Goal: Information Seeking & Learning: Learn about a topic

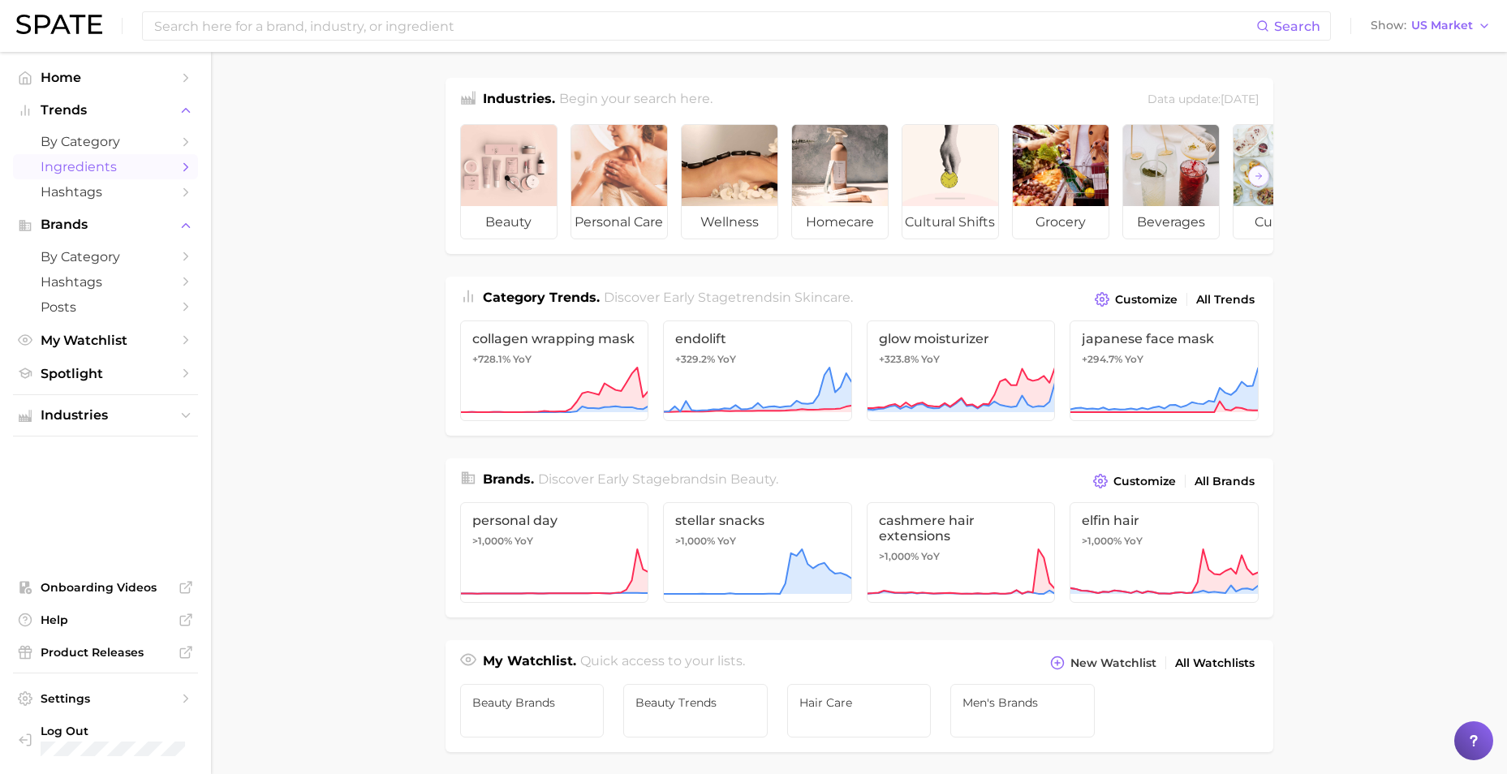
click at [313, 323] on main "Industries. Begin your search here. Data update: [DATE] beauty personal care we…" at bounding box center [859, 685] width 1296 height 1266
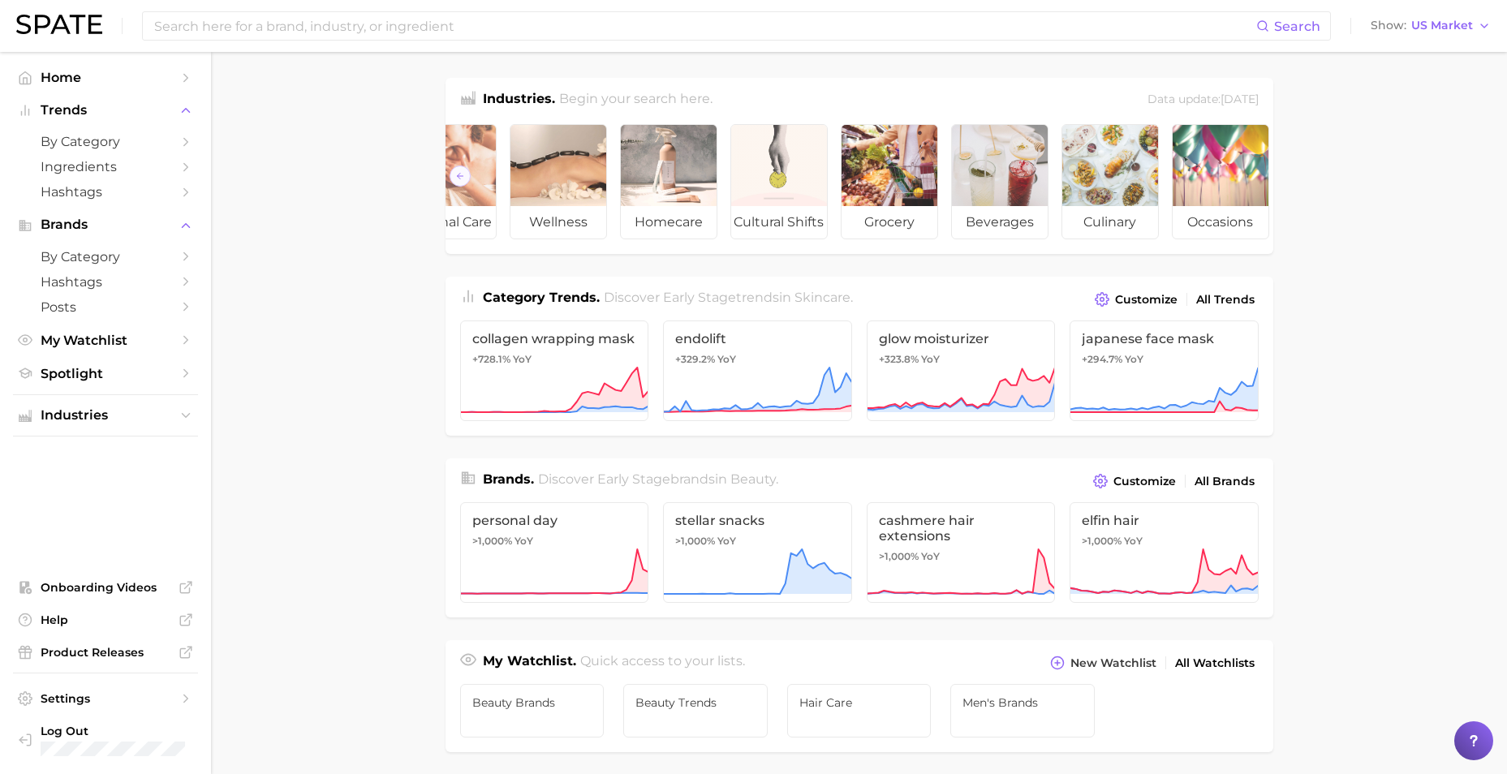
scroll to position [0, 182]
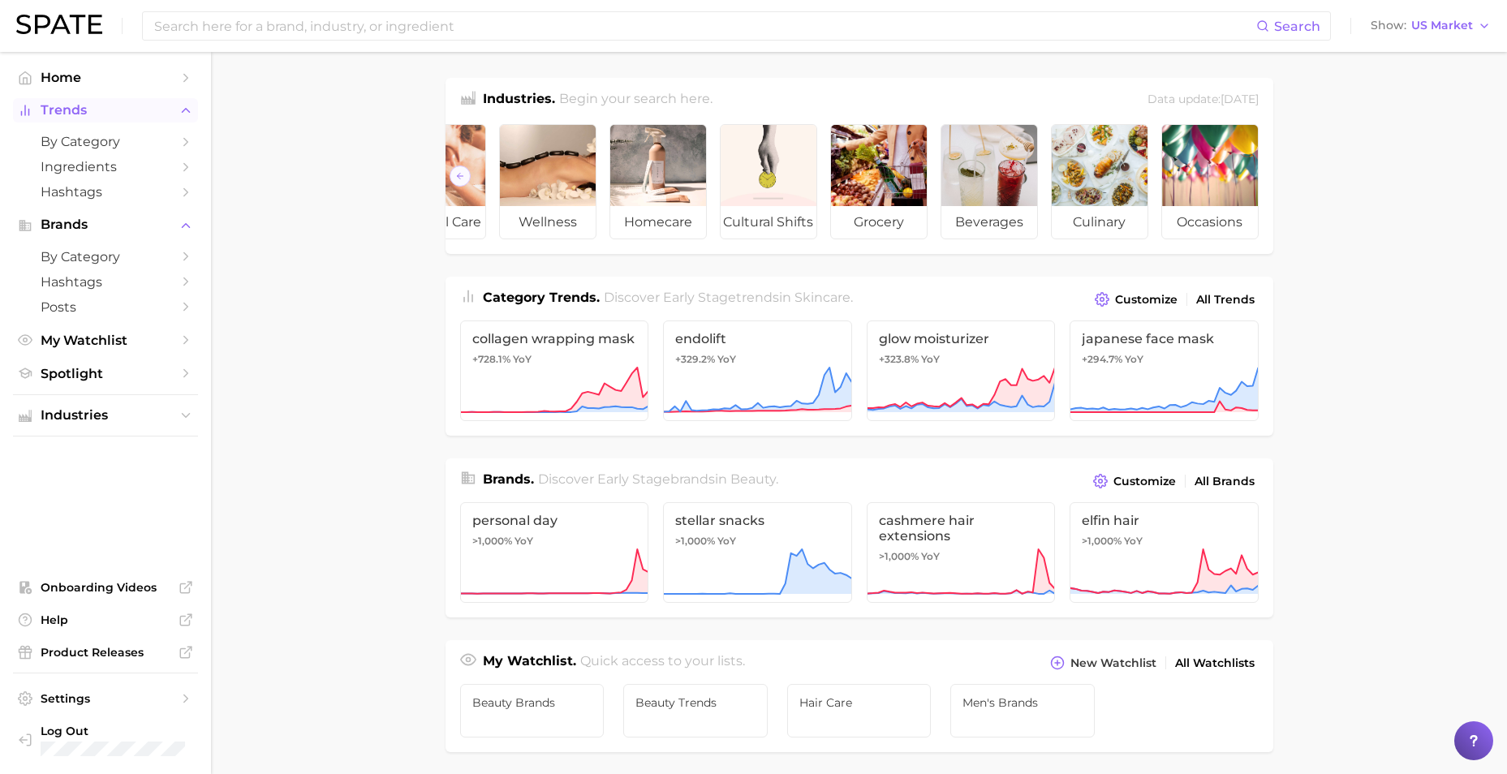
click at [186, 110] on icon "Sidebar" at bounding box center [185, 110] width 15 height 15
click at [66, 141] on span "by Category" at bounding box center [106, 141] width 130 height 15
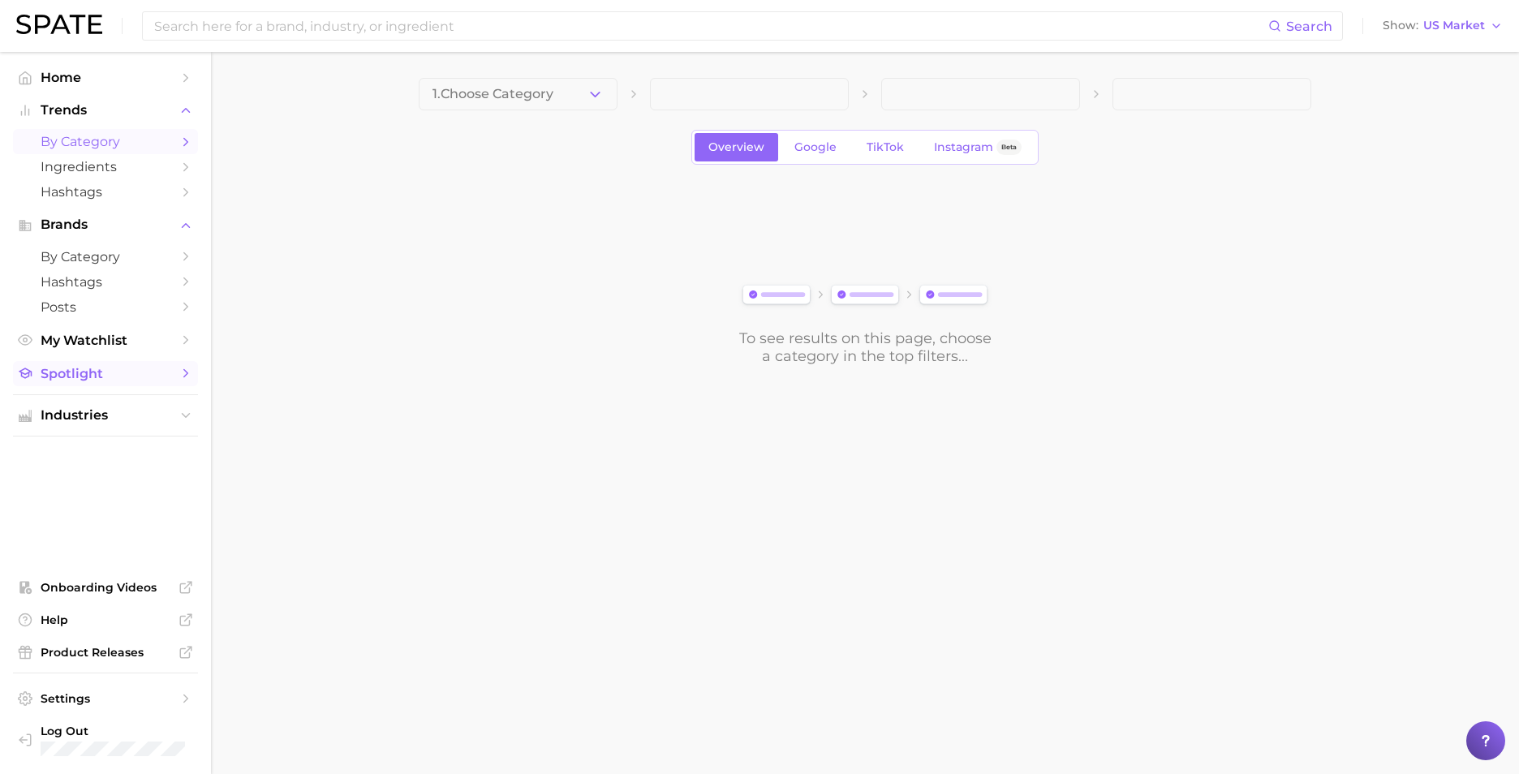
click at [188, 378] on icon "Sidebar" at bounding box center [185, 373] width 15 height 15
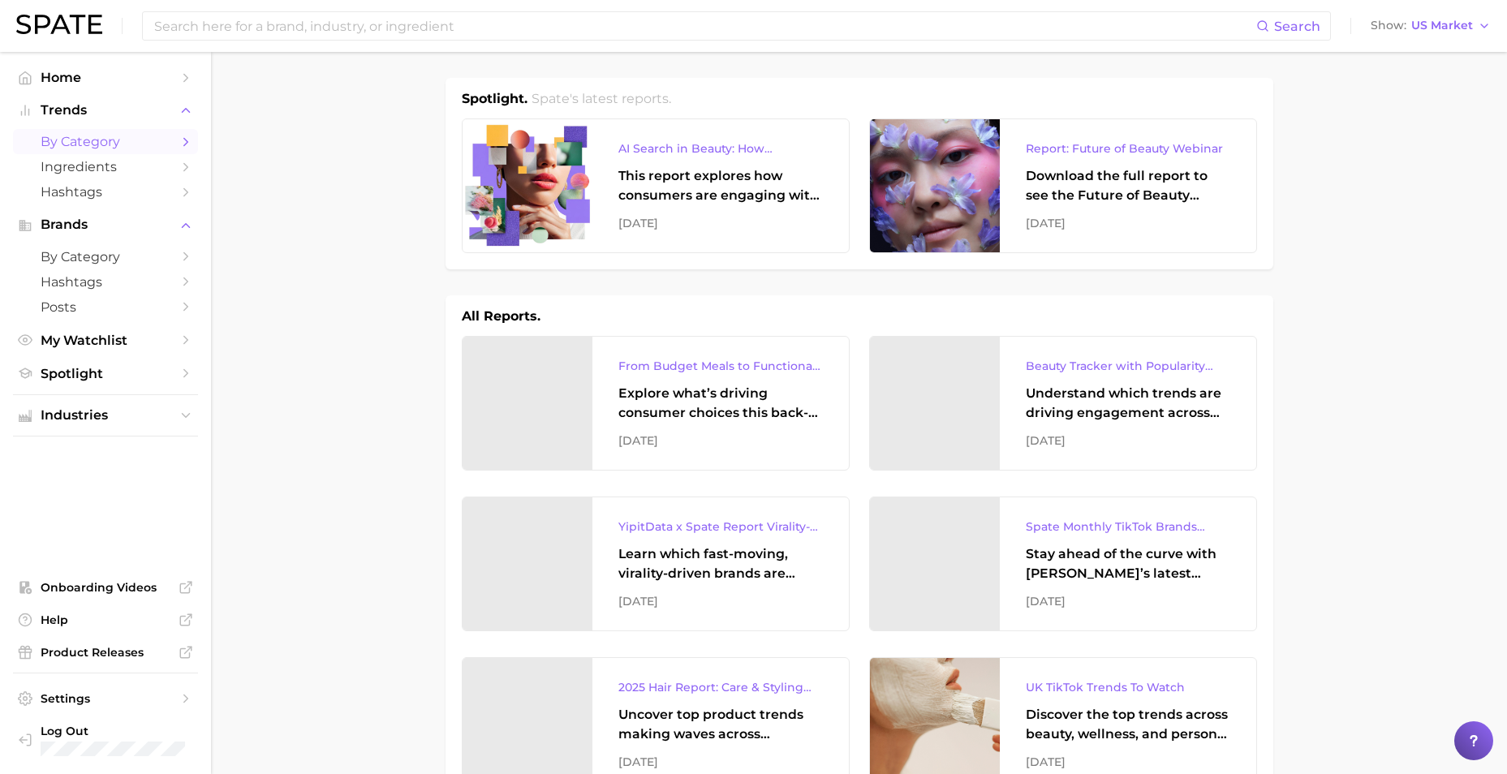
click at [88, 143] on span "by Category" at bounding box center [106, 141] width 130 height 15
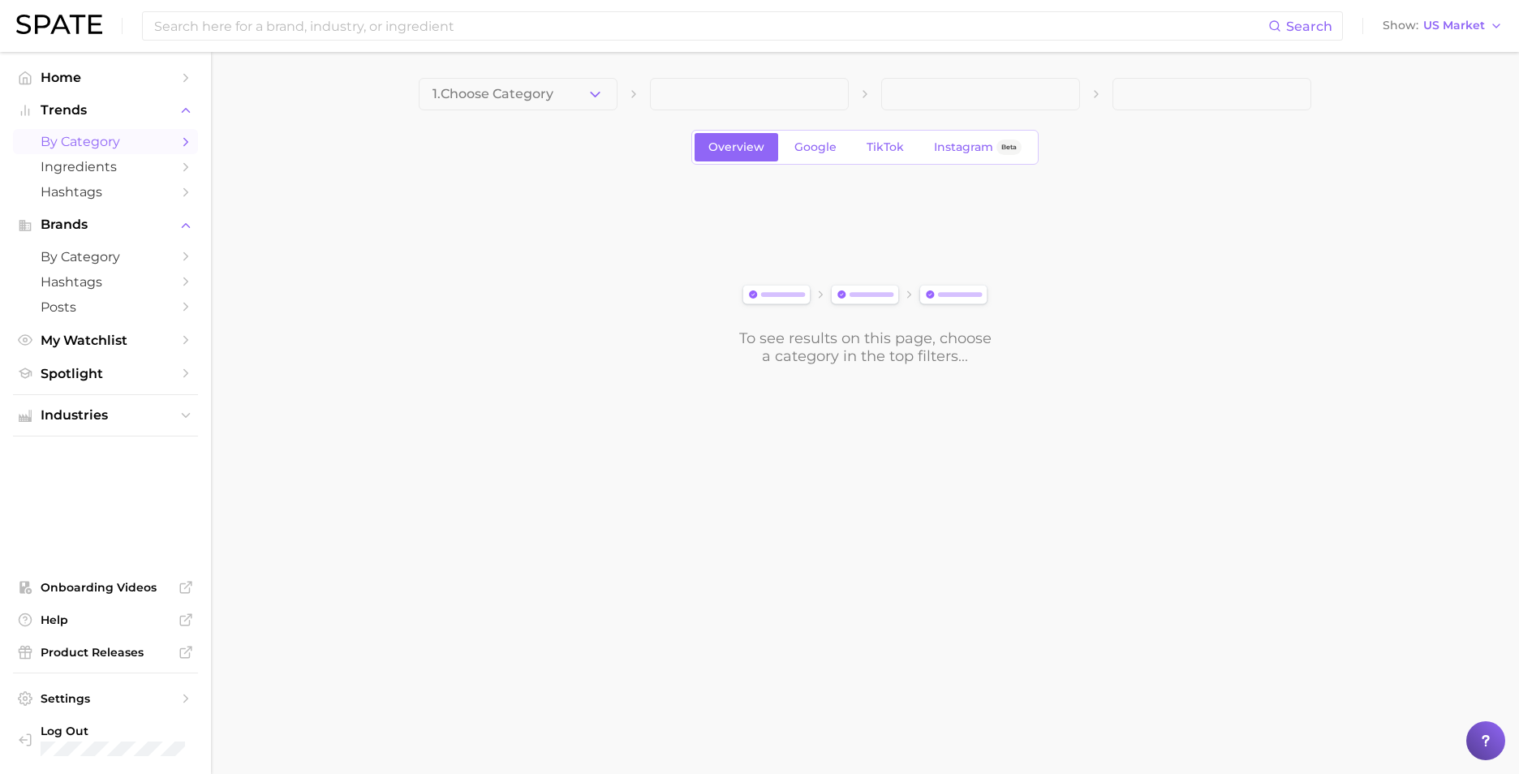
click at [185, 139] on polyline "Sidebar" at bounding box center [186, 141] width 4 height 7
click at [455, 76] on main "1. Choose Category Overview Google TikTok Instagram Beta To see results on this…" at bounding box center [865, 249] width 1308 height 394
click at [455, 89] on span "1. Choose Category" at bounding box center [492, 94] width 121 height 15
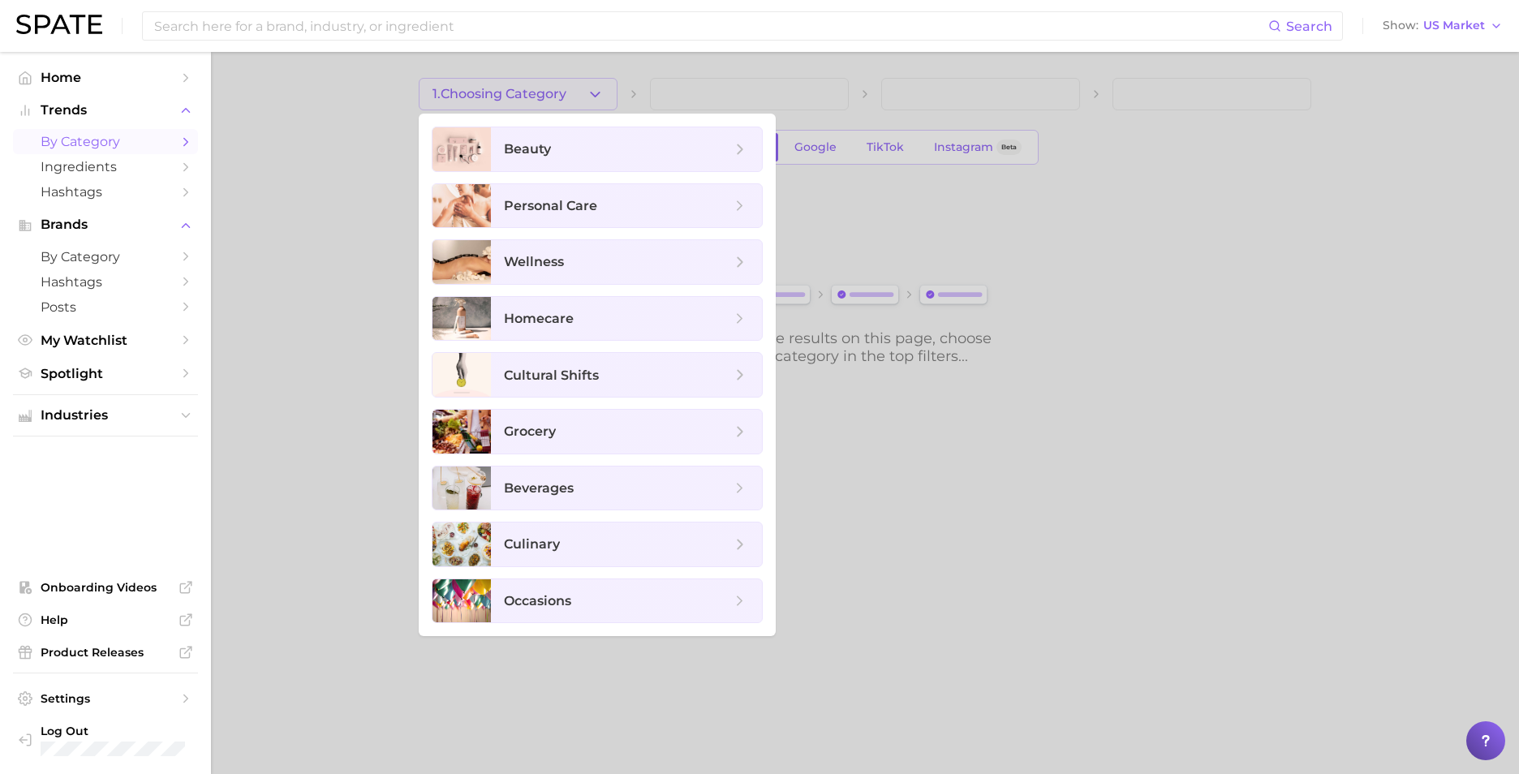
click at [304, 185] on div at bounding box center [759, 387] width 1519 height 774
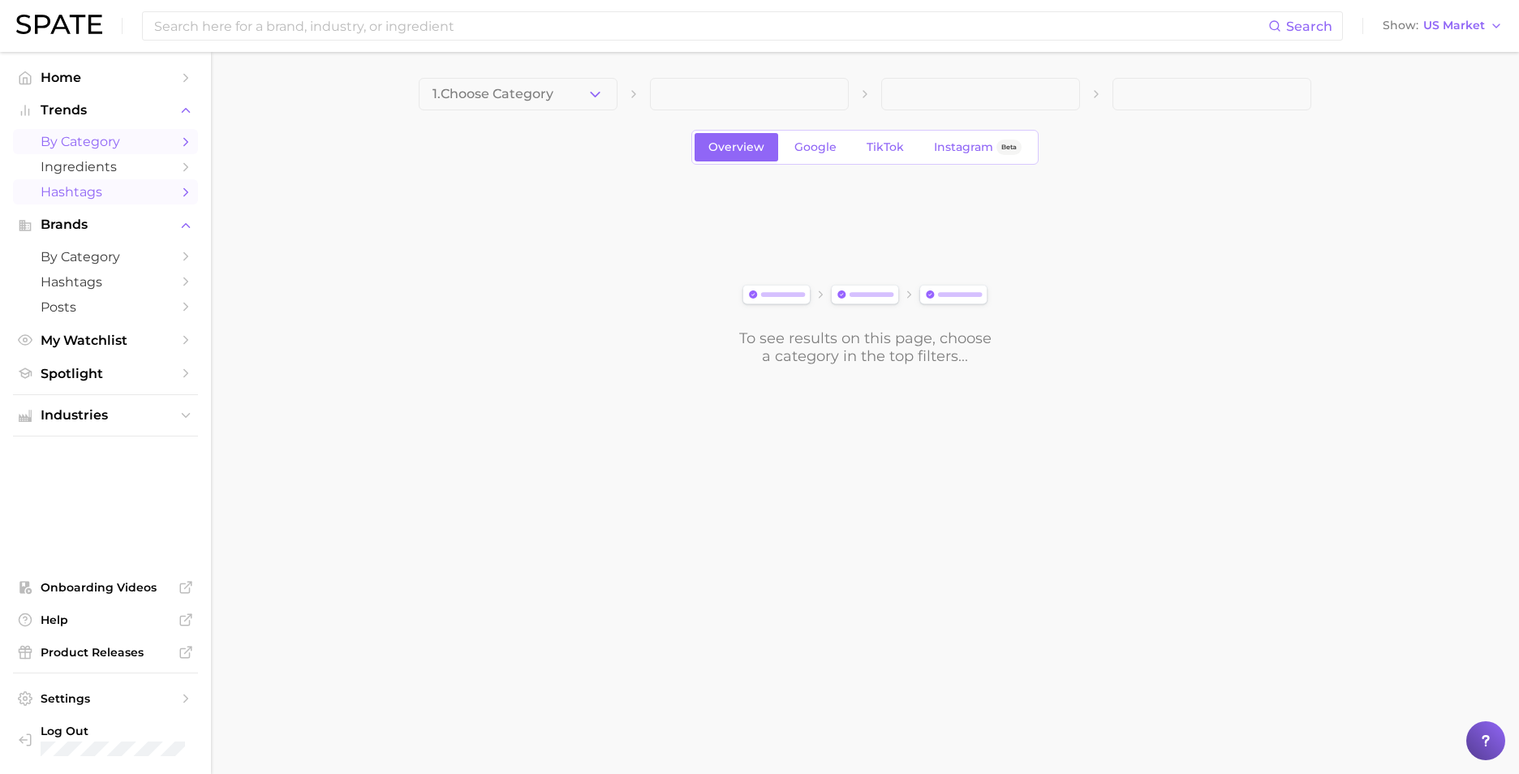
click at [98, 192] on span "Hashtags" at bounding box center [106, 191] width 130 height 15
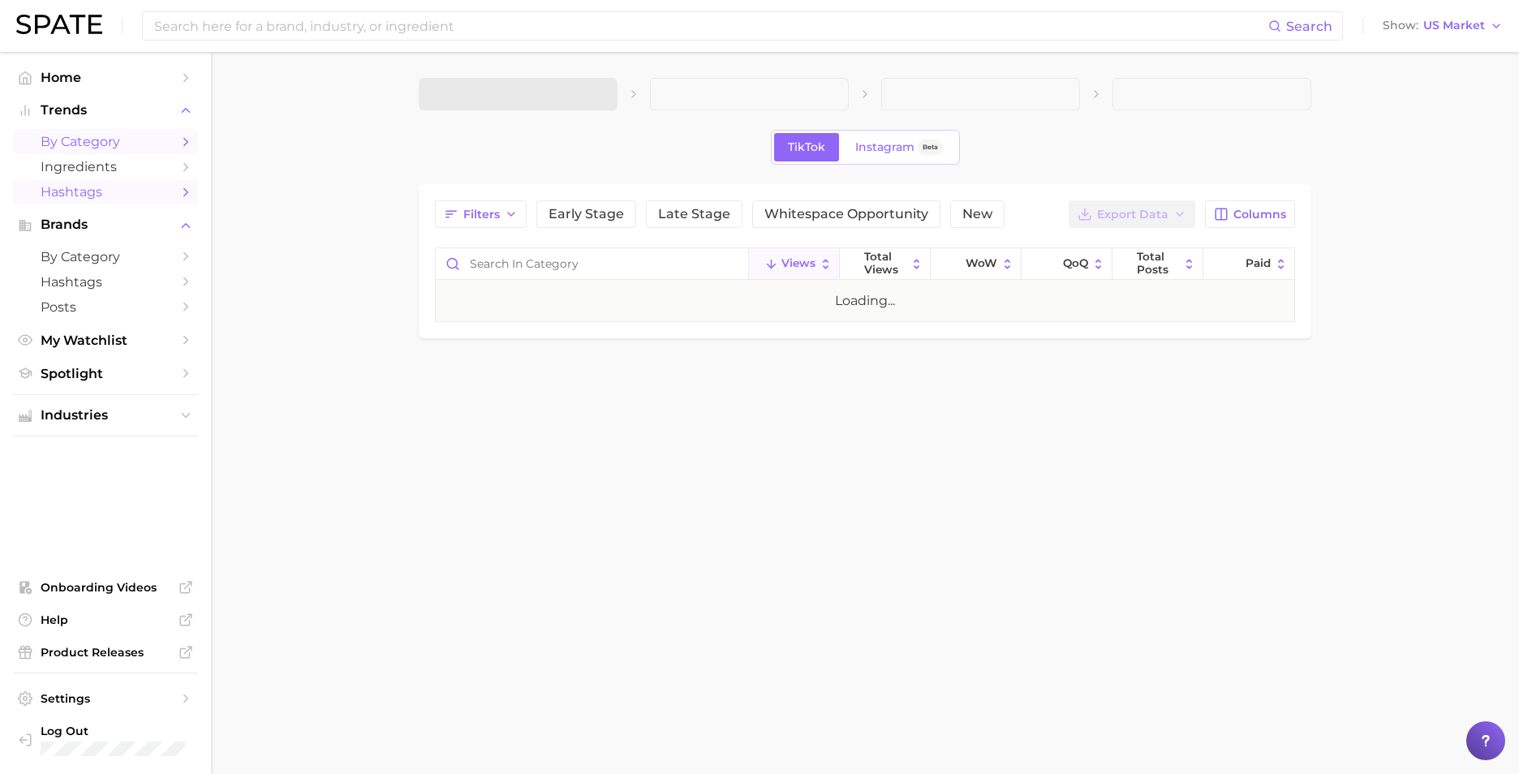
click at [103, 140] on span "by Category" at bounding box center [106, 141] width 130 height 15
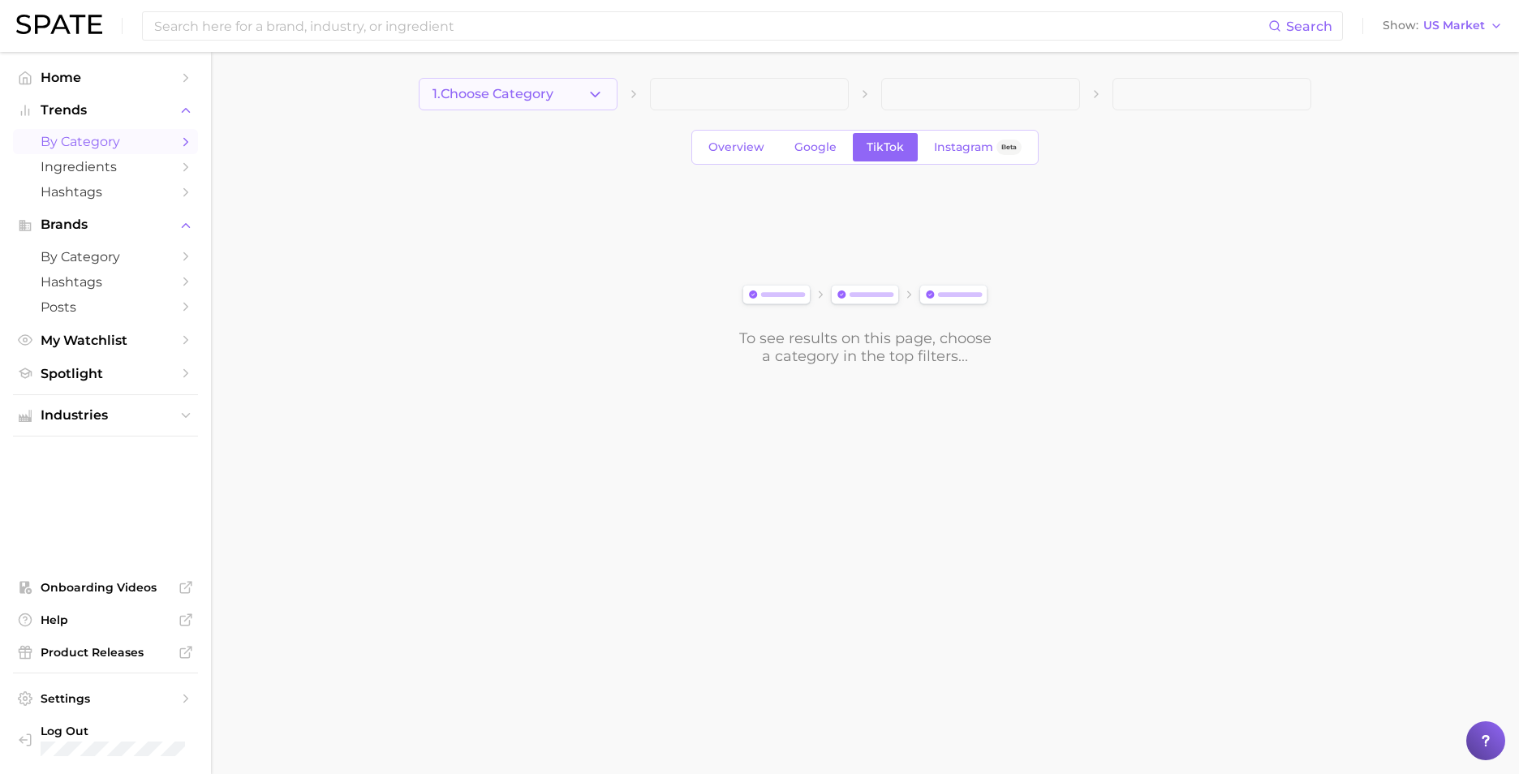
click at [521, 91] on span "1. Choose Category" at bounding box center [492, 94] width 121 height 15
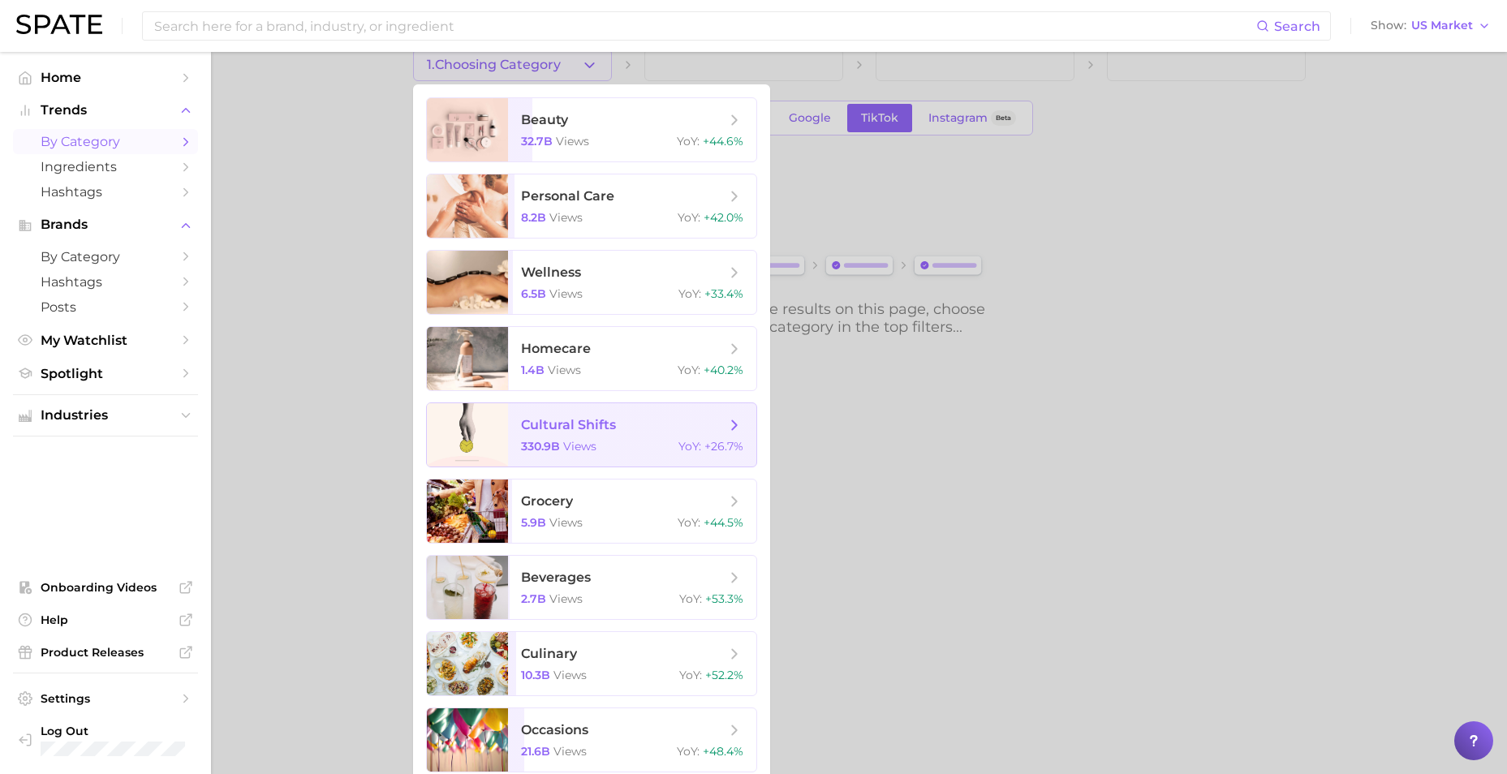
scroll to position [41, 0]
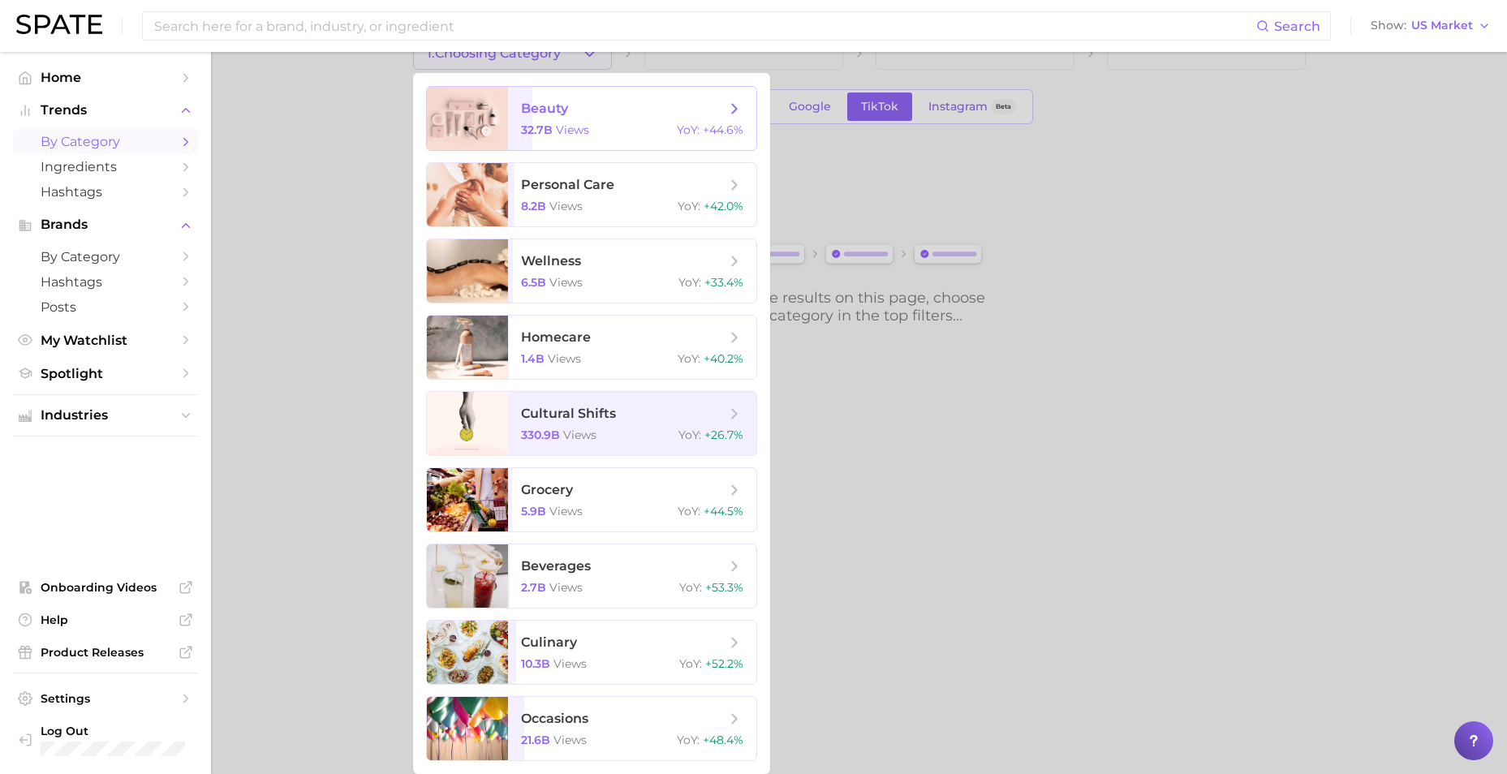
click at [548, 129] on span "32.7b" at bounding box center [537, 130] width 32 height 15
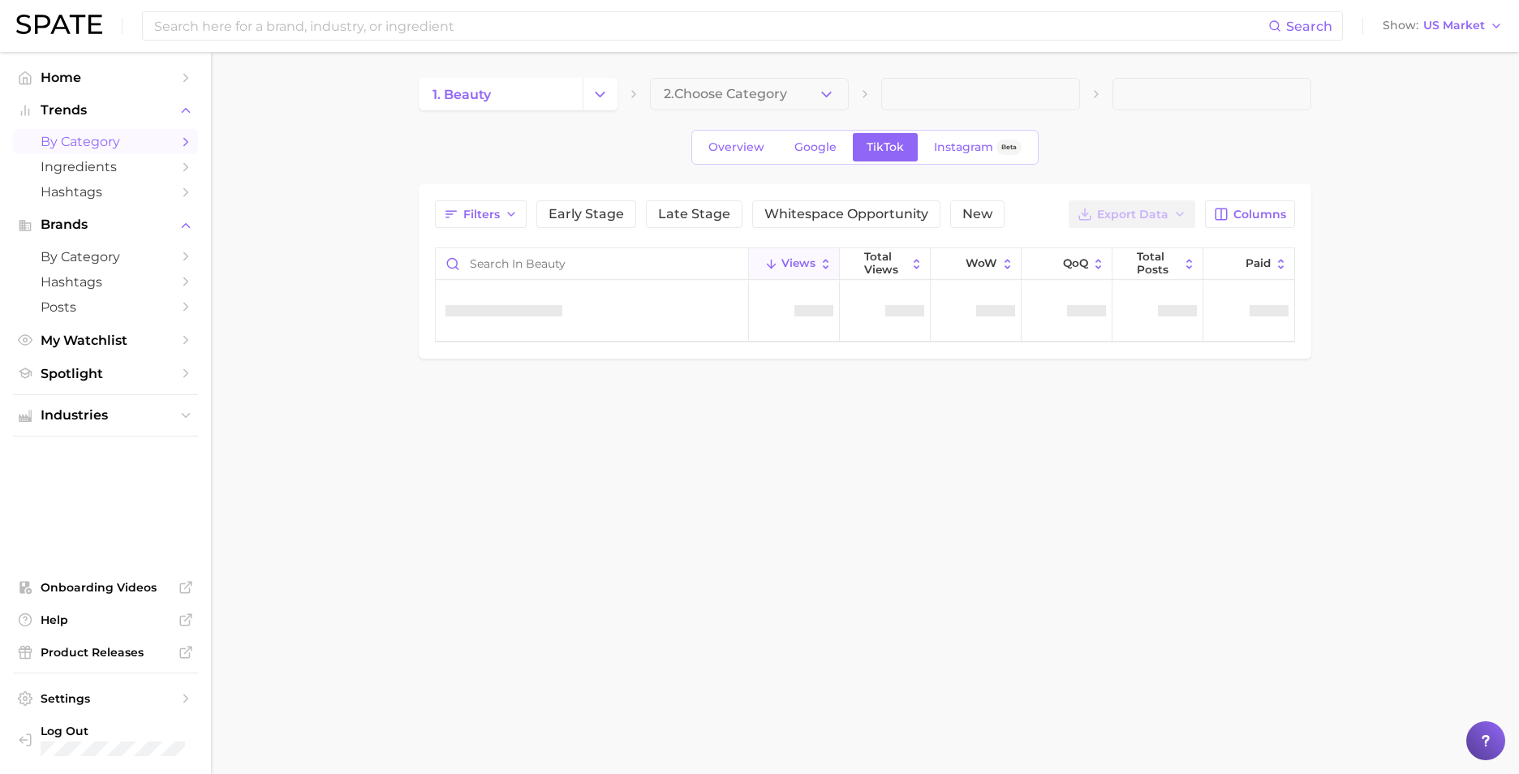
click at [670, 92] on span "2. Choose Category" at bounding box center [725, 94] width 123 height 15
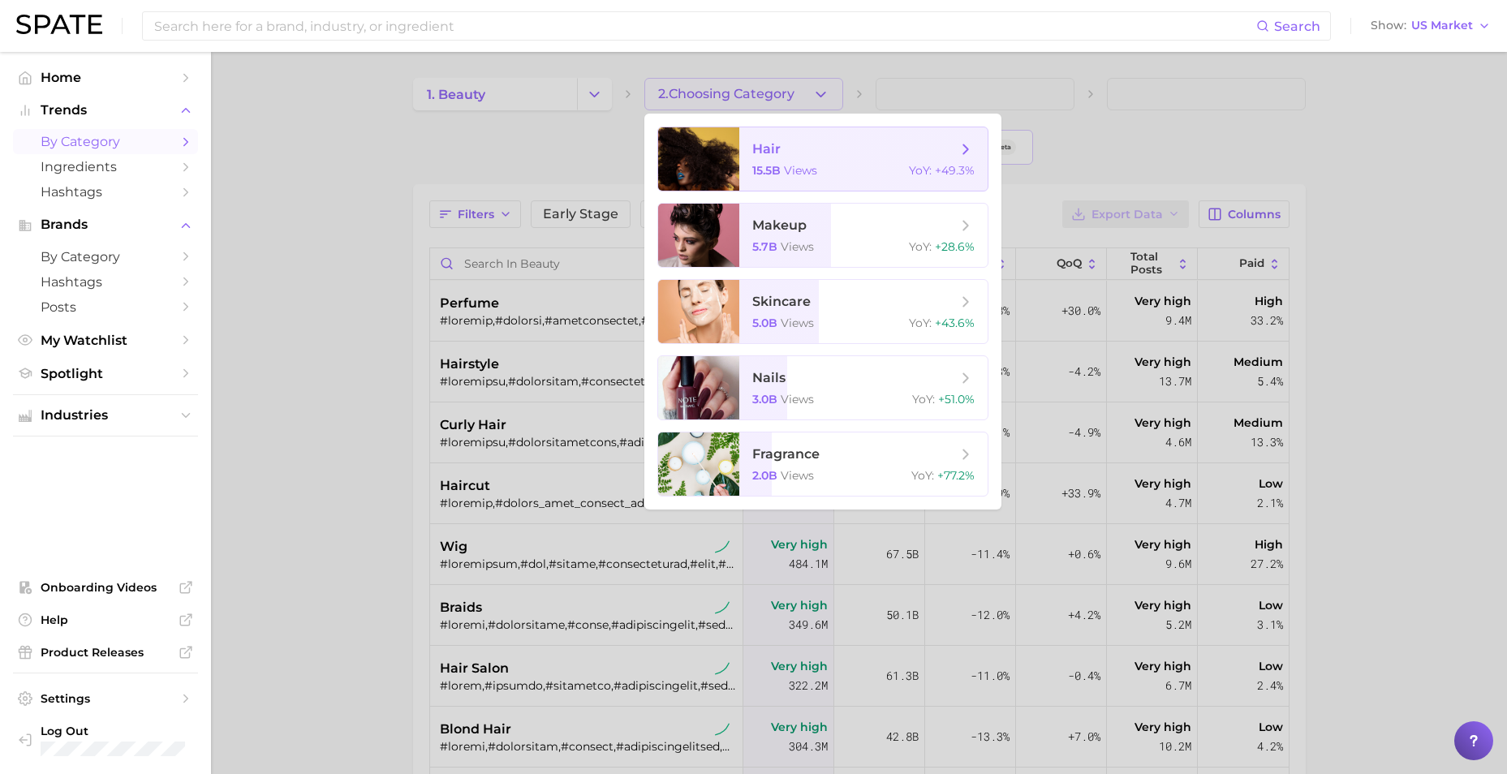
click at [767, 160] on span "hair 15.5b views YoY : +49.3%" at bounding box center [863, 158] width 248 height 63
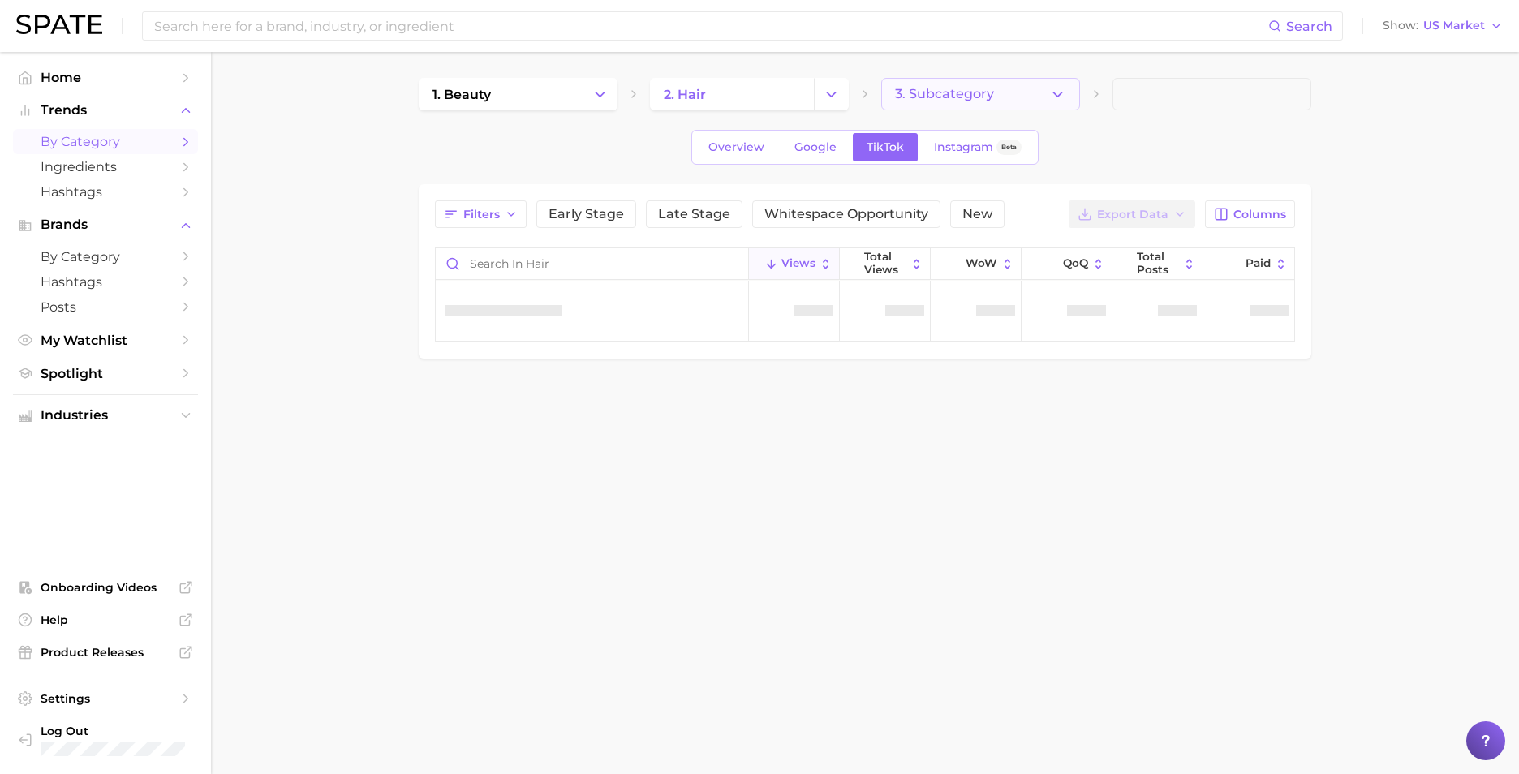
click at [1060, 96] on icon "button" at bounding box center [1057, 94] width 17 height 17
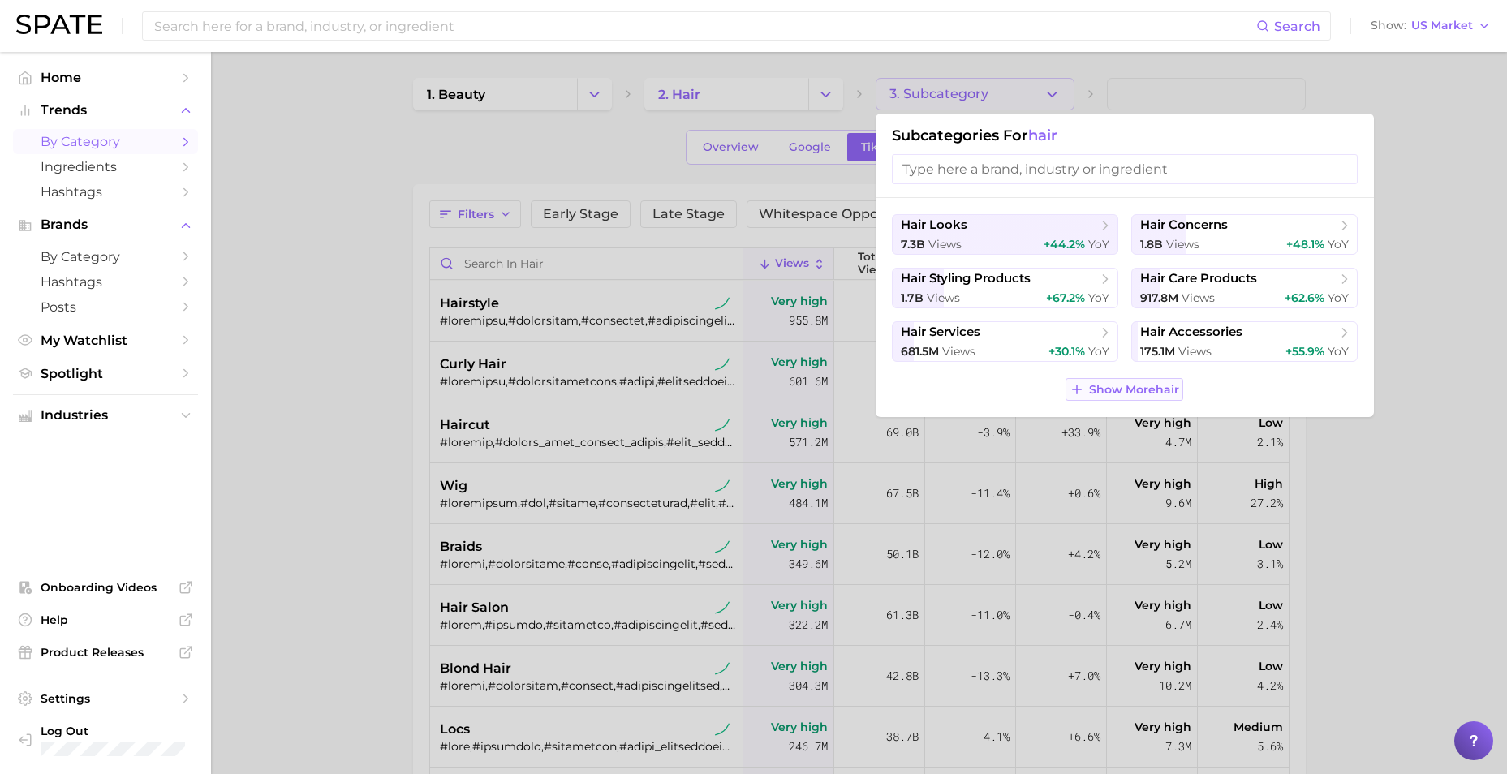
click at [1122, 391] on span "Show More hair" at bounding box center [1134, 390] width 90 height 14
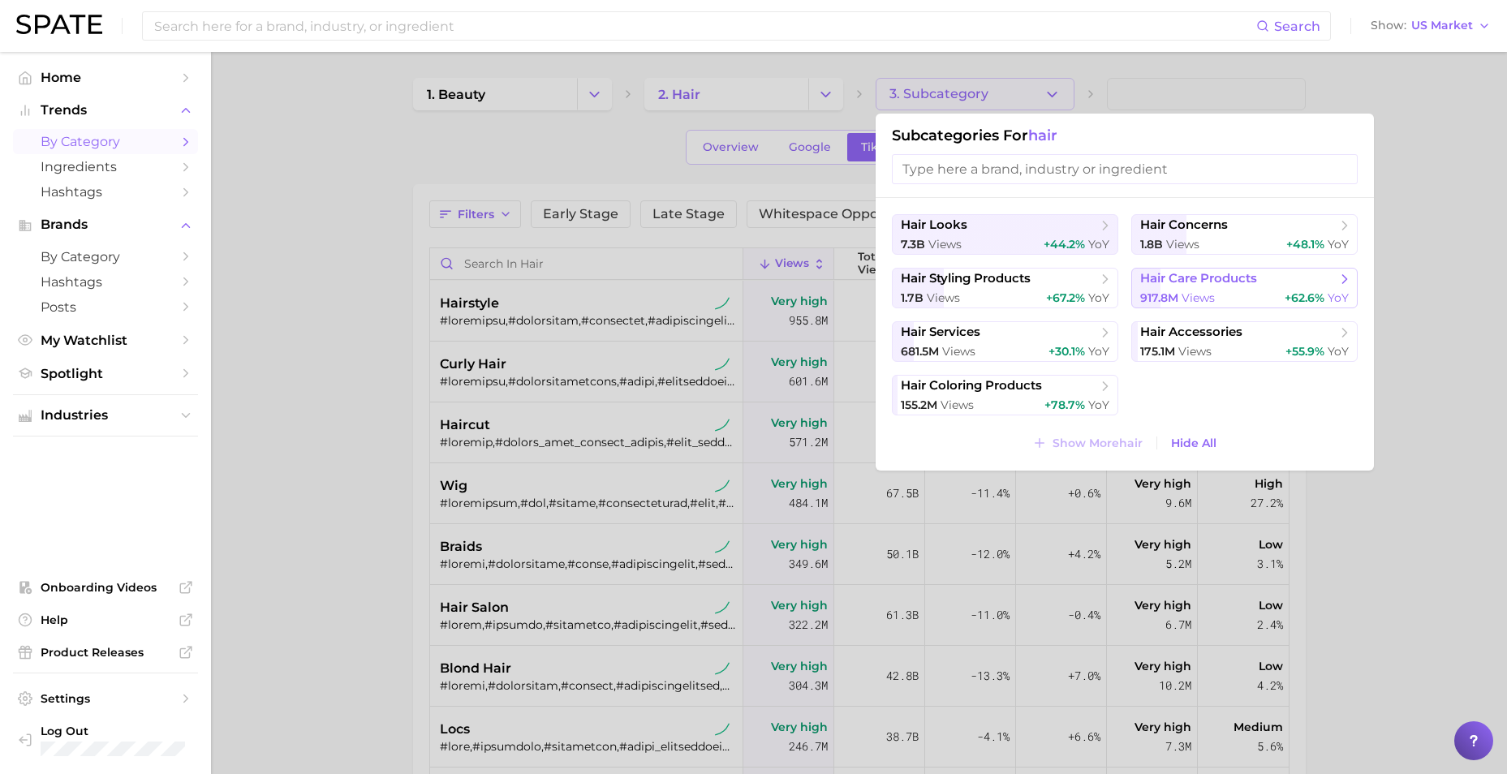
click at [1281, 292] on div "917.8m views +62.6% YoY" at bounding box center [1244, 297] width 209 height 15
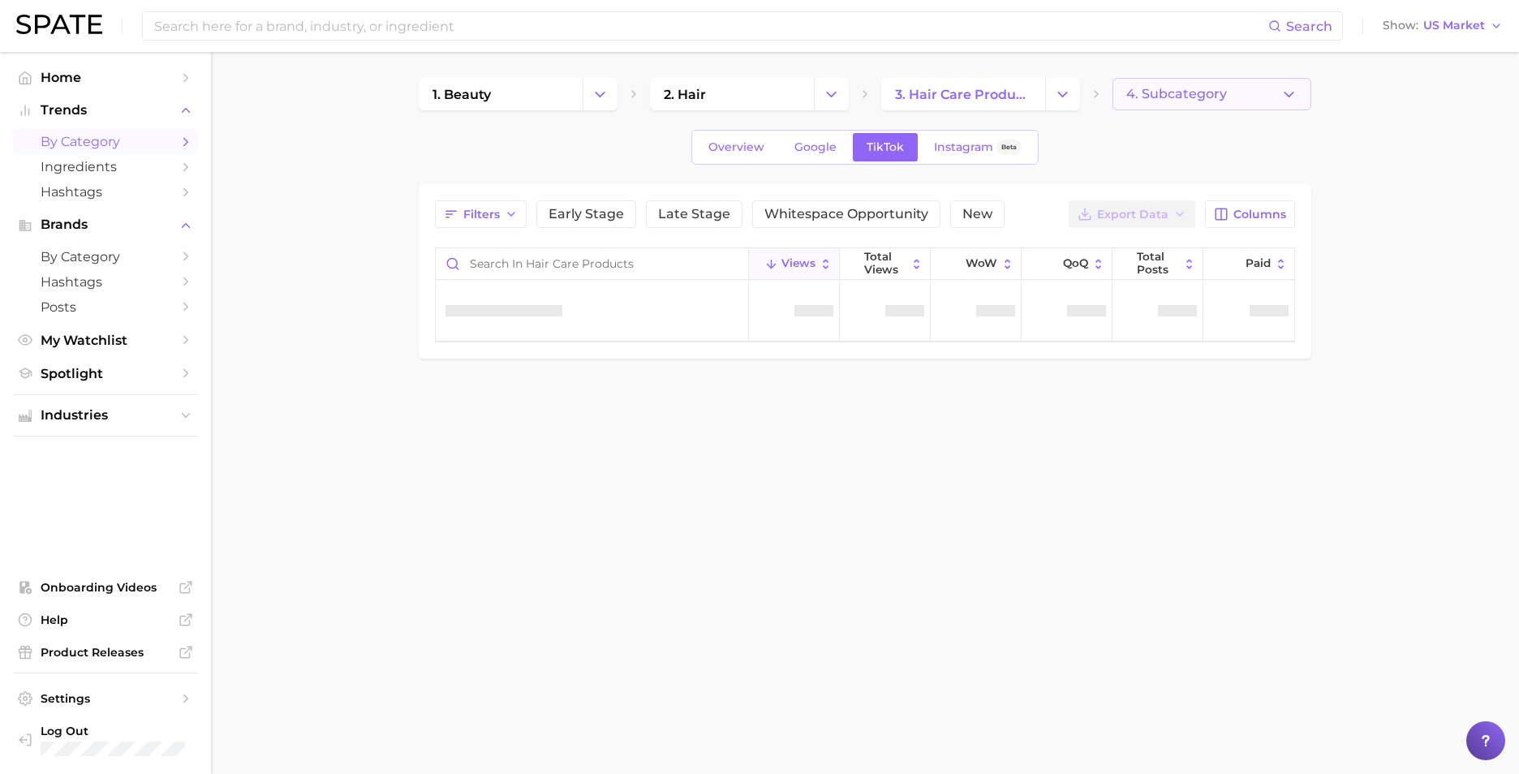
click at [1164, 94] on span "4. Subcategory" at bounding box center [1176, 94] width 101 height 15
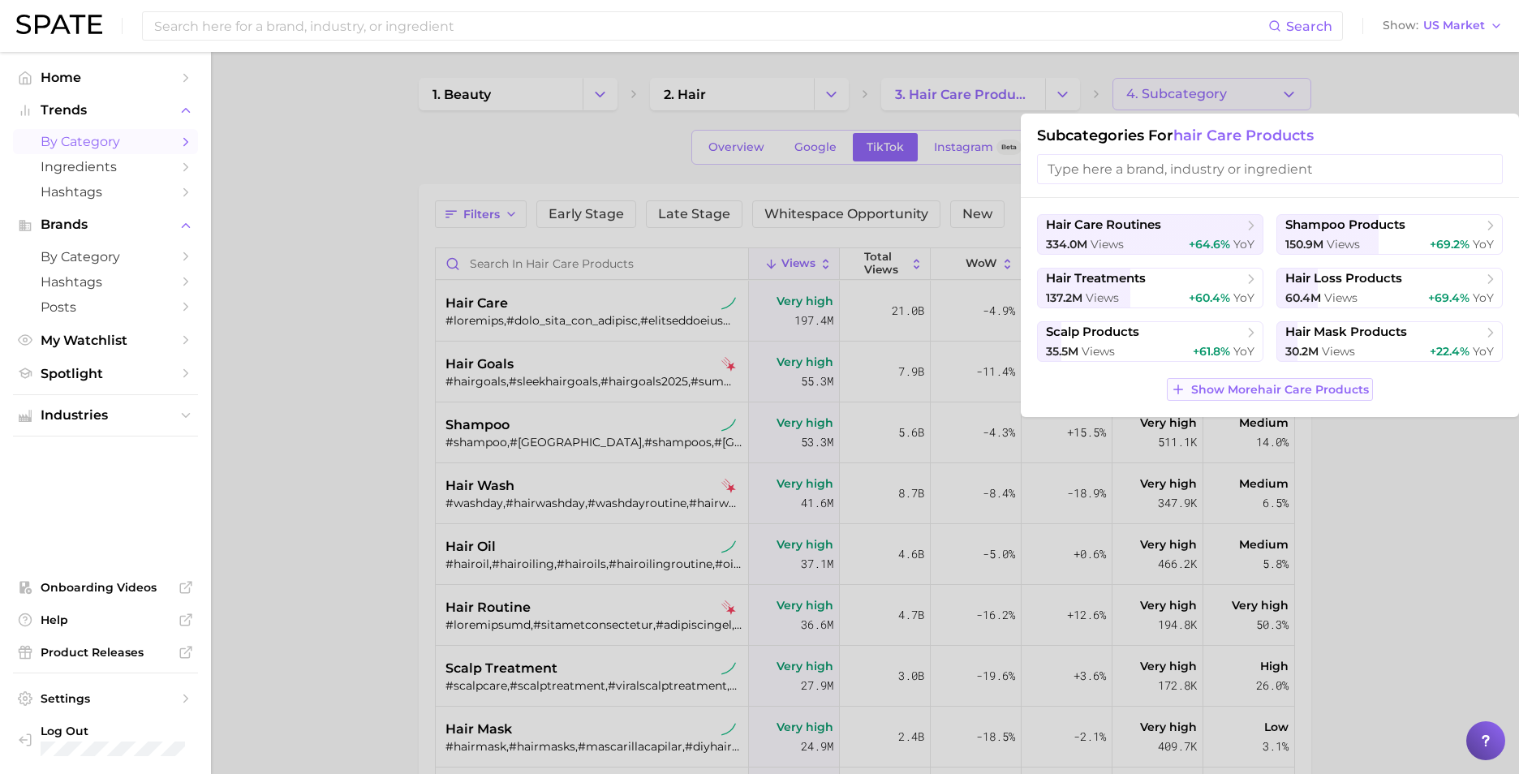
click at [1293, 390] on span "Show More hair care products" at bounding box center [1280, 390] width 178 height 14
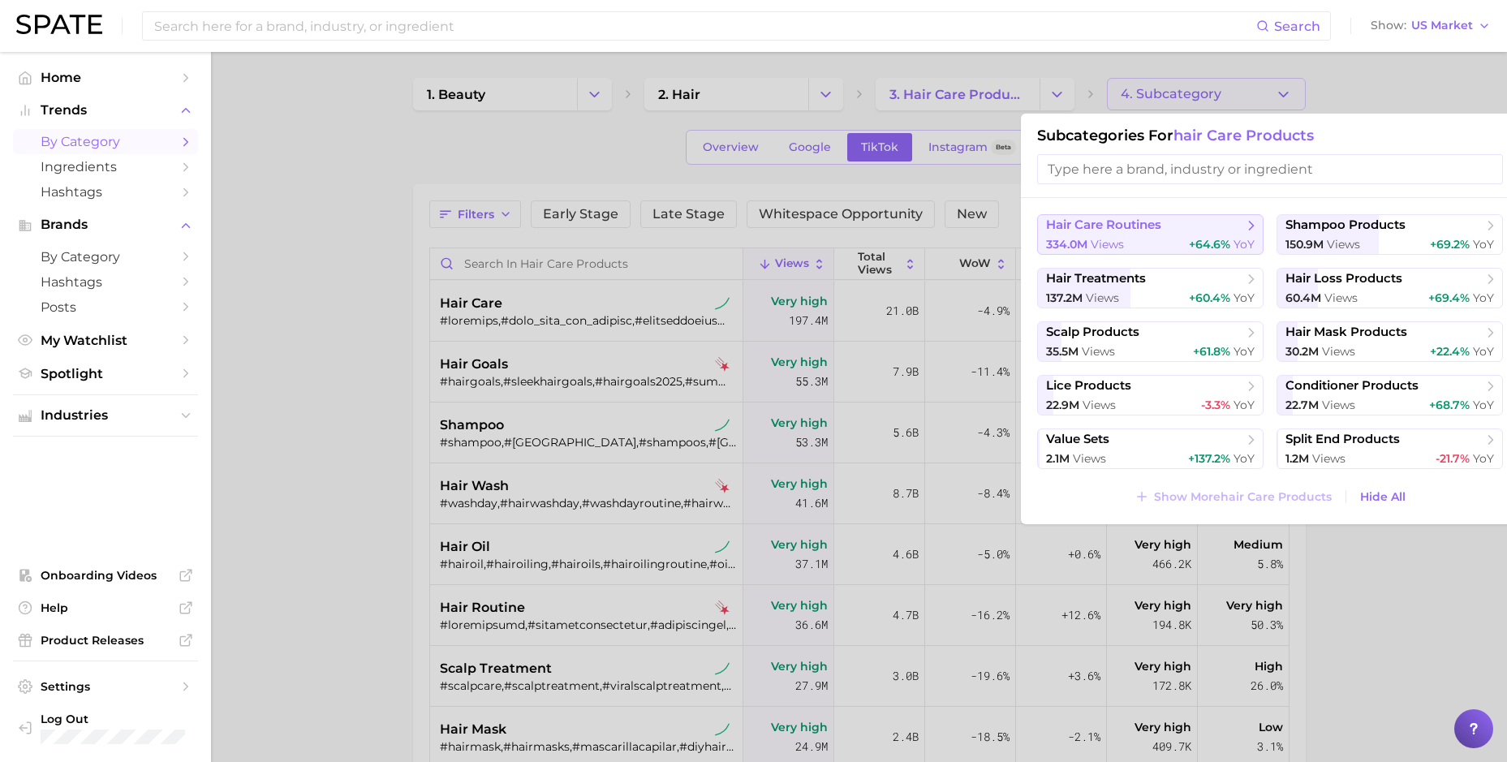
click at [1176, 223] on span "hair care routines" at bounding box center [1144, 225] width 197 height 16
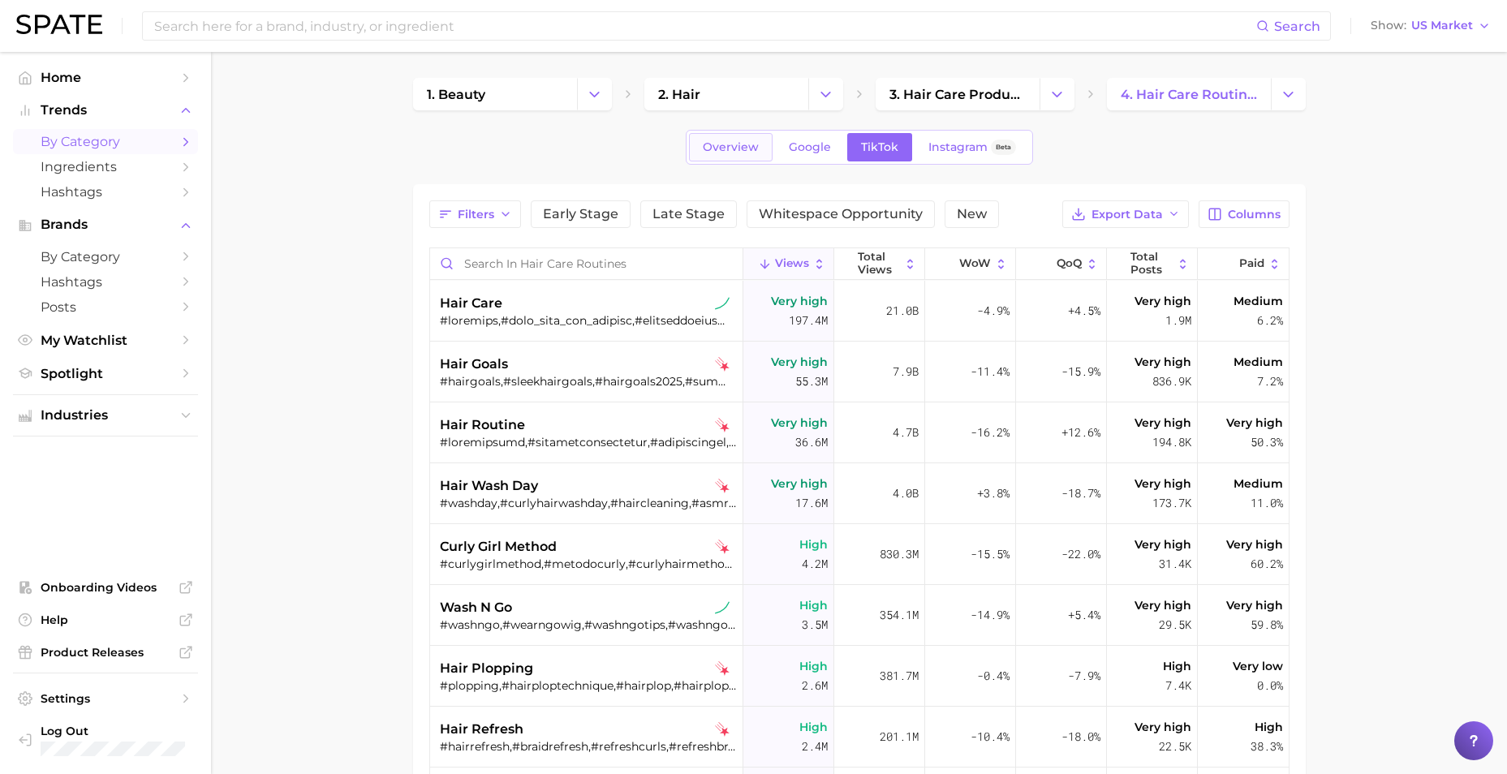
click at [722, 155] on link "Overview" at bounding box center [731, 147] width 84 height 28
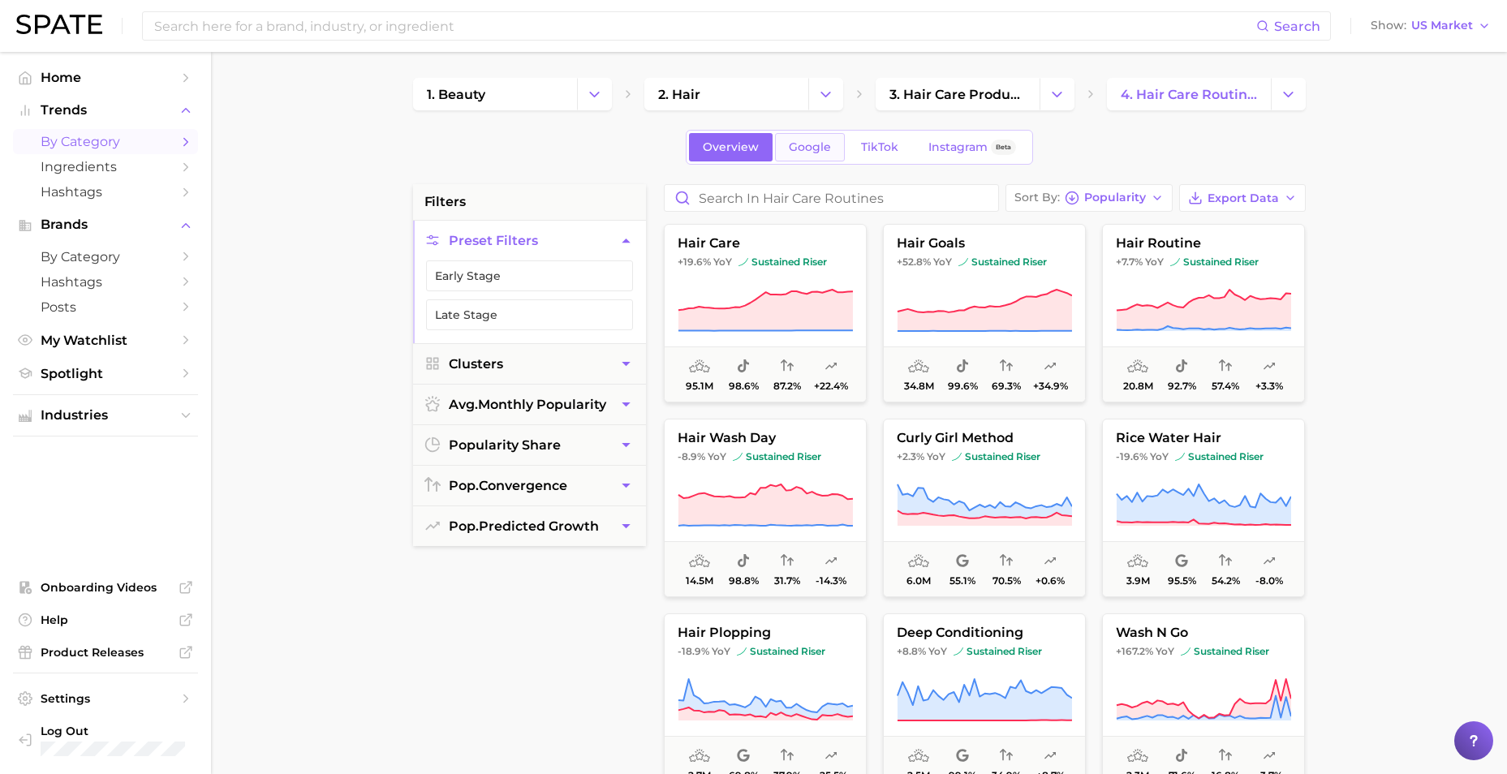
click at [800, 143] on span "Google" at bounding box center [810, 147] width 42 height 14
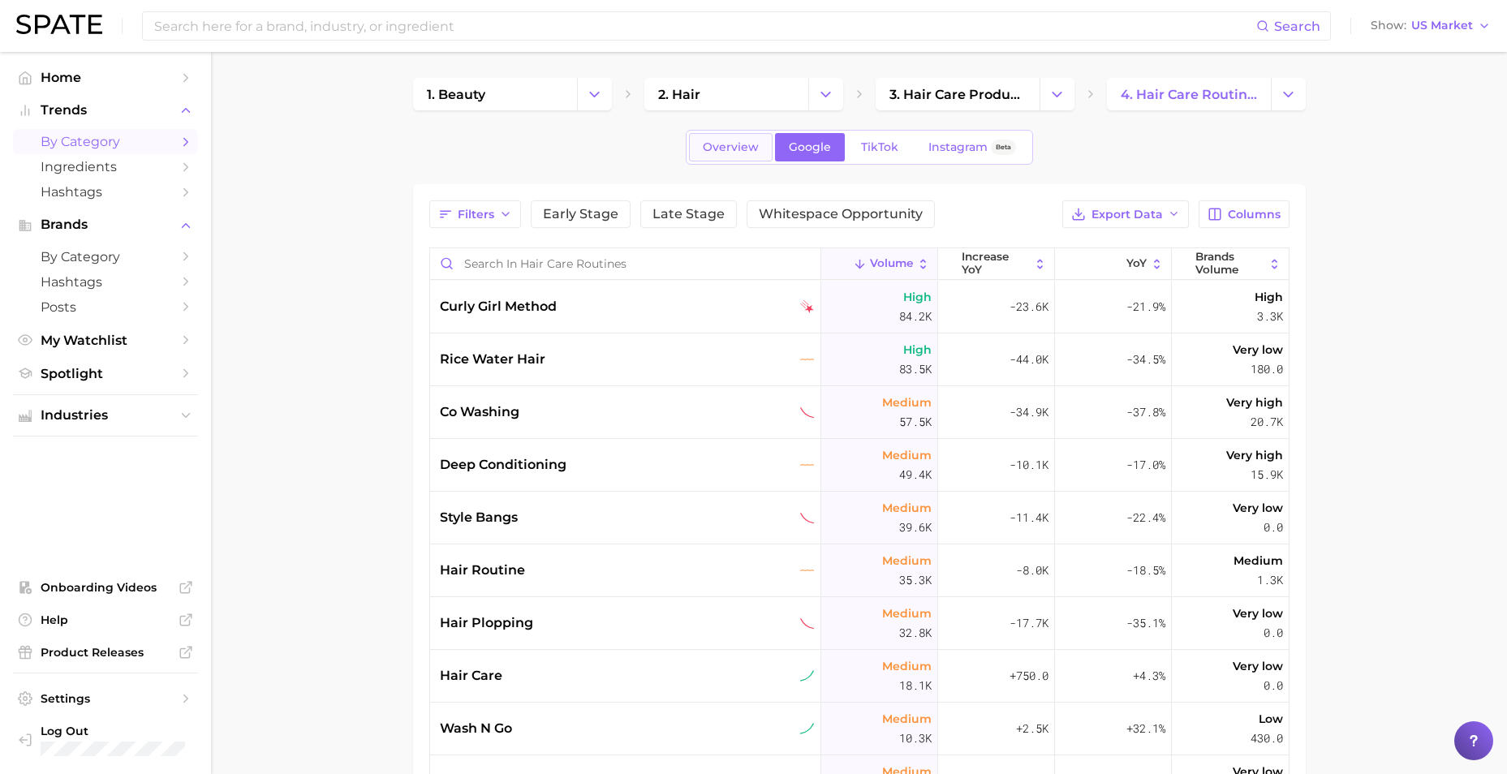
click at [729, 144] on span "Overview" at bounding box center [731, 147] width 56 height 14
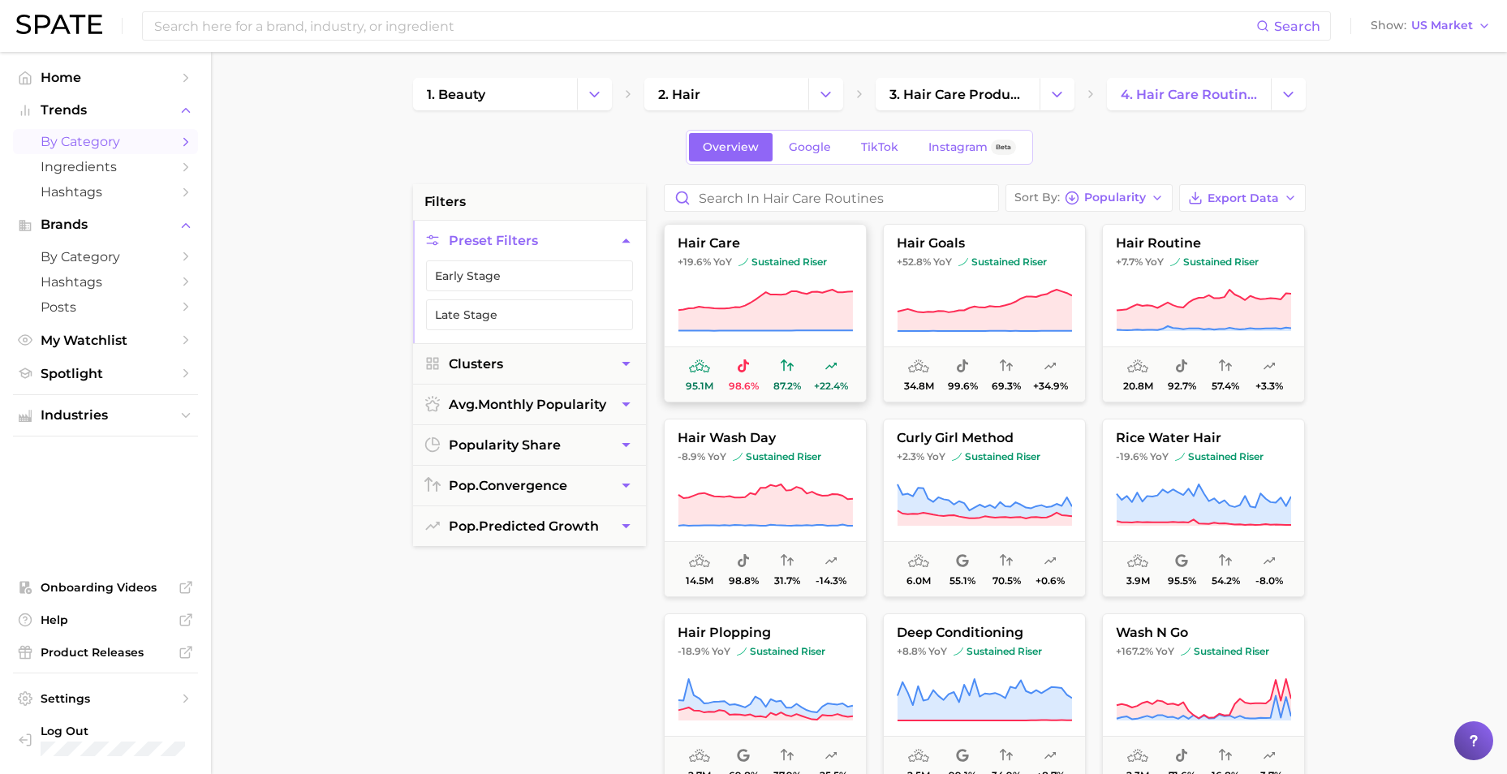
click at [741, 386] on span "98.6%" at bounding box center [743, 385] width 30 height 11
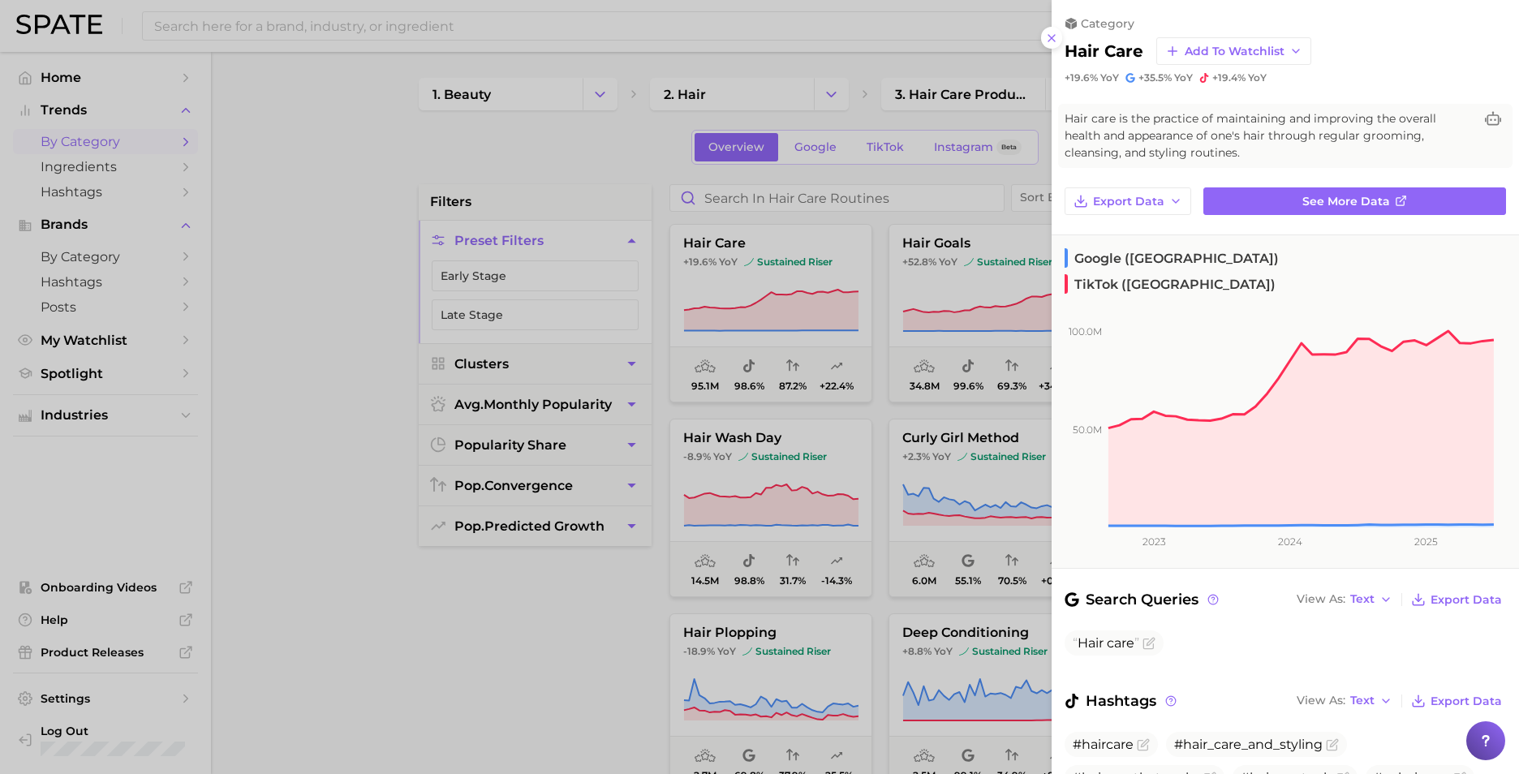
click at [747, 384] on div at bounding box center [759, 387] width 1519 height 774
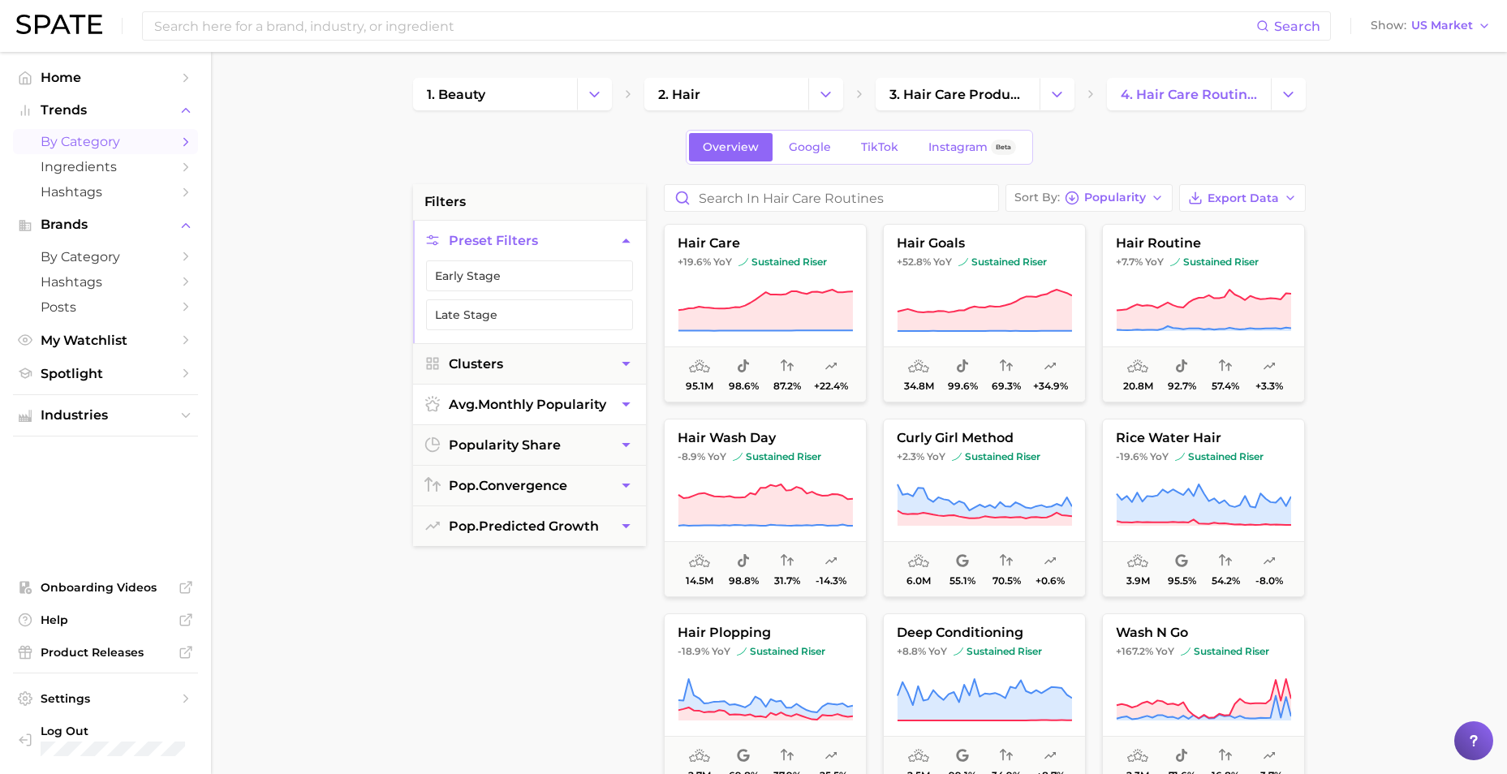
click at [428, 393] on button "avg. monthly popularity" at bounding box center [529, 405] width 233 height 40
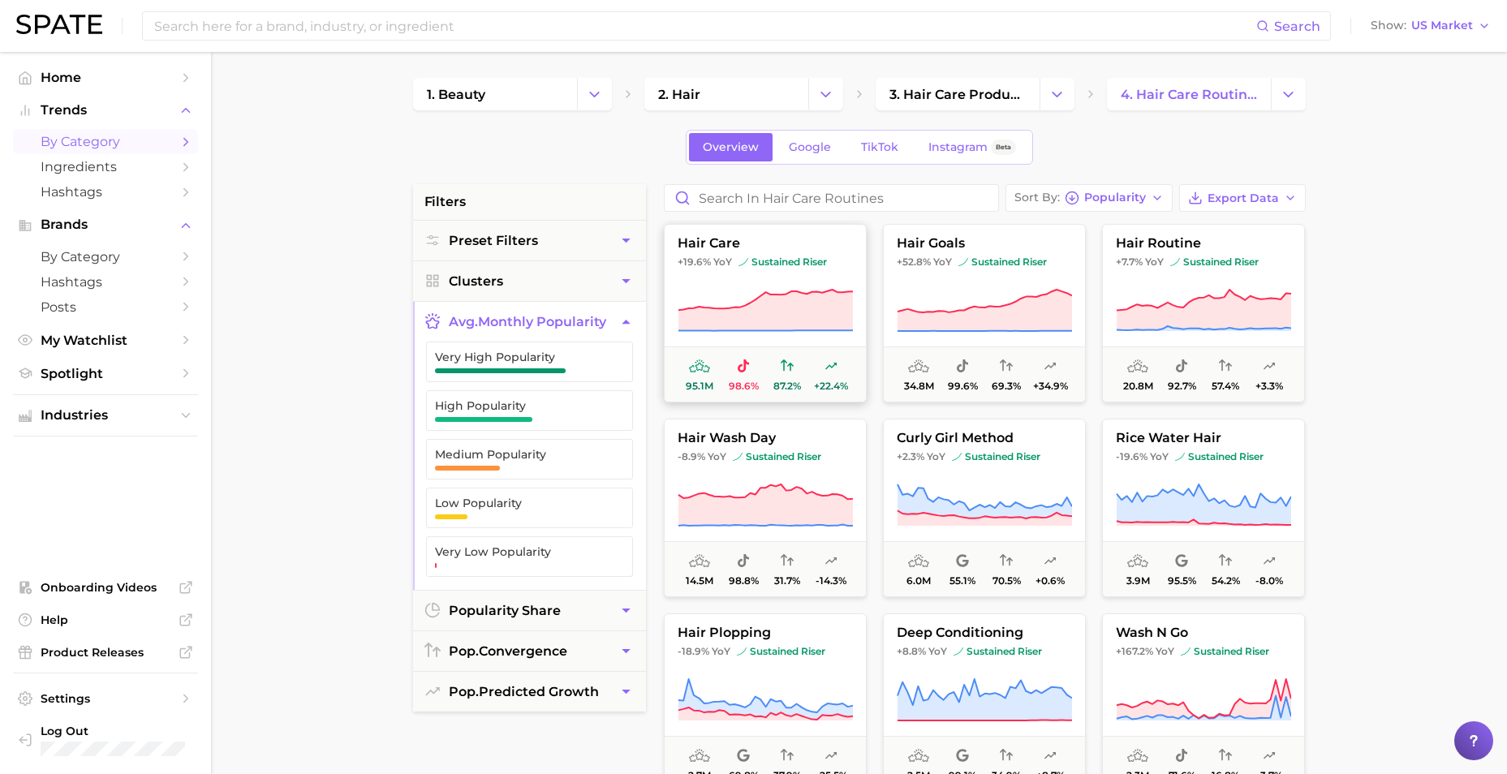
click at [791, 299] on icon at bounding box center [764, 310] width 174 height 41
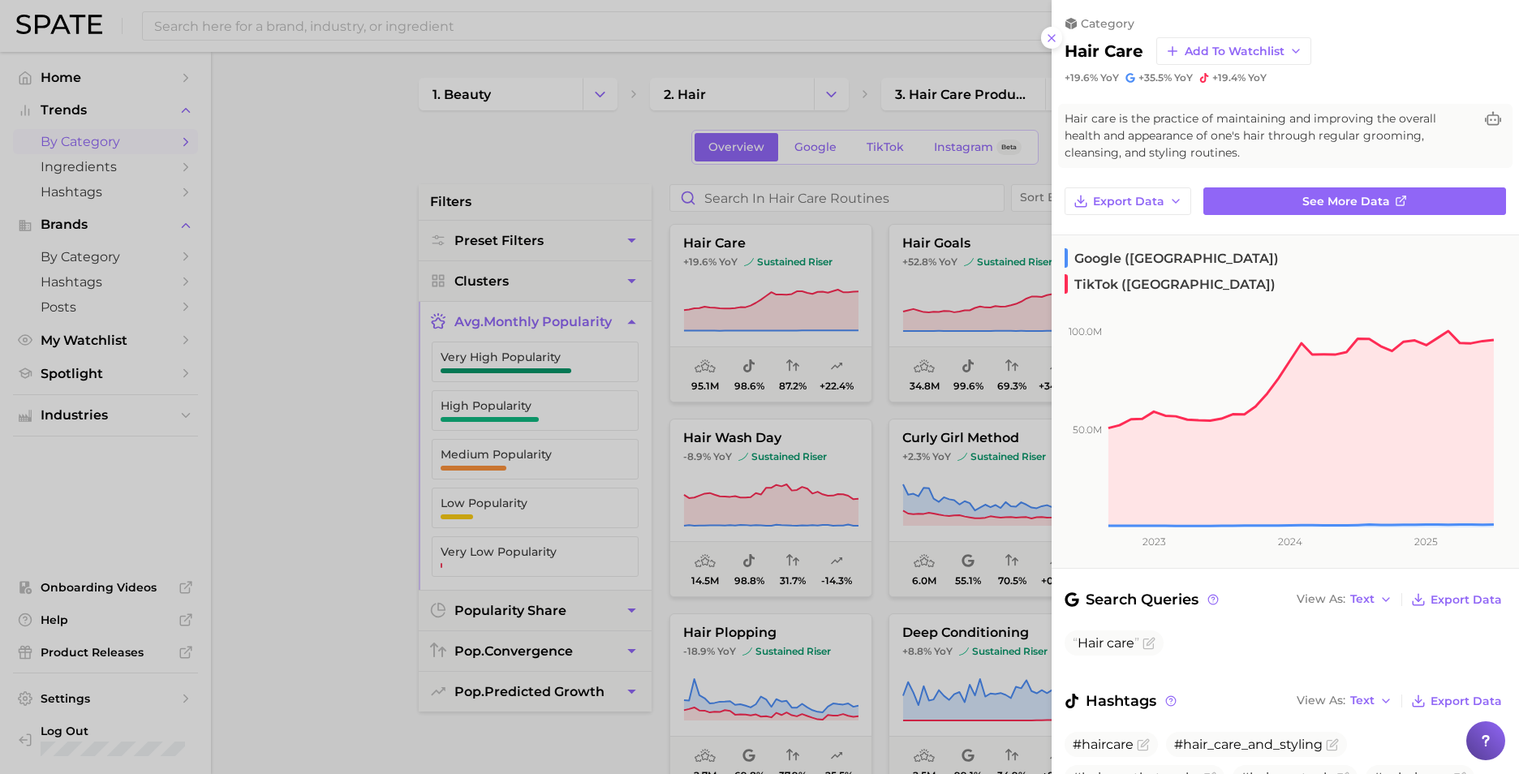
drag, startPoint x: 389, startPoint y: 148, endPoint x: 437, endPoint y: 185, distance: 61.3
click at [388, 148] on div at bounding box center [759, 387] width 1519 height 774
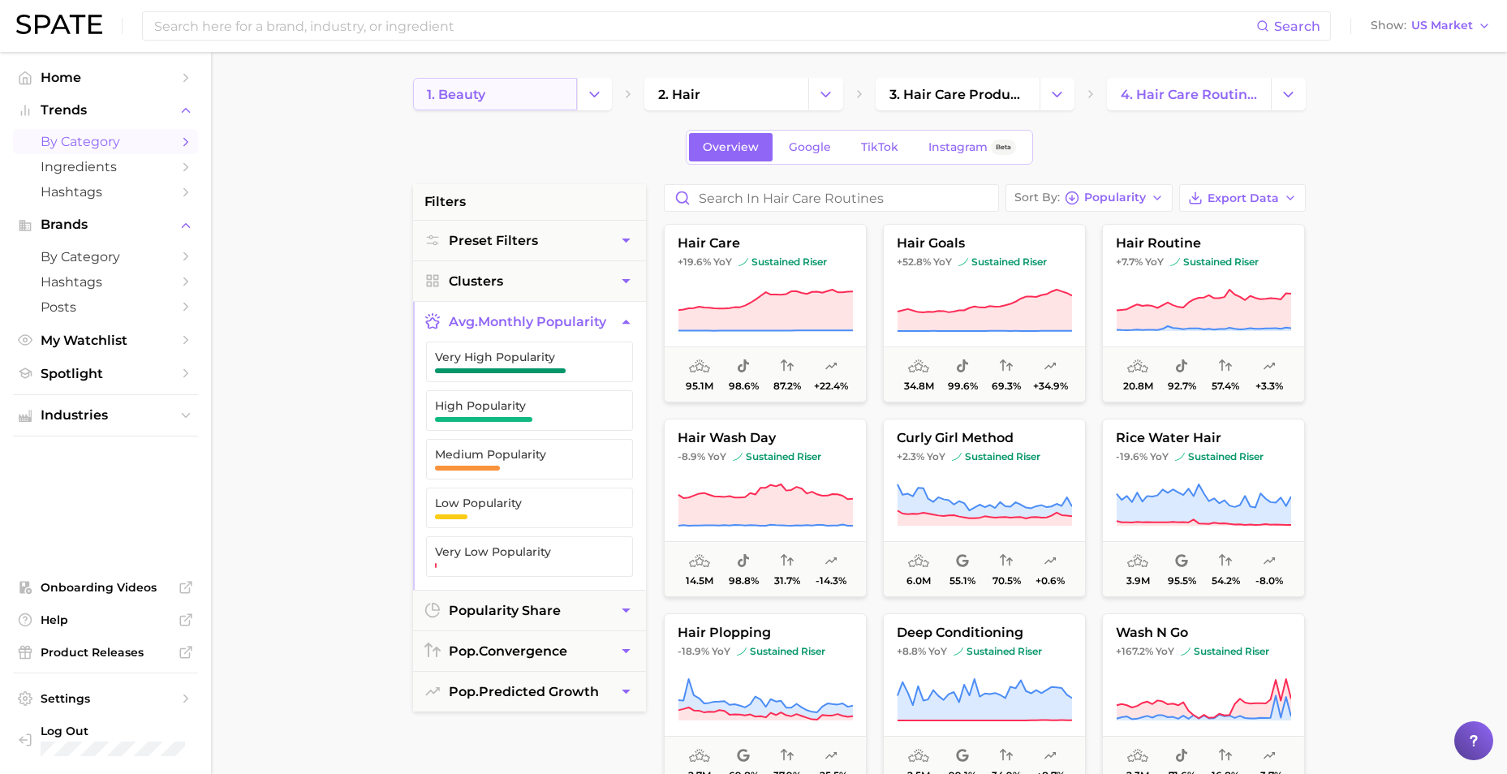
click at [536, 96] on link "1. beauty" at bounding box center [495, 94] width 164 height 32
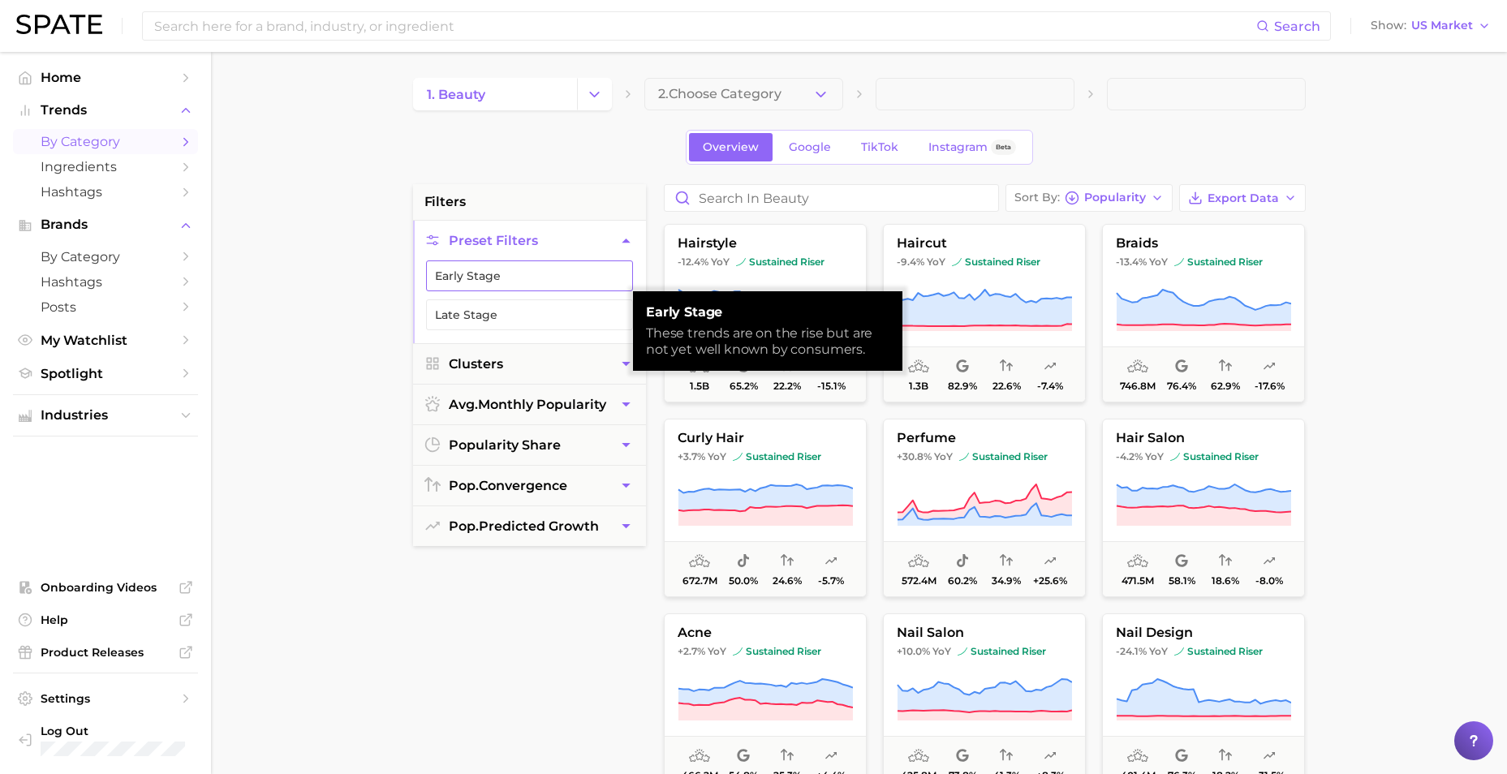
click at [475, 275] on button "Early Stage" at bounding box center [529, 275] width 207 height 31
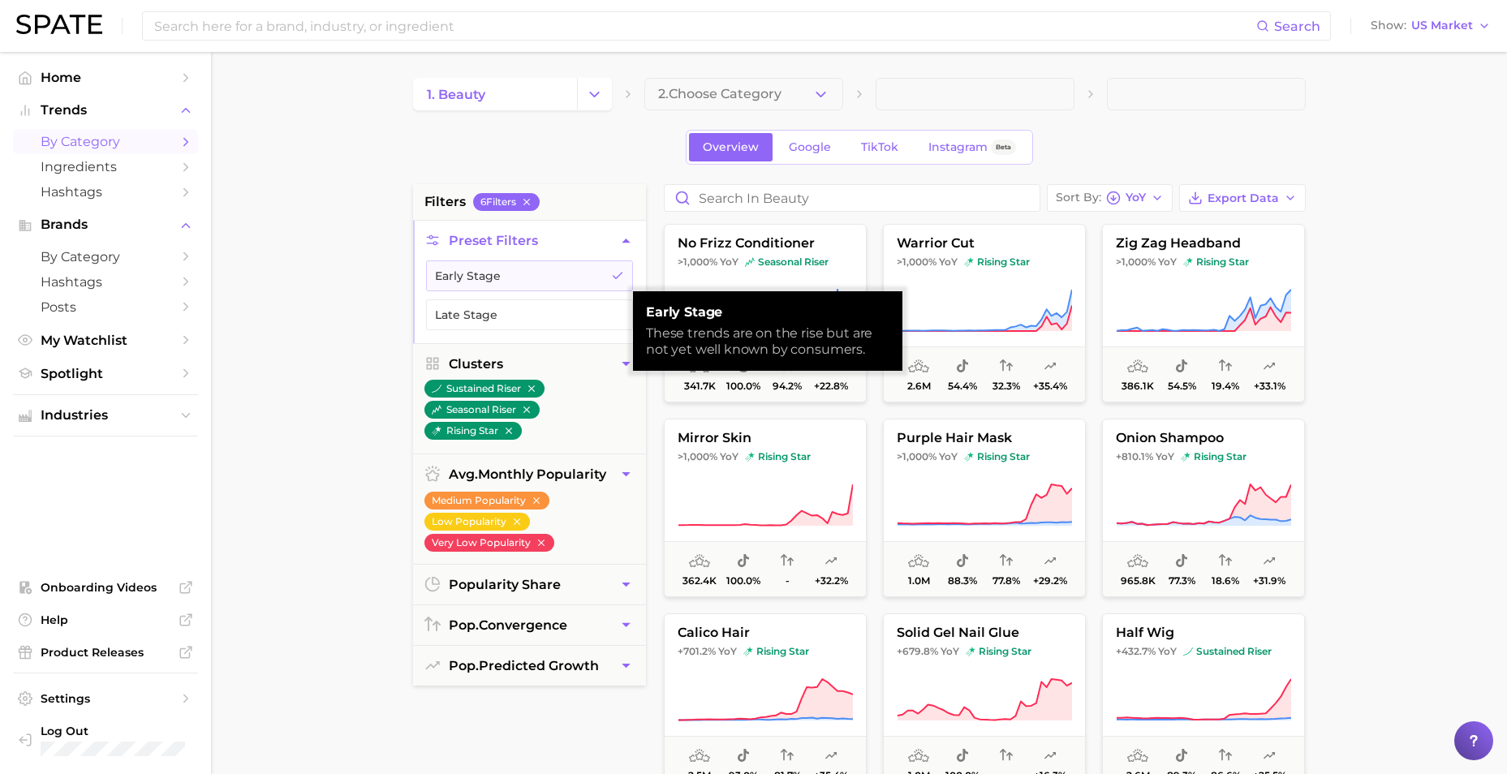
click at [303, 359] on main "1. beauty 2. Choose Category Overview Google TikTok Instagram Beta filters 6 Fi…" at bounding box center [859, 667] width 1296 height 1231
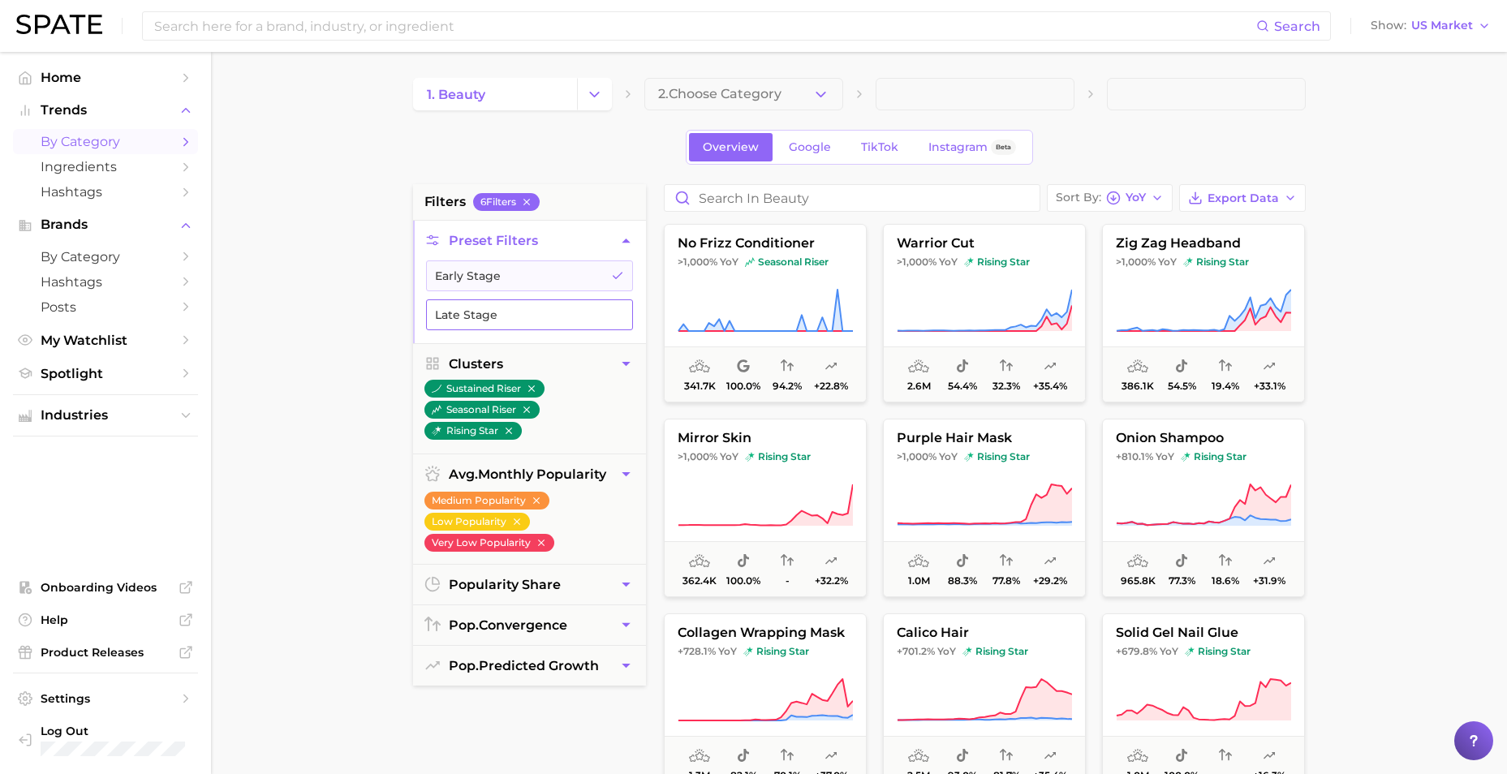
click at [514, 326] on button "Late Stage" at bounding box center [529, 314] width 207 height 31
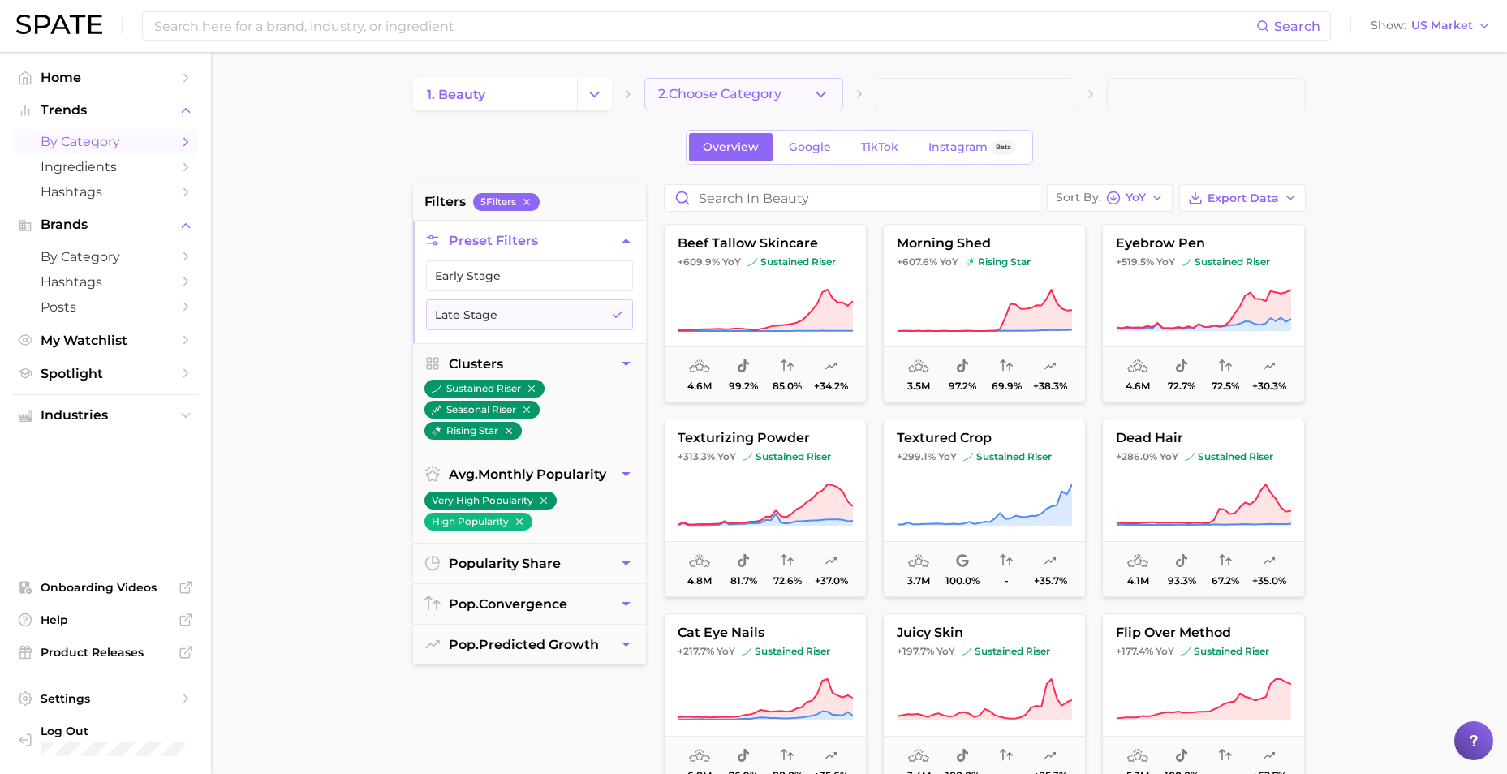
click at [703, 97] on span "2. Choose Category" at bounding box center [719, 94] width 123 height 15
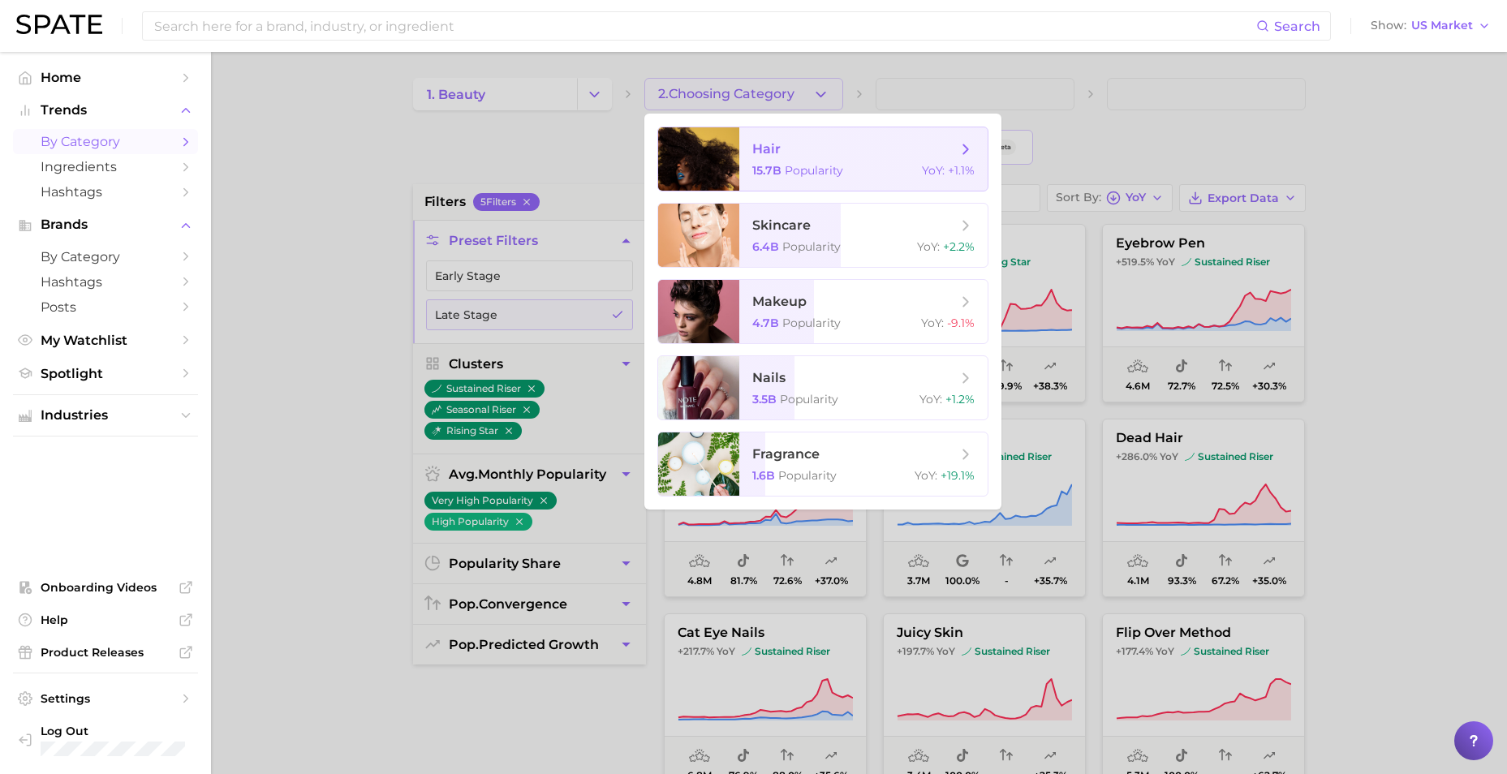
click at [778, 163] on span "15.7b" at bounding box center [766, 170] width 29 height 15
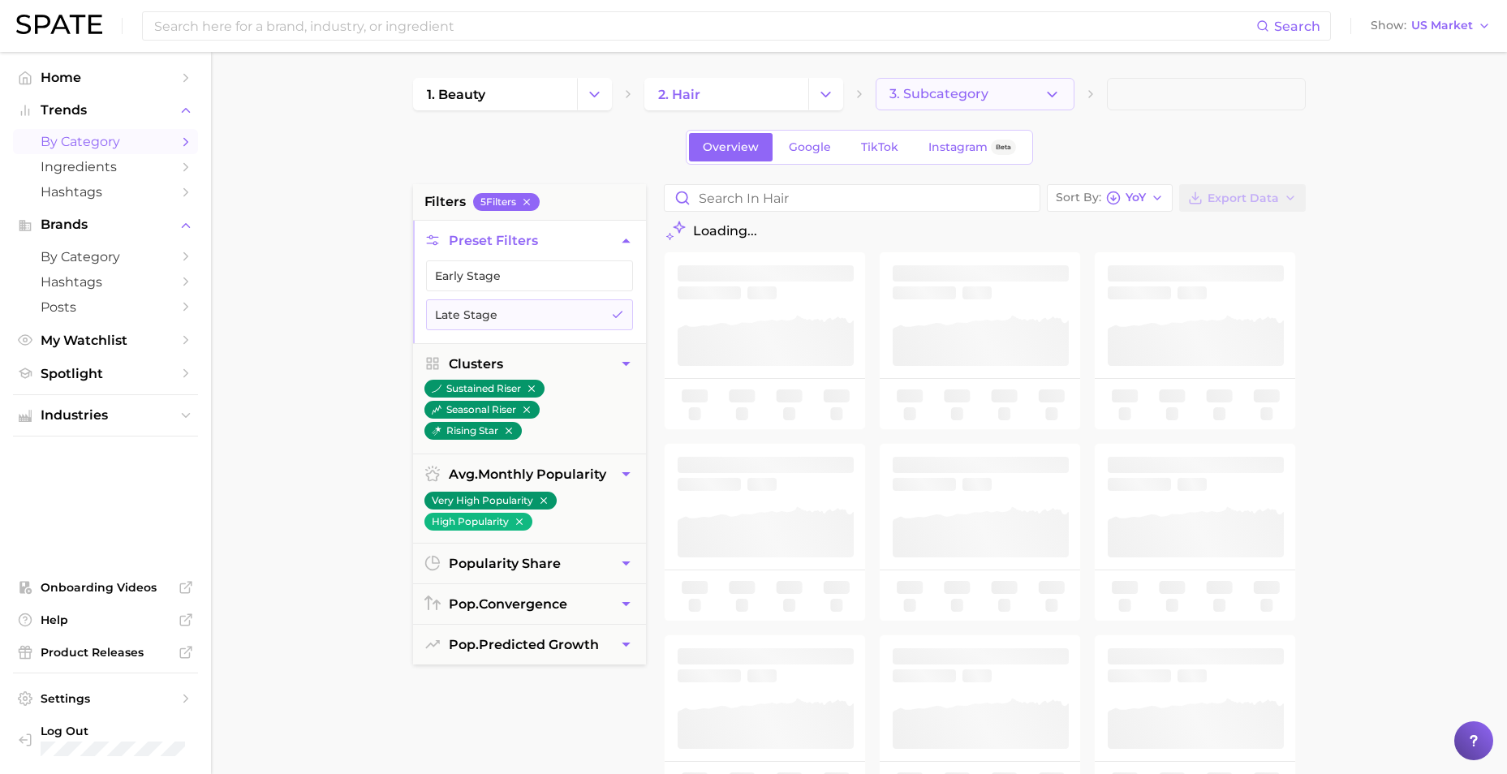
click at [948, 101] on span "3. Subcategory" at bounding box center [938, 94] width 99 height 15
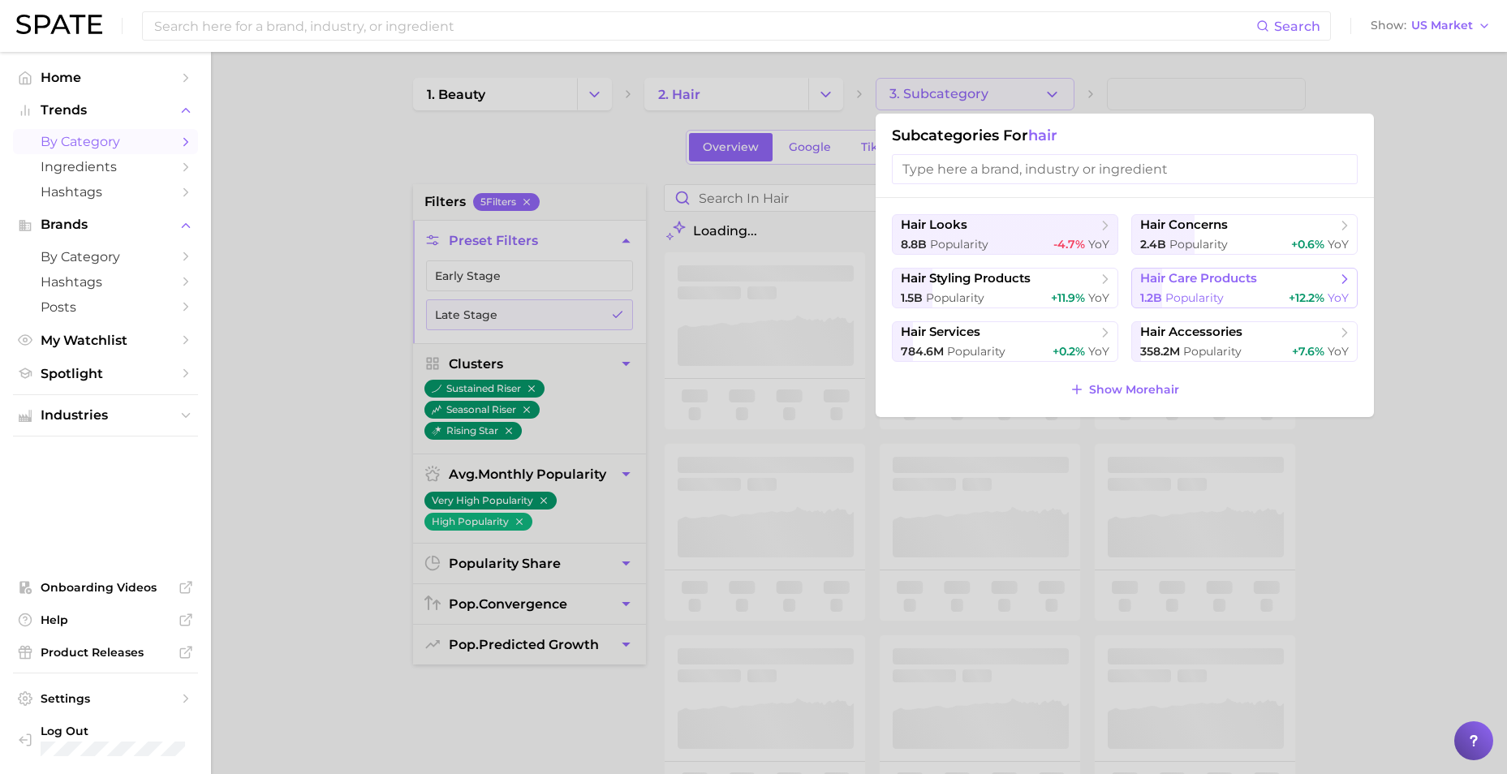
click at [1206, 280] on span "hair care products" at bounding box center [1198, 278] width 117 height 15
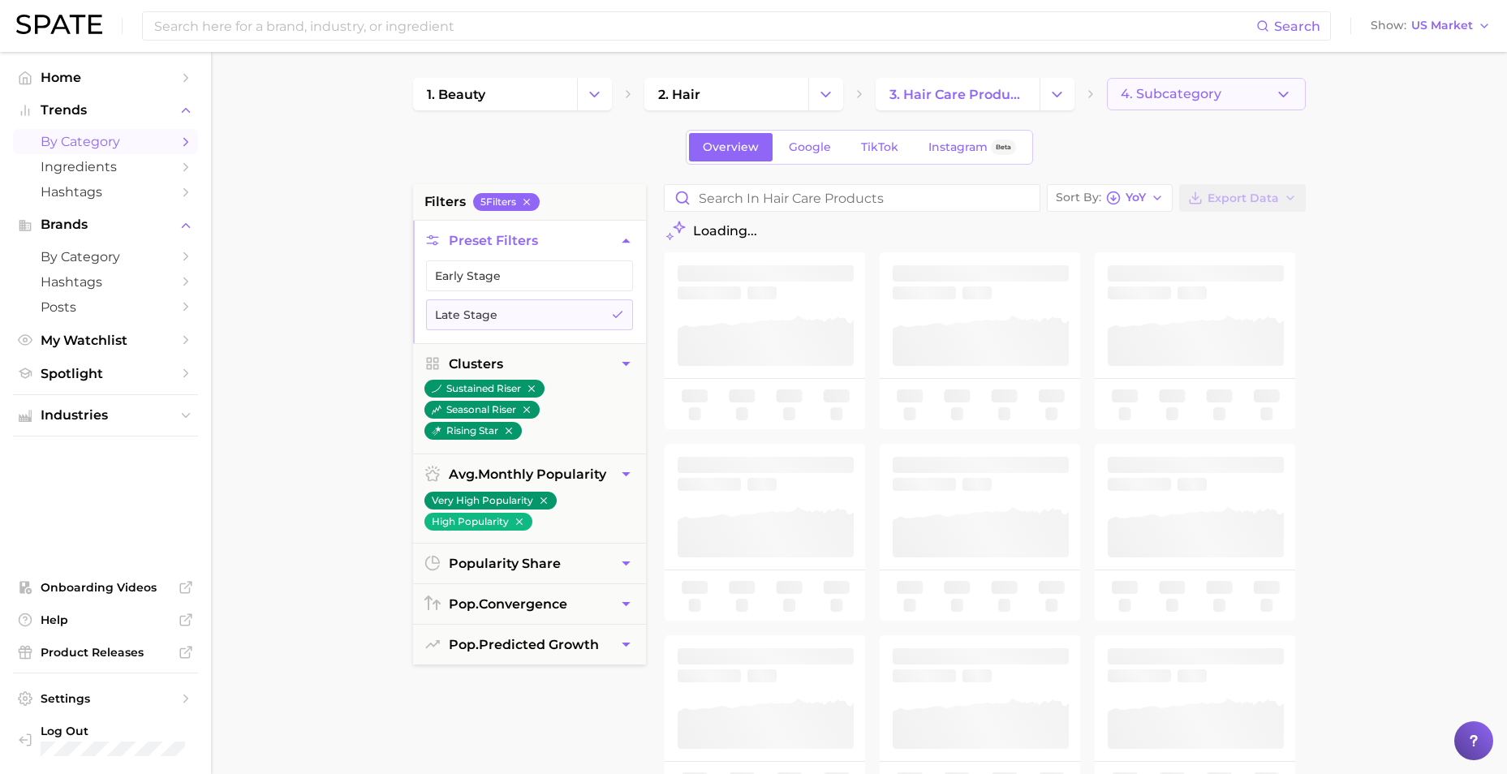
click at [1176, 93] on span "4. Subcategory" at bounding box center [1170, 94] width 101 height 15
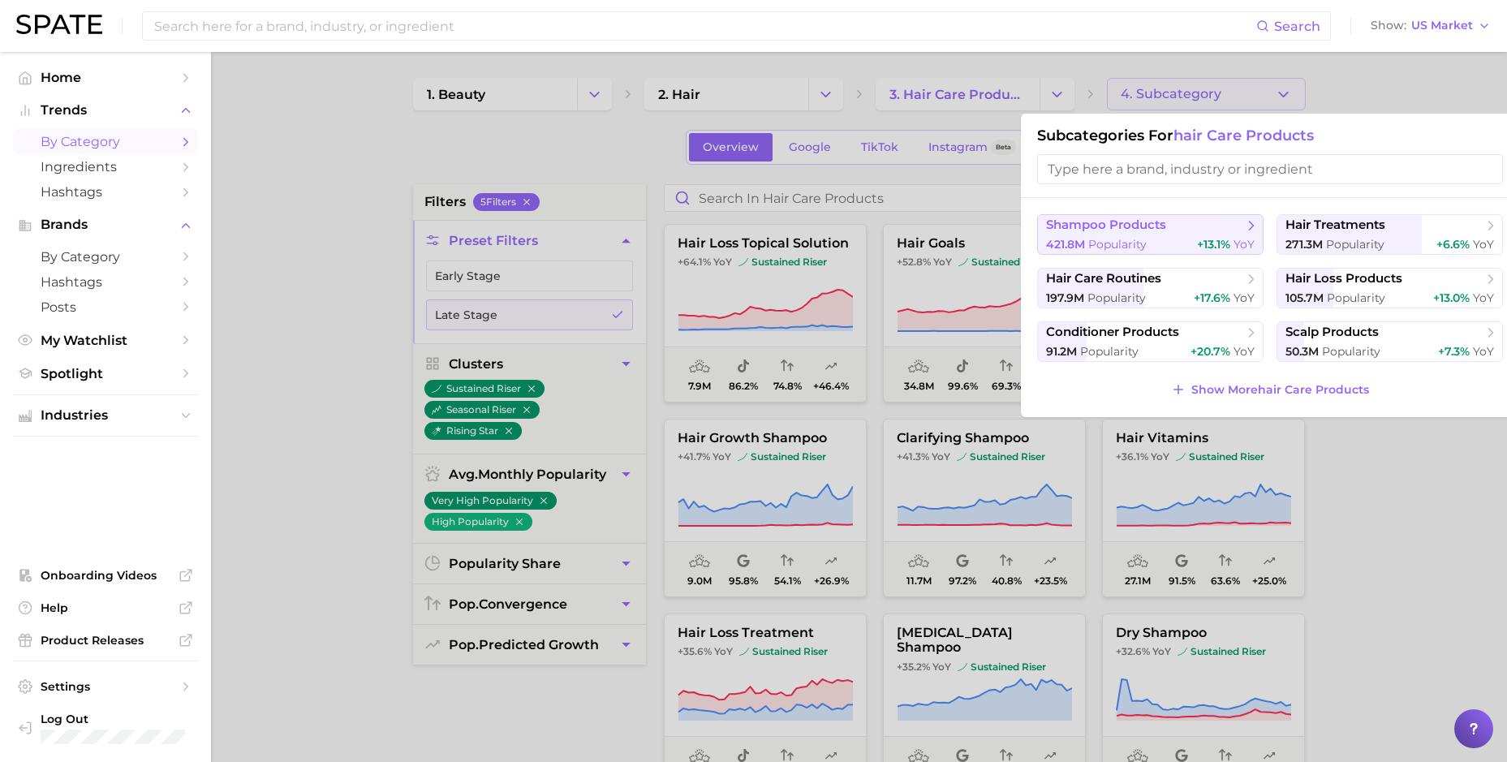
click at [1171, 226] on span "shampoo products" at bounding box center [1144, 225] width 197 height 16
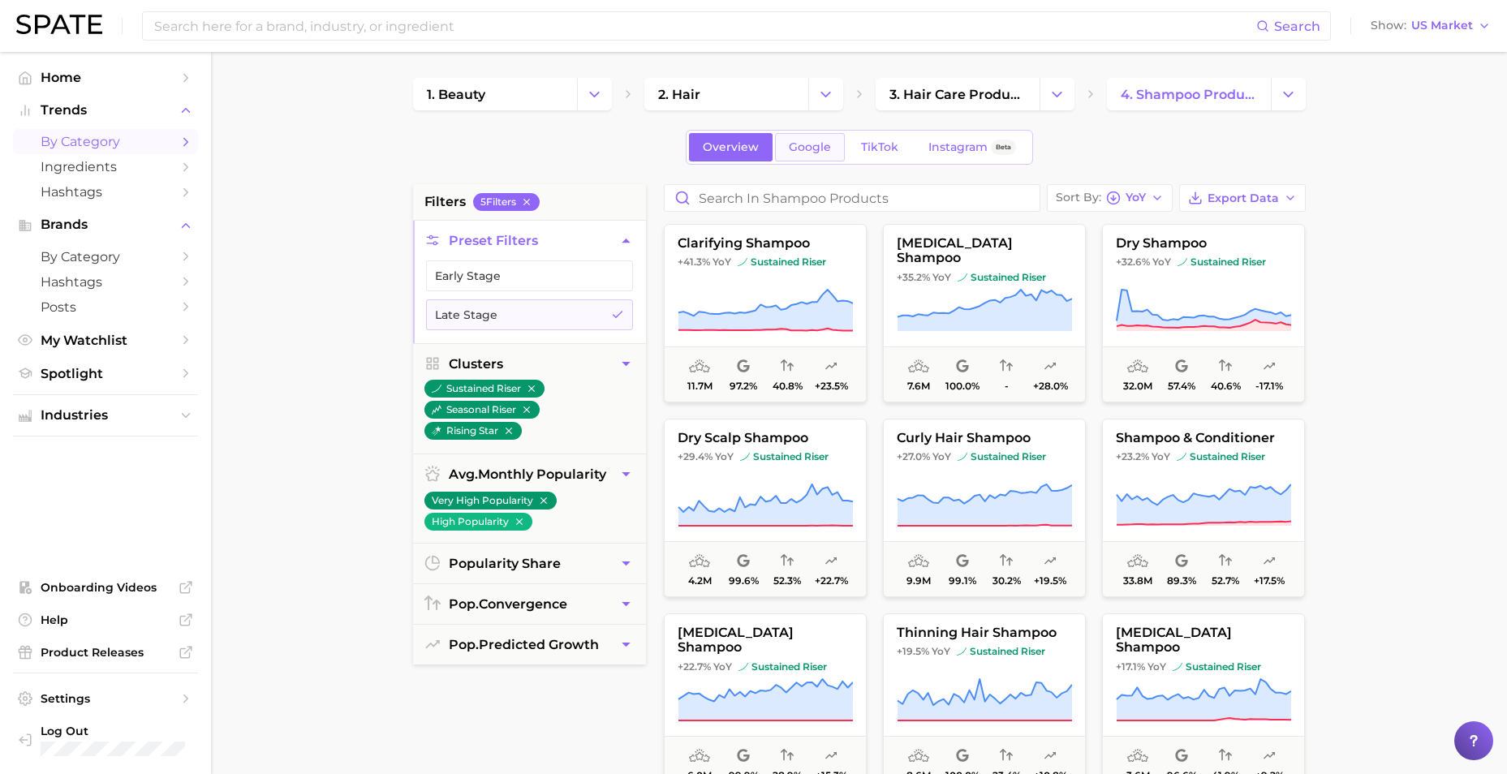
click at [801, 151] on span "Google" at bounding box center [810, 147] width 42 height 14
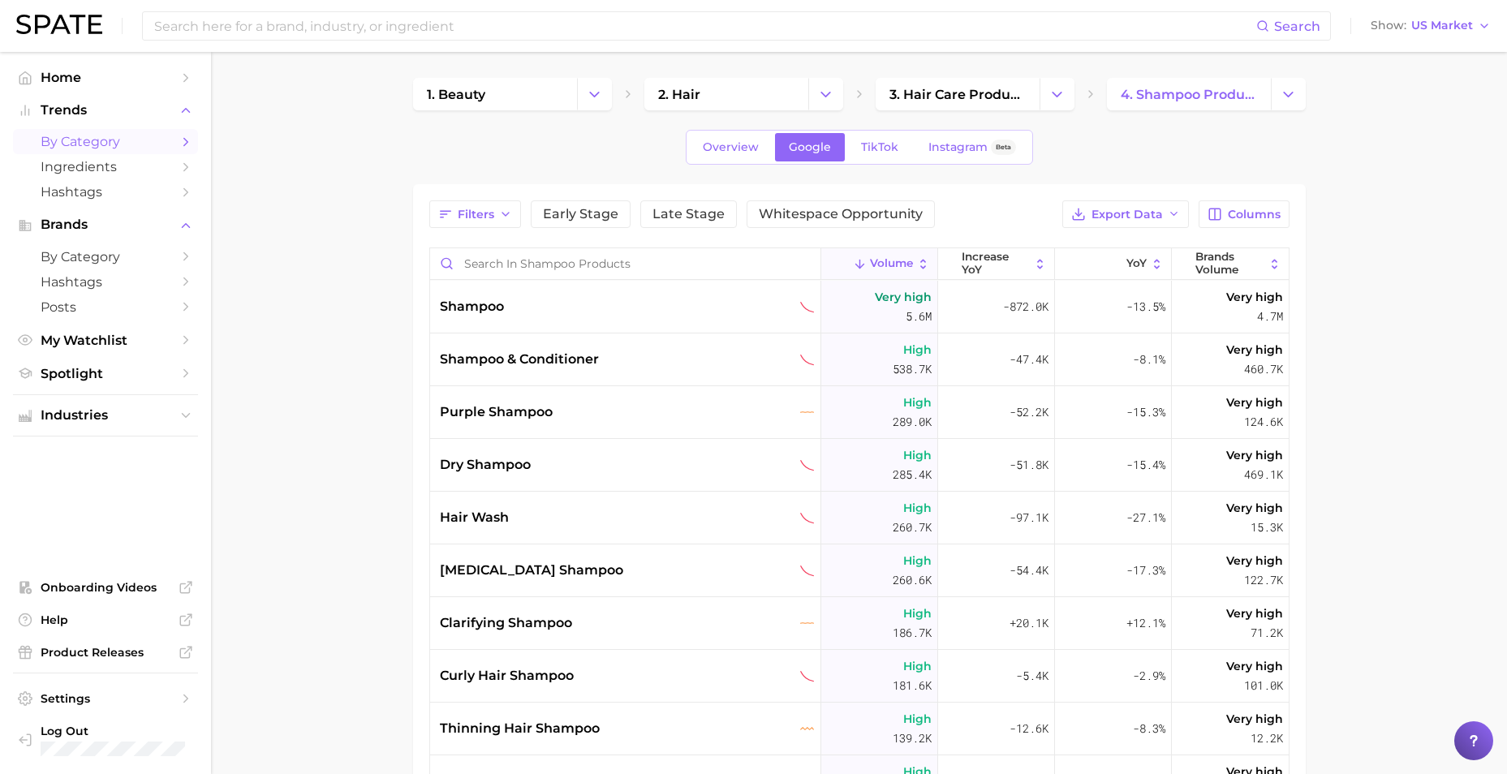
click at [998, 204] on div "Filters Early Stage Late Stage Whitespace Opportunity Export Data Columns" at bounding box center [859, 214] width 860 height 28
click at [889, 145] on span "TikTok" at bounding box center [879, 147] width 37 height 14
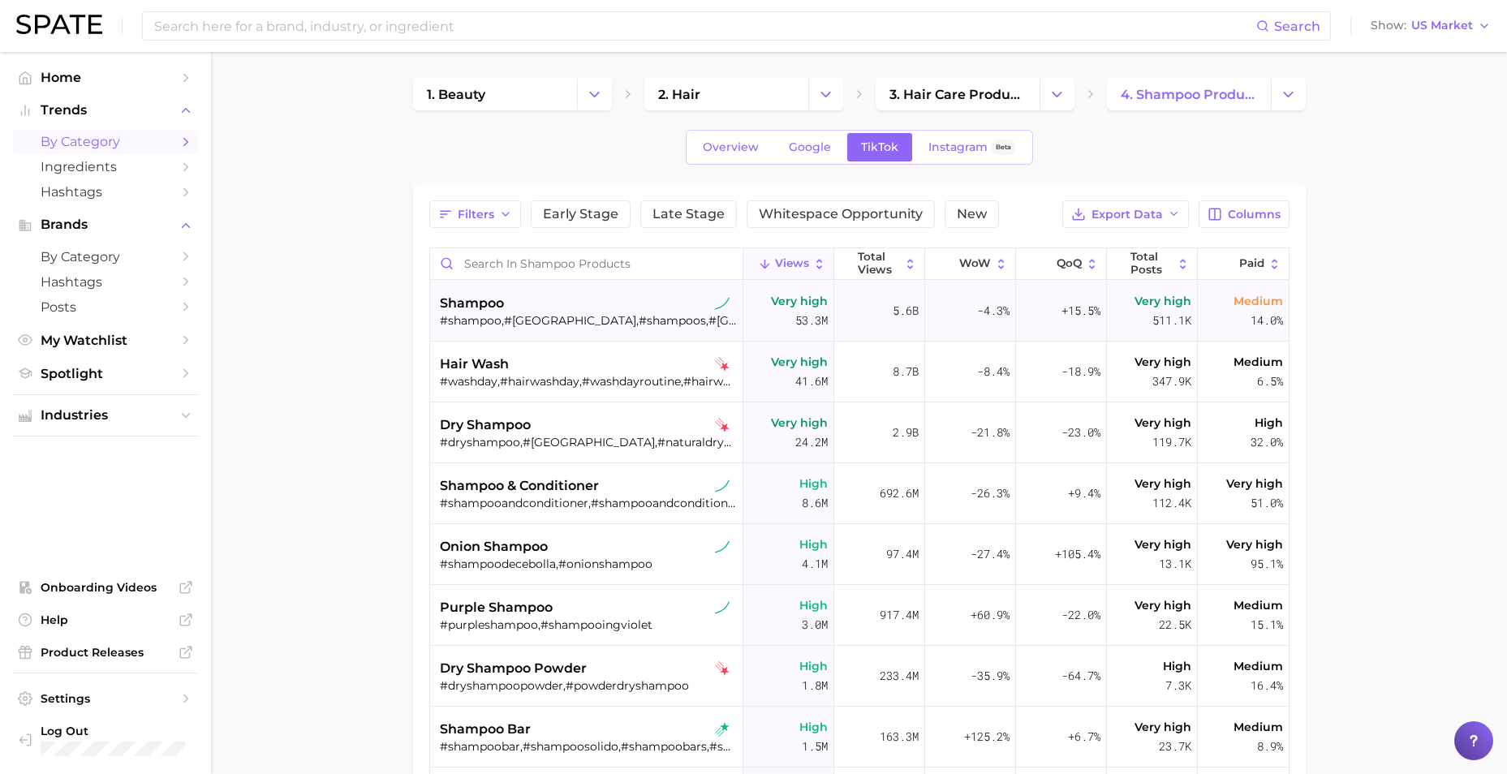
click at [634, 320] on div "#shampoo,#[GEOGRAPHIC_DATA],#shampoos,#[GEOGRAPHIC_DATA],#shampo,#champu,#[GEOG…" at bounding box center [588, 320] width 297 height 15
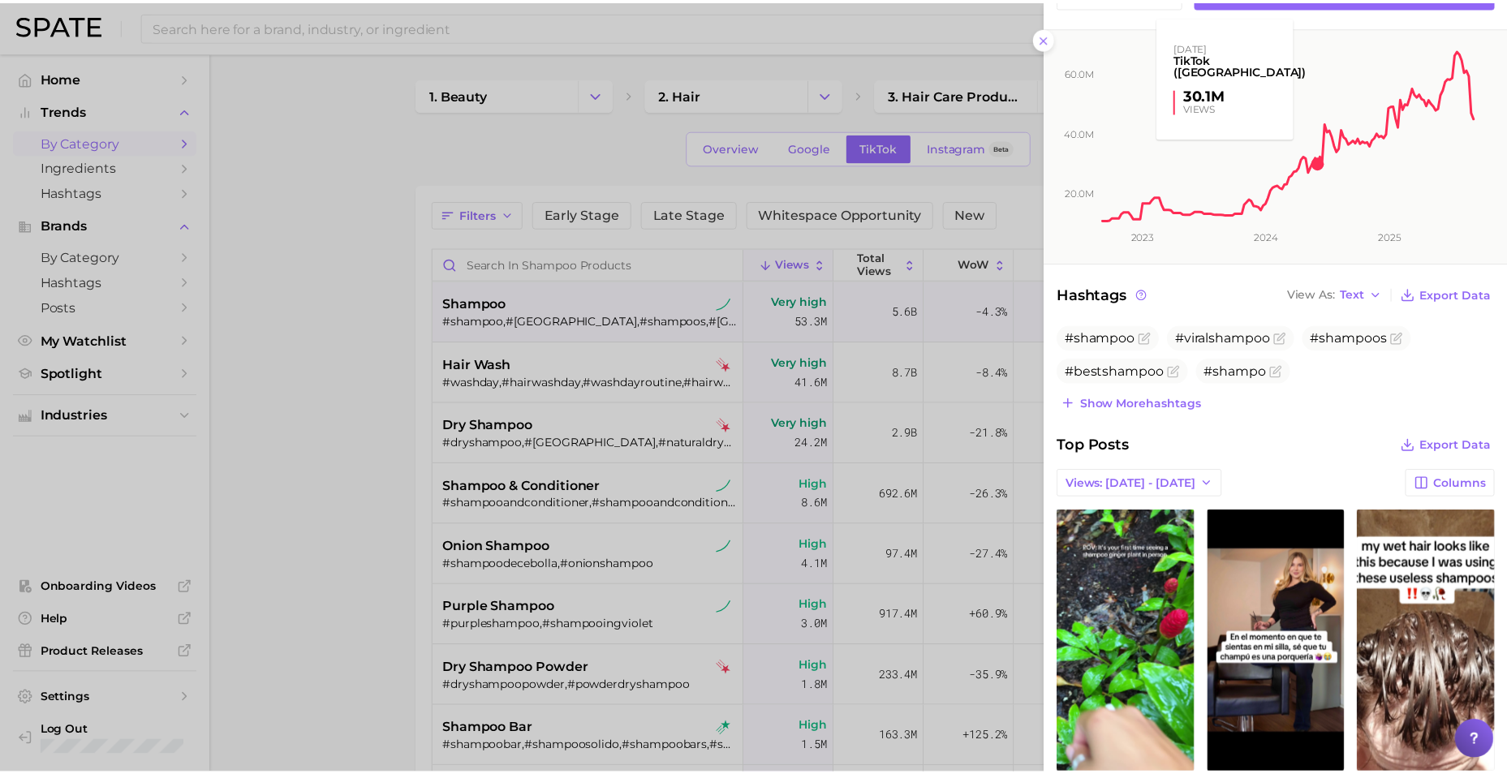
scroll to position [162, 0]
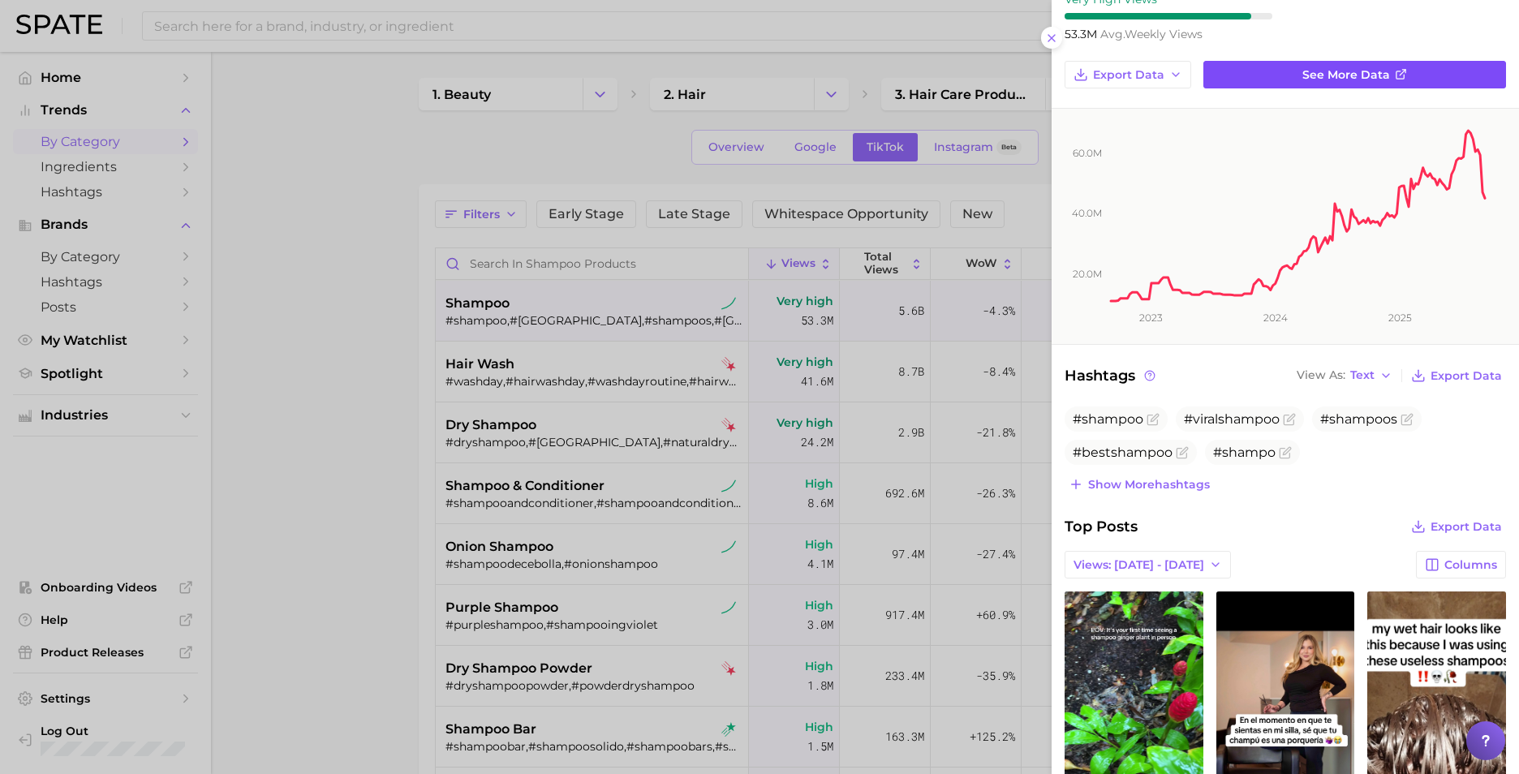
click at [1354, 80] on span "See more data" at bounding box center [1346, 75] width 88 height 14
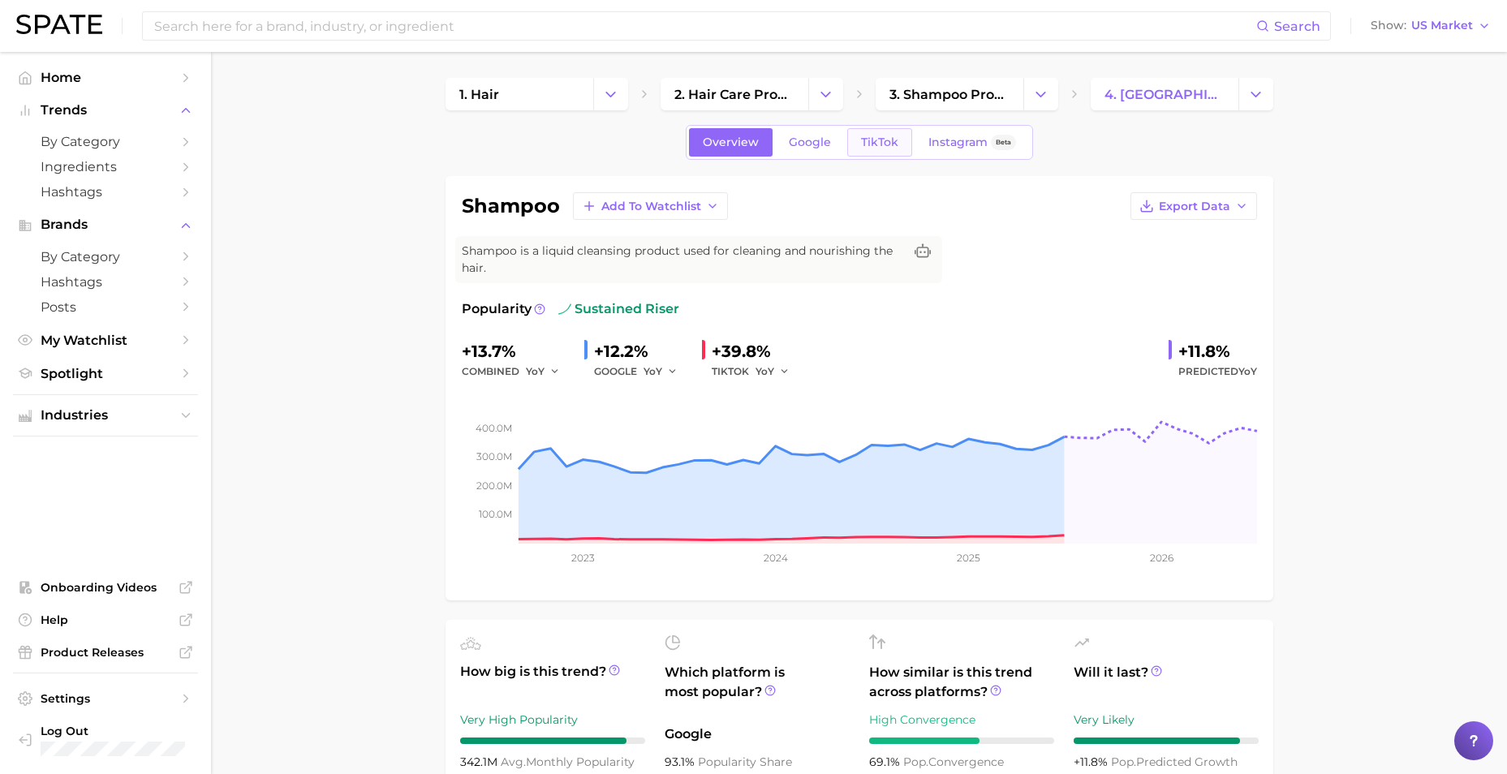
click at [864, 140] on span "TikTok" at bounding box center [879, 142] width 37 height 14
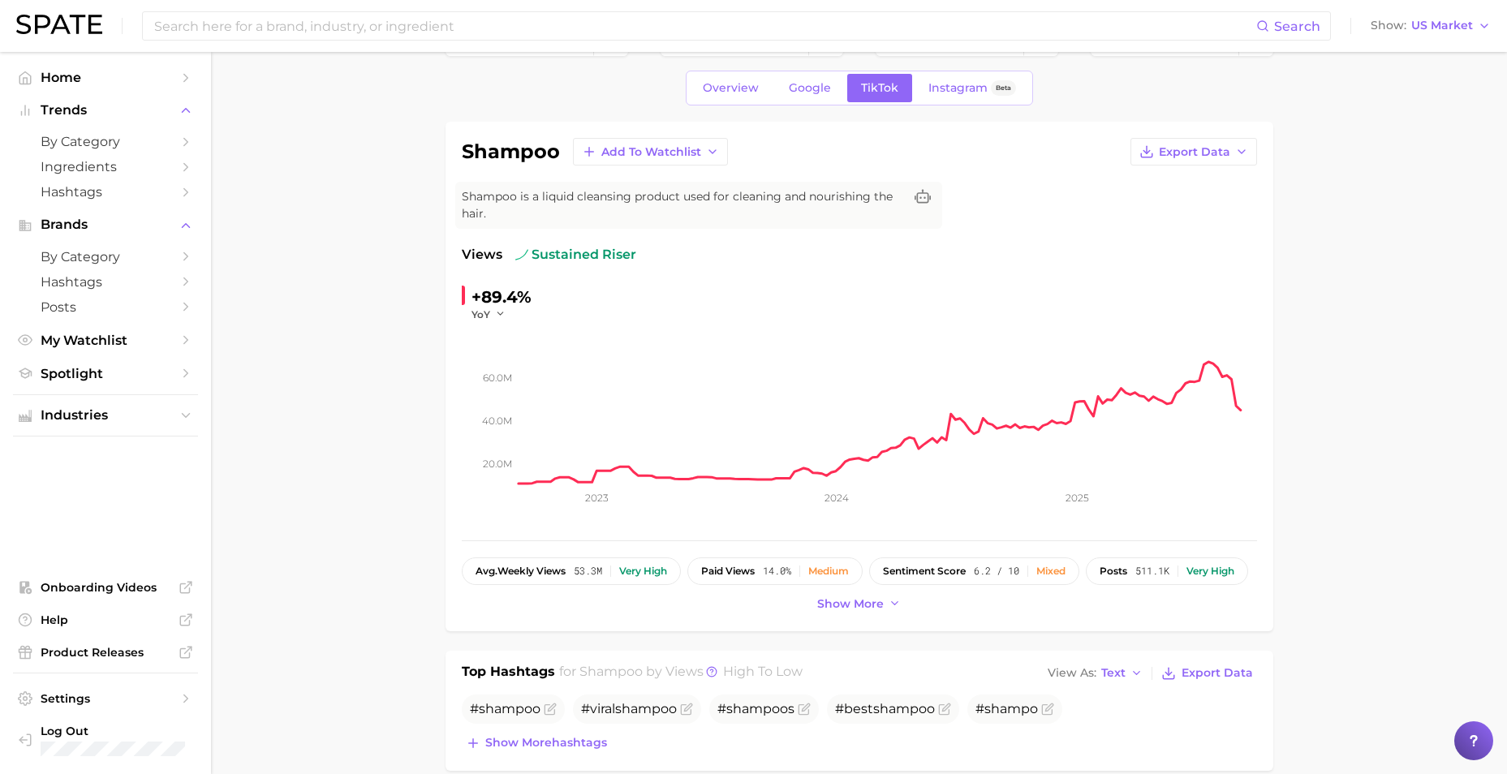
scroll to position [81, 0]
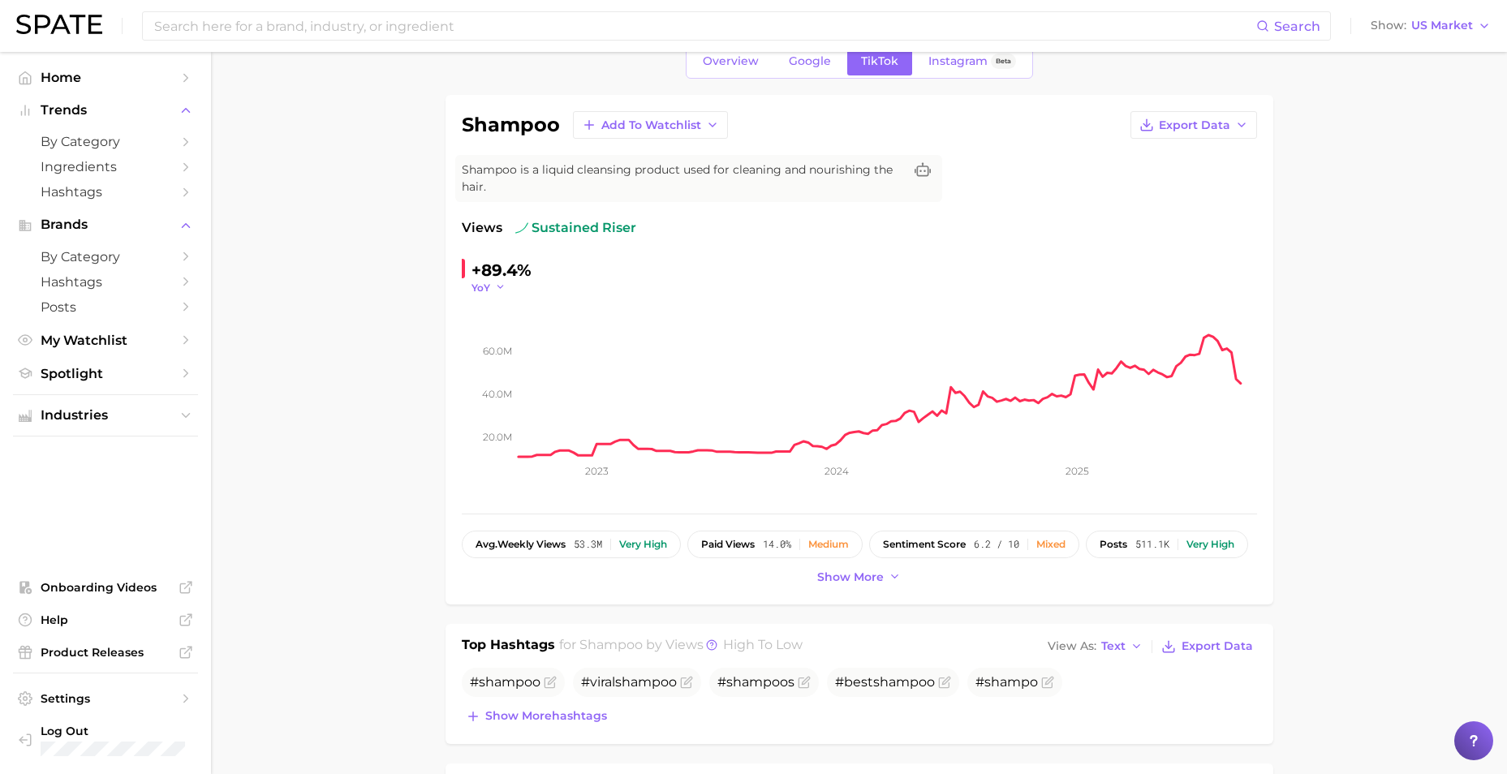
click at [492, 290] on button "YoY" at bounding box center [488, 288] width 35 height 14
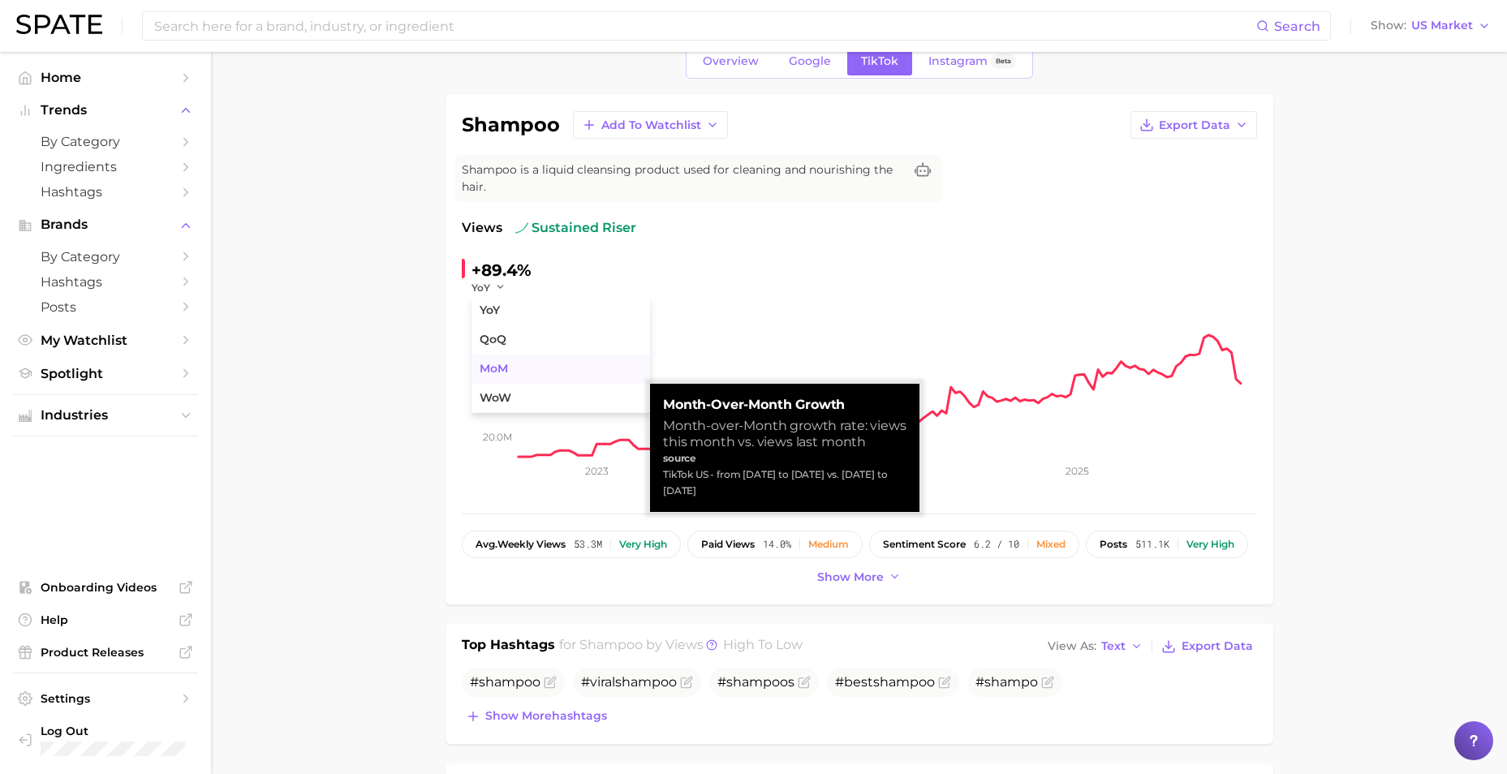
click at [501, 370] on span "MoM" at bounding box center [493, 369] width 28 height 14
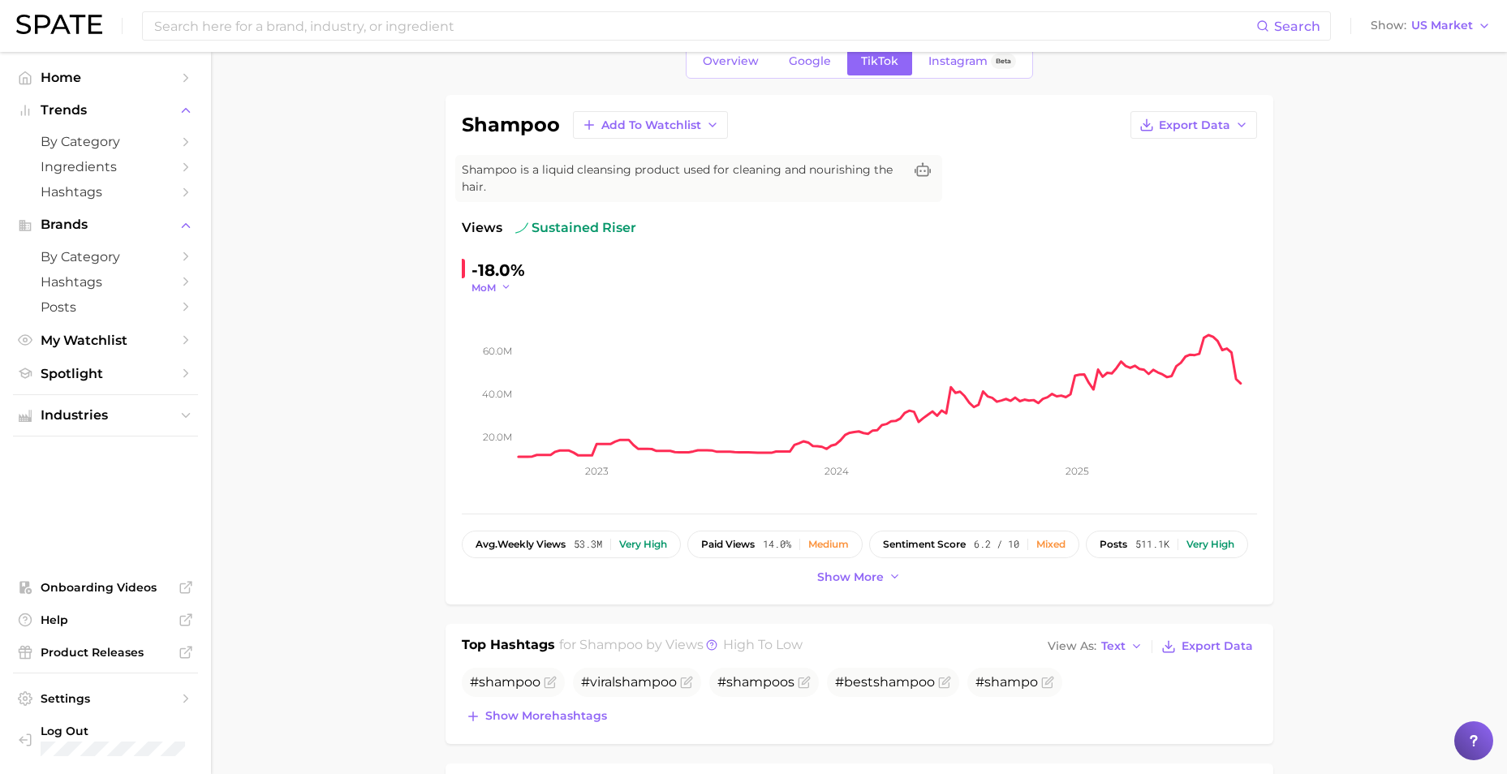
click at [491, 290] on span "MoM" at bounding box center [483, 288] width 24 height 14
click at [514, 313] on button "YoY" at bounding box center [560, 310] width 178 height 29
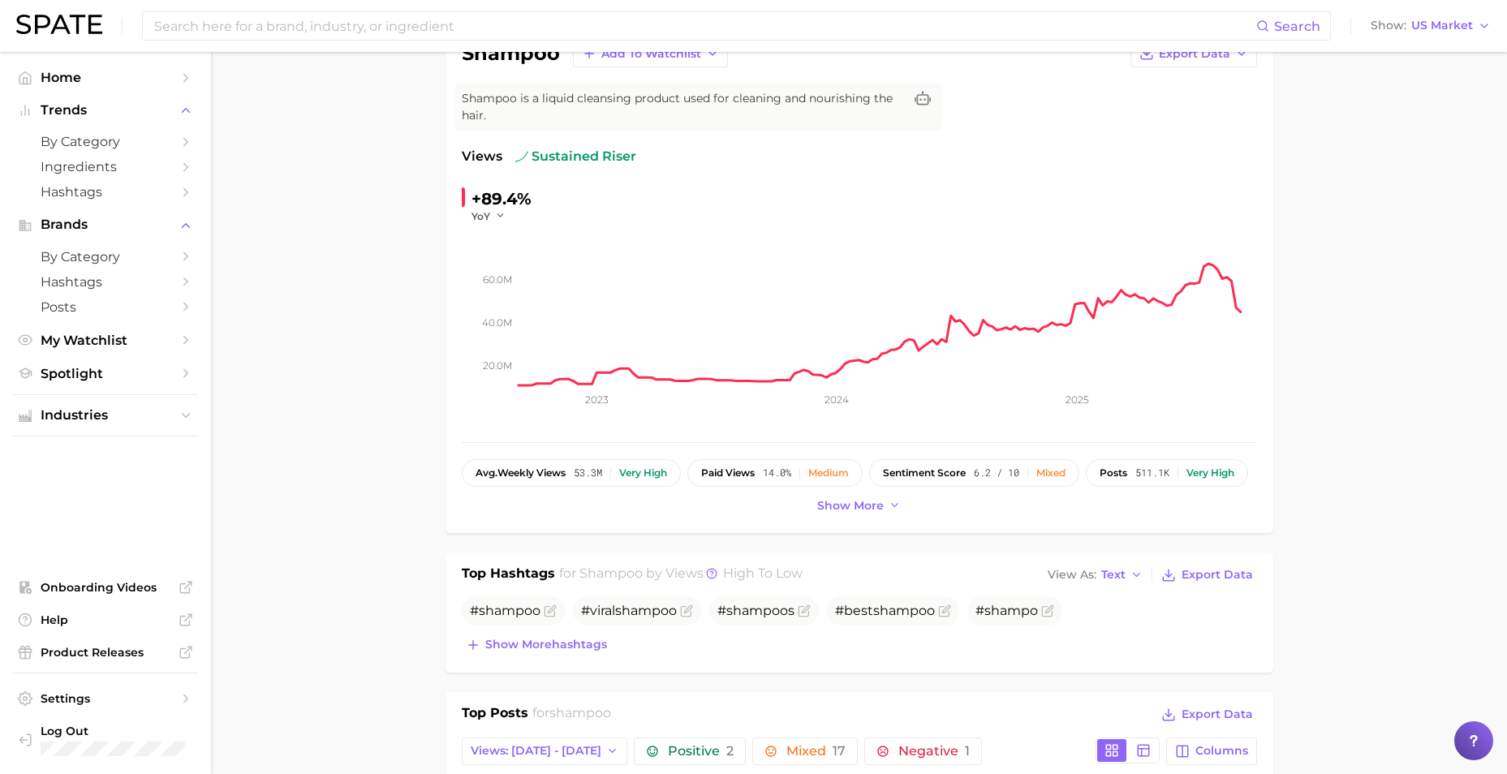
scroll to position [162, 0]
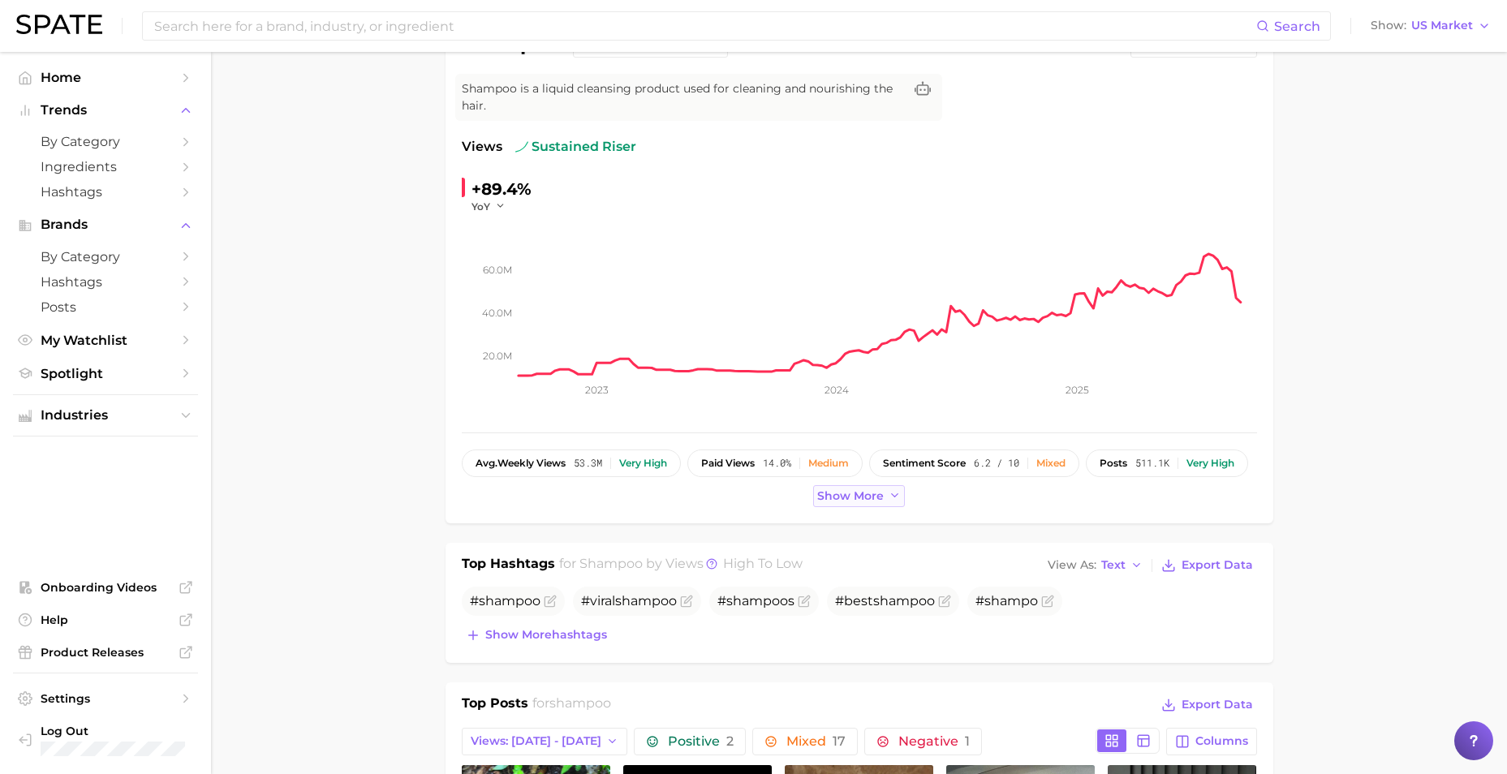
click at [851, 492] on span "Show more" at bounding box center [850, 496] width 67 height 14
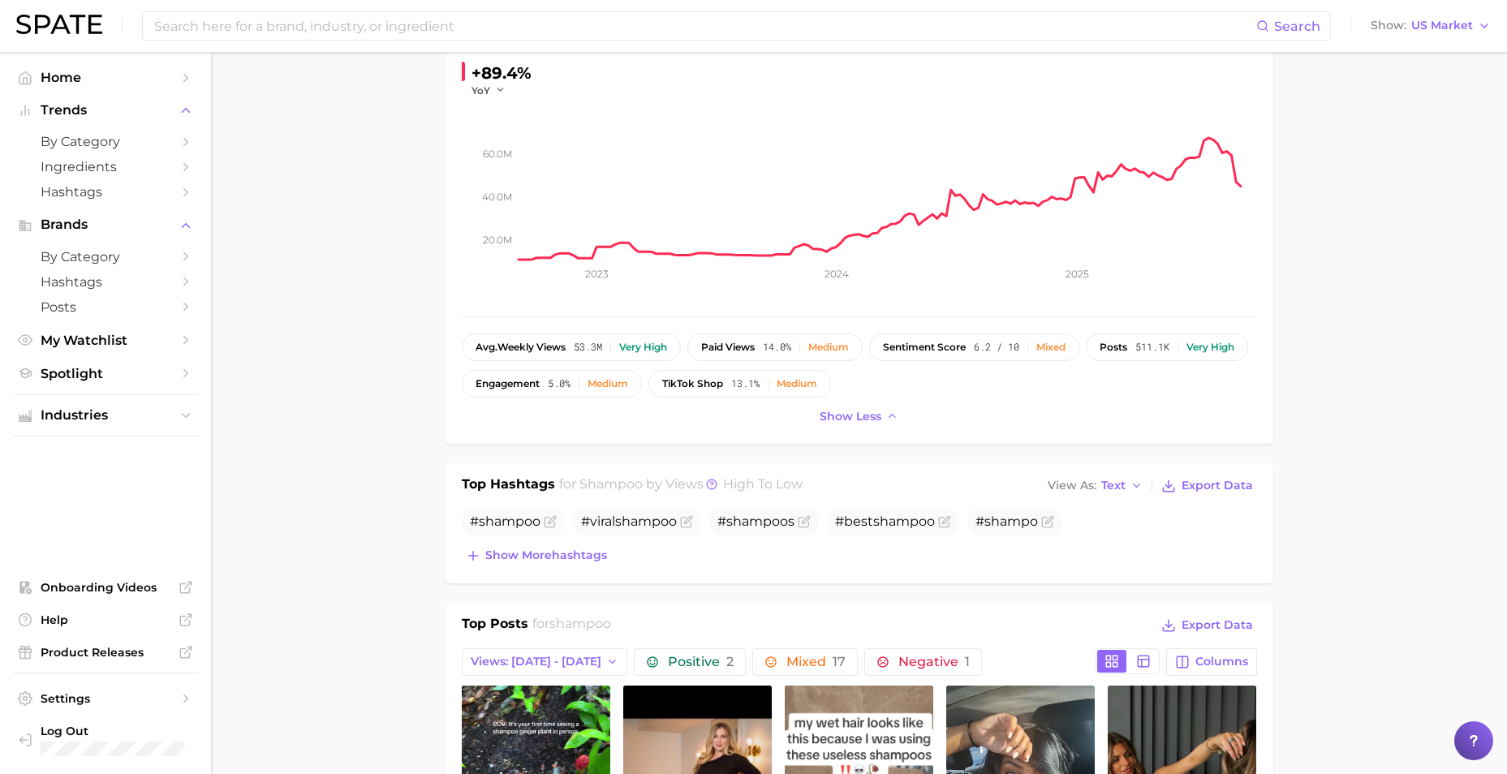
scroll to position [487, 0]
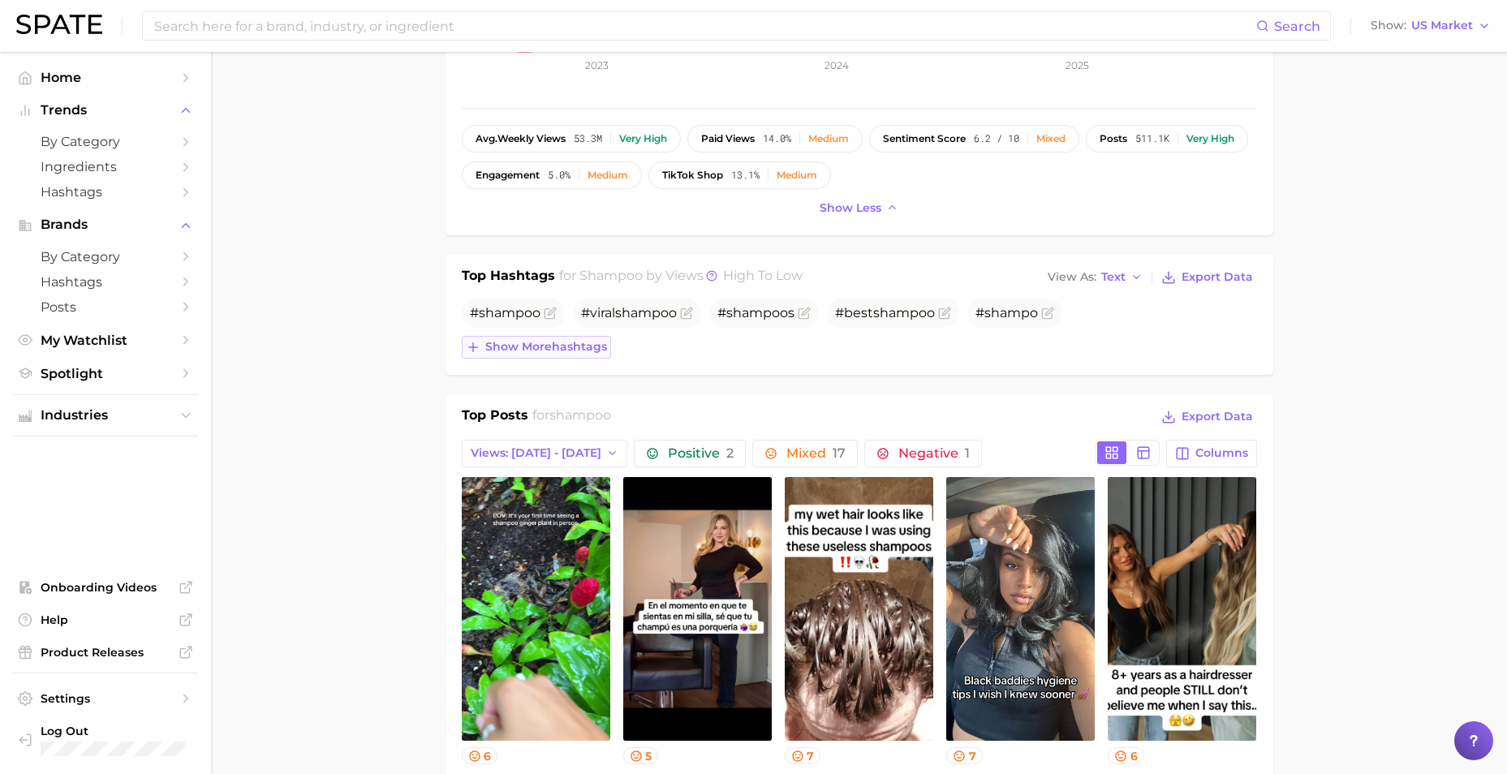
click at [565, 345] on span "Show more hashtags" at bounding box center [546, 347] width 122 height 14
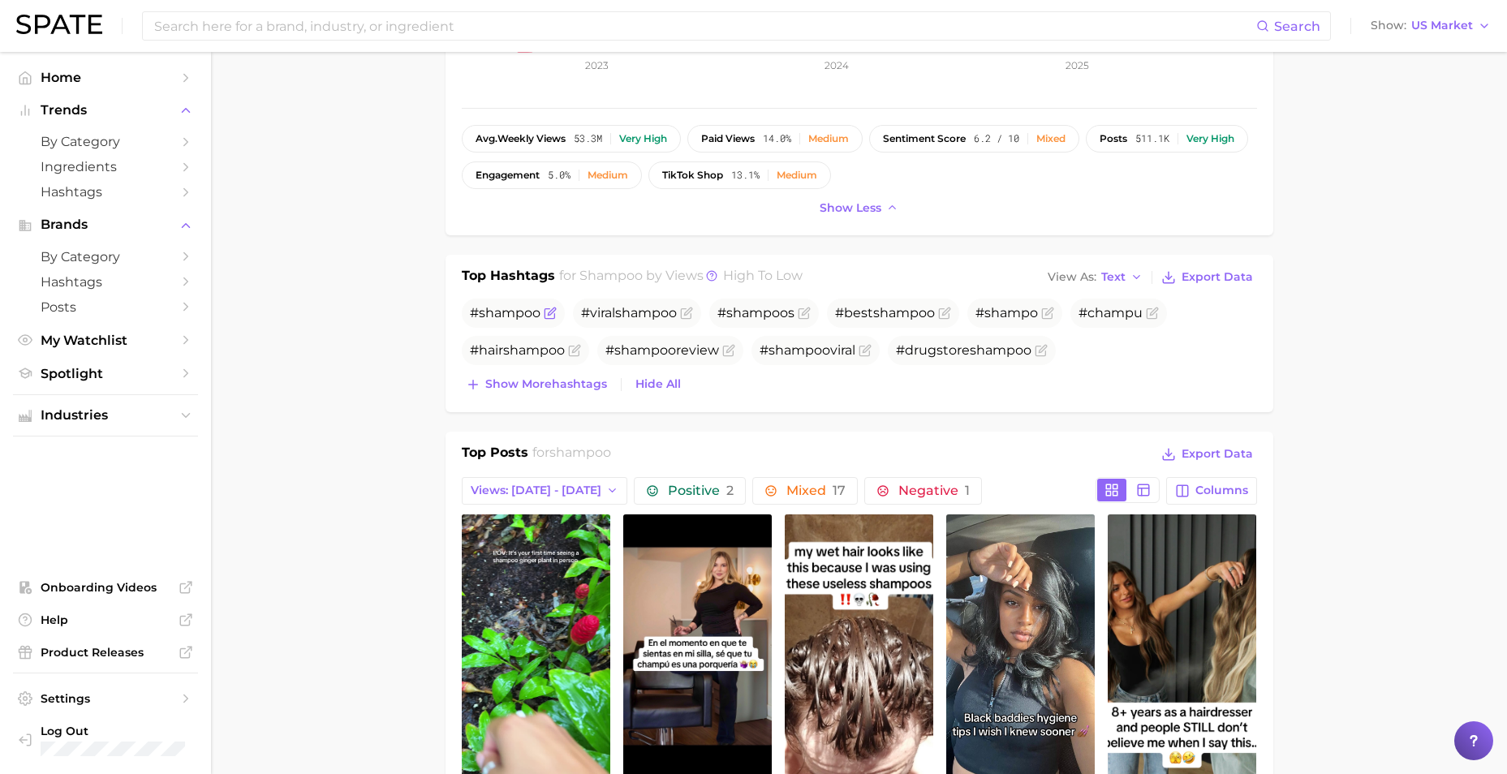
click at [508, 313] on span "shampoo" at bounding box center [510, 312] width 62 height 15
drag, startPoint x: 508, startPoint y: 313, endPoint x: 624, endPoint y: 312, distance: 116.0
click at [624, 312] on span "shampoo" at bounding box center [646, 312] width 62 height 15
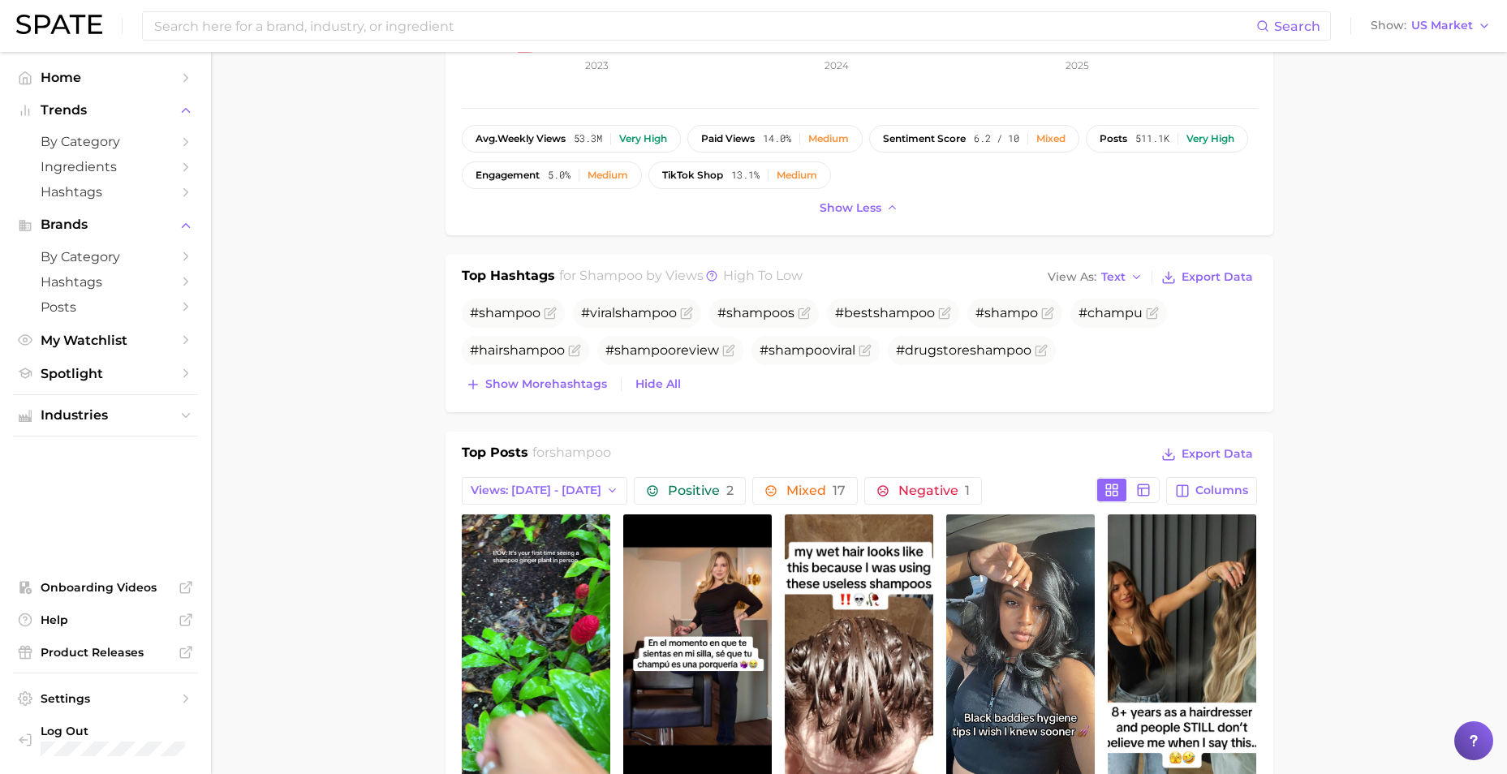
click at [329, 322] on main "1. hair 2. hair care products 3. shampoo products 4. shampoo Overview Google Ti…" at bounding box center [859, 773] width 1296 height 2417
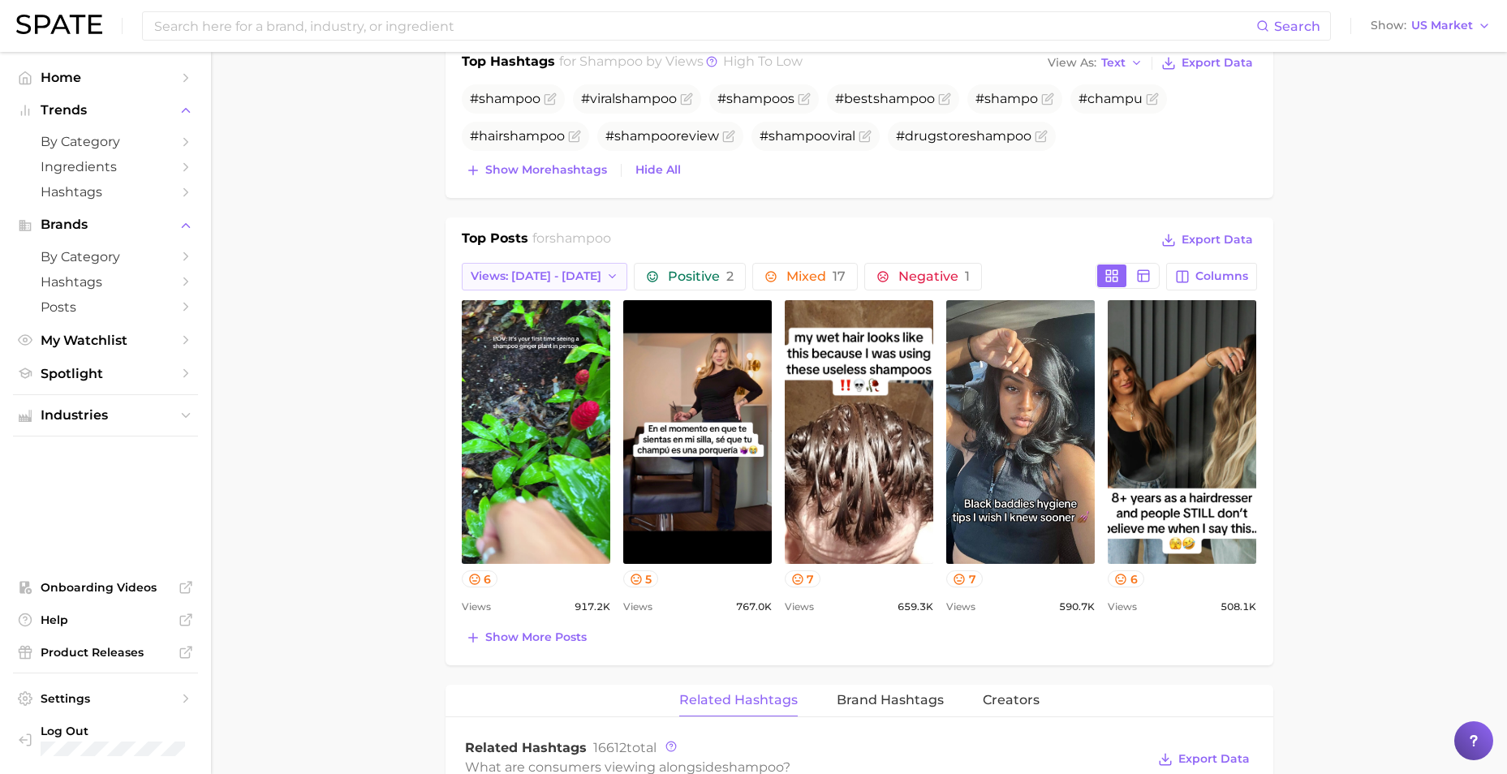
scroll to position [730, 0]
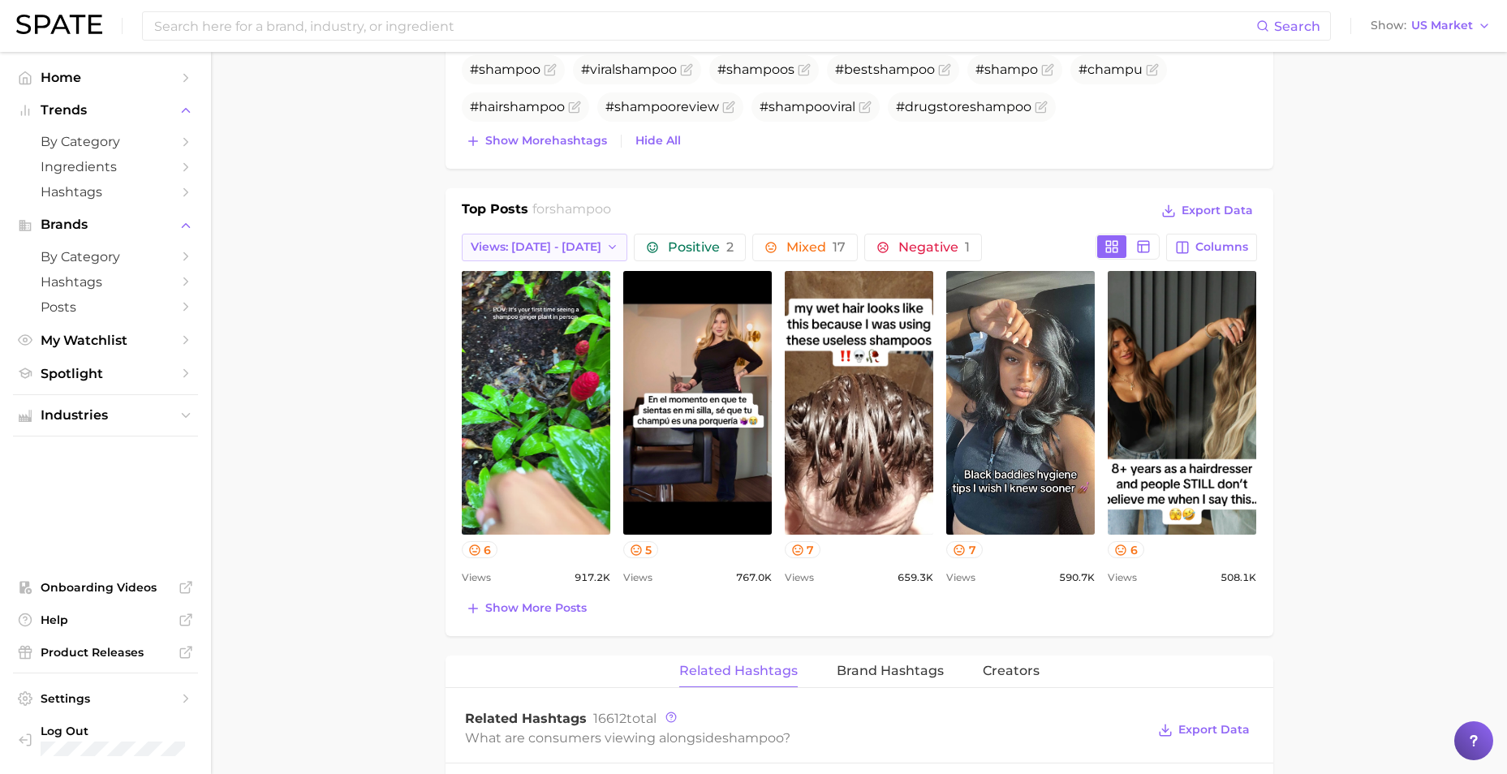
click at [548, 247] on span "Views: [DATE] - [DATE]" at bounding box center [536, 247] width 131 height 14
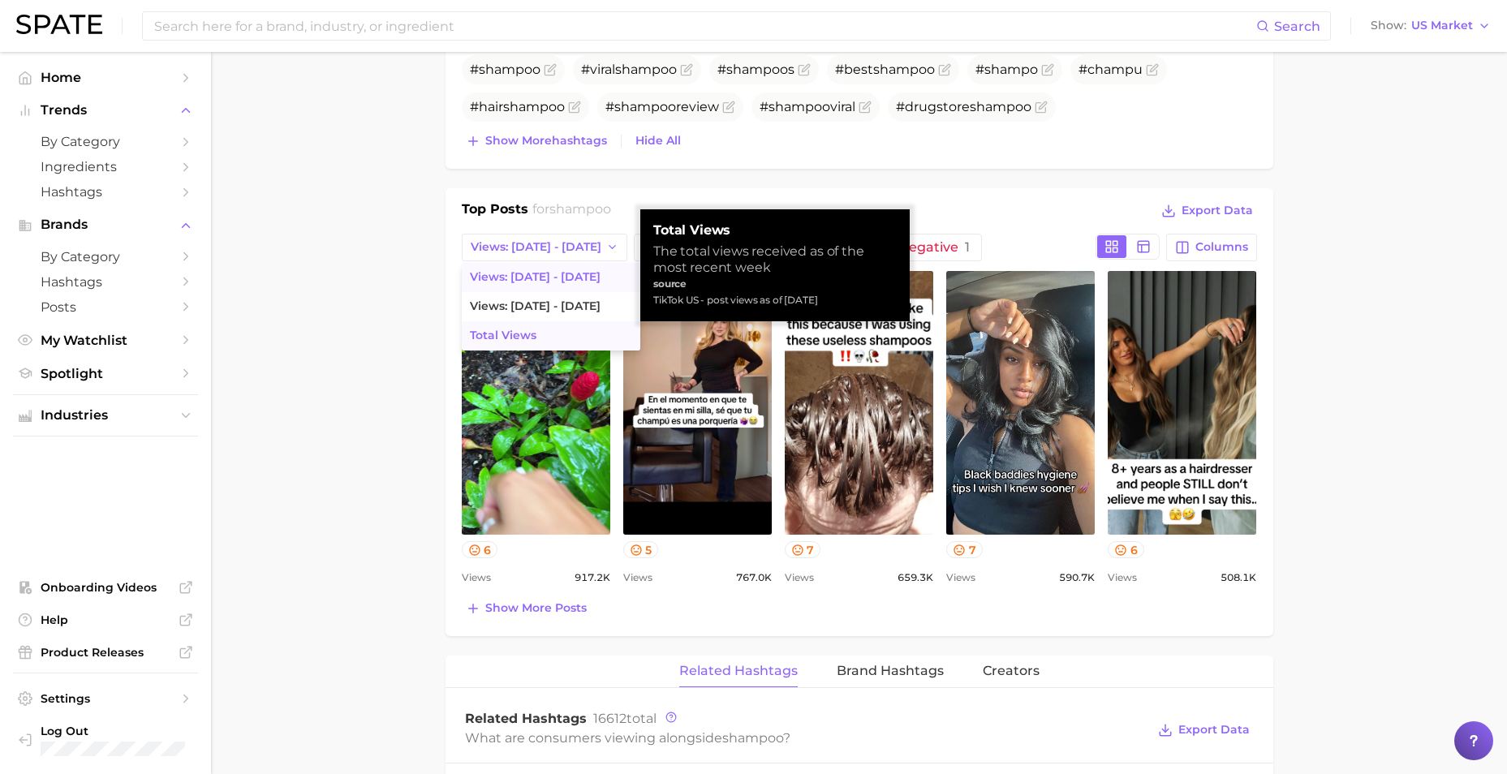
click at [496, 346] on button "Total Views" at bounding box center [551, 335] width 178 height 29
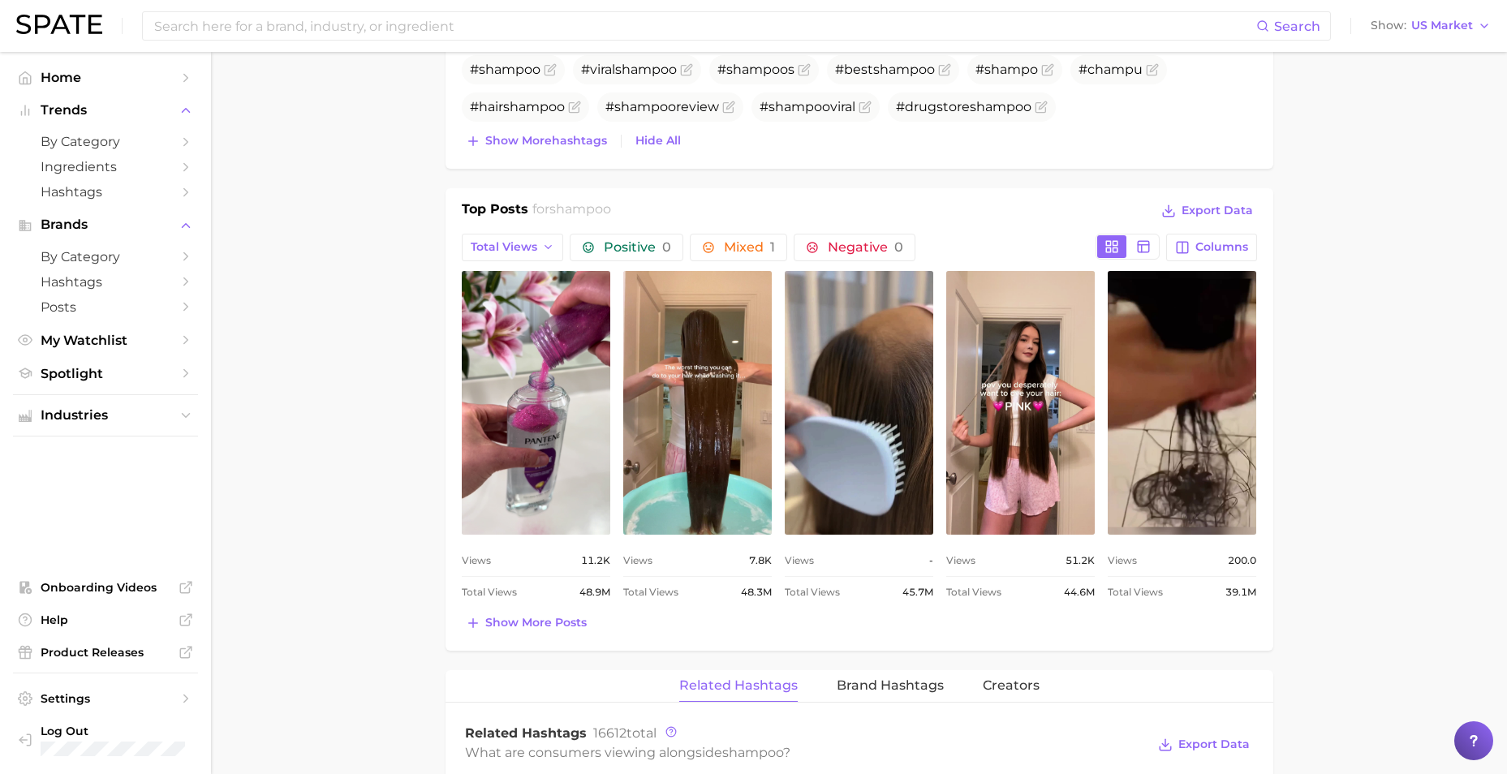
scroll to position [0, 0]
click at [1216, 249] on span "Columns" at bounding box center [1221, 247] width 53 height 14
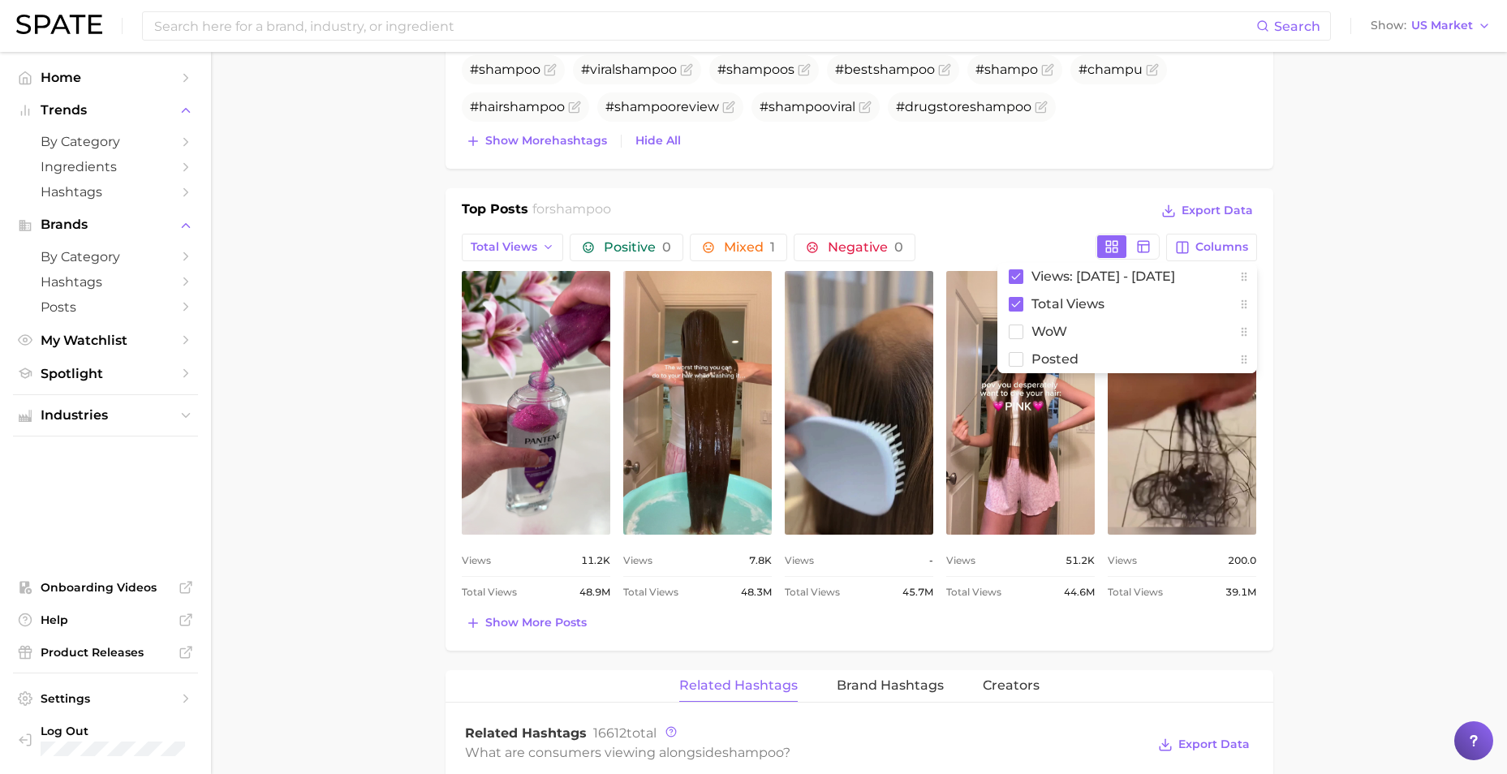
click at [369, 360] on main "1. hair 2. hair care products 3. shampoo products 4. shampoo Overview Google Ti…" at bounding box center [859, 537] width 1296 height 2431
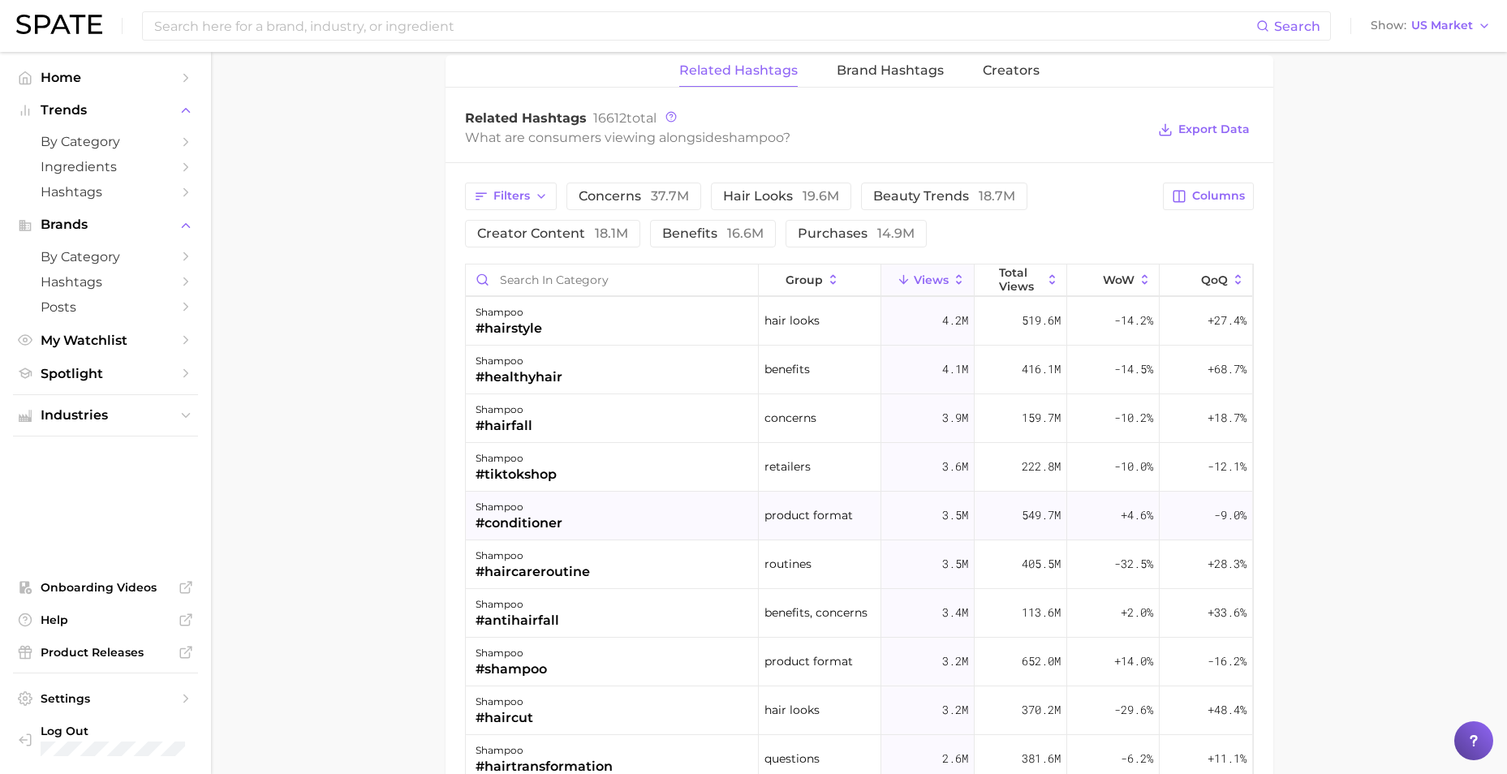
scroll to position [1348, 0]
click at [507, 208] on div "Filters concerns 37.7m hair looks 19.6m beauty trends 18.7m creator content 18.…" at bounding box center [809, 211] width 689 height 65
click at [509, 199] on span "Filters" at bounding box center [511, 193] width 37 height 14
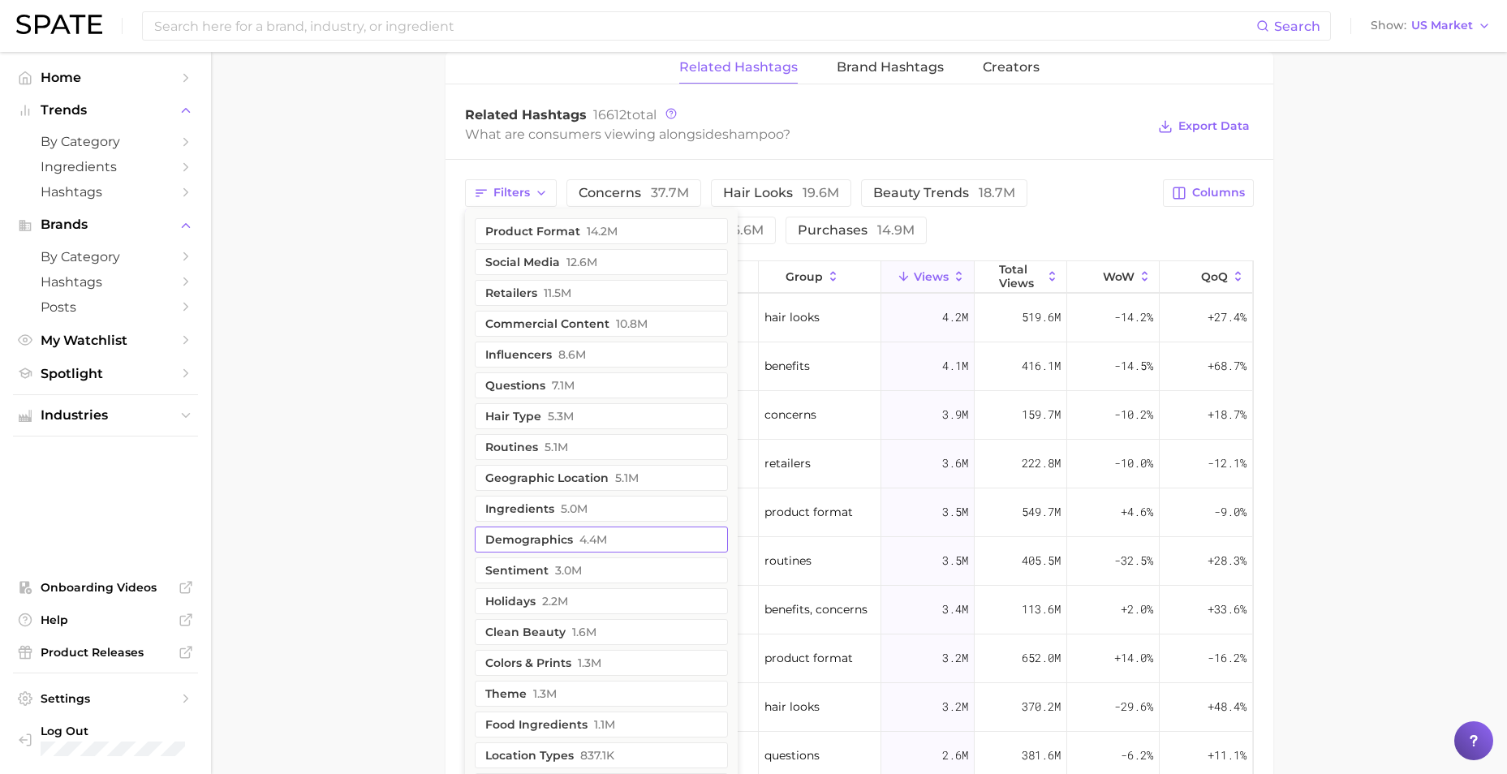
click at [579, 546] on span "4.4m" at bounding box center [593, 539] width 28 height 13
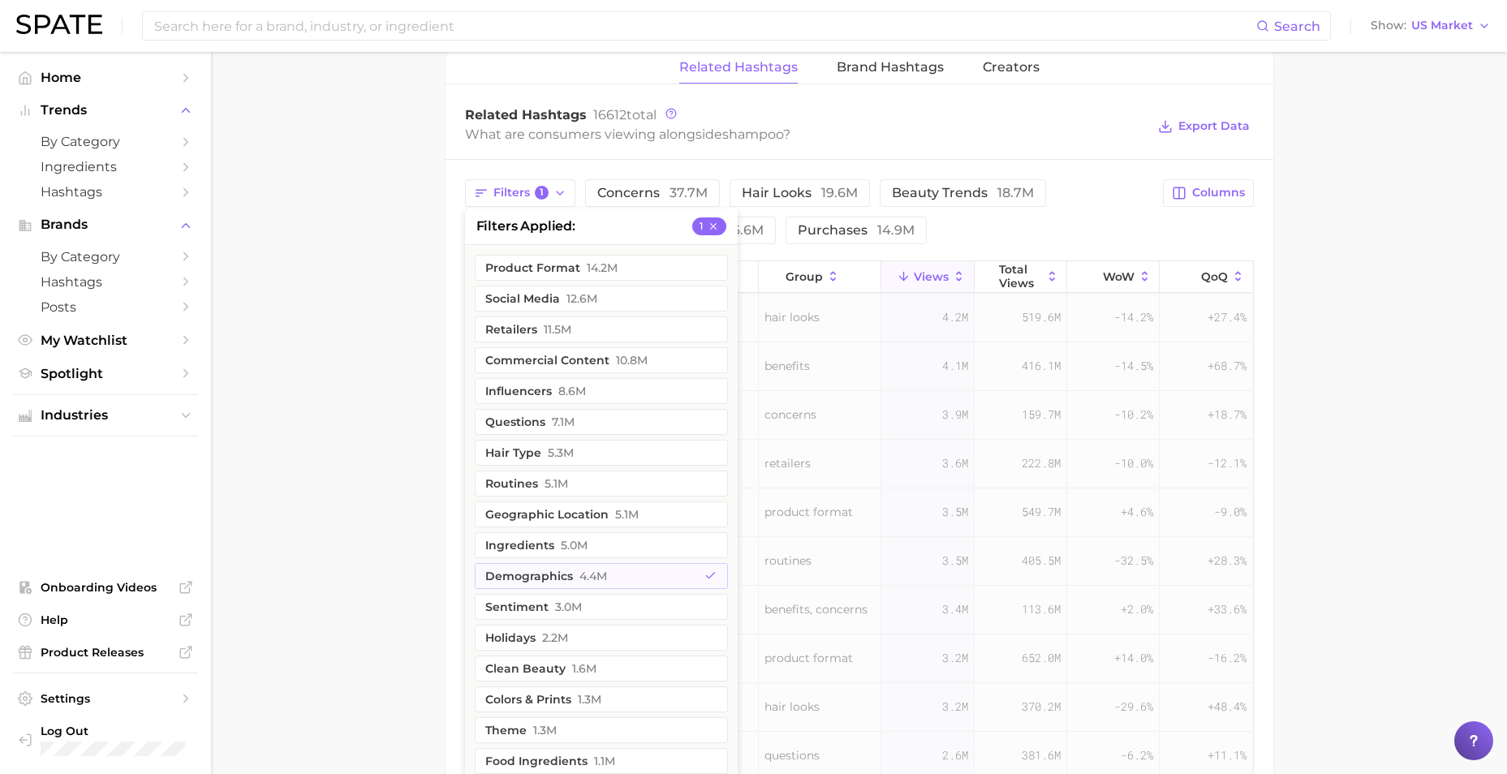
scroll to position [0, 0]
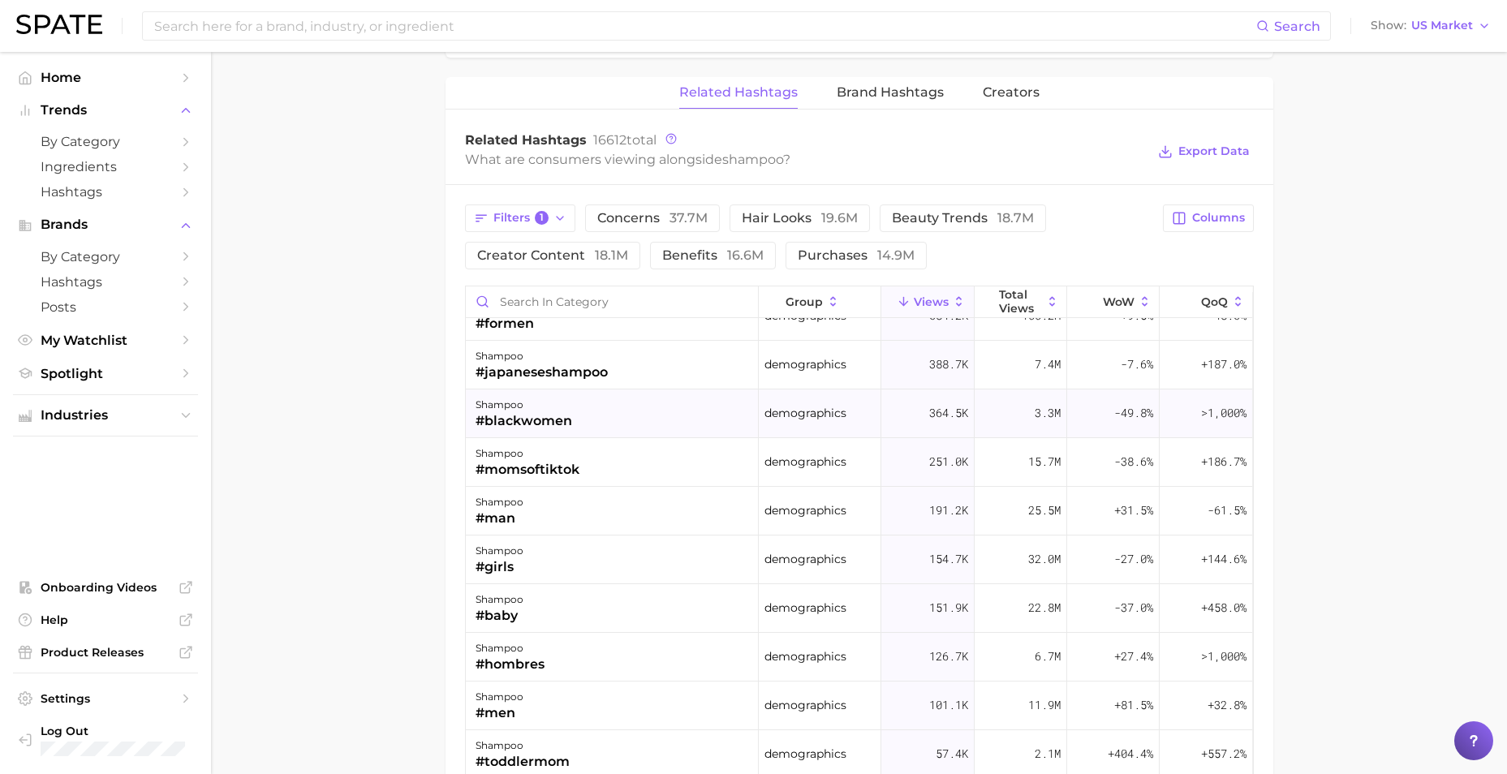
scroll to position [81, 0]
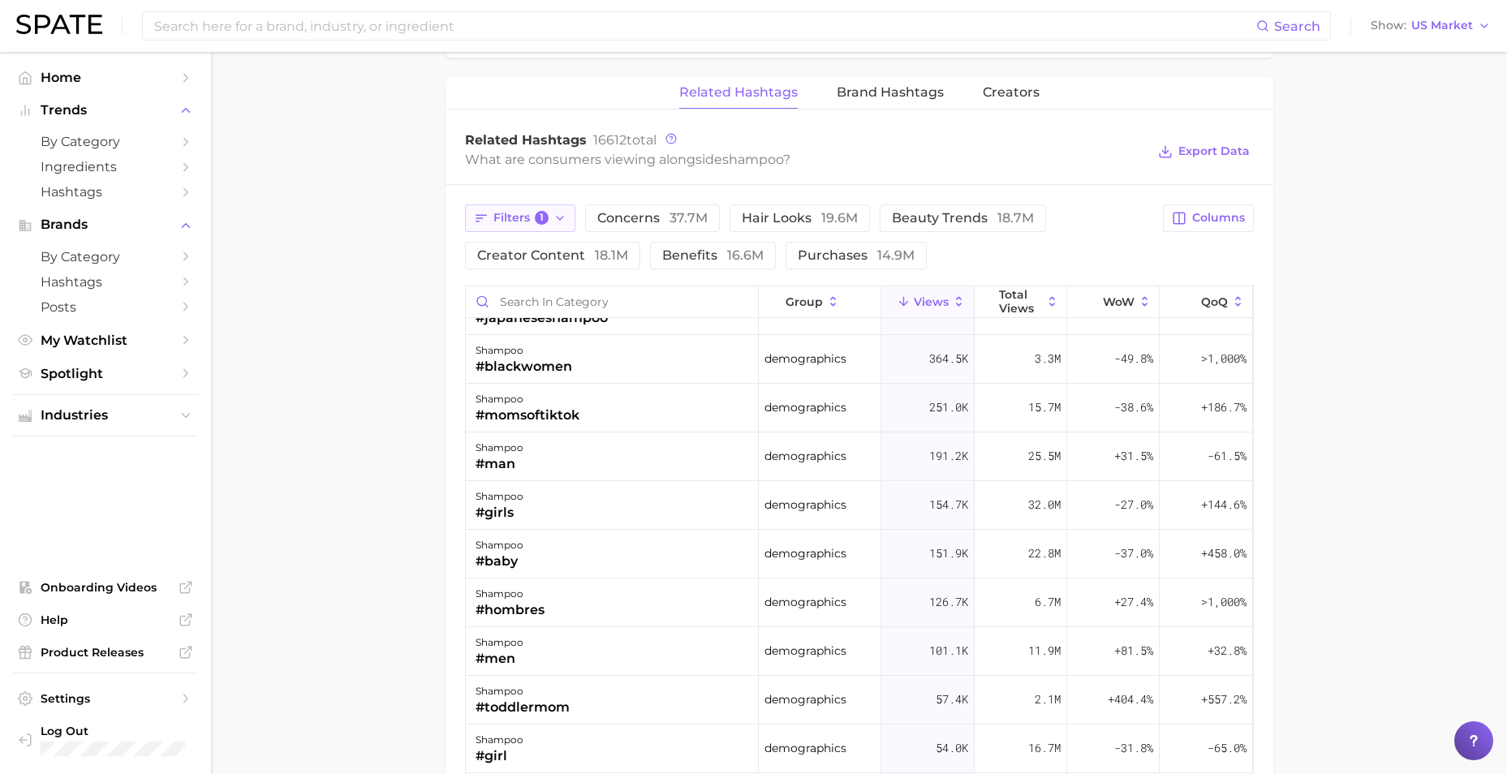
click at [495, 215] on span "Filters 1" at bounding box center [521, 218] width 56 height 15
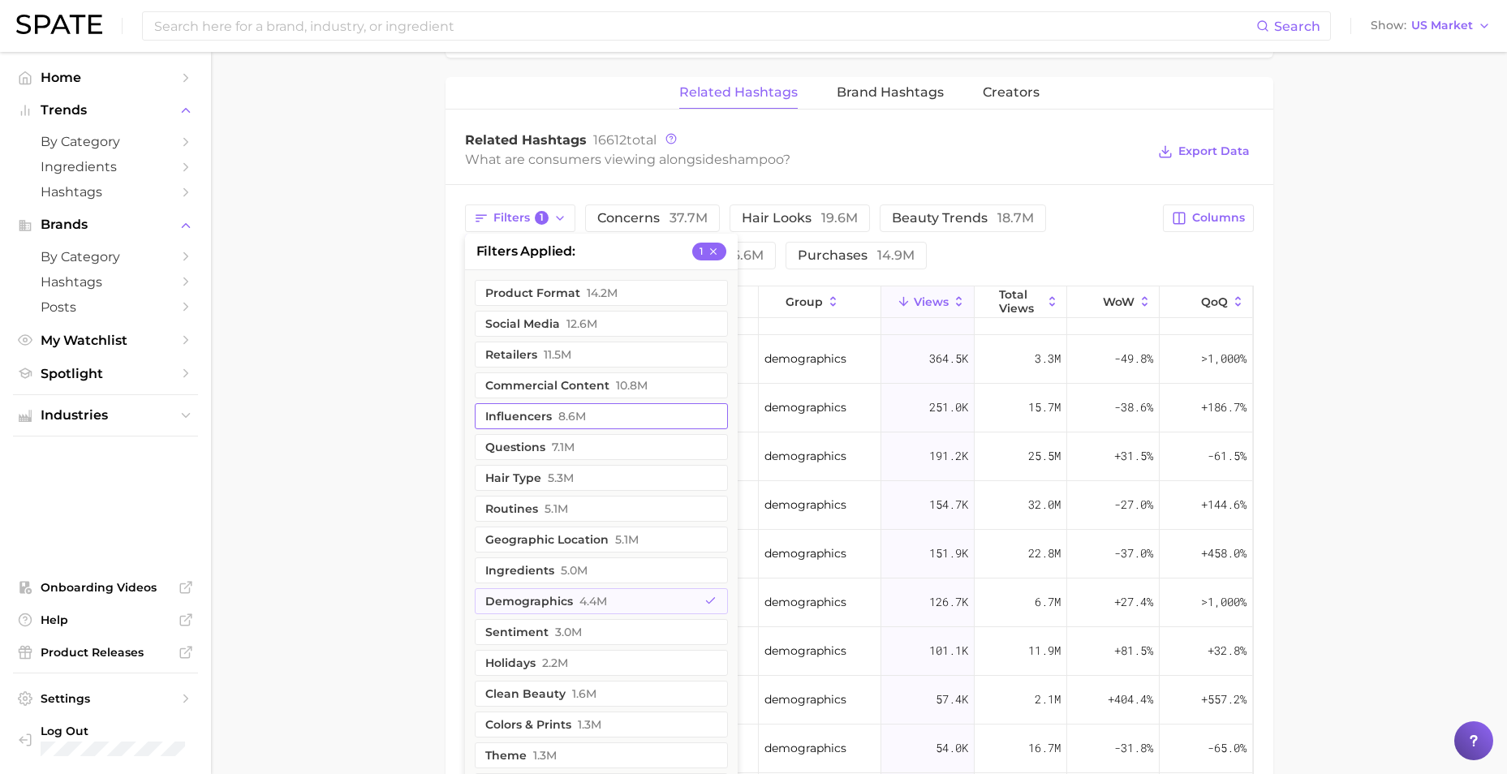
click at [534, 413] on button "influencers 8.6m" at bounding box center [601, 416] width 253 height 26
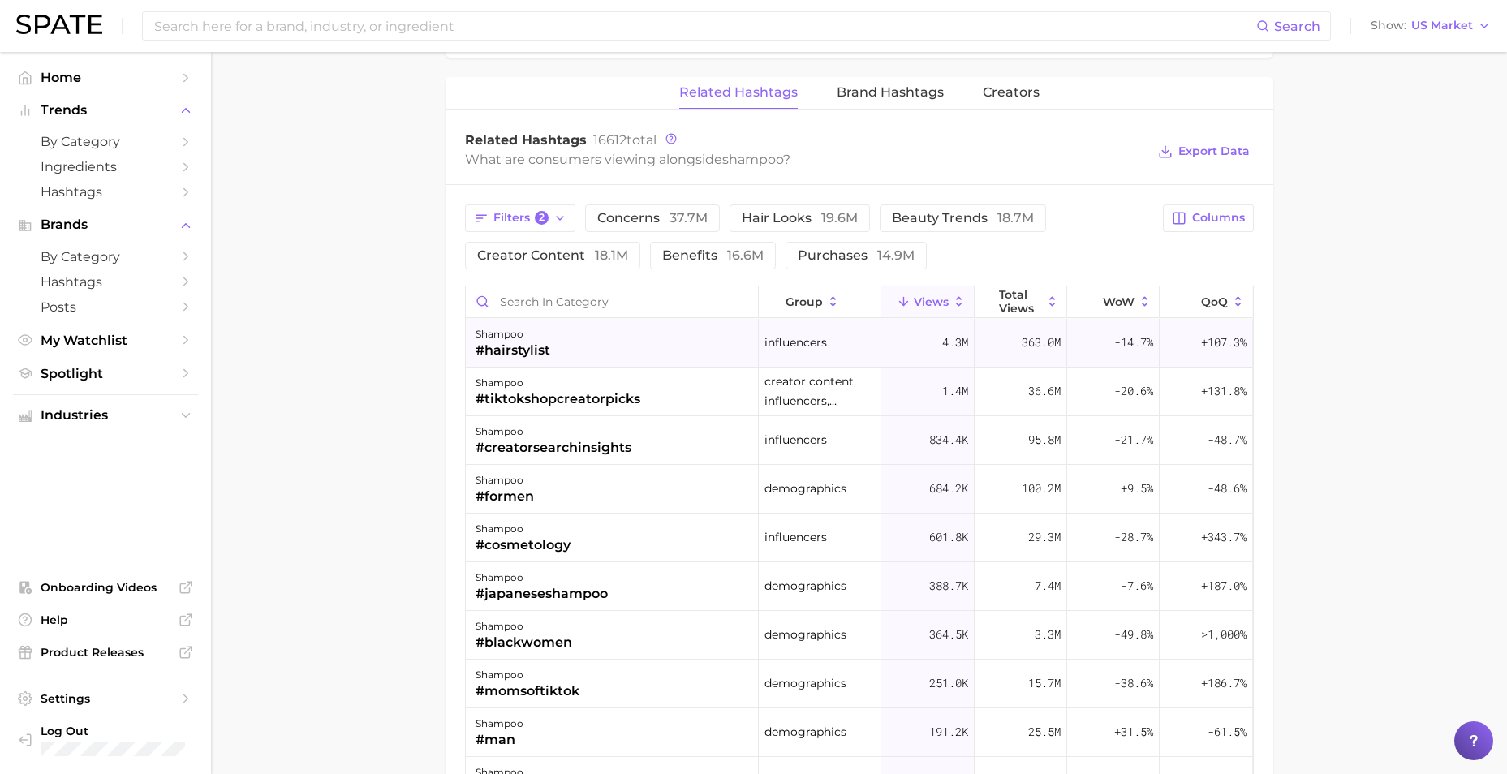
click at [499, 345] on div "#hairstylist" at bounding box center [512, 350] width 75 height 19
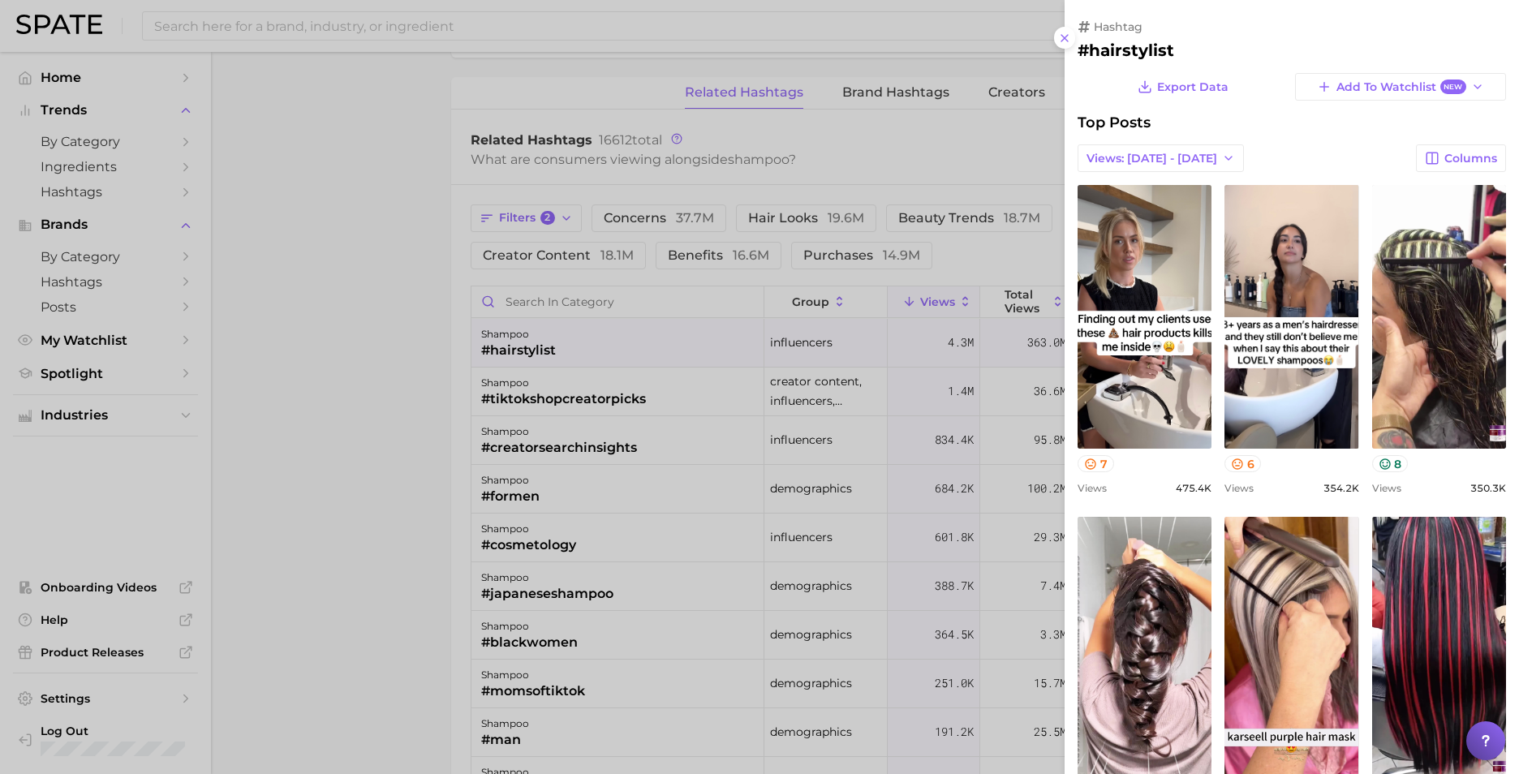
click at [548, 222] on div at bounding box center [759, 387] width 1519 height 774
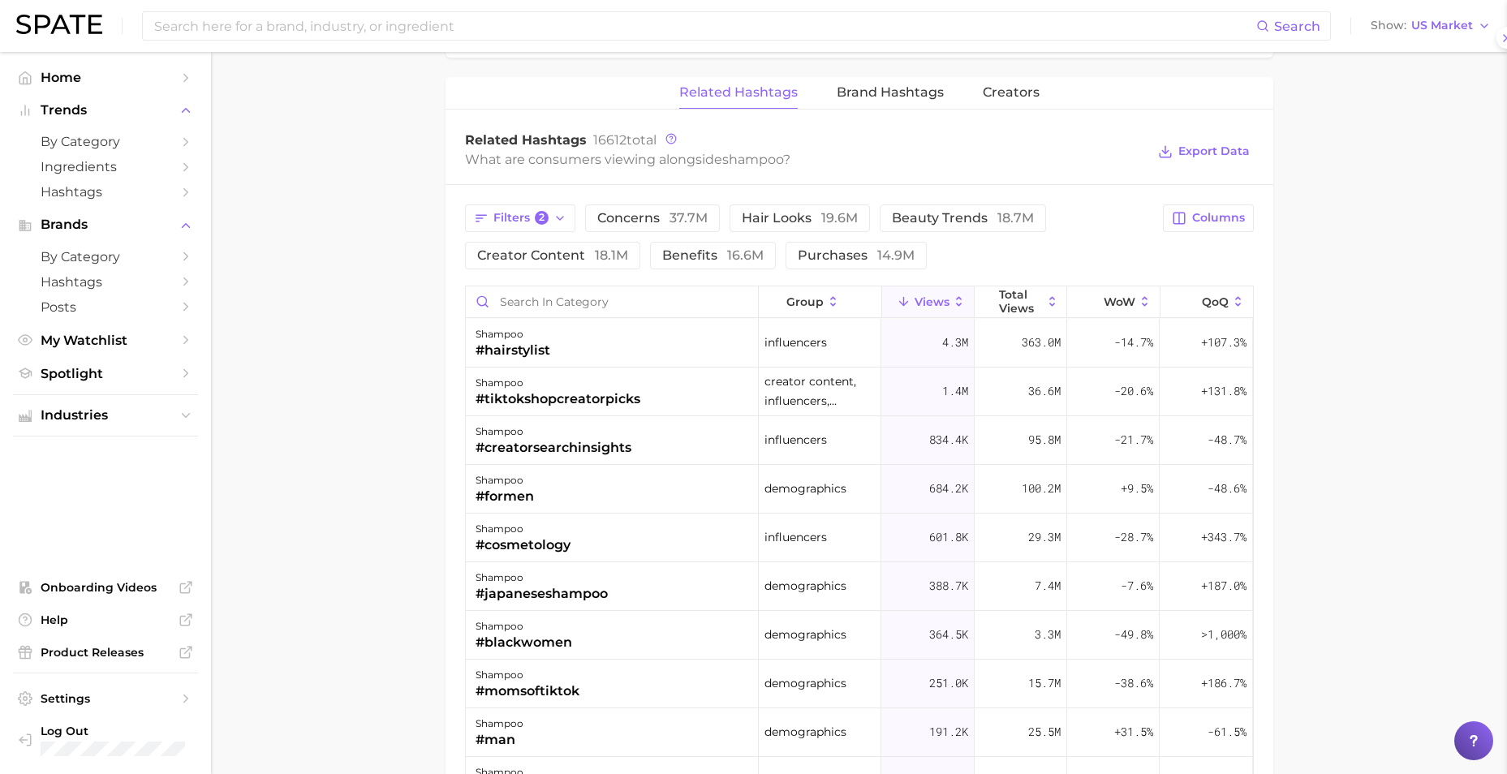
click at [546, 215] on div at bounding box center [753, 387] width 1507 height 774
click at [543, 212] on span "2" at bounding box center [542, 218] width 15 height 15
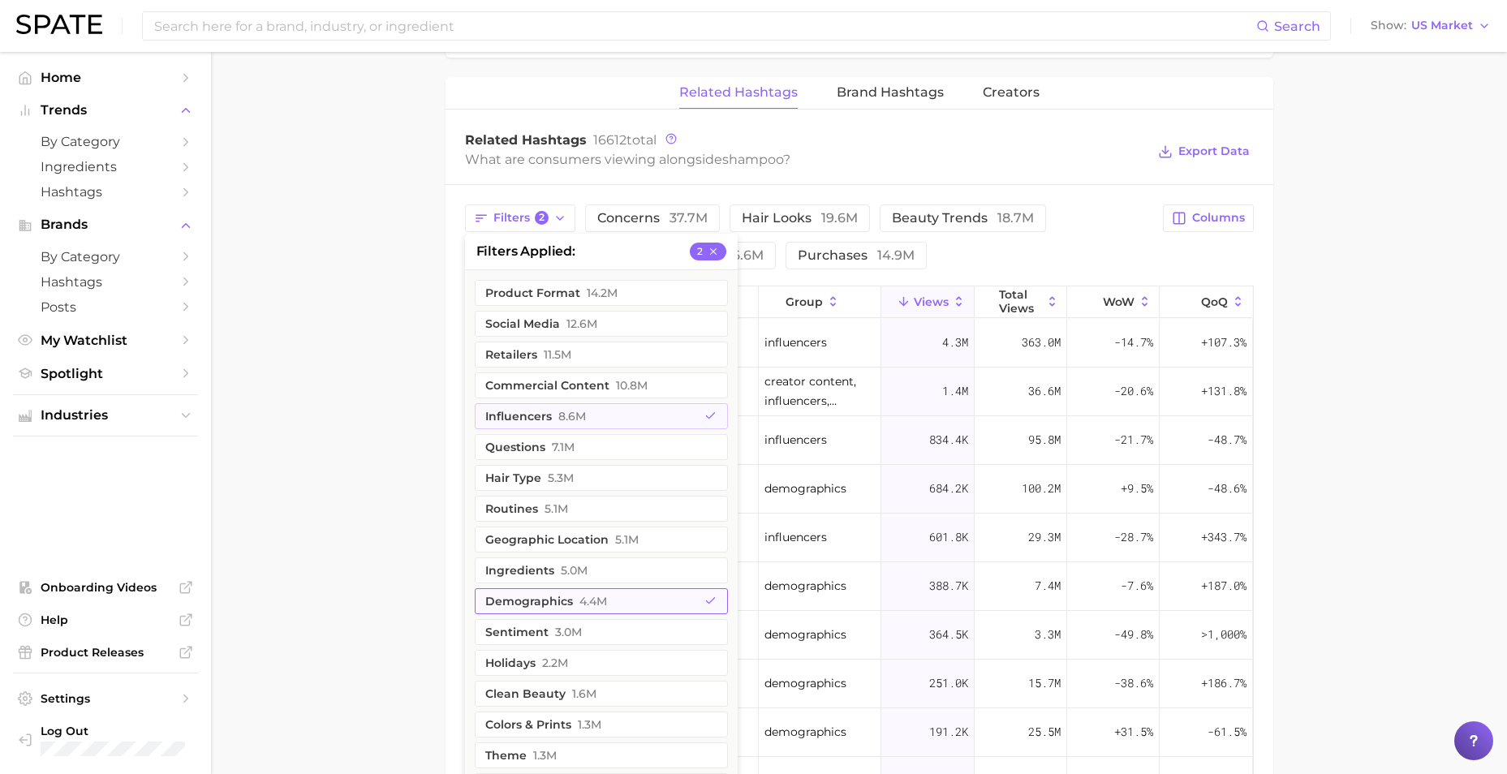
click at [579, 600] on span "4.4m" at bounding box center [593, 601] width 28 height 13
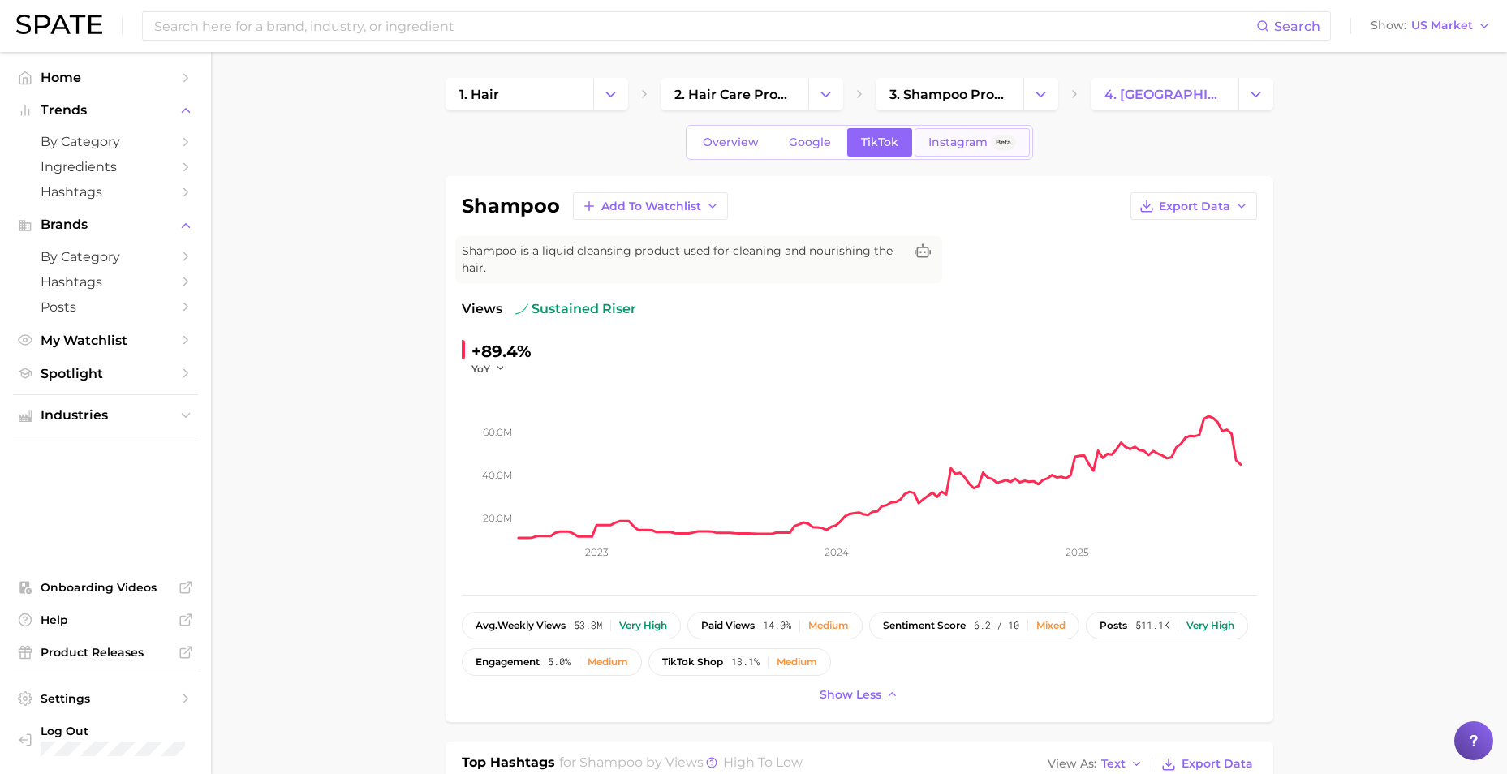
click at [965, 139] on span "Instagram" at bounding box center [957, 142] width 59 height 14
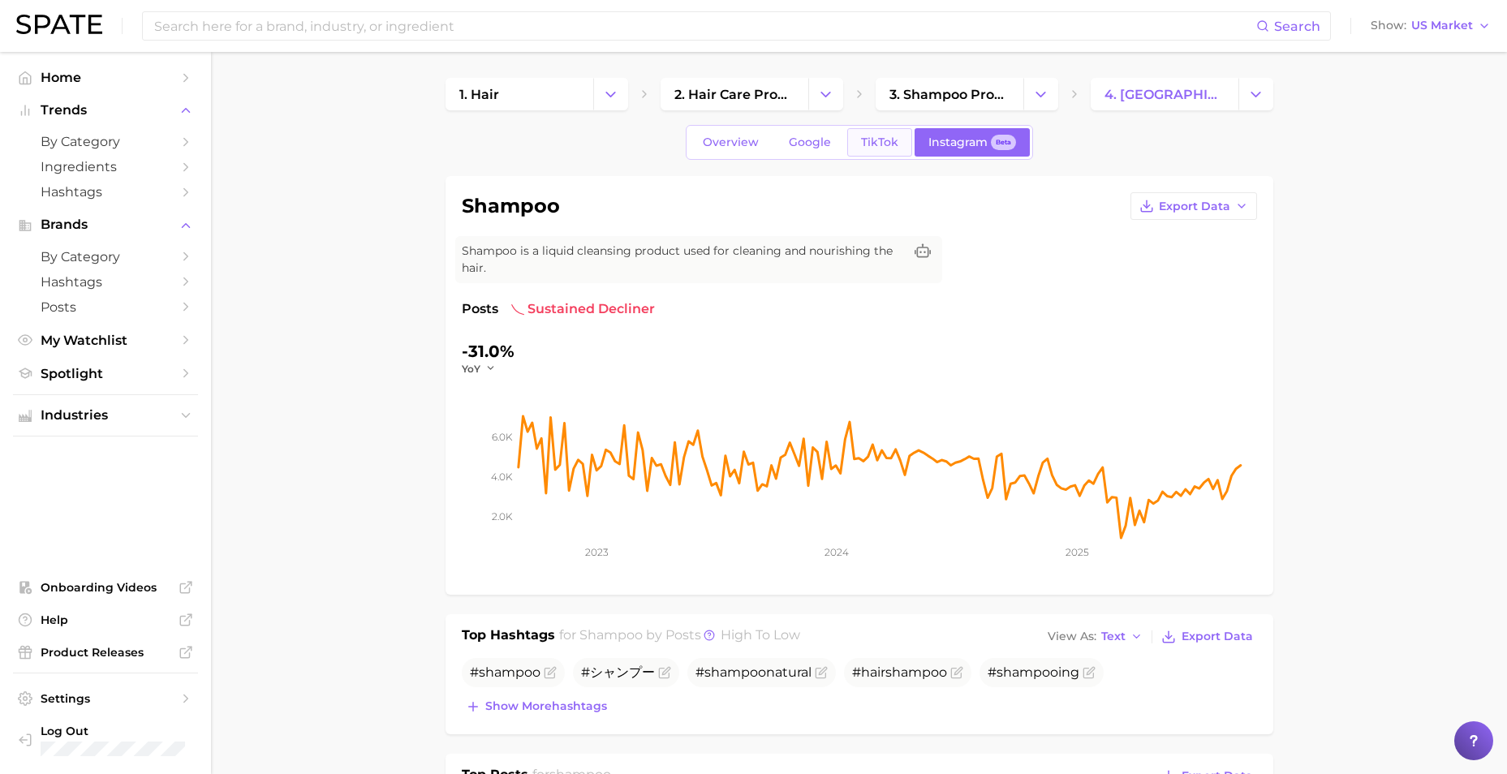
click at [881, 144] on span "TikTok" at bounding box center [879, 142] width 37 height 14
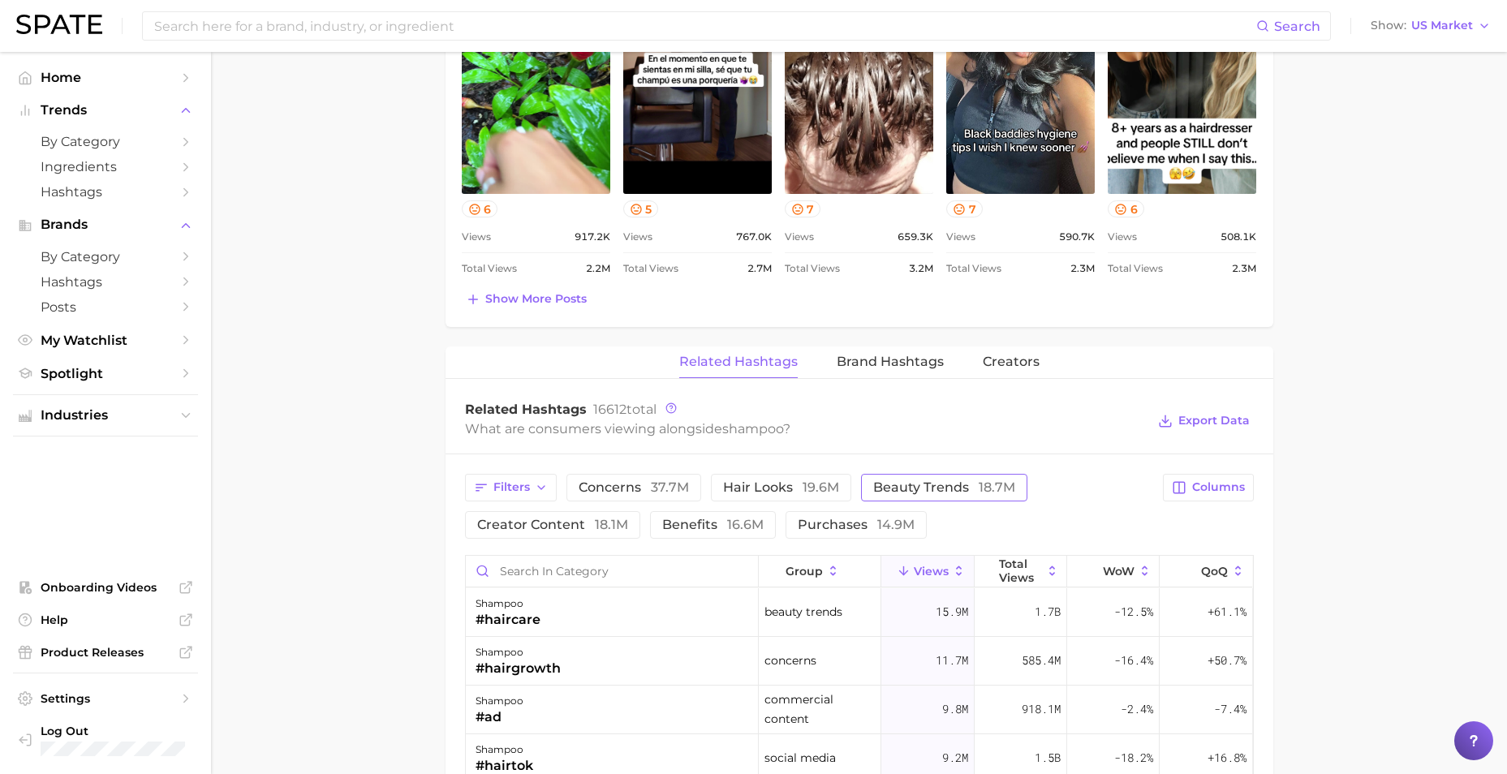
scroll to position [1136, 0]
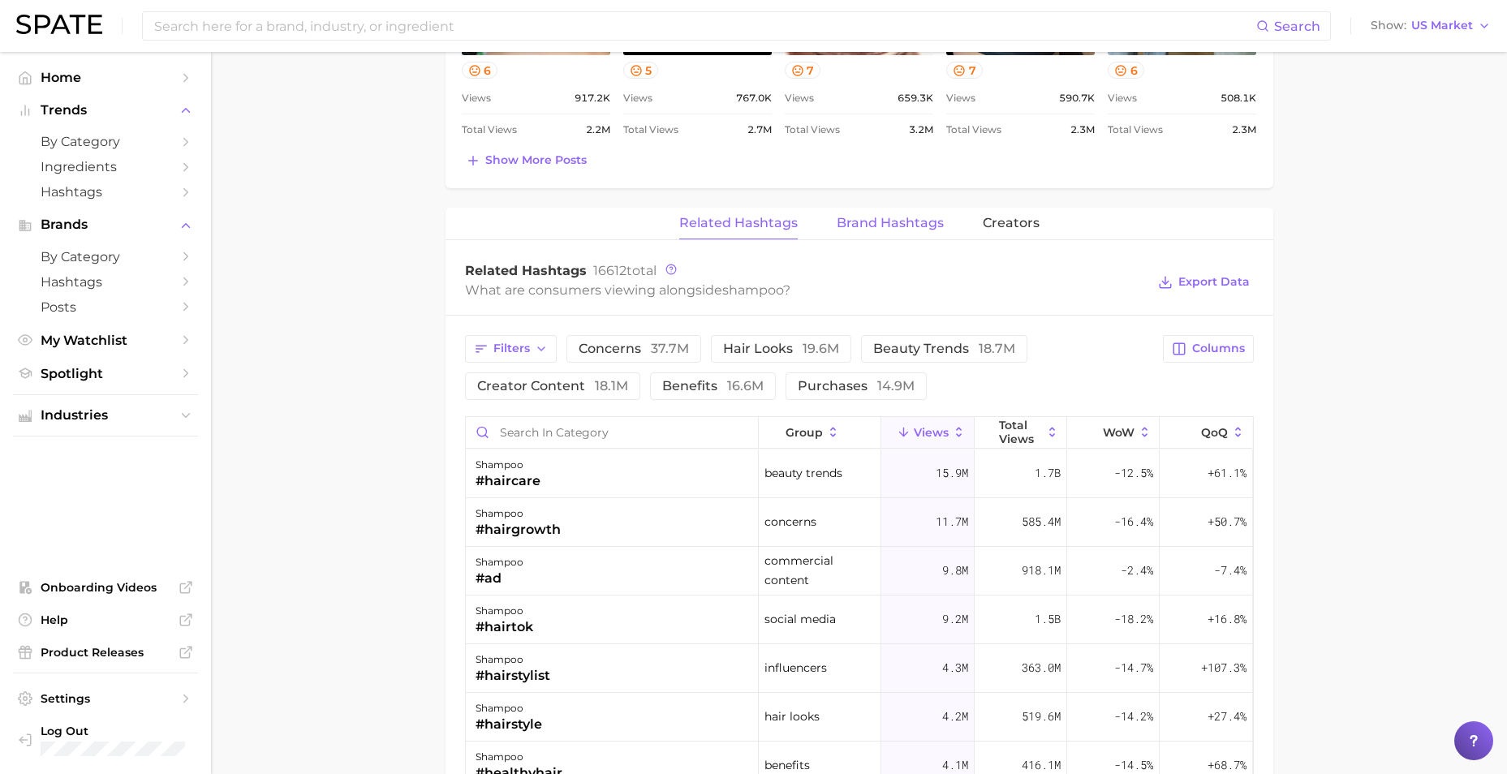
click at [869, 217] on span "Brand Hashtags" at bounding box center [889, 223] width 107 height 15
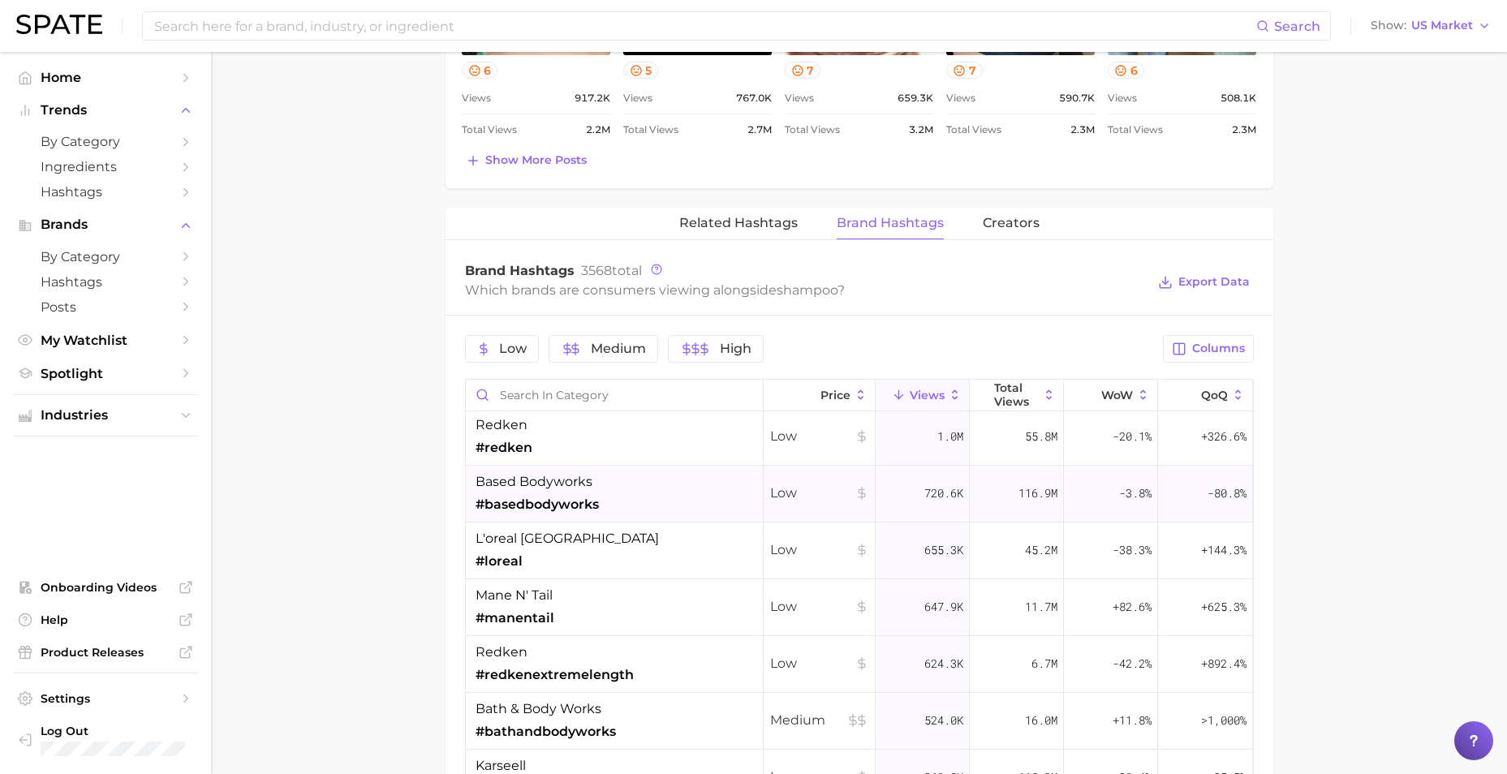
scroll to position [0, 0]
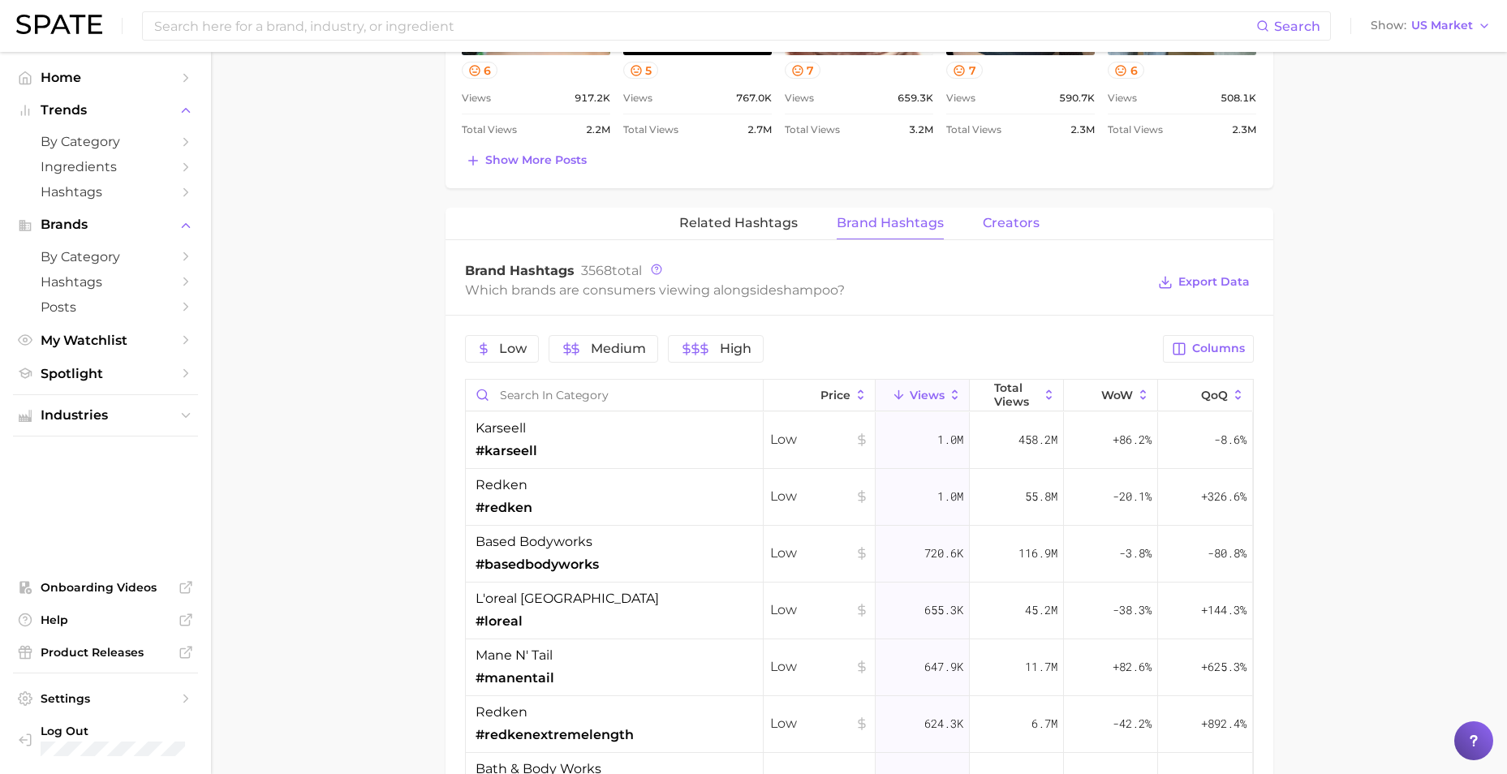
click at [1014, 221] on span "Creators" at bounding box center [1010, 223] width 57 height 15
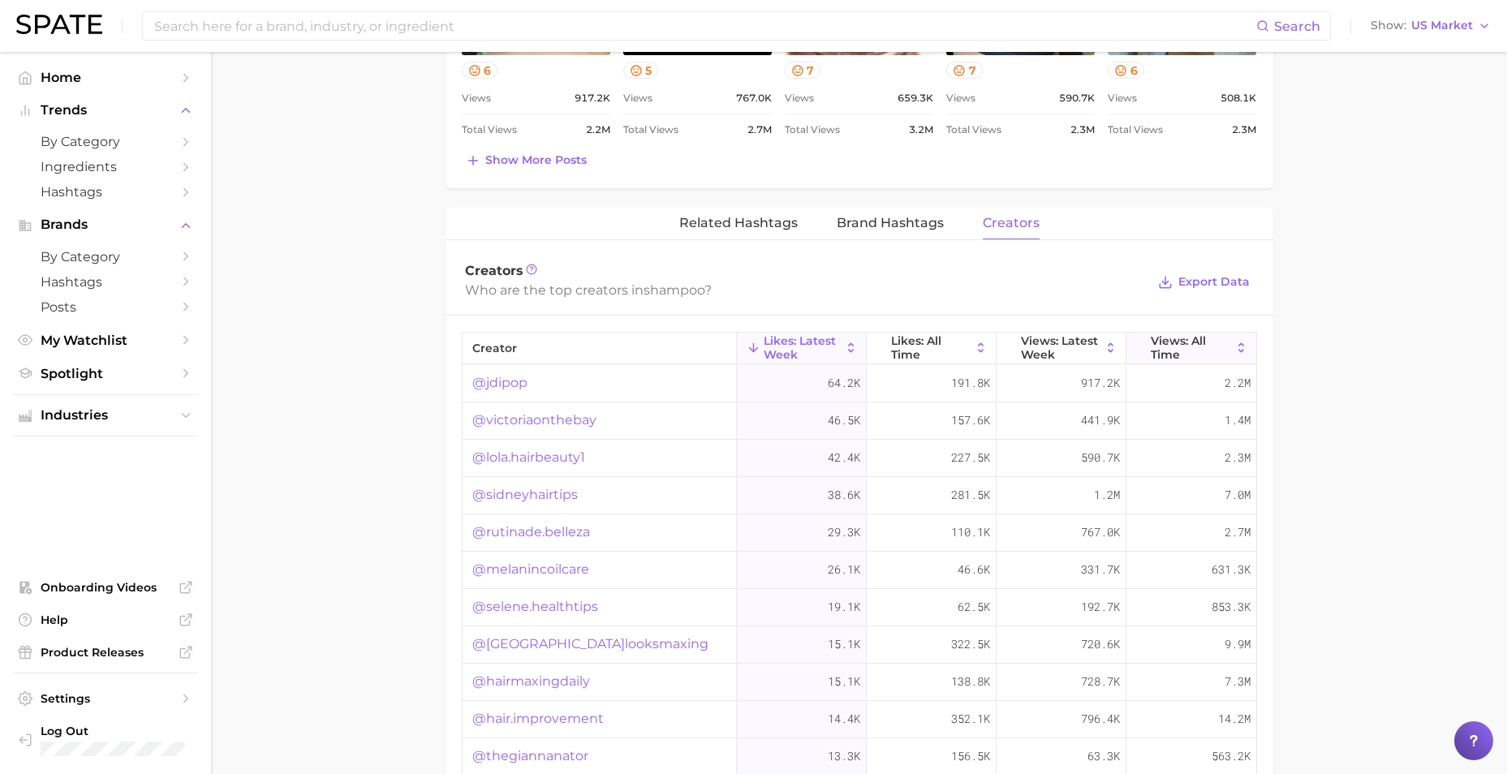
click at [1162, 346] on span "Views: All Time" at bounding box center [1190, 347] width 81 height 26
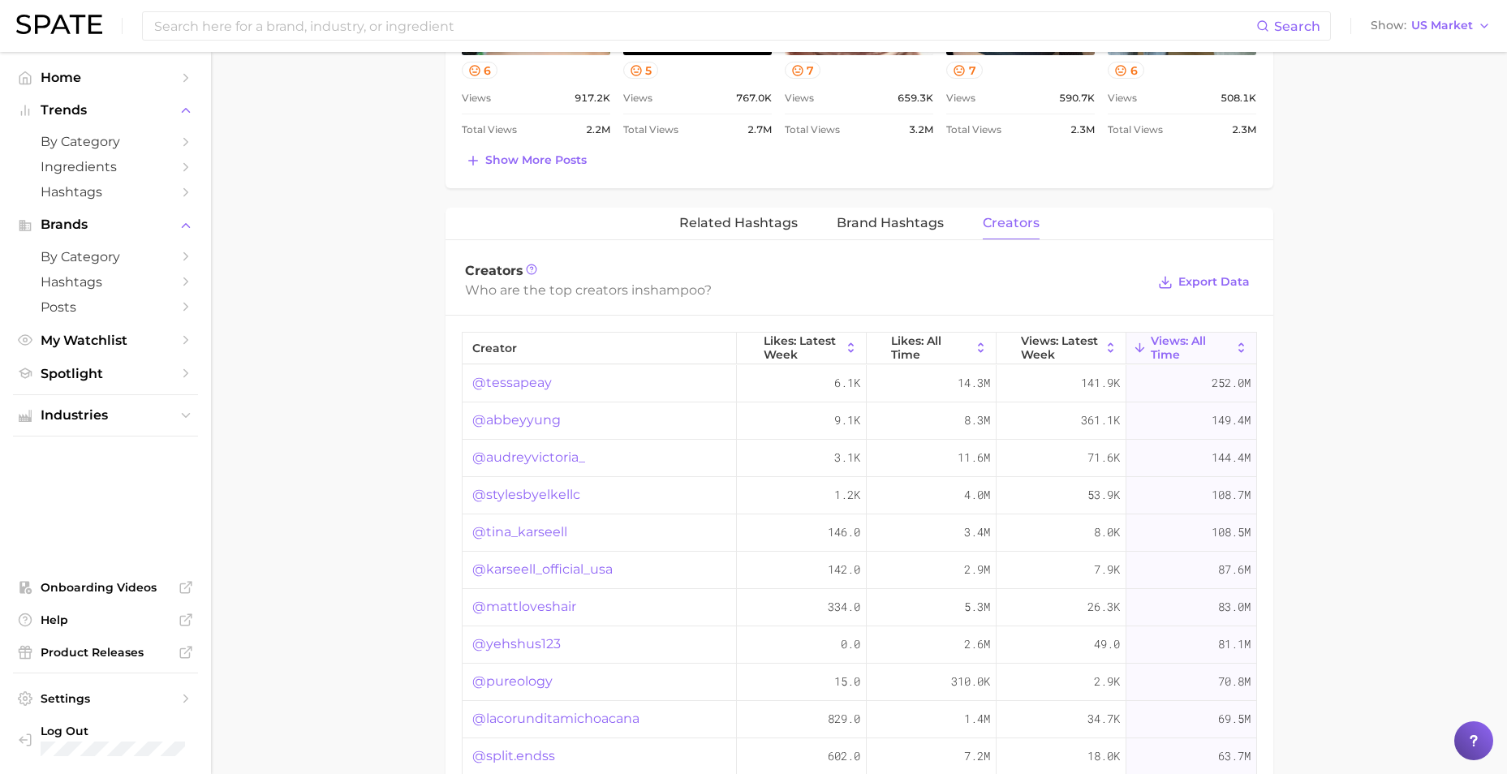
click at [621, 385] on div "@tessapeay" at bounding box center [599, 383] width 274 height 37
click at [631, 393] on div "@tessapeay" at bounding box center [599, 383] width 274 height 37
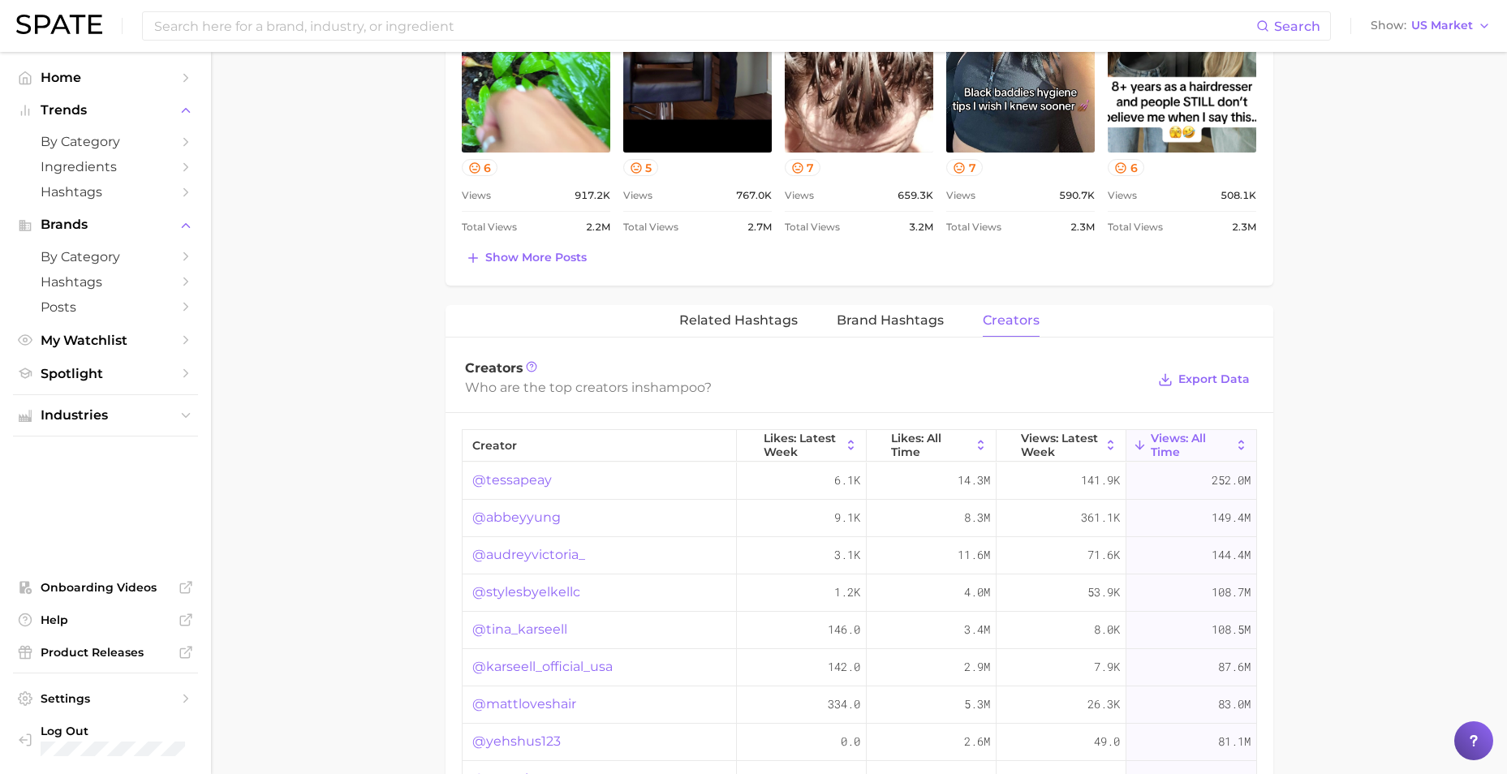
scroll to position [1055, 0]
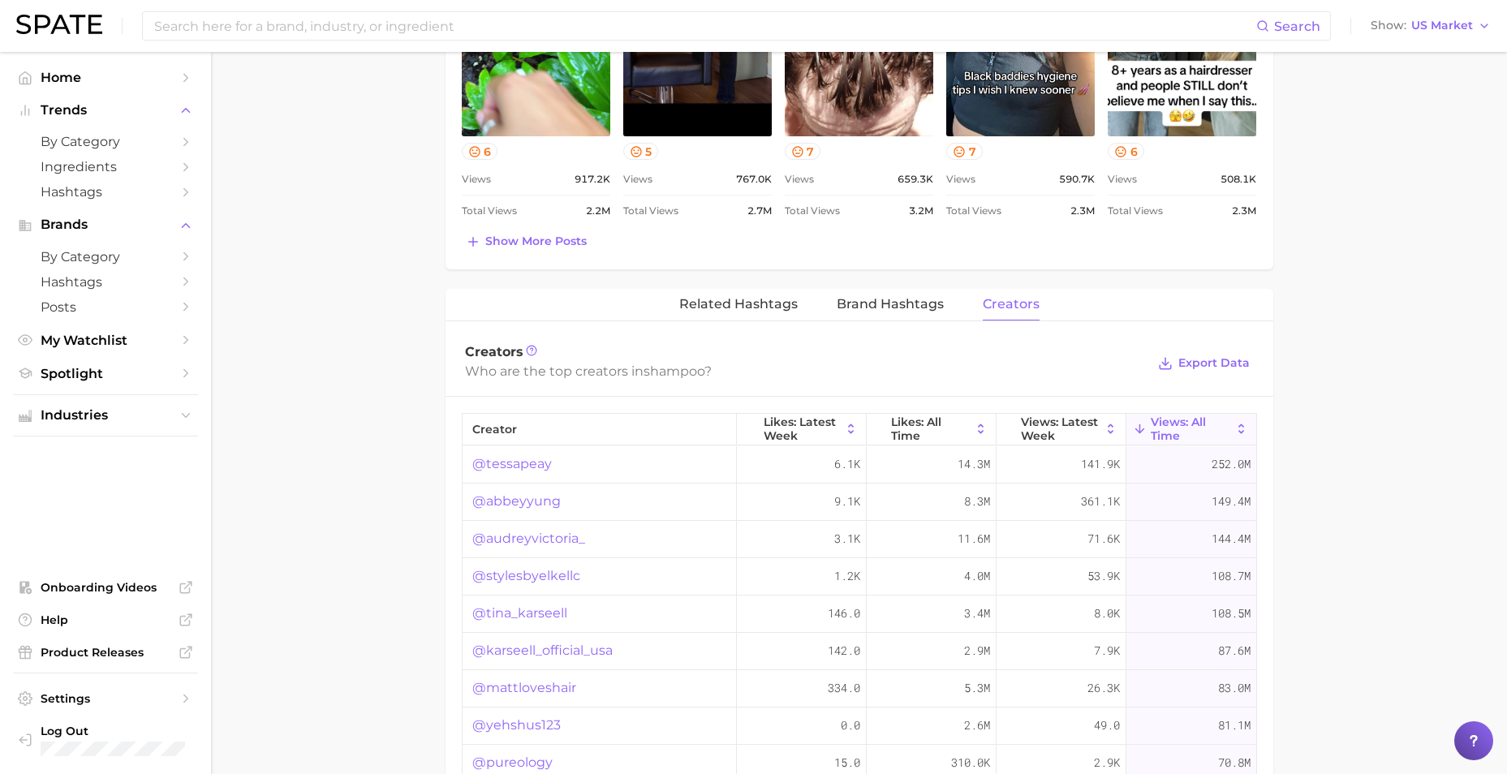
click at [607, 474] on div "@tessapeay" at bounding box center [599, 464] width 274 height 37
click at [540, 465] on link "@tessapeay" at bounding box center [512, 463] width 80 height 19
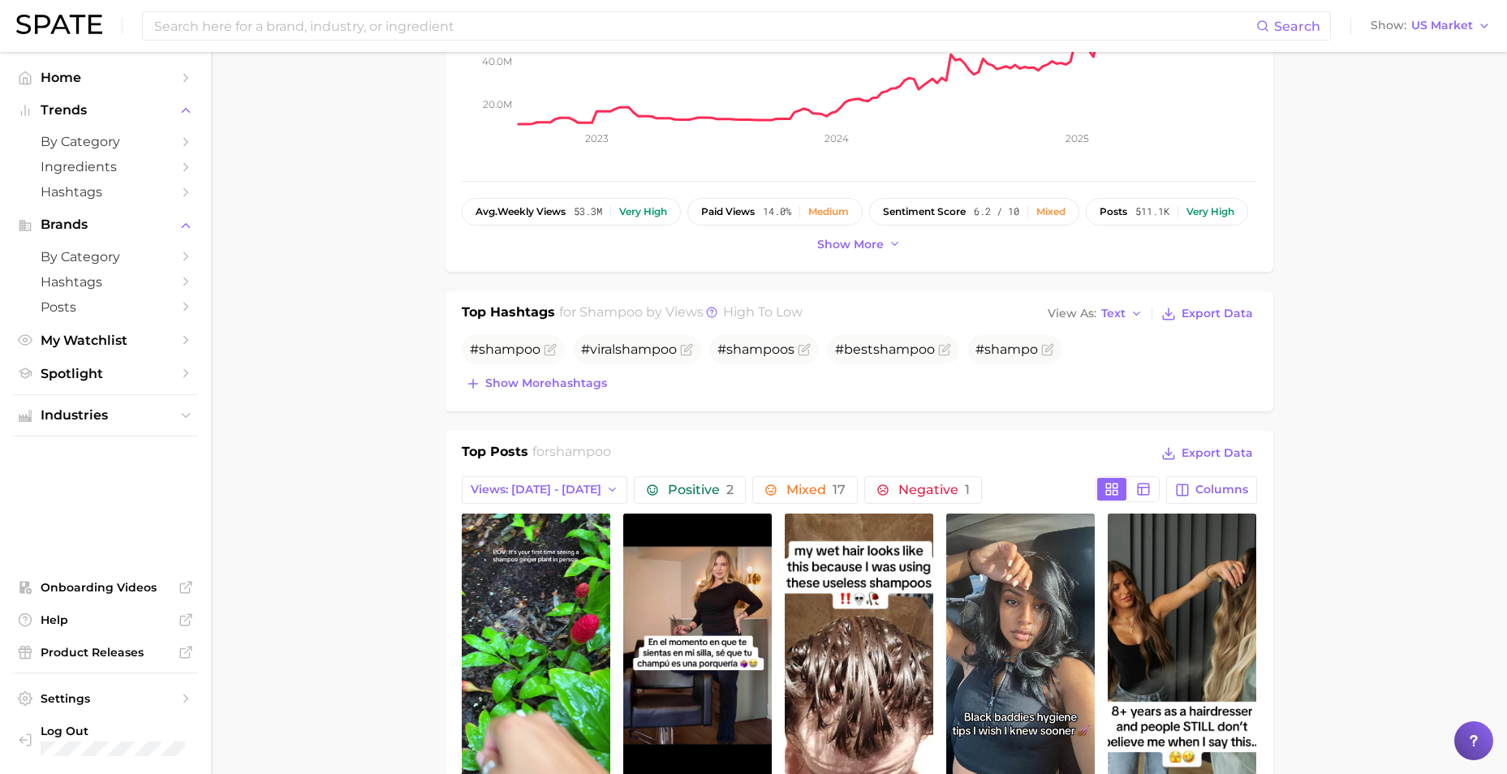
scroll to position [406, 0]
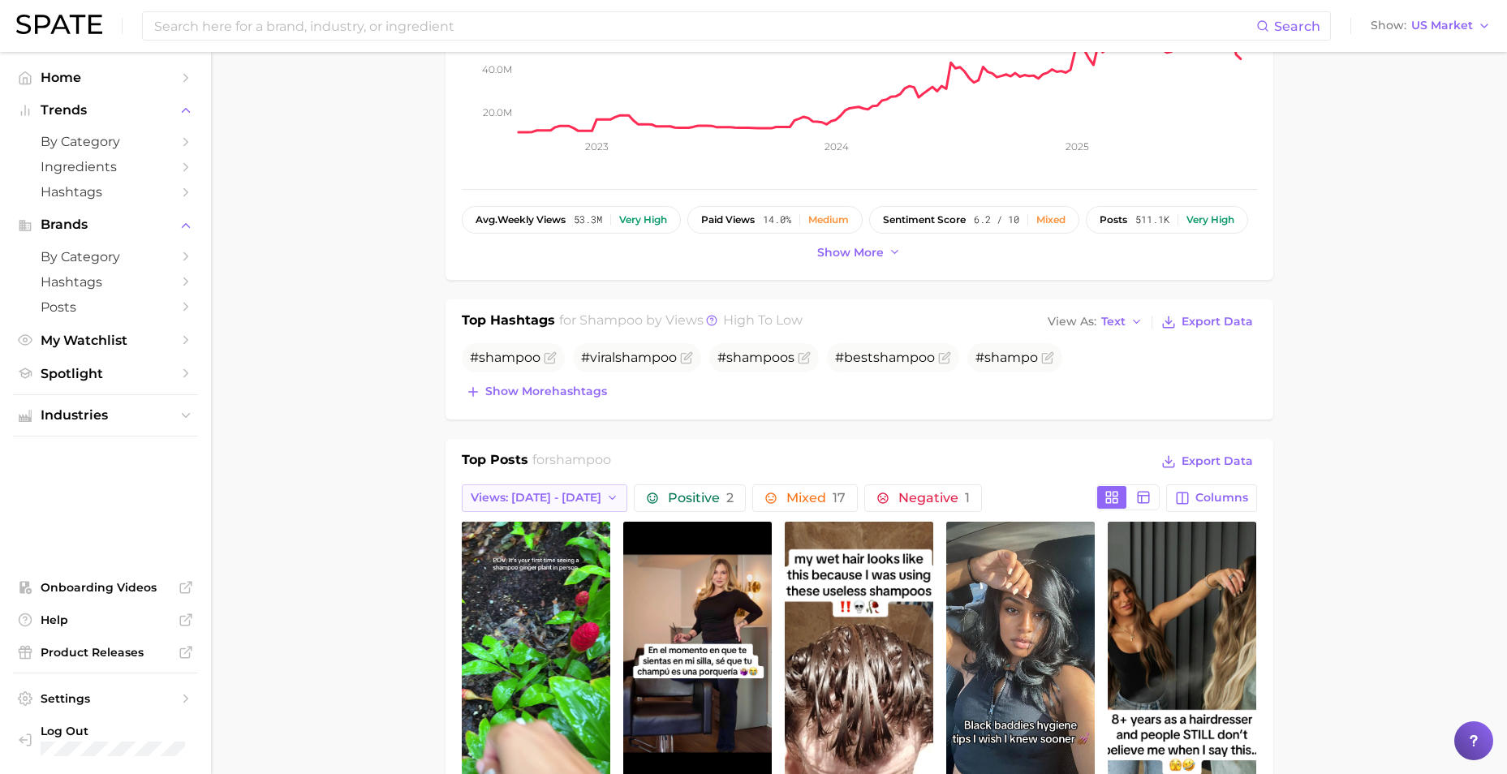
click at [517, 498] on span "Views: [DATE] - [DATE]" at bounding box center [536, 498] width 131 height 14
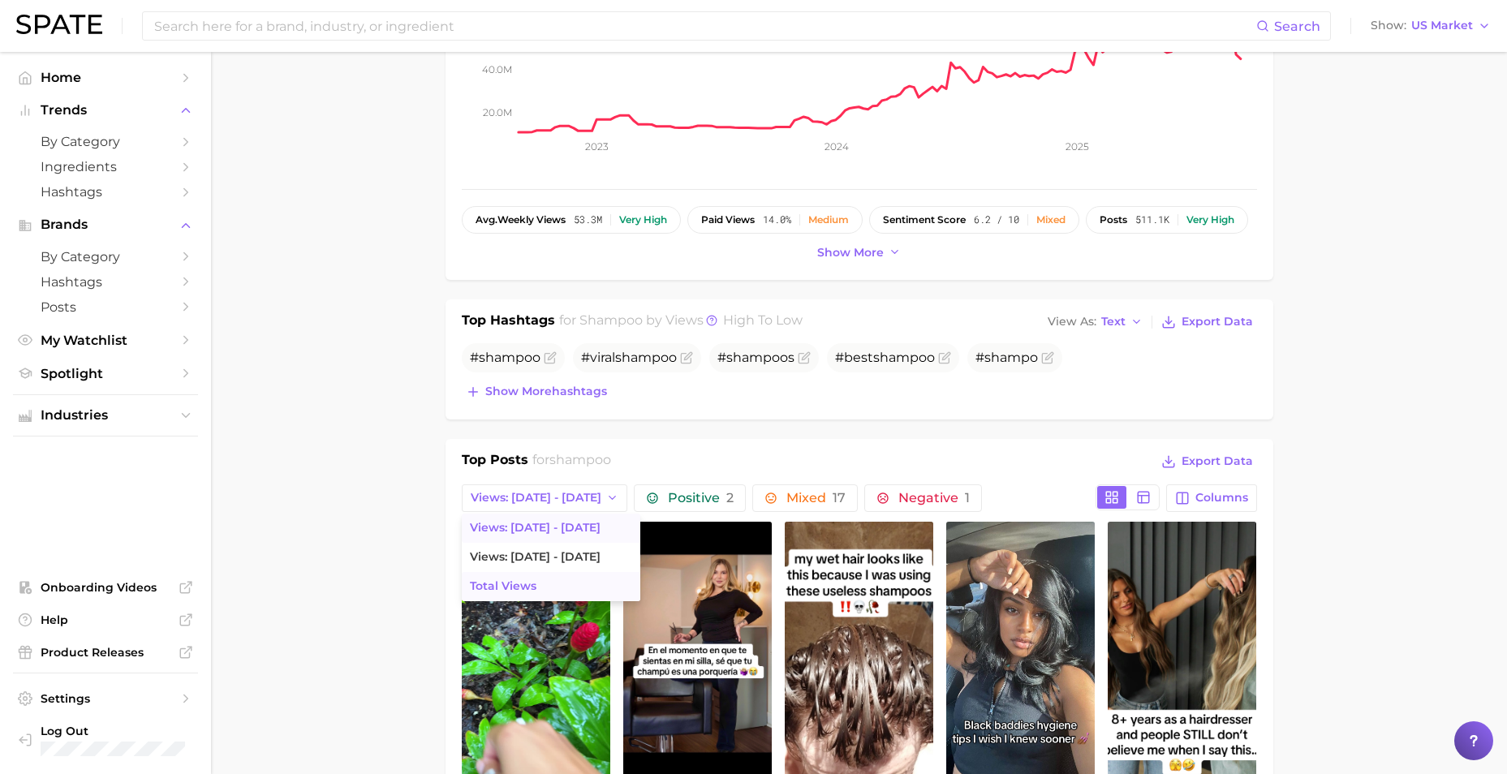
click at [522, 582] on span "Total Views" at bounding box center [503, 586] width 67 height 14
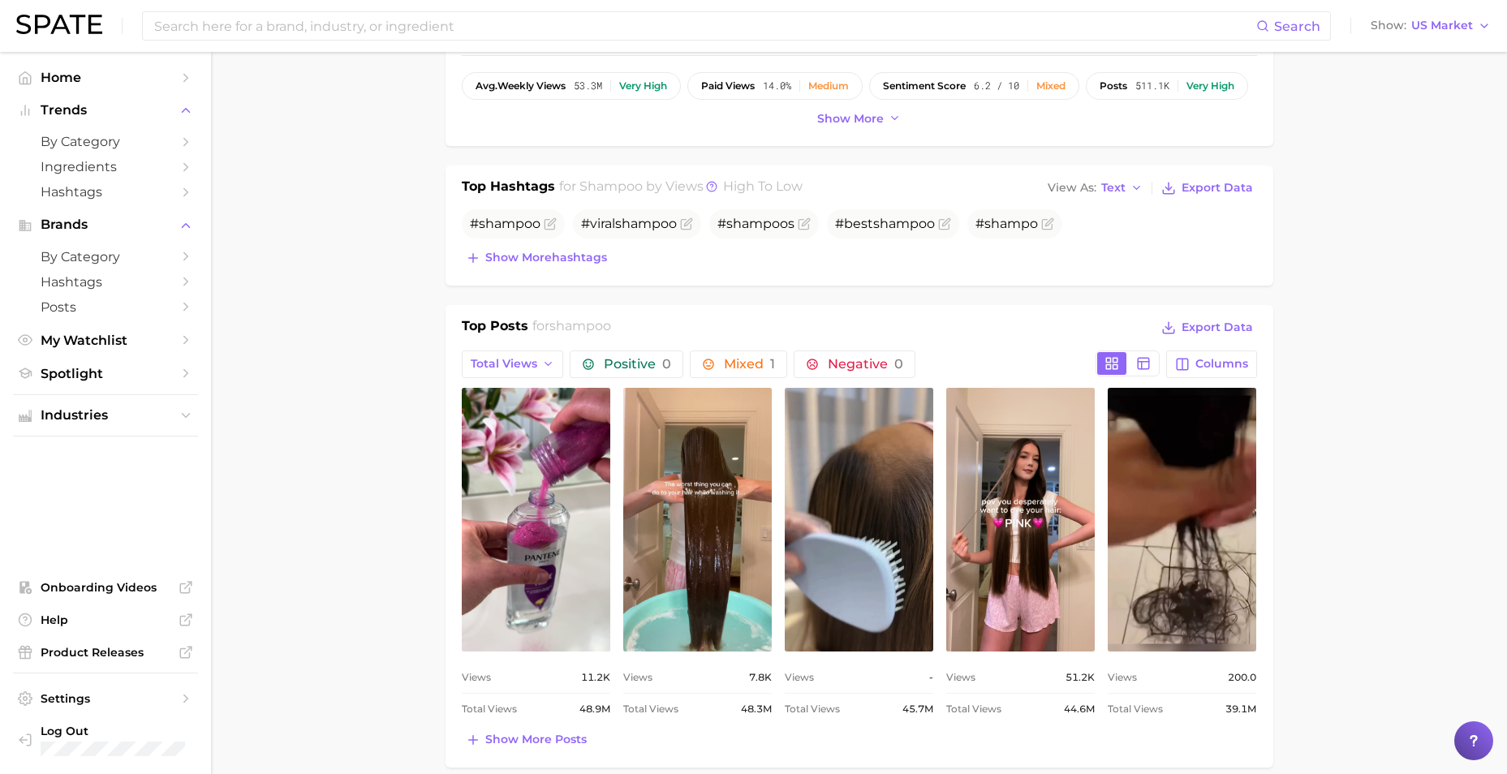
scroll to position [568, 0]
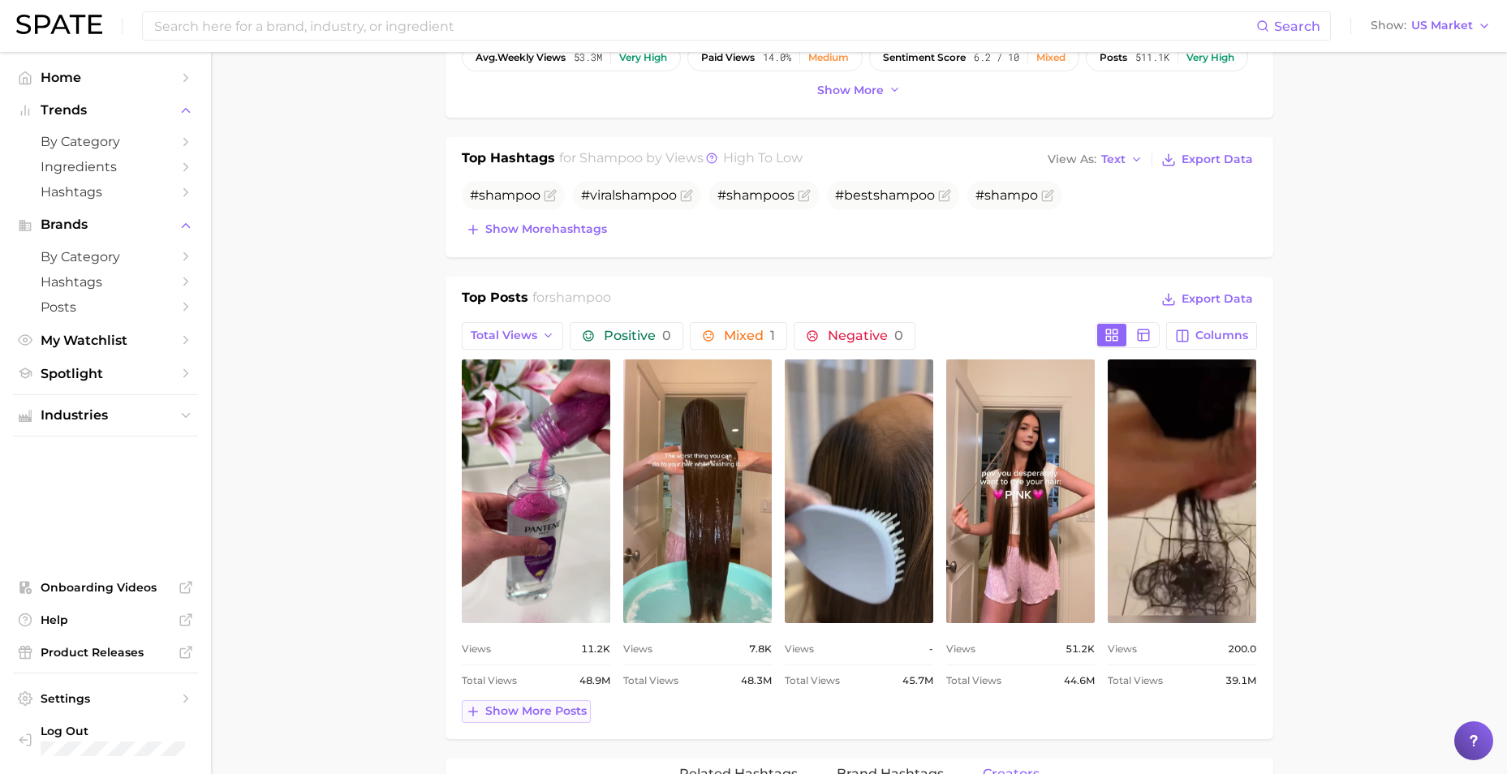
click at [505, 710] on span "Show more posts" at bounding box center [535, 711] width 101 height 14
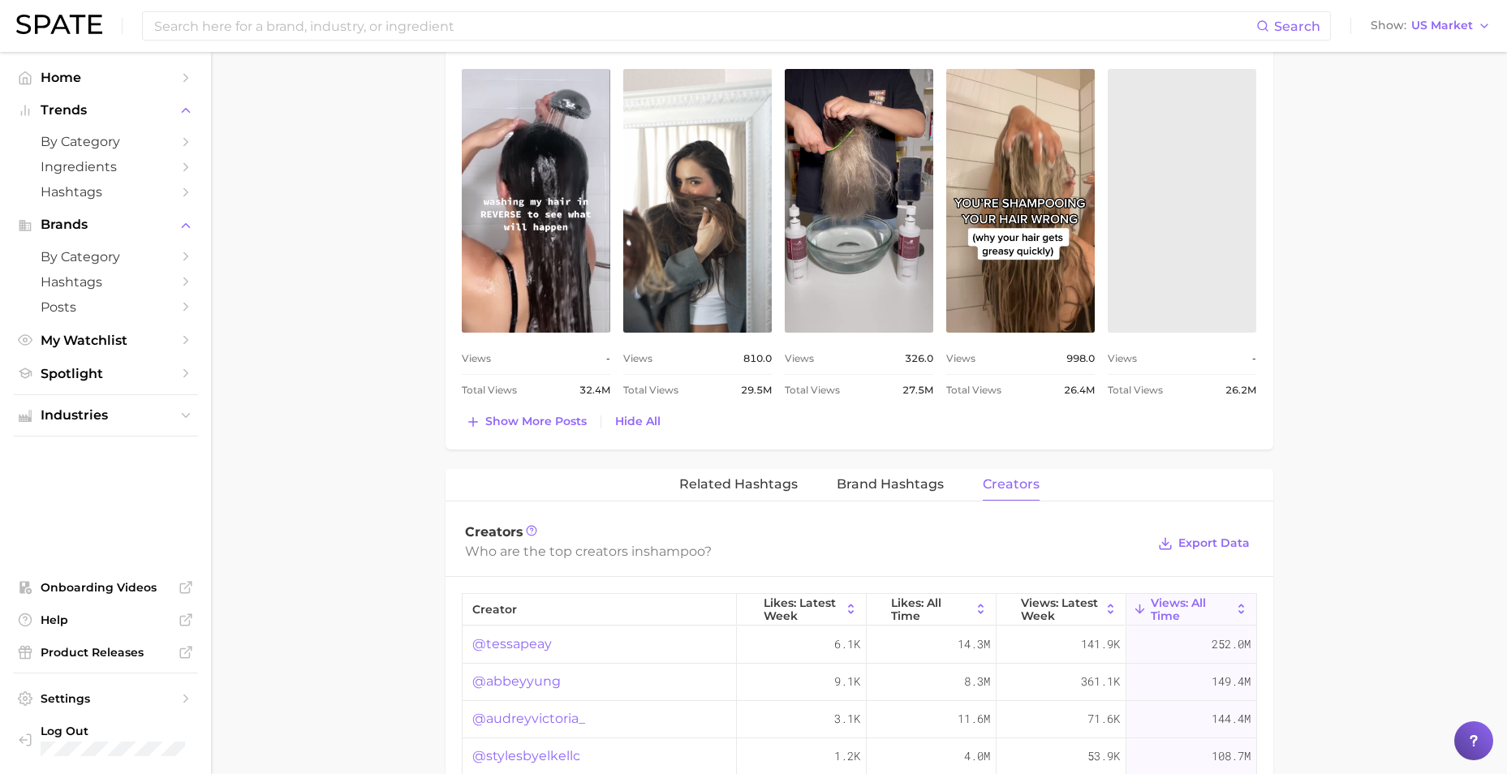
scroll to position [1217, 0]
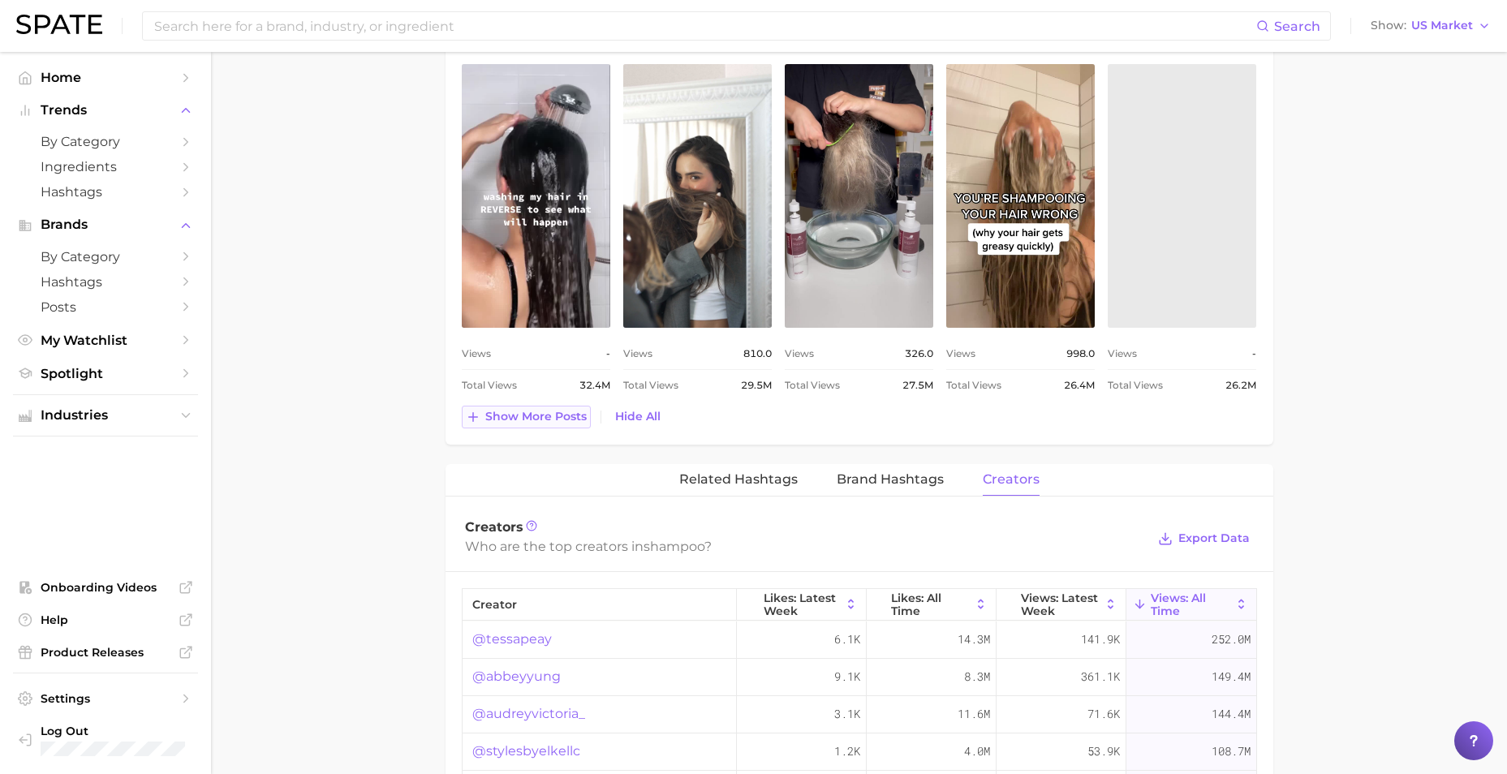
click at [552, 413] on span "Show more posts" at bounding box center [535, 417] width 101 height 14
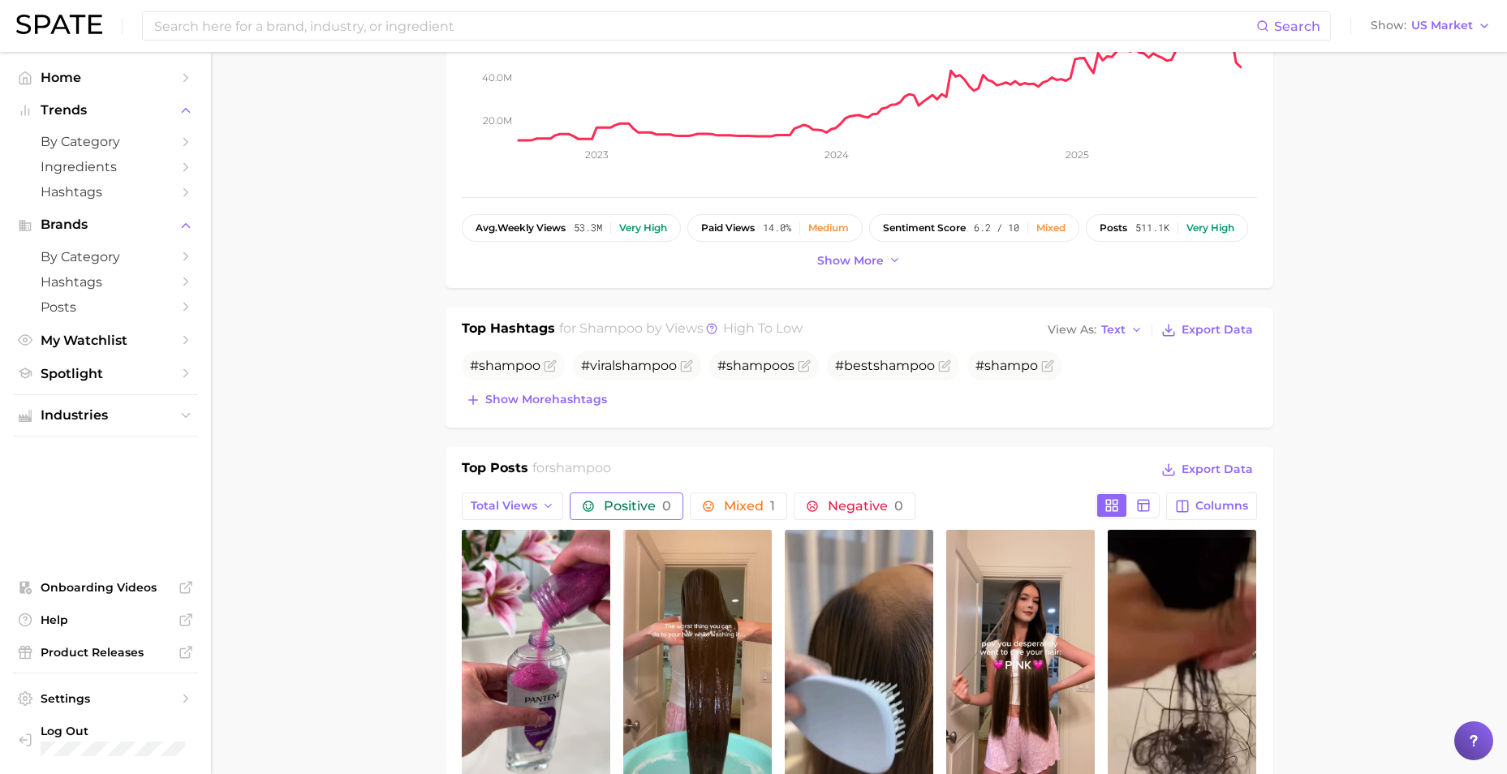
scroll to position [396, 0]
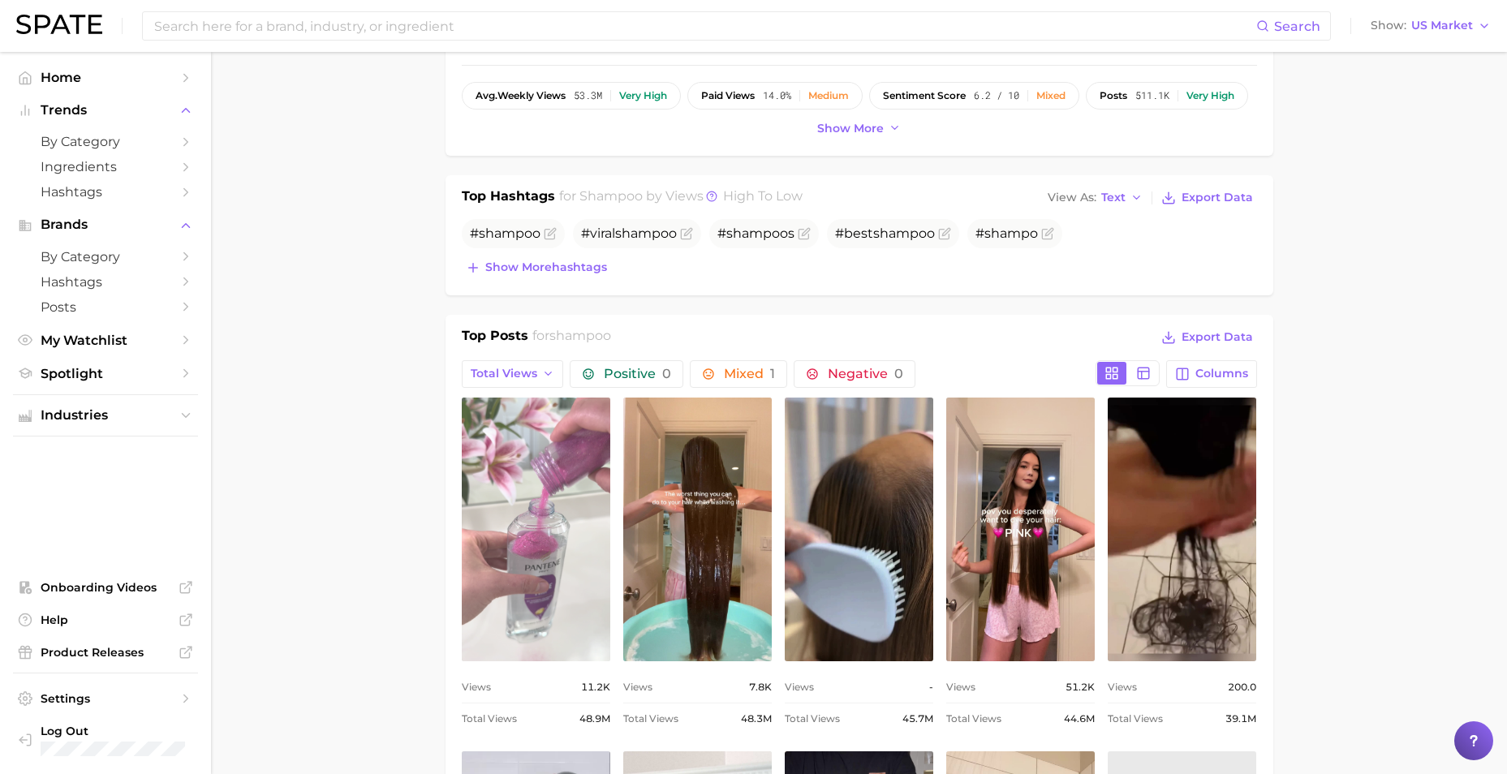
scroll to position [558, 0]
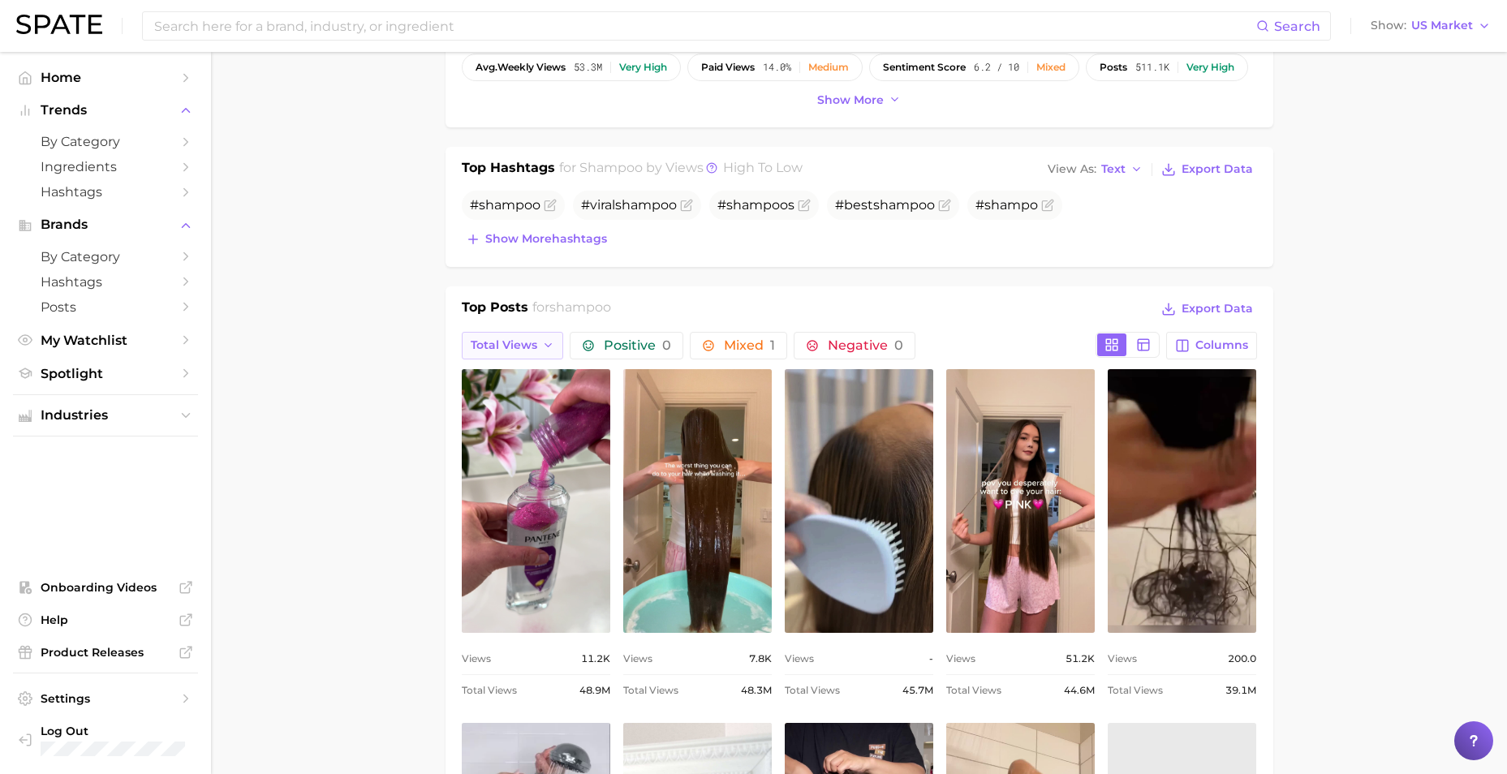
click at [522, 354] on button "Total Views" at bounding box center [513, 346] width 102 height 28
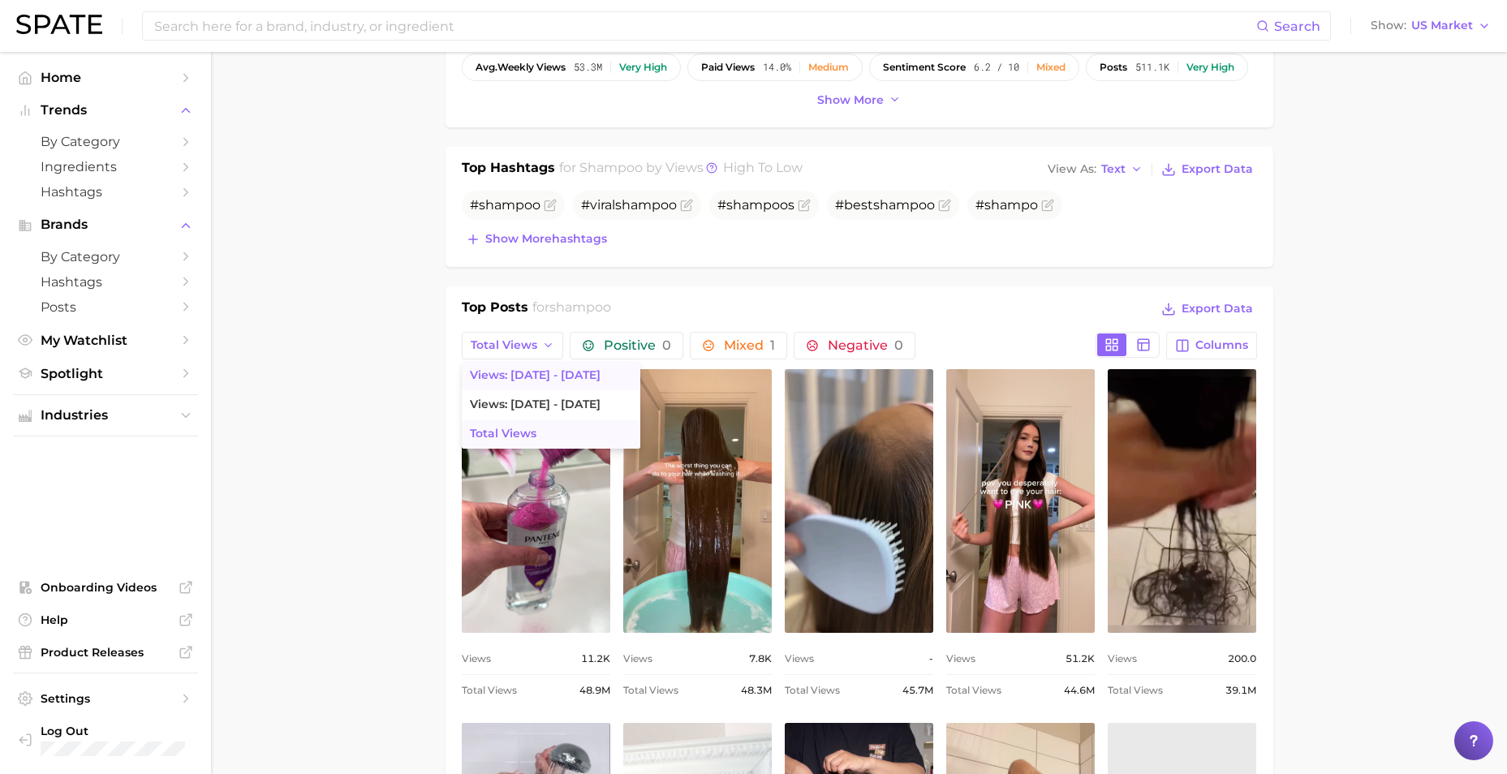
click at [523, 380] on span "Views: [DATE] - [DATE]" at bounding box center [535, 375] width 131 height 14
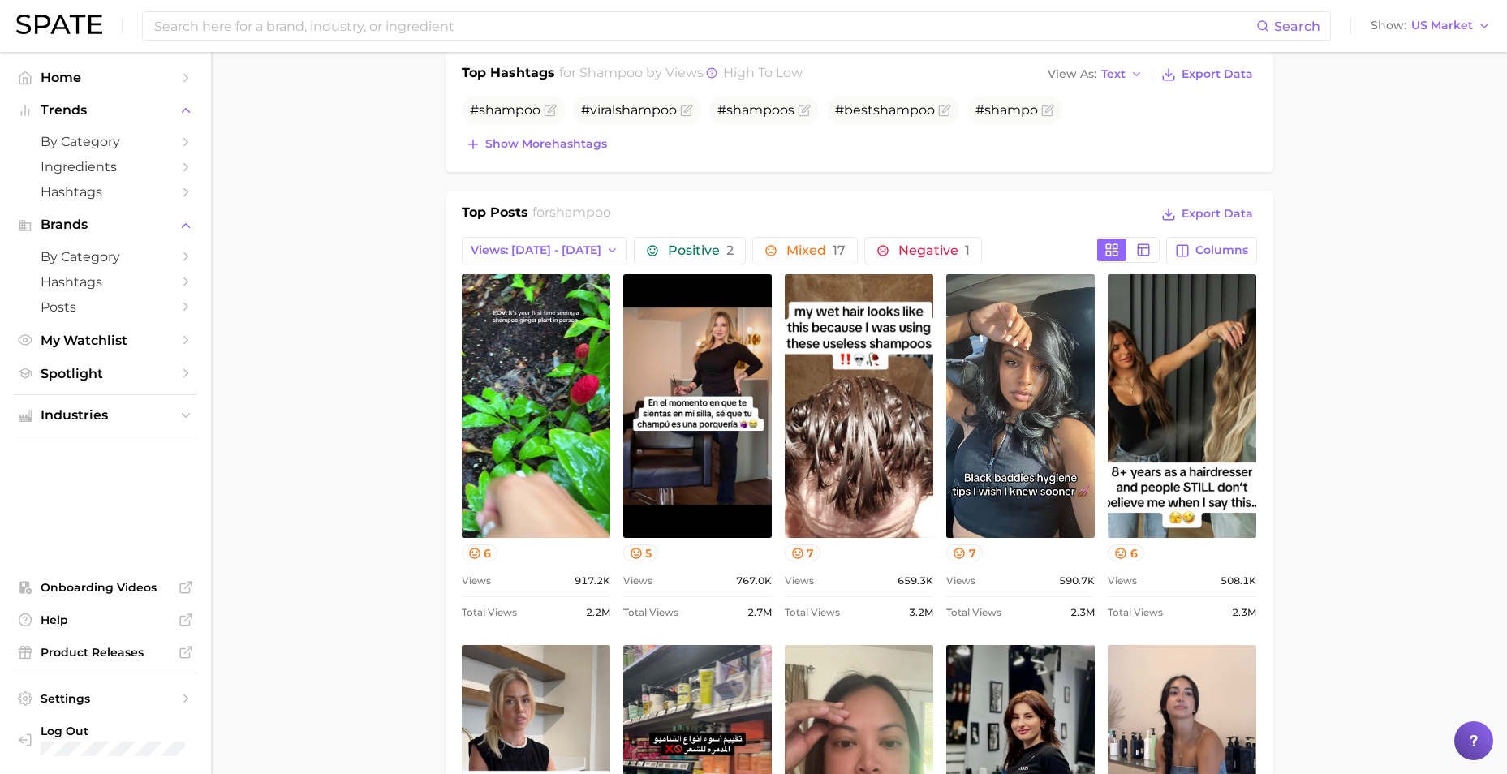
scroll to position [521, 0]
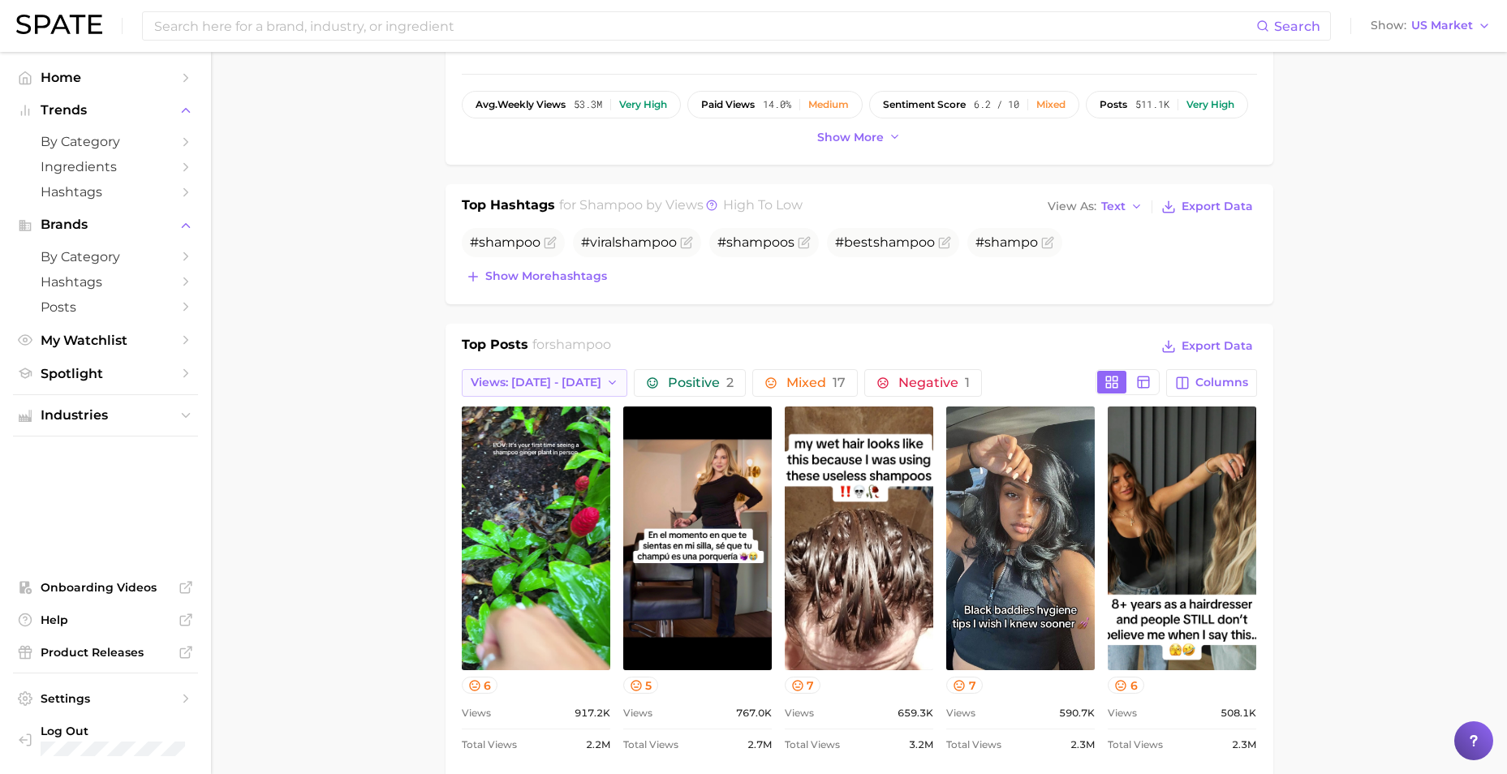
click at [591, 380] on button "Views: [DATE] - [DATE]" at bounding box center [545, 383] width 166 height 28
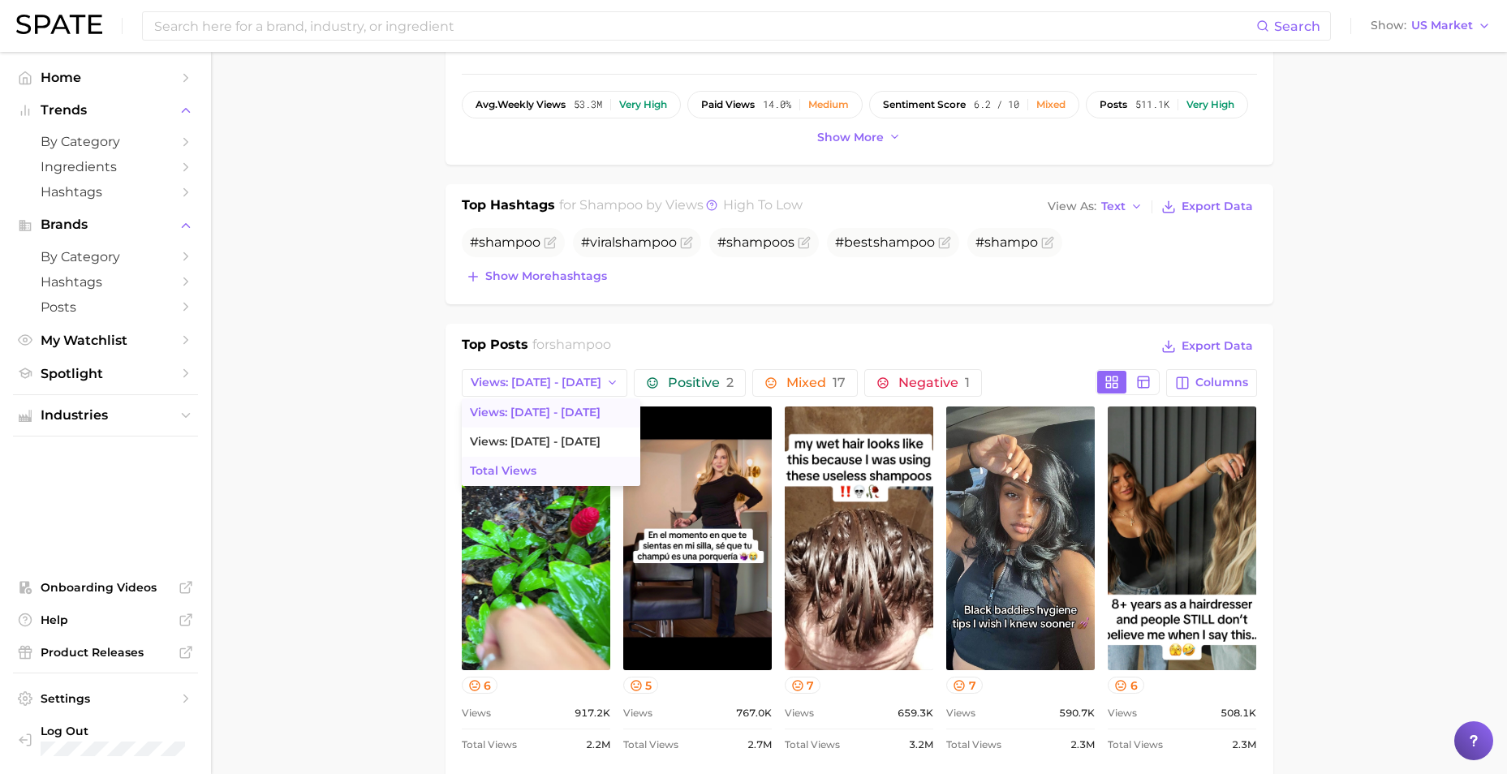
click at [560, 459] on button "Total Views" at bounding box center [551, 471] width 178 height 29
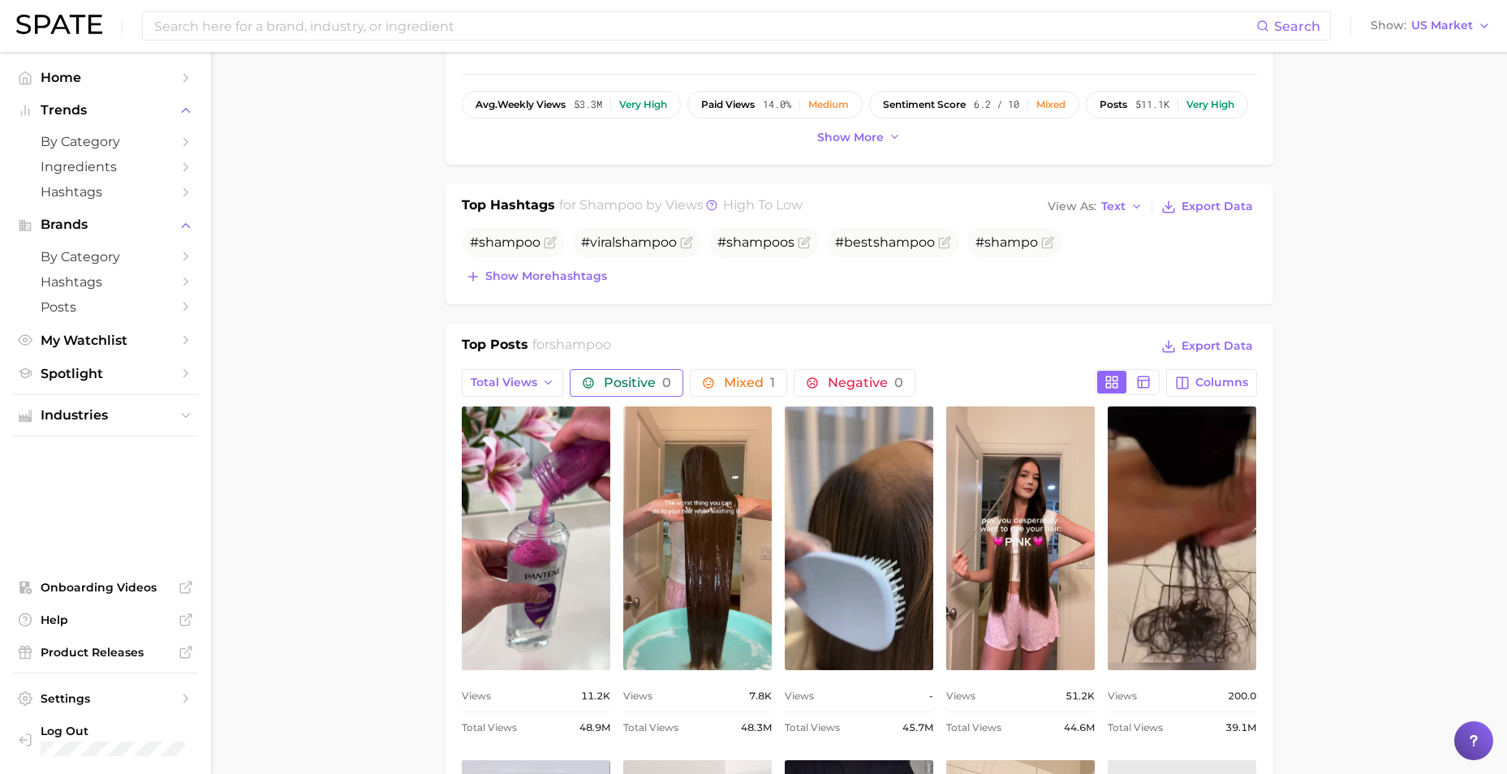
scroll to position [0, 0]
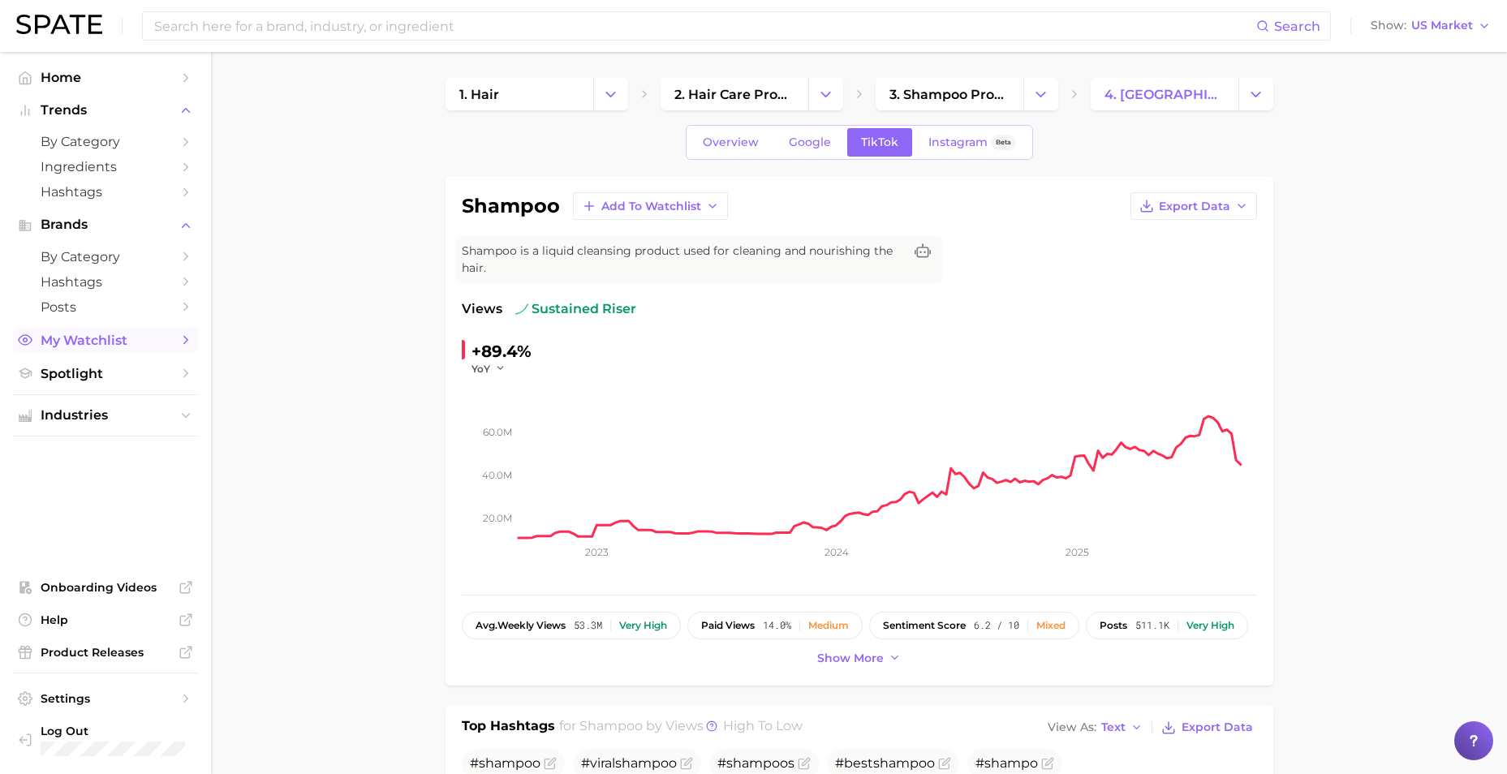
click at [103, 345] on span "My Watchlist" at bounding box center [106, 340] width 130 height 15
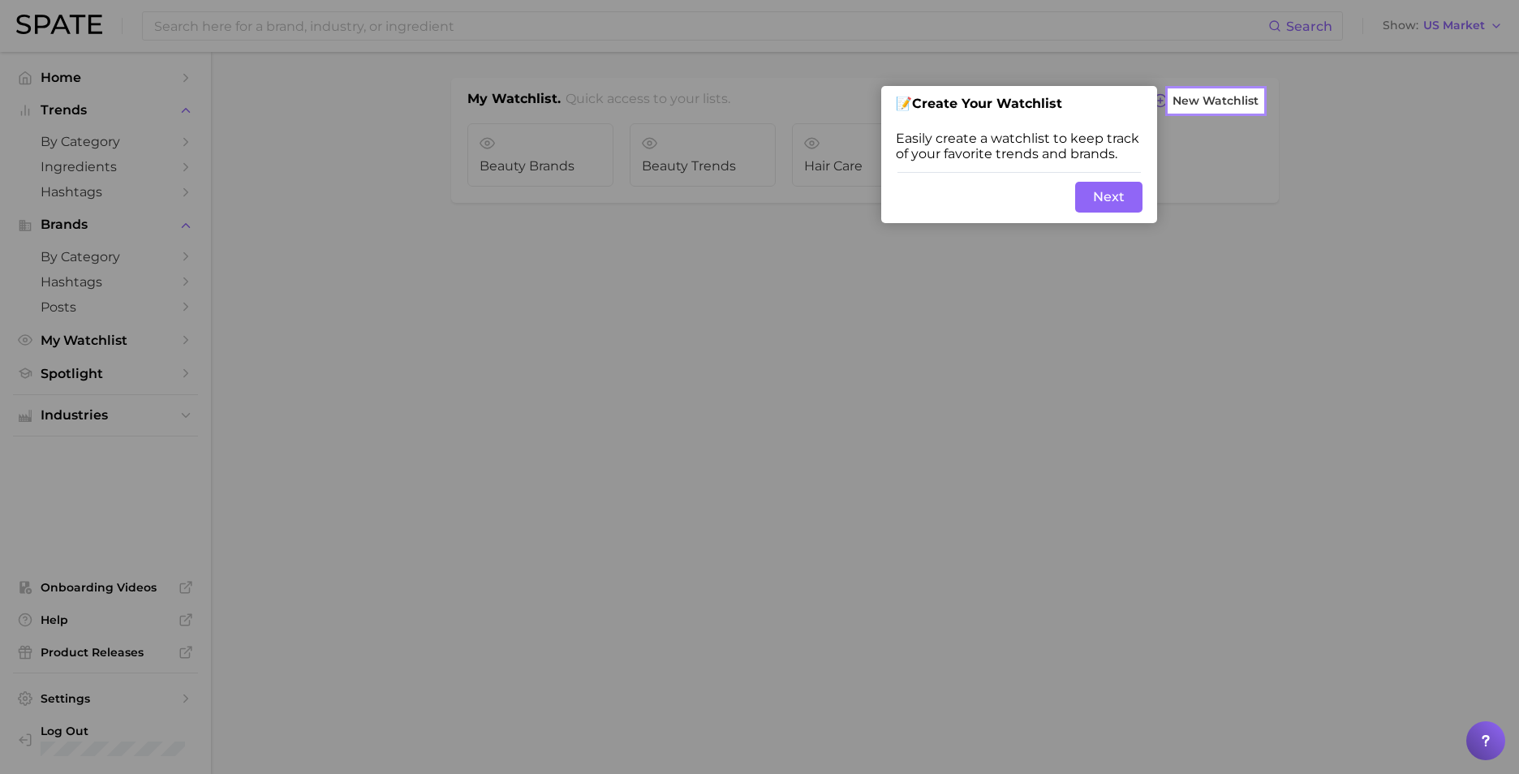
click at [1105, 200] on button "Next" at bounding box center [1108, 197] width 67 height 31
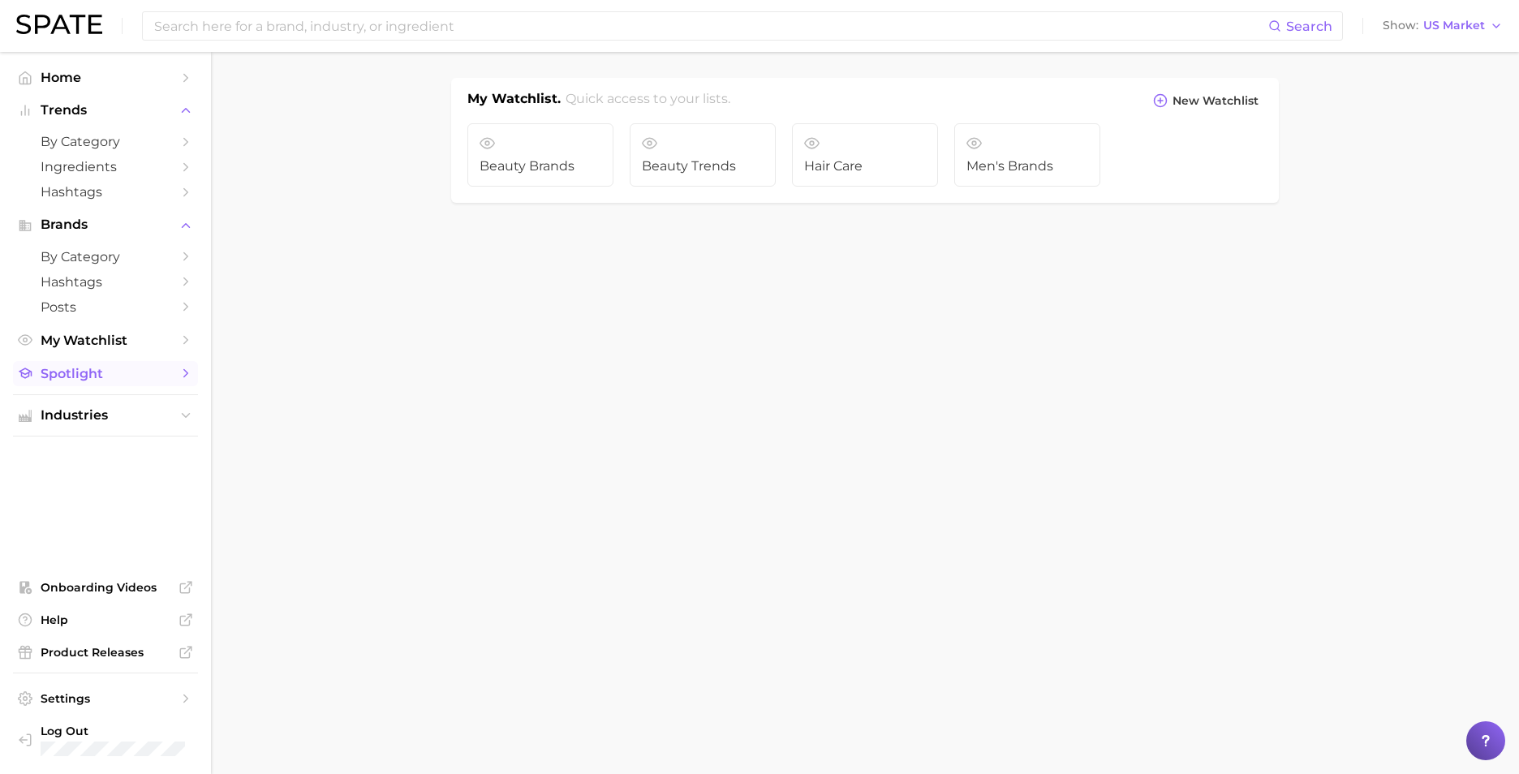
click at [118, 383] on link "Spotlight" at bounding box center [105, 373] width 185 height 25
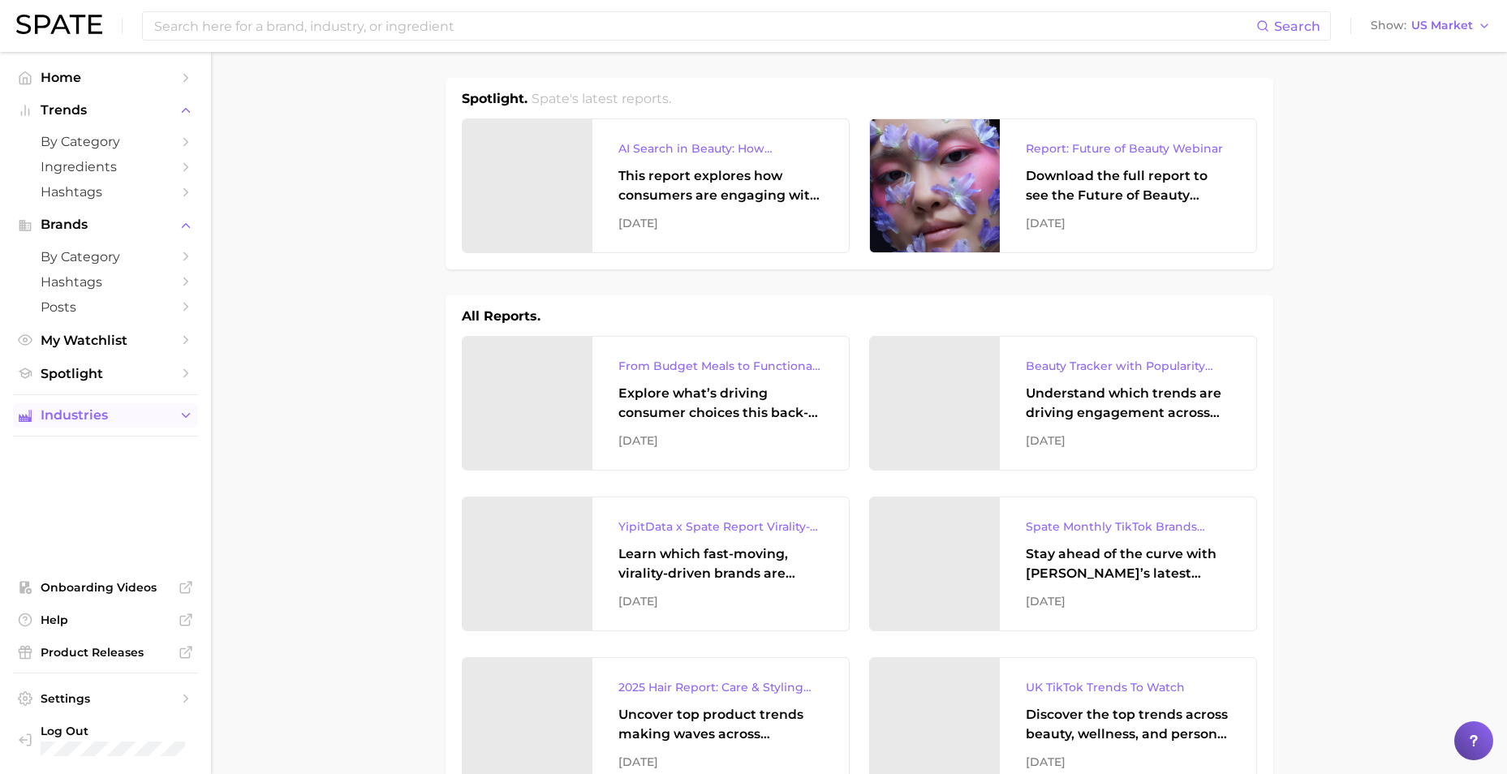
click at [113, 421] on span "Industries" at bounding box center [106, 415] width 130 height 15
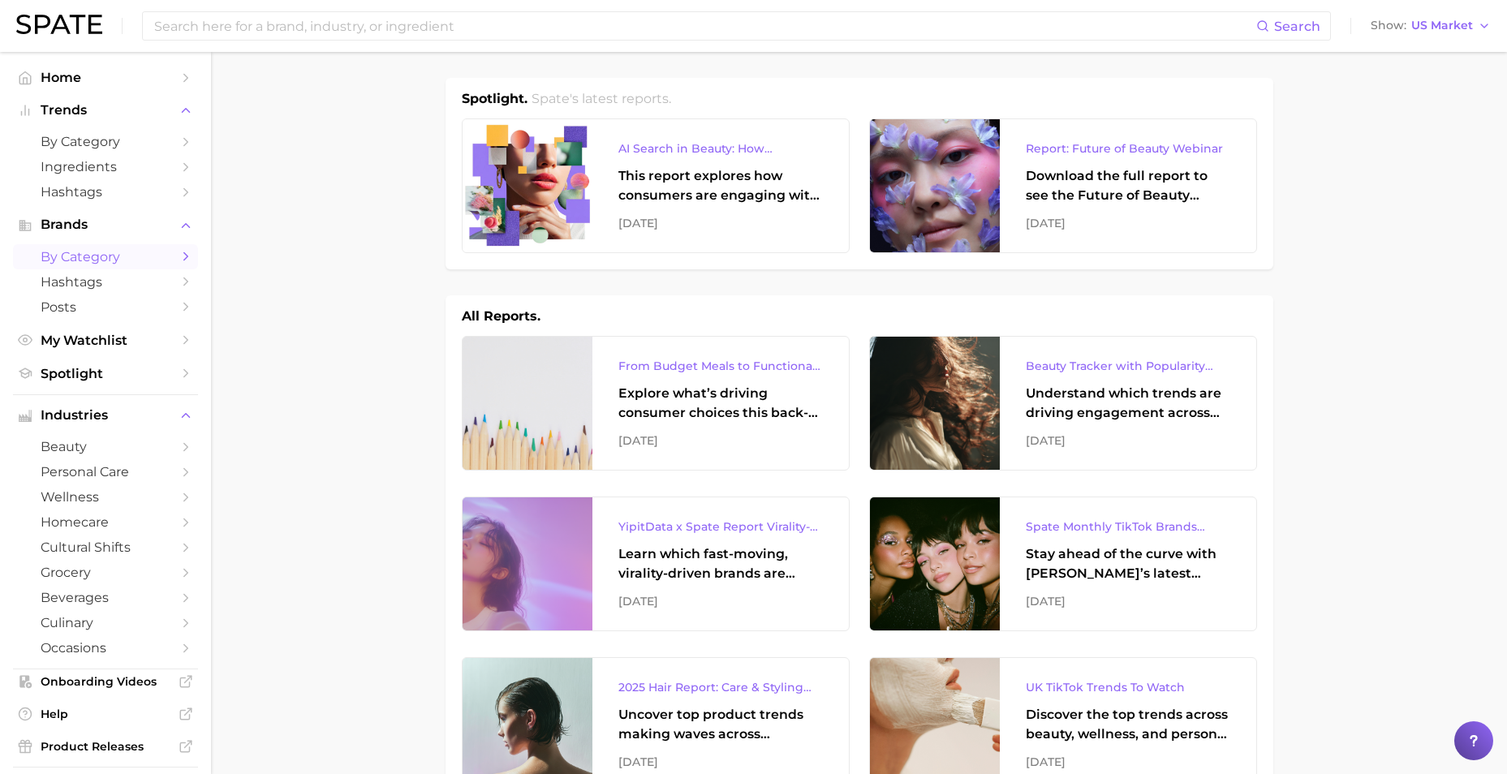
click at [110, 259] on span "by Category" at bounding box center [106, 256] width 130 height 15
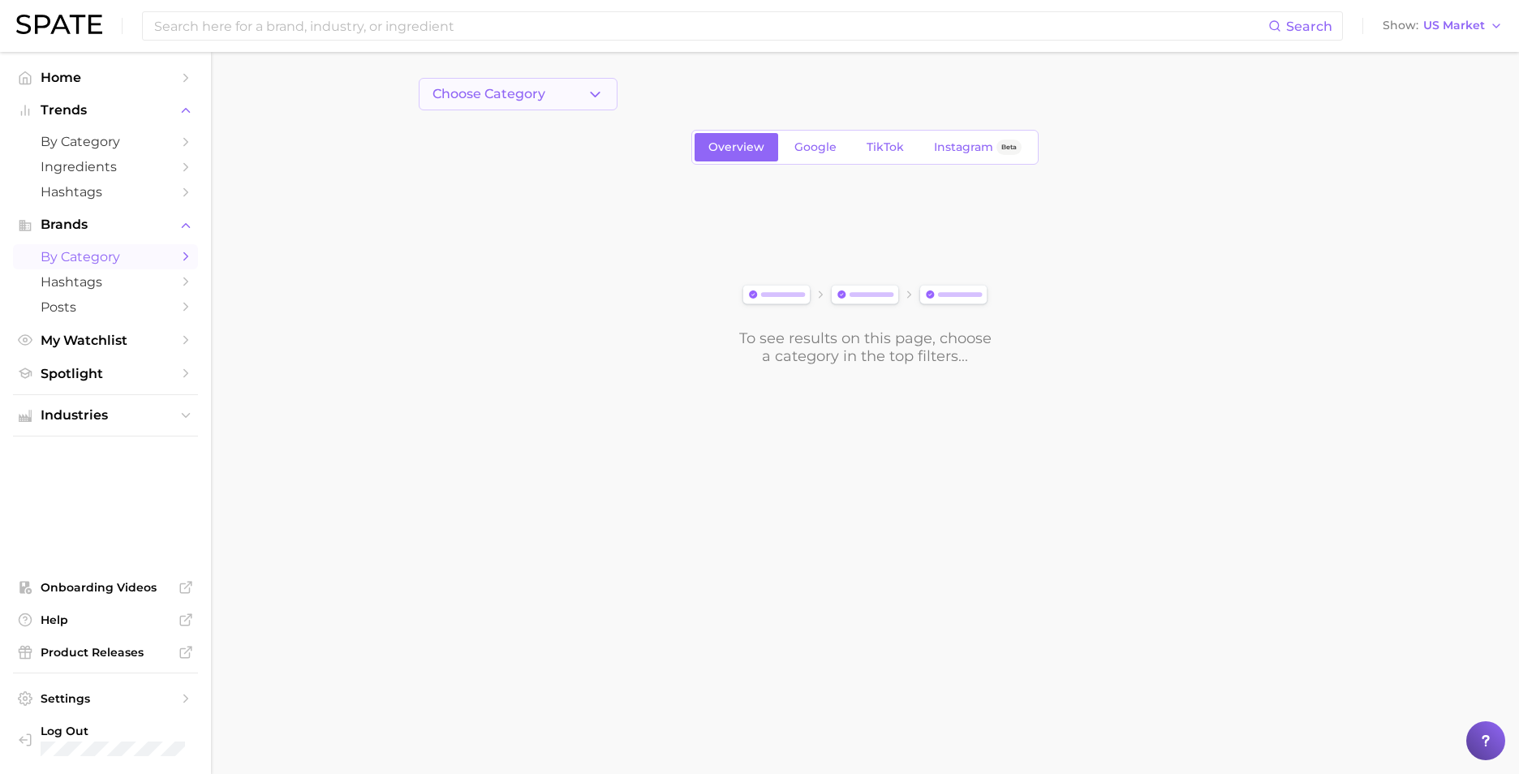
click at [513, 97] on span "Choose Category" at bounding box center [488, 94] width 113 height 15
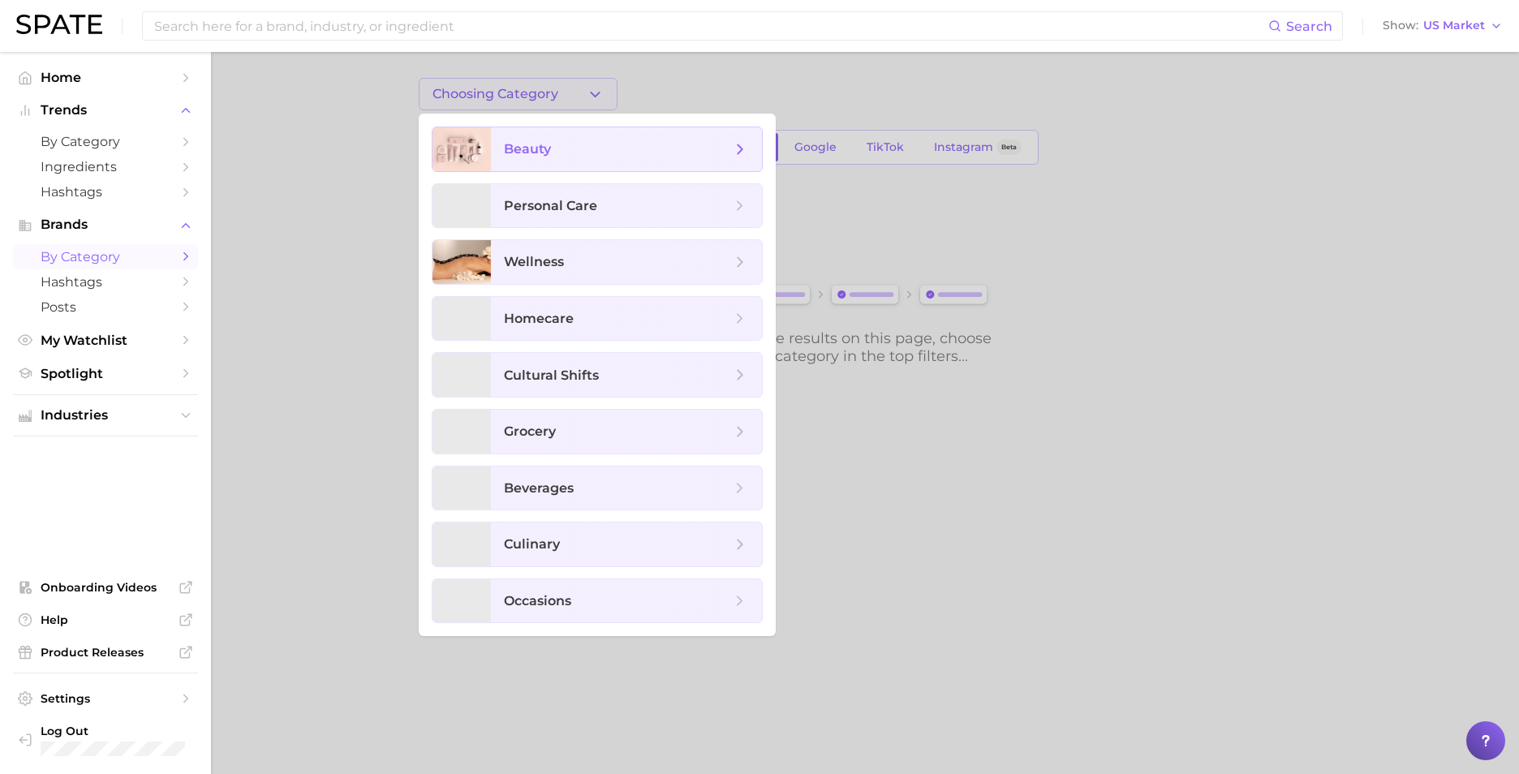
click at [606, 148] on span "beauty" at bounding box center [617, 149] width 227 height 18
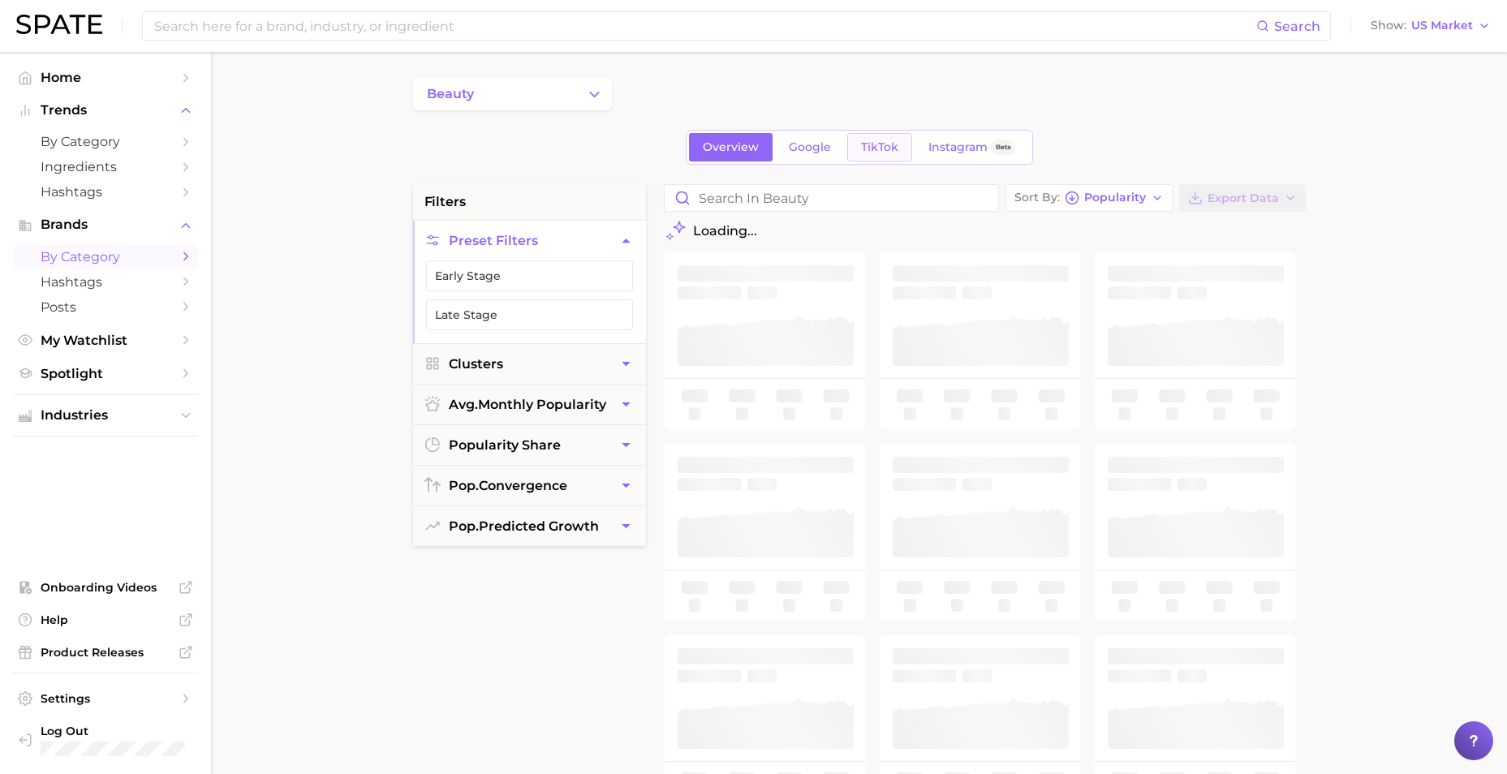
click at [861, 140] on span "TikTok" at bounding box center [879, 147] width 37 height 14
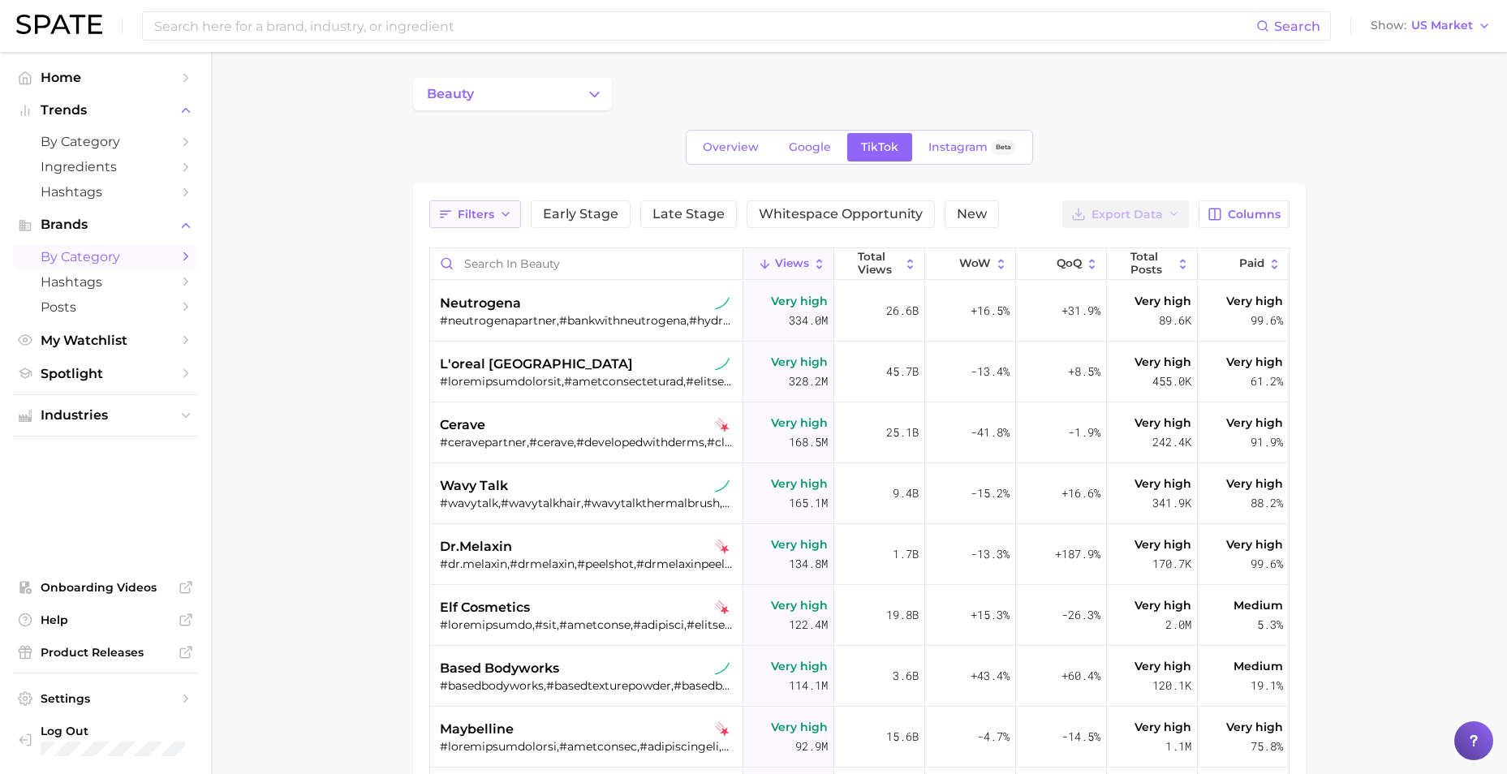
click at [460, 214] on span "Filters" at bounding box center [476, 215] width 37 height 14
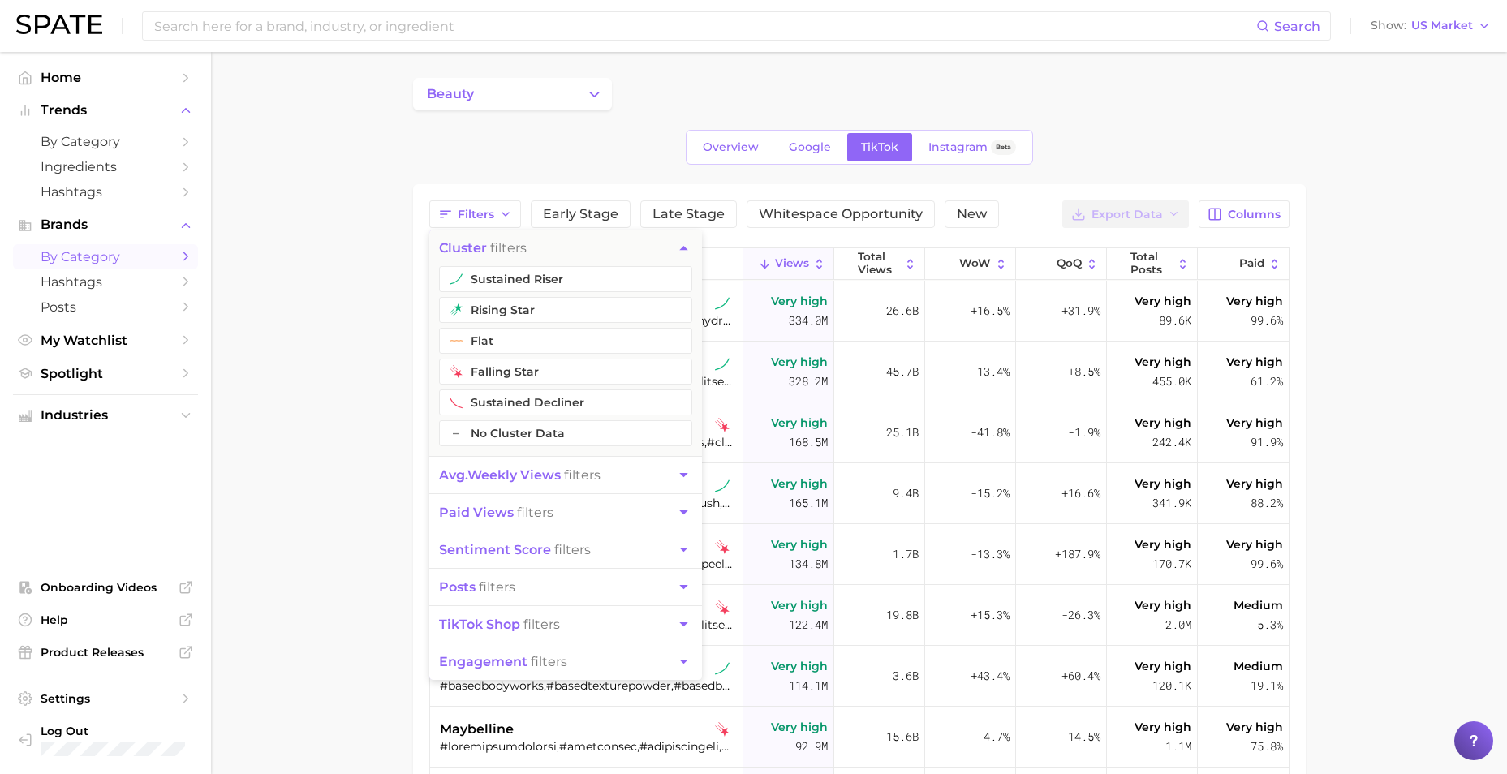
click at [380, 472] on main "beauty Overview Google TikTok Instagram Beta Filters cluster filters sustained …" at bounding box center [859, 585] width 1296 height 1067
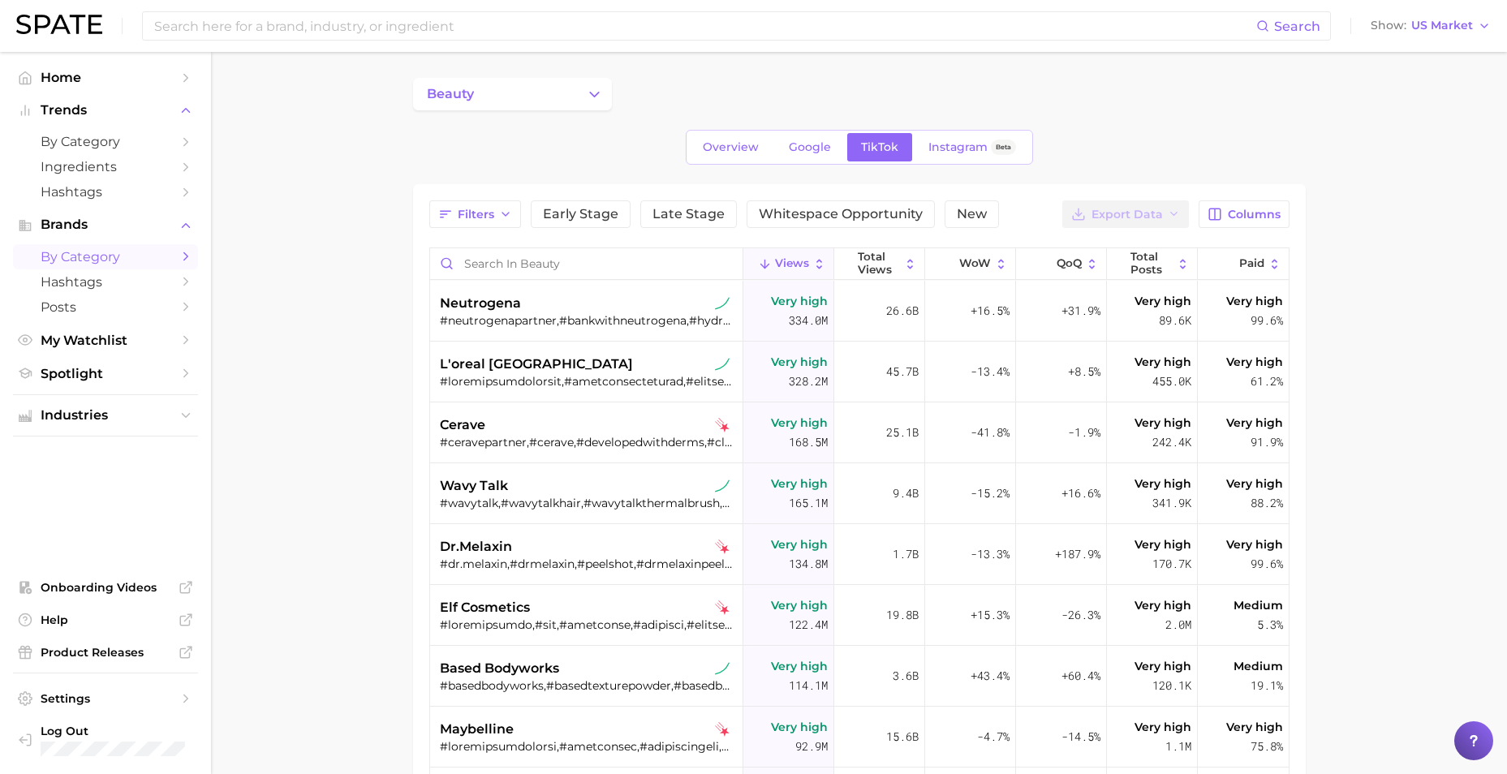
click at [512, 111] on div "beauty Overview Google TikTok Instagram Beta Filters Early Stage Late Stage Whi…" at bounding box center [859, 558] width 892 height 960
click at [532, 89] on button "beauty" at bounding box center [512, 94] width 199 height 32
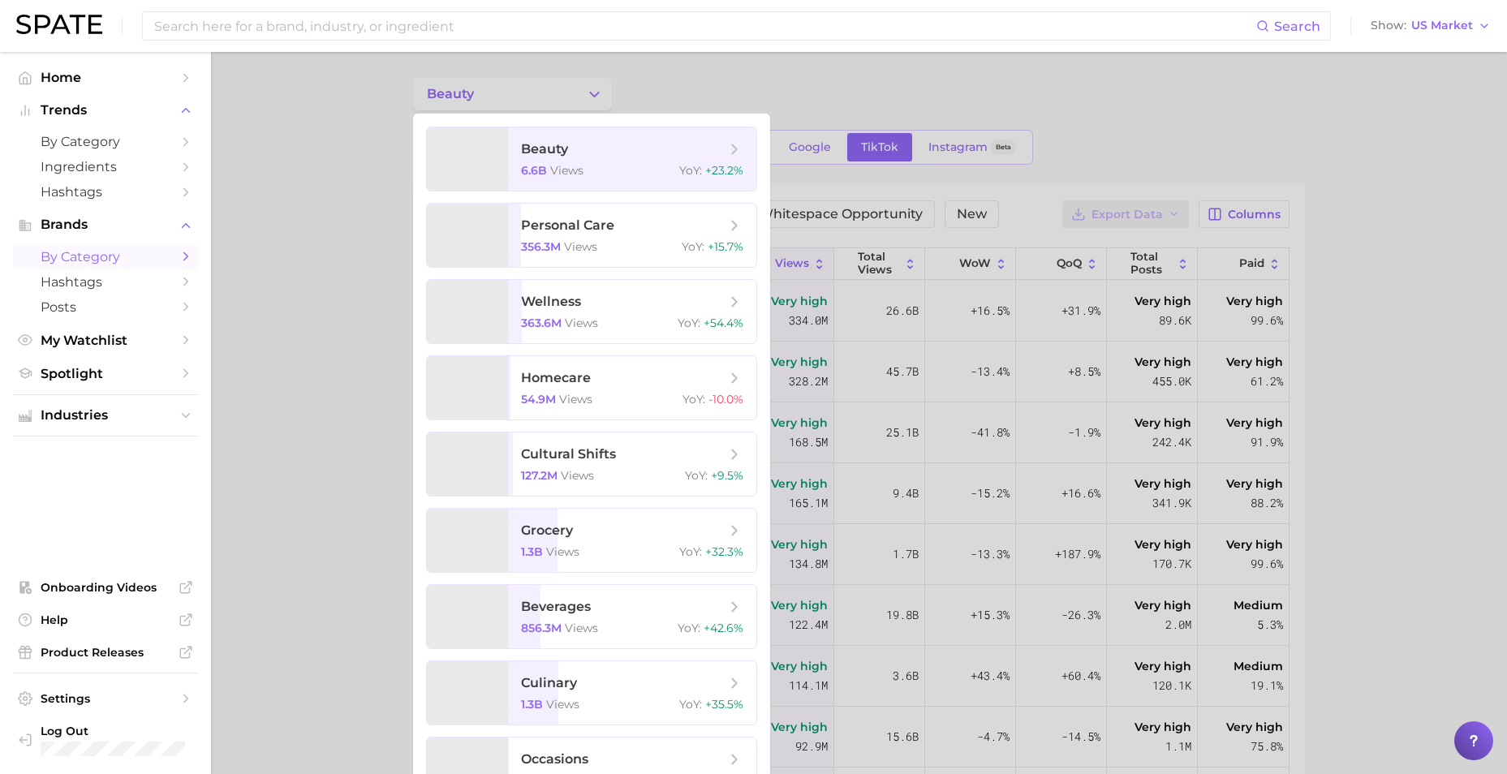
click at [689, 85] on div at bounding box center [753, 387] width 1507 height 774
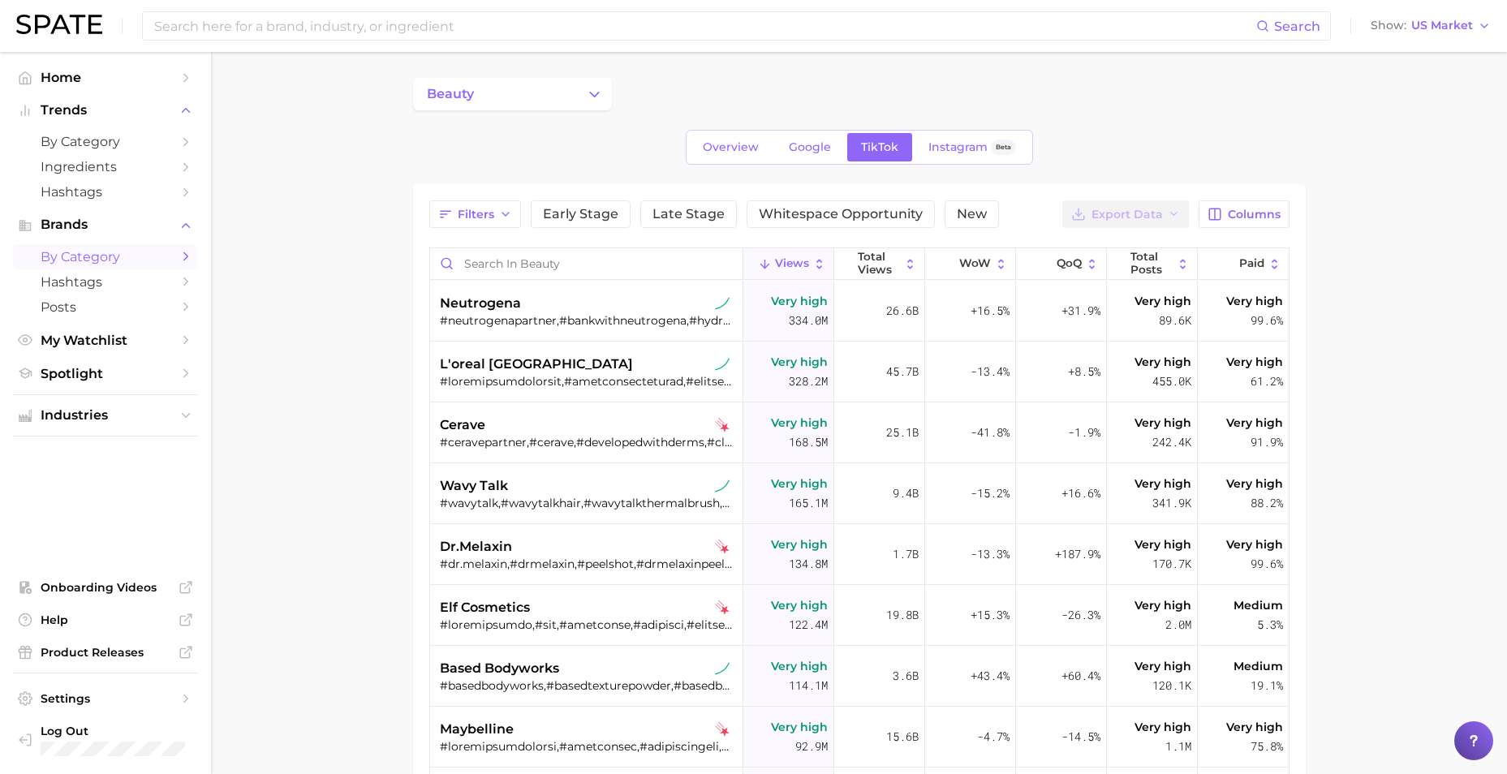
click at [116, 245] on link "by Category" at bounding box center [105, 256] width 185 height 25
click at [137, 150] on link "by Category" at bounding box center [105, 141] width 185 height 25
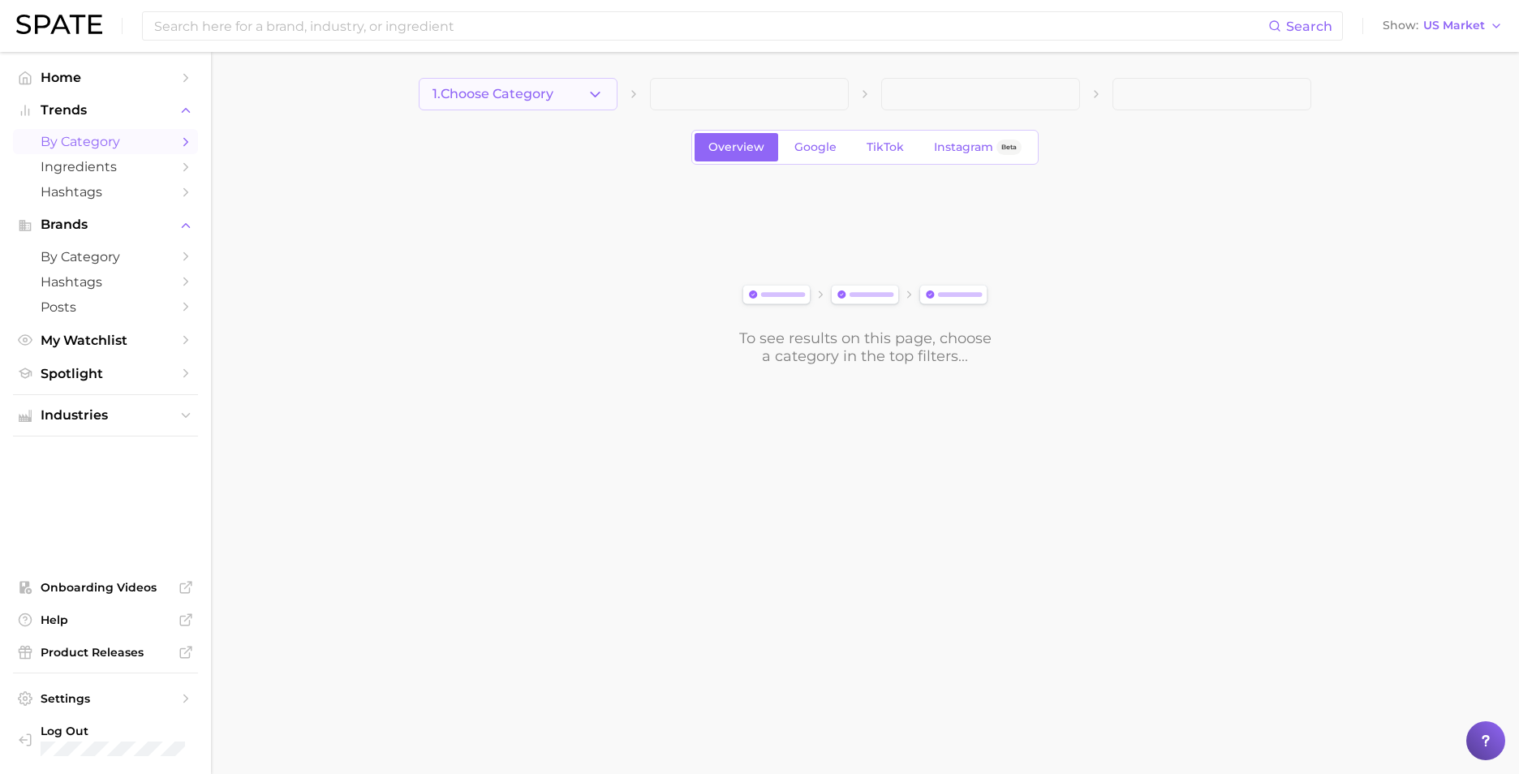
click at [500, 103] on button "1. Choose Category" at bounding box center [518, 94] width 199 height 32
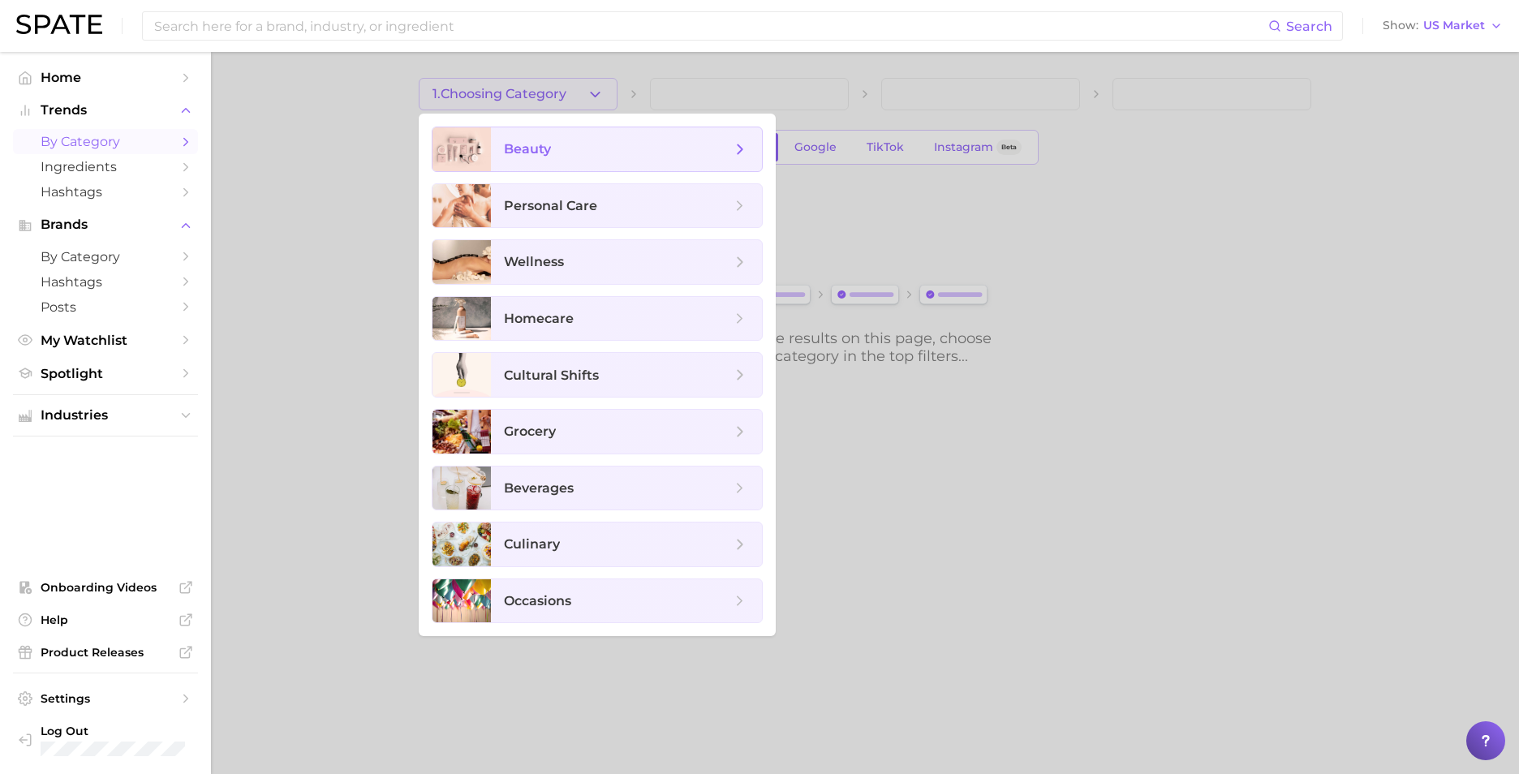
click at [578, 158] on span "beauty" at bounding box center [626, 149] width 271 height 44
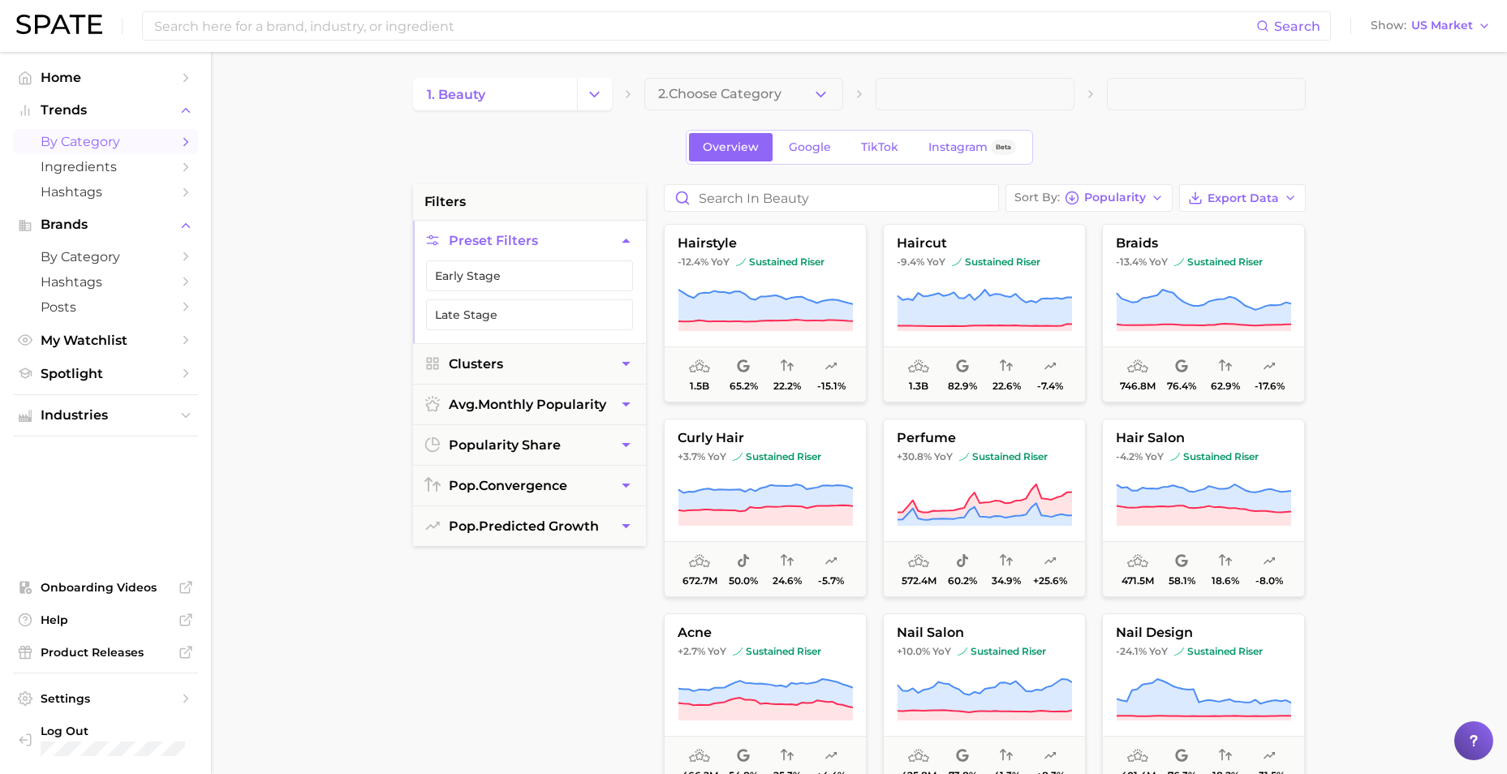
click at [344, 434] on main "1. beauty 2. Choose Category Overview Google TikTok Instagram Beta filters Pres…" at bounding box center [859, 667] width 1296 height 1231
click at [868, 144] on span "TikTok" at bounding box center [879, 147] width 37 height 14
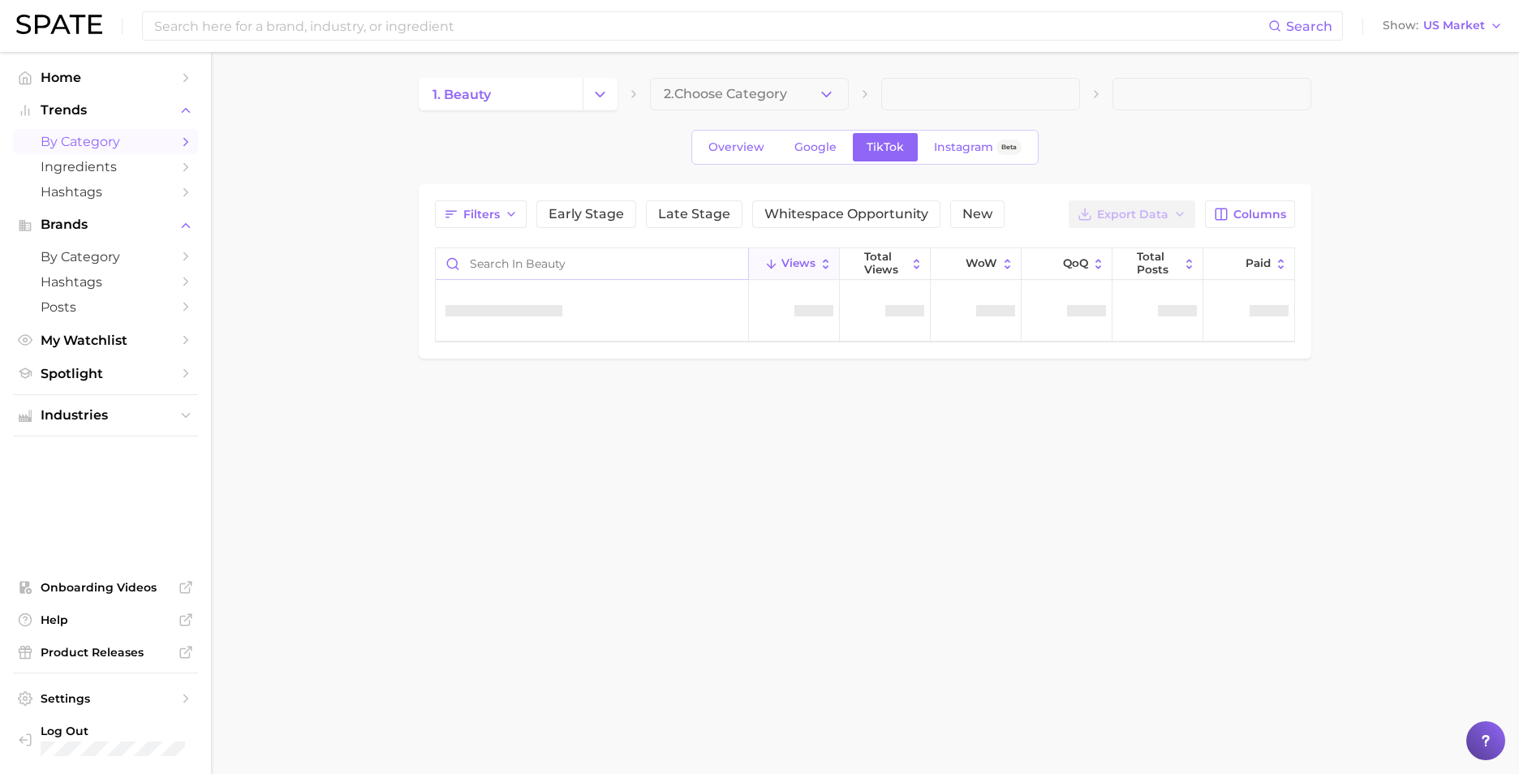
click at [531, 257] on input "Search in beauty" at bounding box center [592, 263] width 312 height 31
click at [1413, 259] on main "1. beauty 2. Choose Category Overview Google TikTok Instagram Beta Filters Earl…" at bounding box center [865, 246] width 1308 height 388
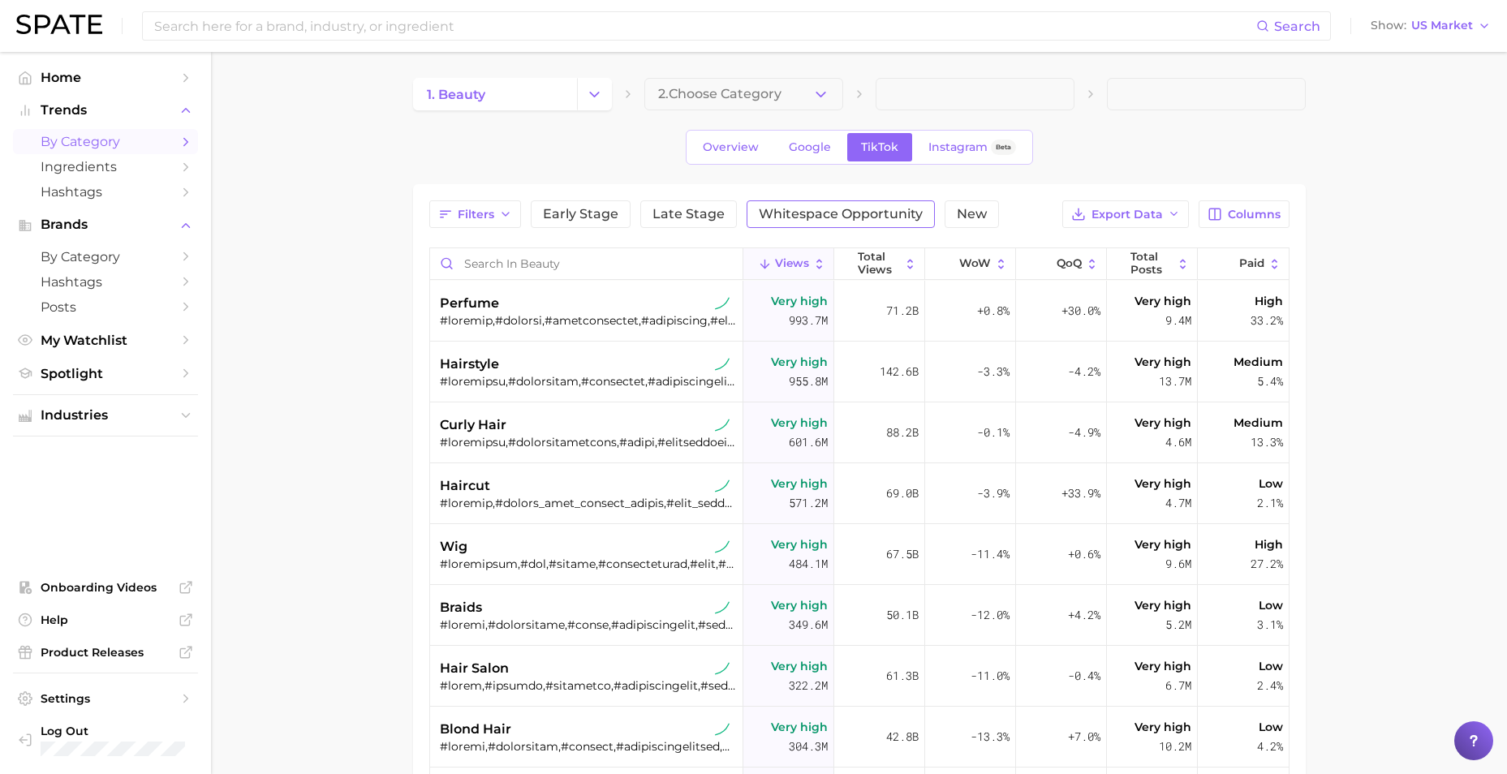
click at [864, 213] on span "Whitespace Opportunity" at bounding box center [841, 214] width 164 height 13
click at [712, 92] on span "2. Choose Category" at bounding box center [719, 94] width 123 height 15
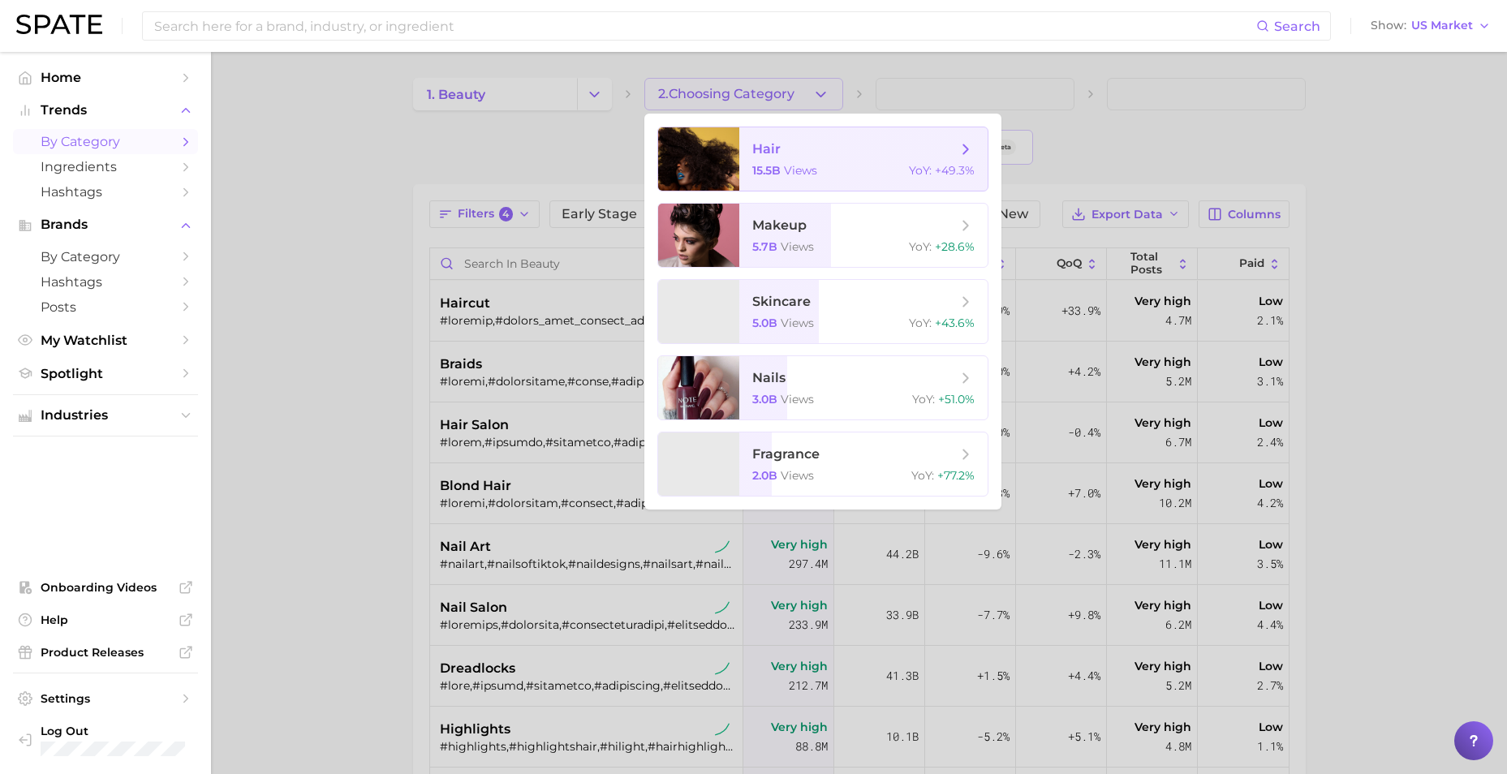
click at [802, 163] on span "views" at bounding box center [800, 170] width 33 height 15
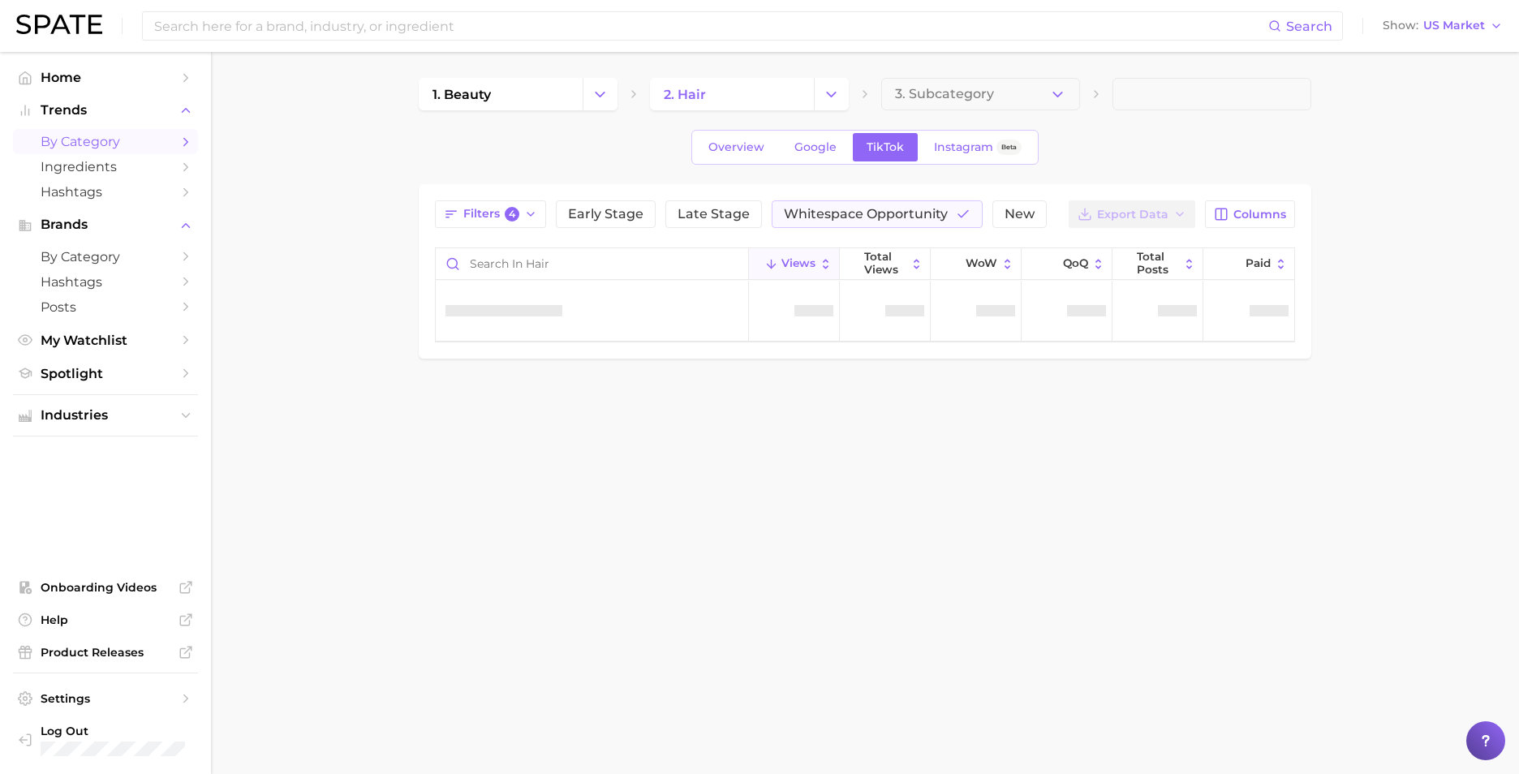
click at [972, 84] on button "3. Subcategory" at bounding box center [980, 94] width 199 height 32
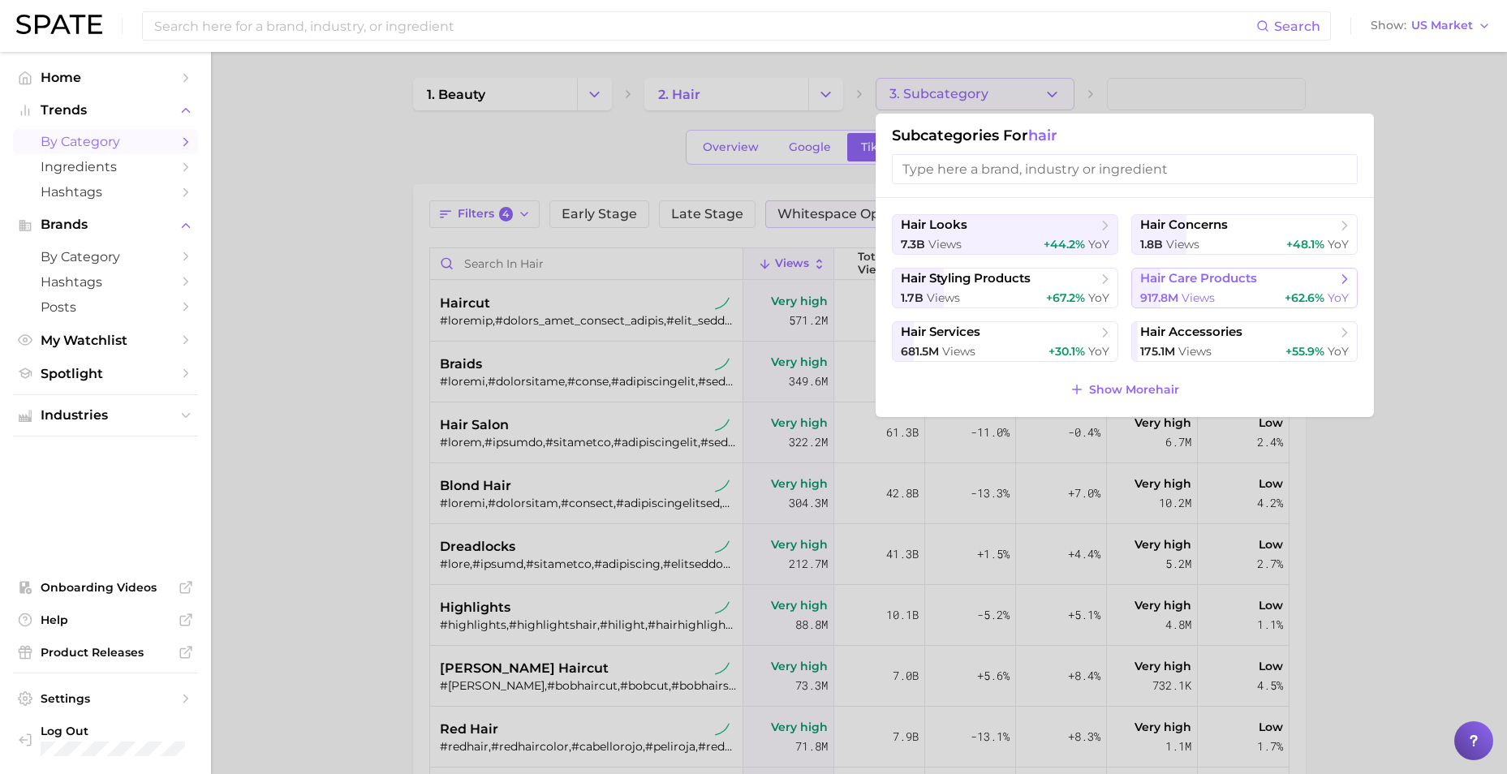
click at [1196, 288] on button "hair care products 917.8m views +62.6% YoY" at bounding box center [1244, 288] width 226 height 41
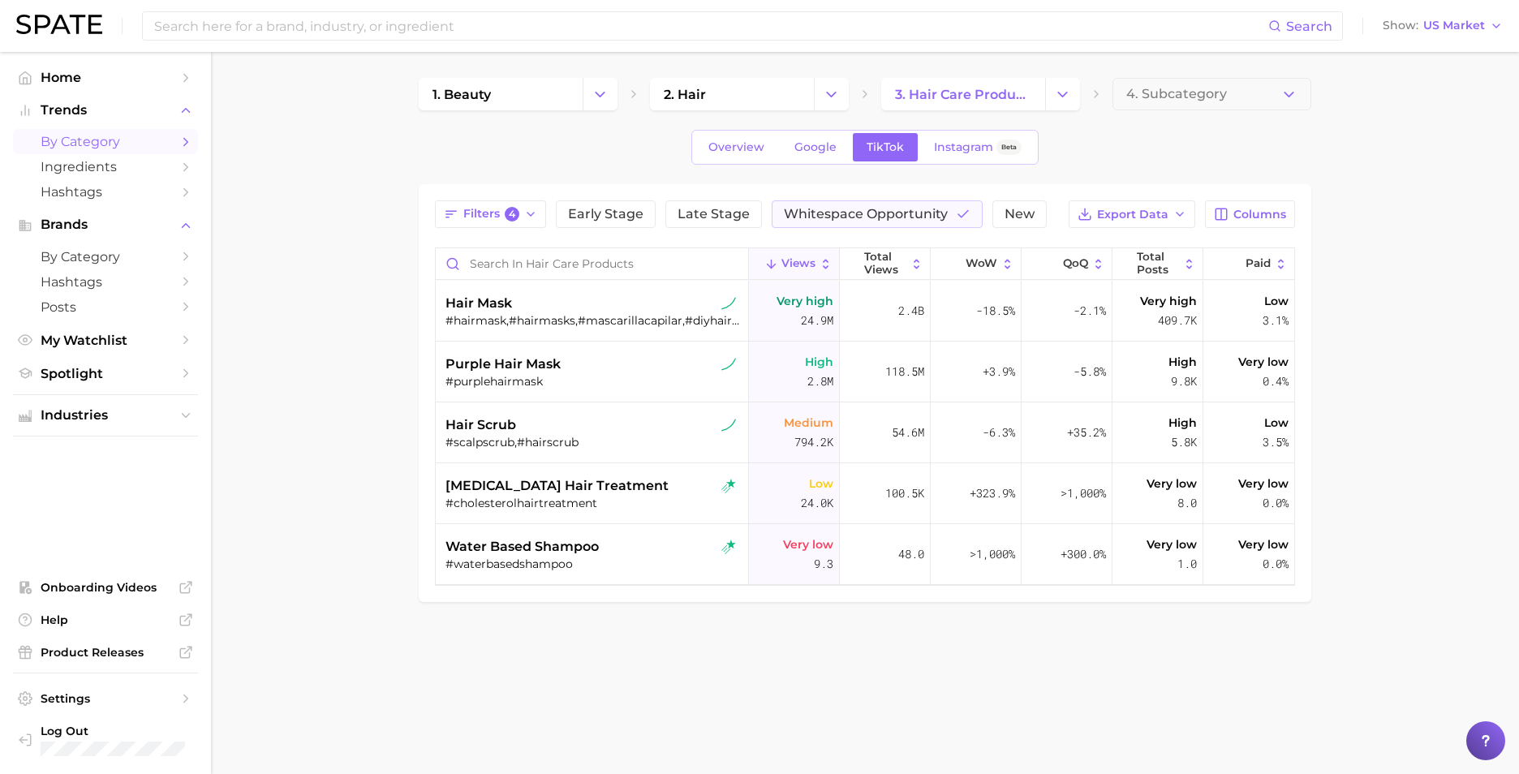
click at [1167, 98] on span "4. Subcategory" at bounding box center [1176, 94] width 101 height 15
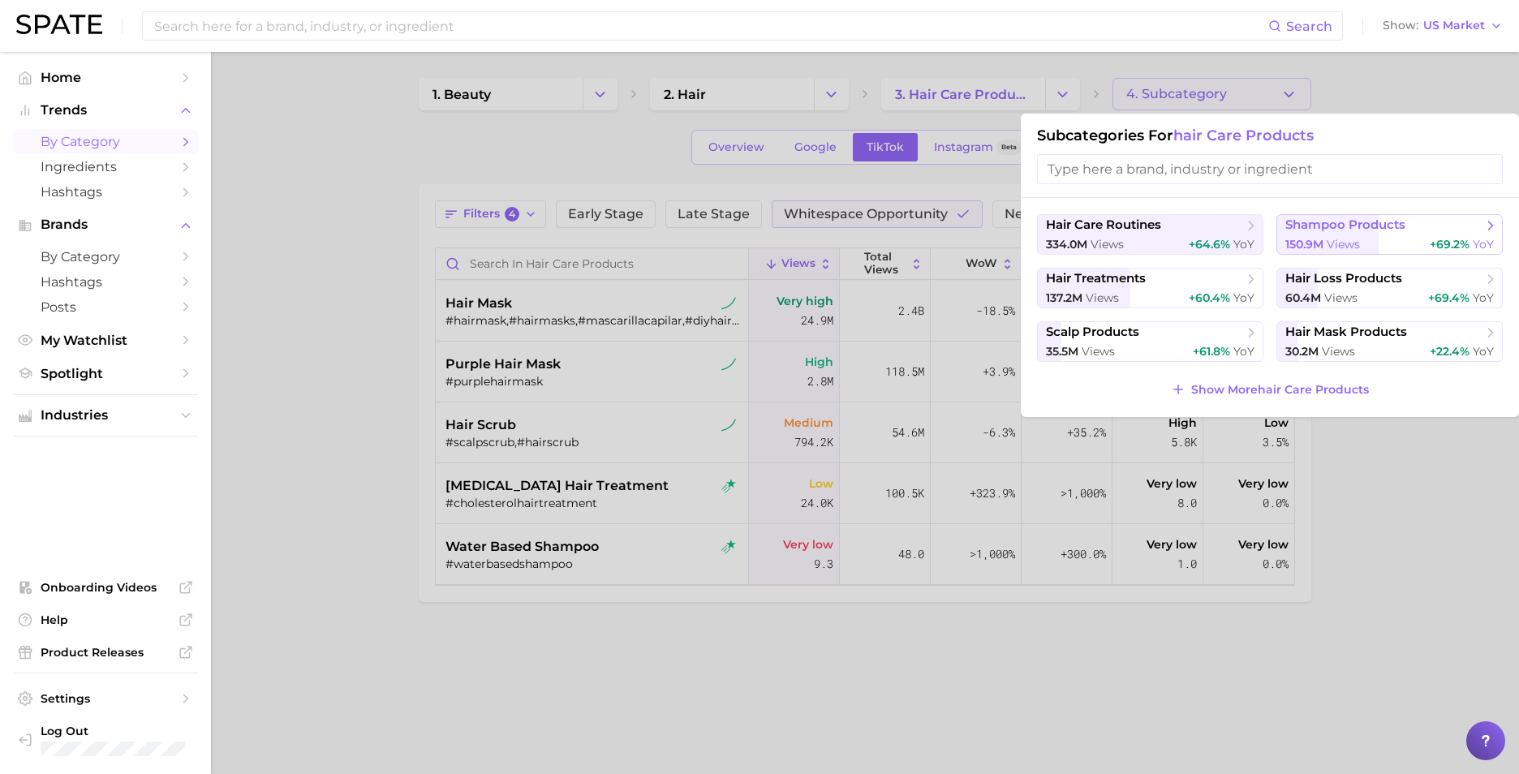
click at [1388, 220] on span "shampoo products" at bounding box center [1345, 224] width 120 height 15
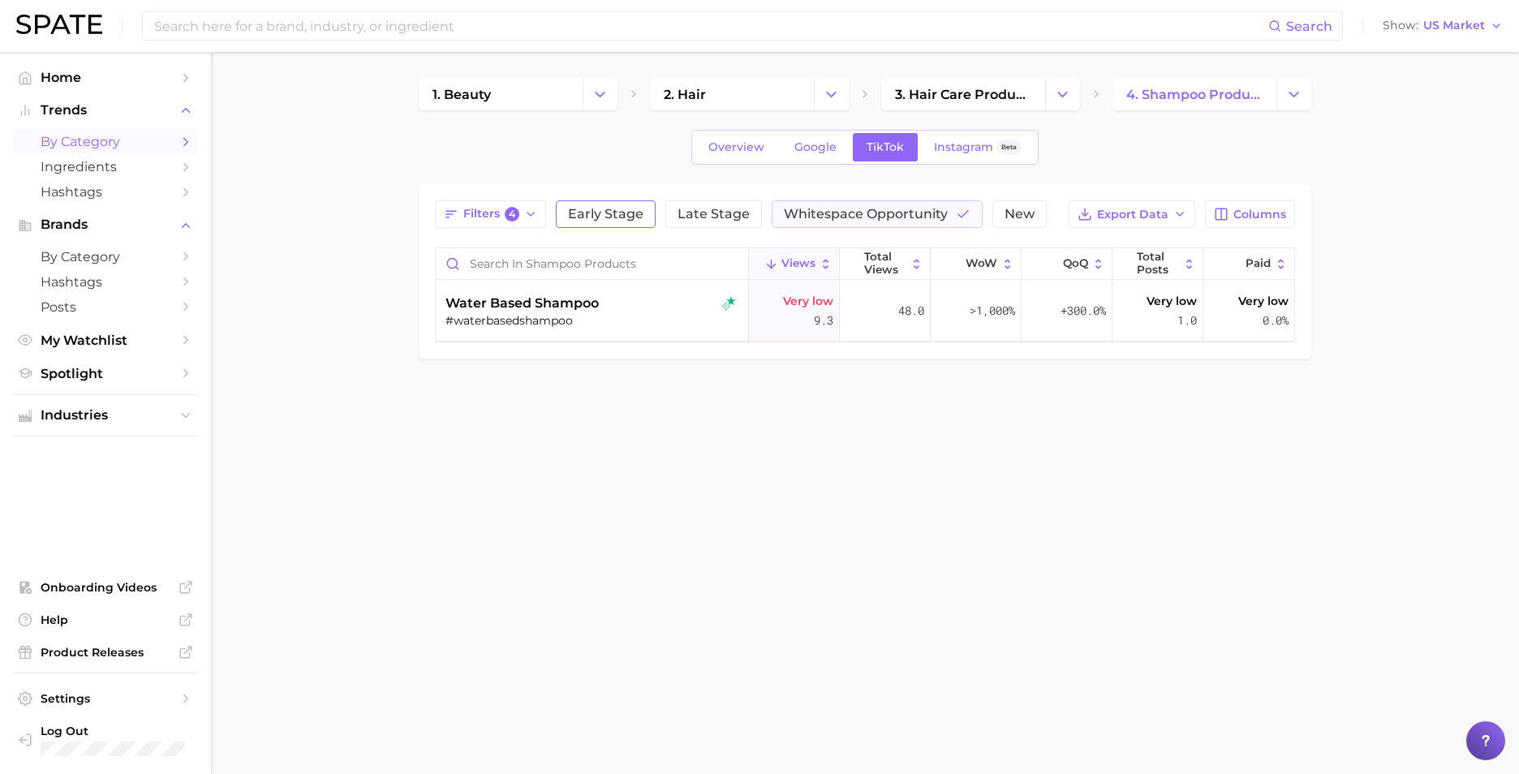
click at [602, 213] on span "Early Stage" at bounding box center [605, 214] width 75 height 13
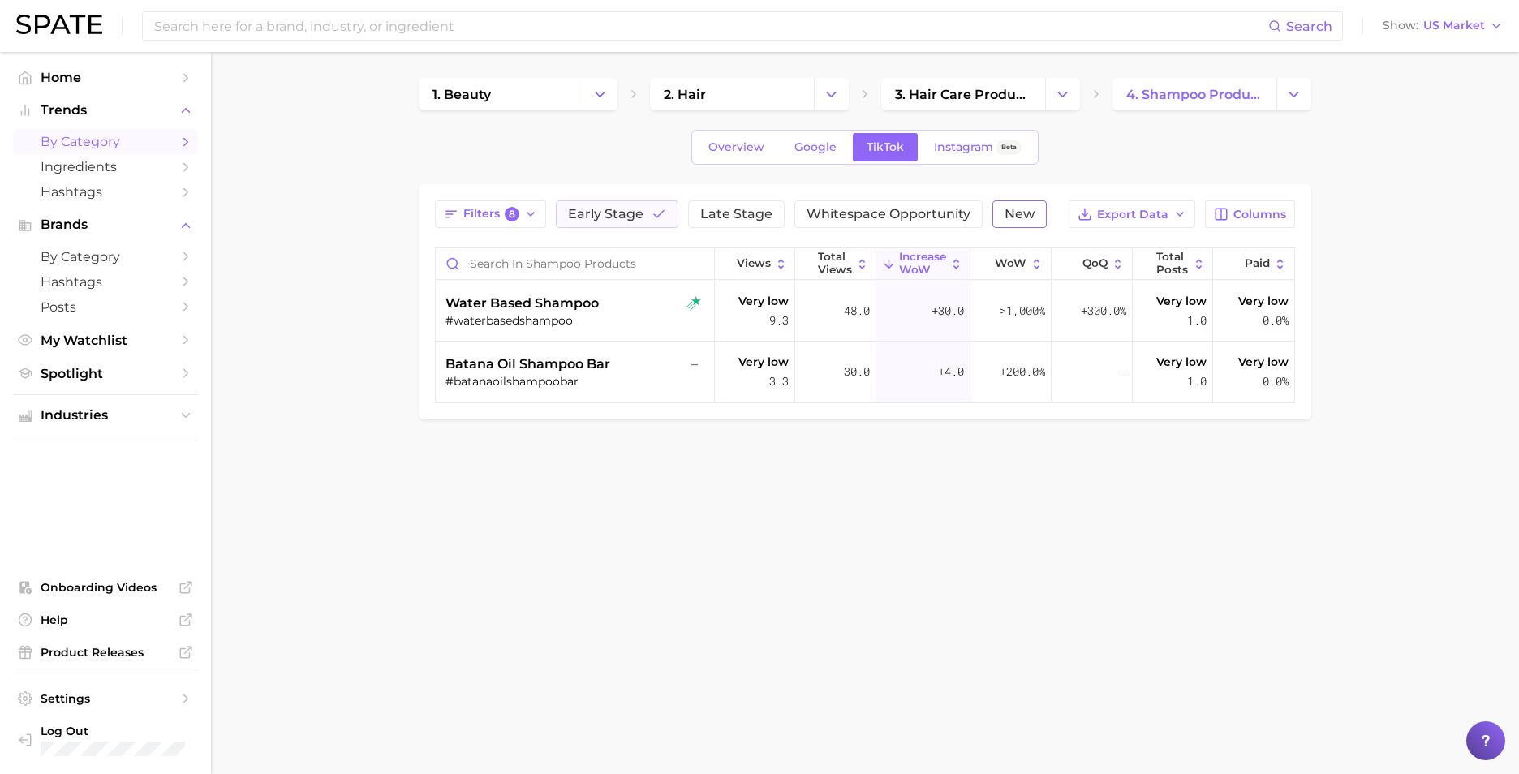
click at [1017, 213] on span "New" at bounding box center [1019, 214] width 30 height 13
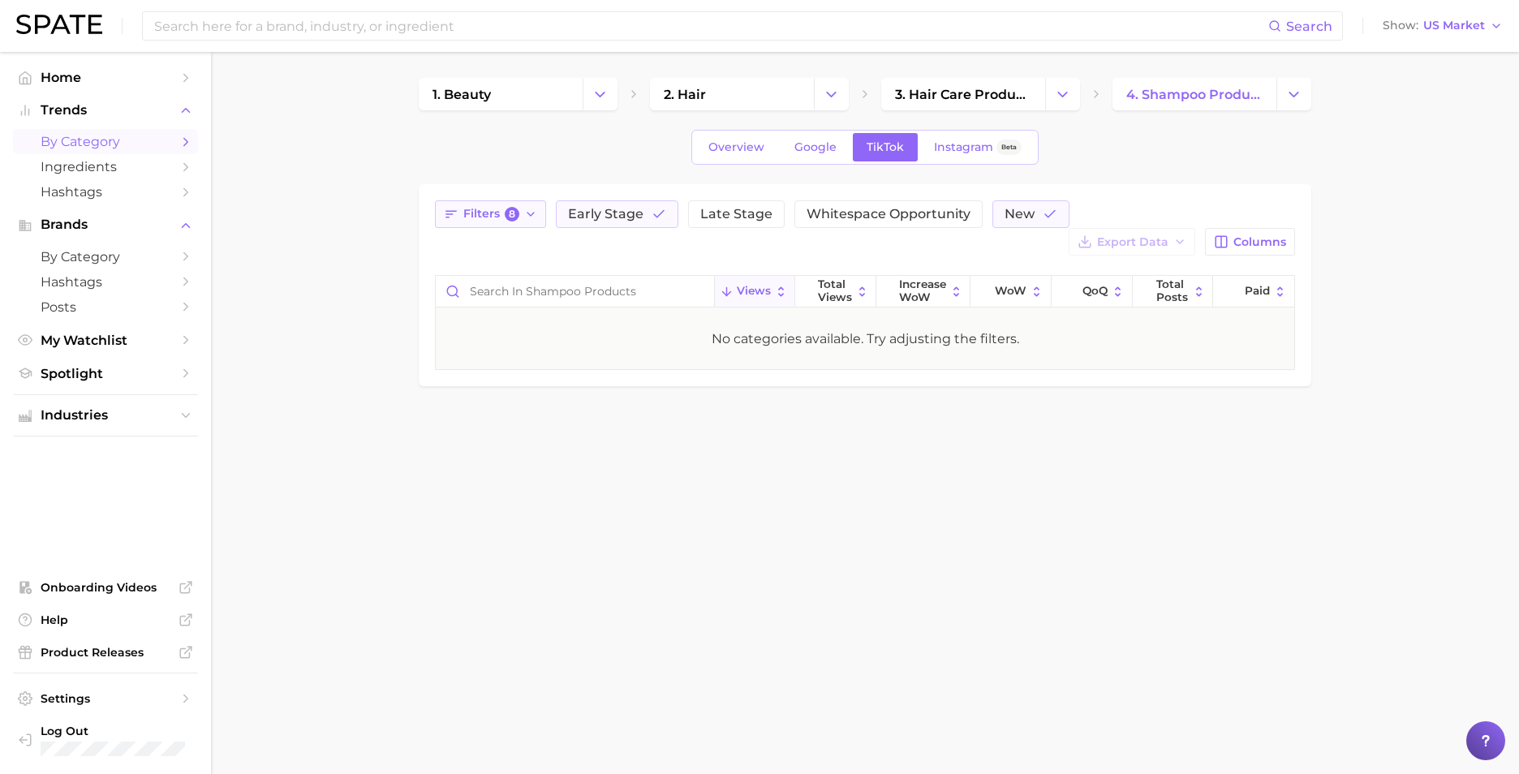
click at [468, 215] on span "Filters 8" at bounding box center [491, 214] width 56 height 15
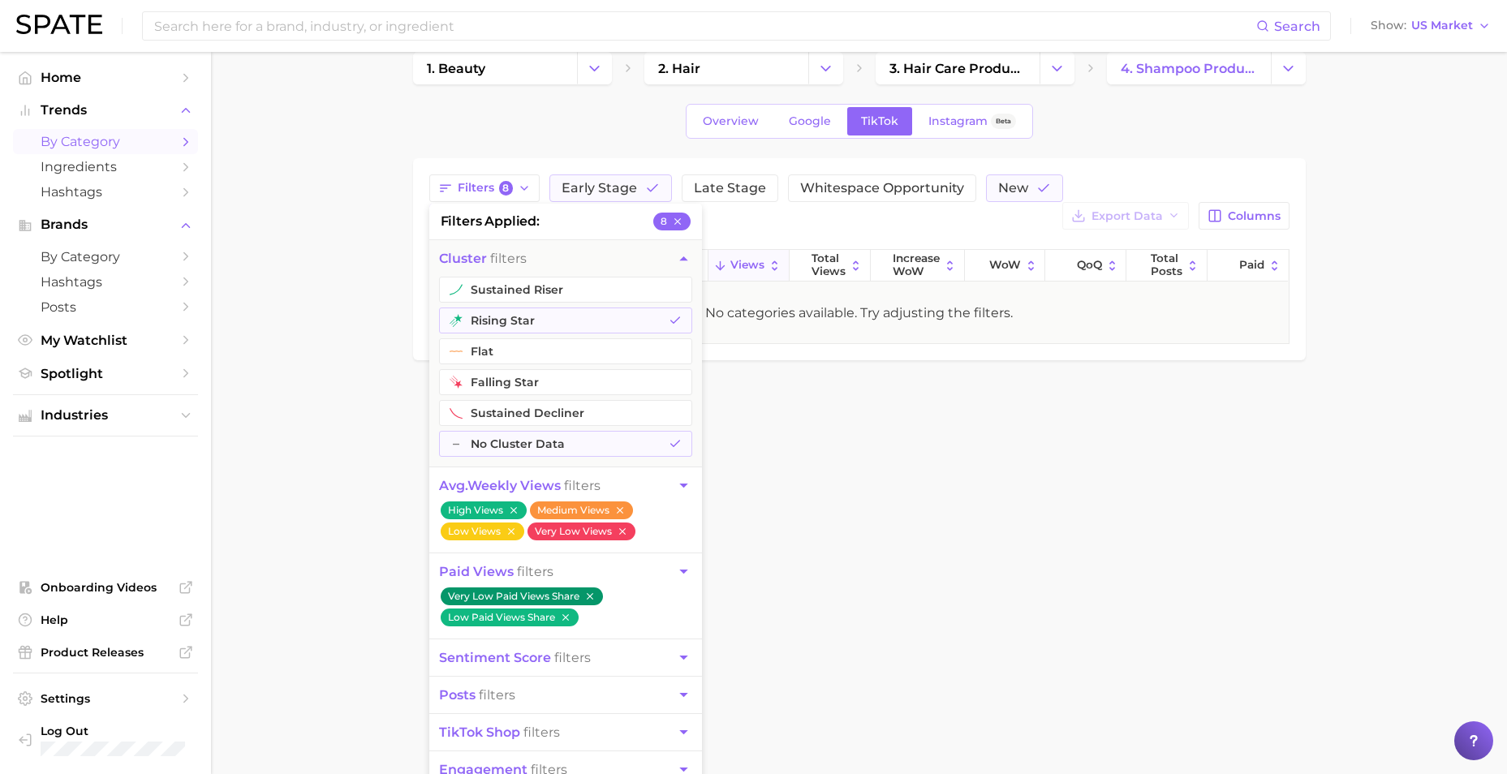
scroll to position [40, 0]
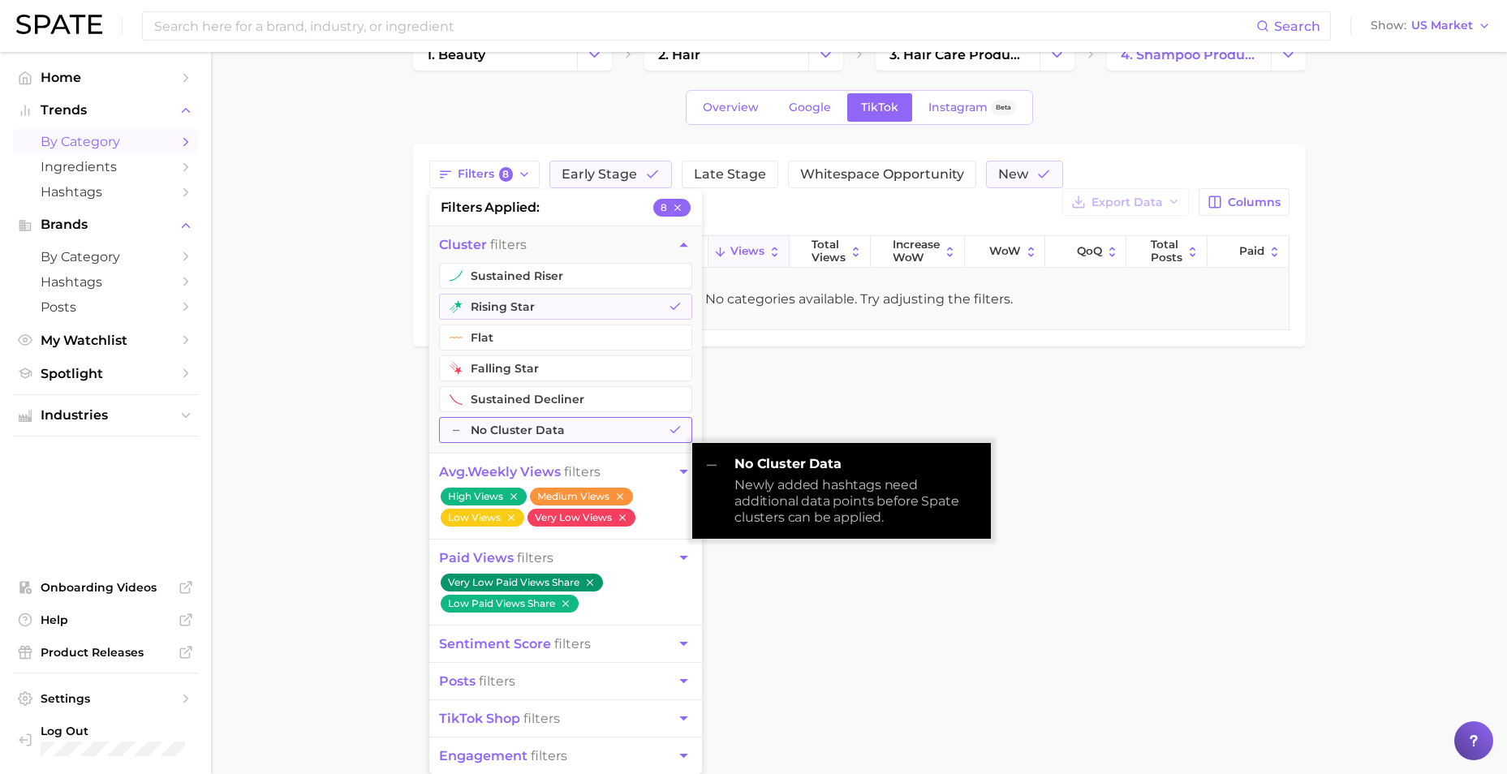
click at [677, 427] on icon "button" at bounding box center [674, 429] width 13 height 13
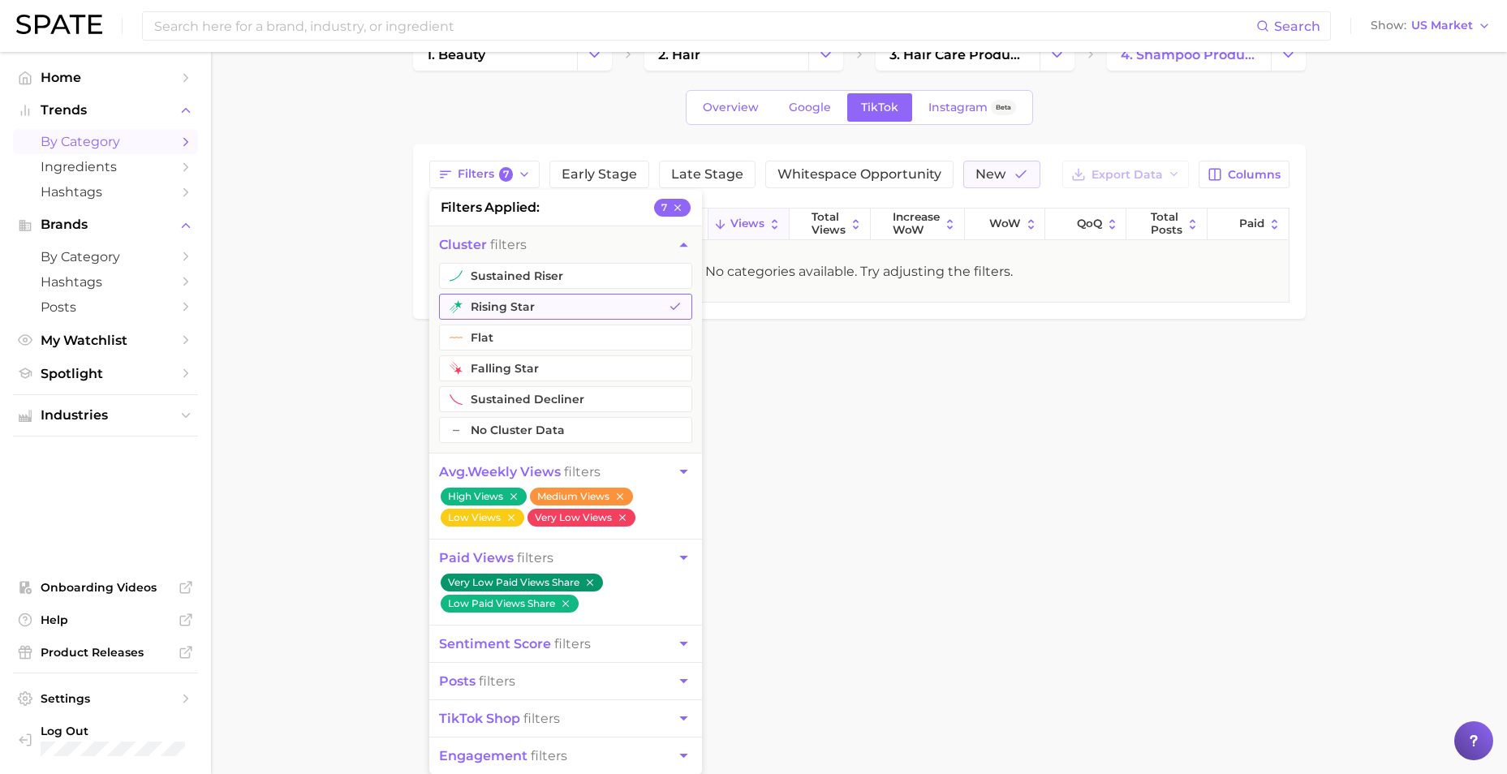
click at [681, 307] on icon "button" at bounding box center [674, 306] width 13 height 13
click at [680, 203] on icon "button" at bounding box center [677, 207] width 11 height 11
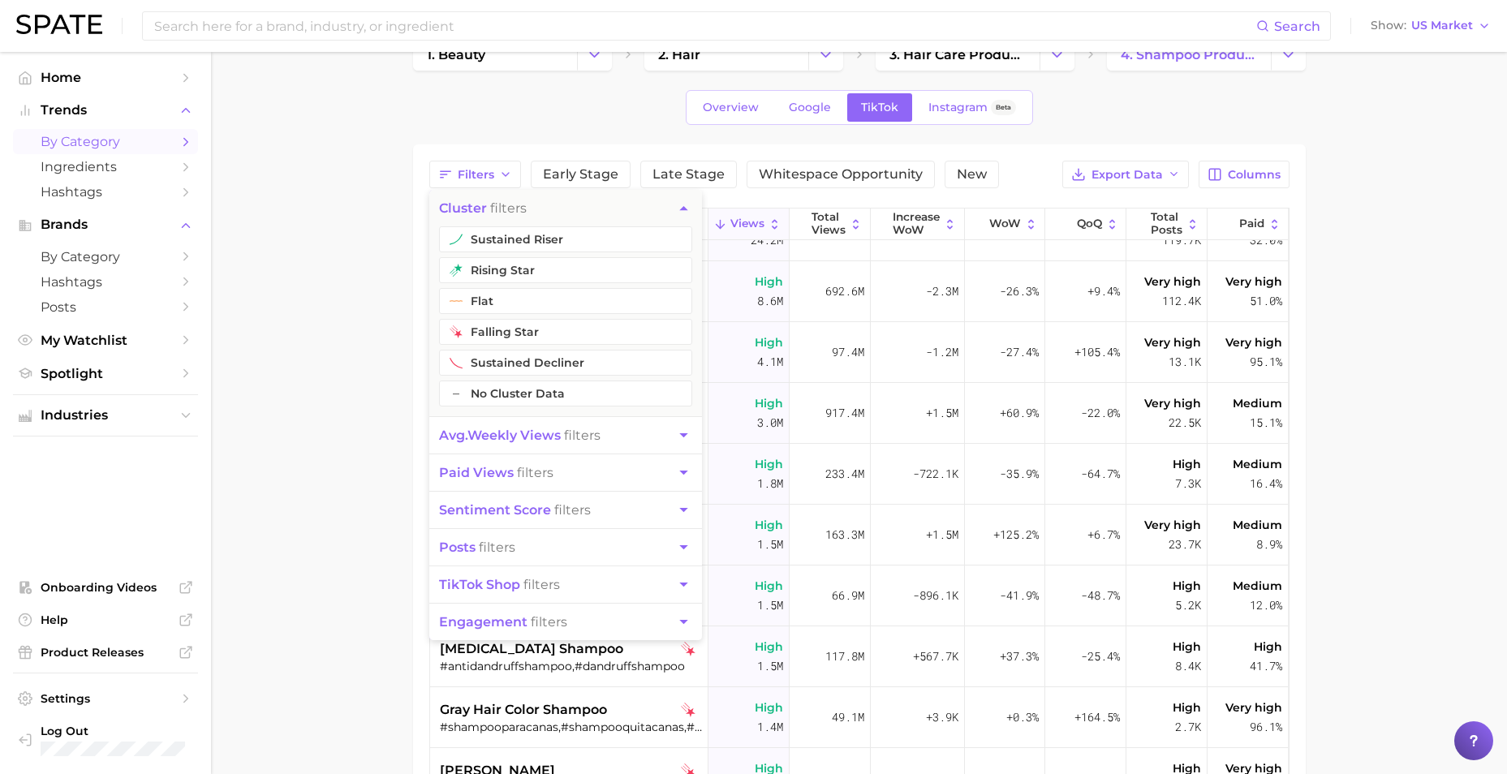
click at [351, 350] on main "1. beauty 2. hair 3. hair care products 4. shampoo products Overview Google Tik…" at bounding box center [859, 545] width 1296 height 1067
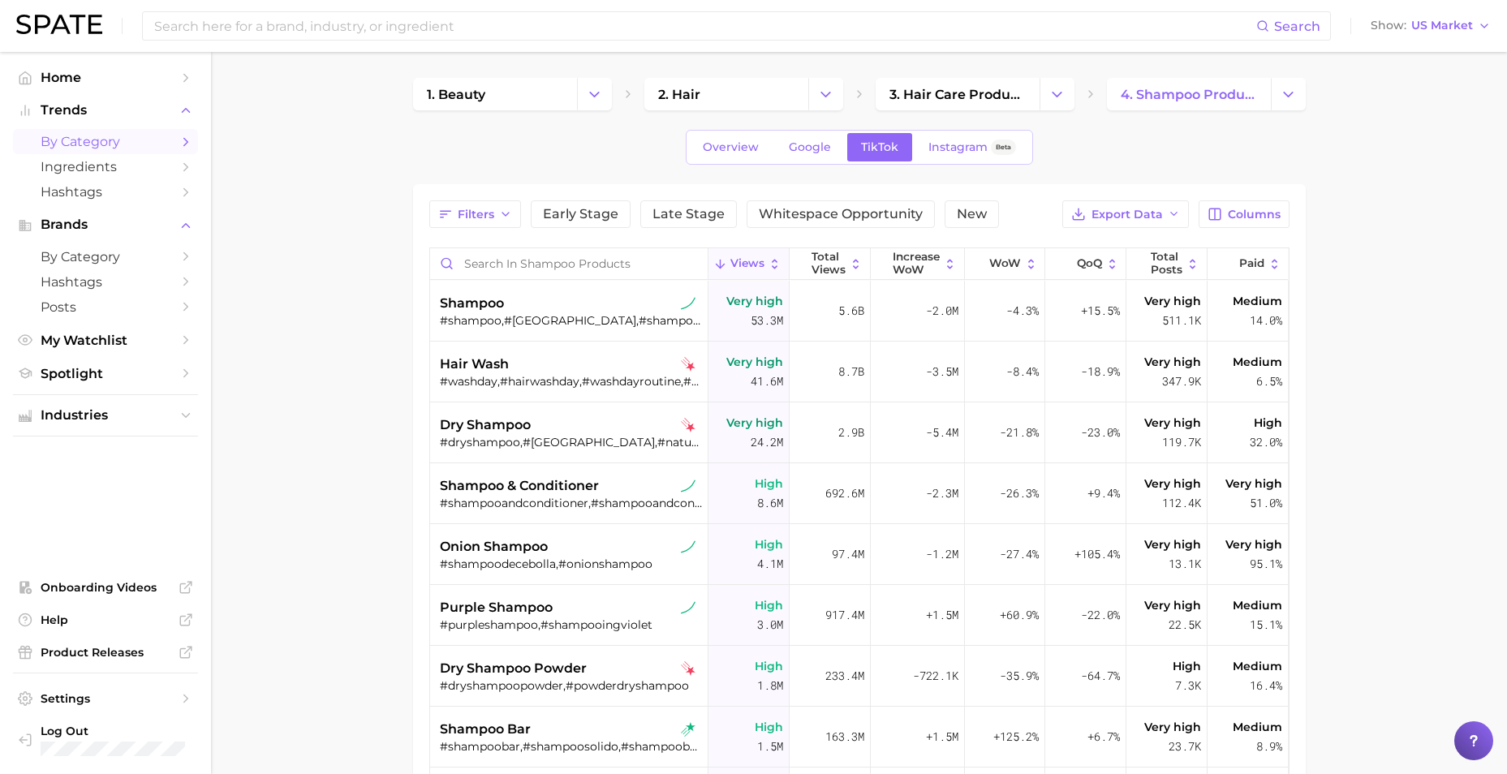
click at [1396, 344] on main "1. beauty 2. hair 3. hair care products 4. shampoo products Overview Google Tik…" at bounding box center [859, 585] width 1296 height 1067
click at [1157, 216] on span "Export Data" at bounding box center [1126, 215] width 71 height 14
click at [1081, 251] on button "Table Data CSV" at bounding box center [1099, 244] width 178 height 29
click at [488, 299] on span "shampoo" at bounding box center [472, 303] width 64 height 19
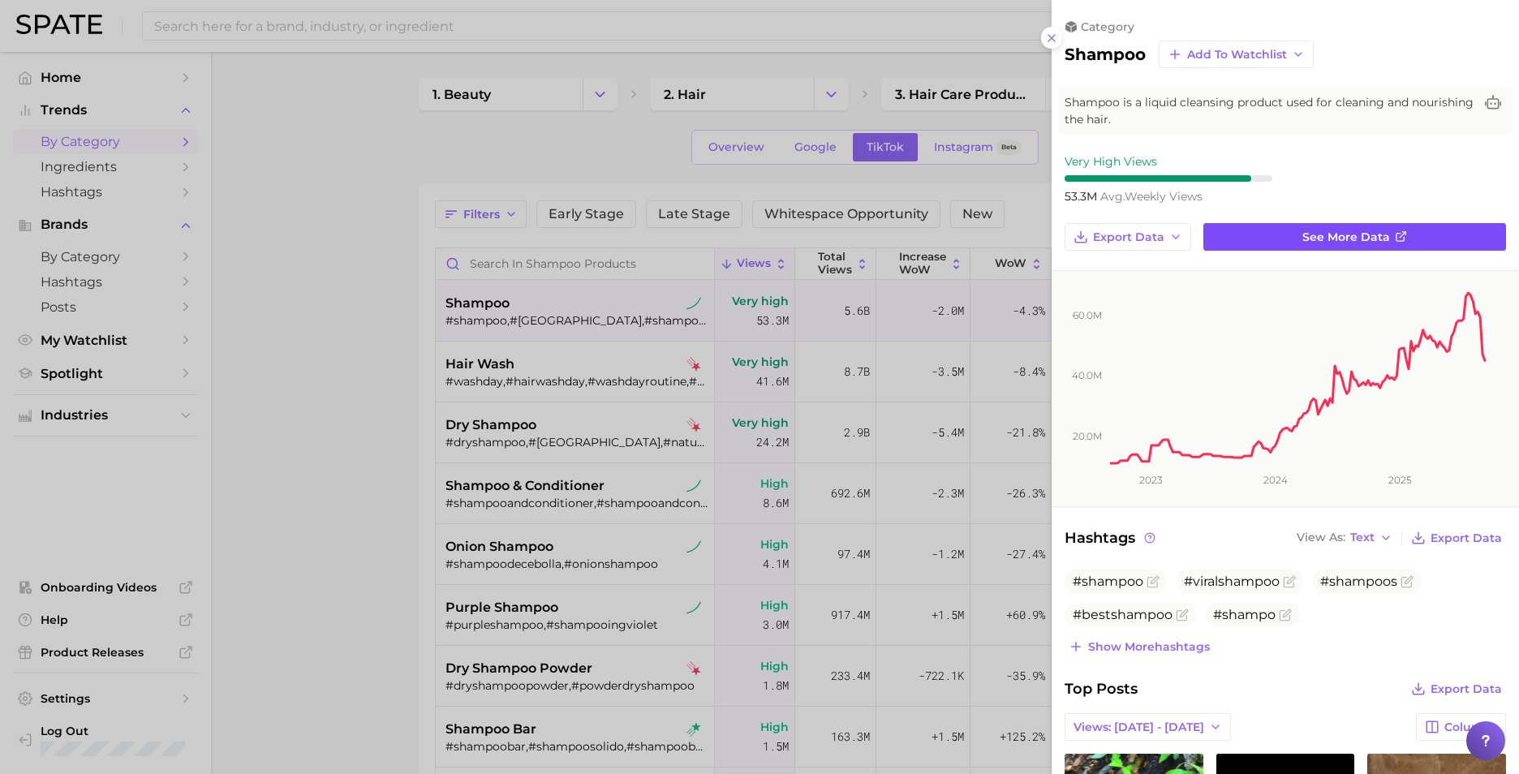
click at [1378, 237] on span "See more data" at bounding box center [1346, 237] width 88 height 14
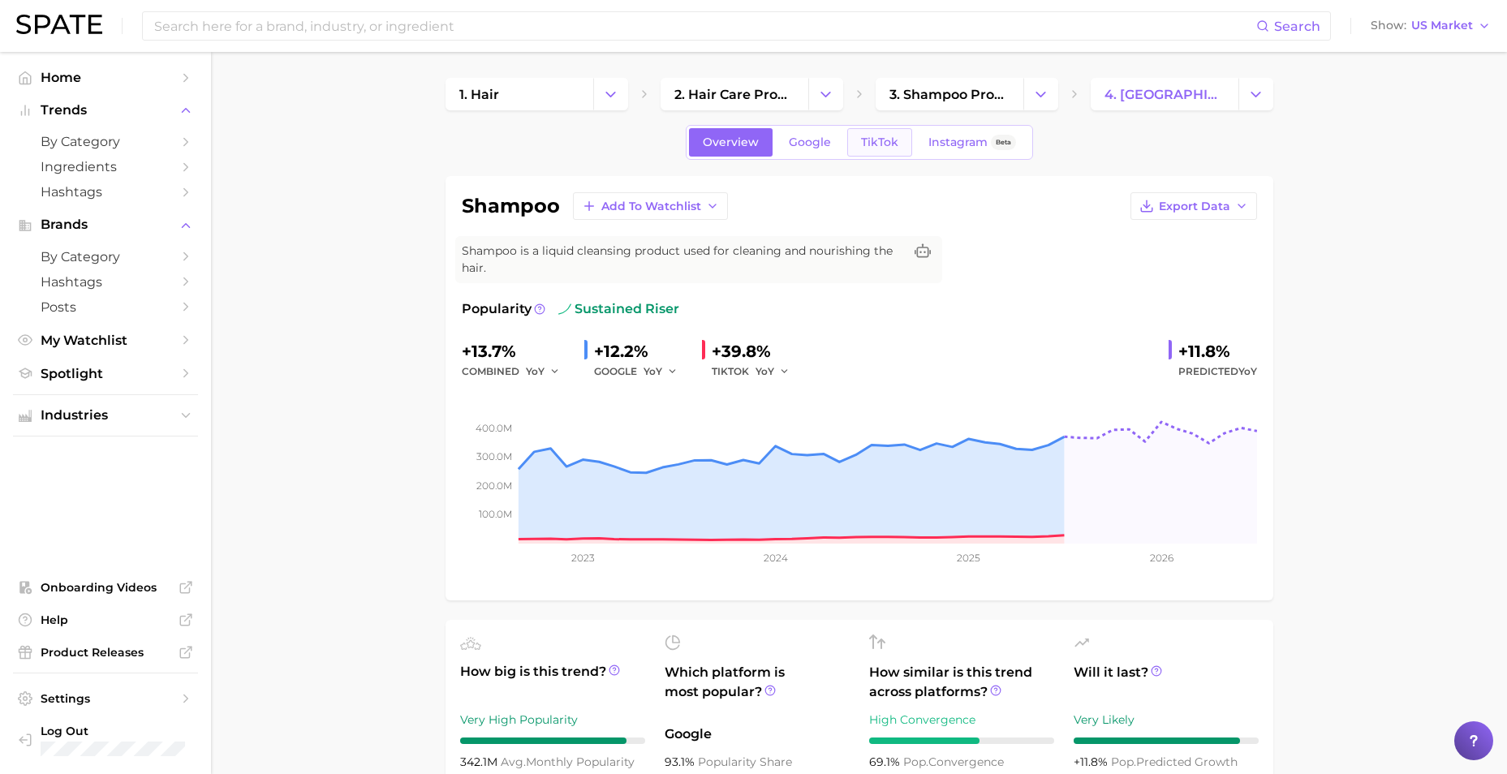
click at [892, 137] on span "TikTok" at bounding box center [879, 142] width 37 height 14
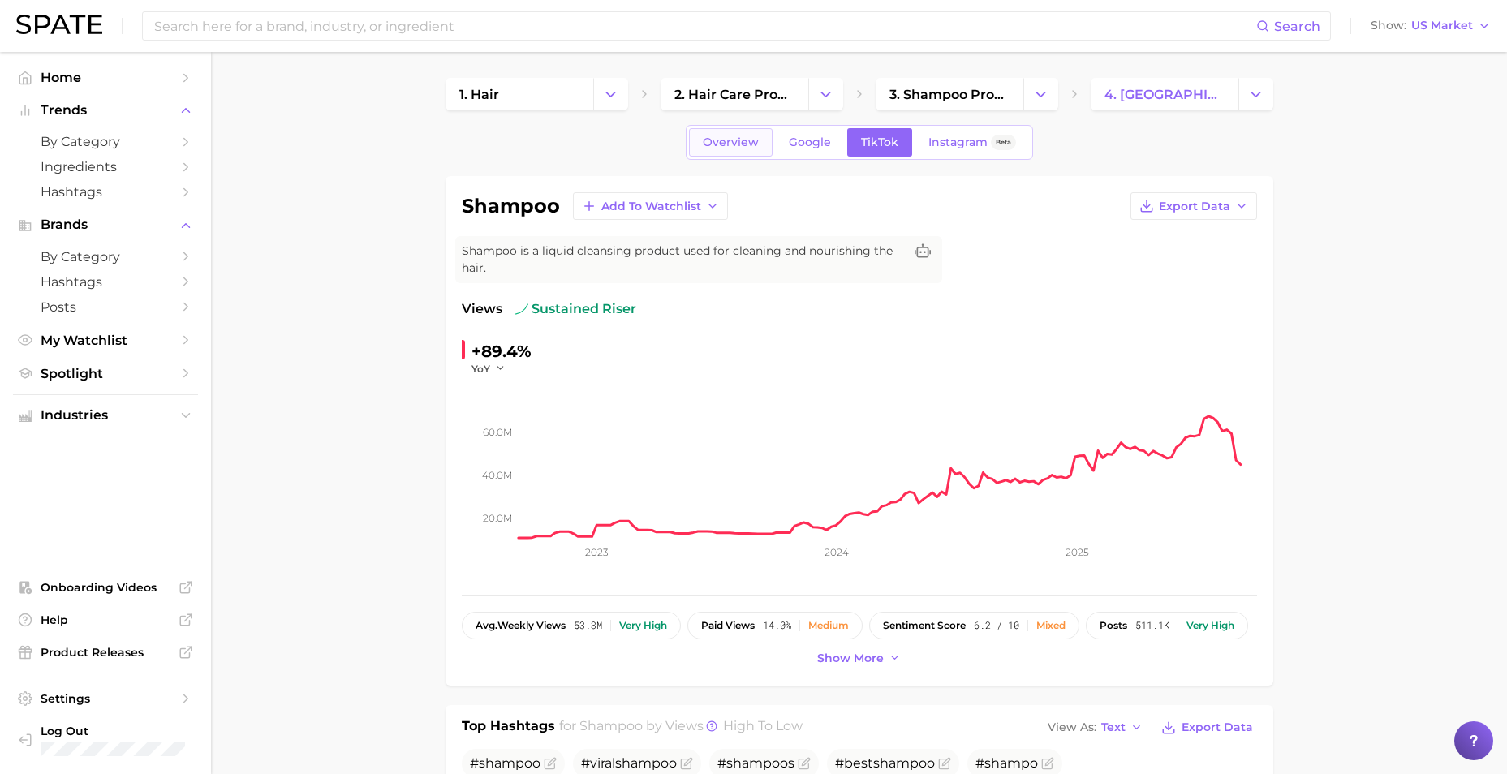
click at [722, 148] on span "Overview" at bounding box center [731, 142] width 56 height 14
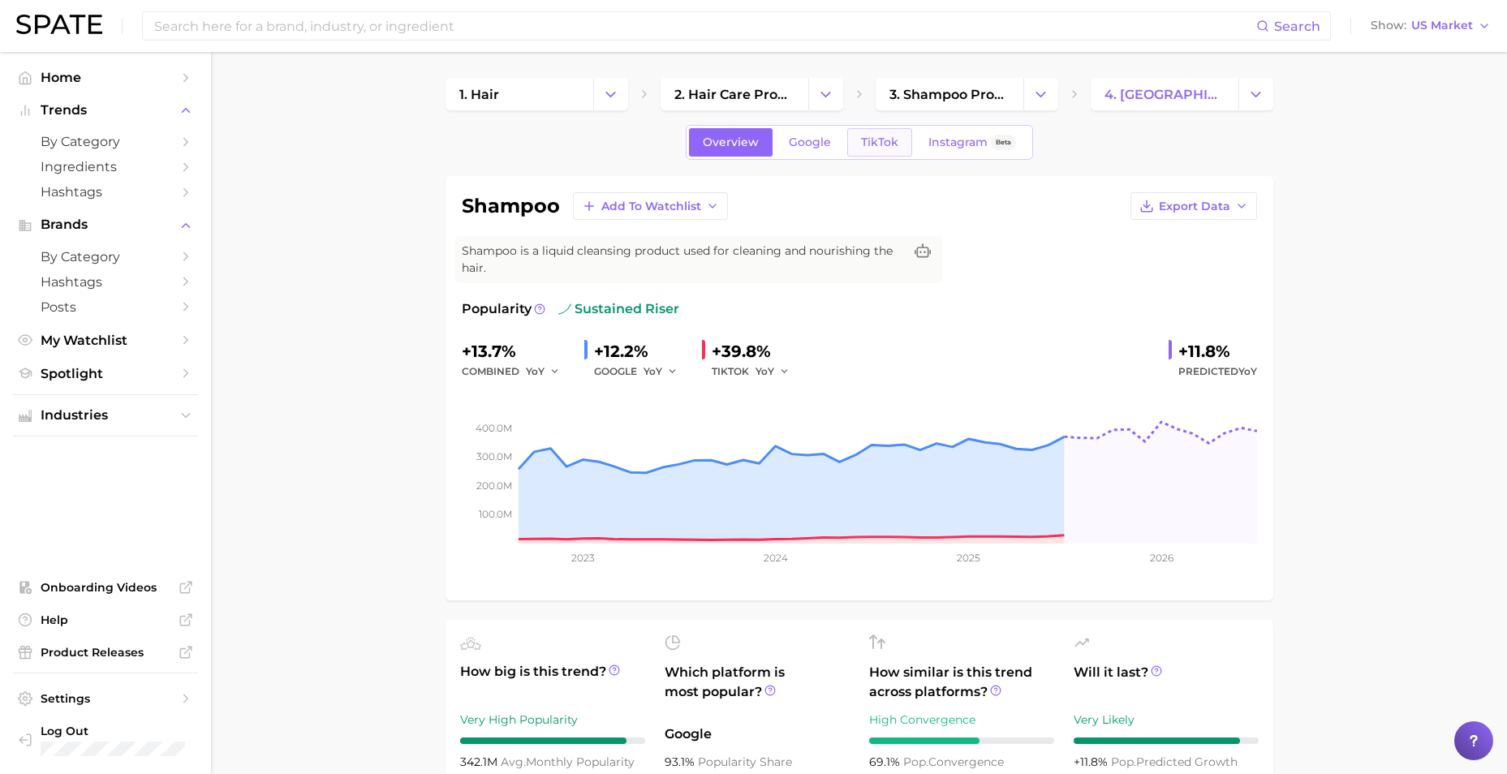
click at [905, 135] on link "TikTok" at bounding box center [879, 142] width 65 height 28
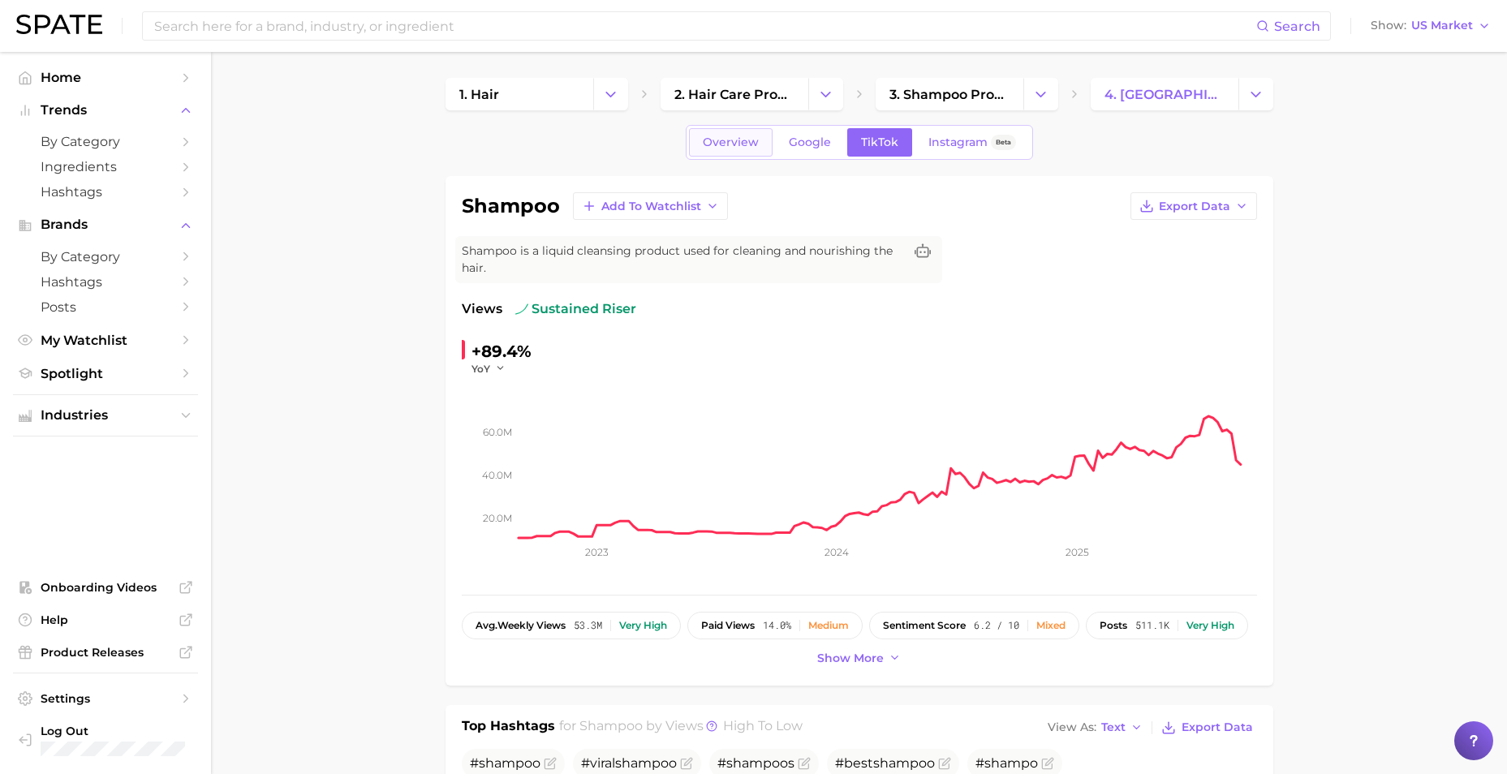
click at [718, 153] on link "Overview" at bounding box center [731, 142] width 84 height 28
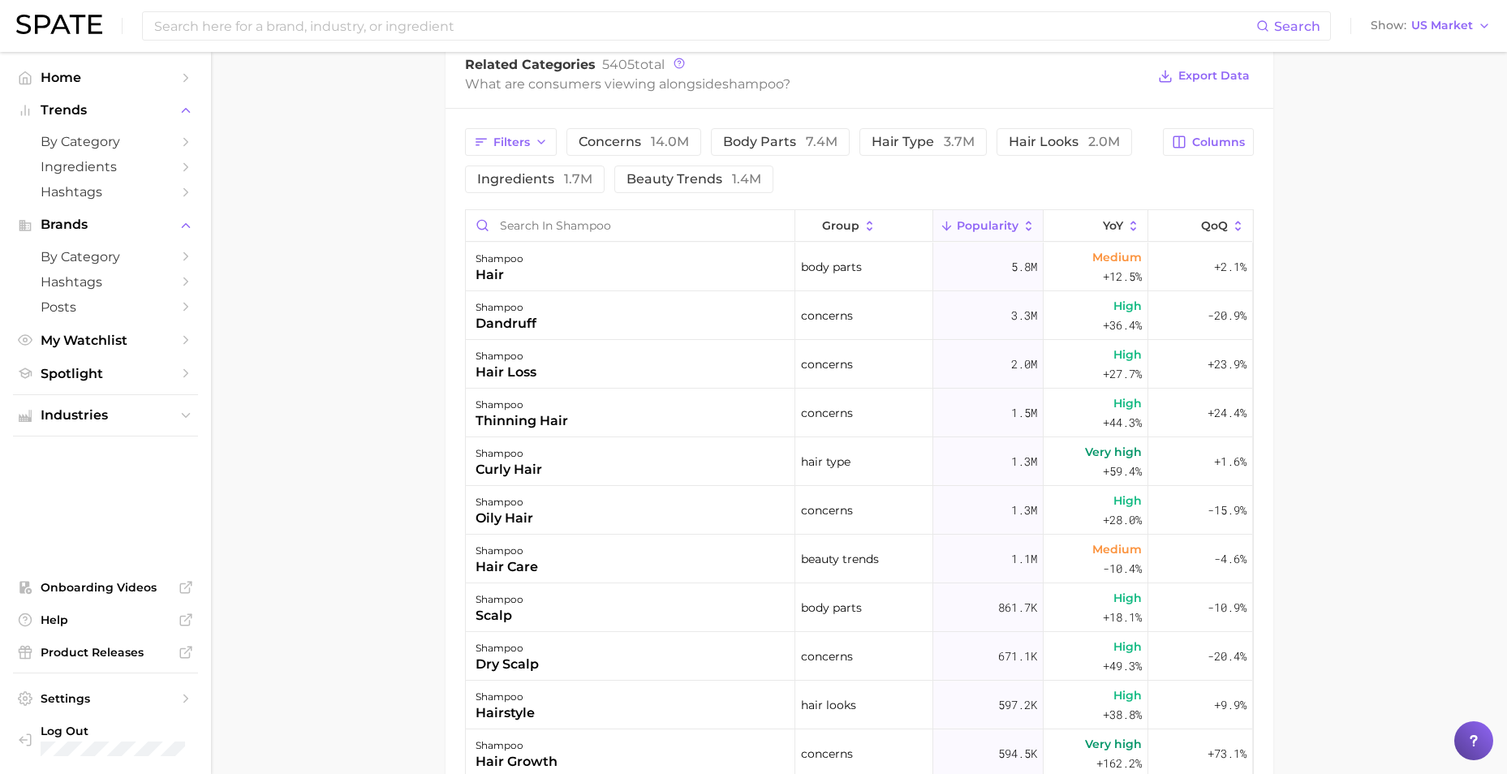
scroll to position [811, 0]
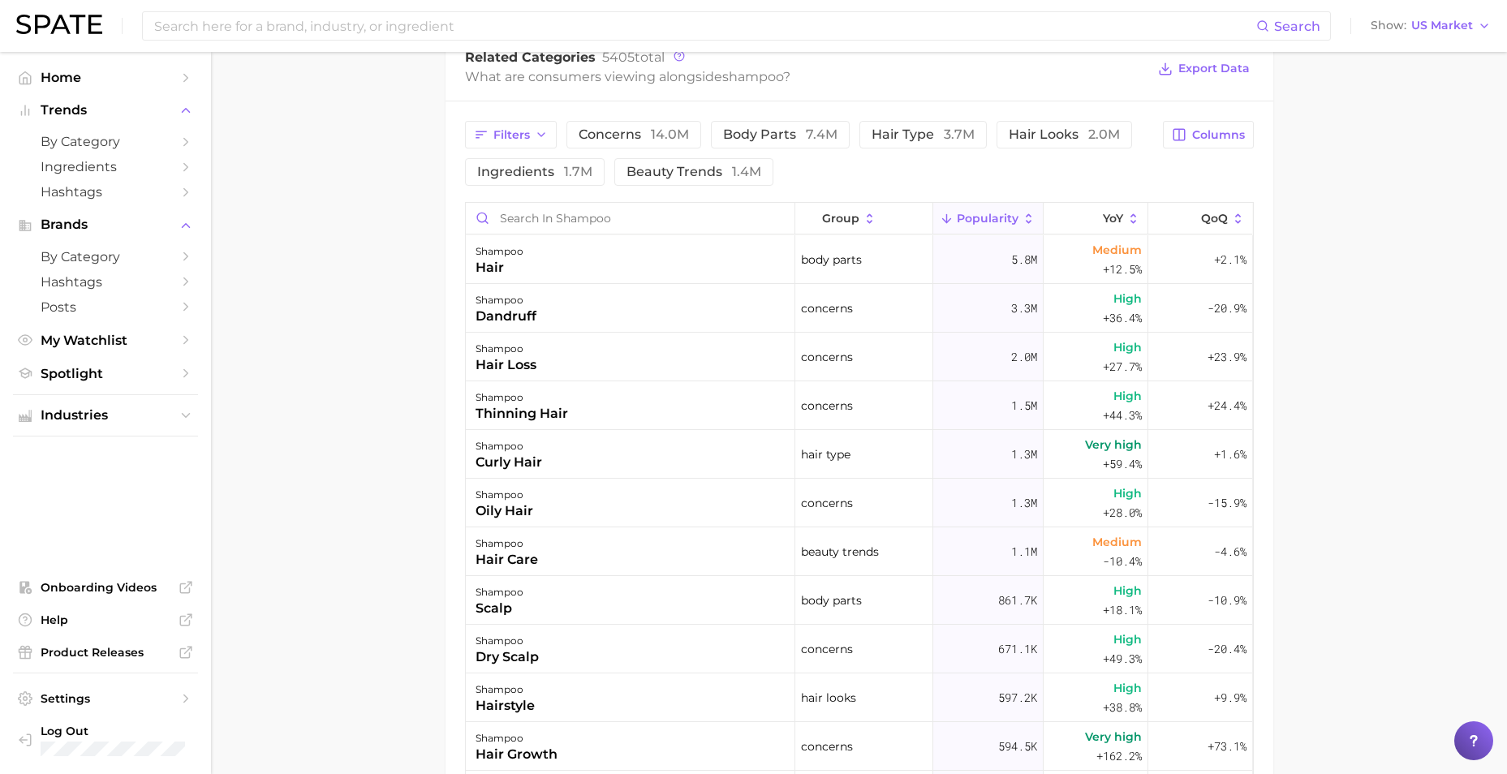
click at [285, 404] on main "1. hair 2. hair care products 3. shampoo products 4. shampoo Overview Google Ti…" at bounding box center [859, 159] width 1296 height 1836
click at [711, 170] on span "beauty trends 1.4m" at bounding box center [693, 172] width 135 height 13
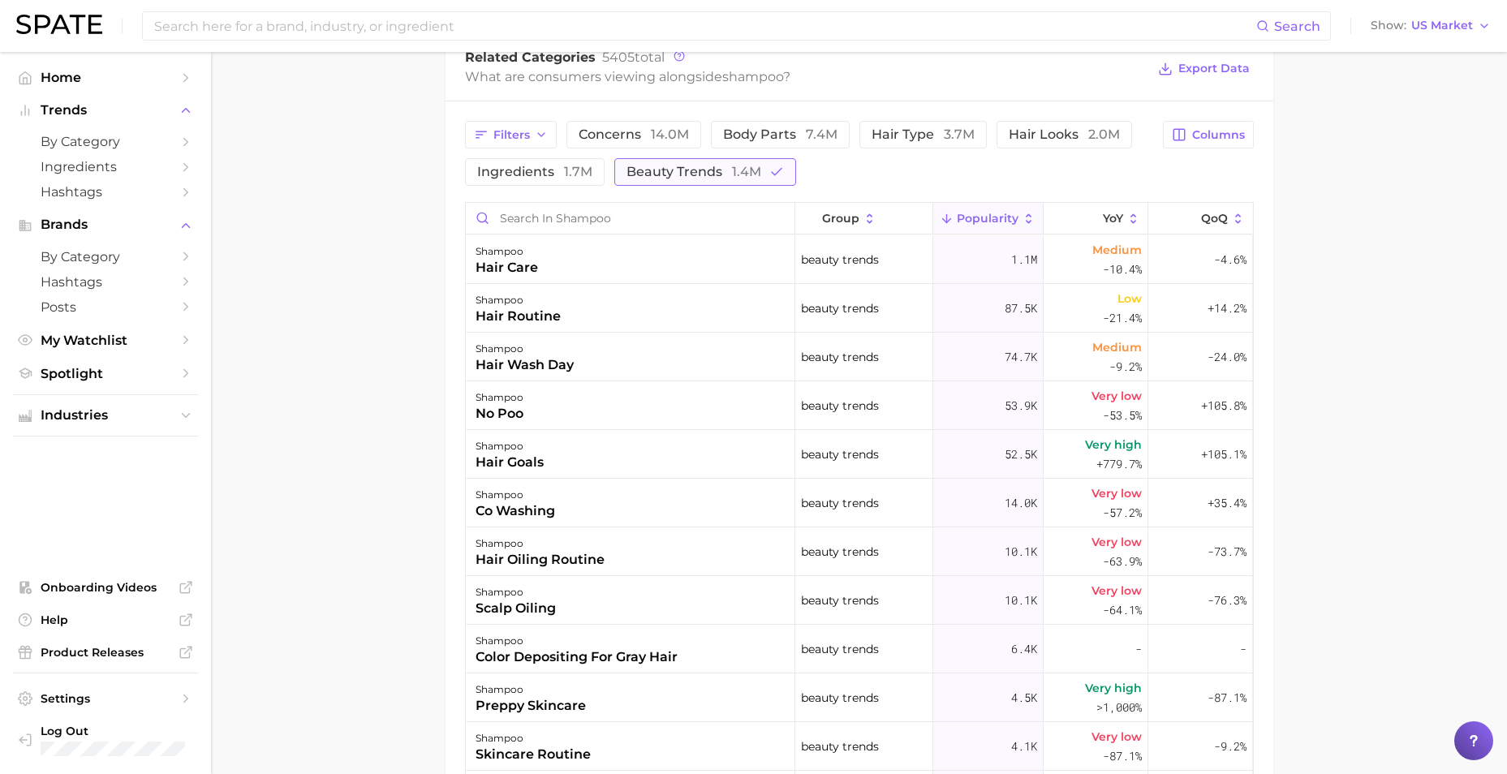
click at [711, 170] on span "beauty trends 1.4m" at bounding box center [693, 172] width 135 height 13
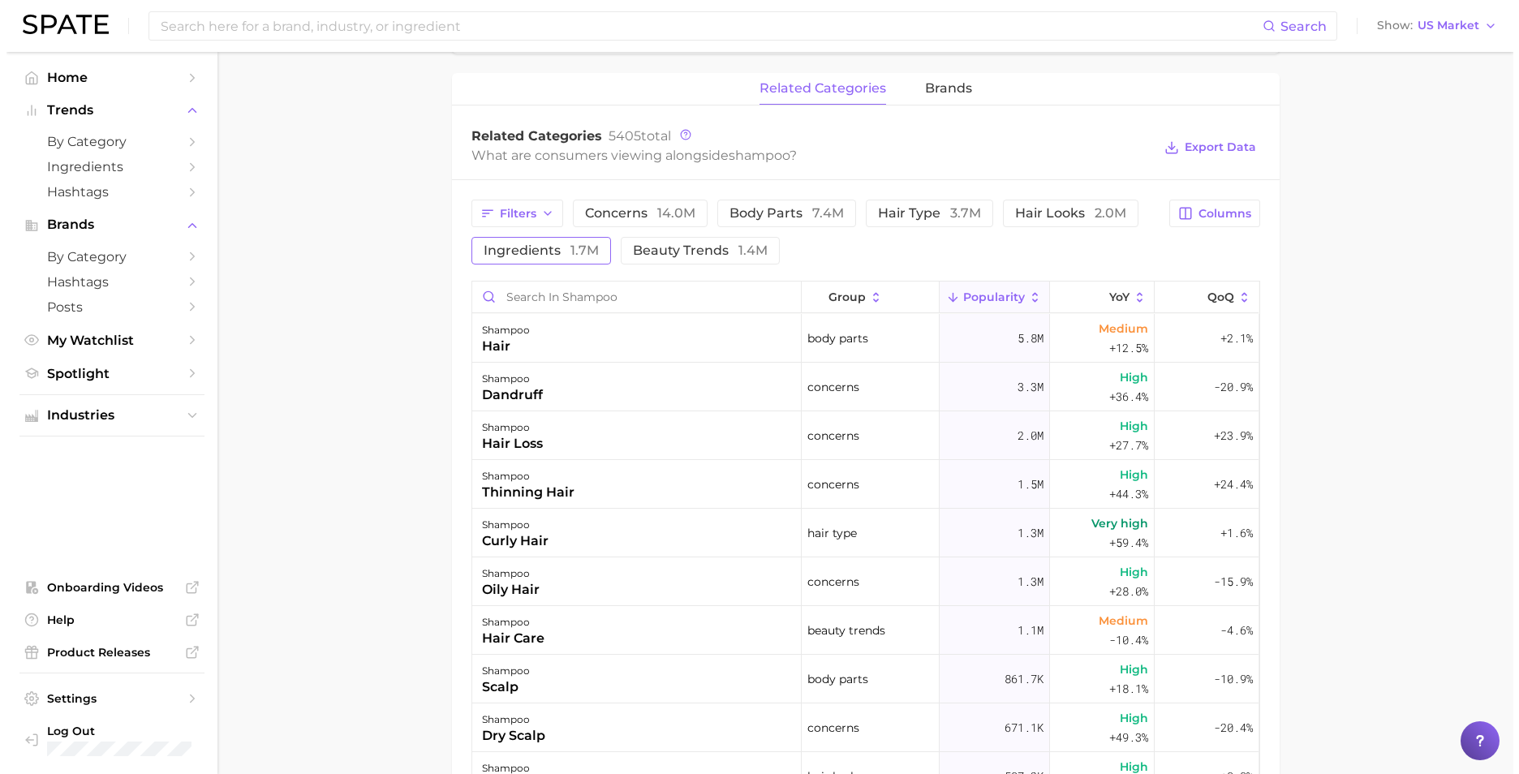
scroll to position [730, 0]
click at [638, 247] on span "beauty trends 1.4m" at bounding box center [693, 253] width 135 height 13
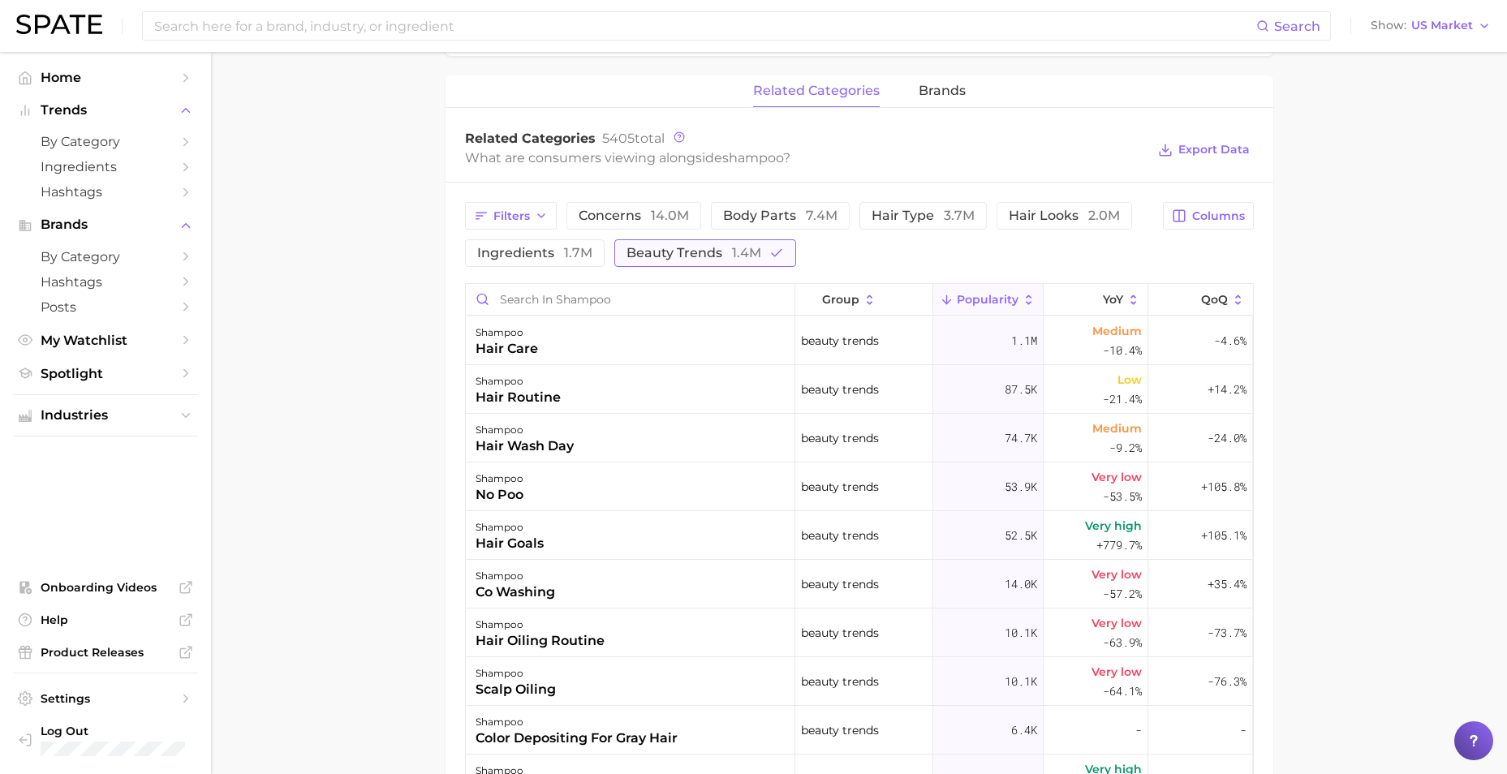
click at [638, 247] on span "beauty trends 1.4m" at bounding box center [693, 253] width 135 height 13
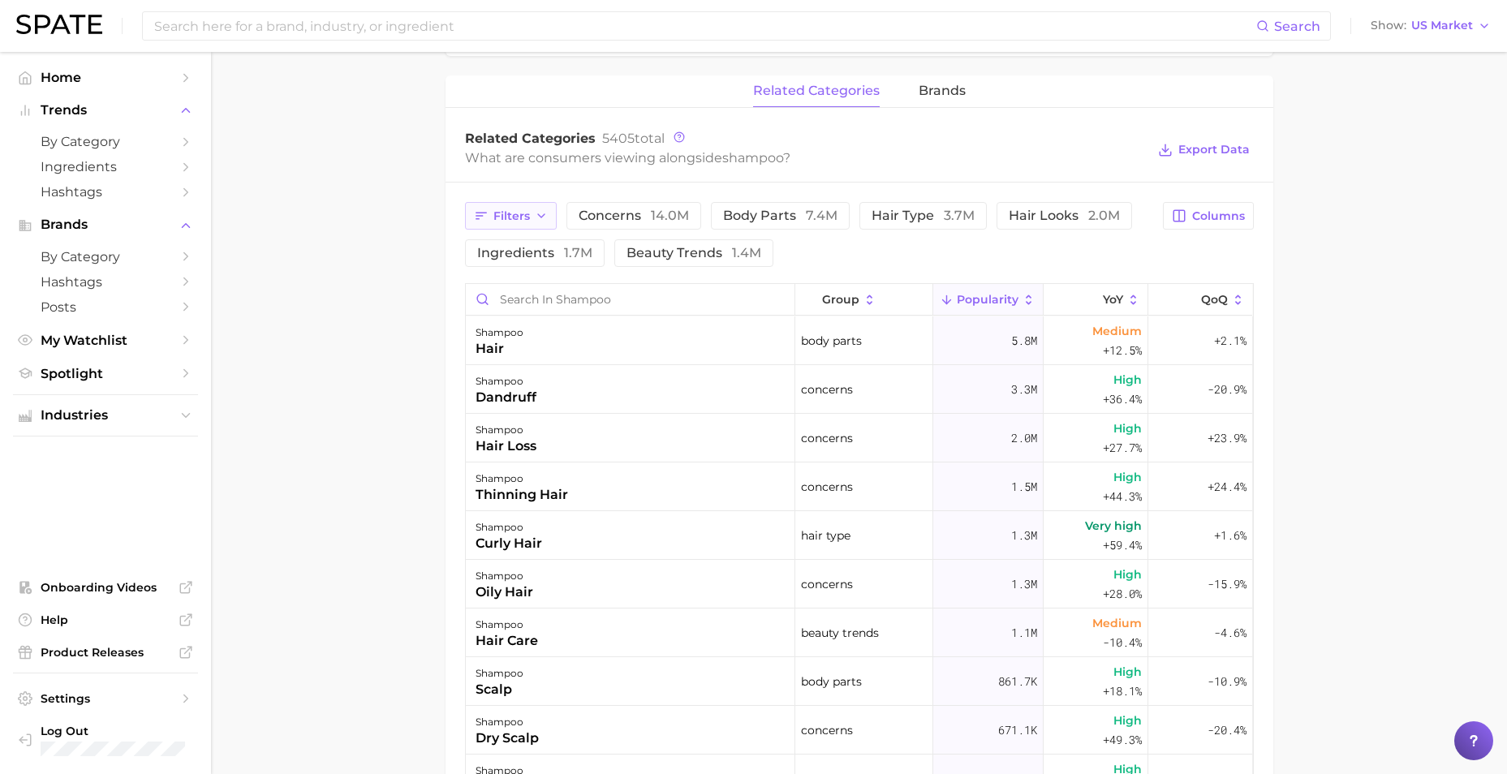
click at [516, 213] on span "Filters" at bounding box center [511, 216] width 37 height 14
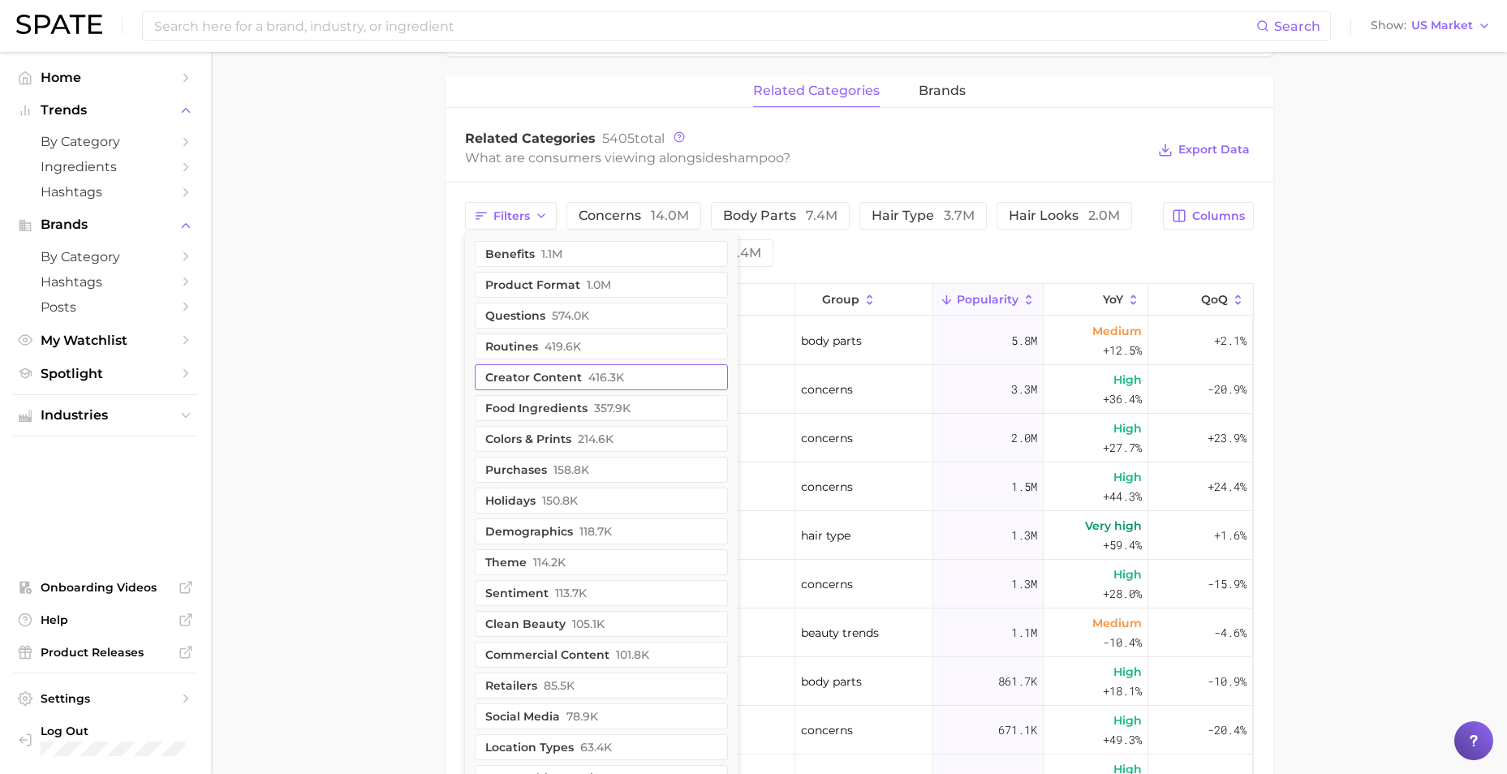
click at [541, 381] on button "creator content 416.3k" at bounding box center [601, 377] width 253 height 26
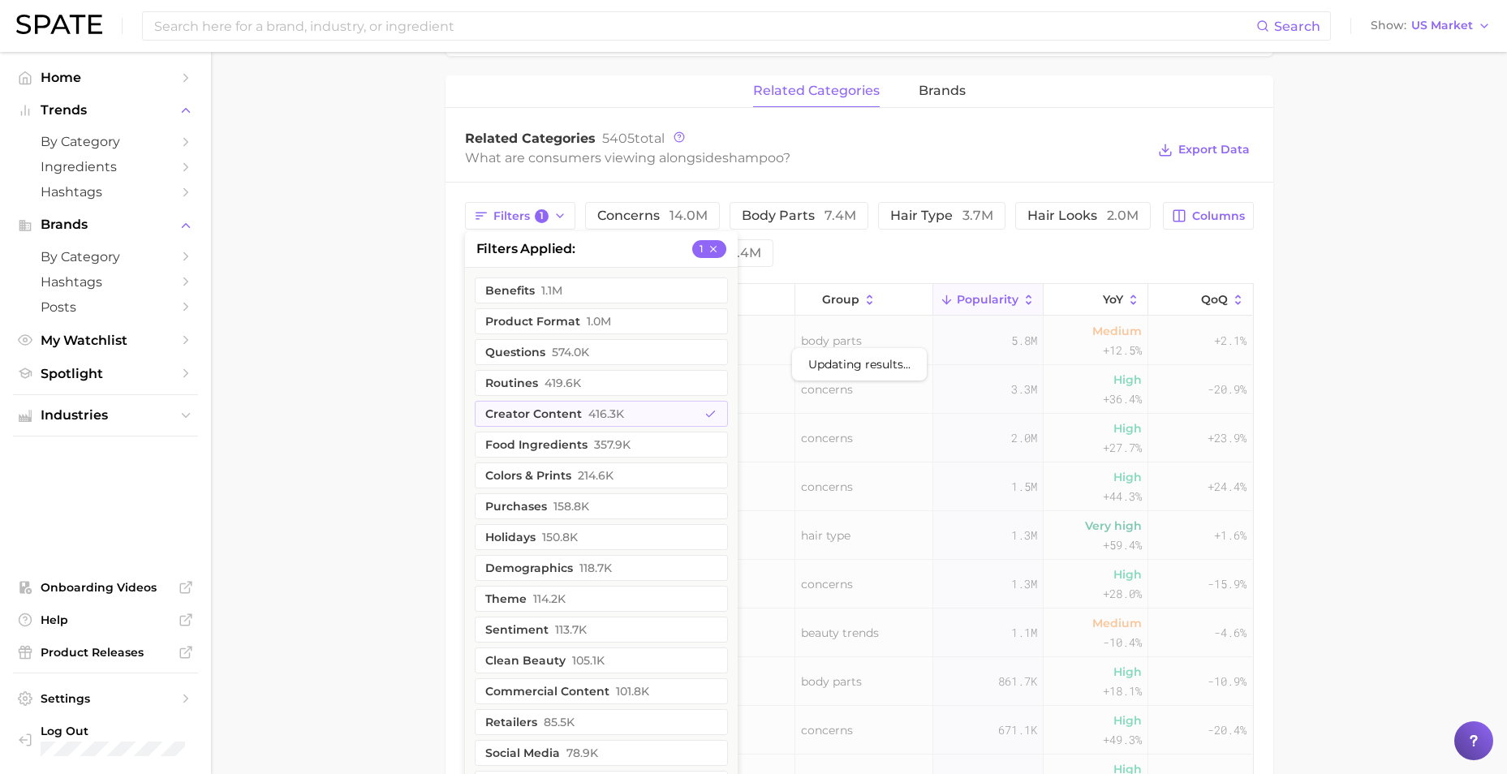
click at [428, 440] on main "1. hair 2. hair care products 3. shampoo products 4. shampoo Overview Google Ti…" at bounding box center [859, 240] width 1296 height 1836
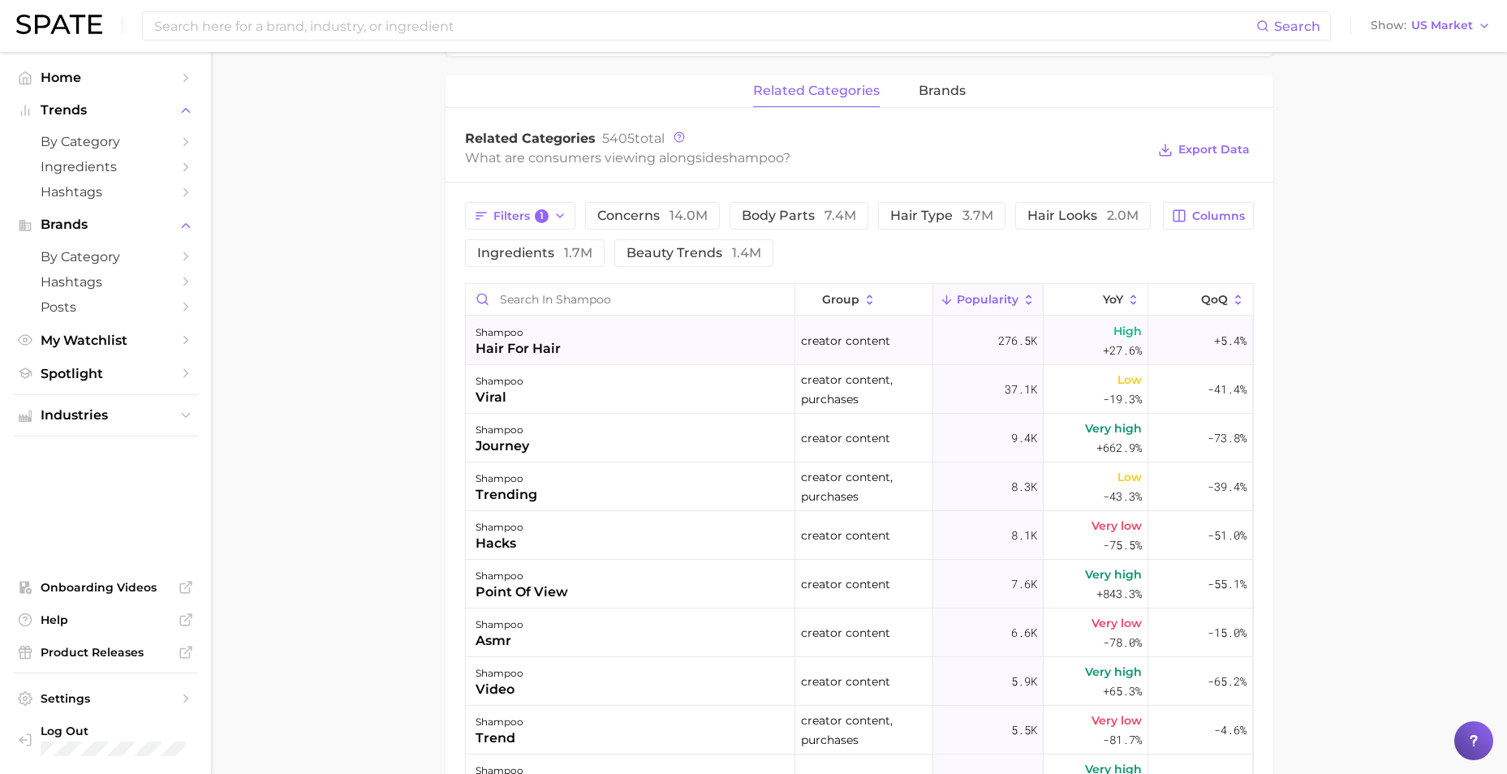
click at [678, 337] on div "shampoo hair for hair" at bounding box center [630, 340] width 329 height 49
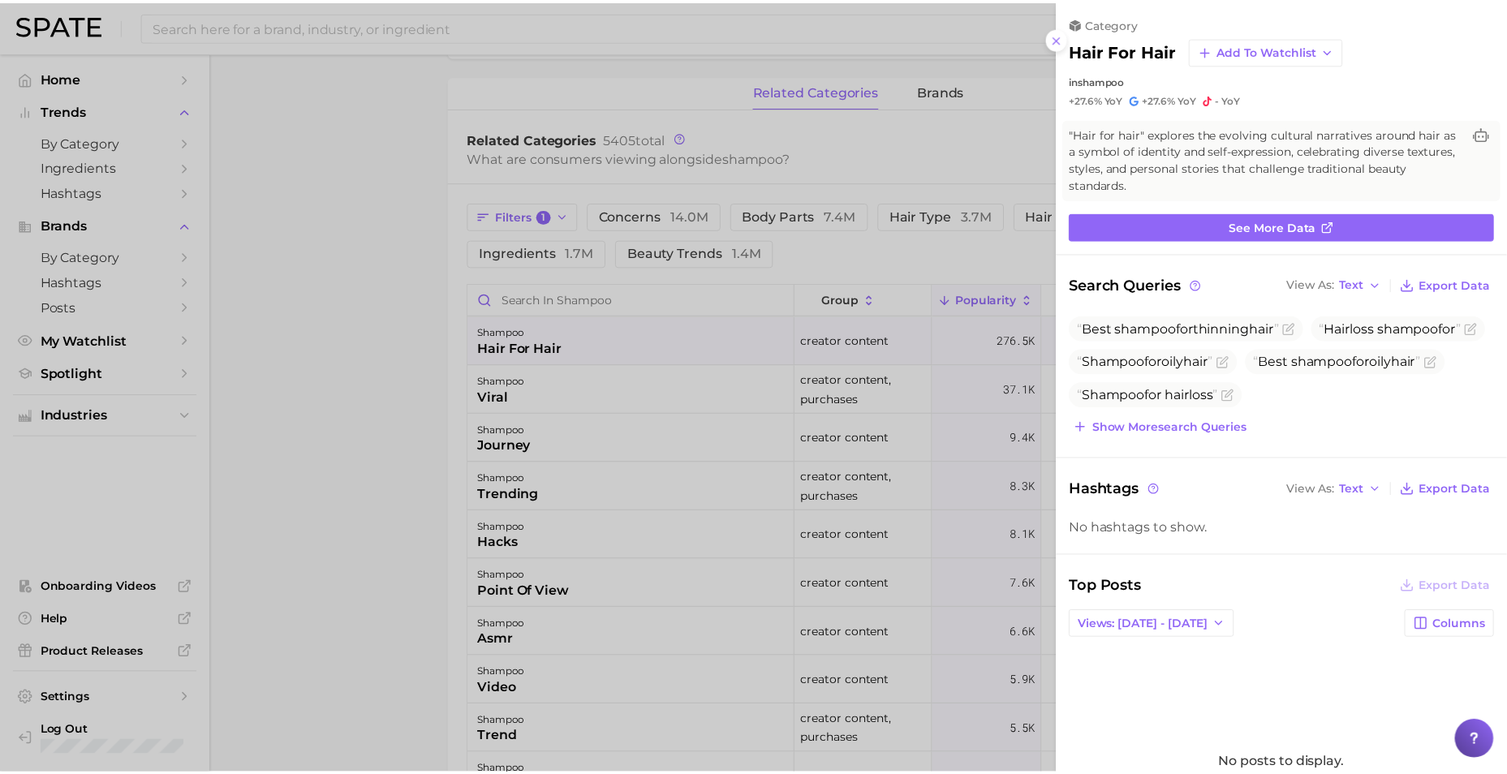
scroll to position [0, 0]
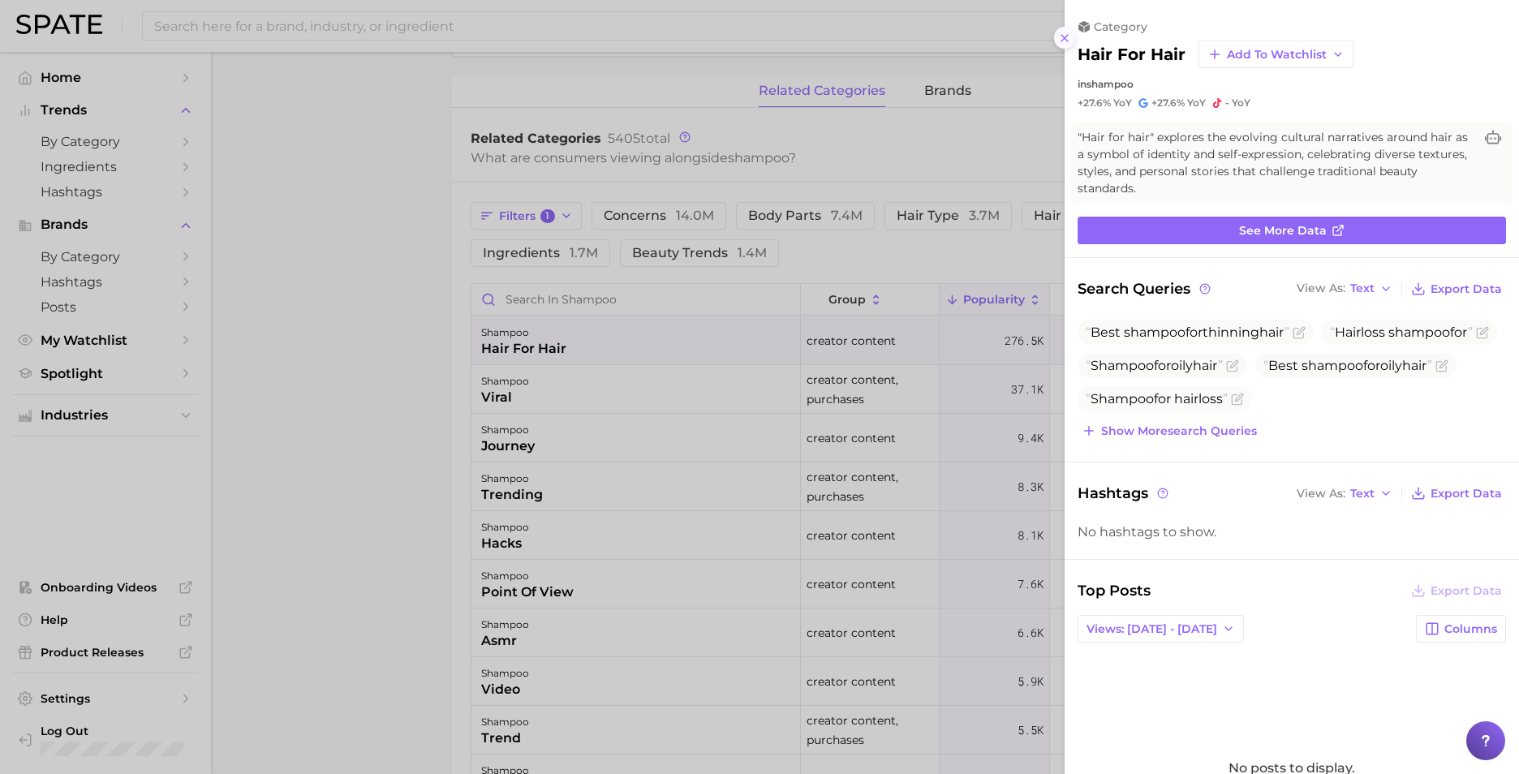
click at [1057, 36] on button at bounding box center [1065, 38] width 22 height 22
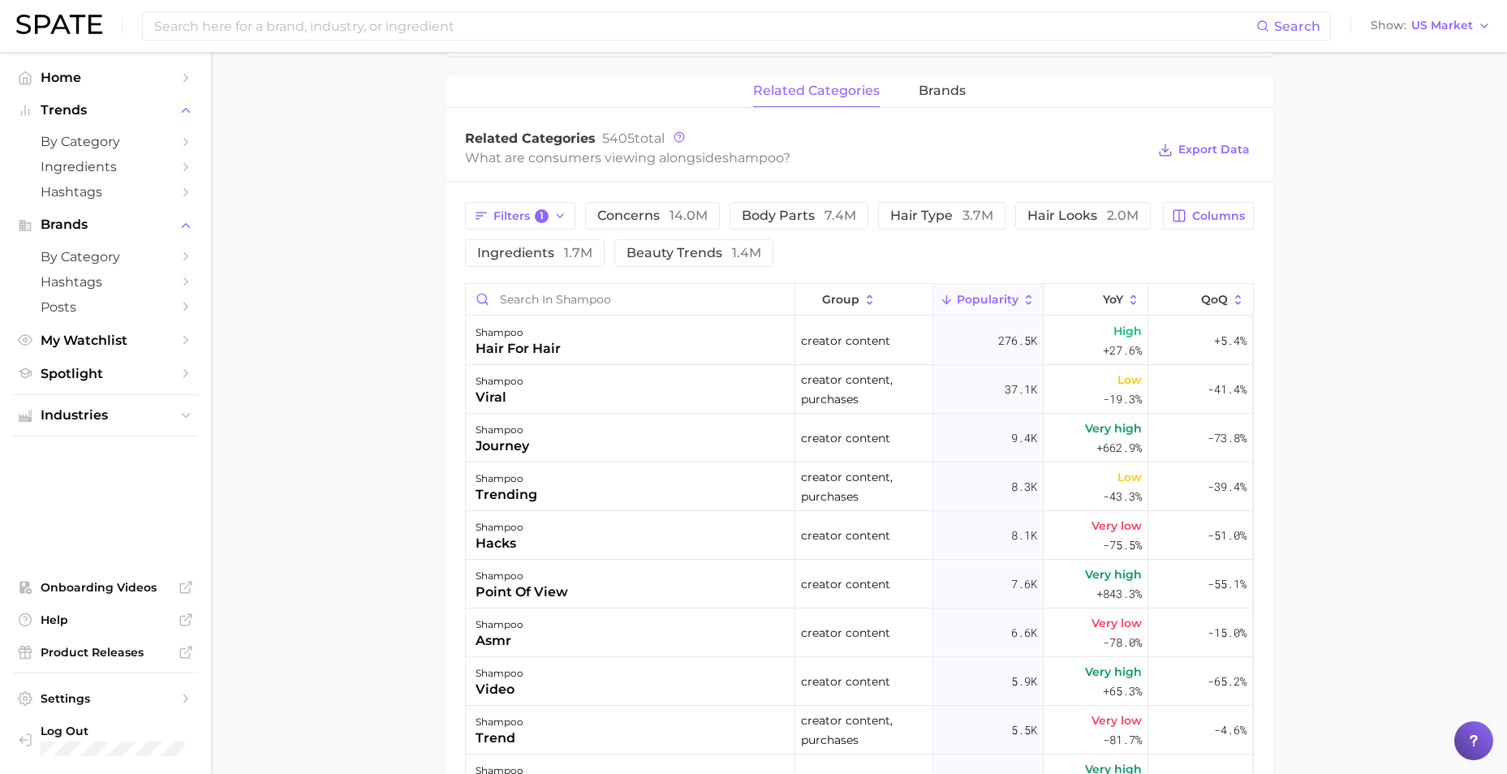
click at [377, 428] on main "1. hair 2. hair care products 3. shampoo products 4. shampoo Overview Google Ti…" at bounding box center [859, 240] width 1296 height 1836
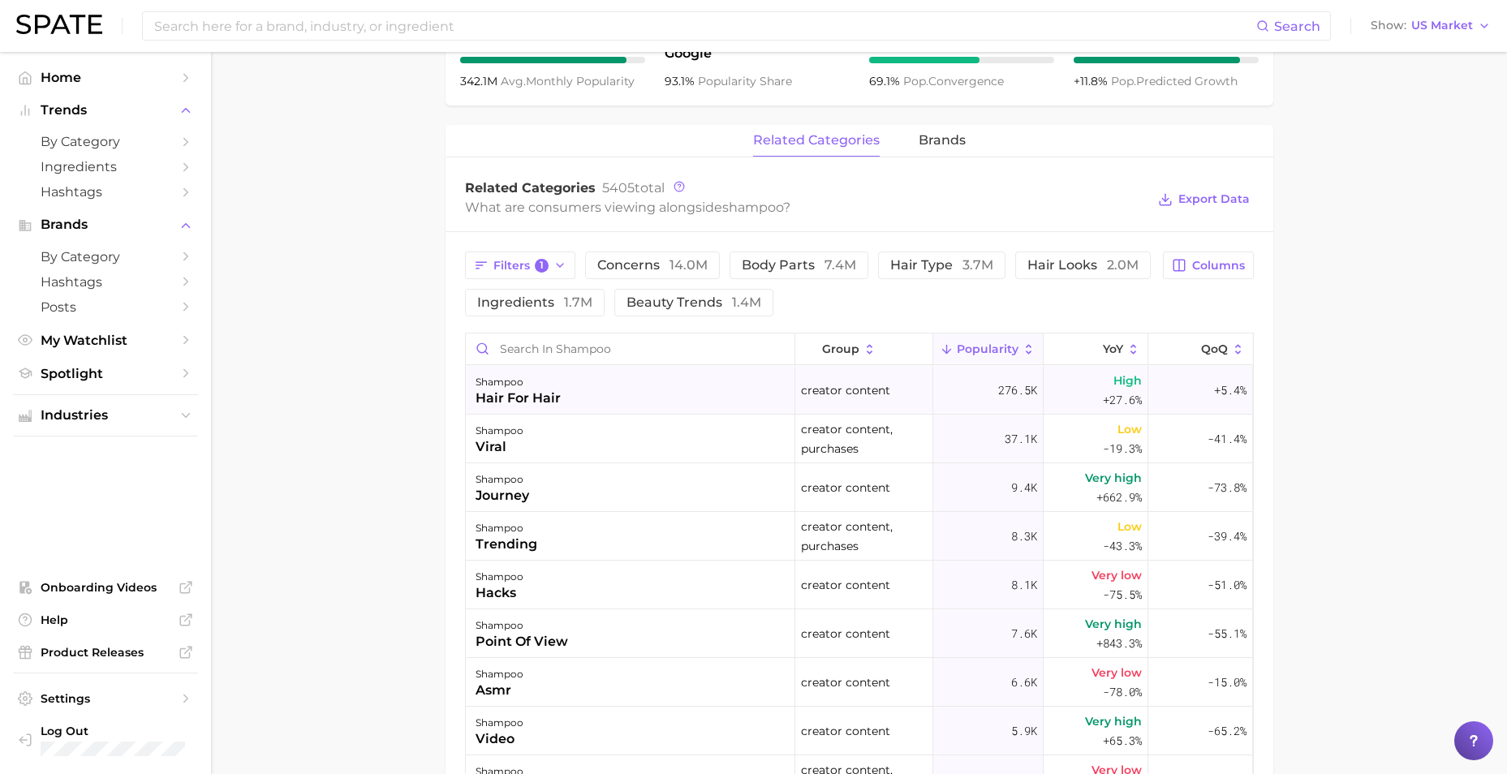
scroll to position [730, 0]
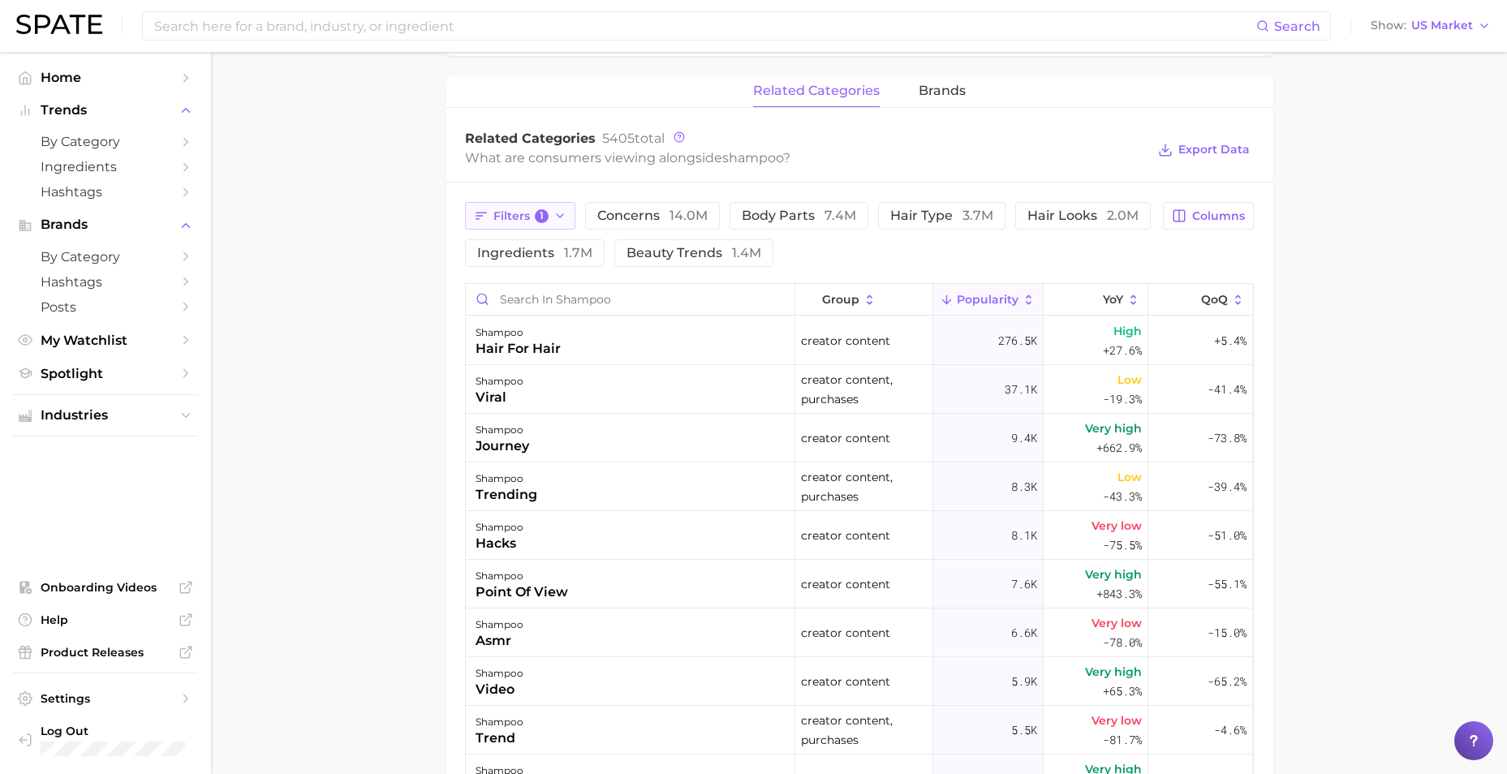
click at [528, 207] on button "Filters 1" at bounding box center [520, 216] width 111 height 28
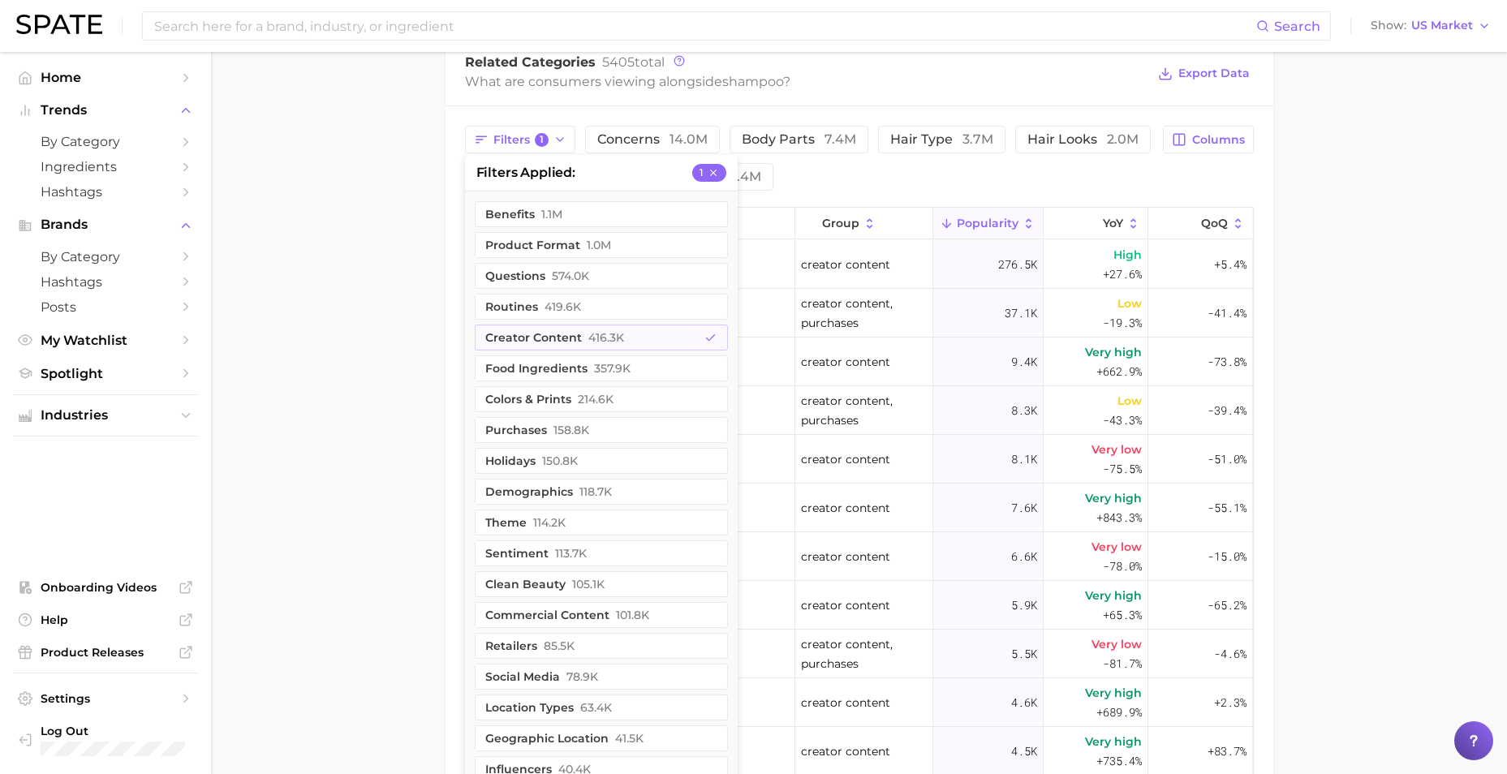
scroll to position [1055, 0]
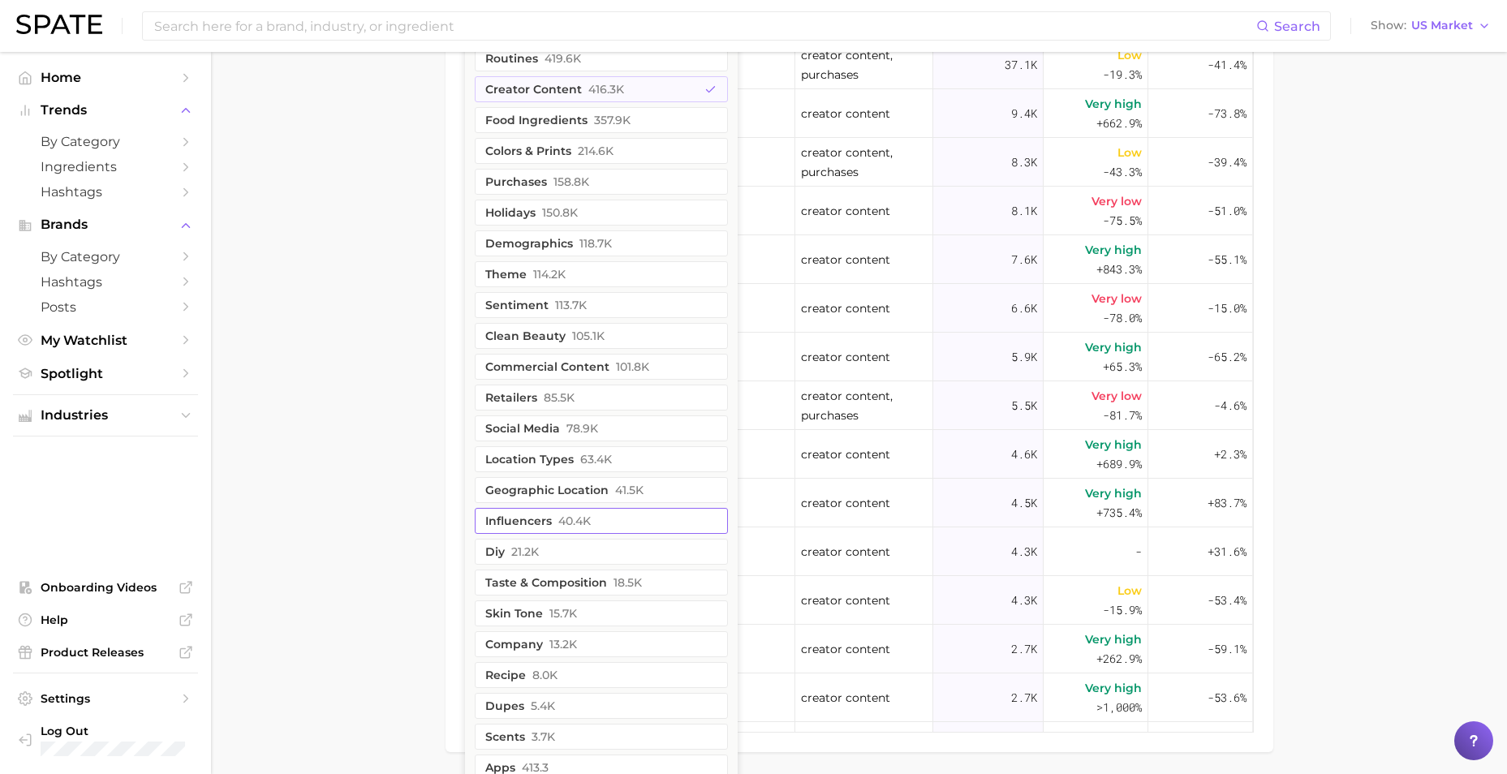
click at [580, 528] on button "influencers 40.4k" at bounding box center [601, 521] width 253 height 26
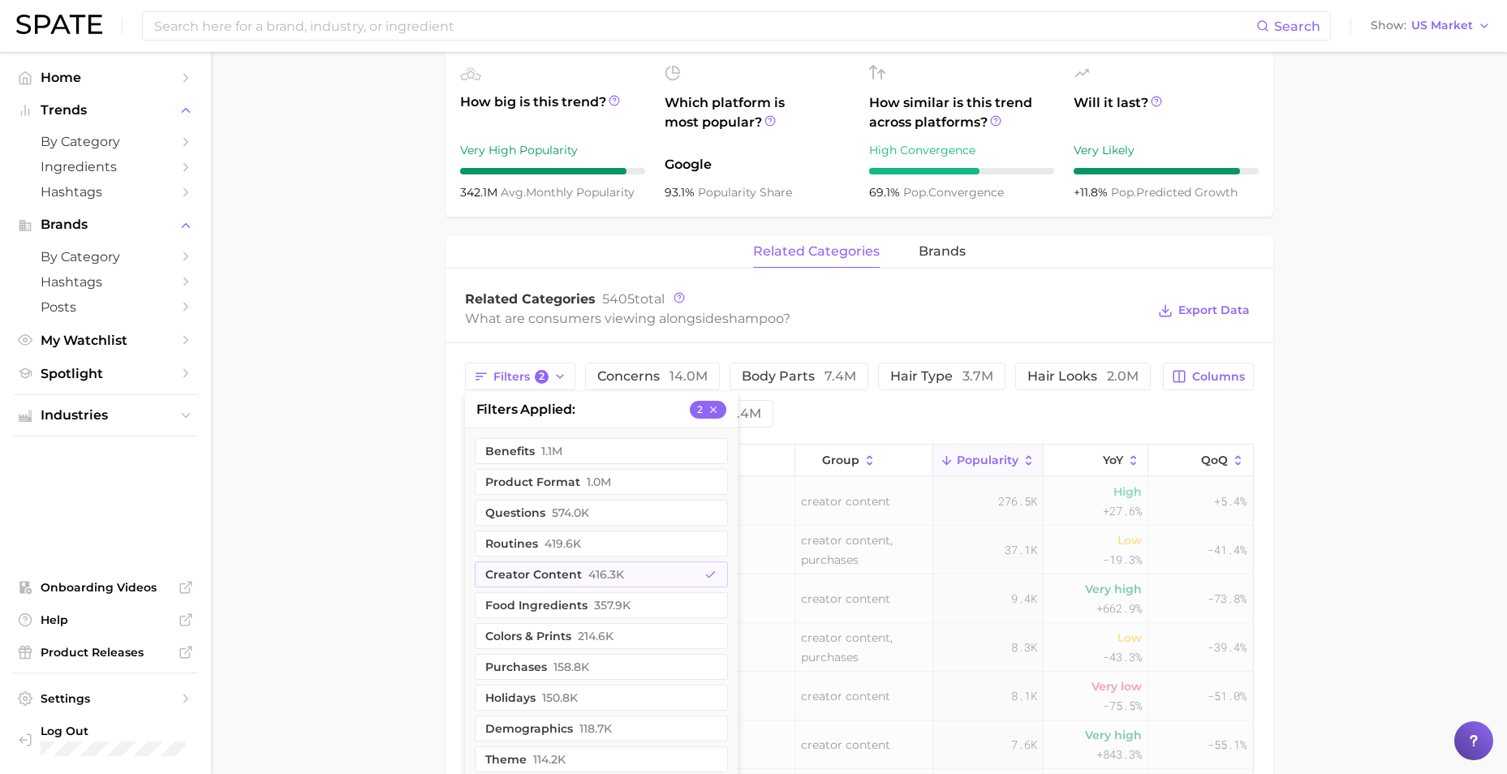
scroll to position [568, 0]
click at [616, 577] on span "416.3k" at bounding box center [606, 576] width 36 height 13
click at [439, 585] on main "1. hair 2. hair care products 3. shampoo products 4. shampoo Overview Google Ti…" at bounding box center [859, 402] width 1296 height 1836
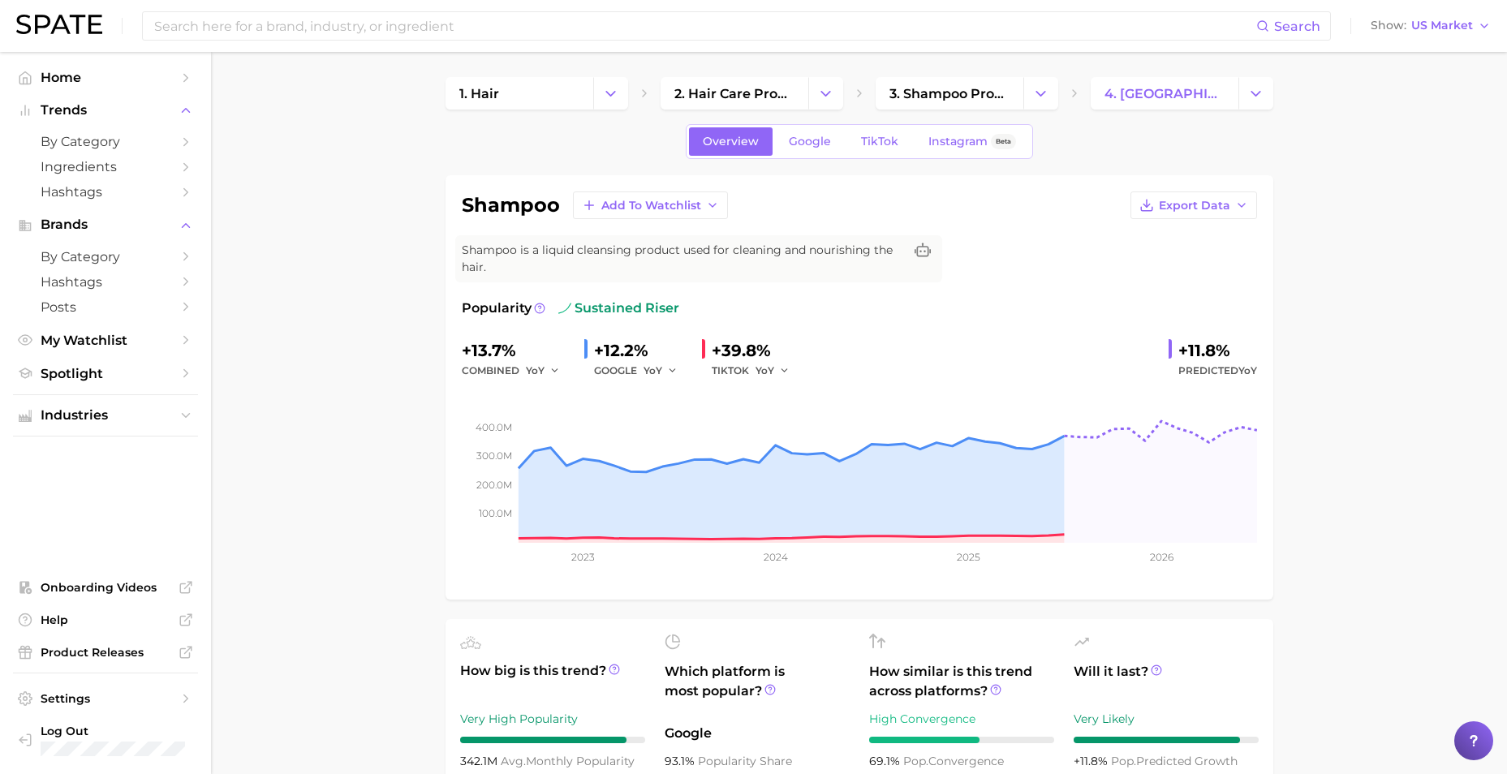
scroll to position [0, 0]
click at [883, 151] on link "TikTok" at bounding box center [879, 142] width 65 height 28
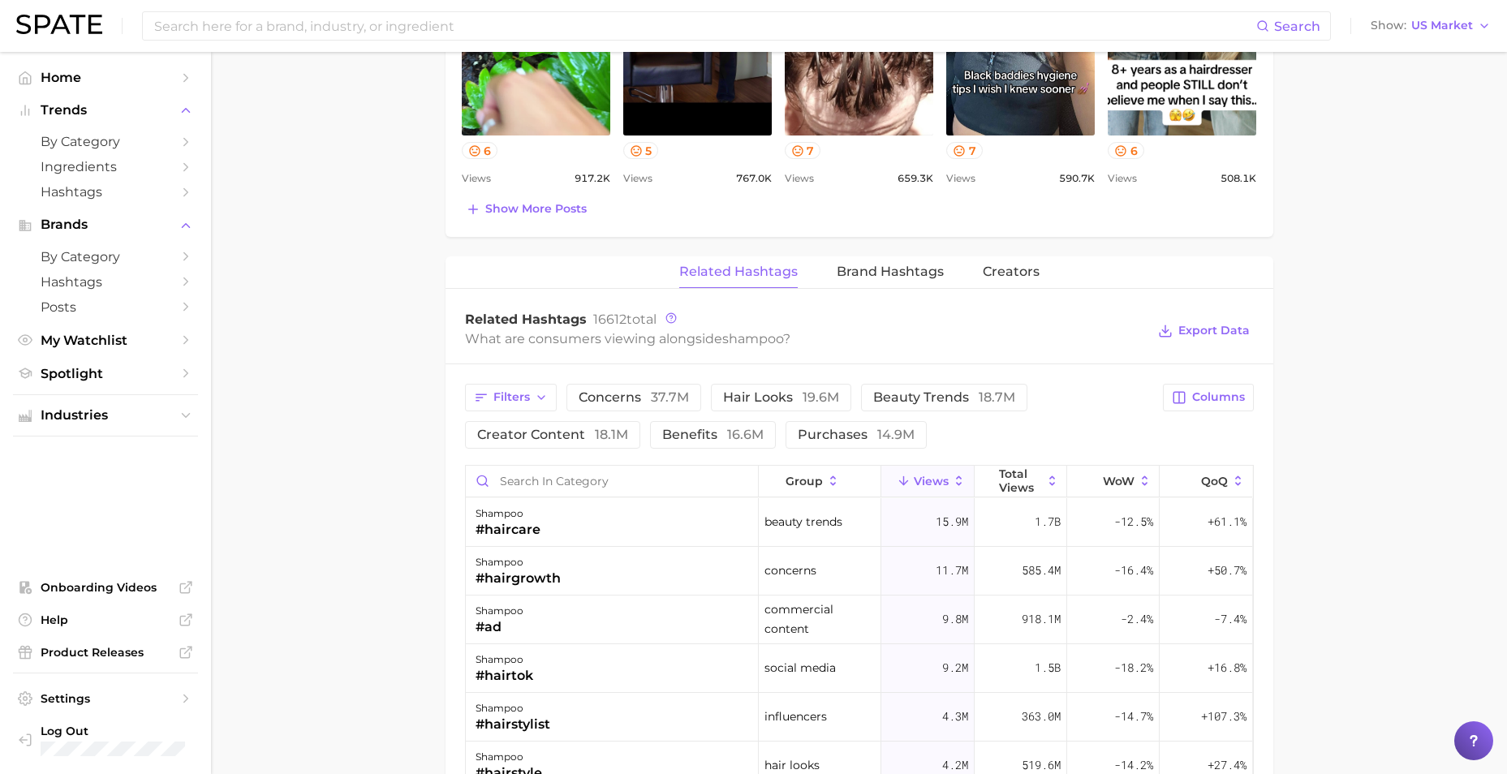
scroll to position [1055, 0]
click at [1010, 271] on span "Creators" at bounding box center [1010, 272] width 57 height 15
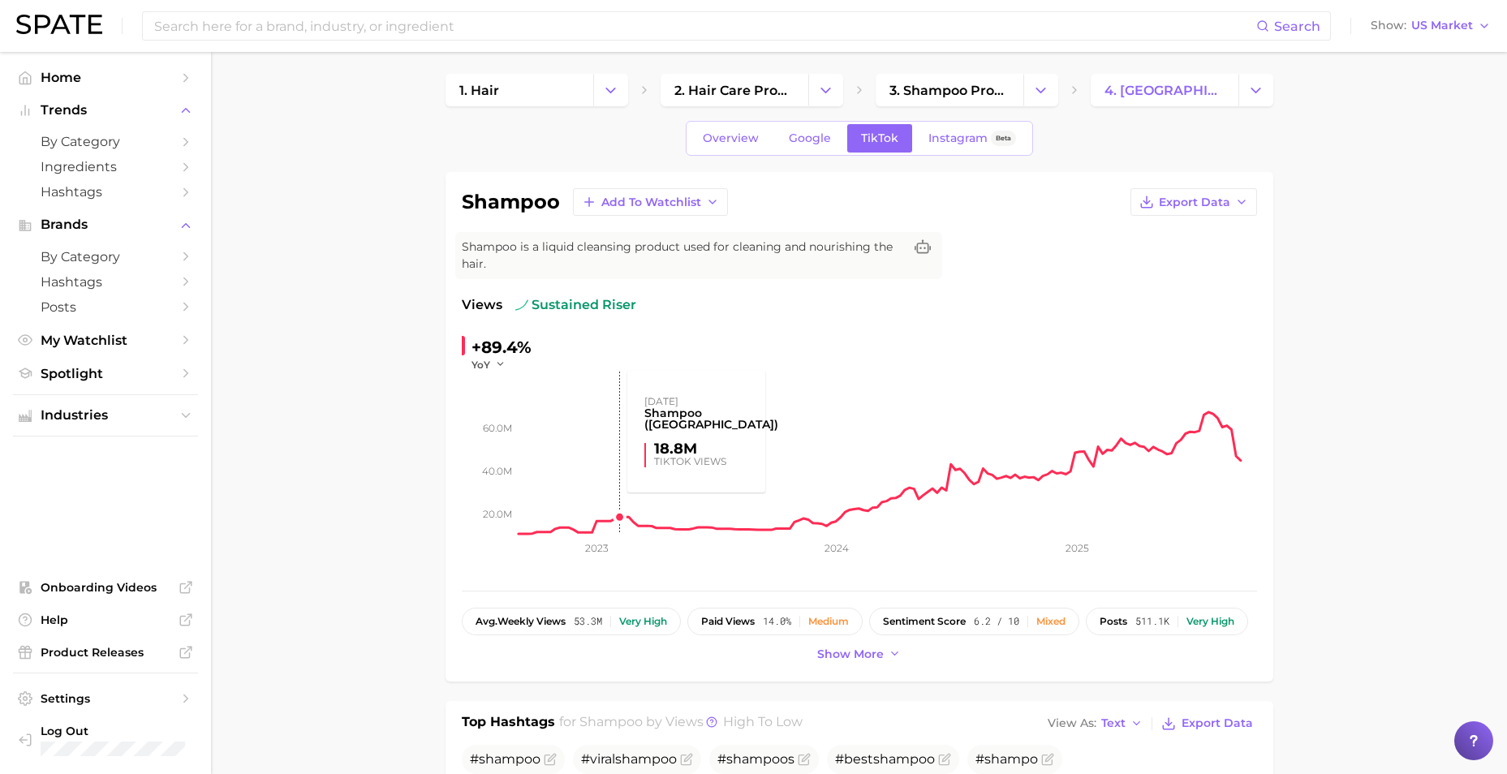
scroll to position [0, 0]
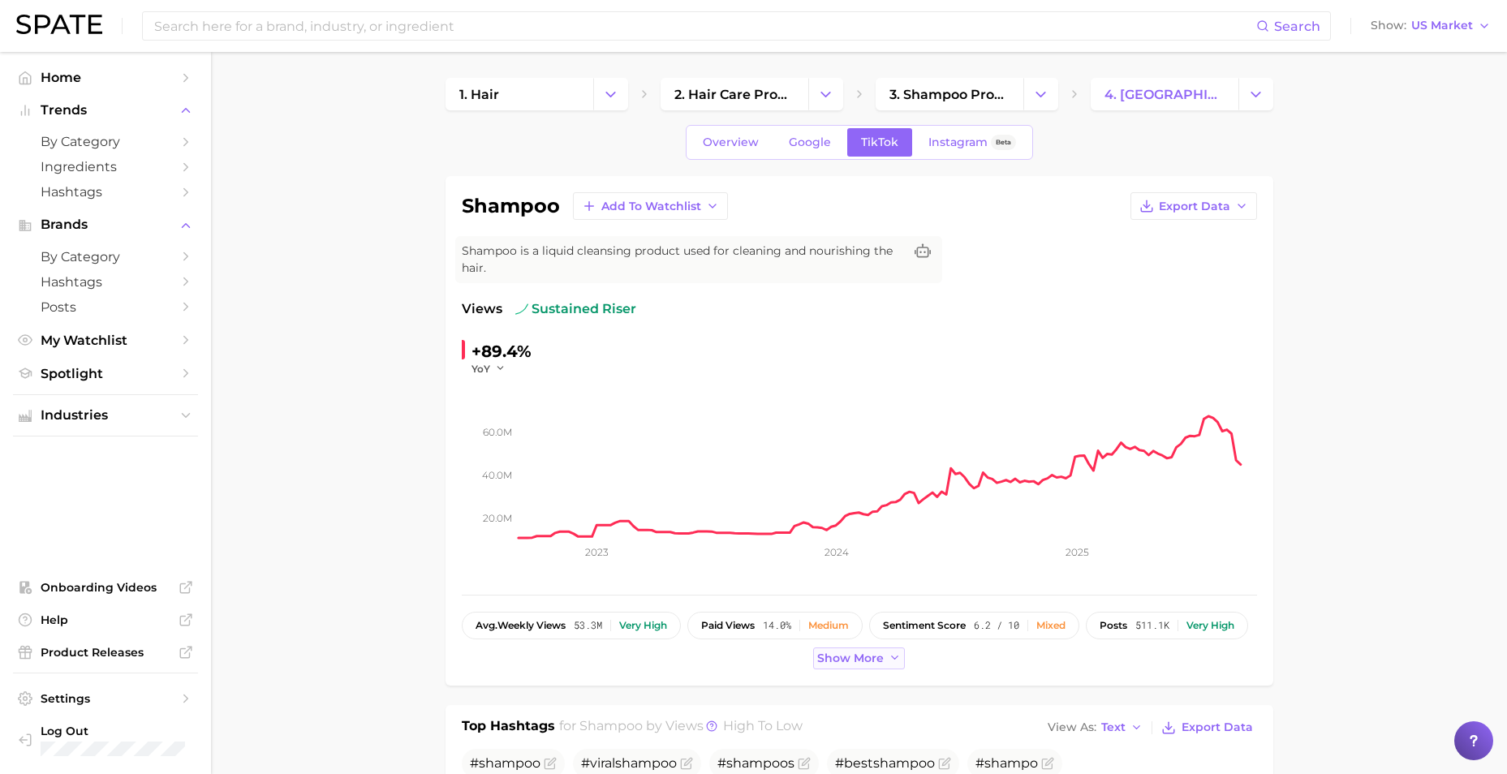
click at [820, 655] on span "Show more" at bounding box center [850, 658] width 67 height 14
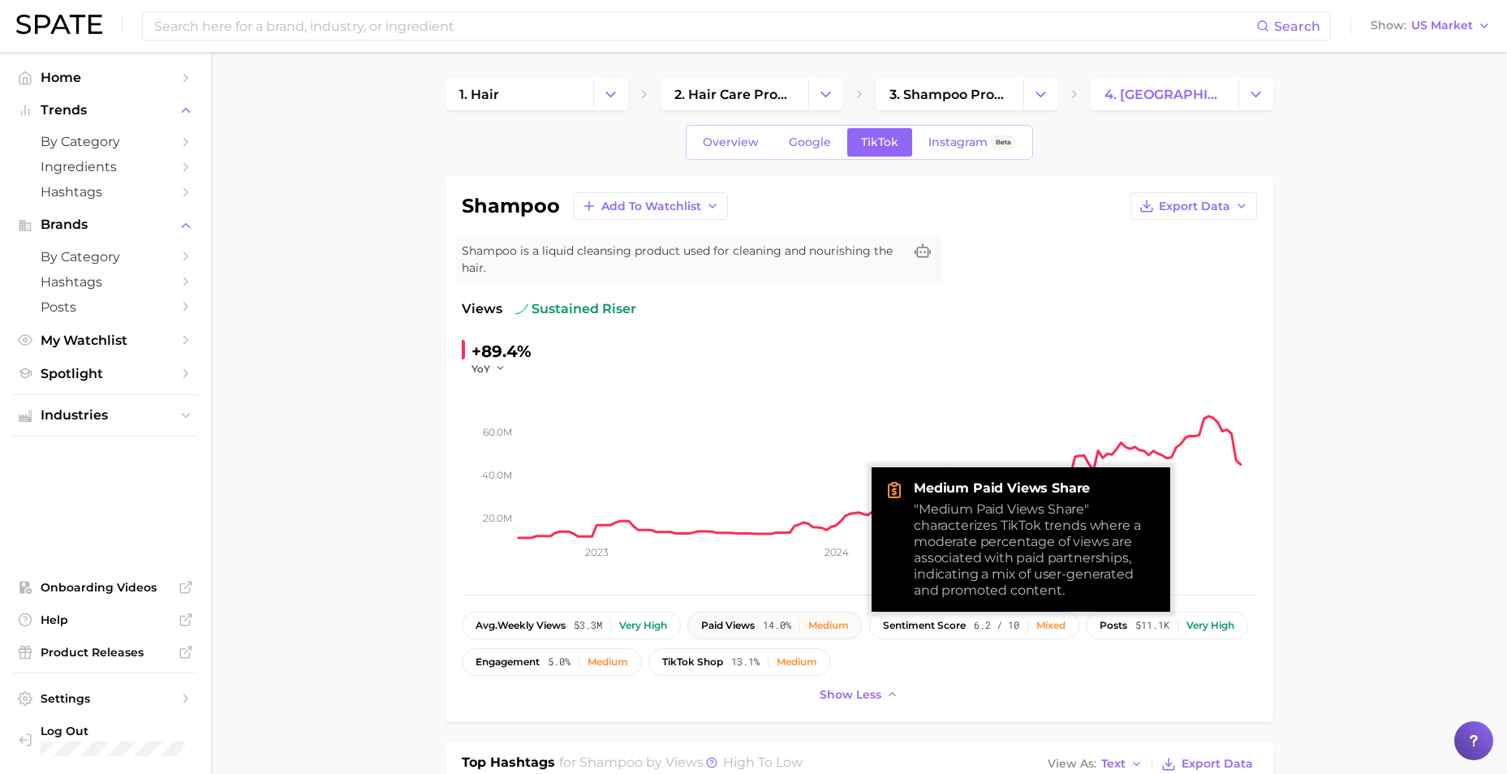
click at [734, 621] on span "paid views" at bounding box center [728, 625] width 54 height 11
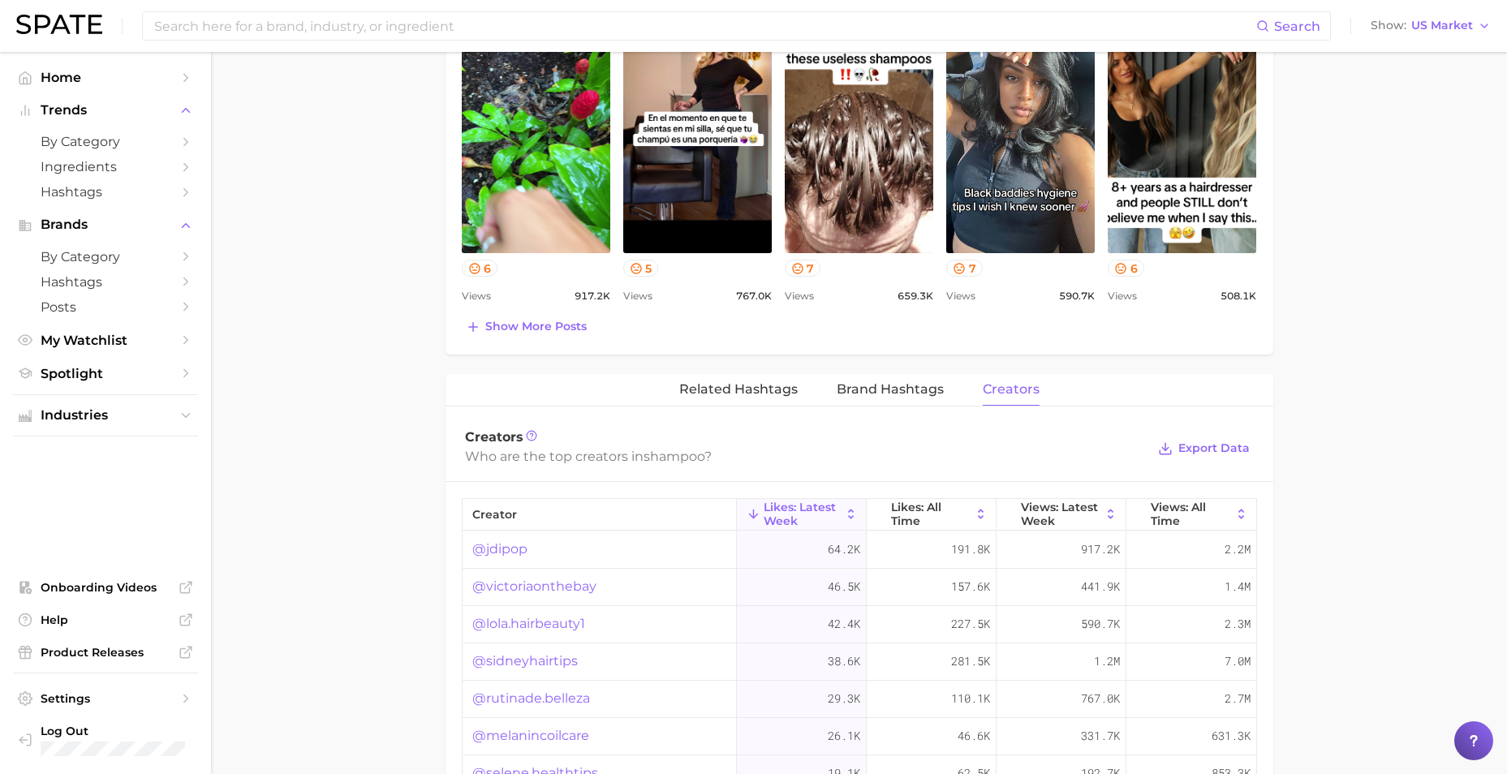
scroll to position [1055, 0]
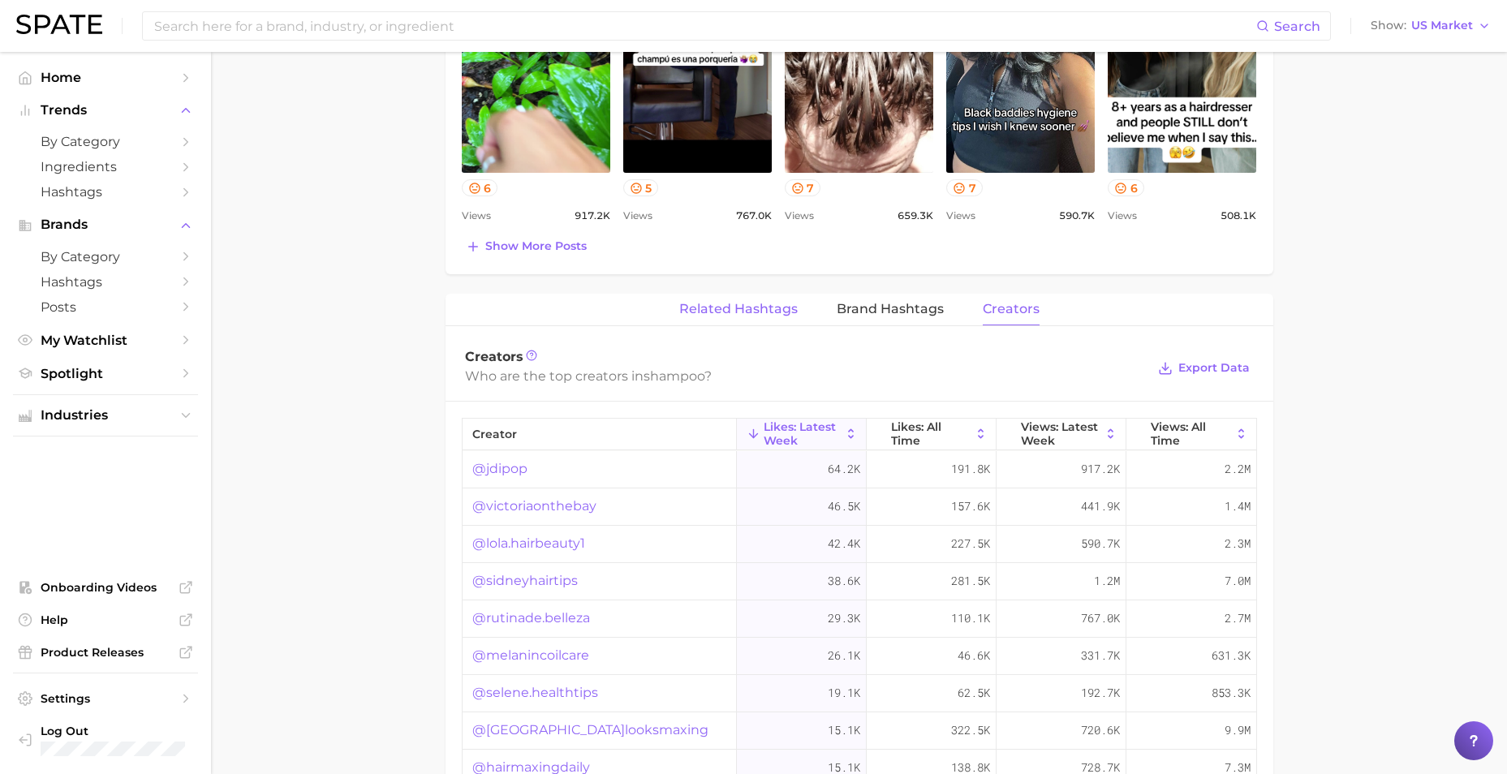
click at [723, 299] on button "Related Hashtags" at bounding box center [738, 310] width 118 height 32
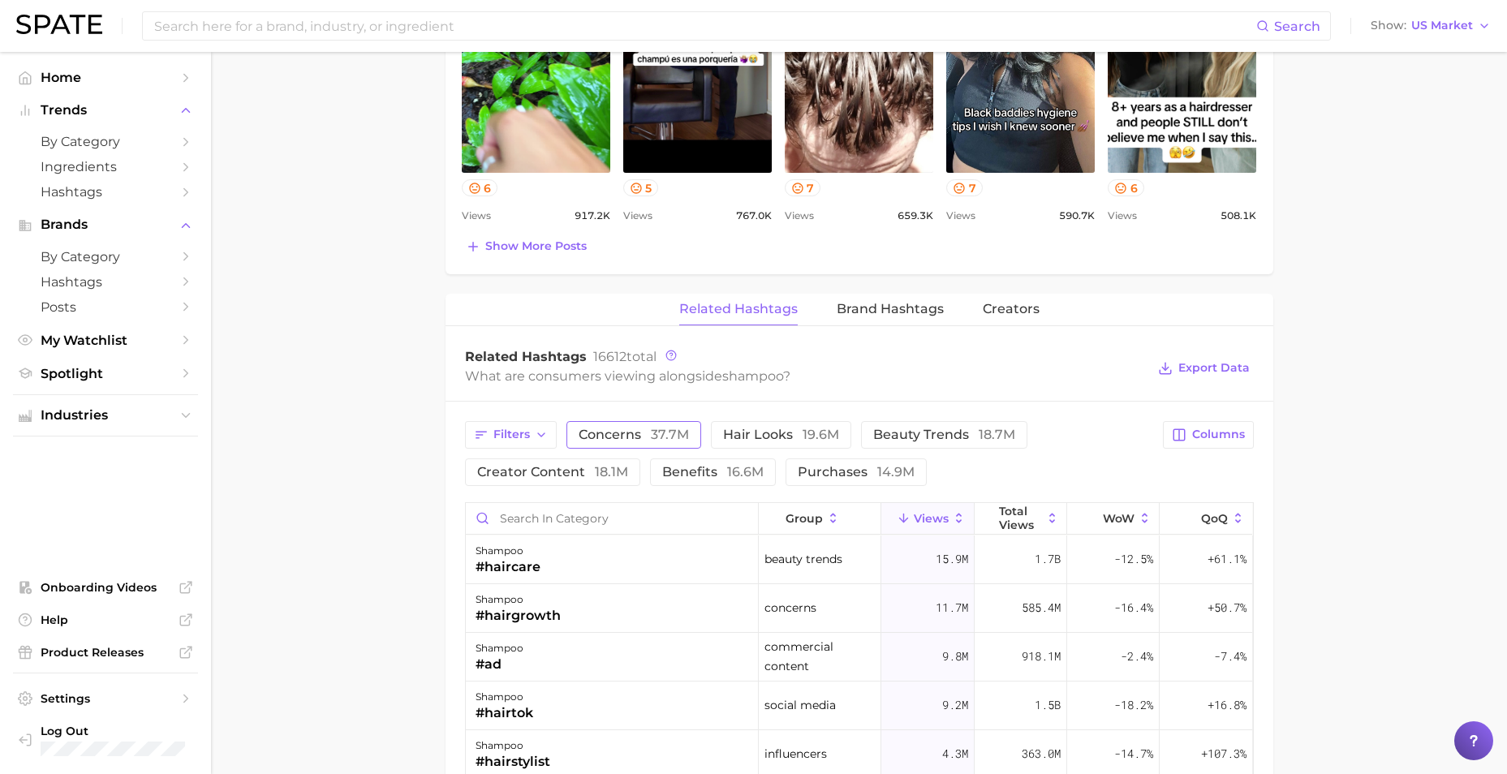
click at [653, 429] on span "37.7m" at bounding box center [670, 434] width 38 height 15
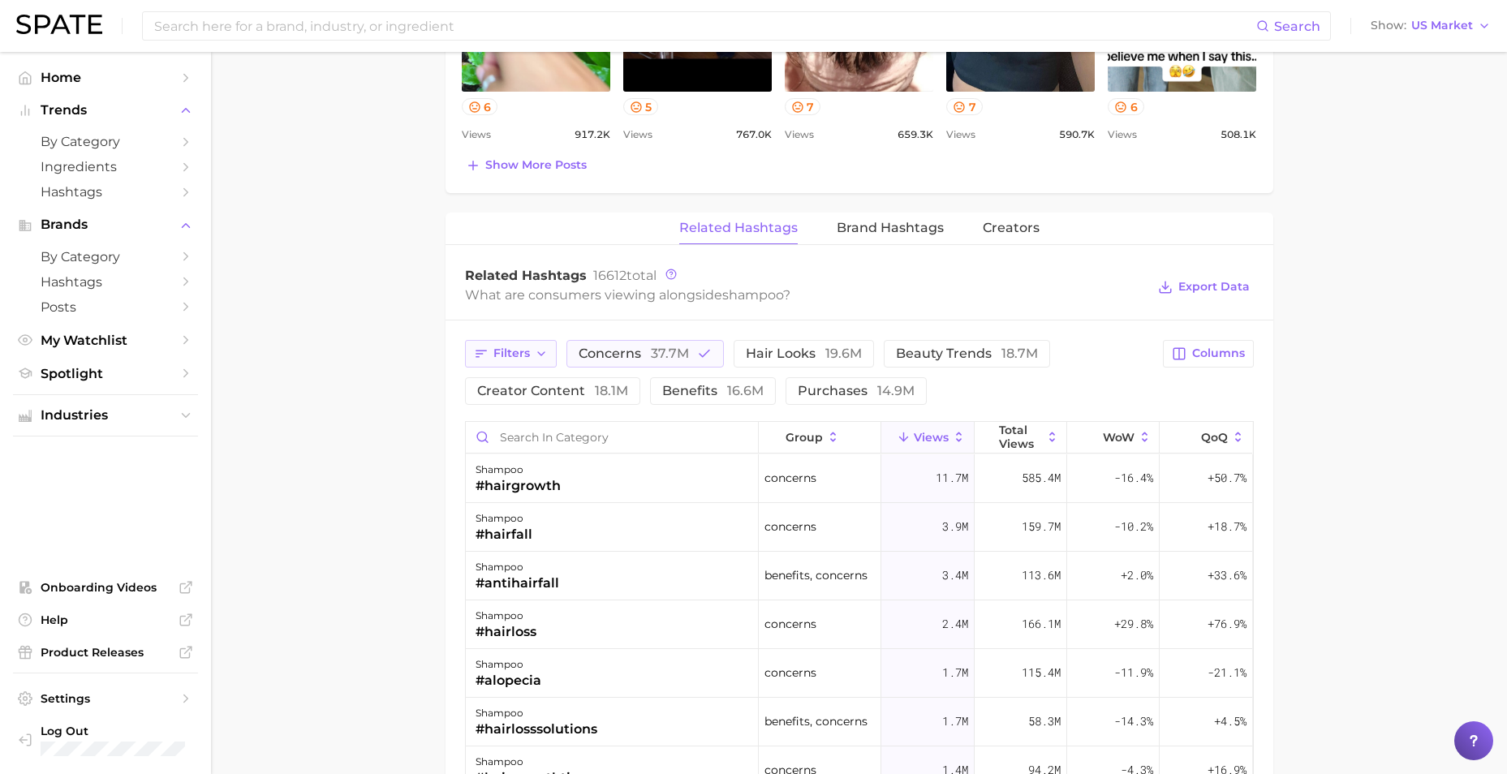
click at [506, 361] on button "Filters" at bounding box center [511, 354] width 92 height 28
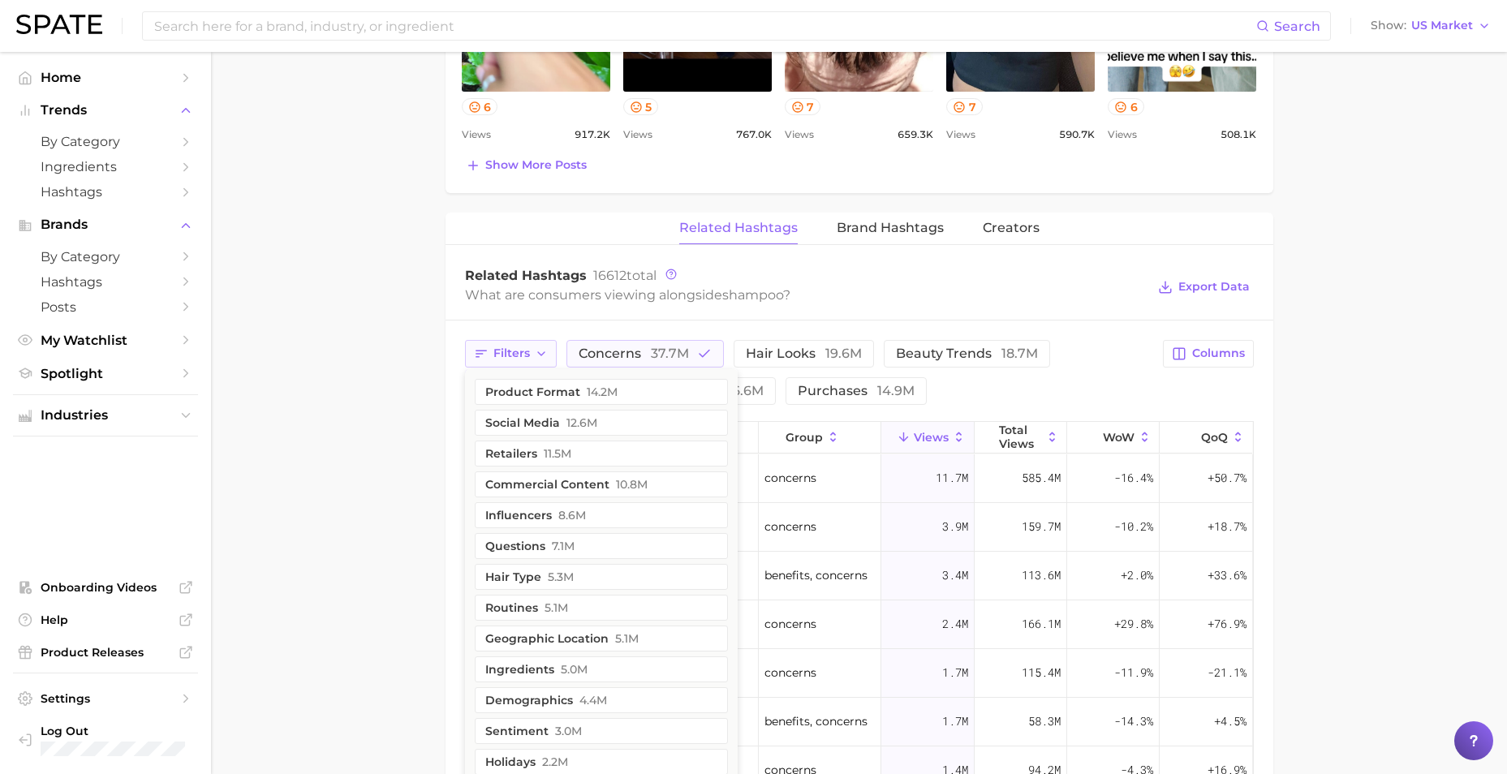
click at [539, 350] on icon "button" at bounding box center [541, 353] width 13 height 13
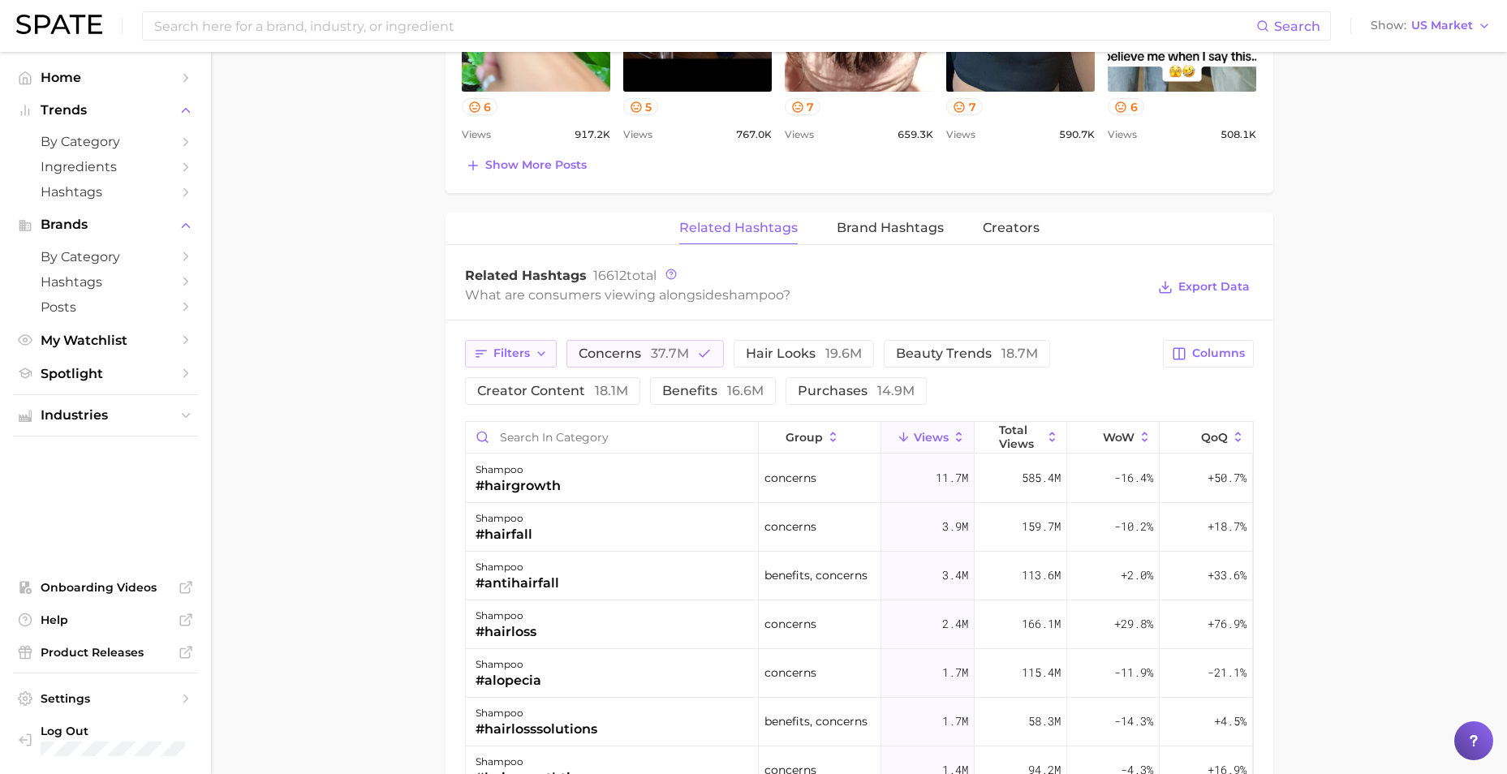
click at [539, 350] on icon "button" at bounding box center [541, 353] width 13 height 13
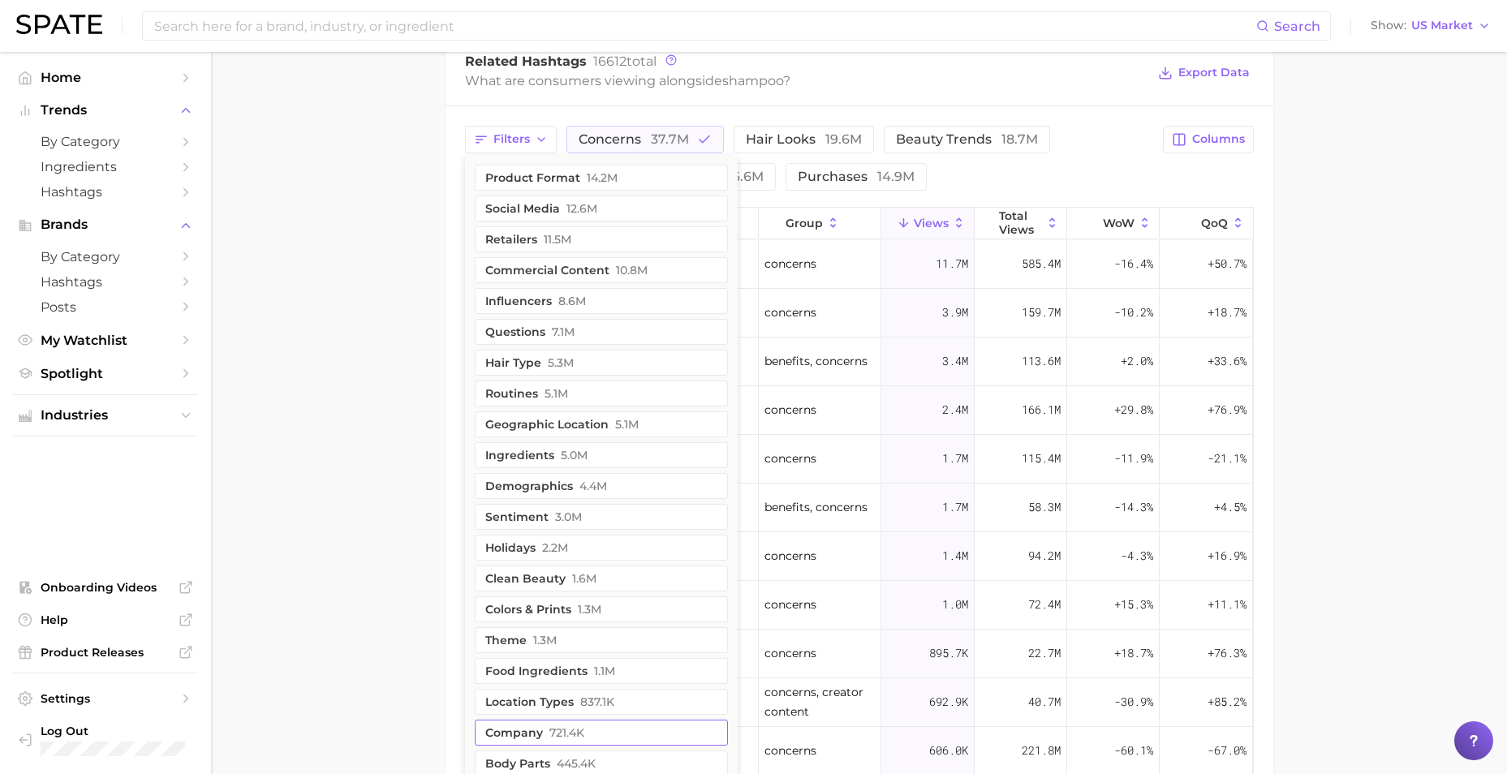
scroll to position [1379, 0]
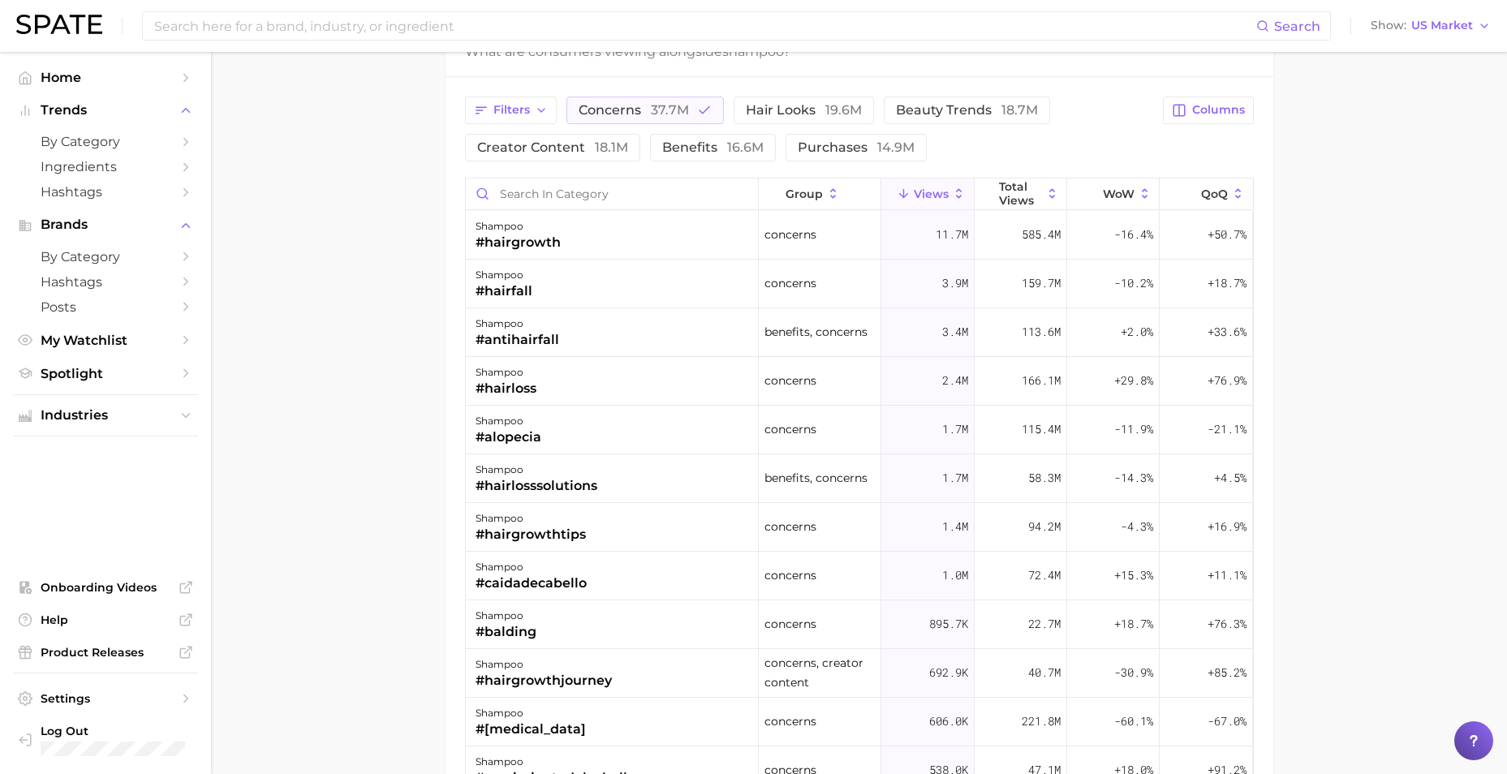
click at [523, 124] on div "Filters concerns 37.7m hair looks 19.6m beauty trends 18.7m creator content 18.…" at bounding box center [809, 129] width 689 height 65
click at [523, 115] on span "Filters" at bounding box center [511, 110] width 37 height 14
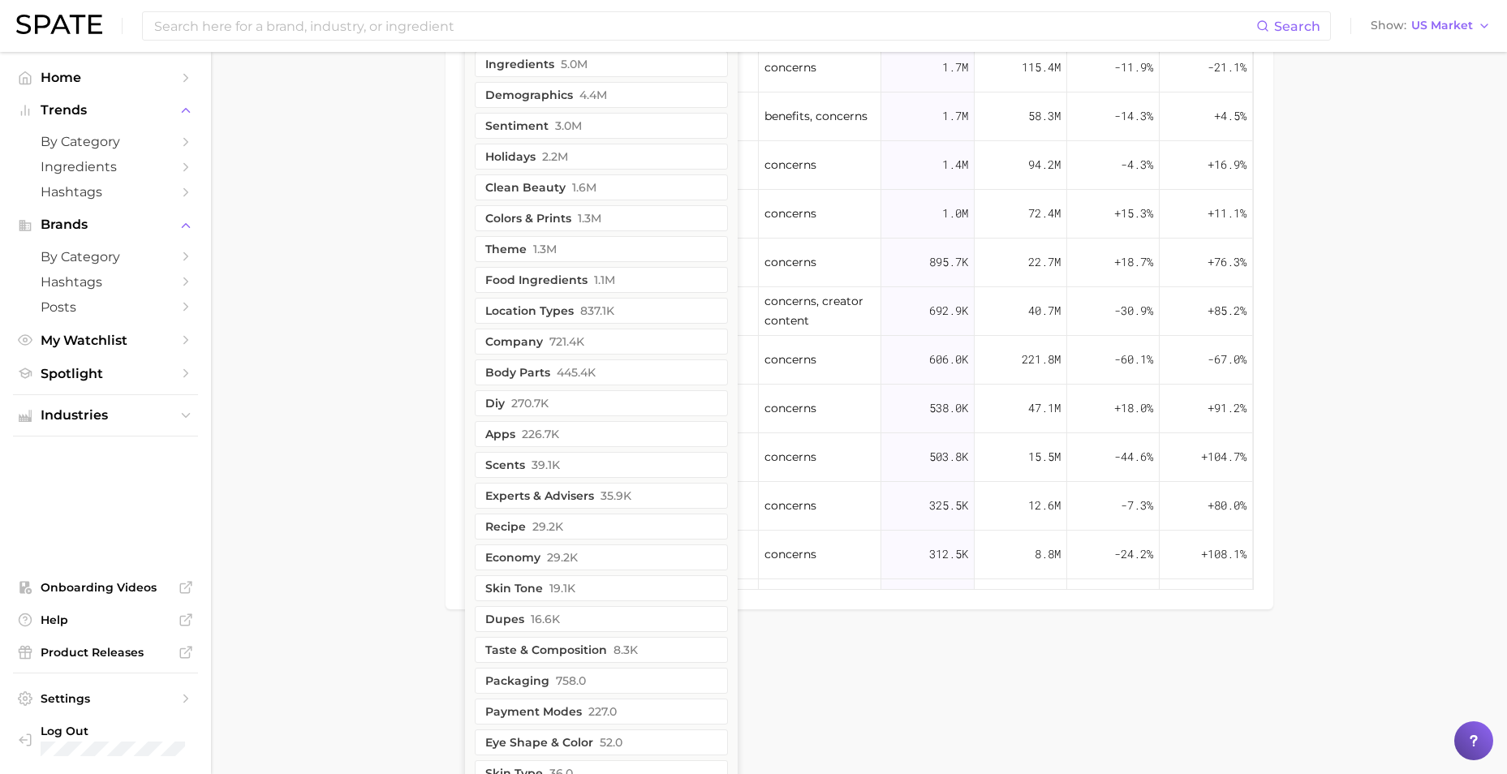
scroll to position [1763, 0]
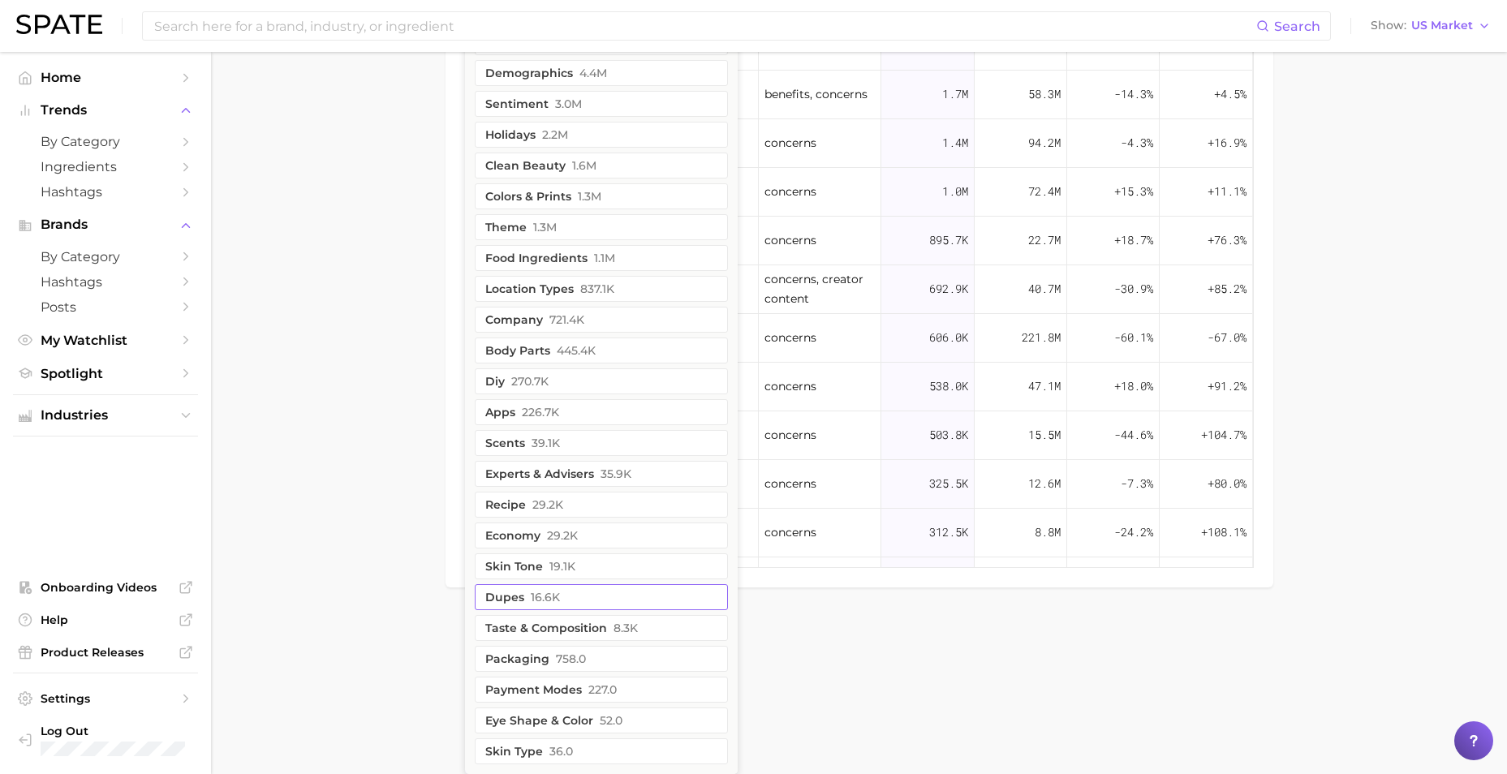
click at [612, 604] on button "dupes 16.6k" at bounding box center [601, 597] width 253 height 26
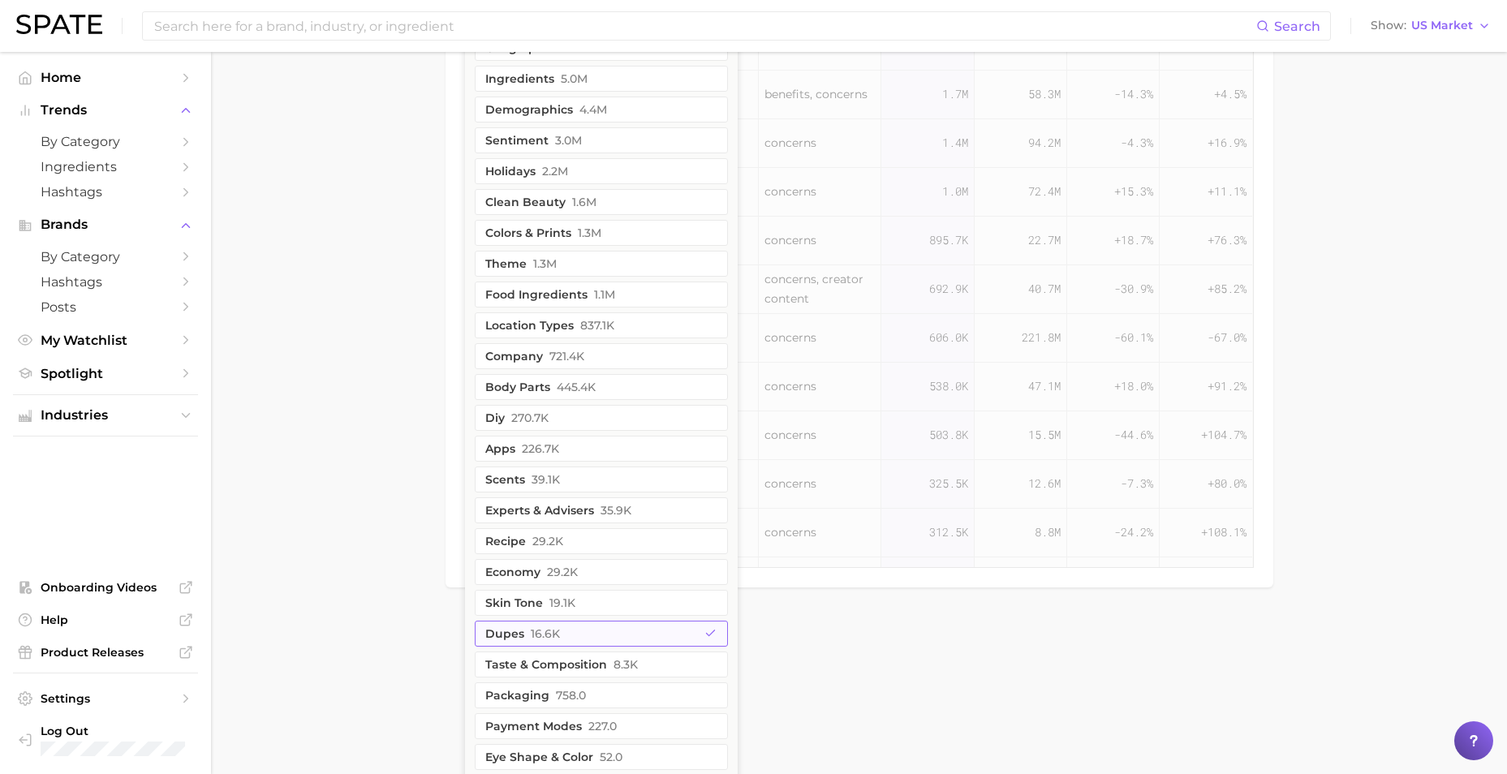
scroll to position [1799, 0]
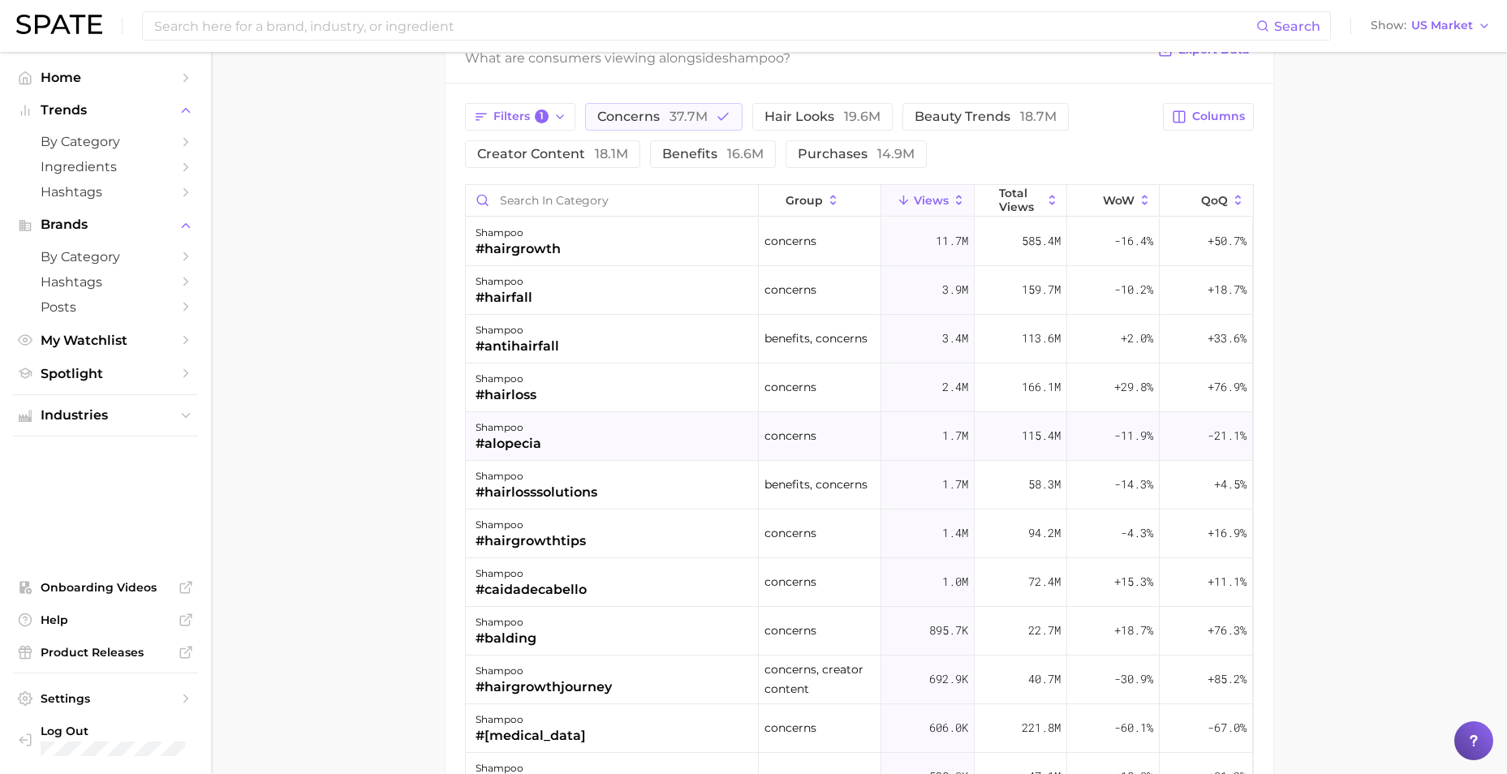
scroll to position [1427, 0]
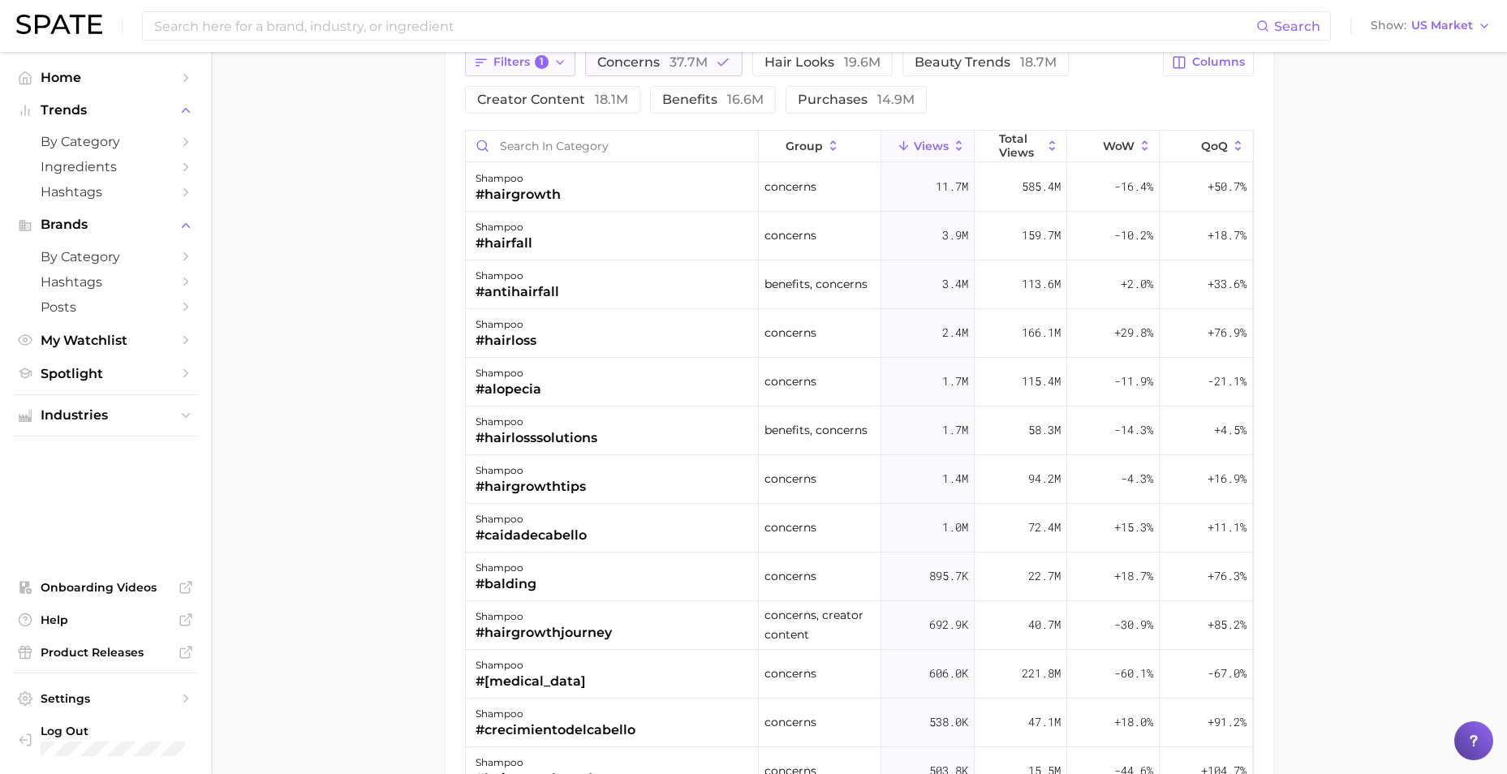
click at [555, 66] on icon "button" at bounding box center [559, 62] width 13 height 13
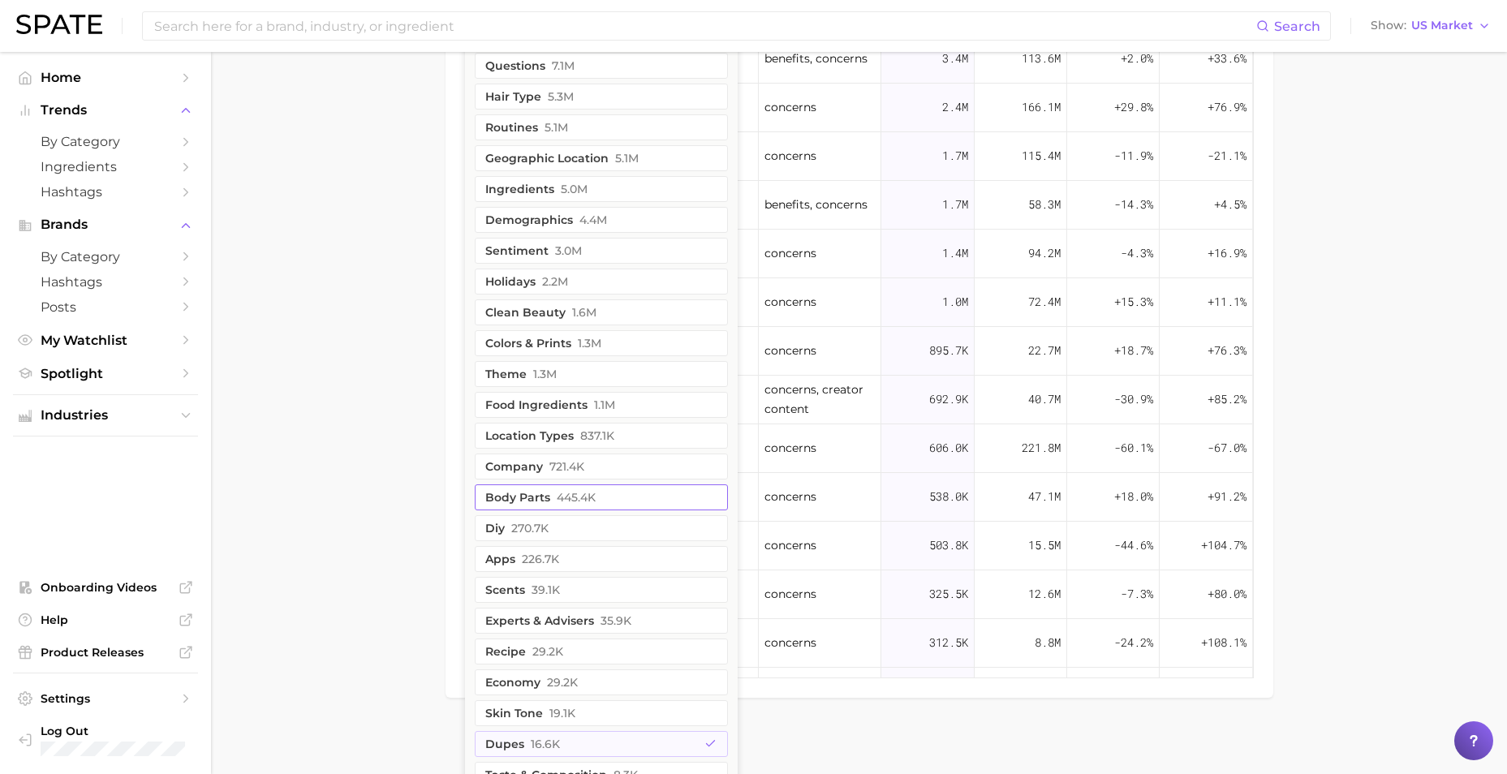
scroll to position [1799, 0]
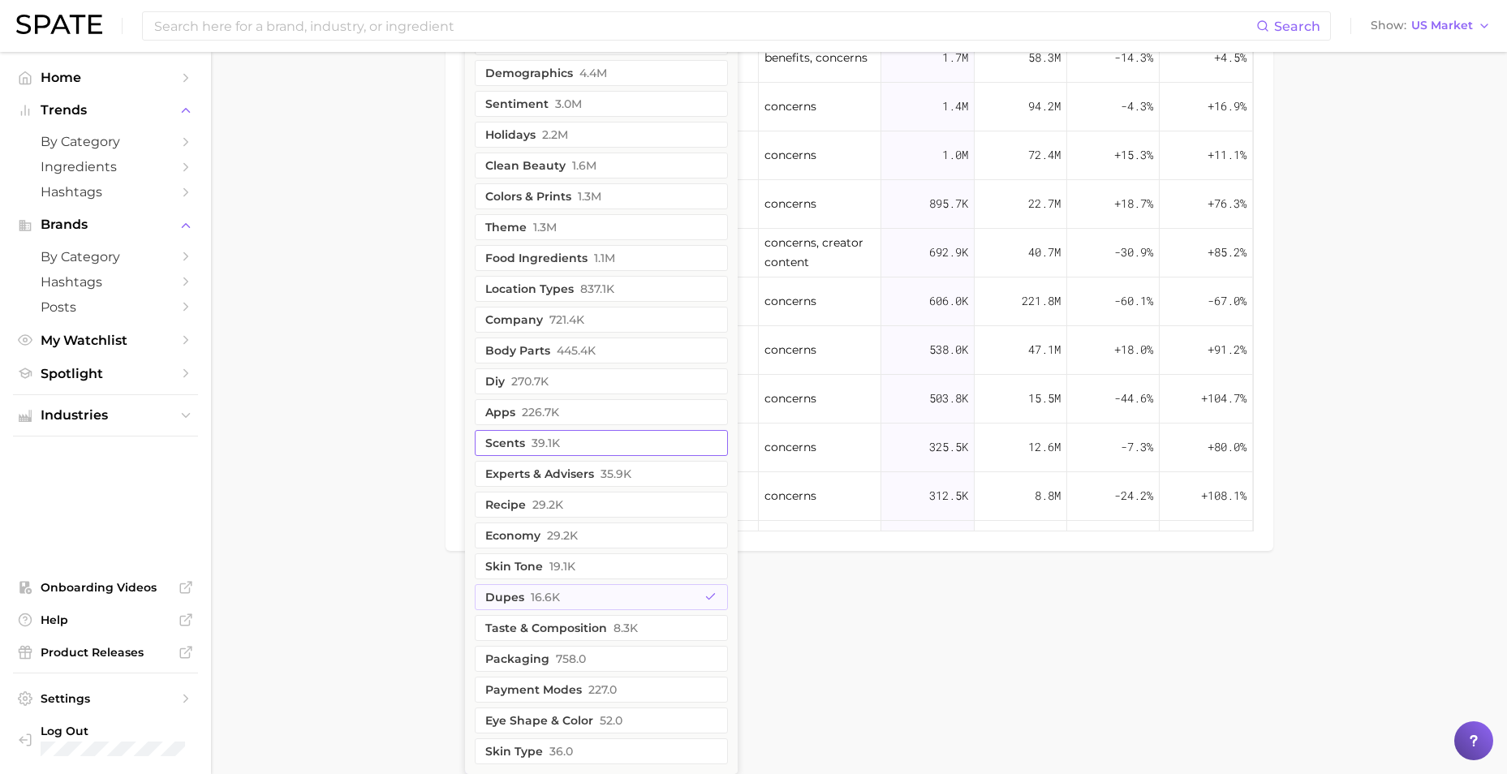
click at [548, 448] on span "39.1k" at bounding box center [545, 442] width 28 height 13
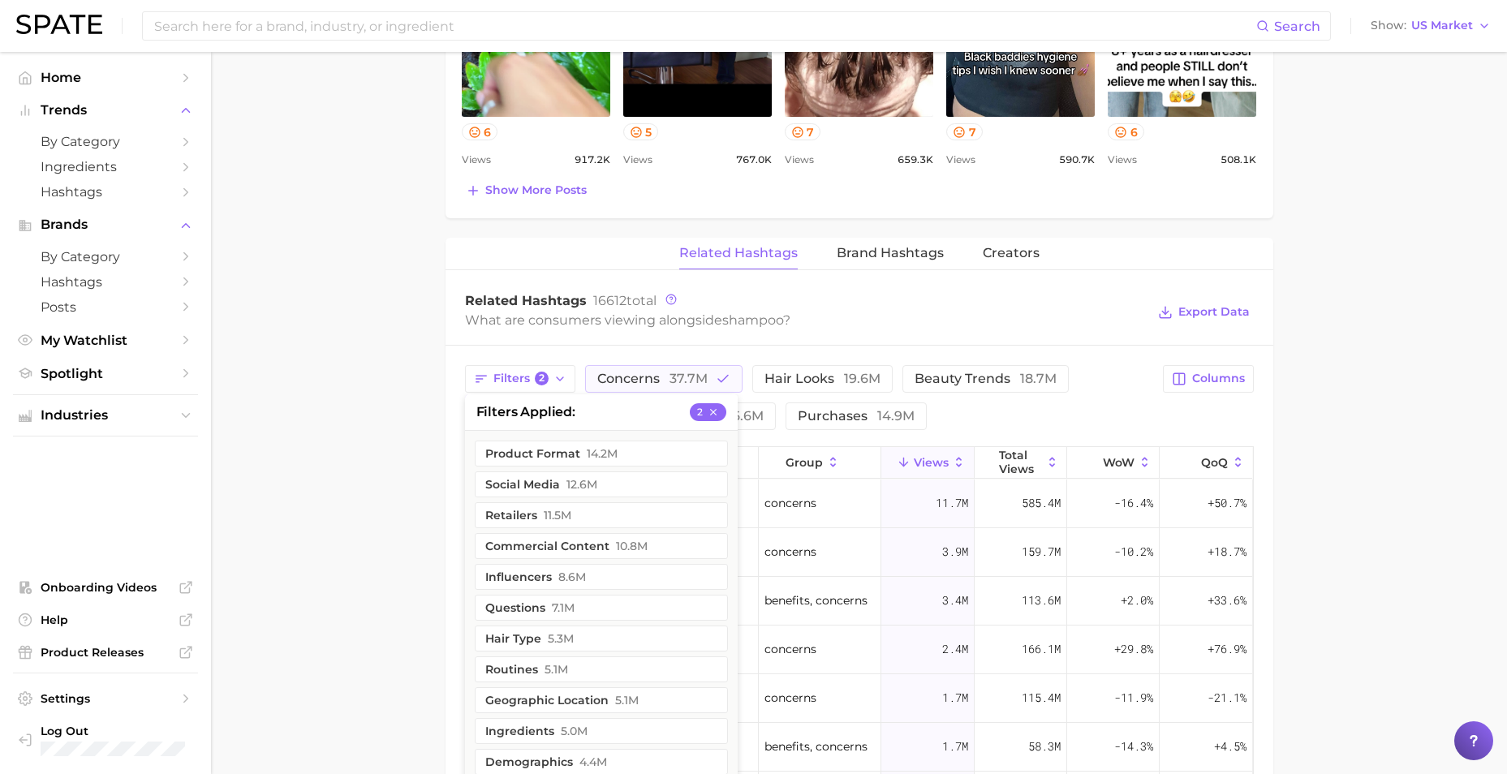
scroll to position [1232, 0]
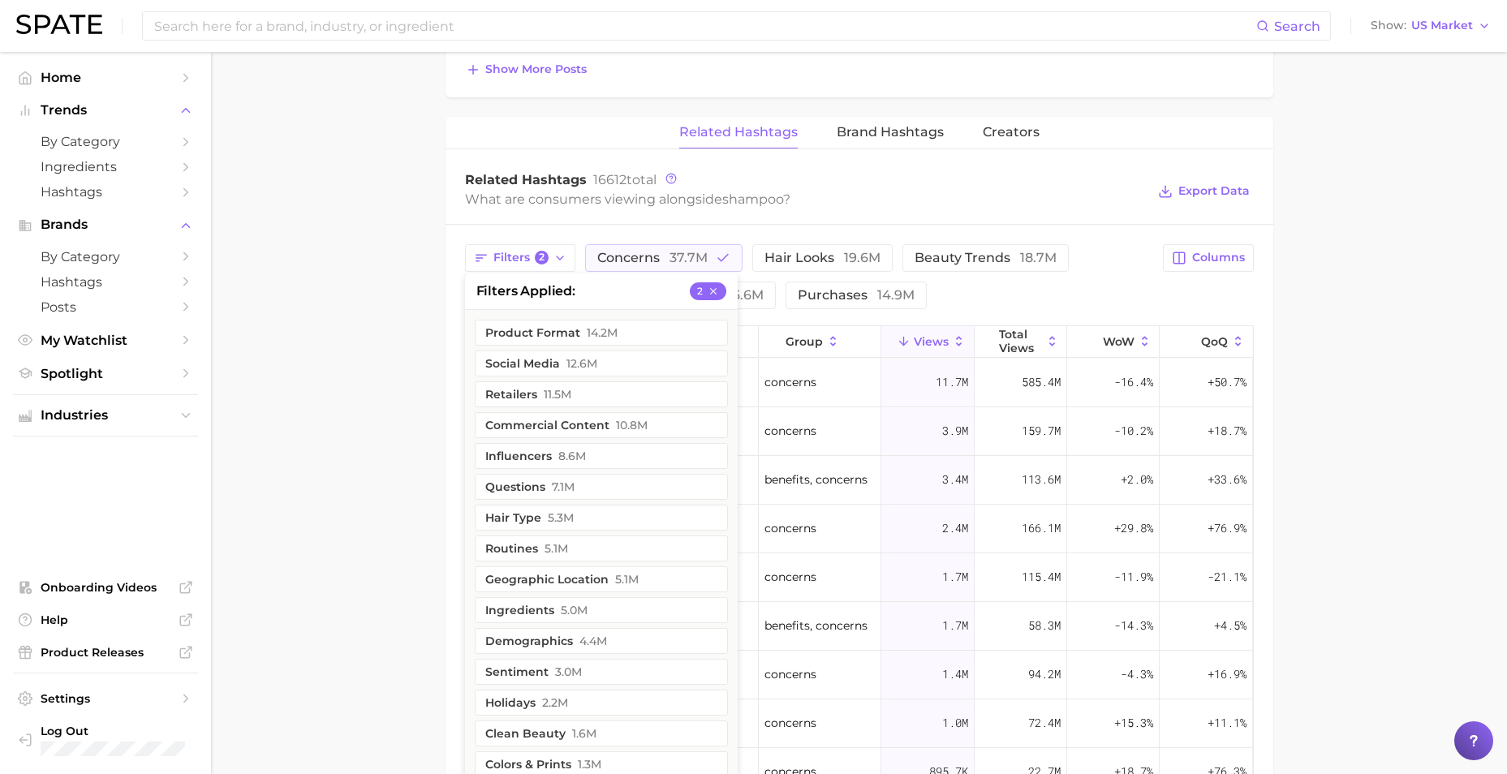
click at [393, 437] on main "1. hair 2. hair care products 3. shampoo products 4. shampoo Overview Google Ti…" at bounding box center [859, 10] width 1296 height 2380
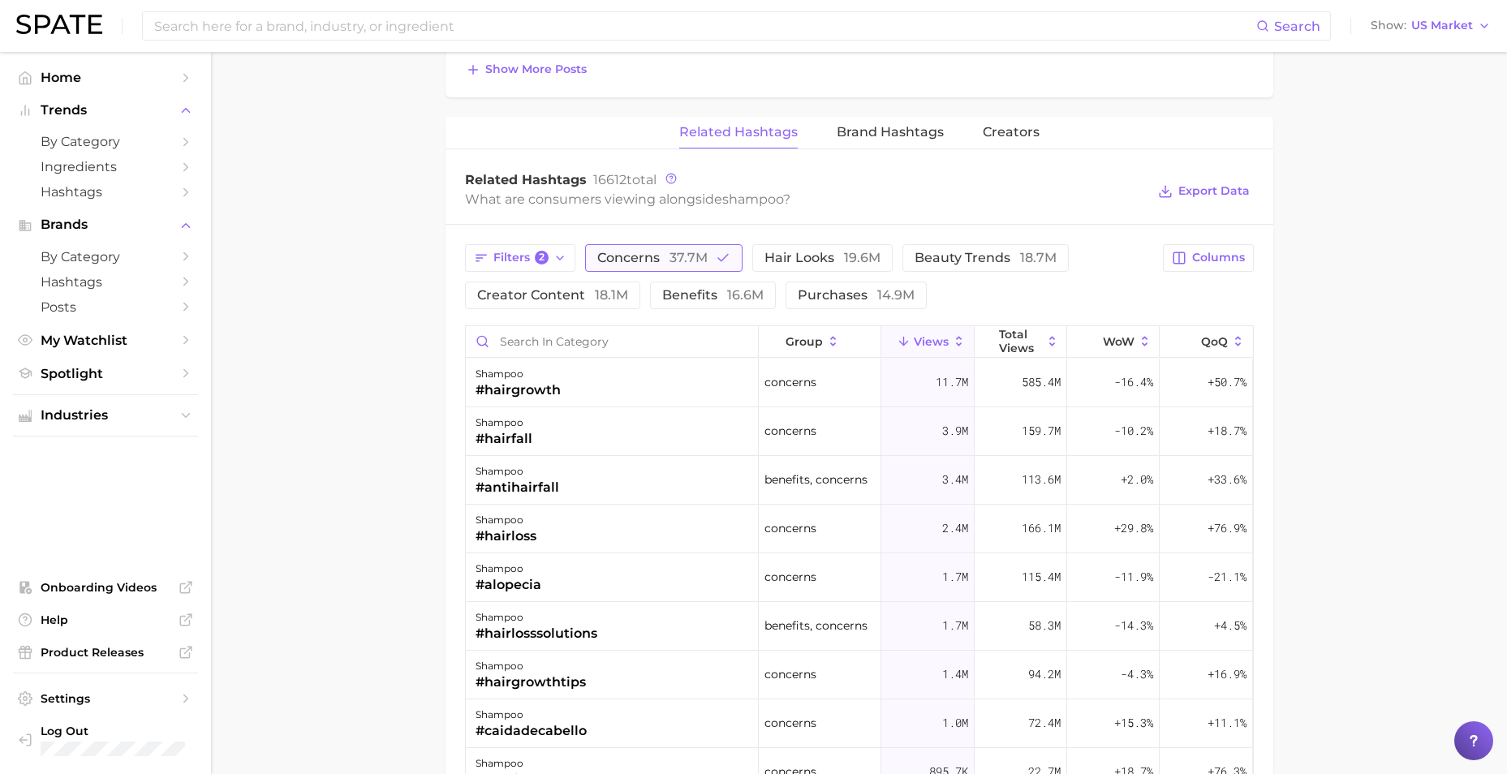
click at [656, 257] on span "concerns 37.7m" at bounding box center [652, 257] width 110 height 13
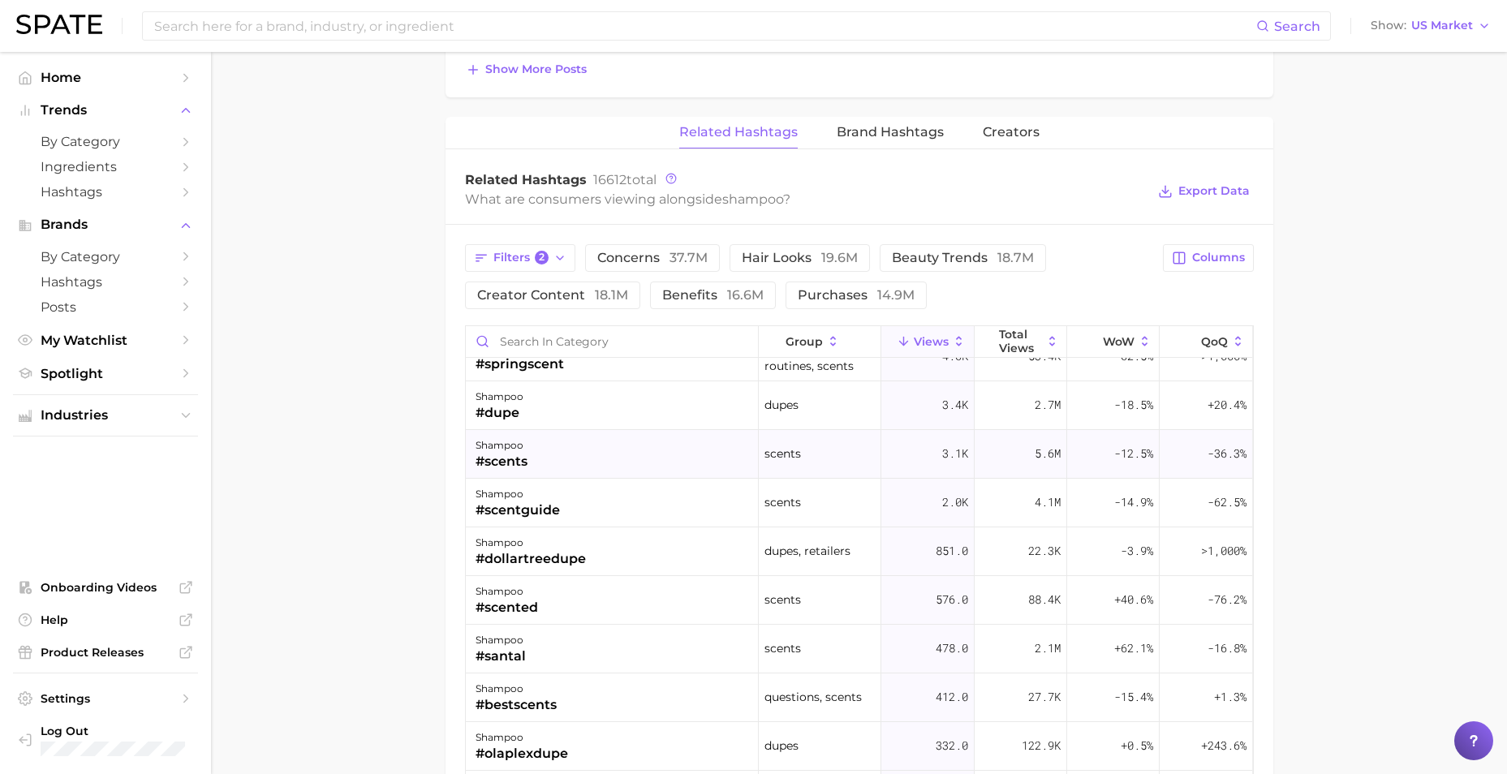
scroll to position [162, 0]
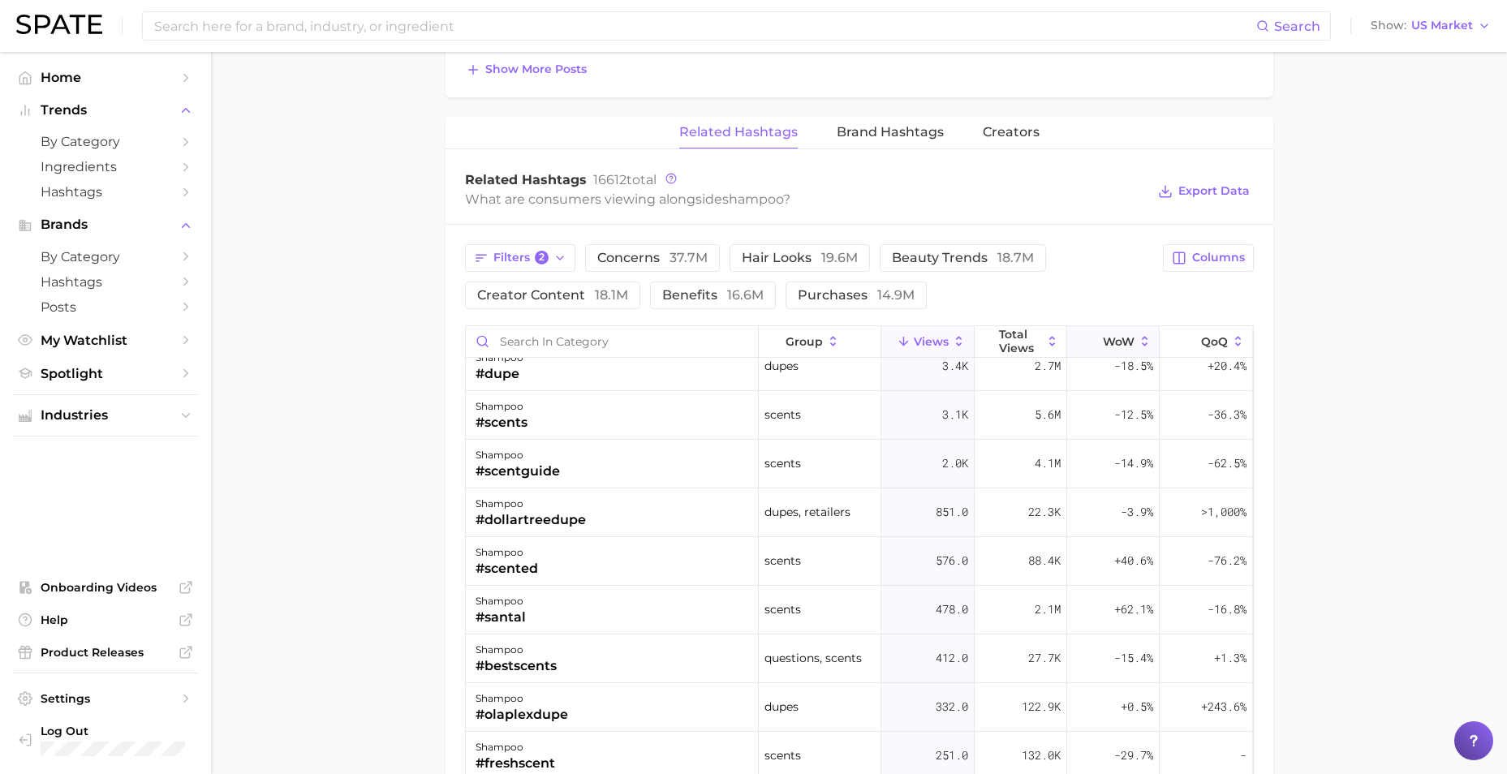
click at [1111, 330] on button "WoW" at bounding box center [1113, 342] width 92 height 32
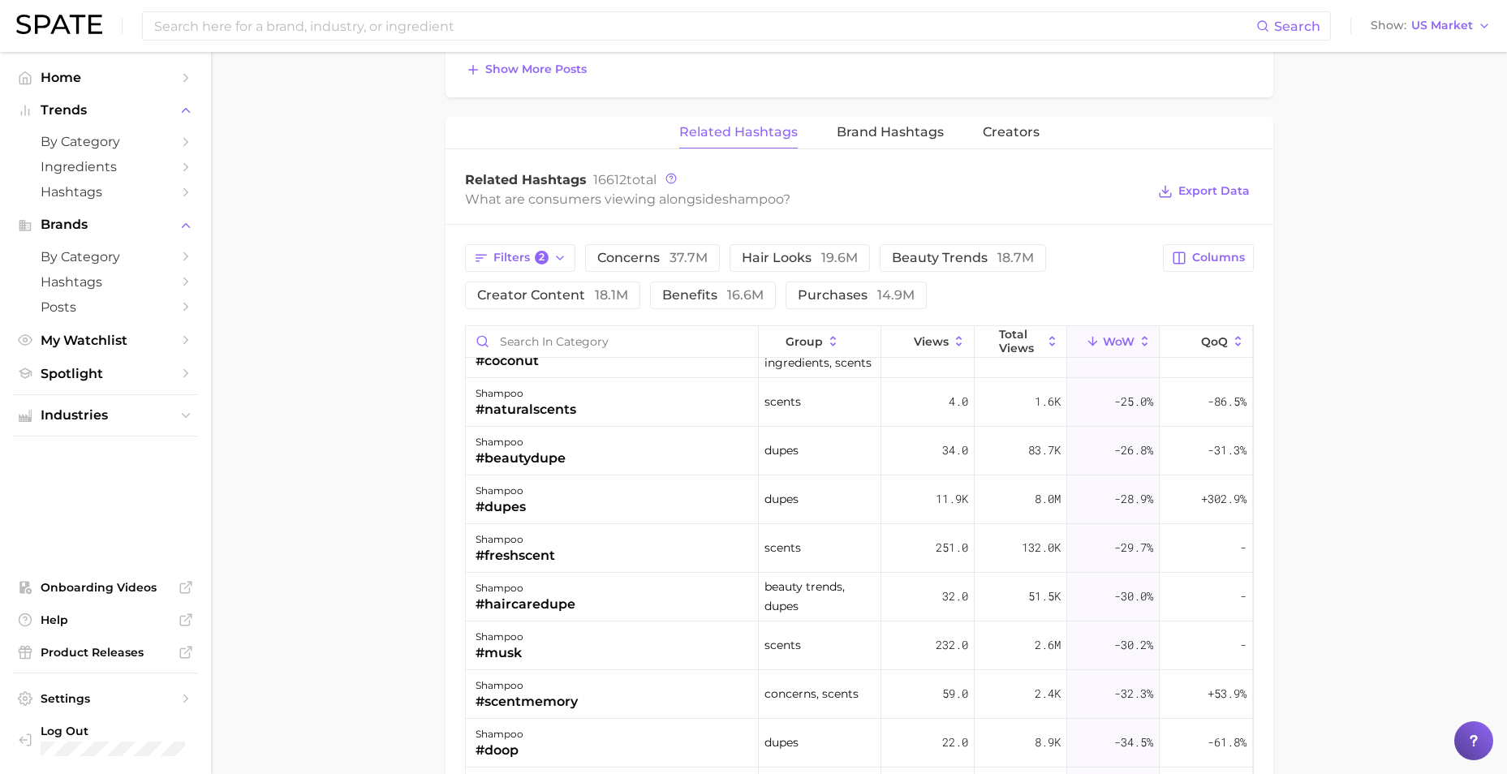
scroll to position [0, 0]
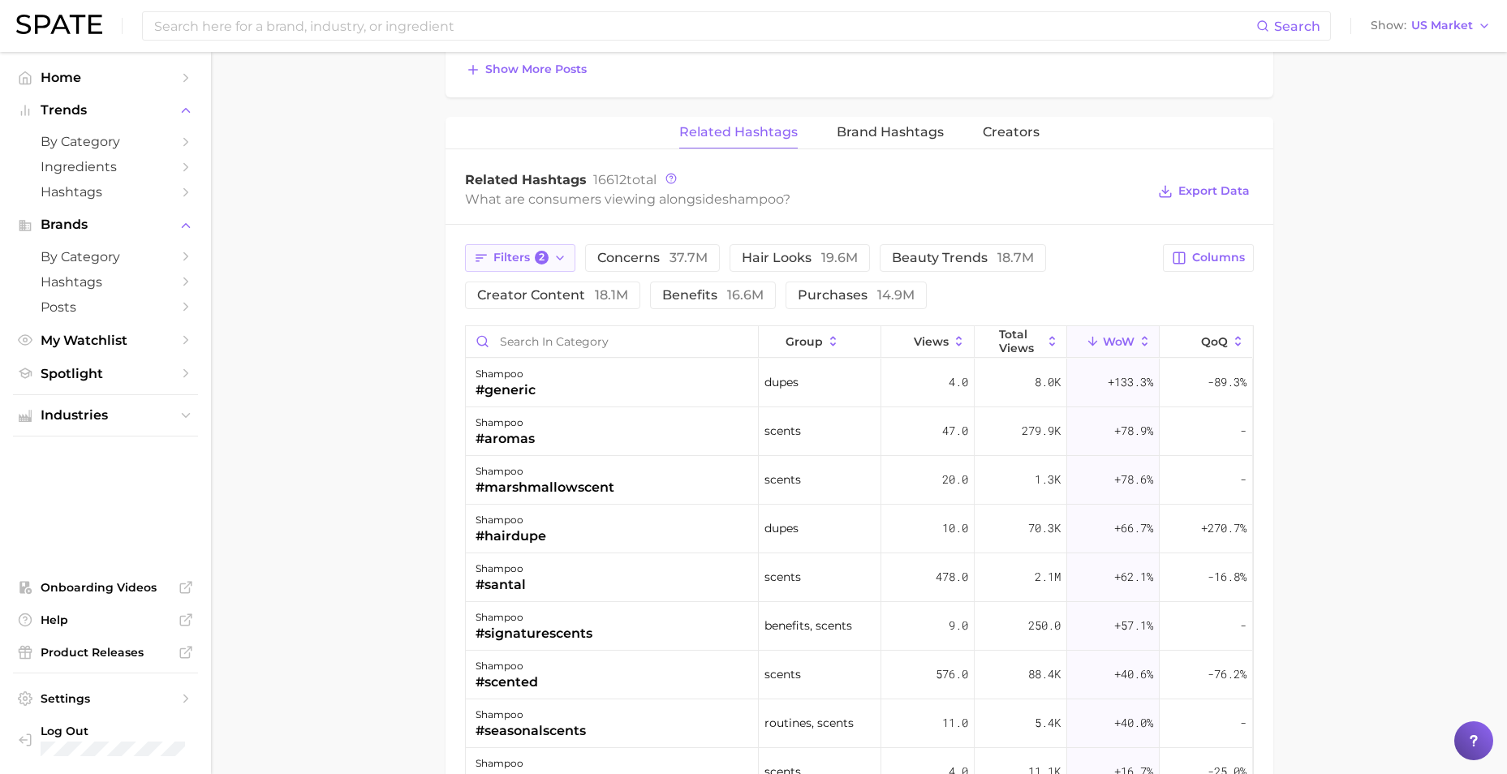
click at [527, 265] on button "Filters 2" at bounding box center [520, 258] width 111 height 28
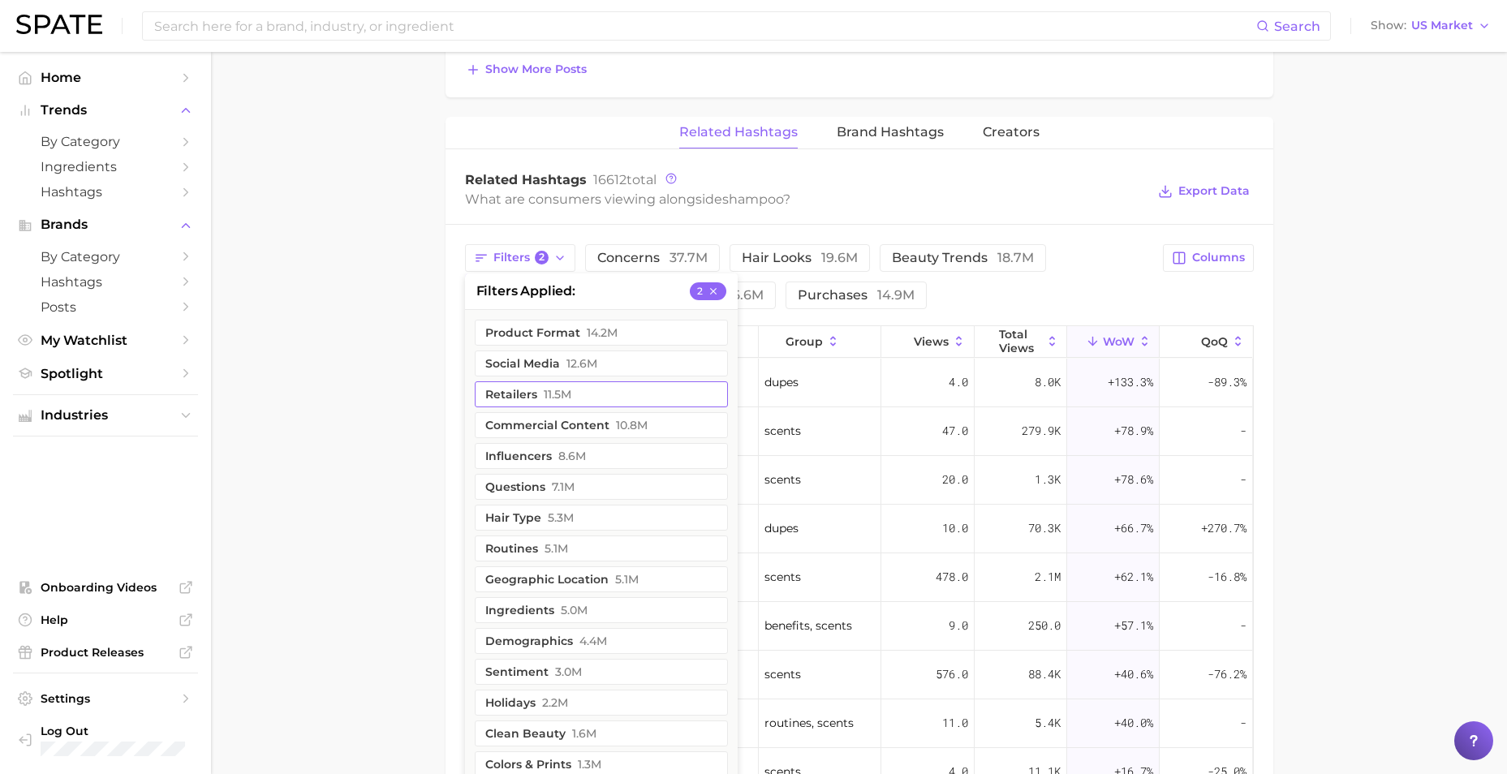
click at [623, 393] on button "retailers 11.5m" at bounding box center [601, 394] width 253 height 26
click at [715, 289] on icon "button" at bounding box center [712, 290] width 6 height 6
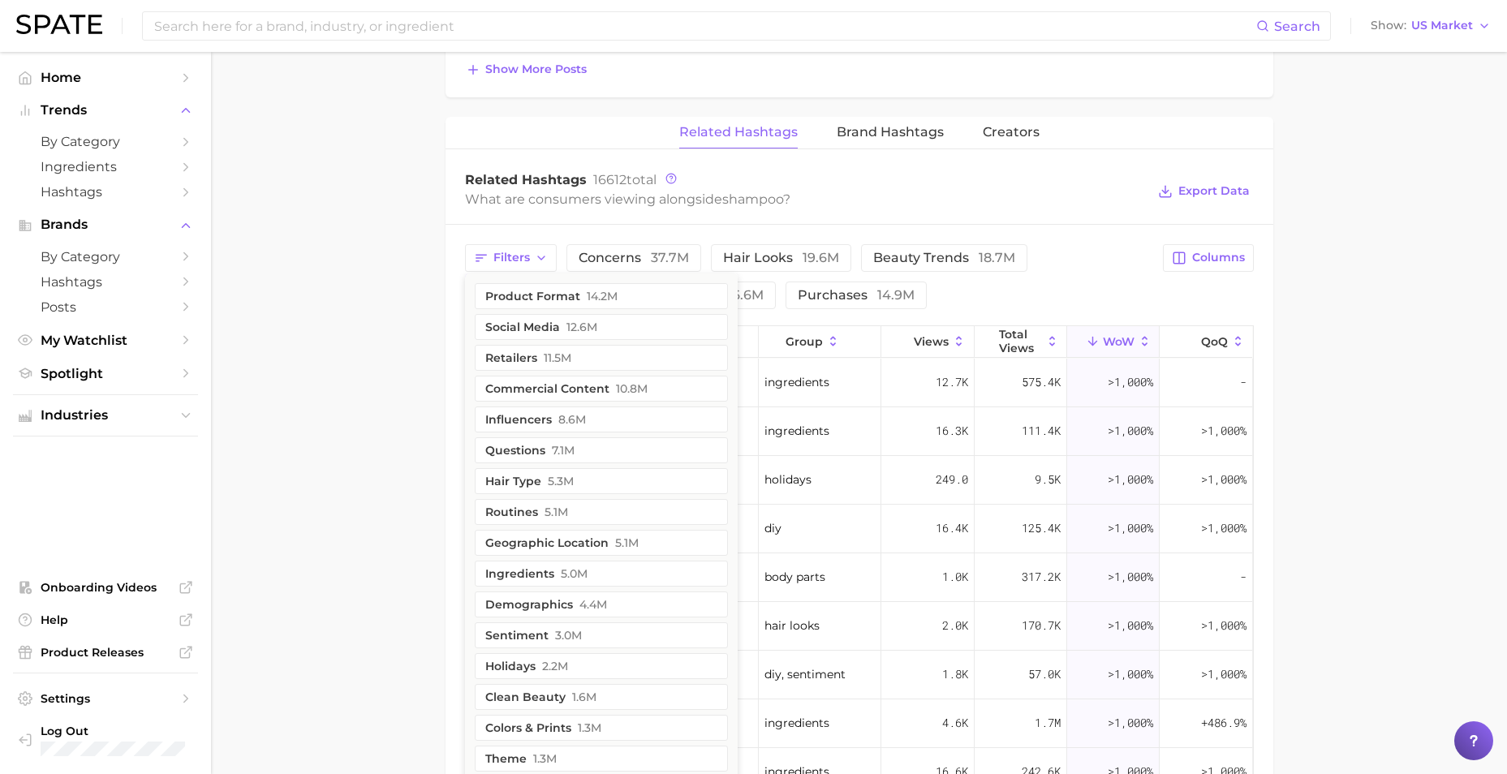
click at [406, 372] on main "1. hair 2. hair care products 3. shampoo products 4. shampoo Overview Google Ti…" at bounding box center [859, 10] width 1296 height 2380
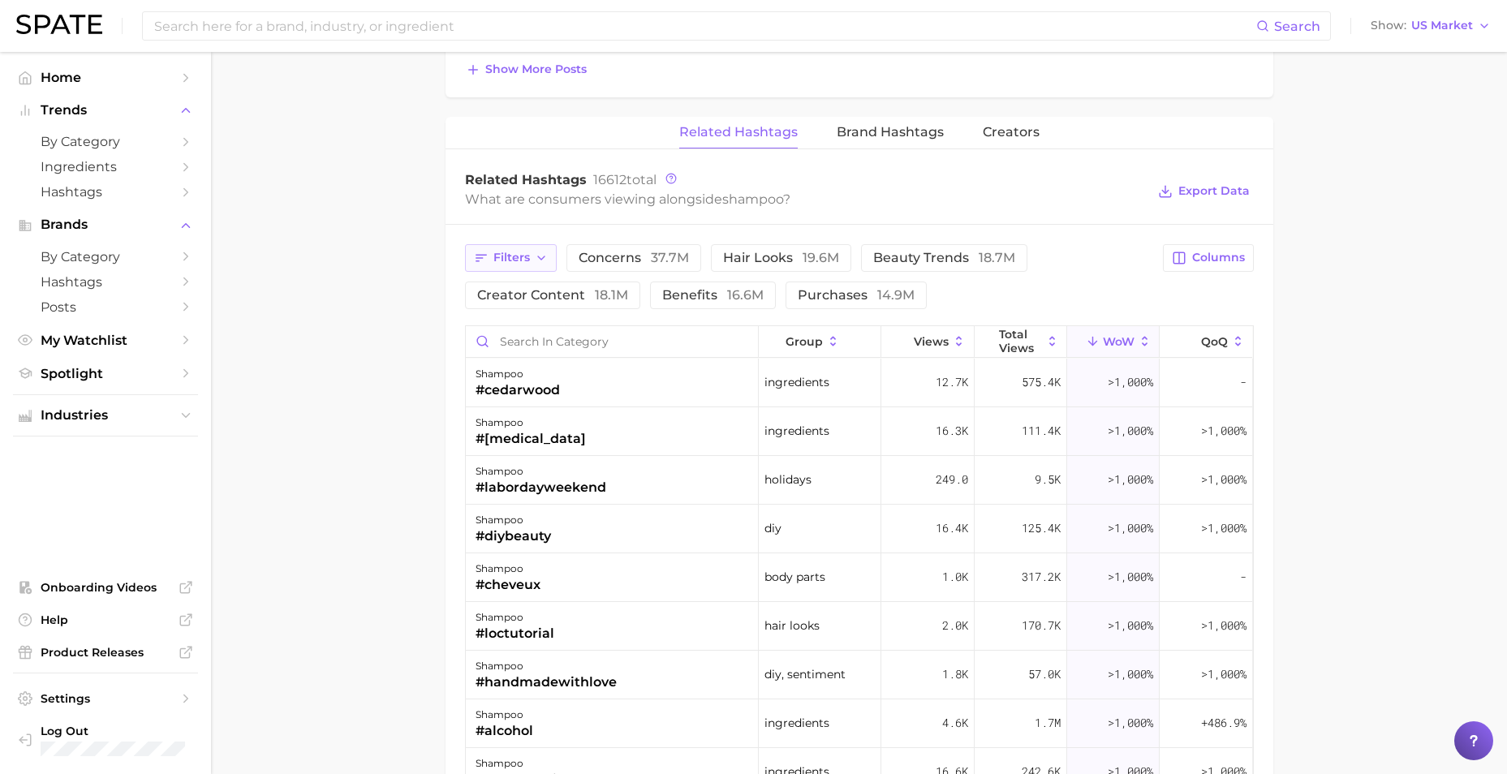
click at [522, 264] on span "Filters" at bounding box center [511, 258] width 37 height 14
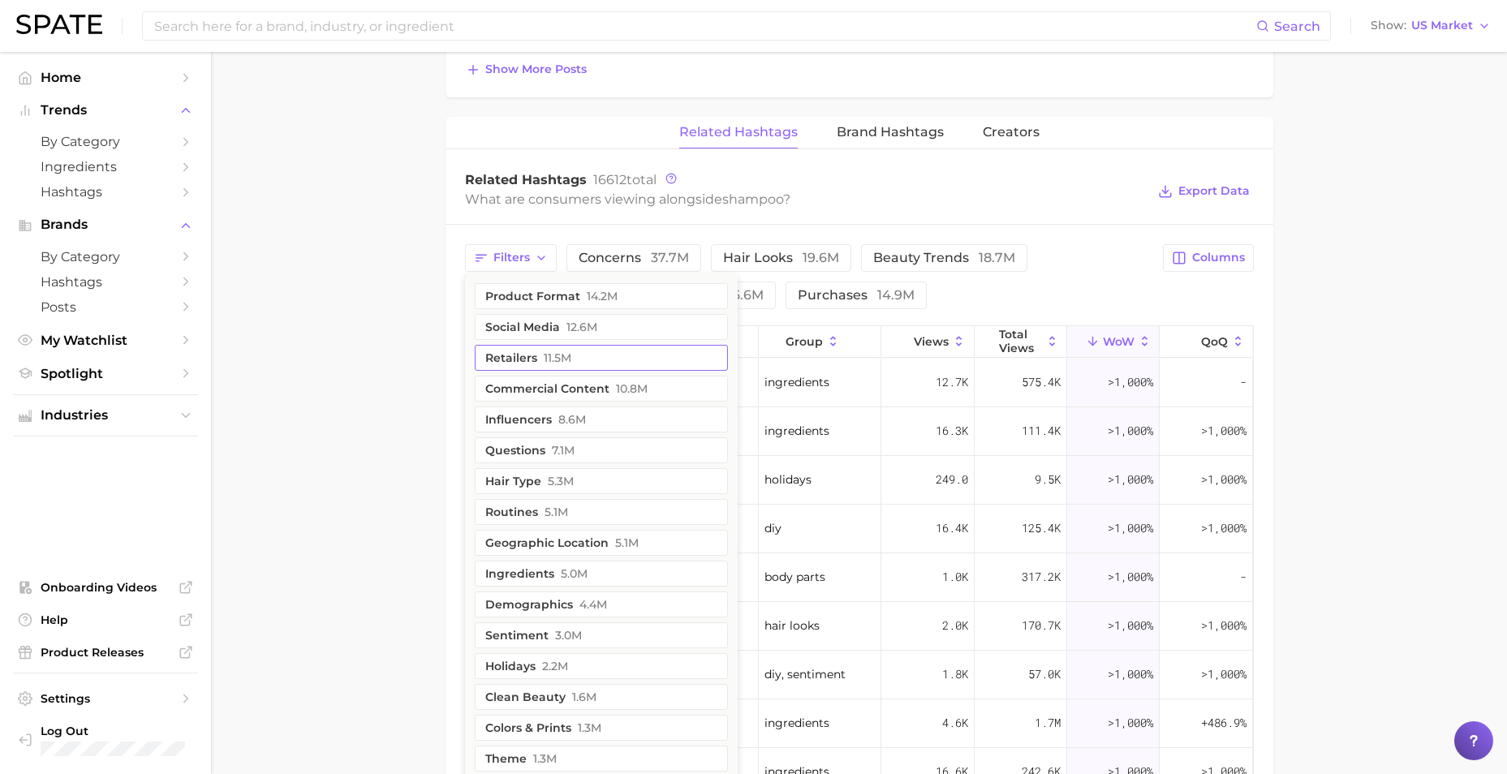
click at [522, 356] on button "retailers 11.5m" at bounding box center [601, 358] width 253 height 26
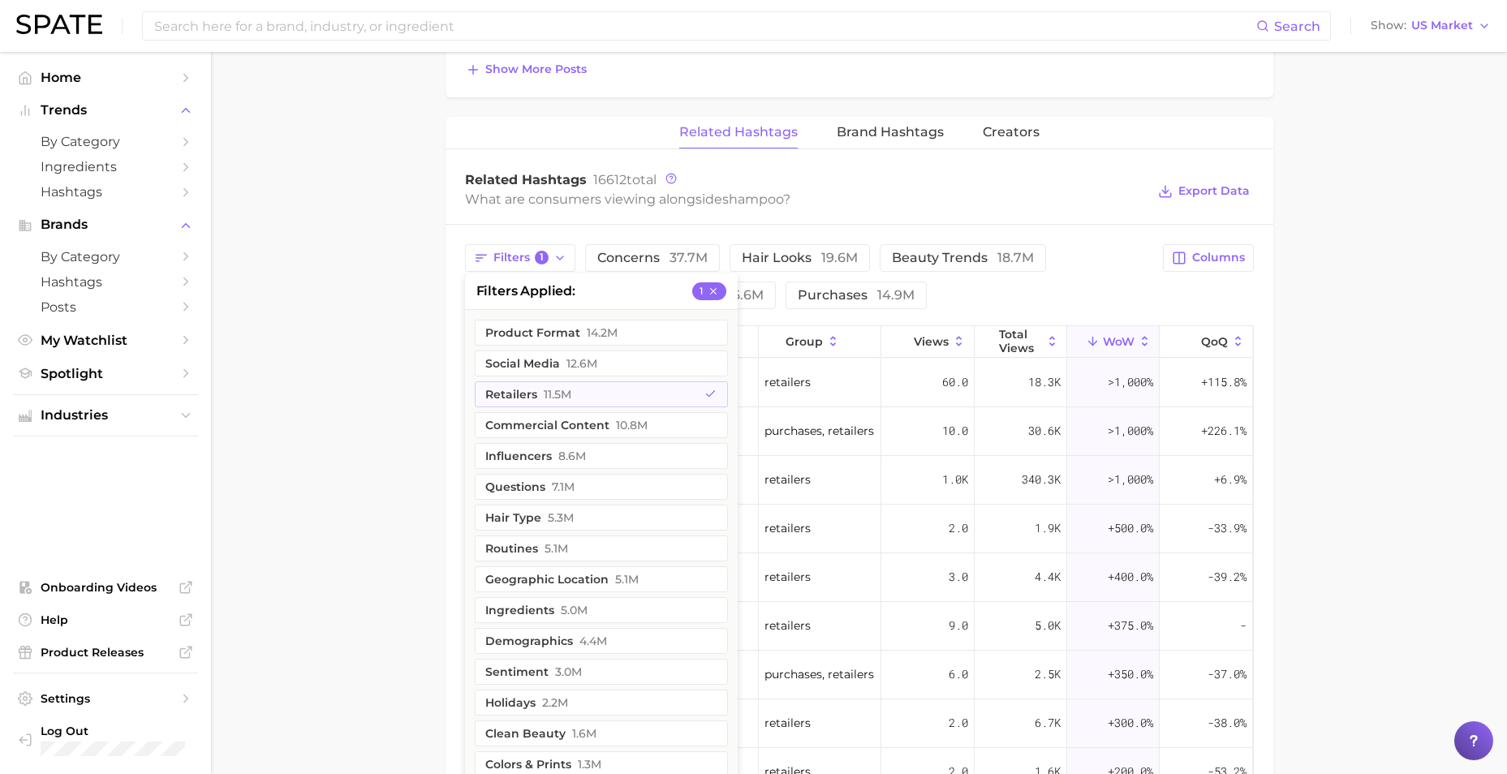
click at [420, 396] on main "1. hair 2. hair care products 3. shampoo products 4. shampoo Overview Google Ti…" at bounding box center [859, 10] width 1296 height 2380
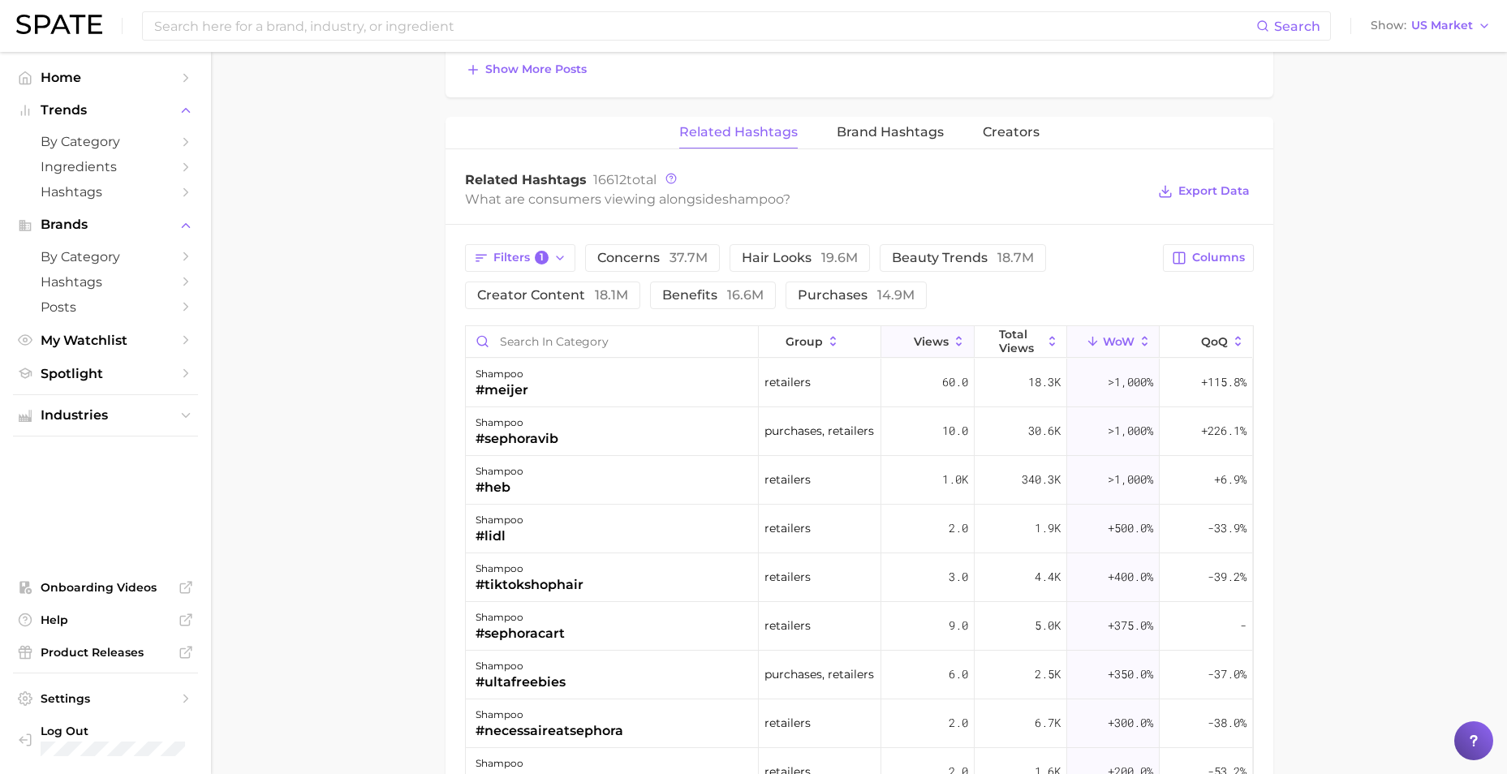
click at [933, 343] on span "Views" at bounding box center [931, 341] width 35 height 13
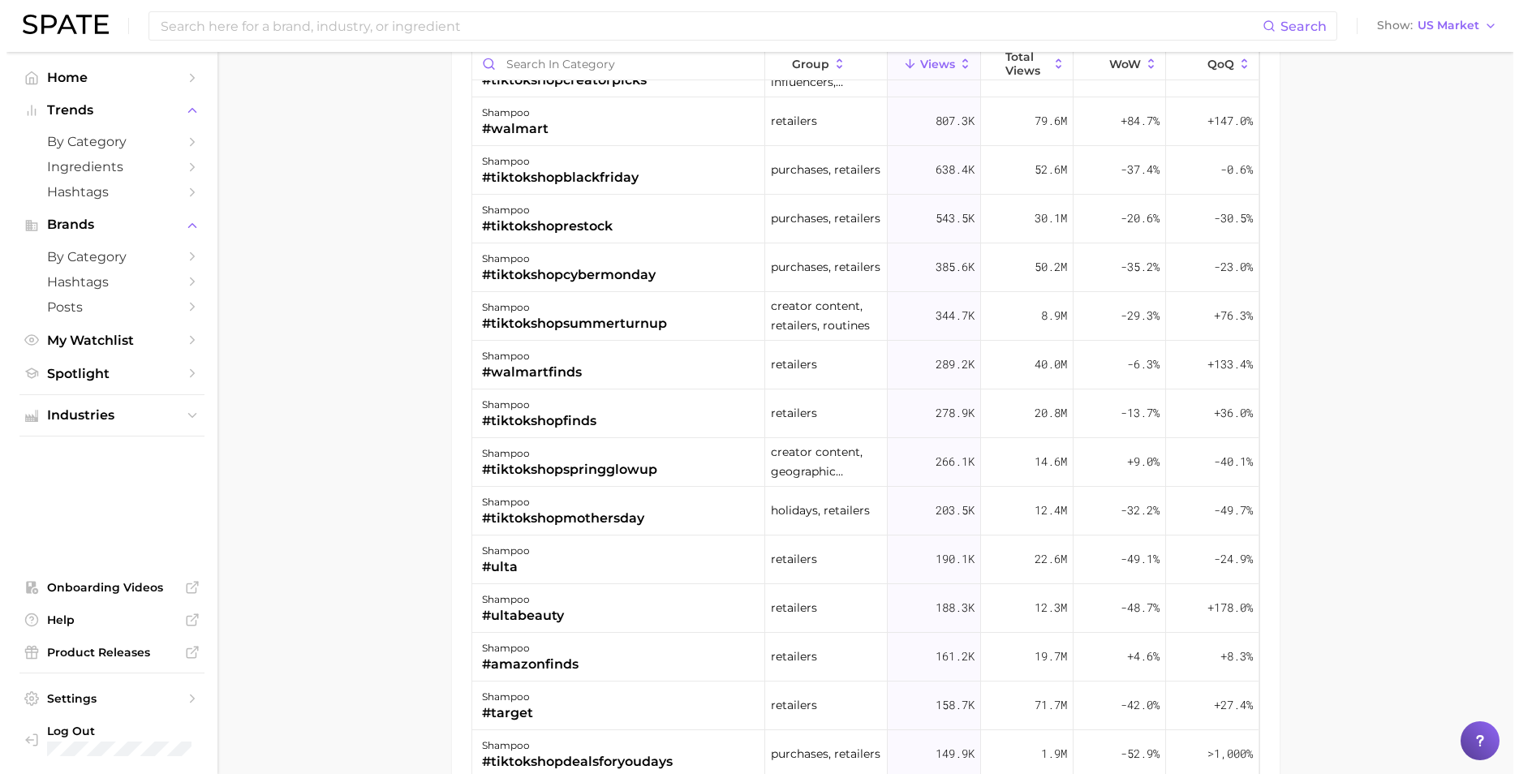
scroll to position [1495, 0]
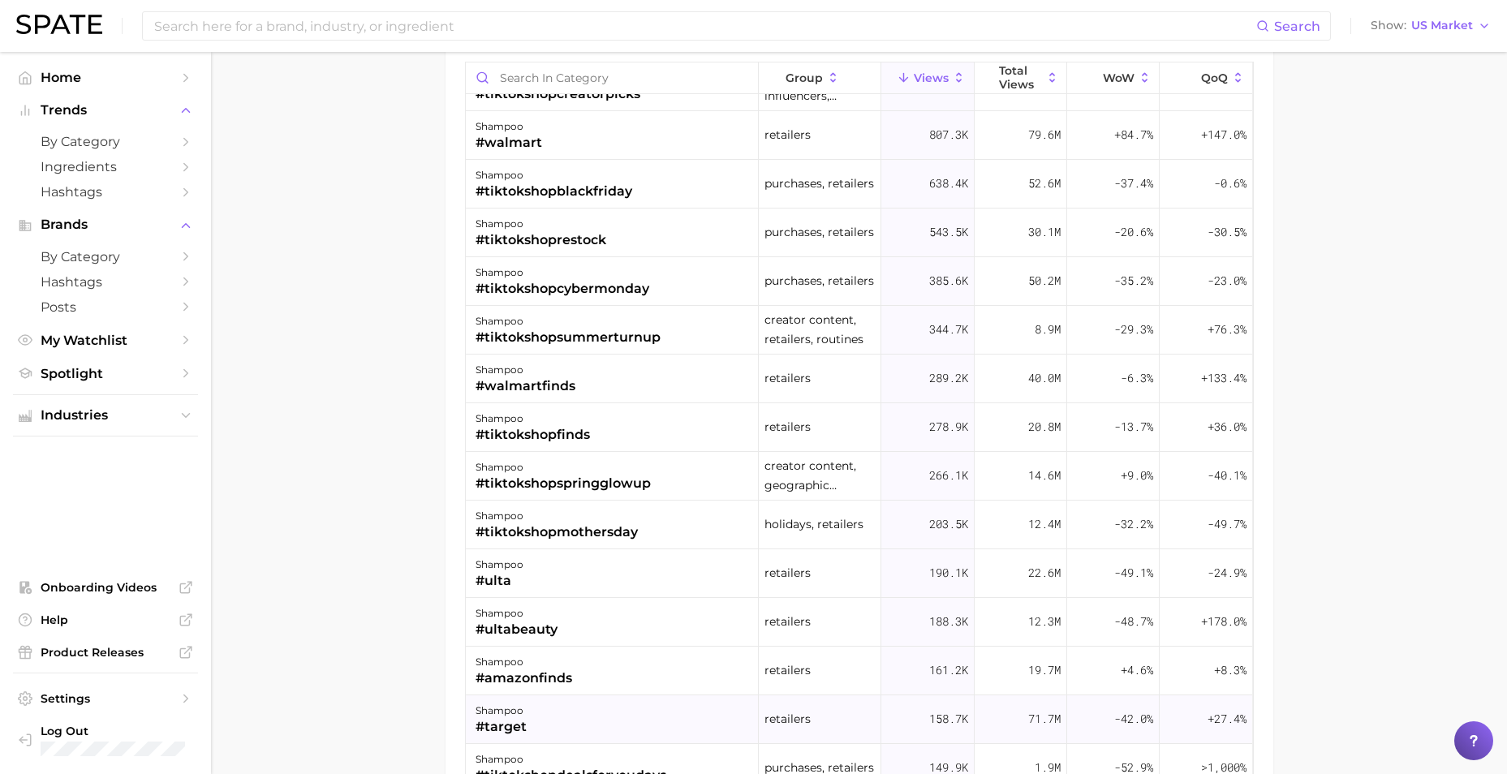
click at [534, 709] on div "shampoo #target" at bounding box center [612, 719] width 293 height 49
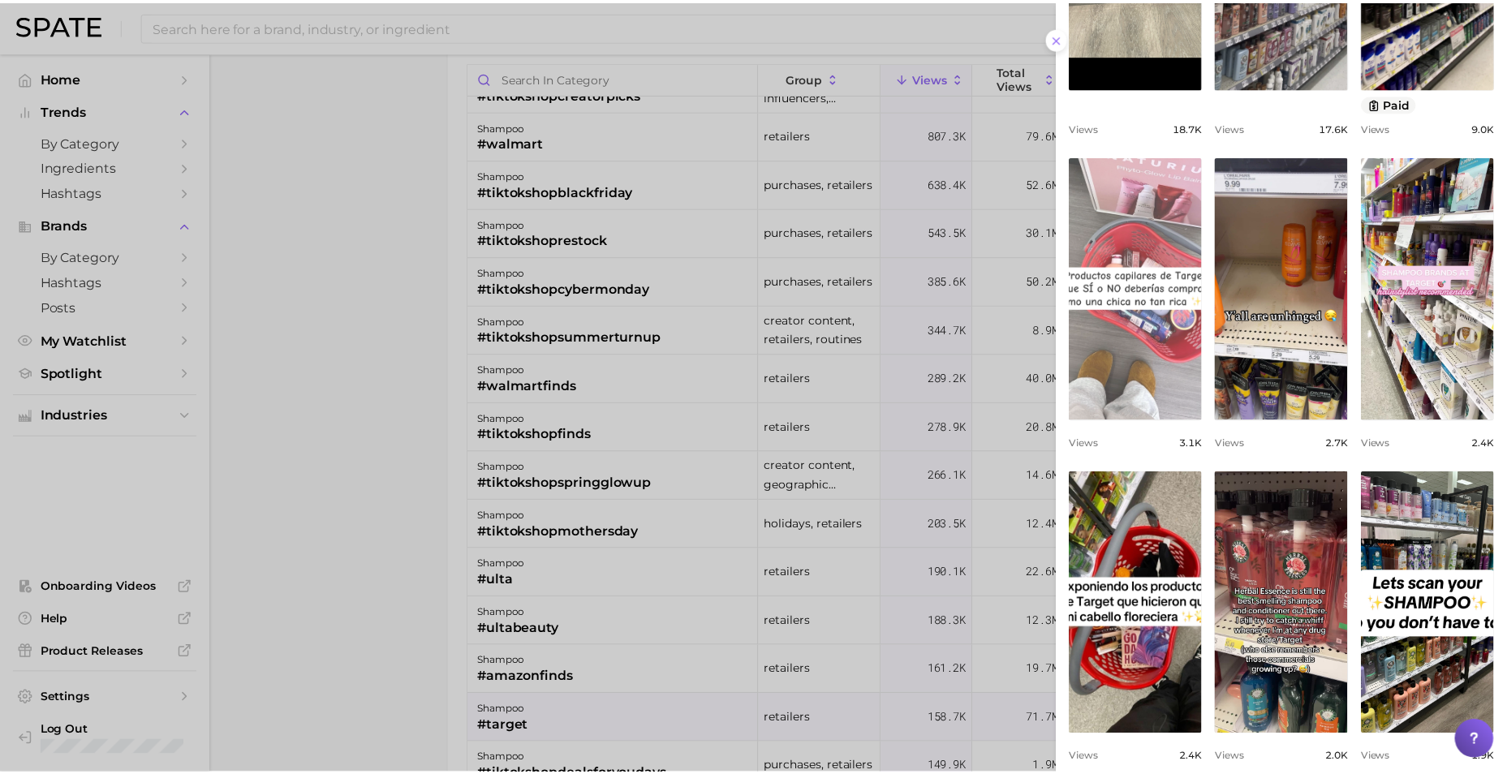
scroll to position [325, 0]
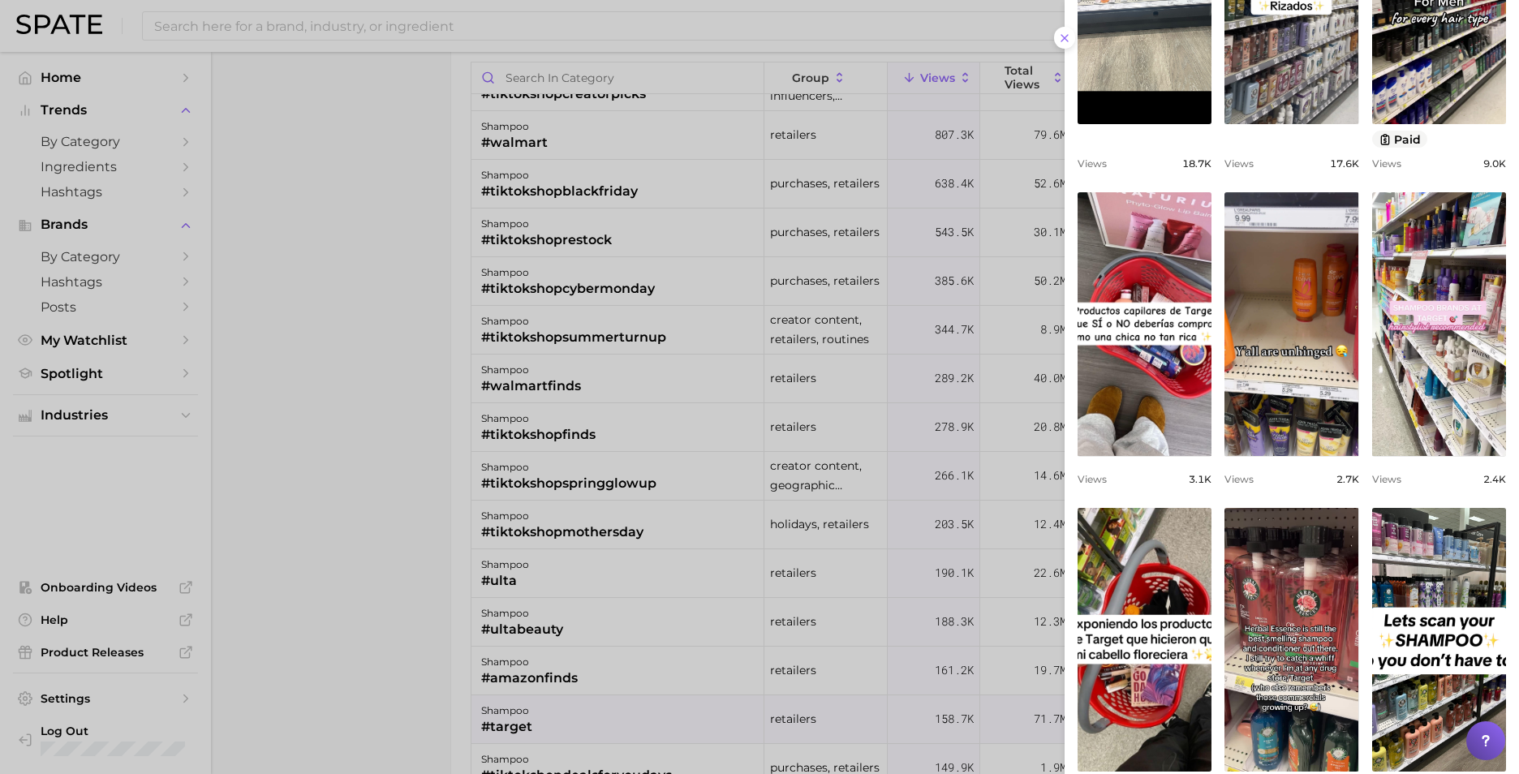
drag, startPoint x: 380, startPoint y: 312, endPoint x: 741, endPoint y: 377, distance: 366.0
click at [380, 312] on div at bounding box center [759, 387] width 1519 height 774
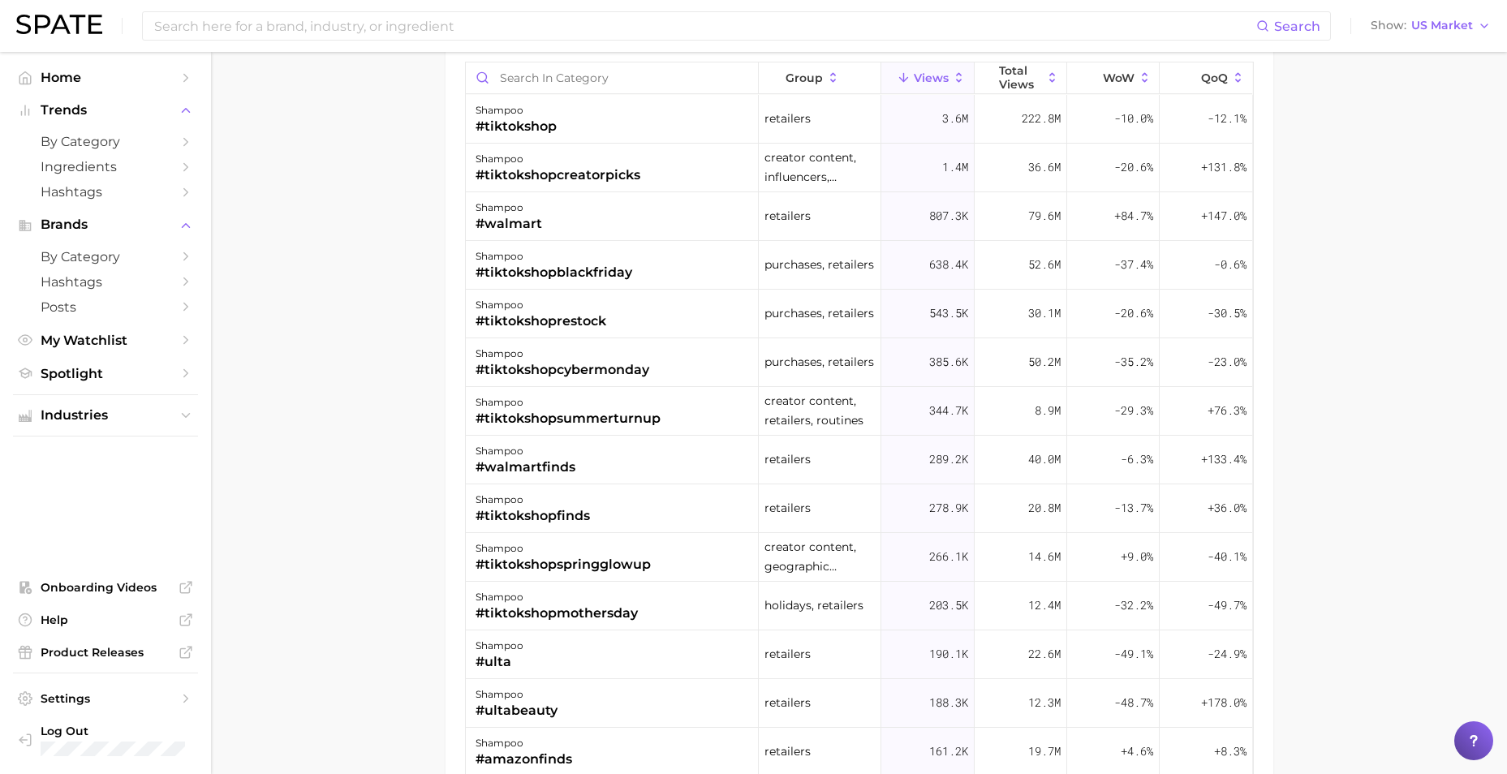
scroll to position [1171, 0]
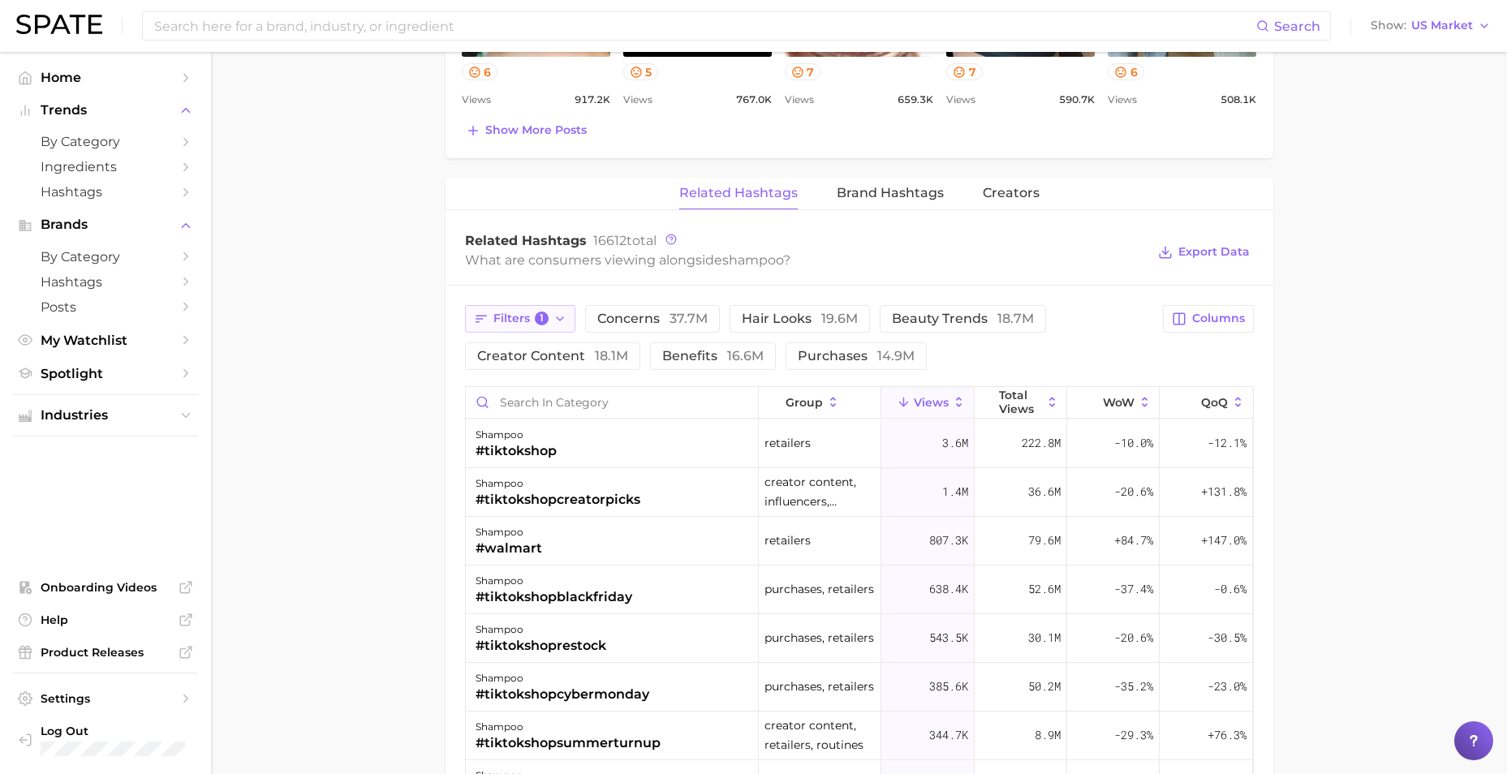
click at [523, 322] on span "Filters 1" at bounding box center [521, 319] width 56 height 15
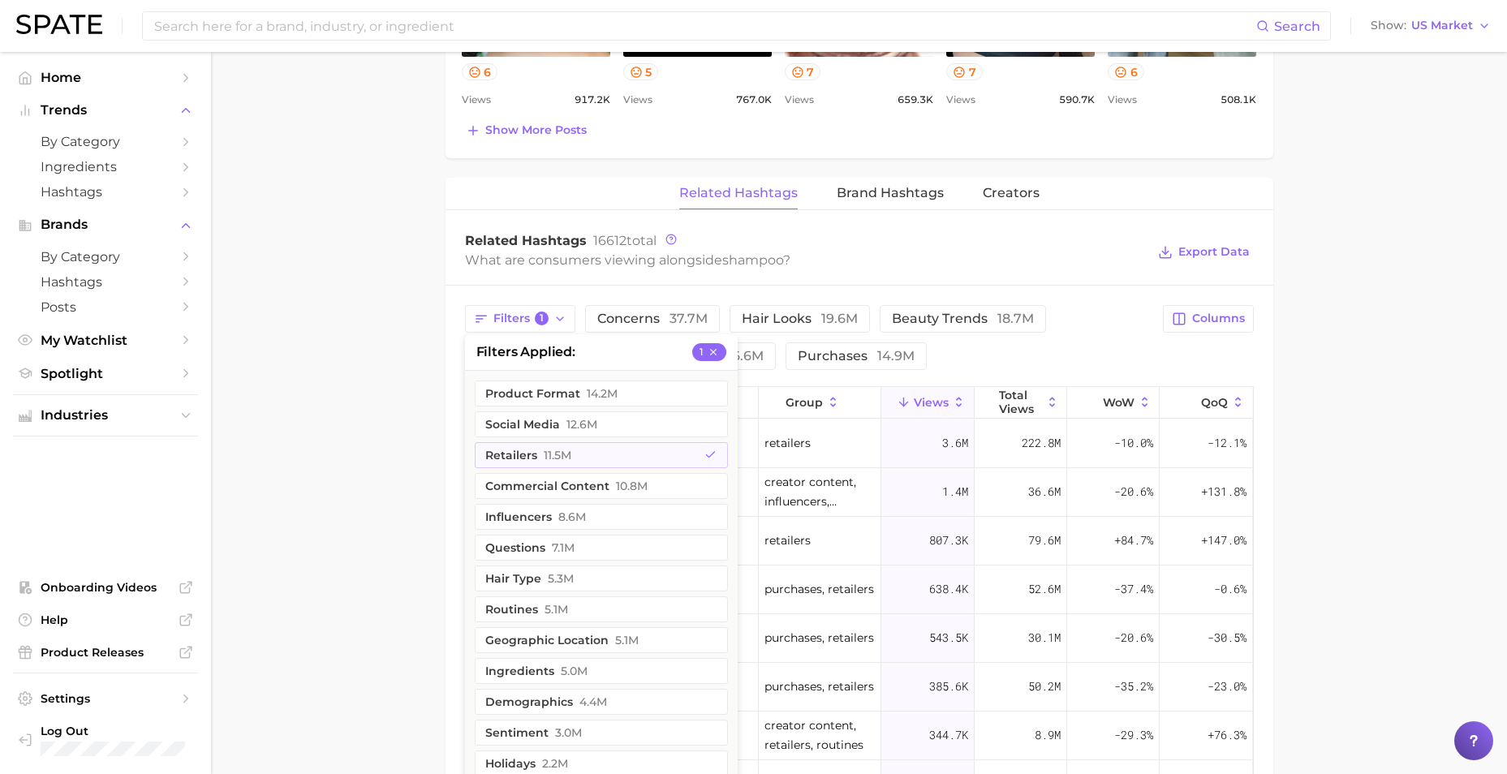
click at [389, 432] on main "1. hair 2. hair care products 3. shampoo products 4. shampoo Overview Google Ti…" at bounding box center [859, 71] width 1296 height 2380
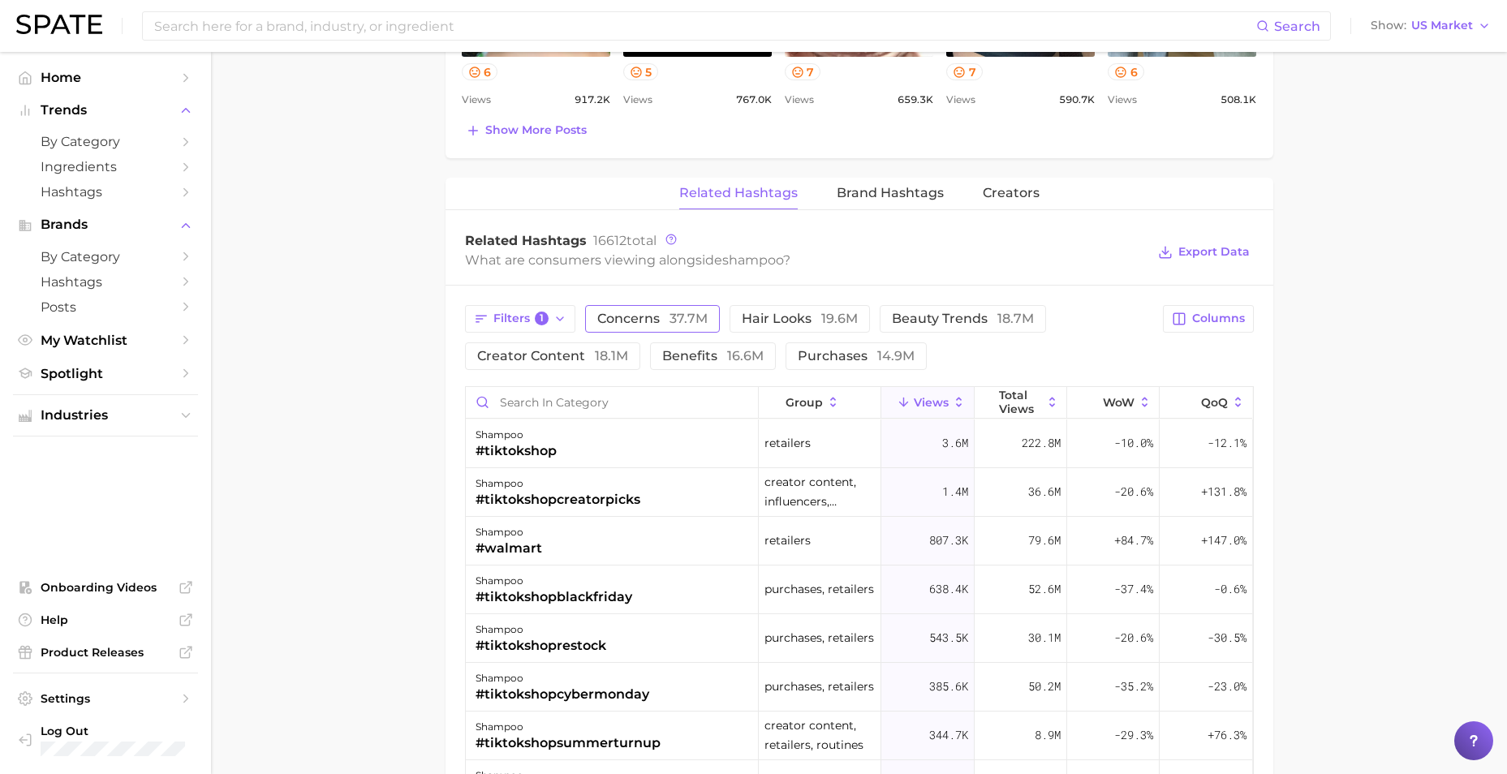
click at [653, 318] on span "concerns 37.7m" at bounding box center [652, 318] width 110 height 13
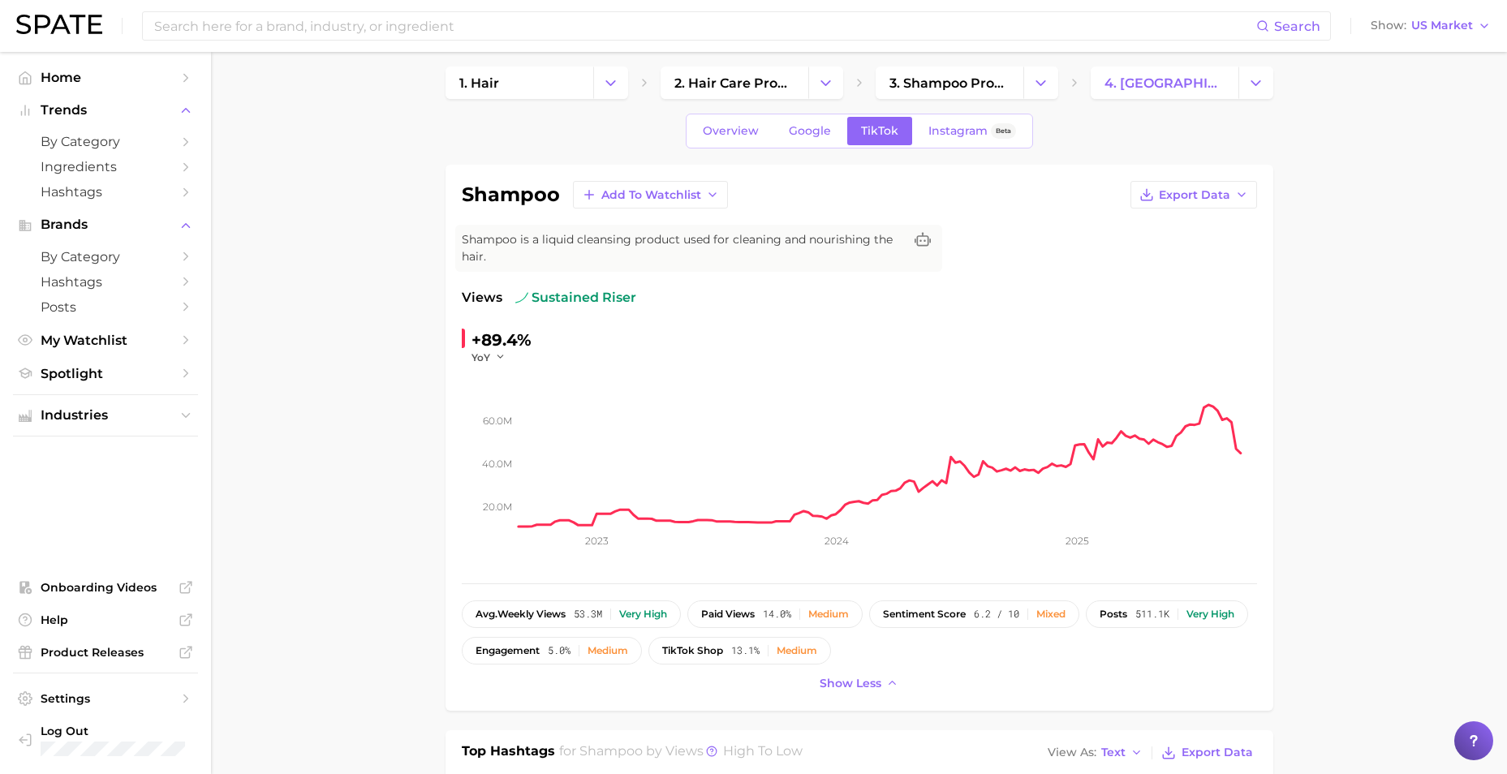
scroll to position [0, 0]
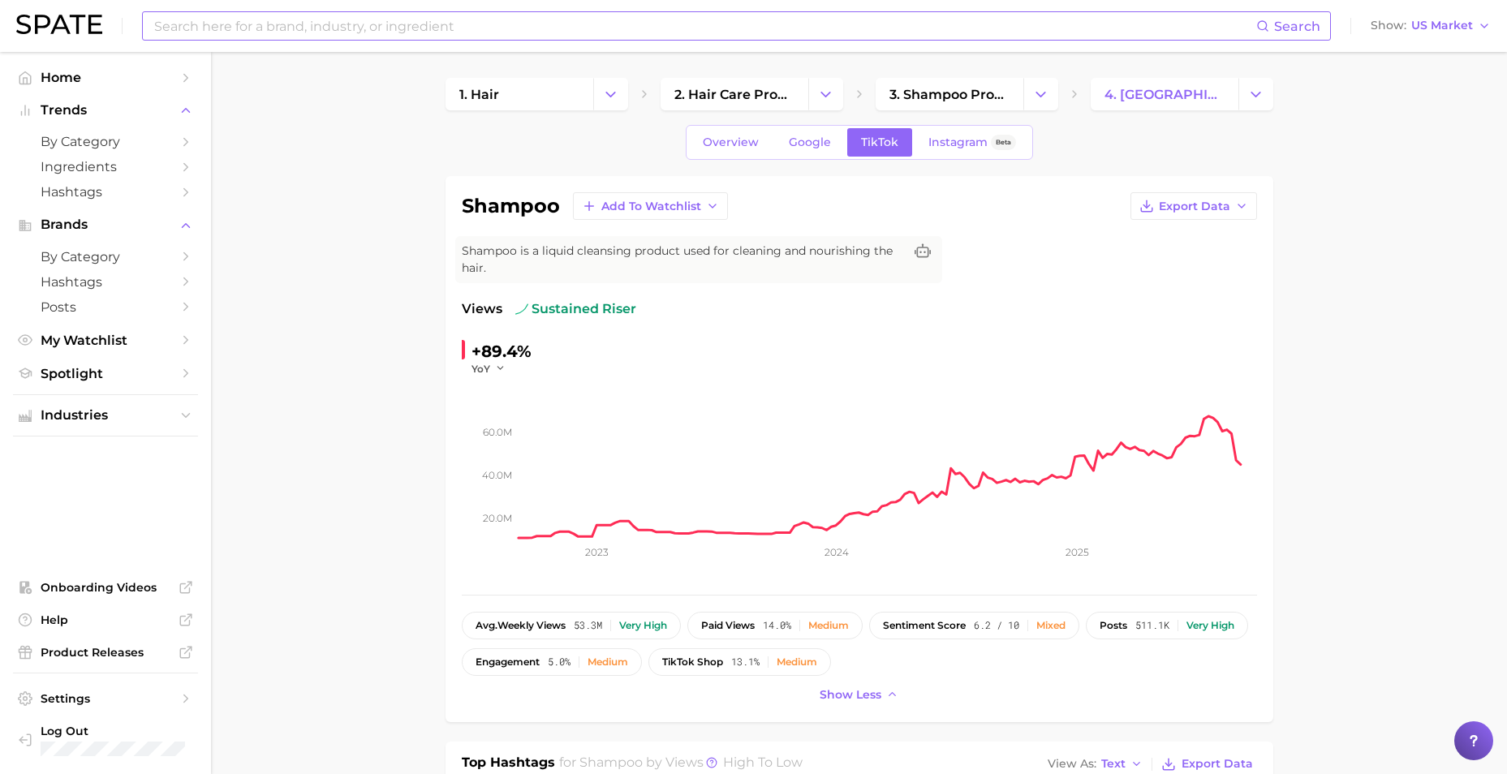
click at [213, 27] on input at bounding box center [704, 26] width 1103 height 28
type input "[PERSON_NAME]'s"
click at [114, 247] on link "by Category" at bounding box center [105, 256] width 185 height 25
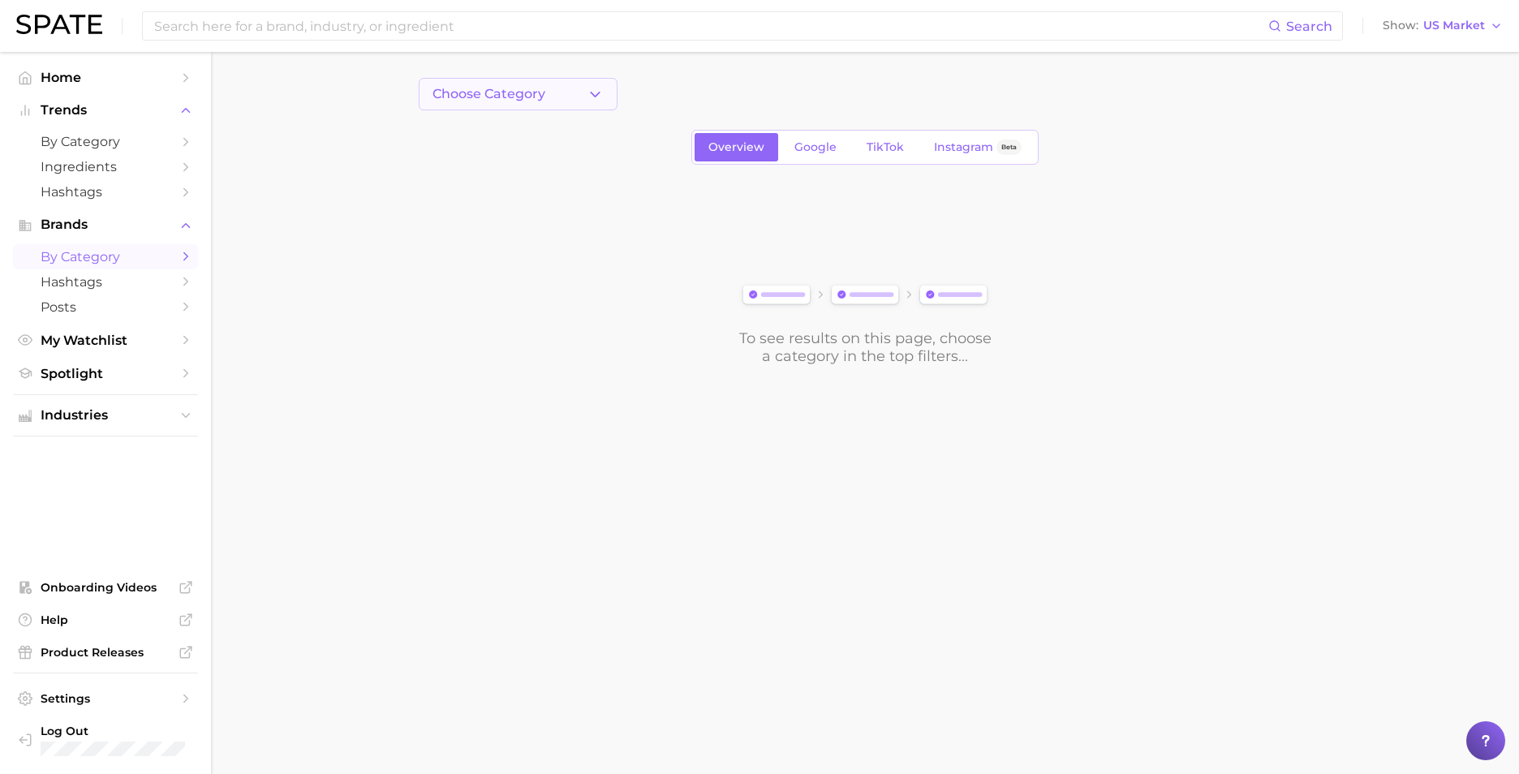
click at [565, 86] on button "Choose Category" at bounding box center [518, 94] width 199 height 32
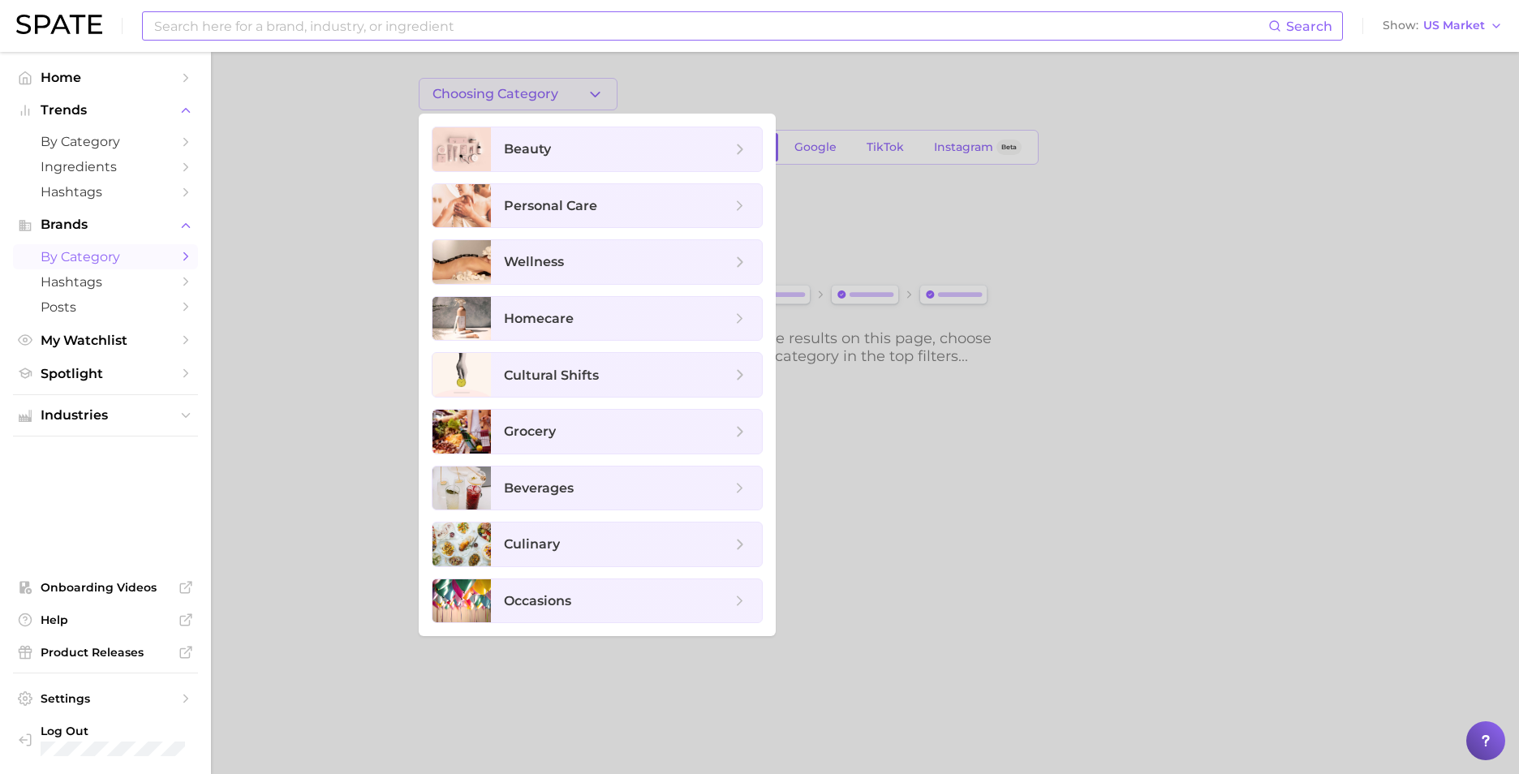
click at [274, 23] on input at bounding box center [711, 26] width 1116 height 28
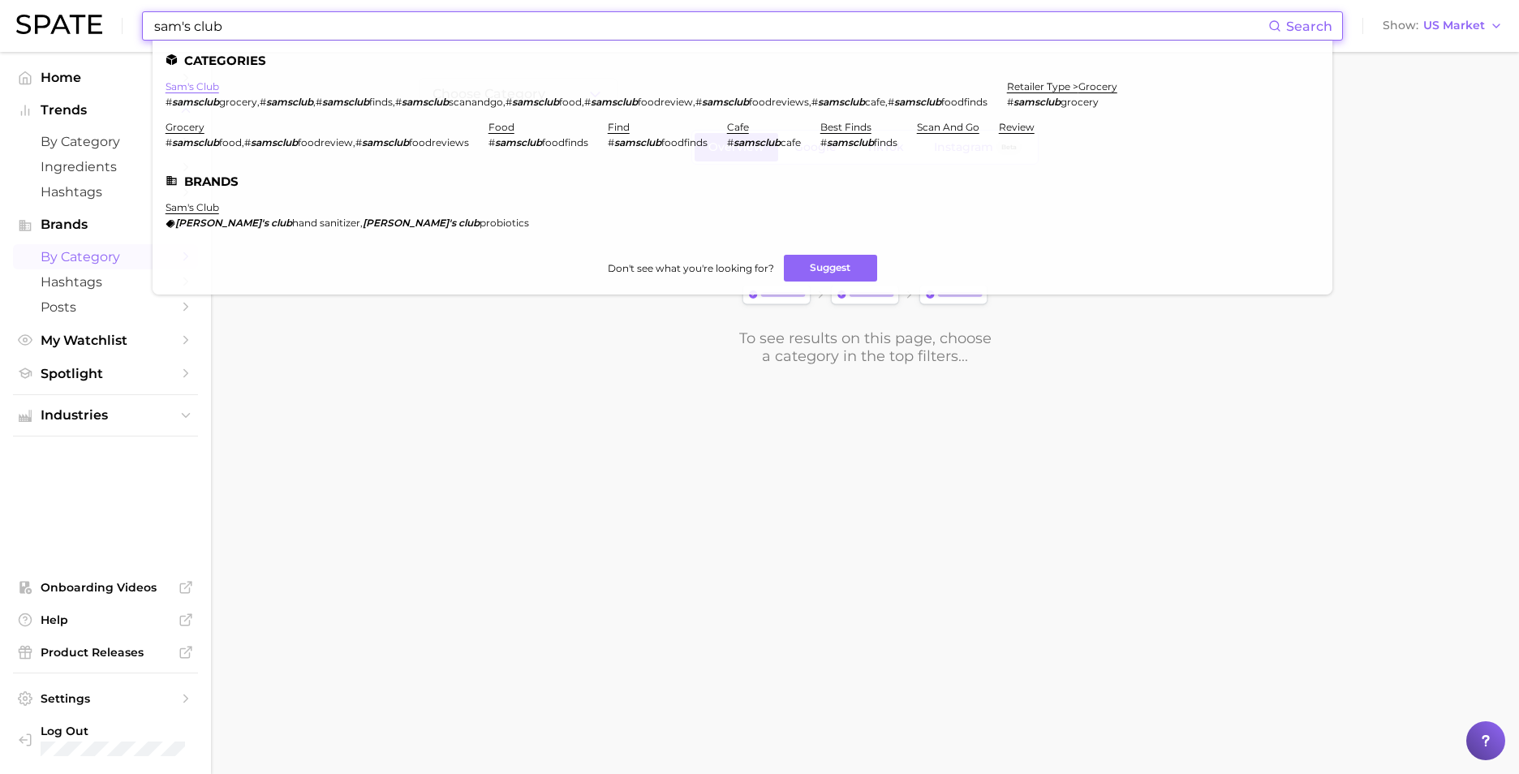
type input "sam's club"
click at [176, 83] on link "sam's club" at bounding box center [193, 86] width 54 height 12
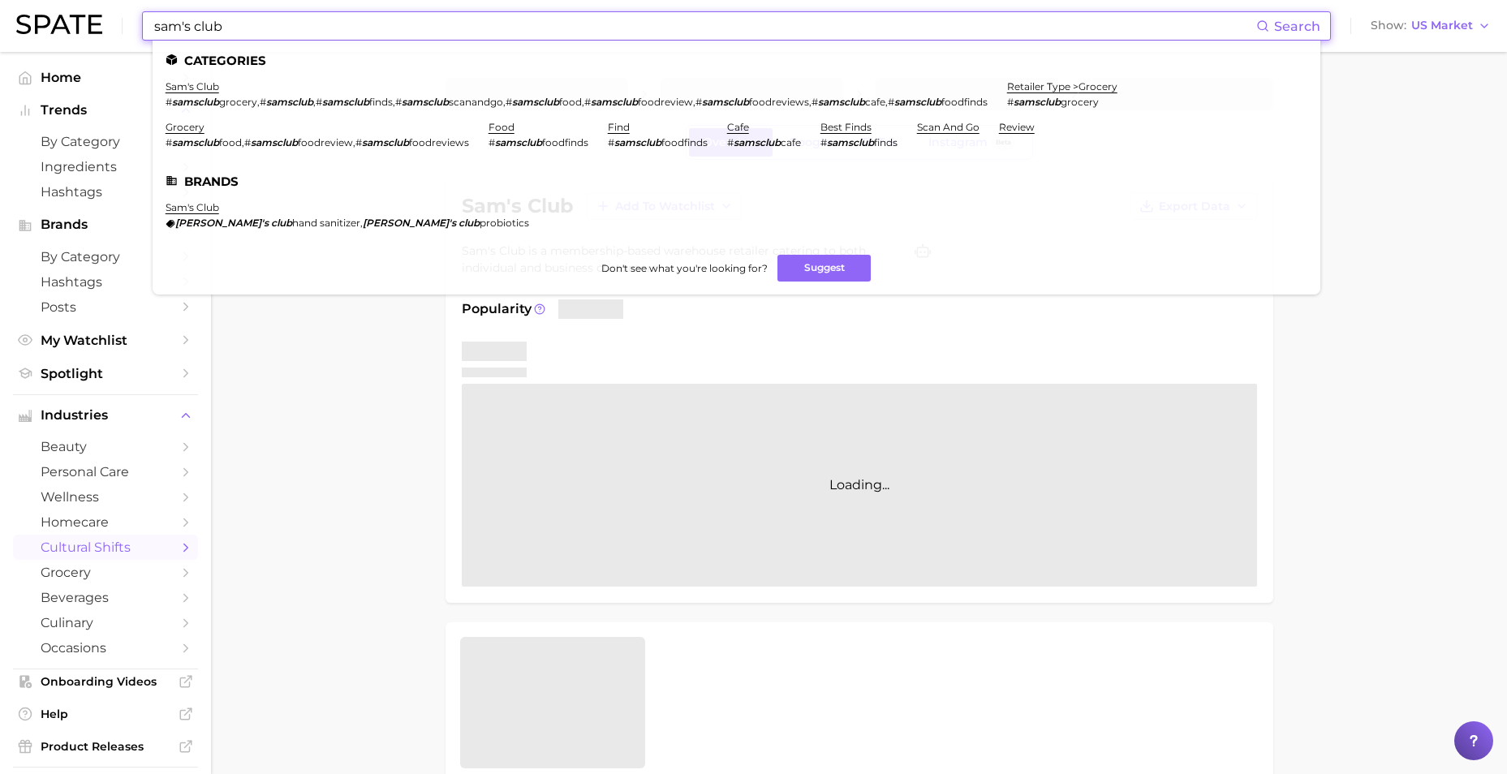
click at [193, 23] on input "sam's club" at bounding box center [704, 26] width 1103 height 28
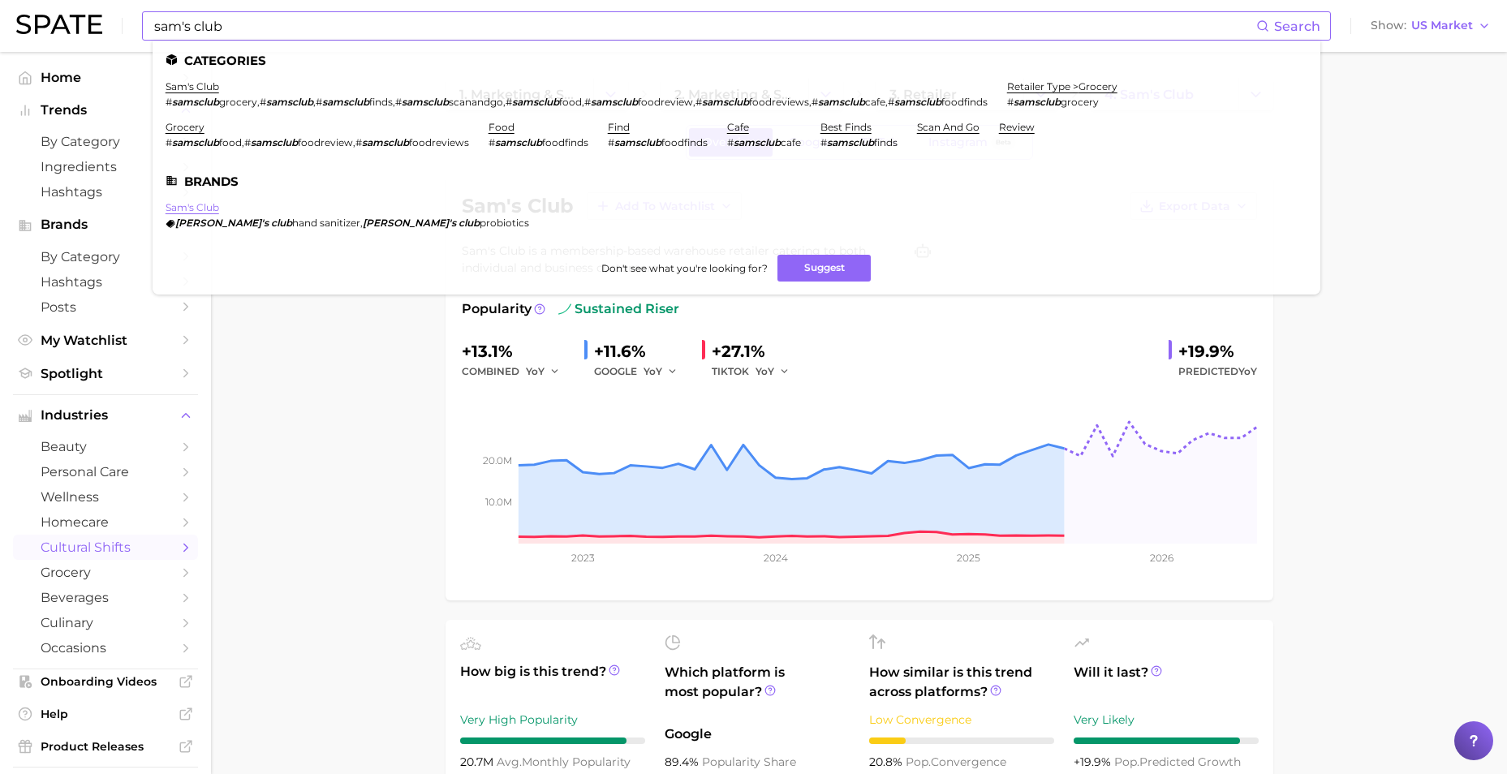
click at [196, 208] on link "sam's club" at bounding box center [193, 207] width 54 height 12
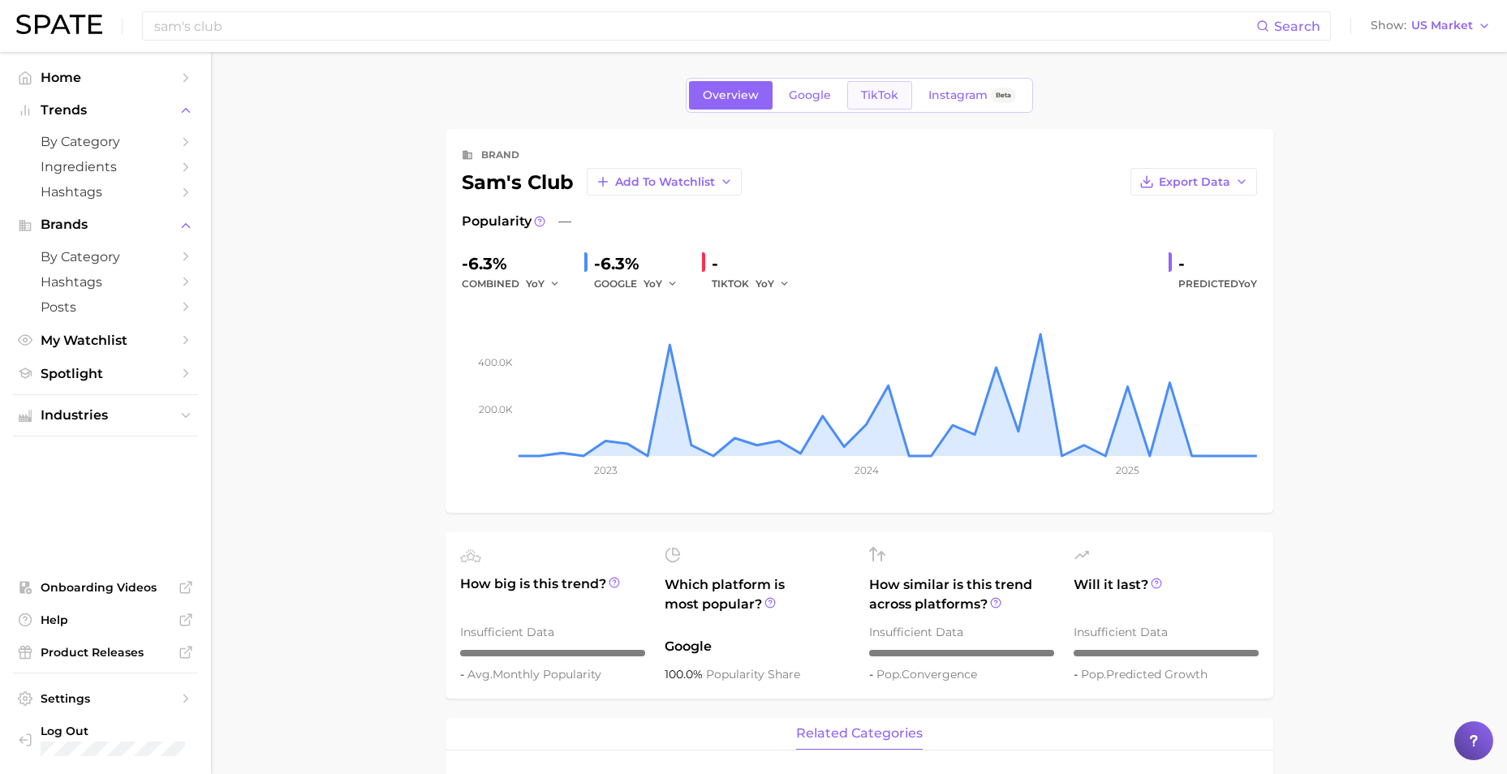
click at [877, 105] on link "TikTok" at bounding box center [879, 95] width 65 height 28
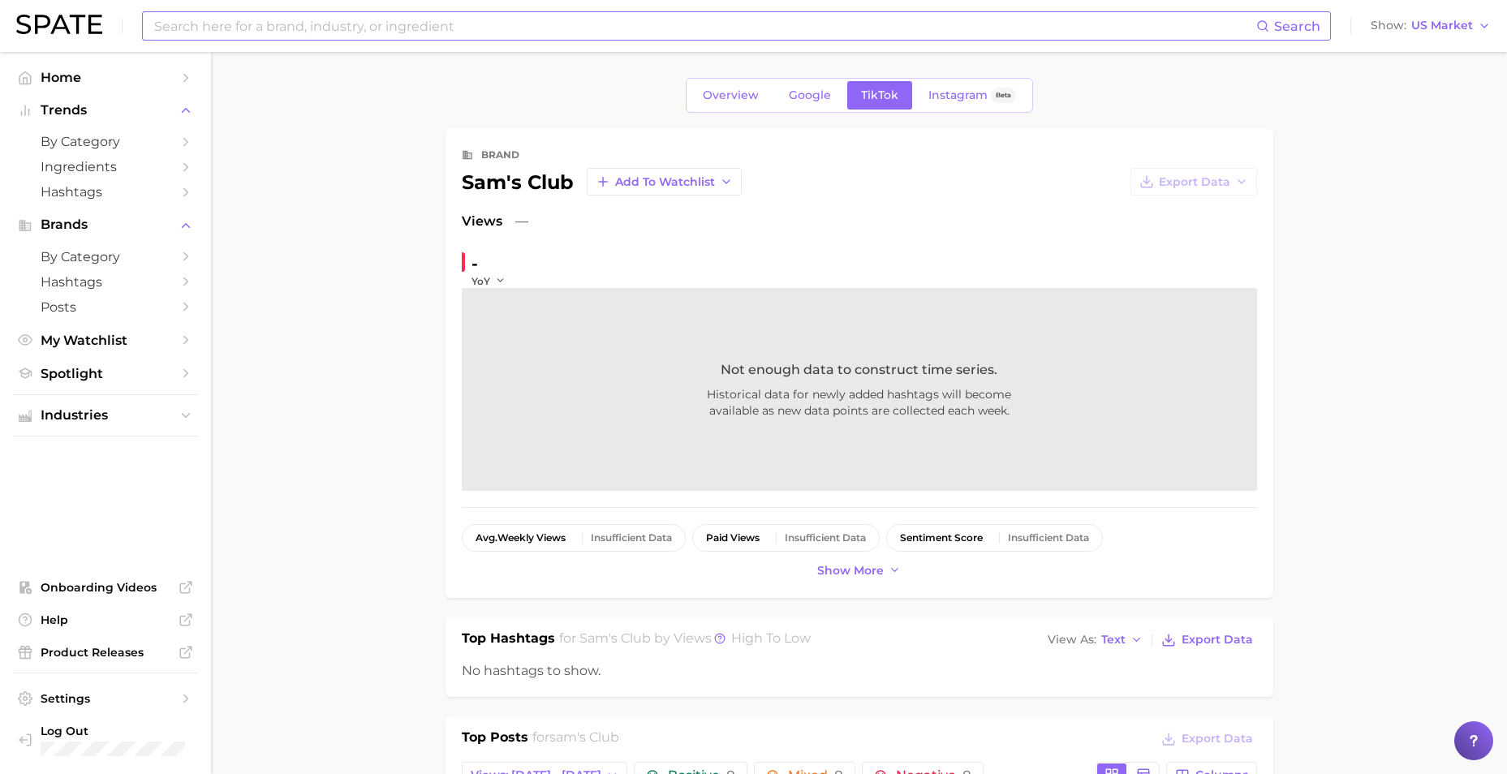
click at [252, 21] on input at bounding box center [704, 26] width 1103 height 28
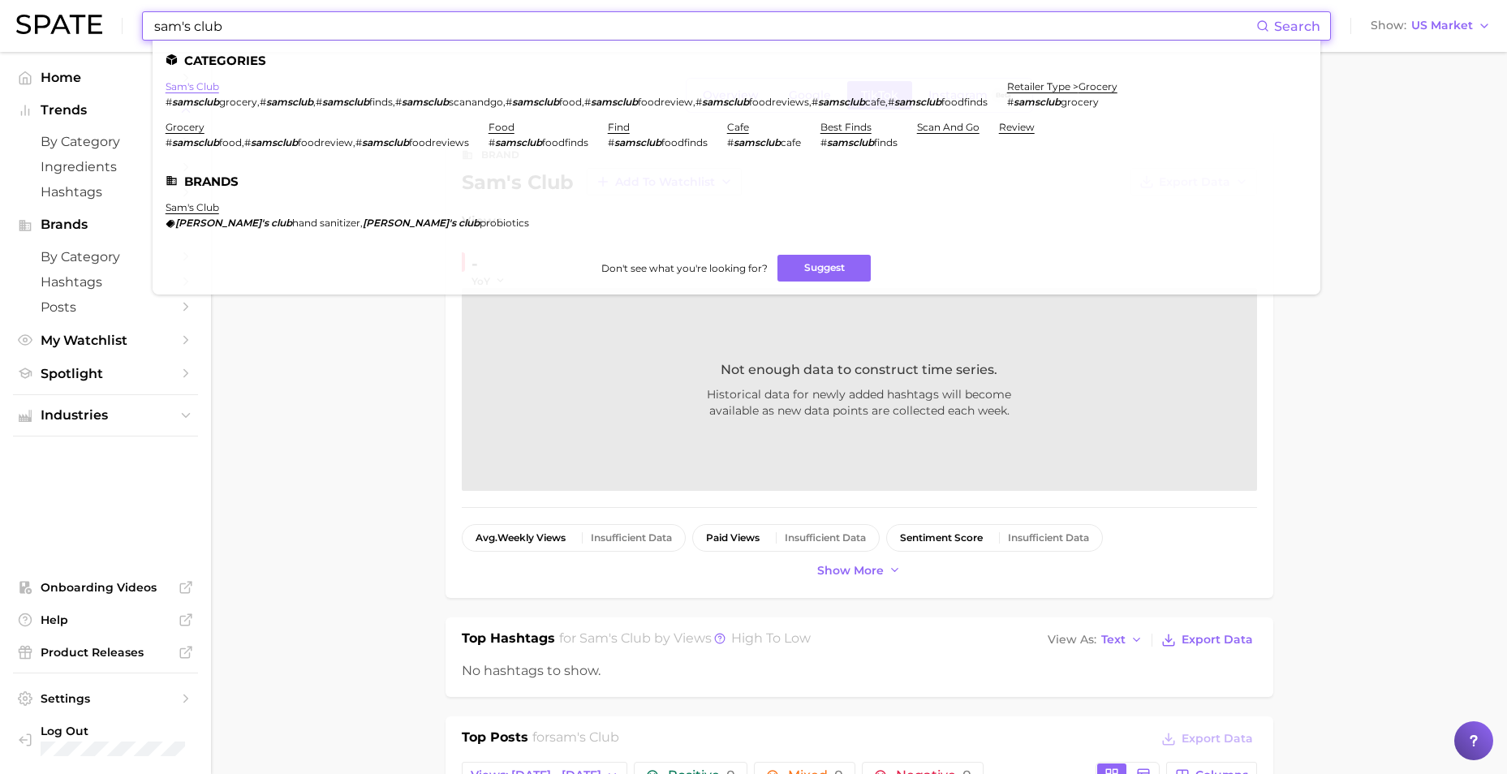
type input "sam's club"
click at [210, 84] on link "sam's club" at bounding box center [193, 86] width 54 height 12
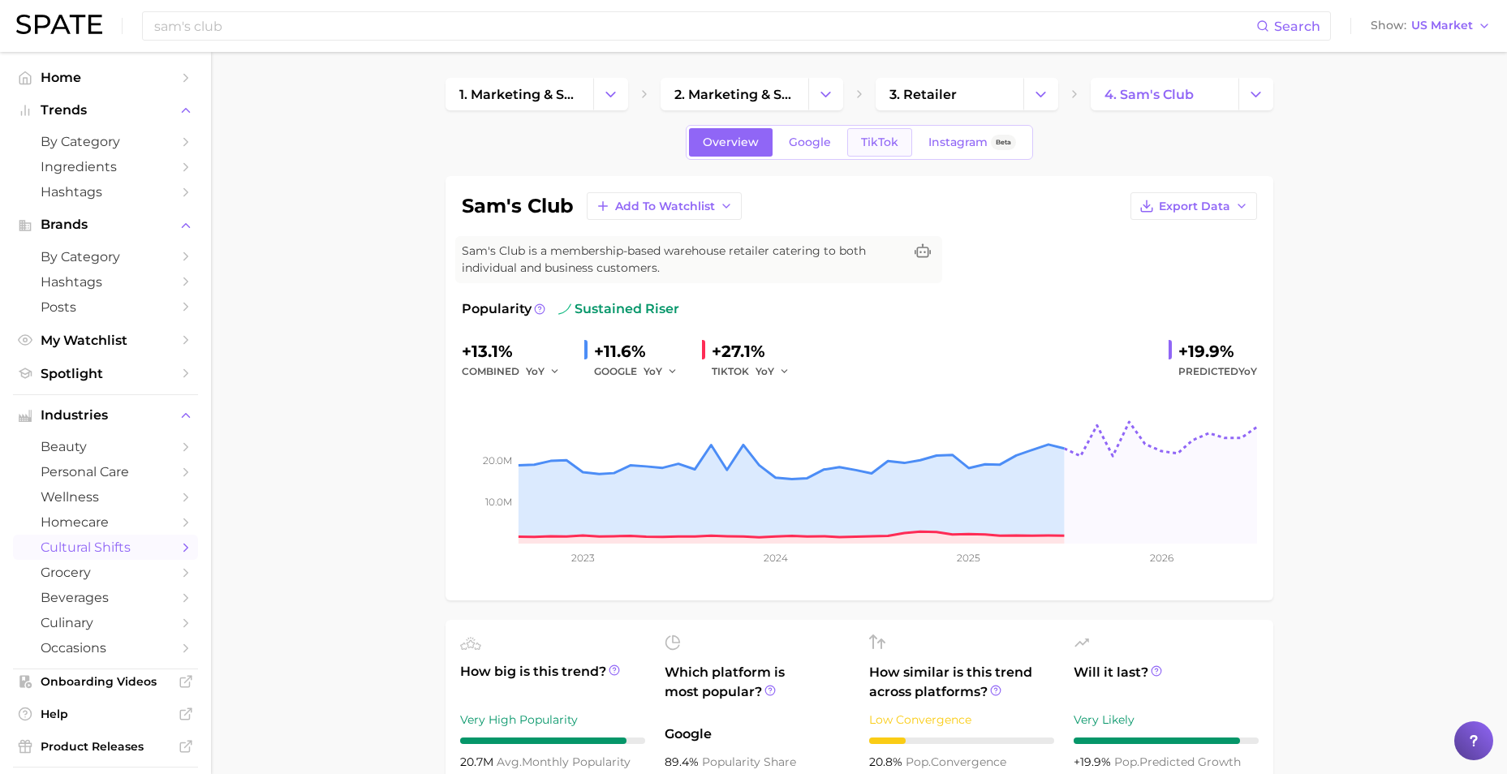
click at [887, 141] on span "TikTok" at bounding box center [879, 142] width 37 height 14
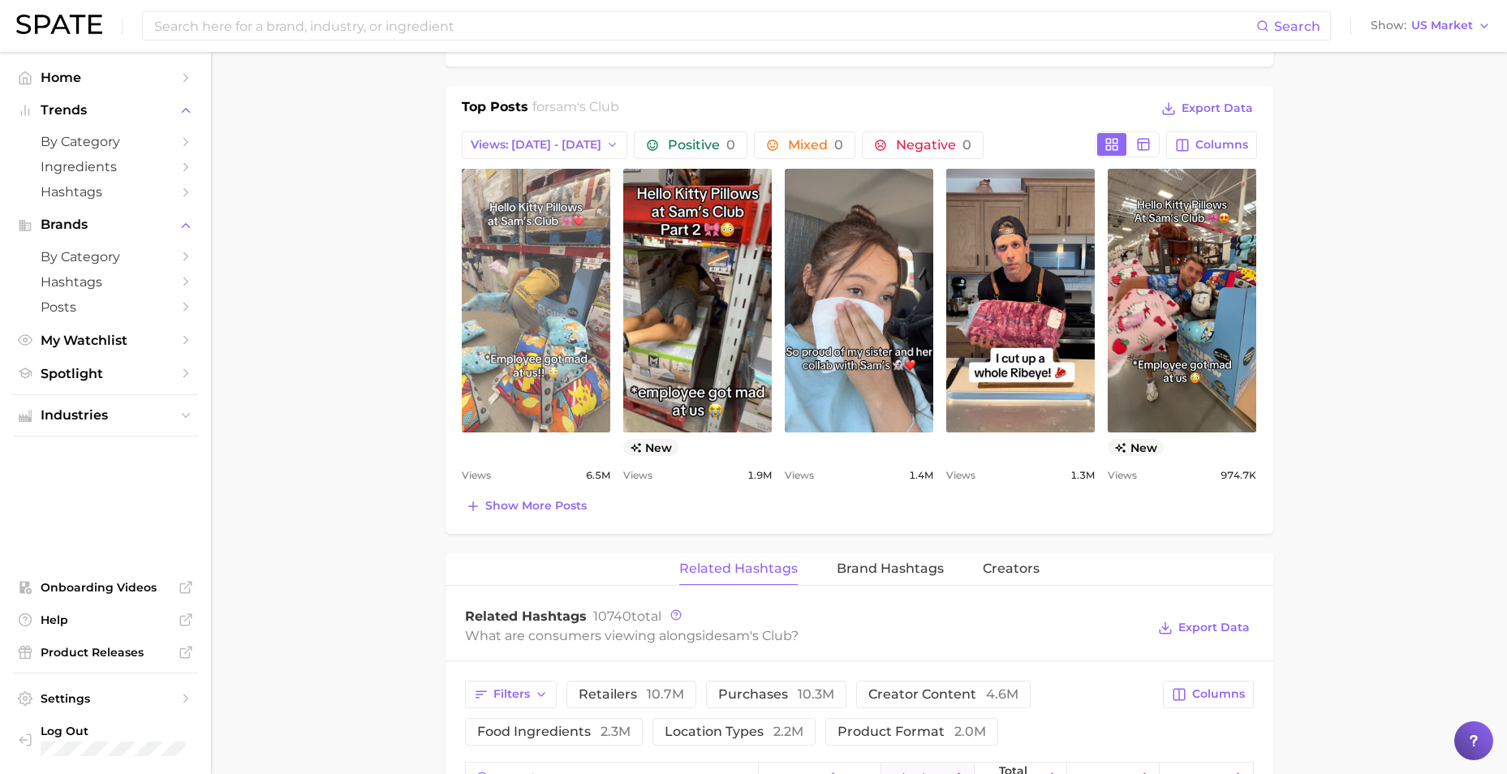
scroll to position [730, 0]
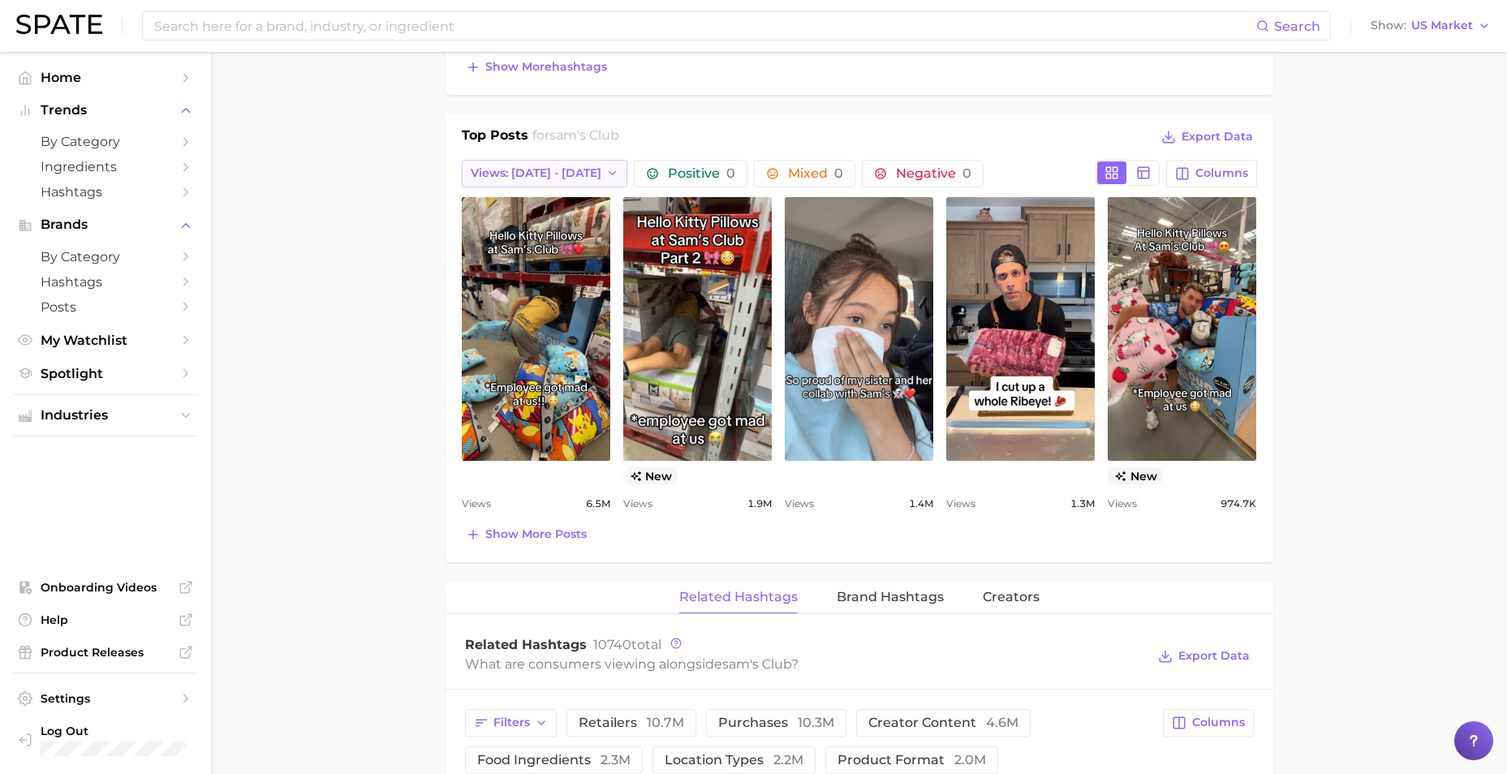
click at [568, 185] on button "Views: [DATE] - [DATE]" at bounding box center [545, 174] width 166 height 28
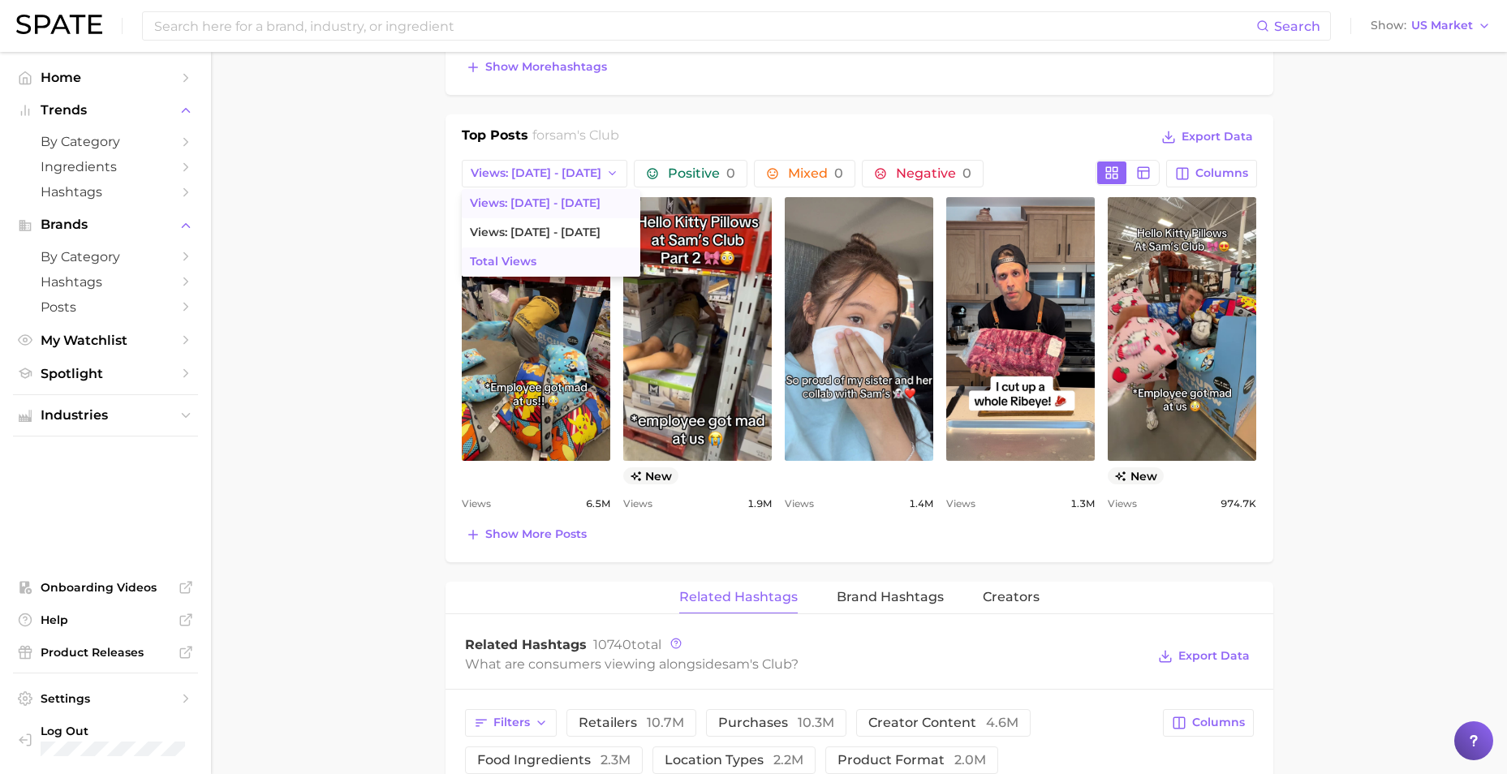
click at [570, 268] on button "Total Views" at bounding box center [551, 261] width 178 height 29
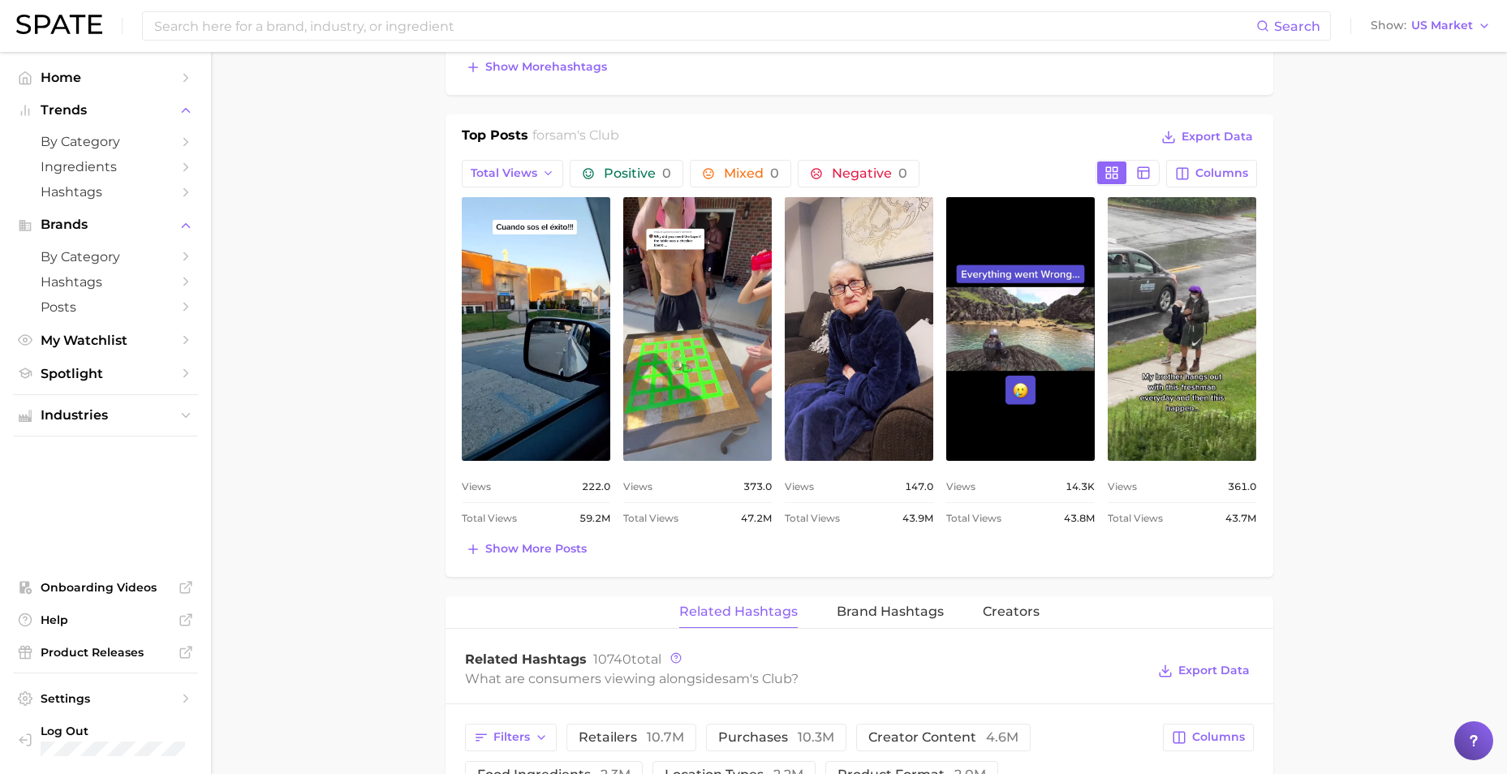
scroll to position [0, 0]
click at [555, 545] on span "Show more posts" at bounding box center [535, 549] width 101 height 14
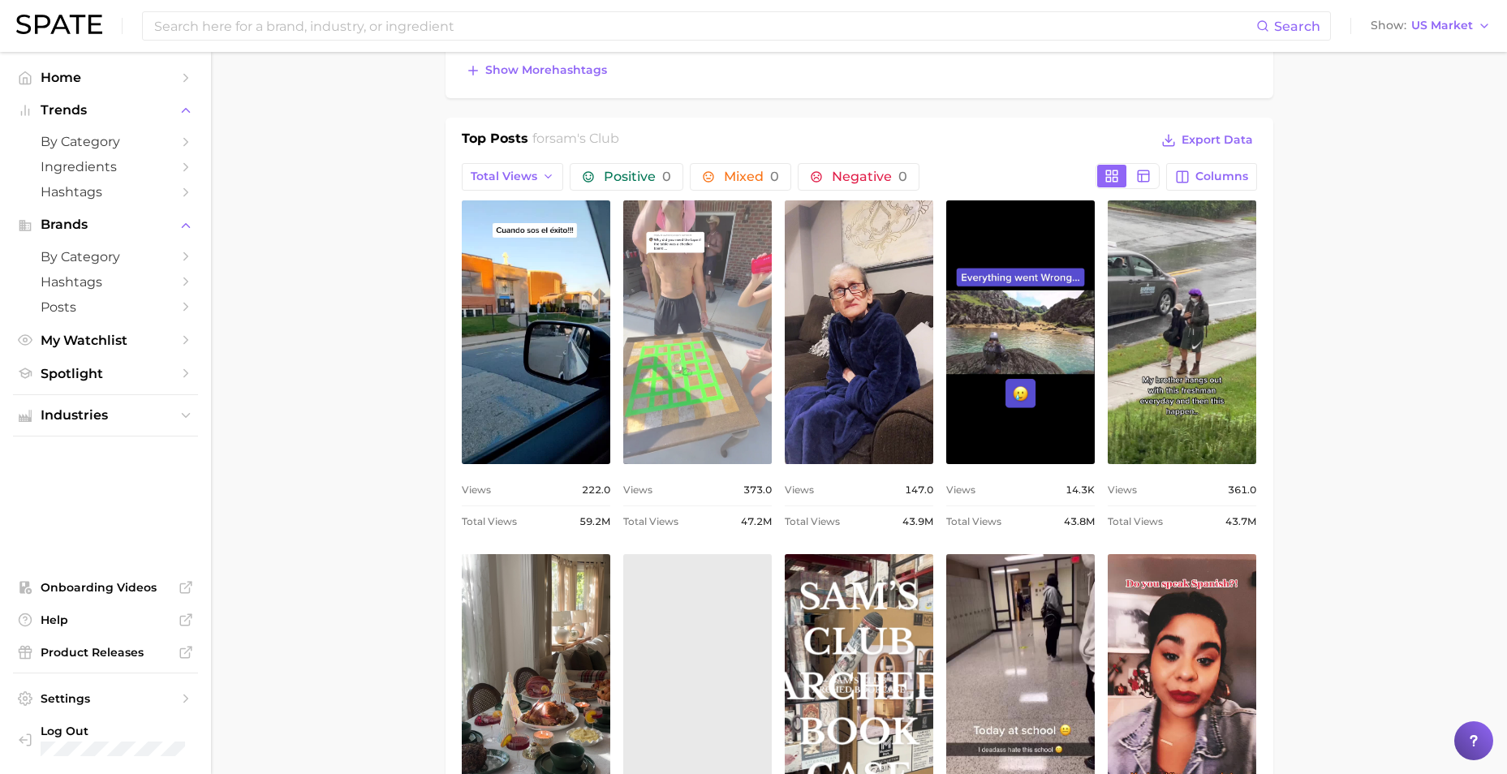
scroll to position [649, 0]
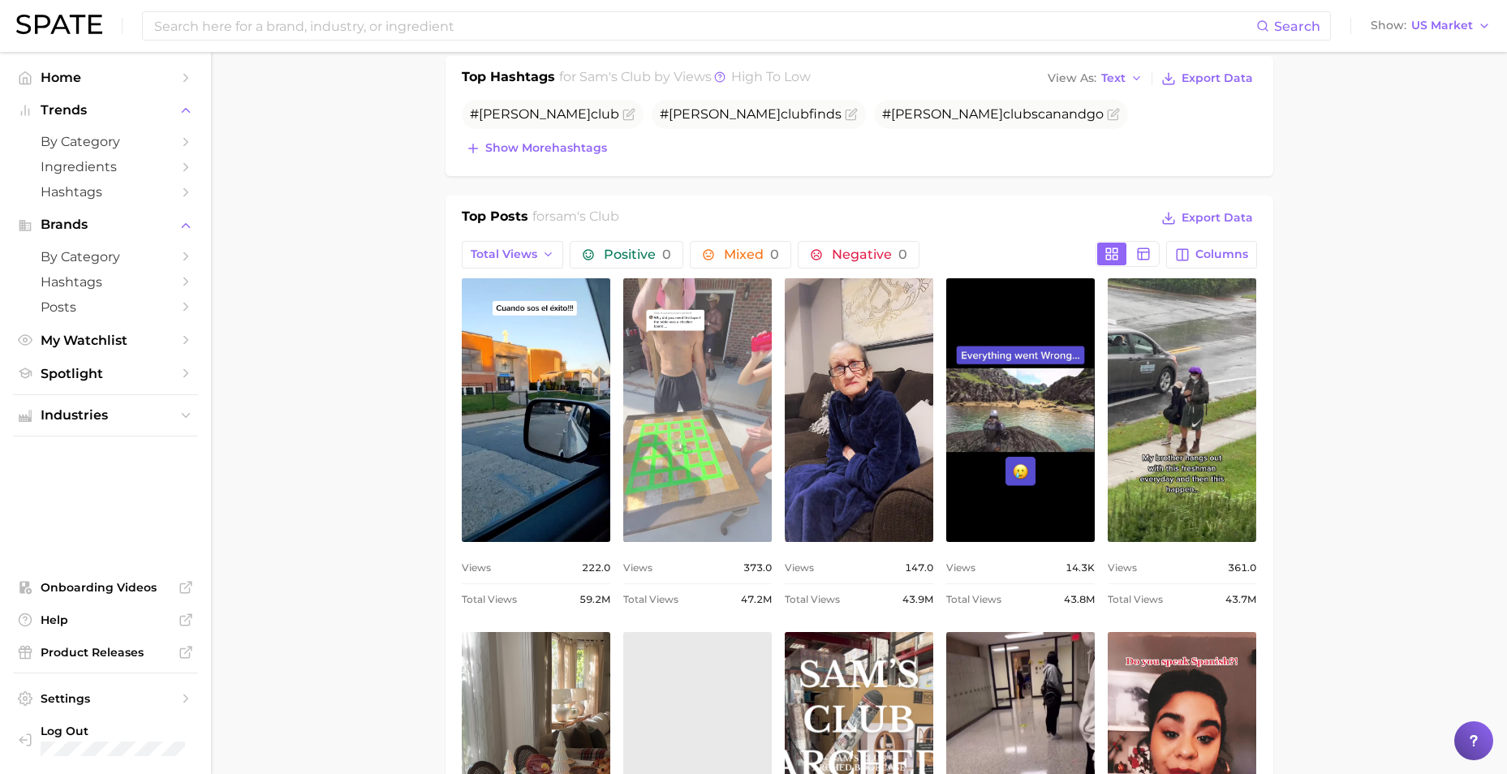
click at [701, 438] on link "view post on TikTok" at bounding box center [697, 410] width 148 height 264
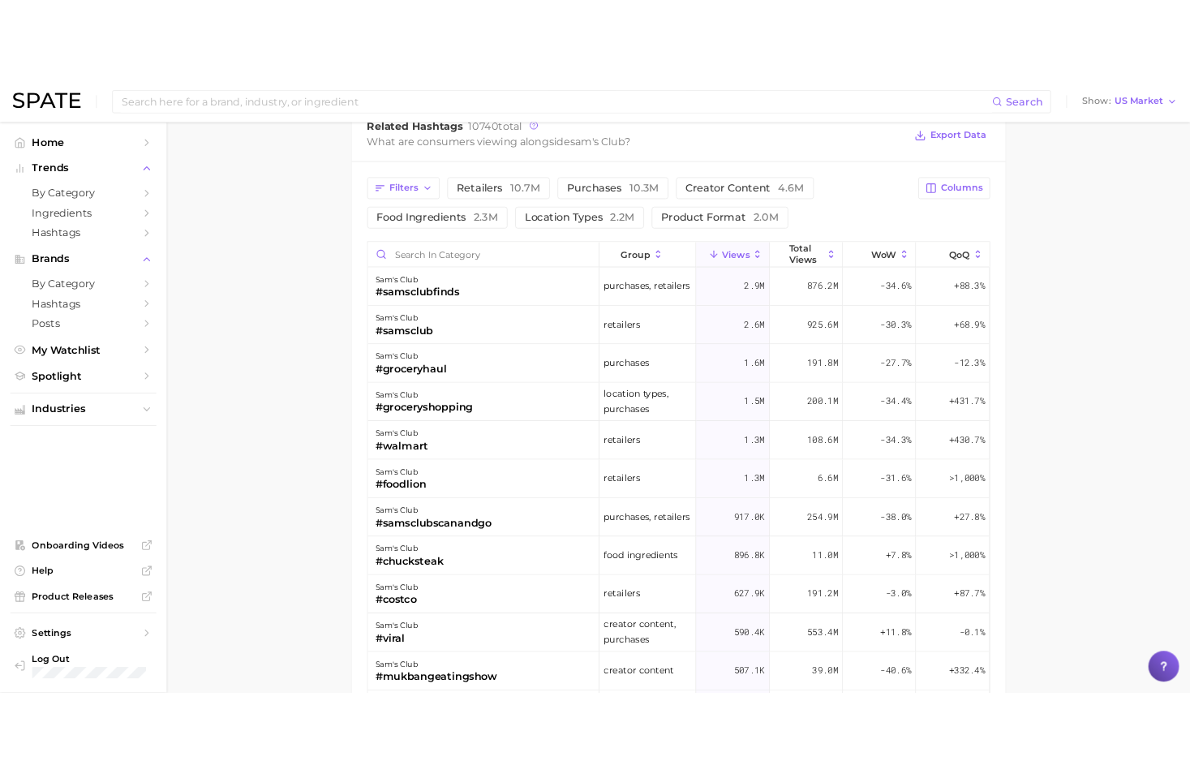
scroll to position [1623, 0]
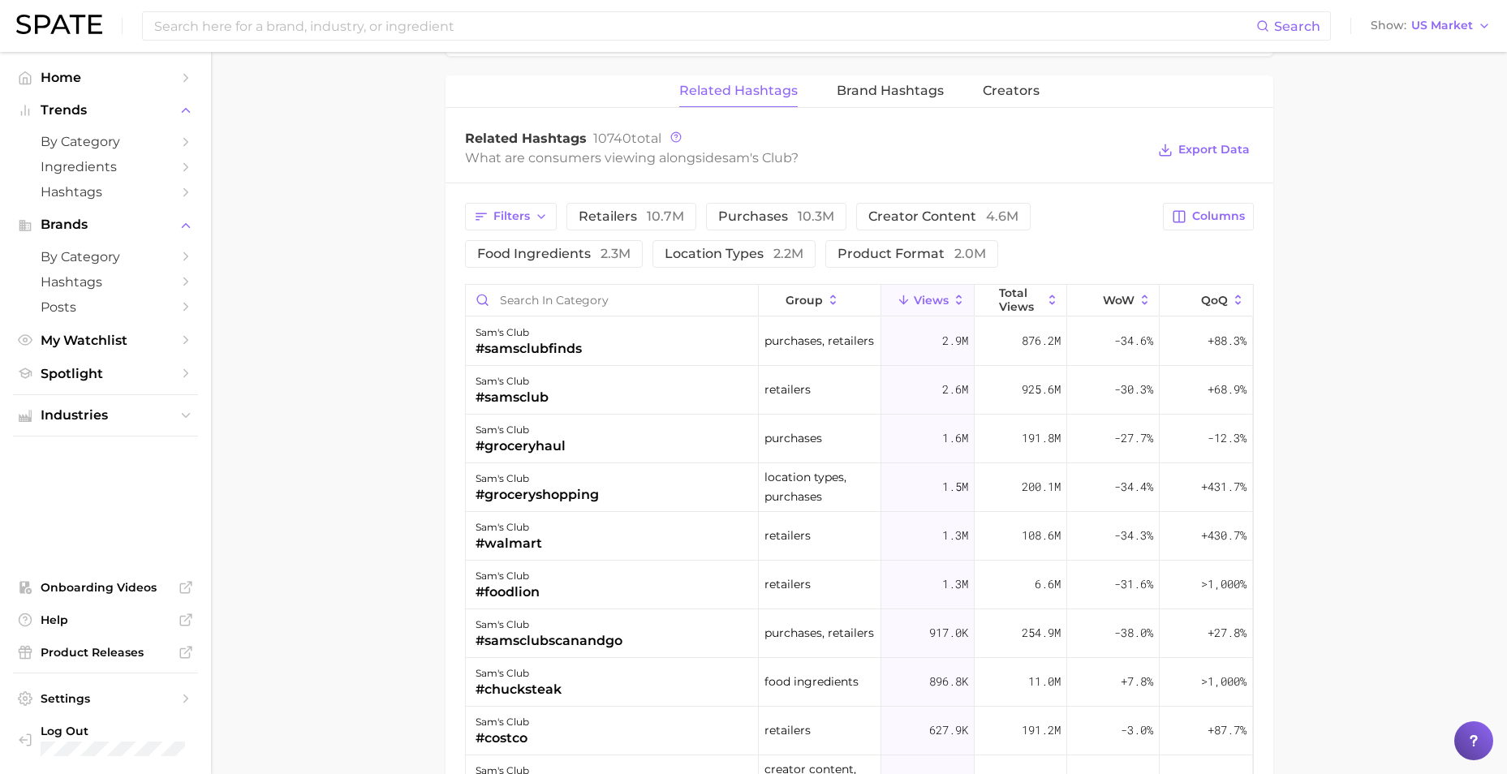
drag, startPoint x: 1285, startPoint y: 750, endPoint x: 974, endPoint y: 135, distance: 688.3
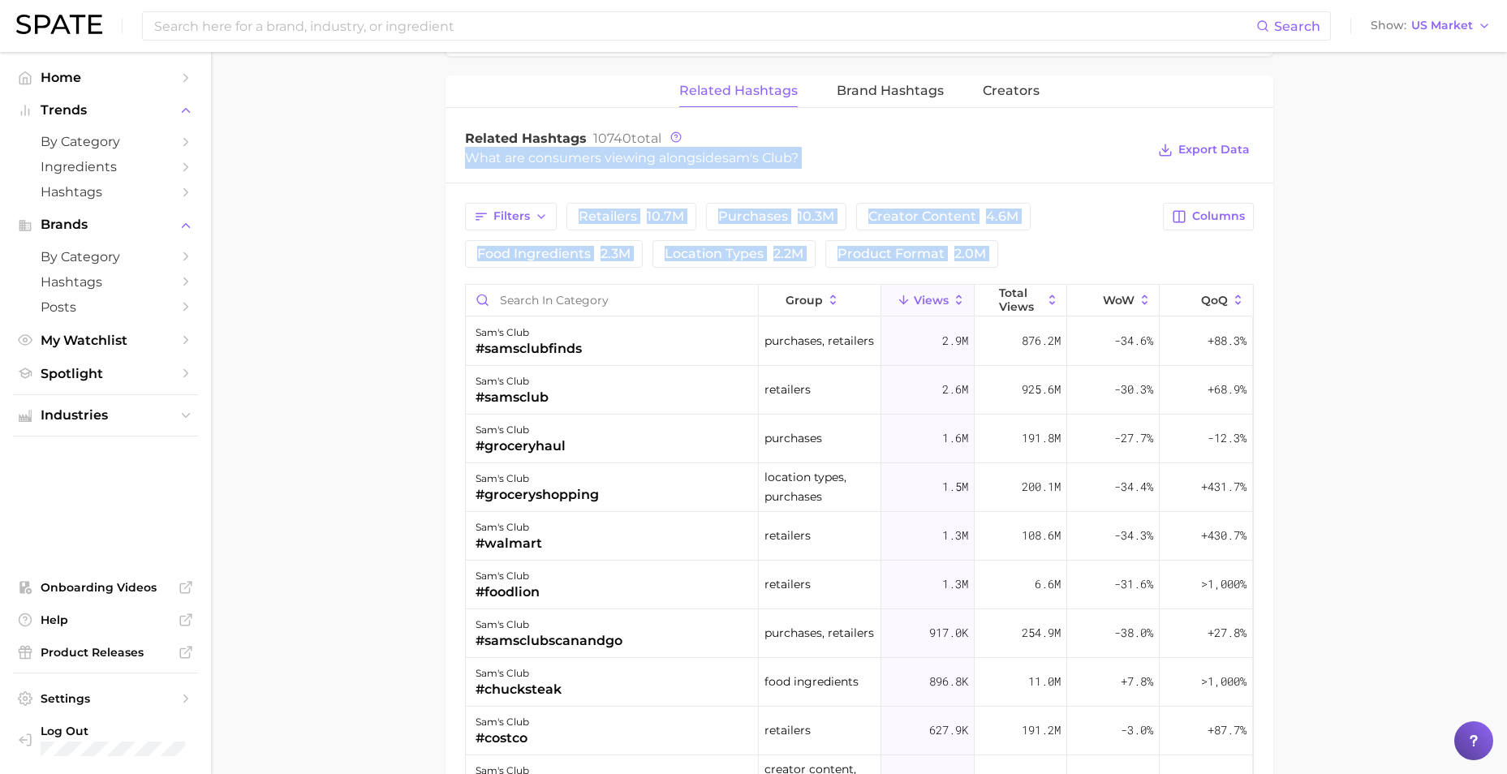
click at [194, 294] on li "Posts" at bounding box center [105, 306] width 185 height 25
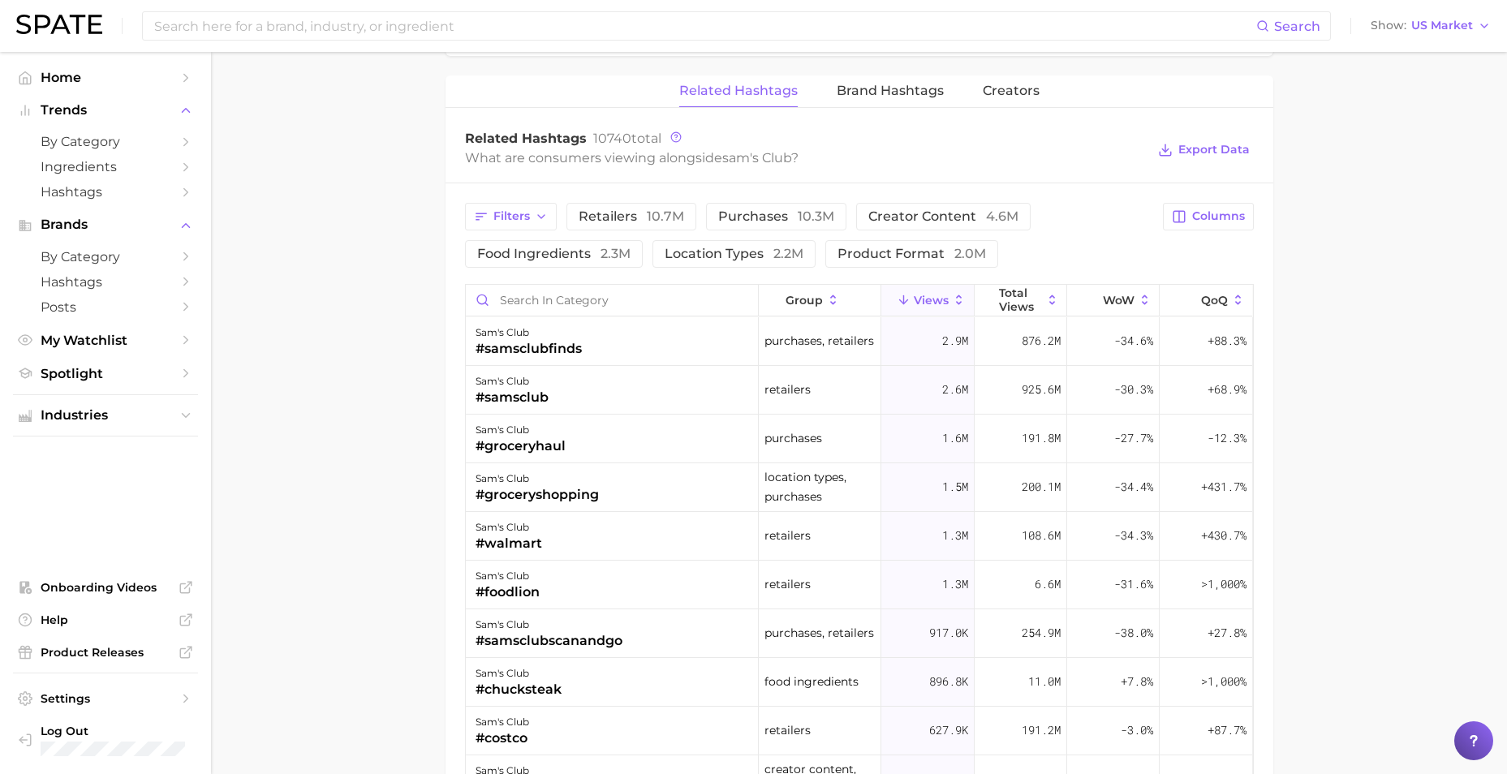
click at [1012, 90] on span "Creators" at bounding box center [1010, 91] width 57 height 15
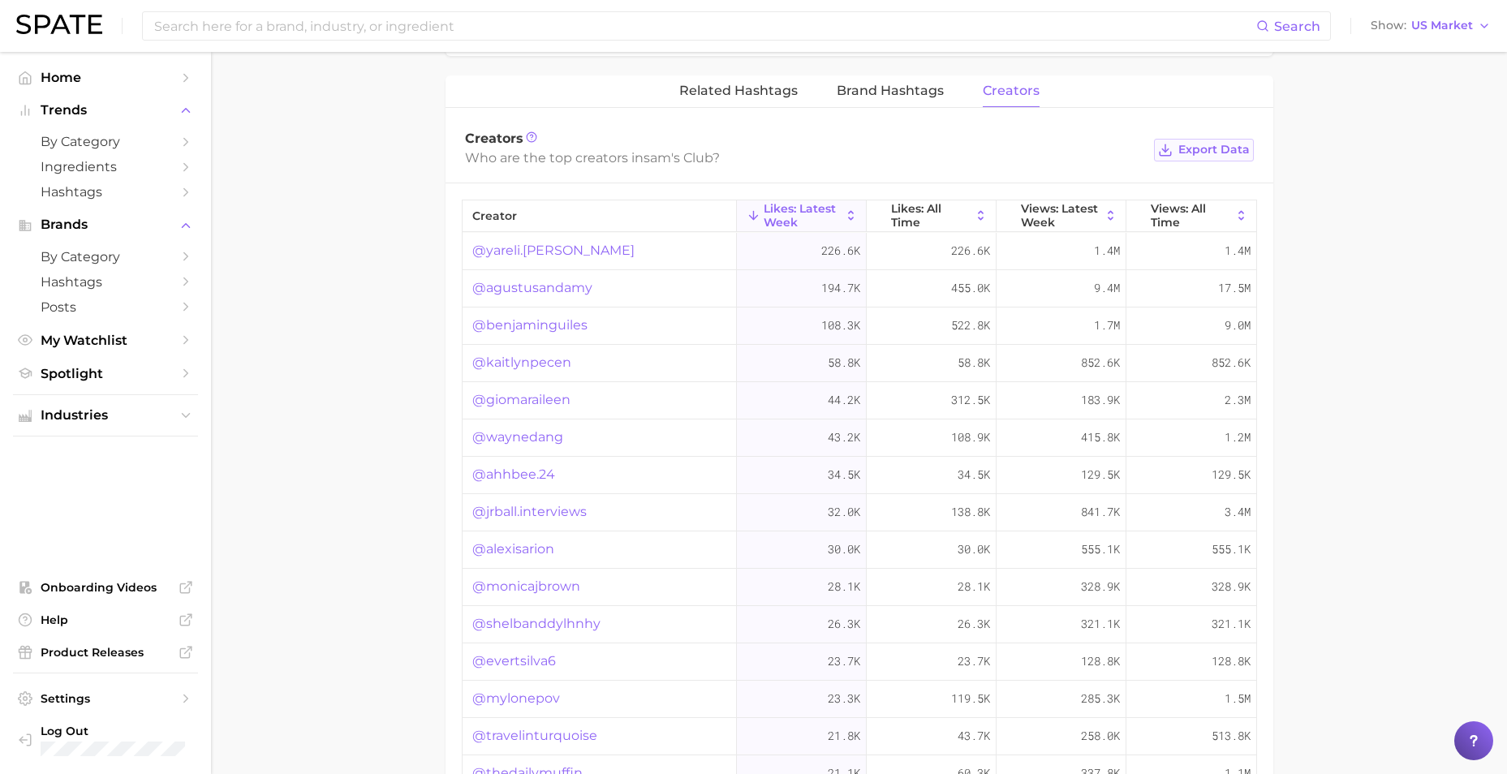
click at [1186, 144] on span "Export Data" at bounding box center [1213, 150] width 71 height 14
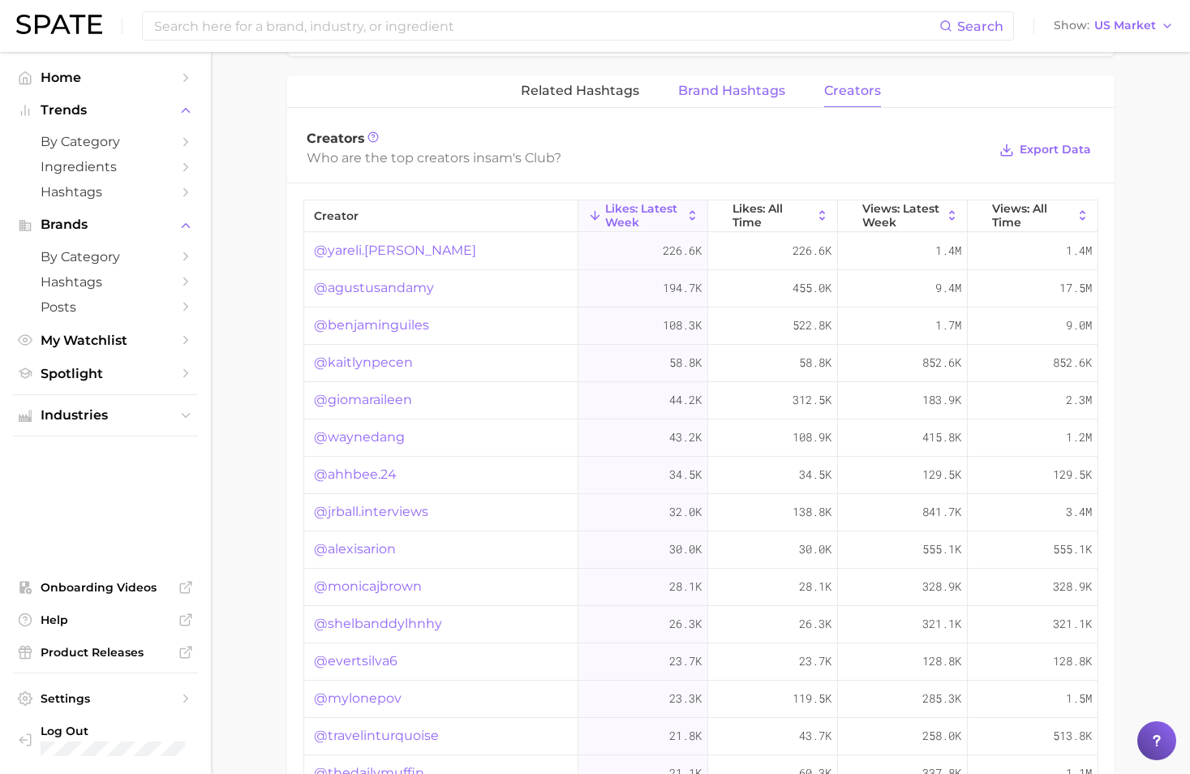
click at [734, 89] on span "Brand Hashtags" at bounding box center [731, 91] width 107 height 15
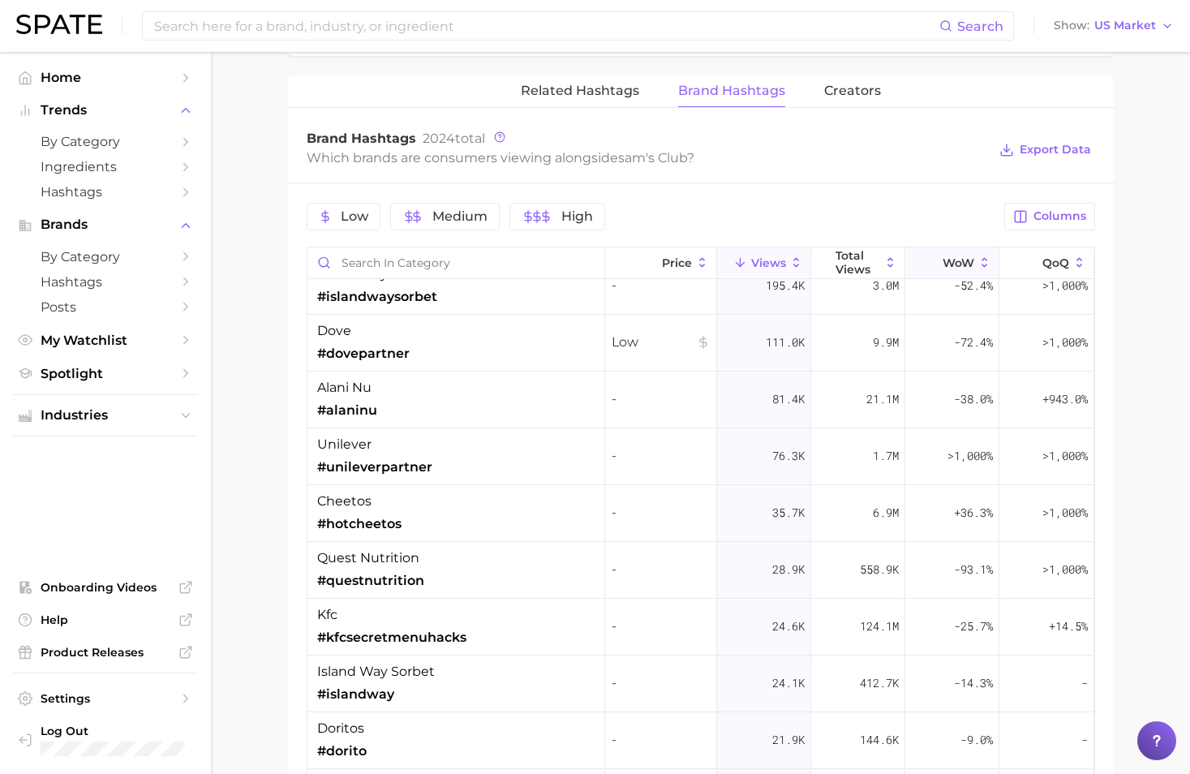
scroll to position [0, 0]
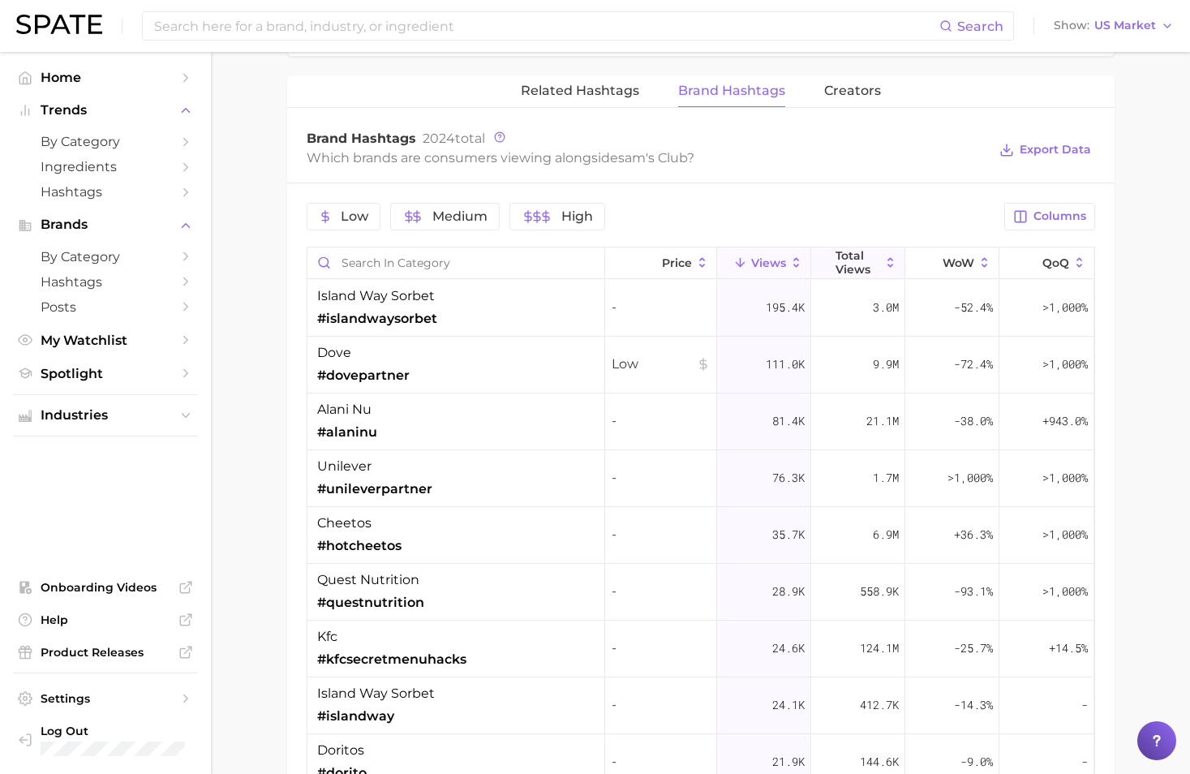
click at [840, 270] on span "Total Views" at bounding box center [858, 262] width 45 height 26
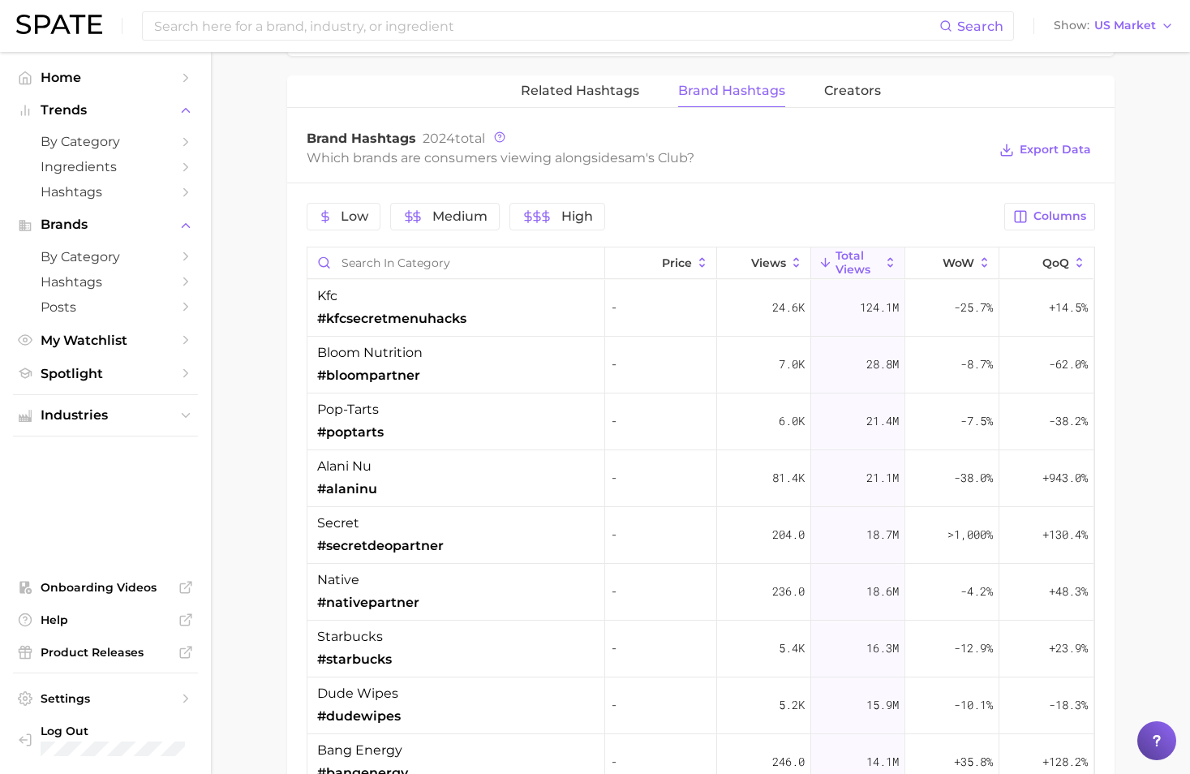
click at [768, 213] on div "Low Medium High" at bounding box center [651, 217] width 689 height 28
click at [1051, 148] on span "Export Data" at bounding box center [1055, 150] width 71 height 14
click at [572, 84] on span "Related Hashtags" at bounding box center [580, 91] width 118 height 15
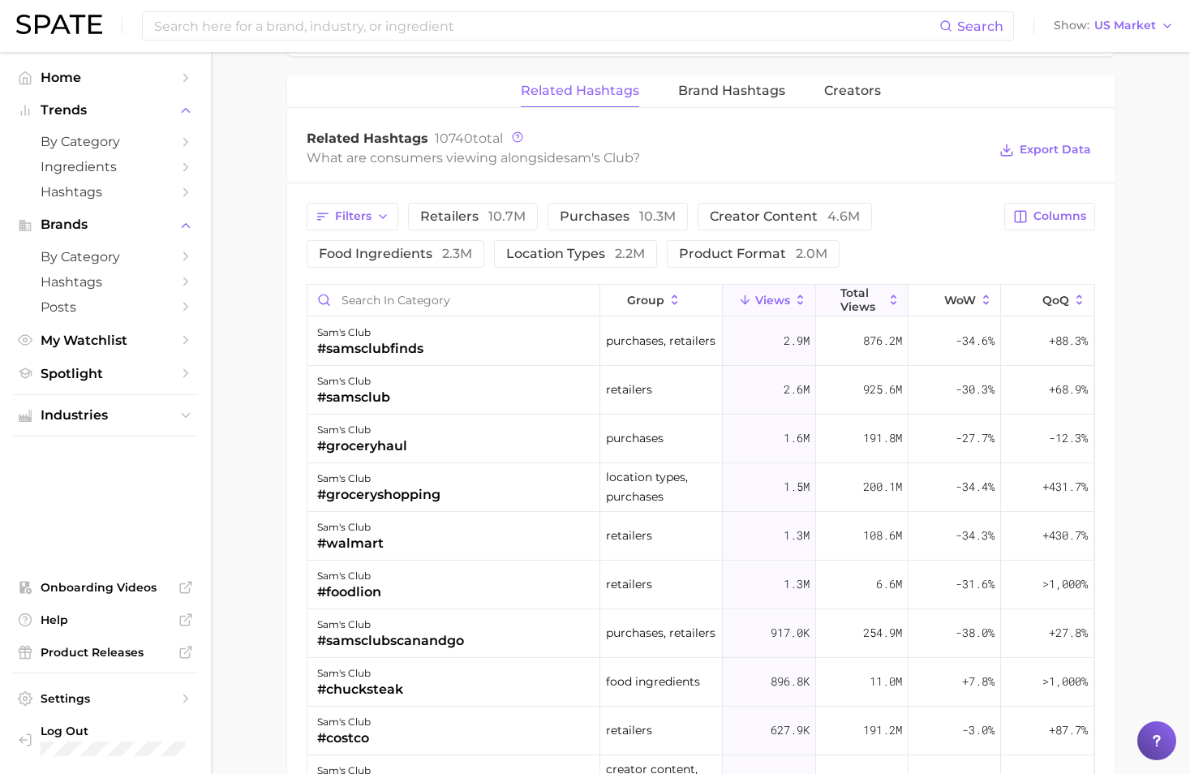
click at [845, 289] on span "Total Views" at bounding box center [861, 299] width 43 height 26
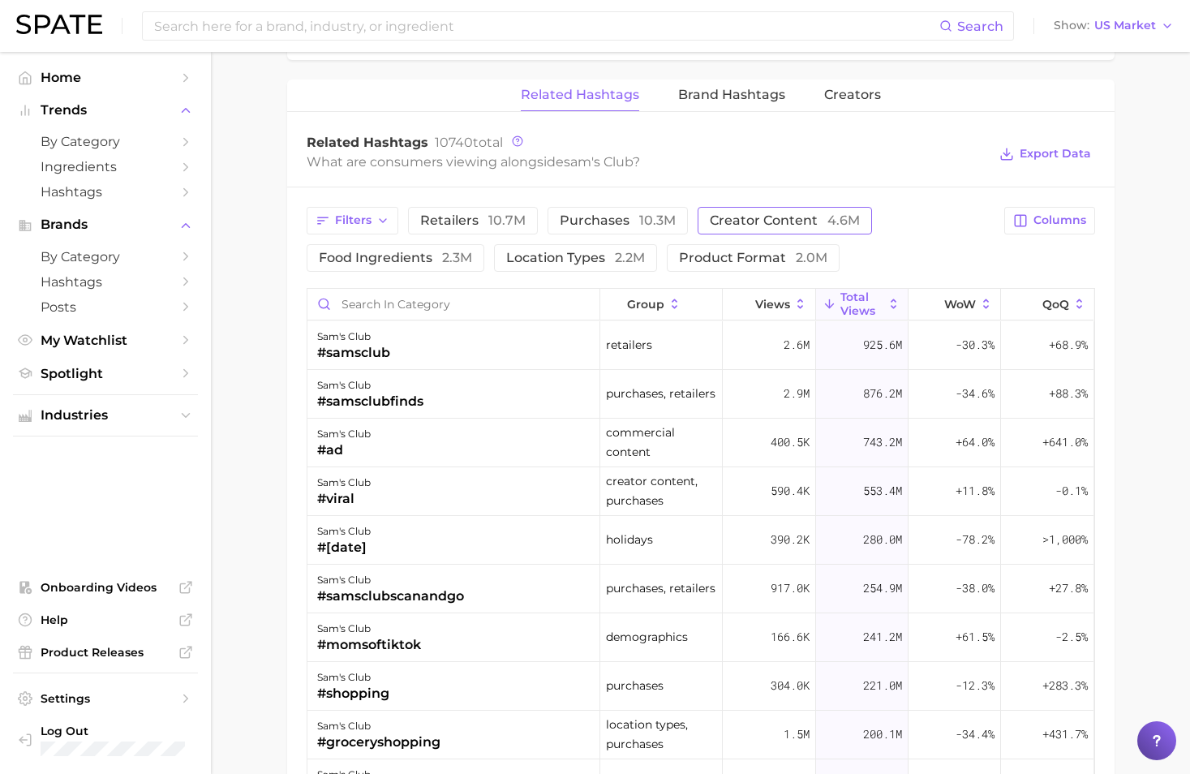
scroll to position [1623, 0]
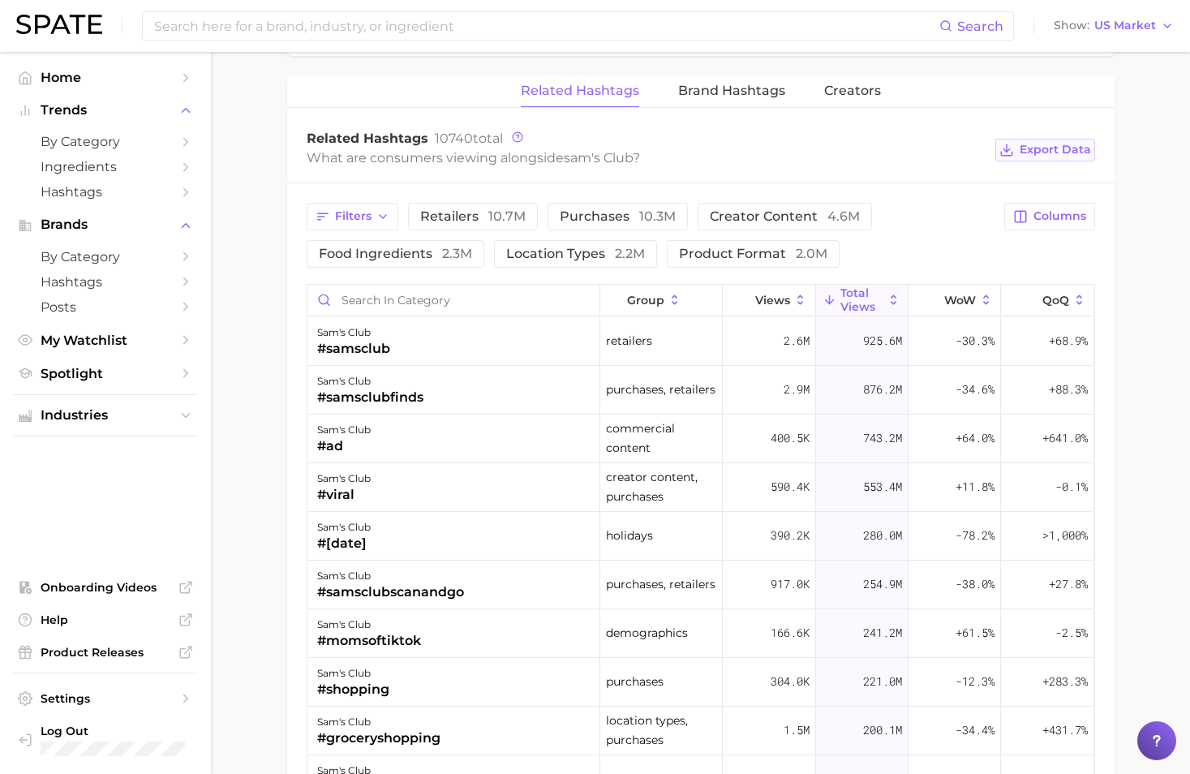
click at [1034, 143] on span "Export Data" at bounding box center [1055, 150] width 71 height 14
click at [312, 222] on button "Filters" at bounding box center [353, 217] width 92 height 28
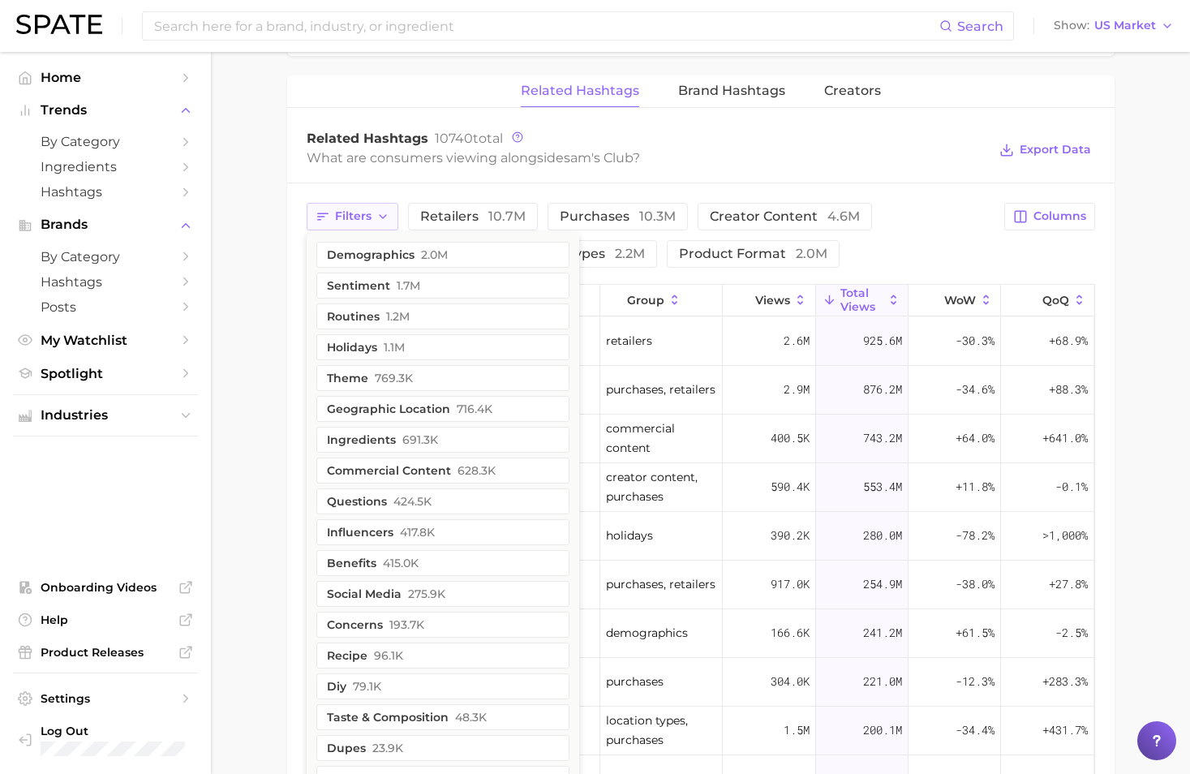
click at [320, 215] on icon "button" at bounding box center [323, 216] width 15 height 15
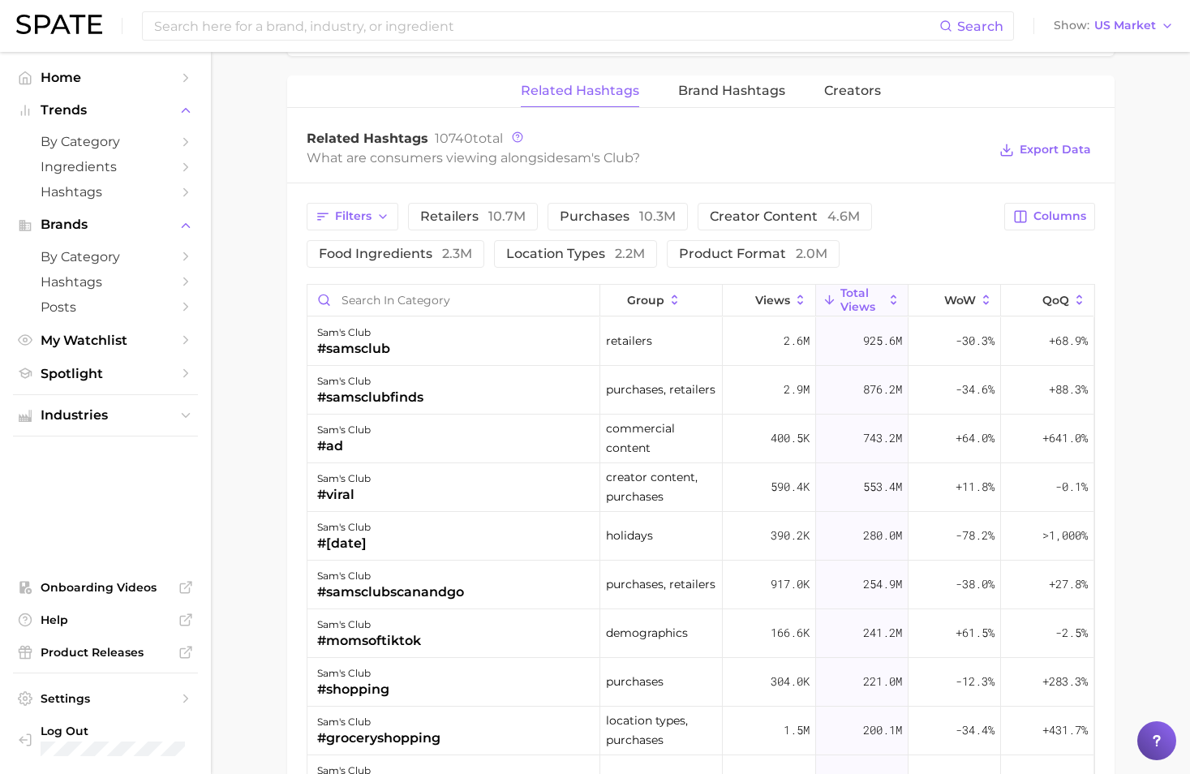
click at [703, 91] on span "Brand Hashtags" at bounding box center [731, 91] width 107 height 15
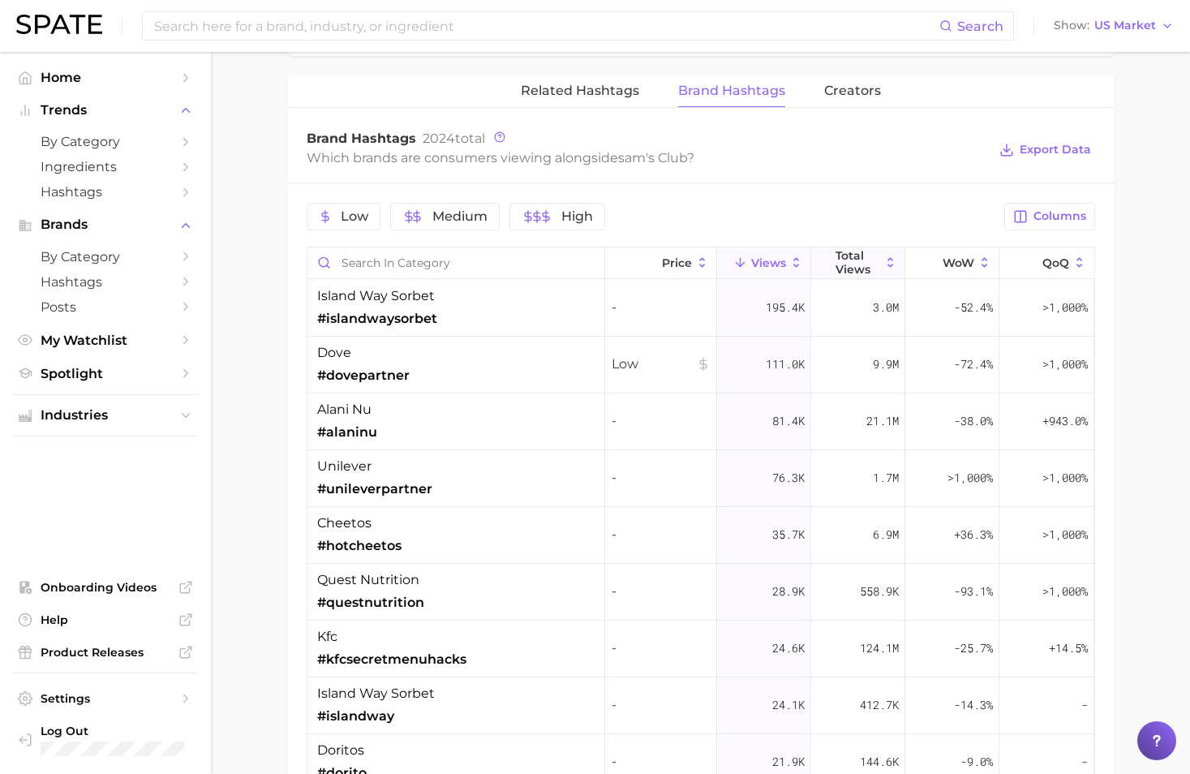
click at [859, 254] on span "Total Views" at bounding box center [858, 262] width 45 height 26
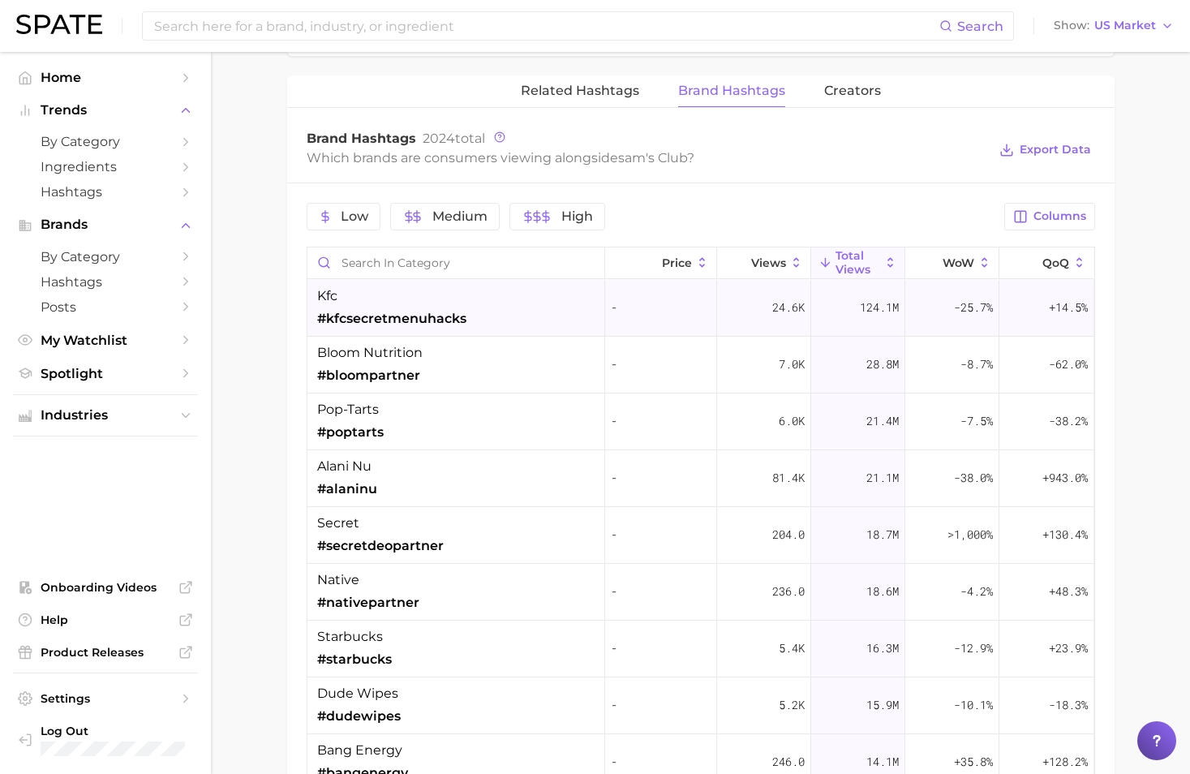
click at [390, 319] on span "#kfcsecretmenuhacks" at bounding box center [391, 318] width 149 height 19
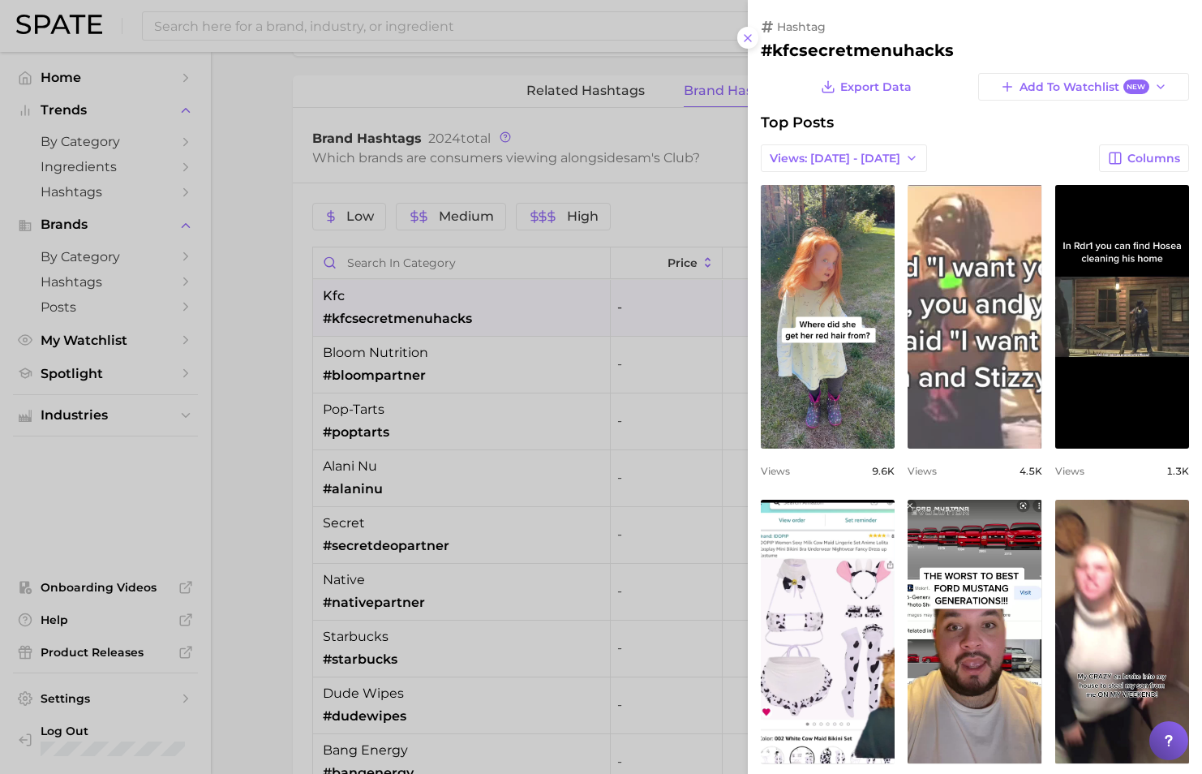
scroll to position [0, 0]
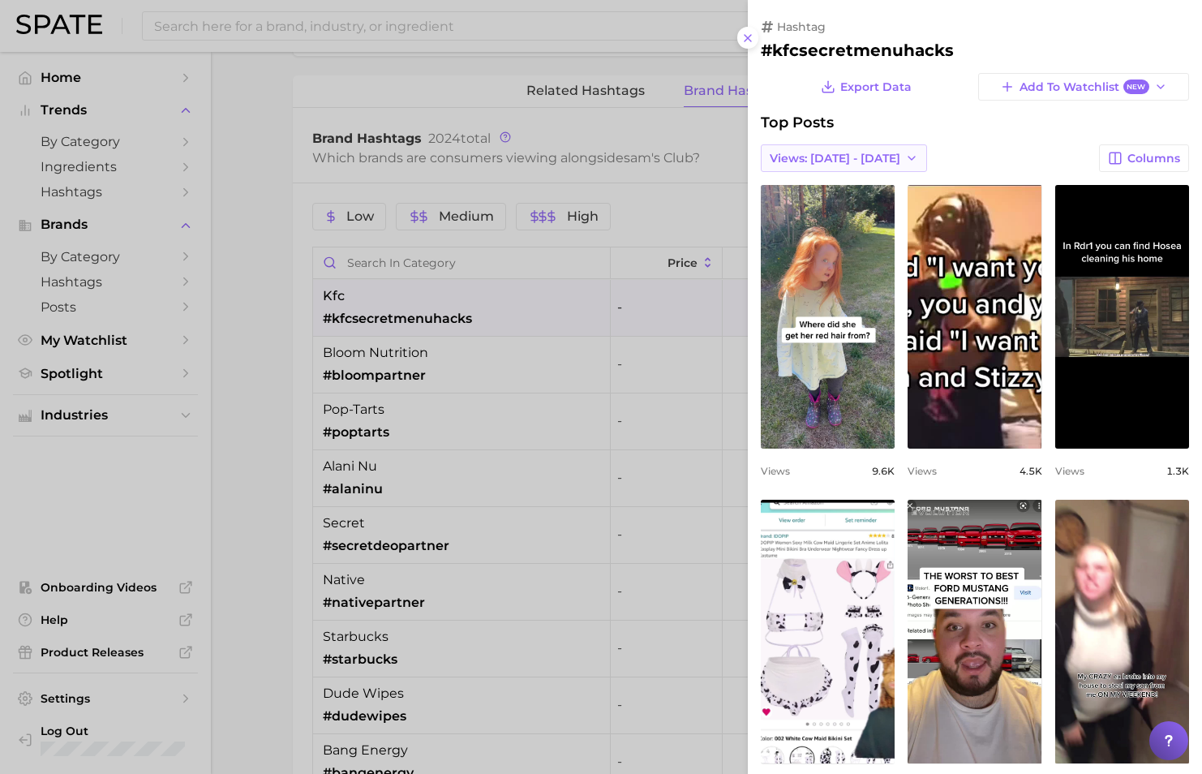
click at [883, 156] on span "Views: [DATE] - [DATE]" at bounding box center [835, 159] width 131 height 14
click at [829, 221] on span "Total Views" at bounding box center [802, 218] width 67 height 14
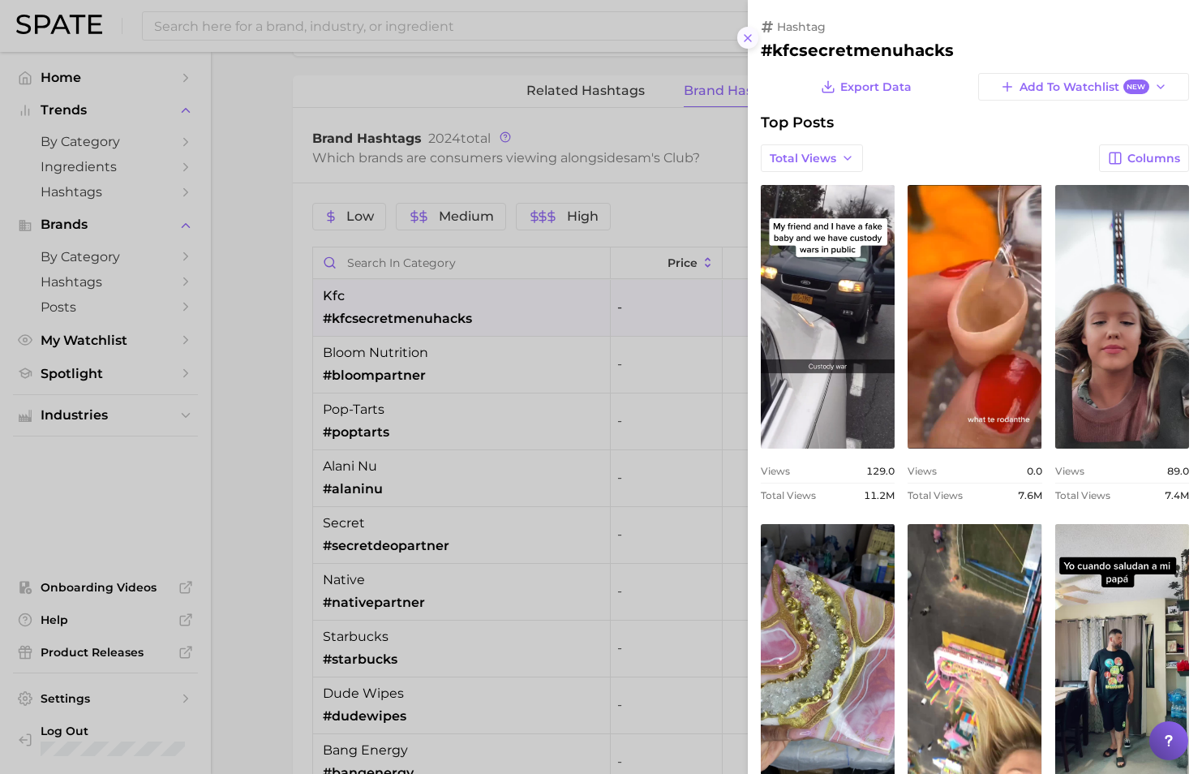
click at [750, 35] on line at bounding box center [748, 38] width 6 height 6
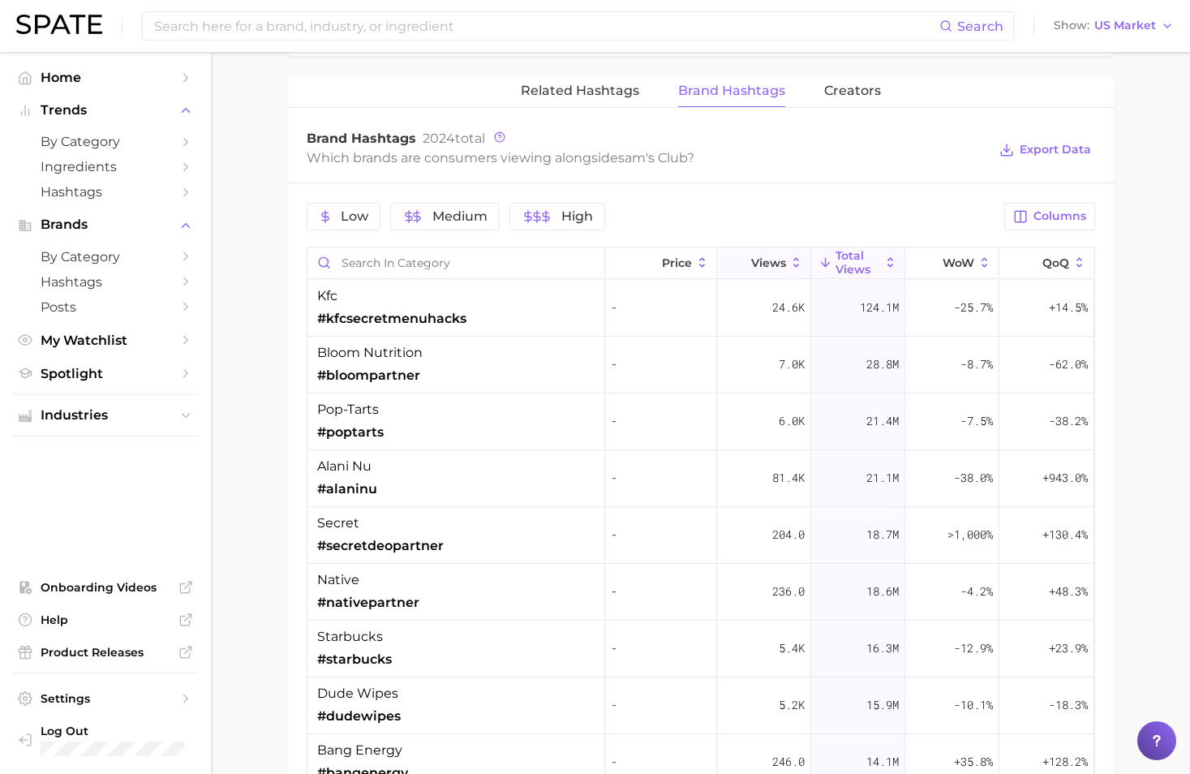
click at [751, 263] on span "Views" at bounding box center [768, 262] width 35 height 13
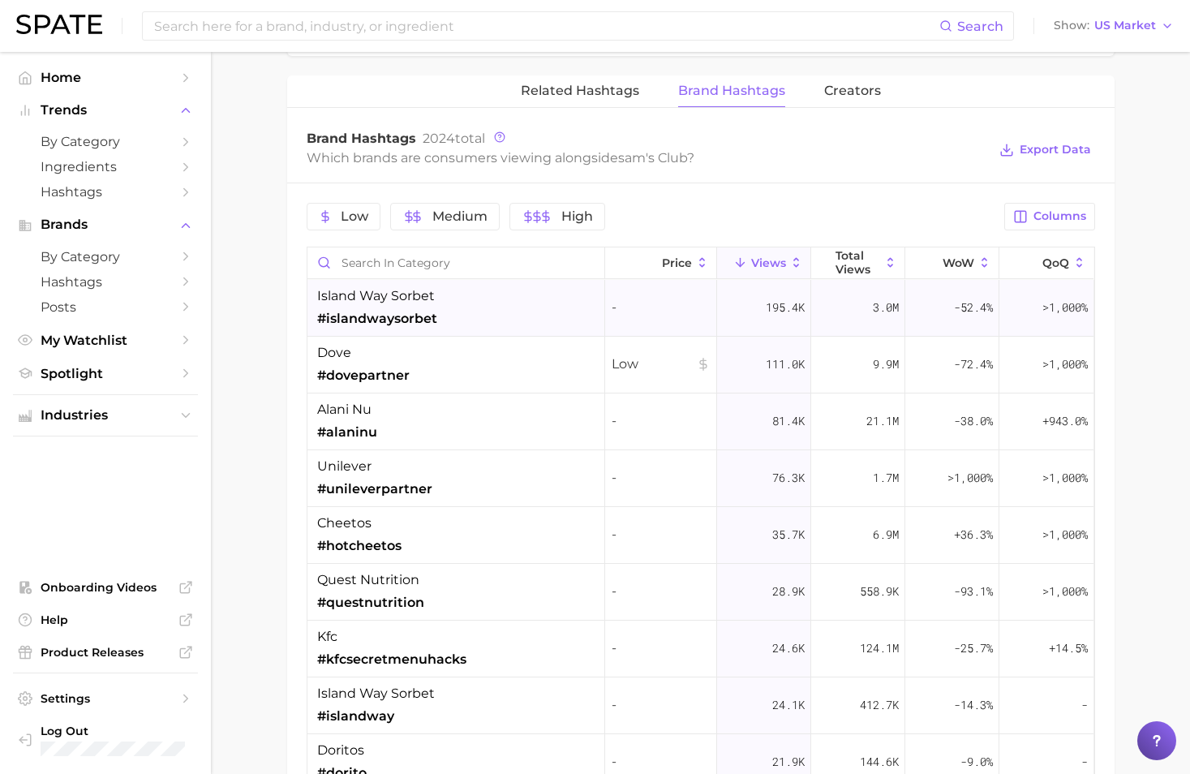
click at [459, 305] on div "island way sorbet #islandwaysorbet" at bounding box center [456, 308] width 298 height 57
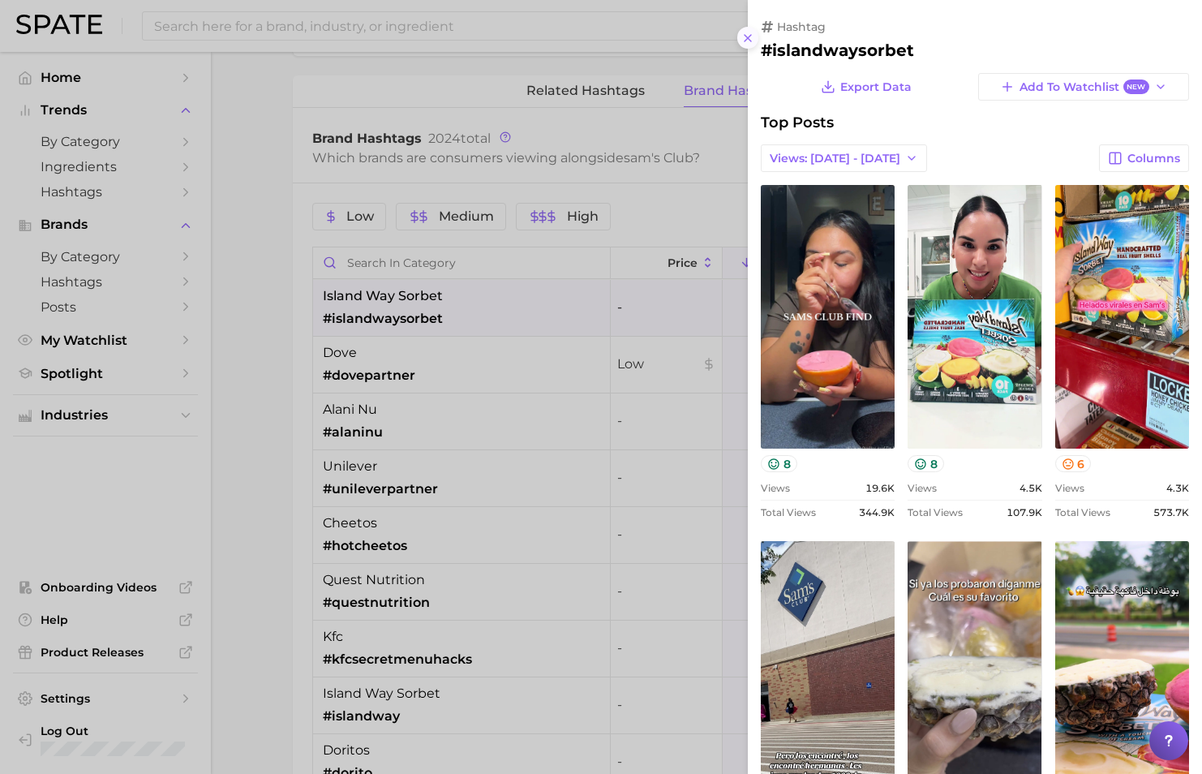
click at [746, 32] on icon at bounding box center [748, 38] width 13 height 13
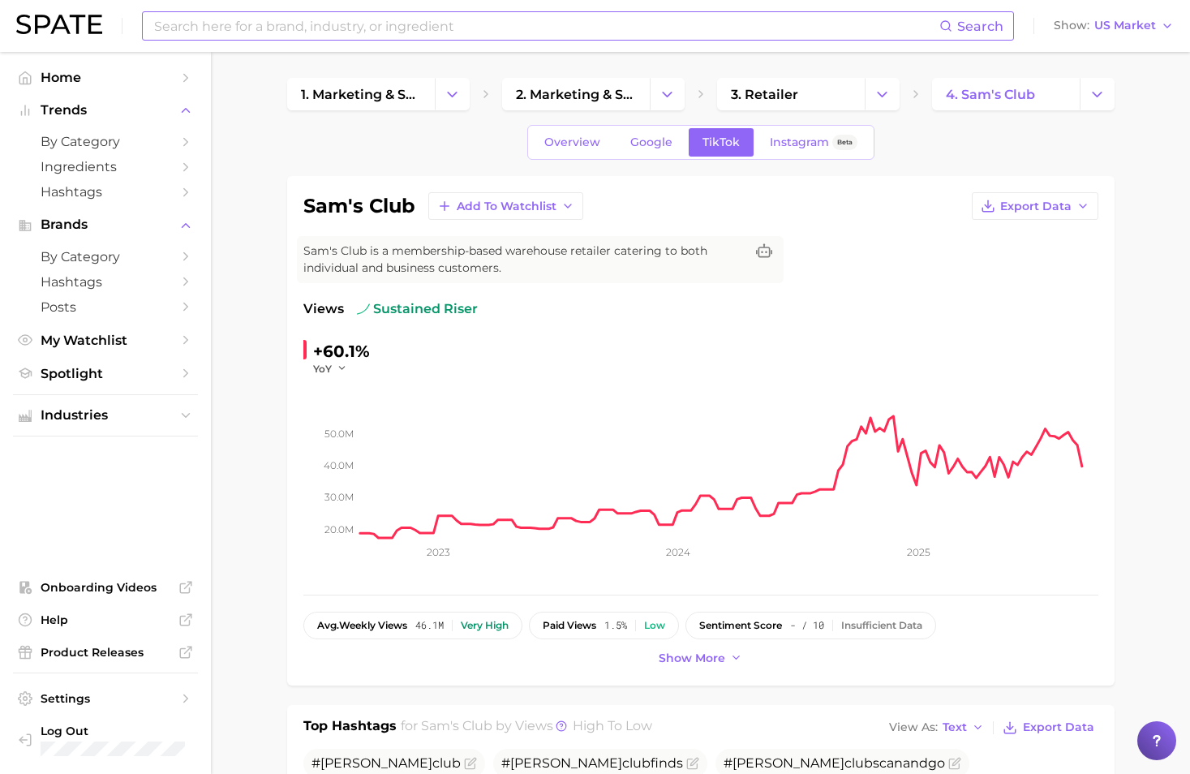
click at [265, 35] on input at bounding box center [546, 26] width 787 height 28
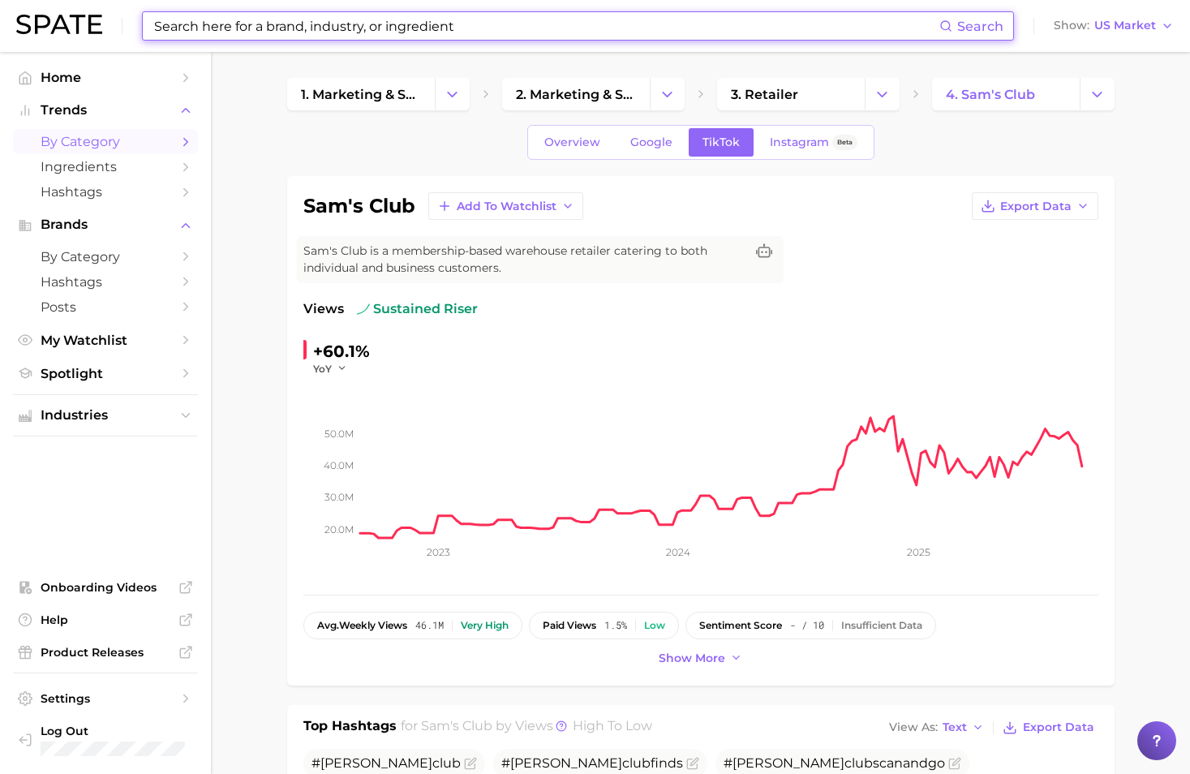
click at [73, 143] on span "by Category" at bounding box center [106, 141] width 130 height 15
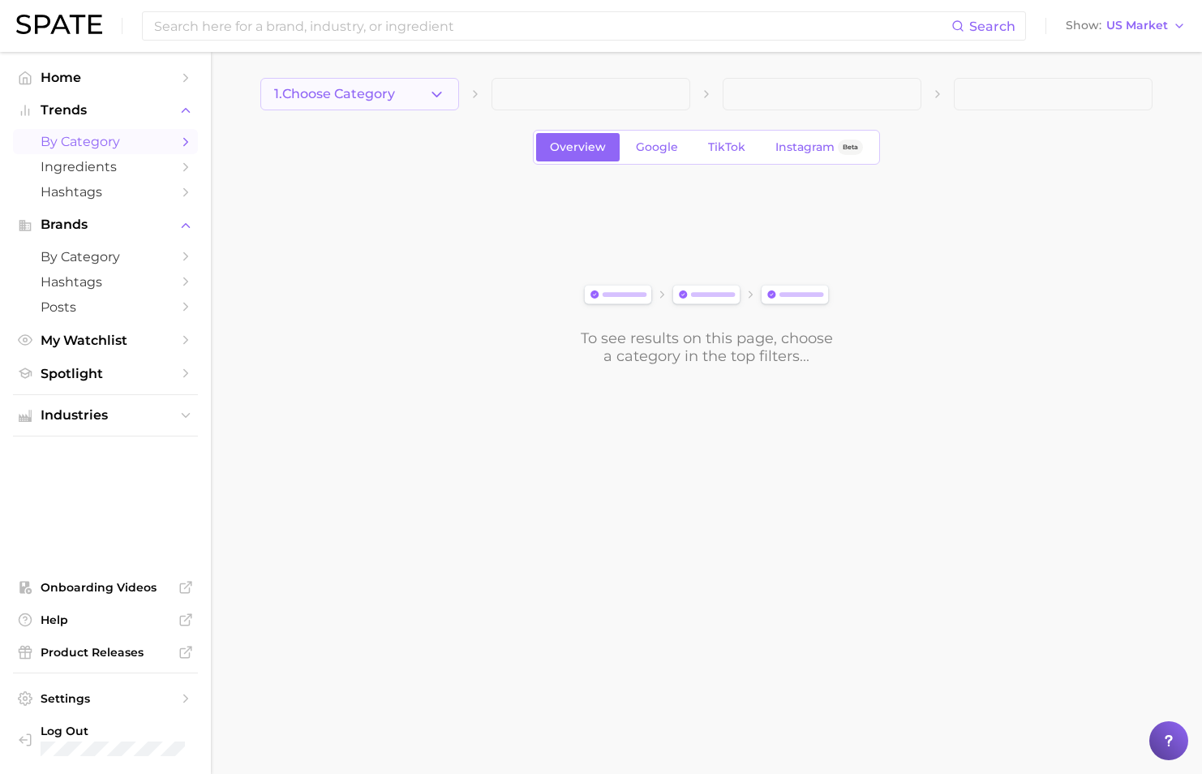
click at [344, 93] on span "1. Choose Category" at bounding box center [334, 94] width 121 height 15
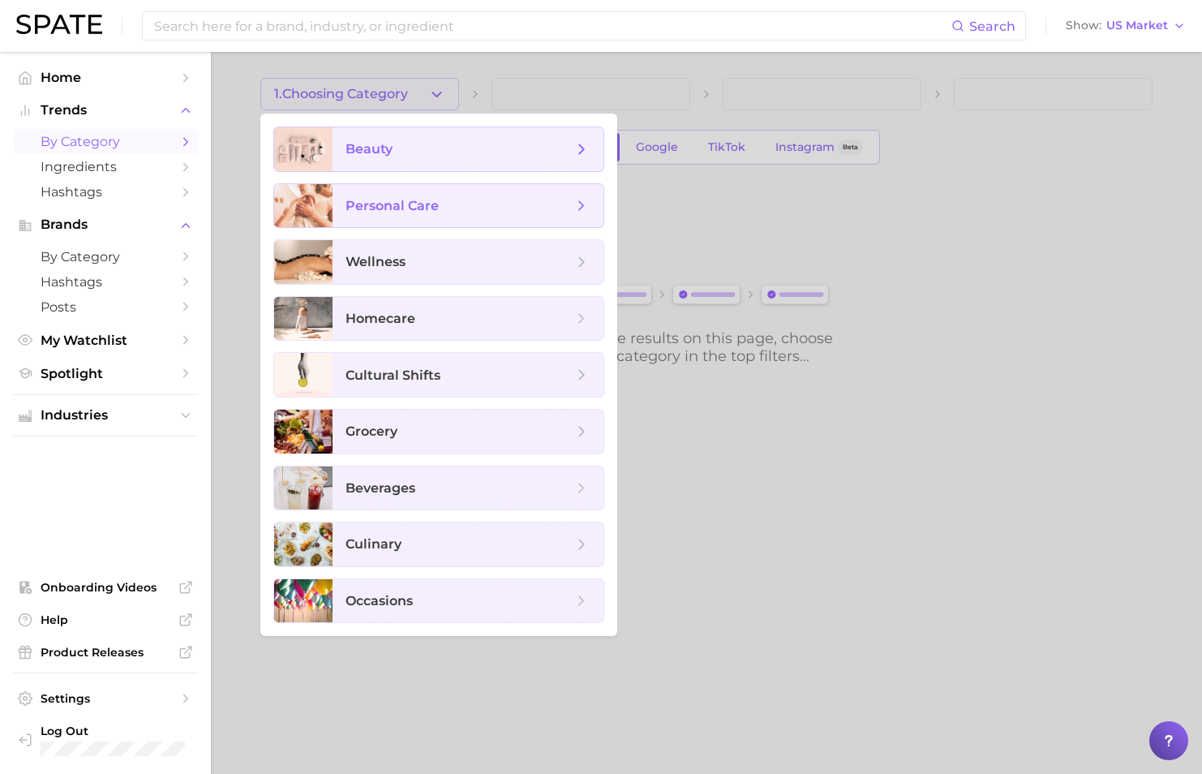
click at [410, 140] on span "beauty" at bounding box center [459, 149] width 227 height 18
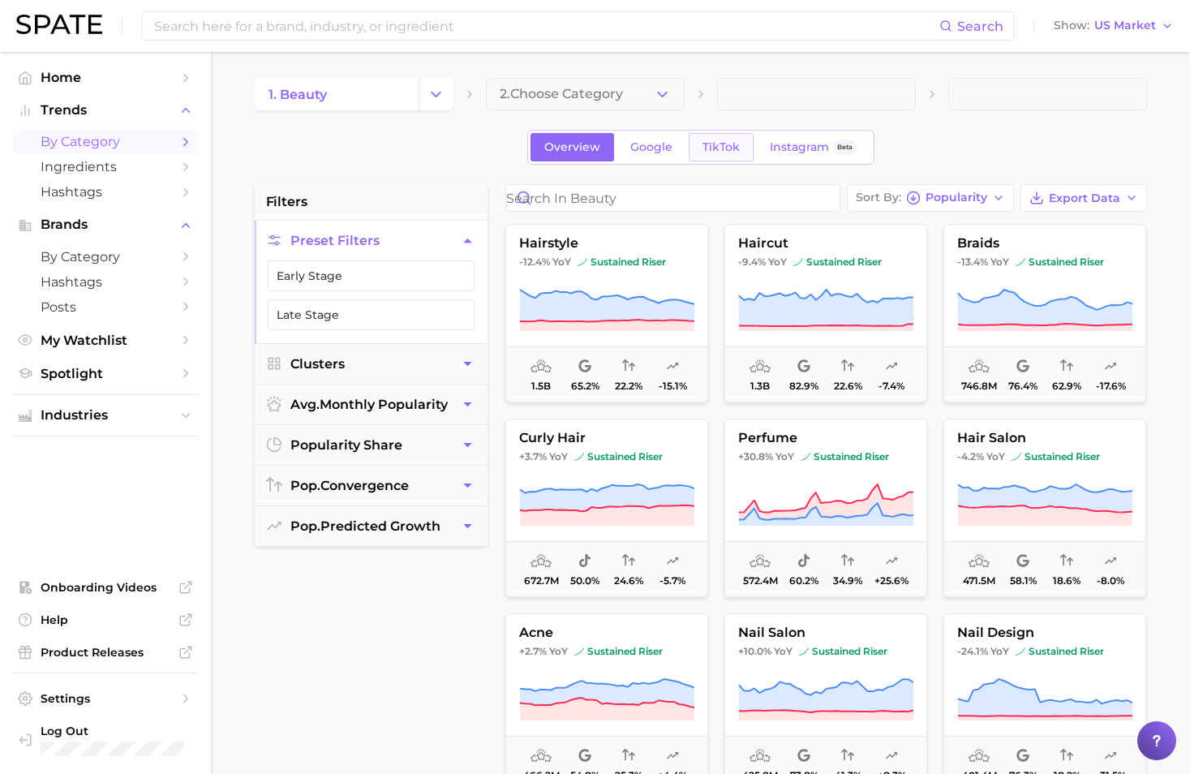
click at [716, 146] on span "TikTok" at bounding box center [721, 147] width 37 height 14
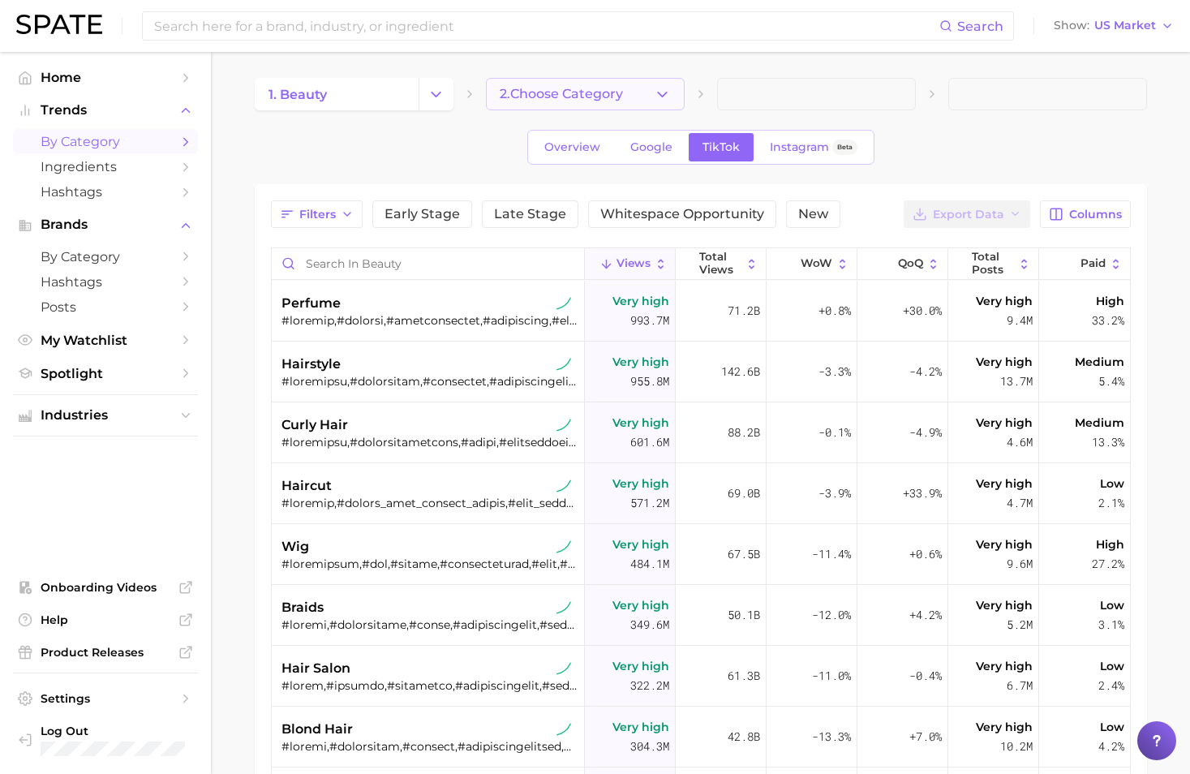
click at [675, 87] on button "2. Choose Category" at bounding box center [585, 94] width 199 height 32
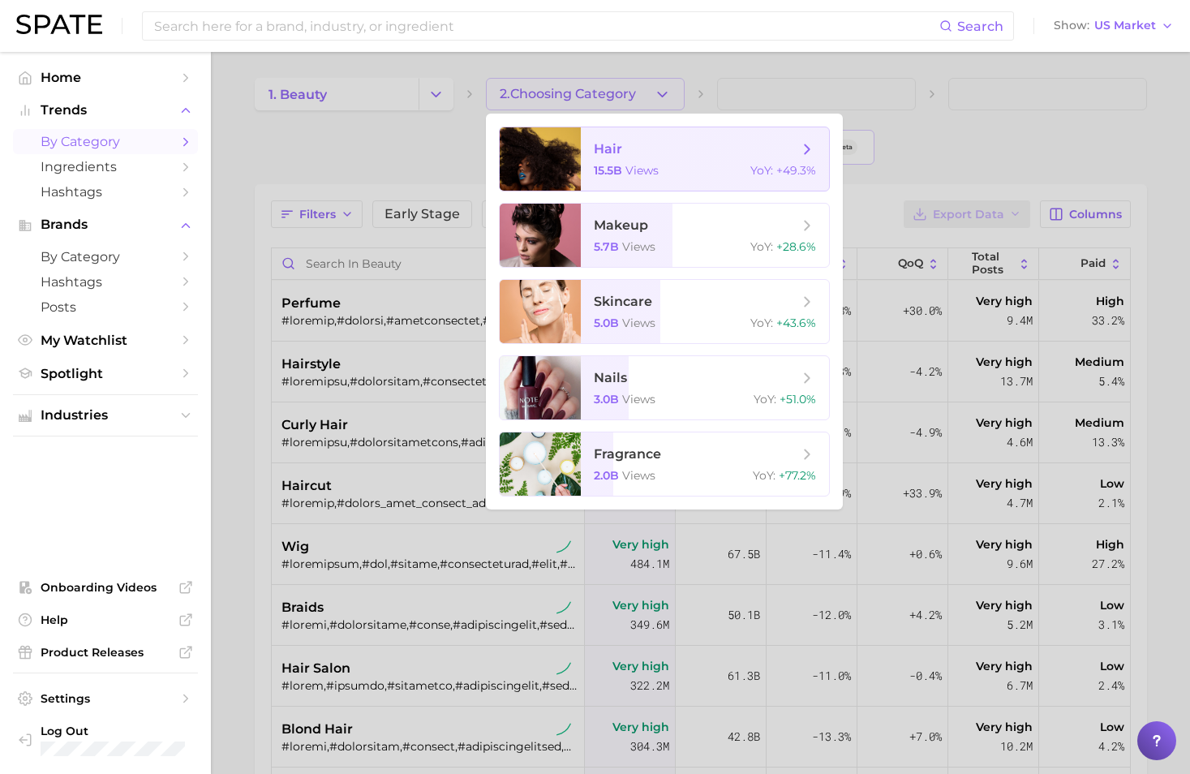
click at [623, 160] on span "hair 15.5b views YoY : +49.3%" at bounding box center [705, 158] width 248 height 63
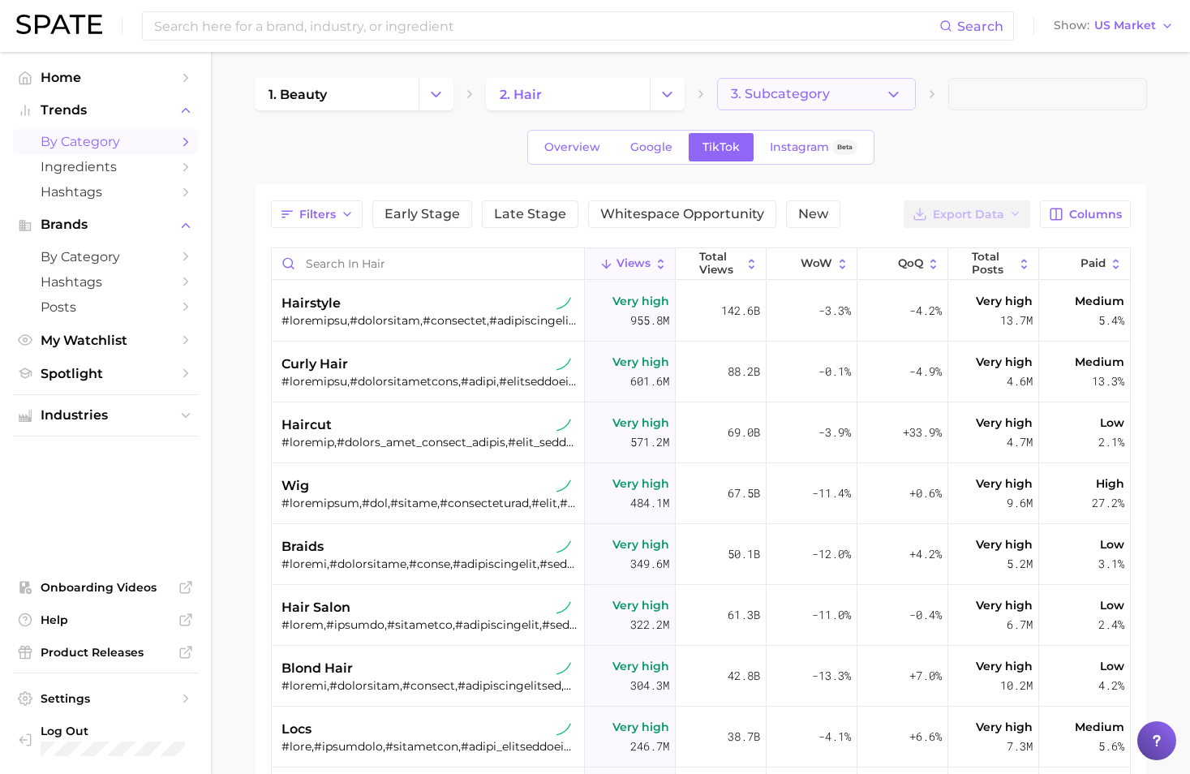
click at [761, 83] on button "3. Subcategory" at bounding box center [816, 94] width 199 height 32
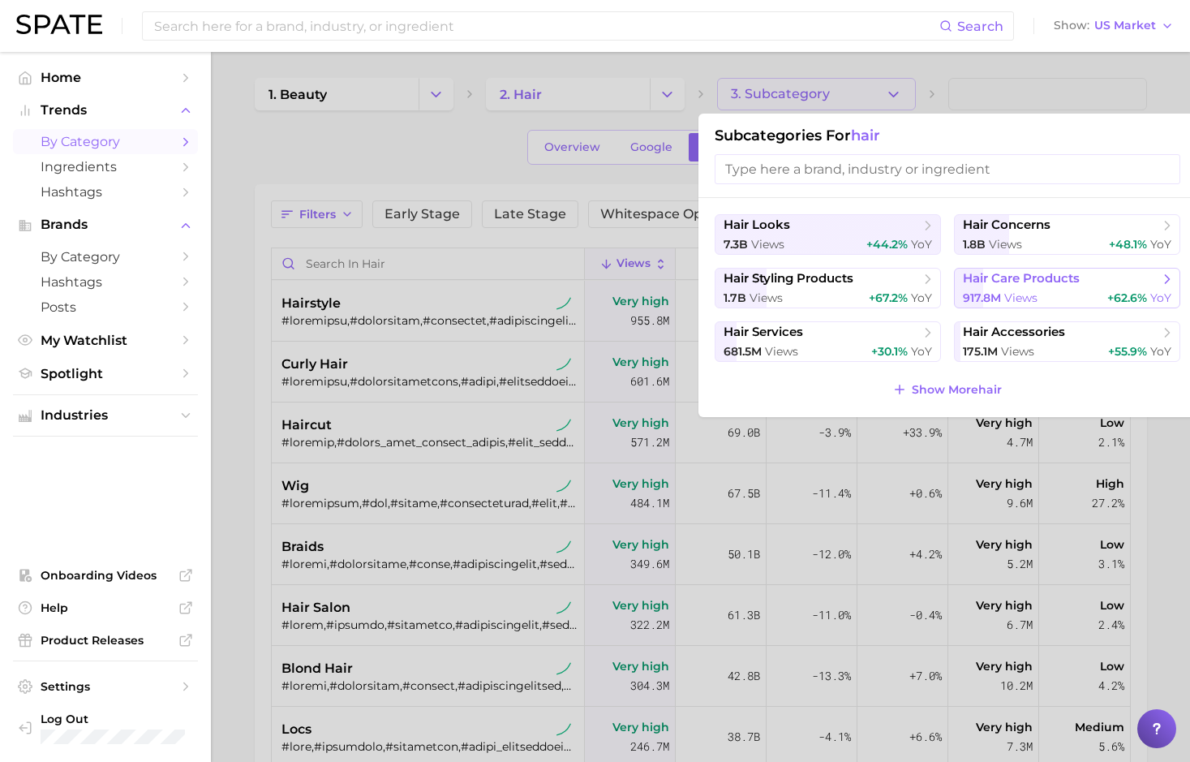
click at [1071, 282] on span "hair care products" at bounding box center [1021, 278] width 117 height 15
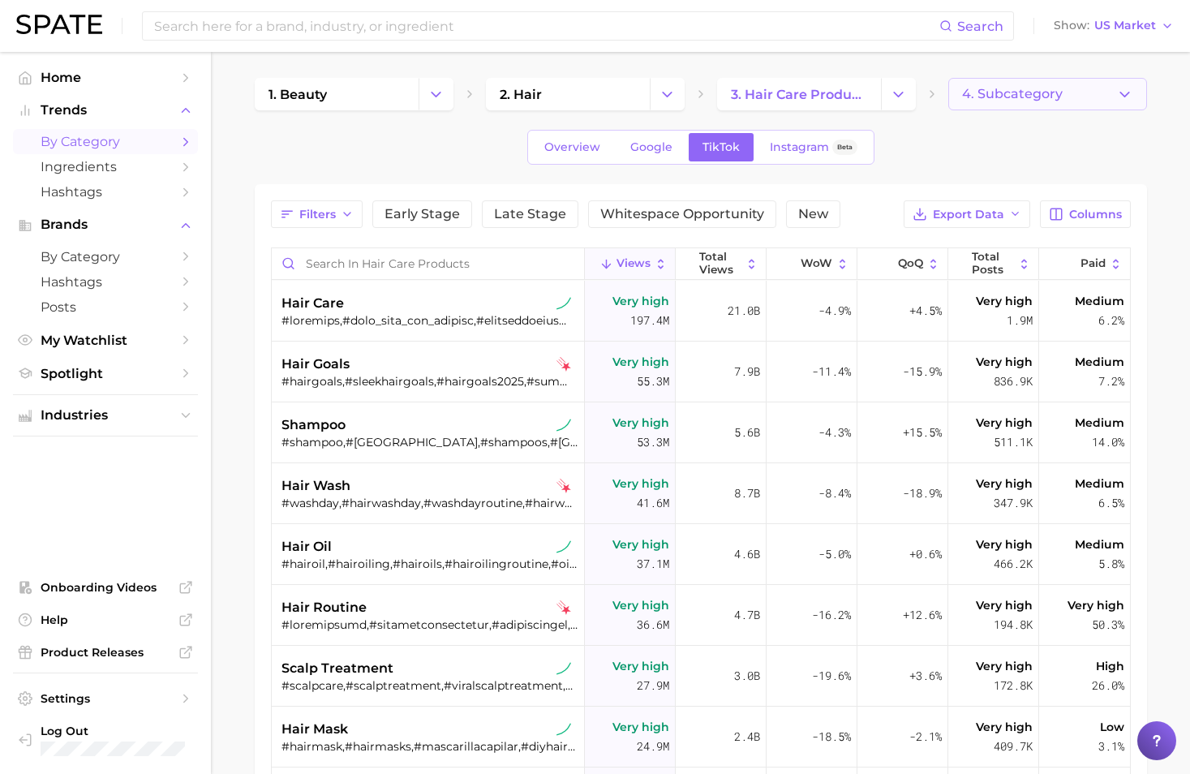
click at [1042, 80] on button "4. Subcategory" at bounding box center [1047, 94] width 199 height 32
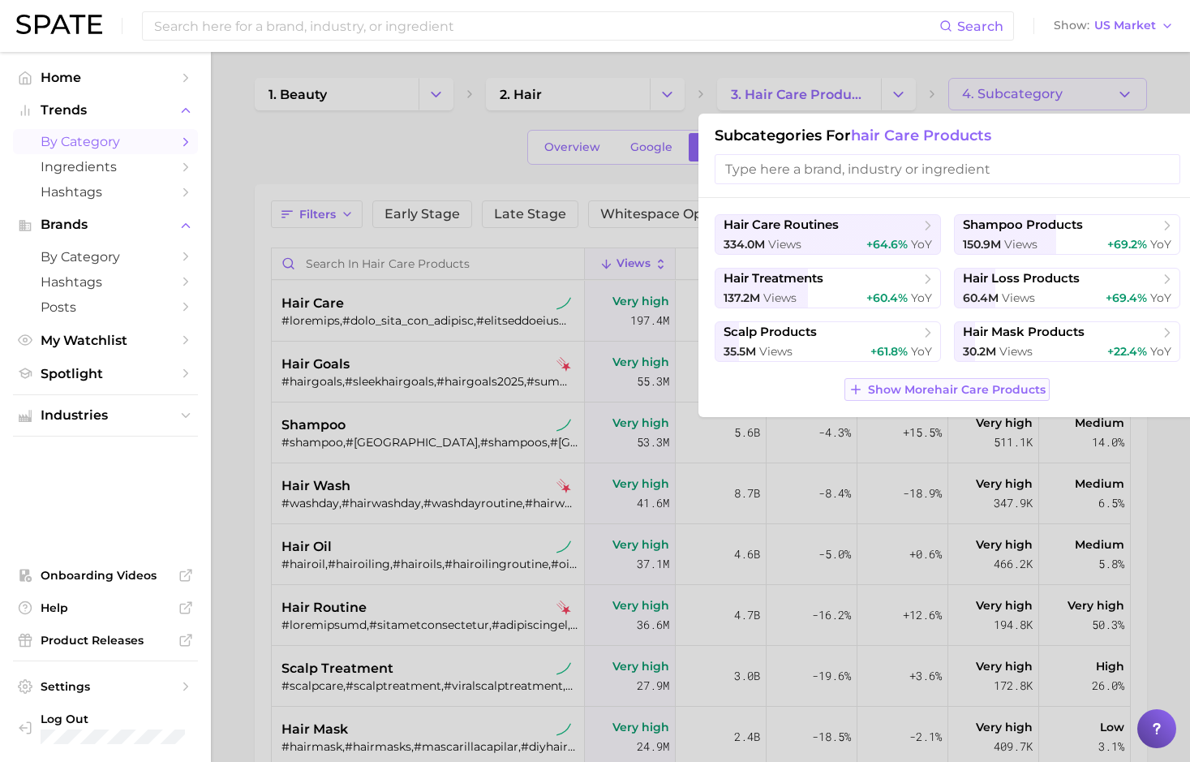
click at [889, 389] on span "Show More hair care products" at bounding box center [957, 390] width 178 height 14
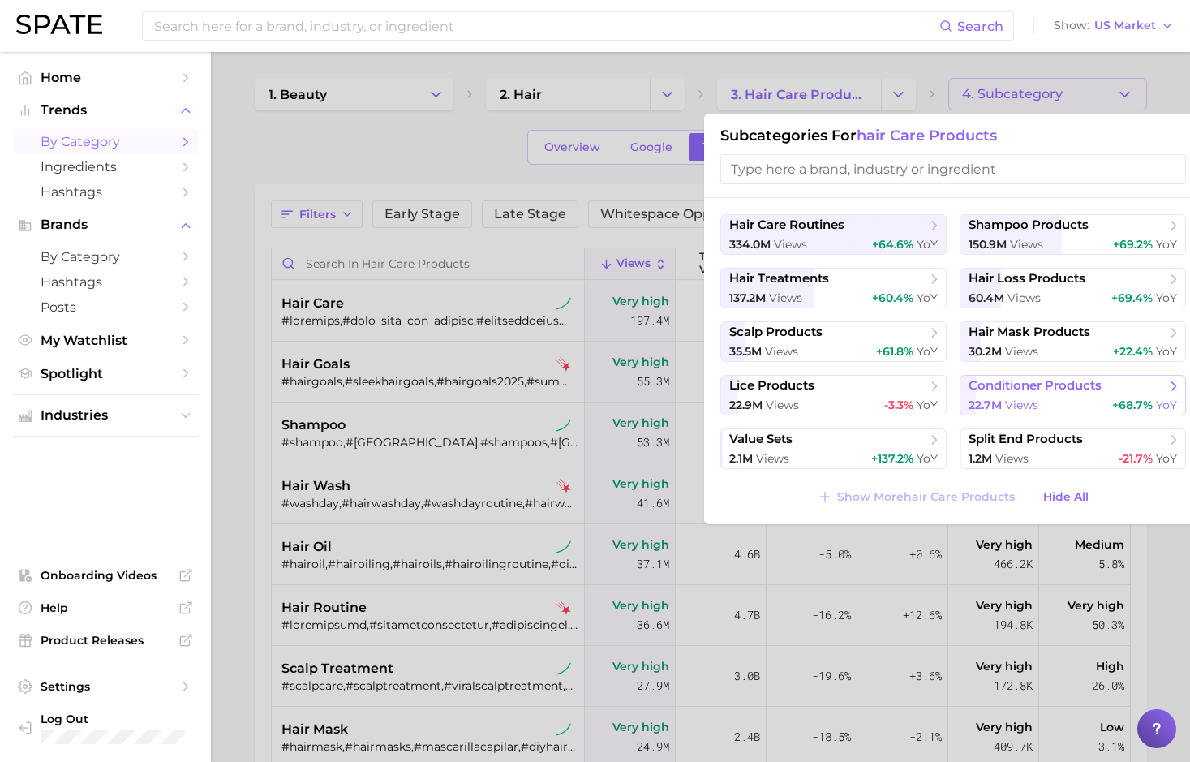
click at [1035, 405] on span "views" at bounding box center [1021, 405] width 33 height 15
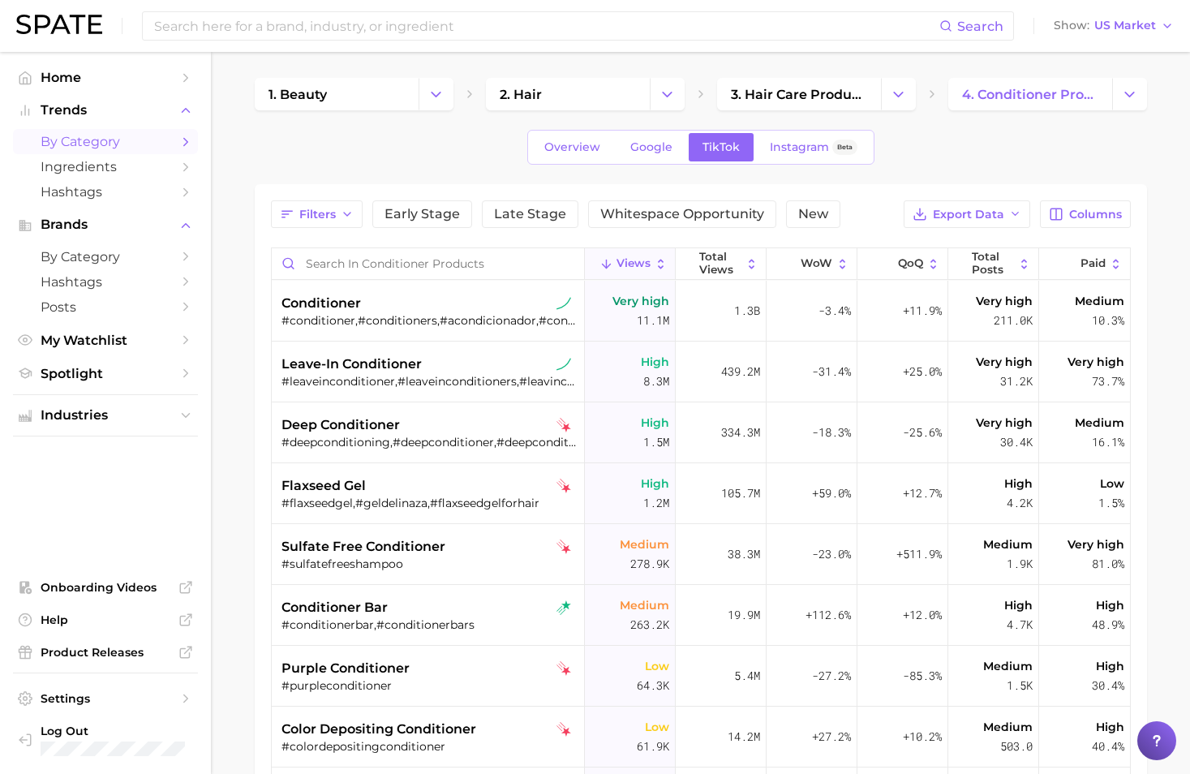
click at [1174, 164] on main "1. beauty 2. hair 3. hair care products 4. conditioner products Overview Google…" at bounding box center [700, 585] width 979 height 1067
click at [1183, 292] on main "1. beauty 2. hair 3. hair care products 4. conditioner products Overview Google…" at bounding box center [700, 585] width 979 height 1067
click at [455, 306] on div "conditioner" at bounding box center [430, 303] width 297 height 19
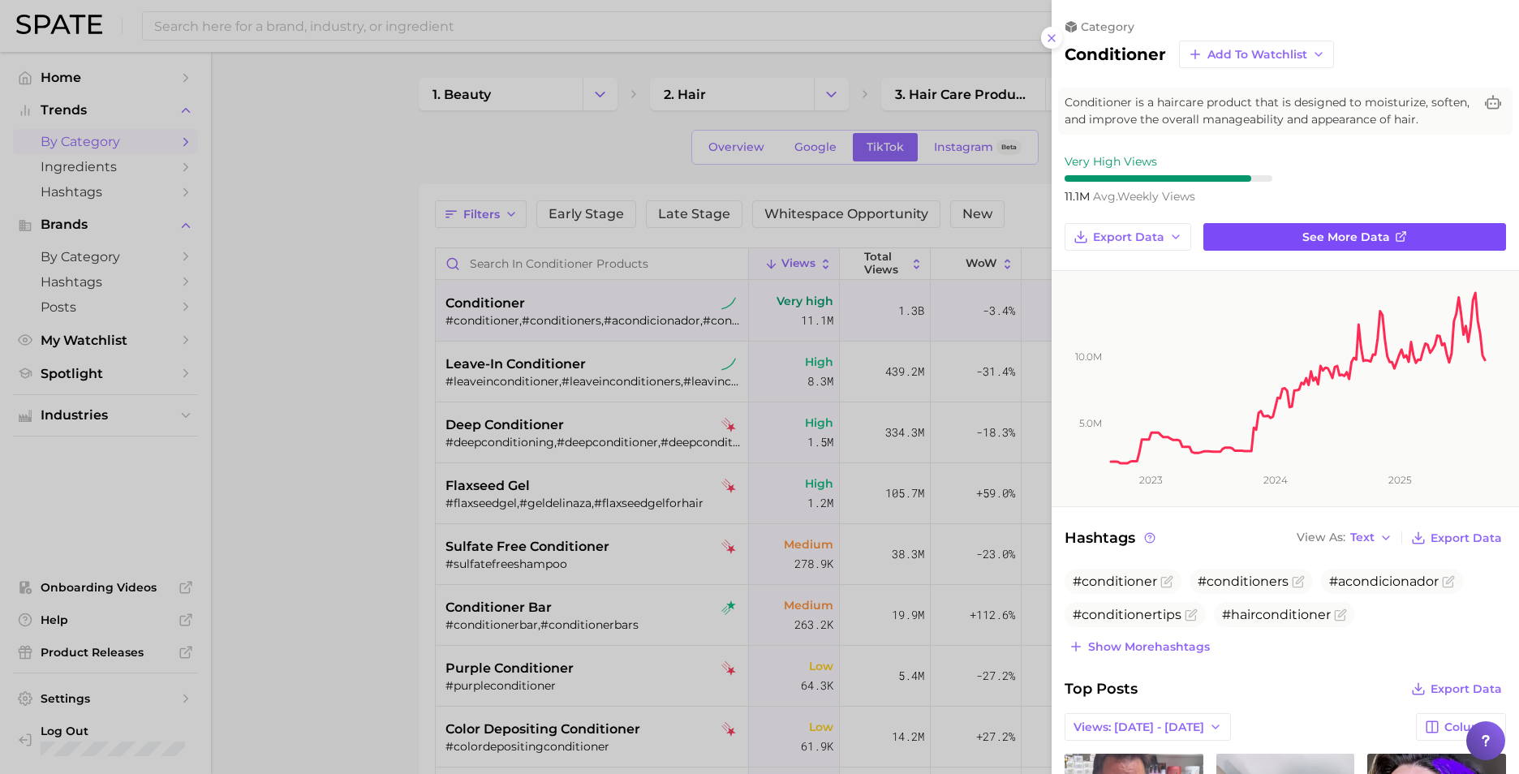
click at [1189, 232] on span "See more data" at bounding box center [1346, 237] width 88 height 14
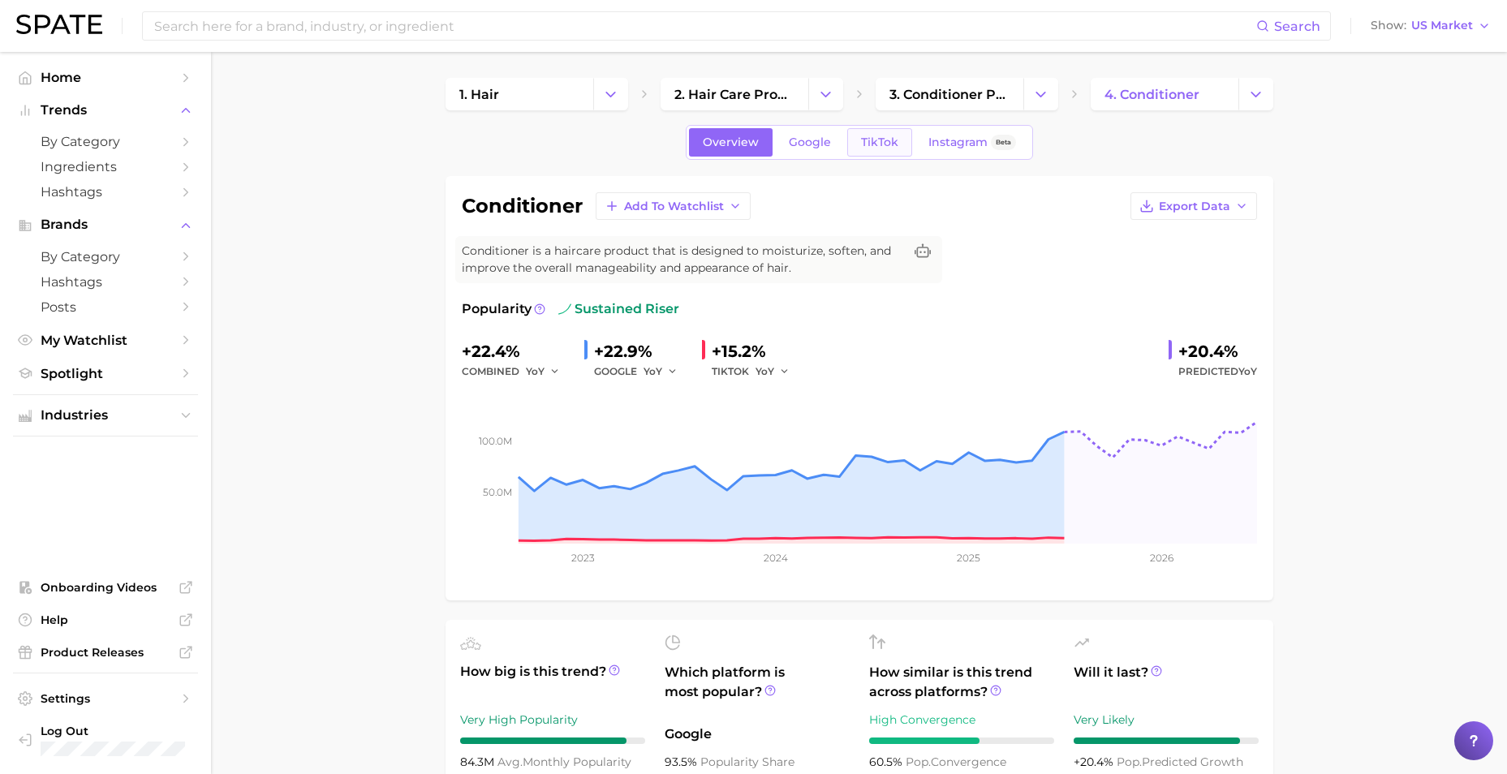
click at [875, 143] on span "TikTok" at bounding box center [879, 142] width 37 height 14
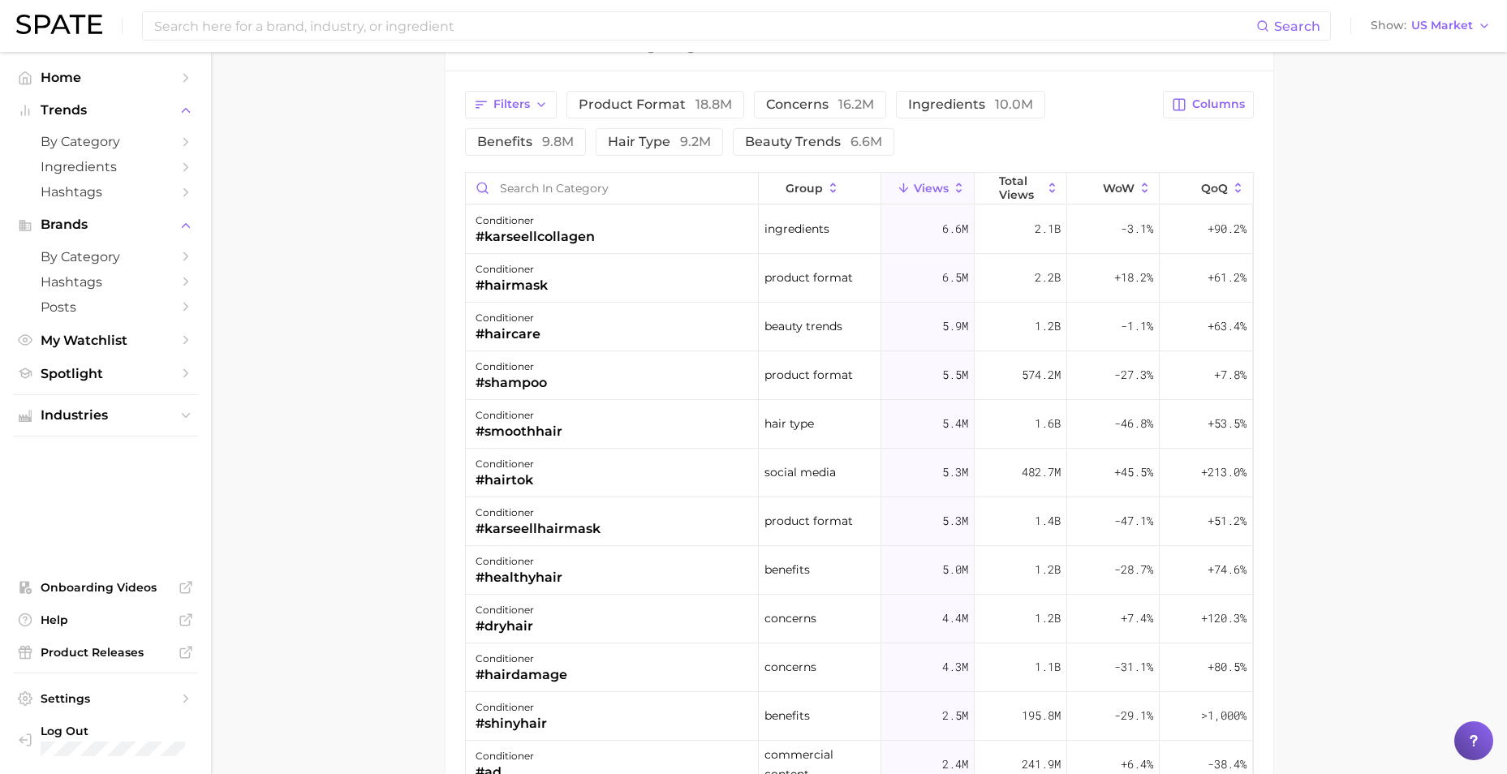
scroll to position [1217, 0]
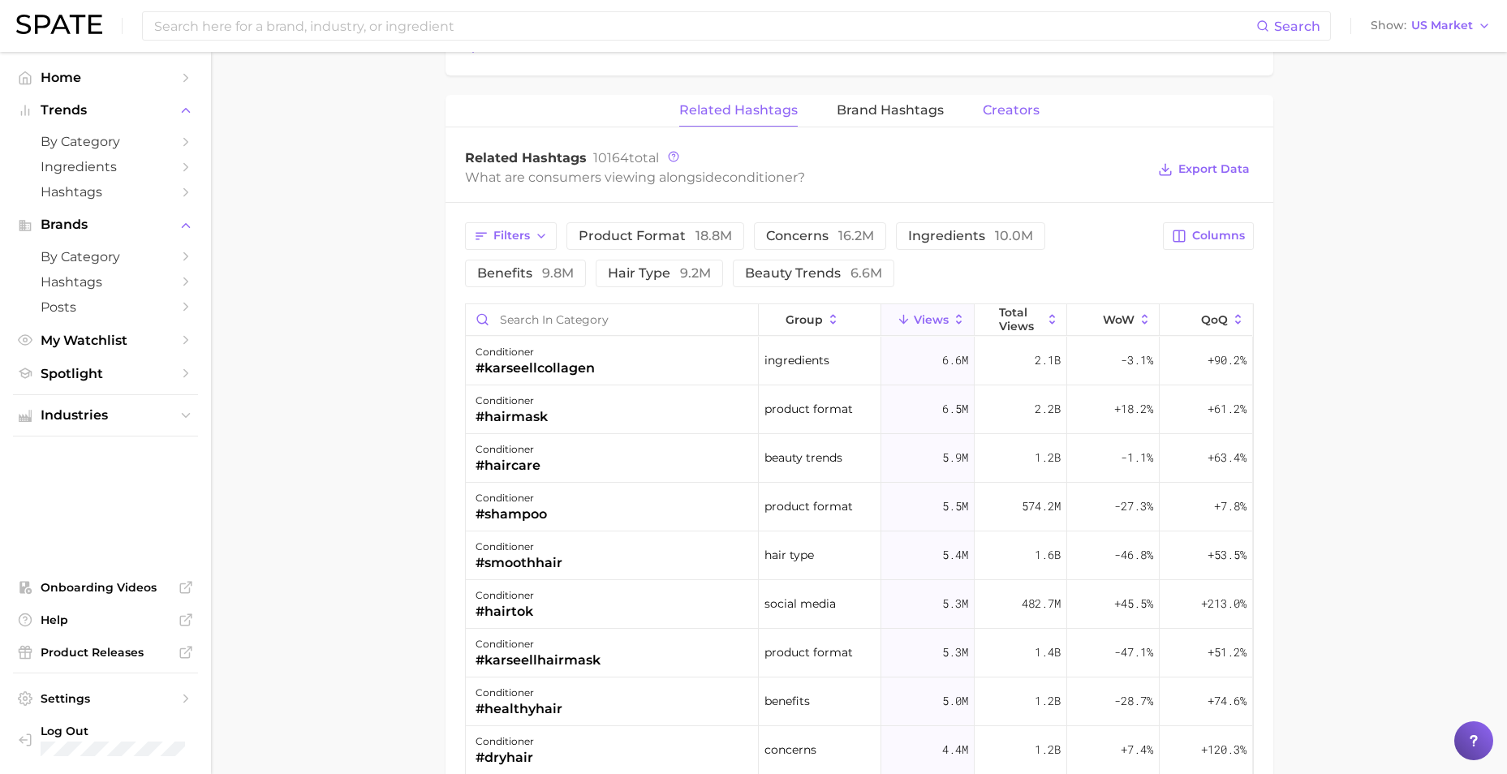
click at [1012, 106] on span "Creators" at bounding box center [1010, 110] width 57 height 15
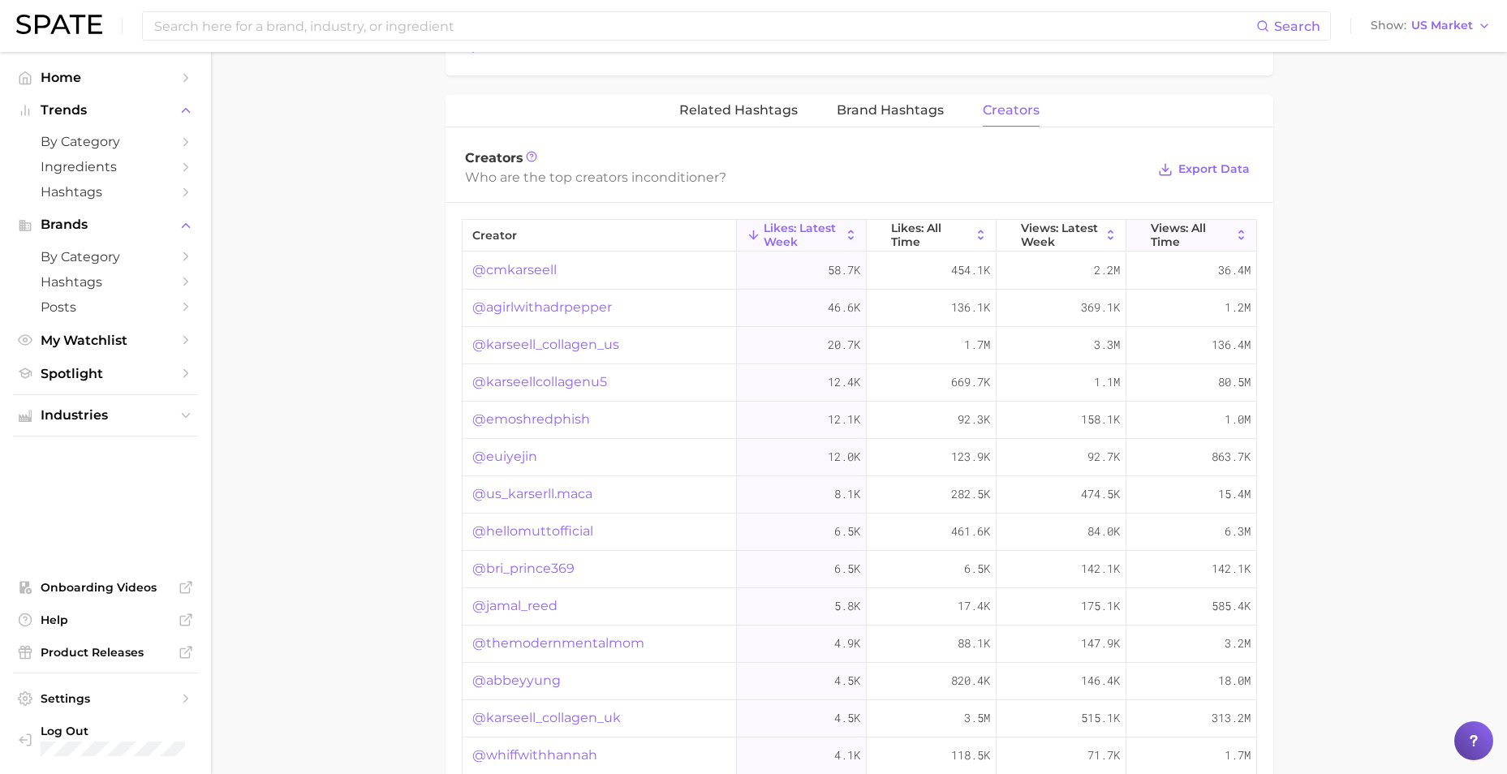
click at [1156, 221] on div "creator Likes: Latest Week Likes: All Time Views: Latest Week Views: All Time @…" at bounding box center [859, 606] width 795 height 774
click at [1153, 235] on span "Views: All Time" at bounding box center [1190, 234] width 81 height 26
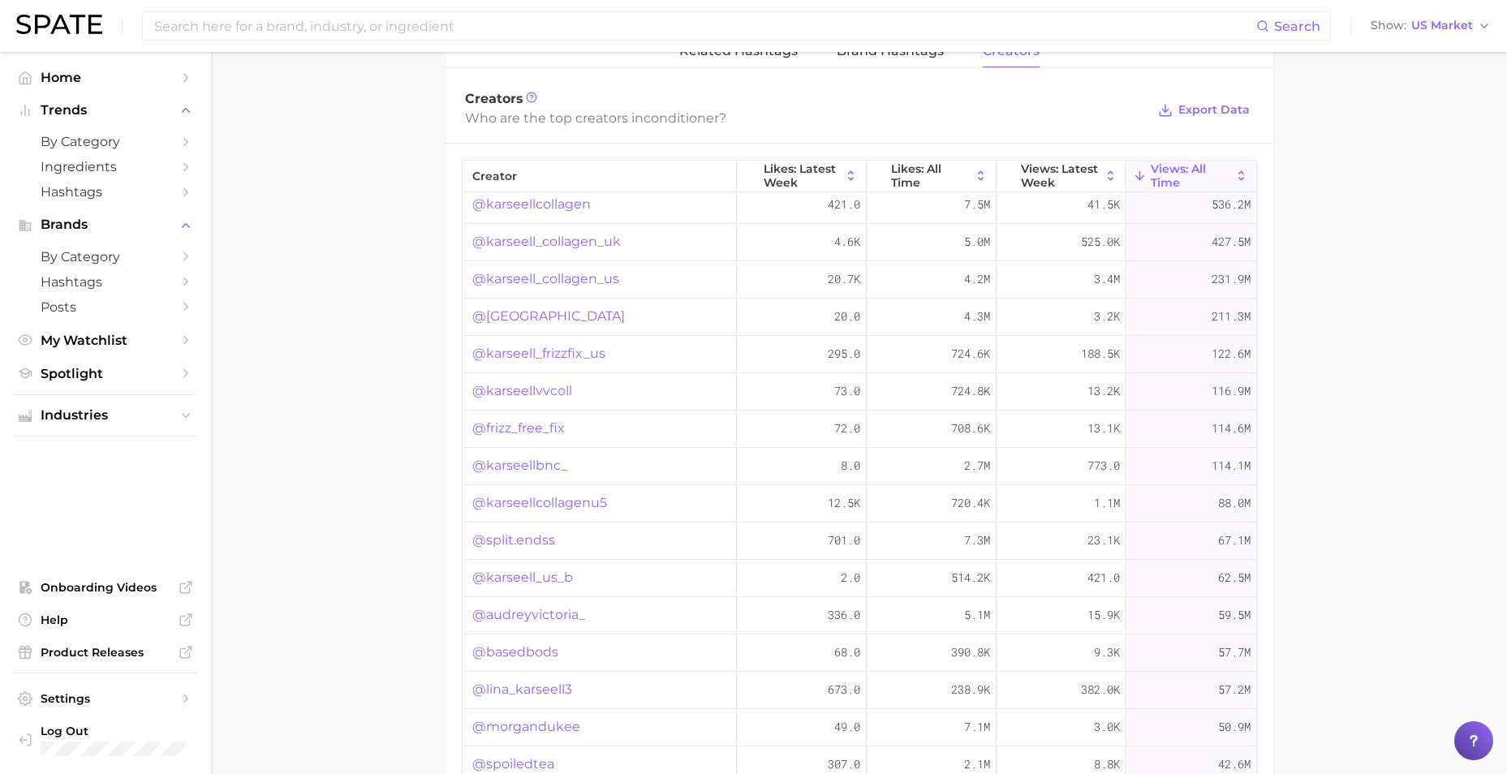
scroll to position [965, 0]
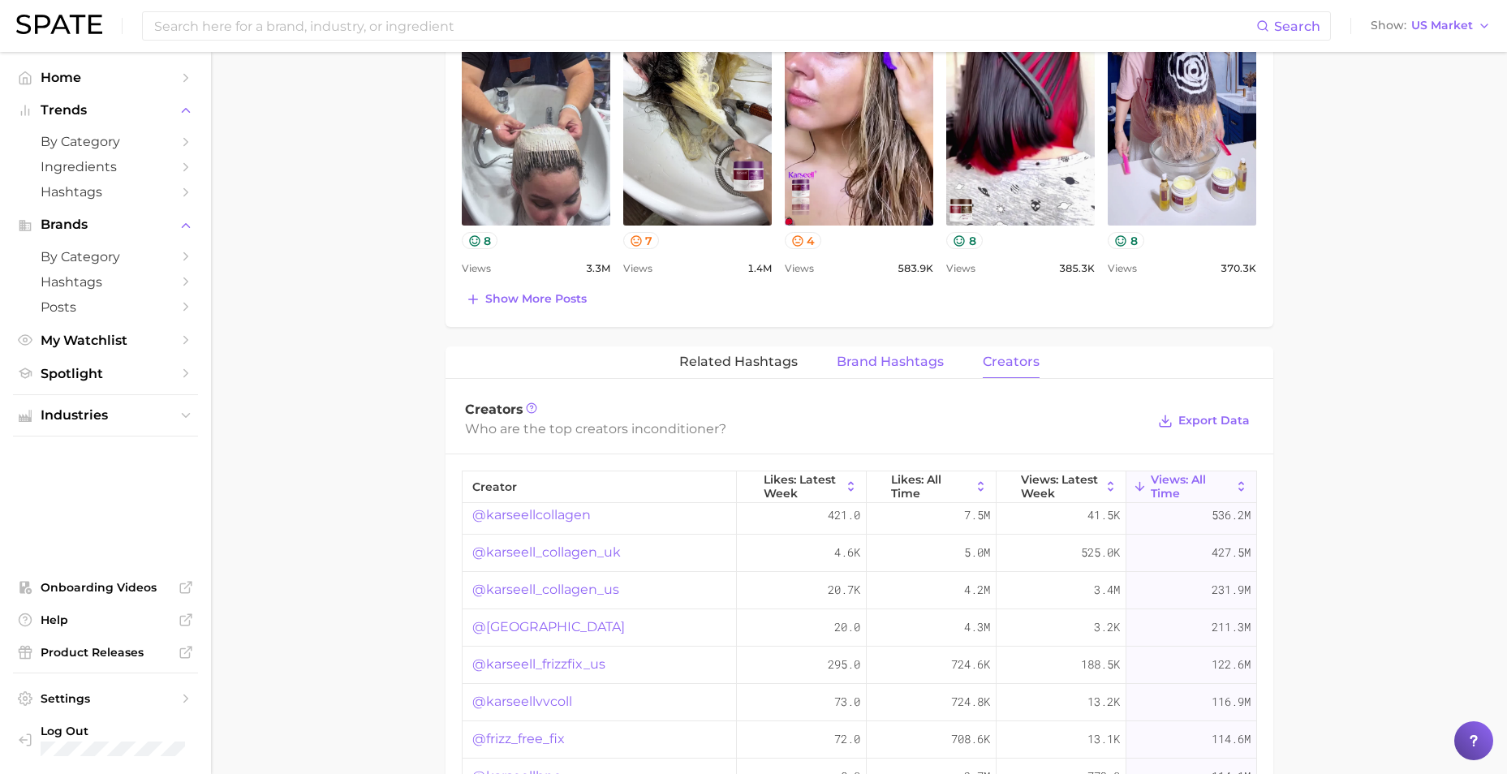
click at [921, 365] on span "Brand Hashtags" at bounding box center [889, 362] width 107 height 15
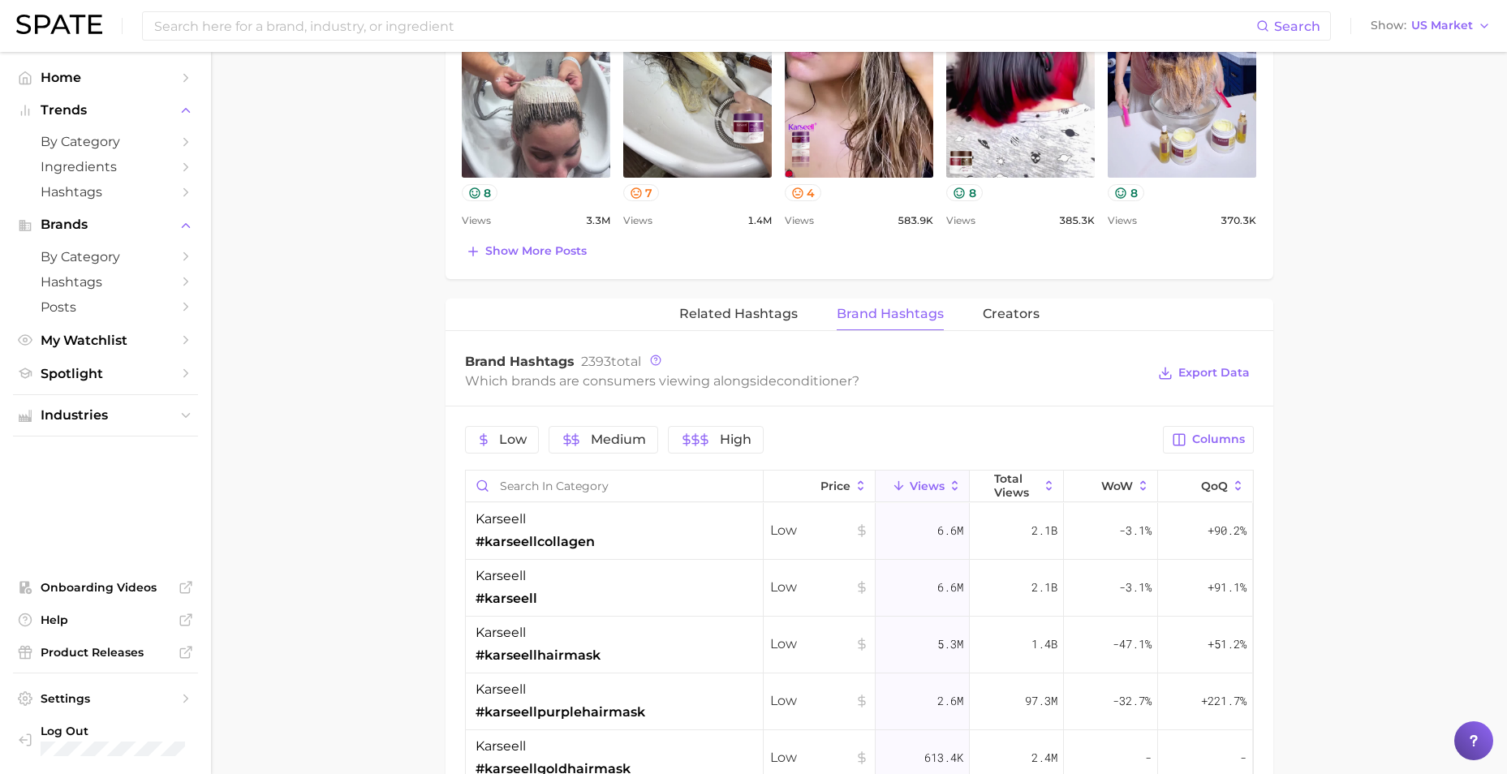
scroll to position [985, 0]
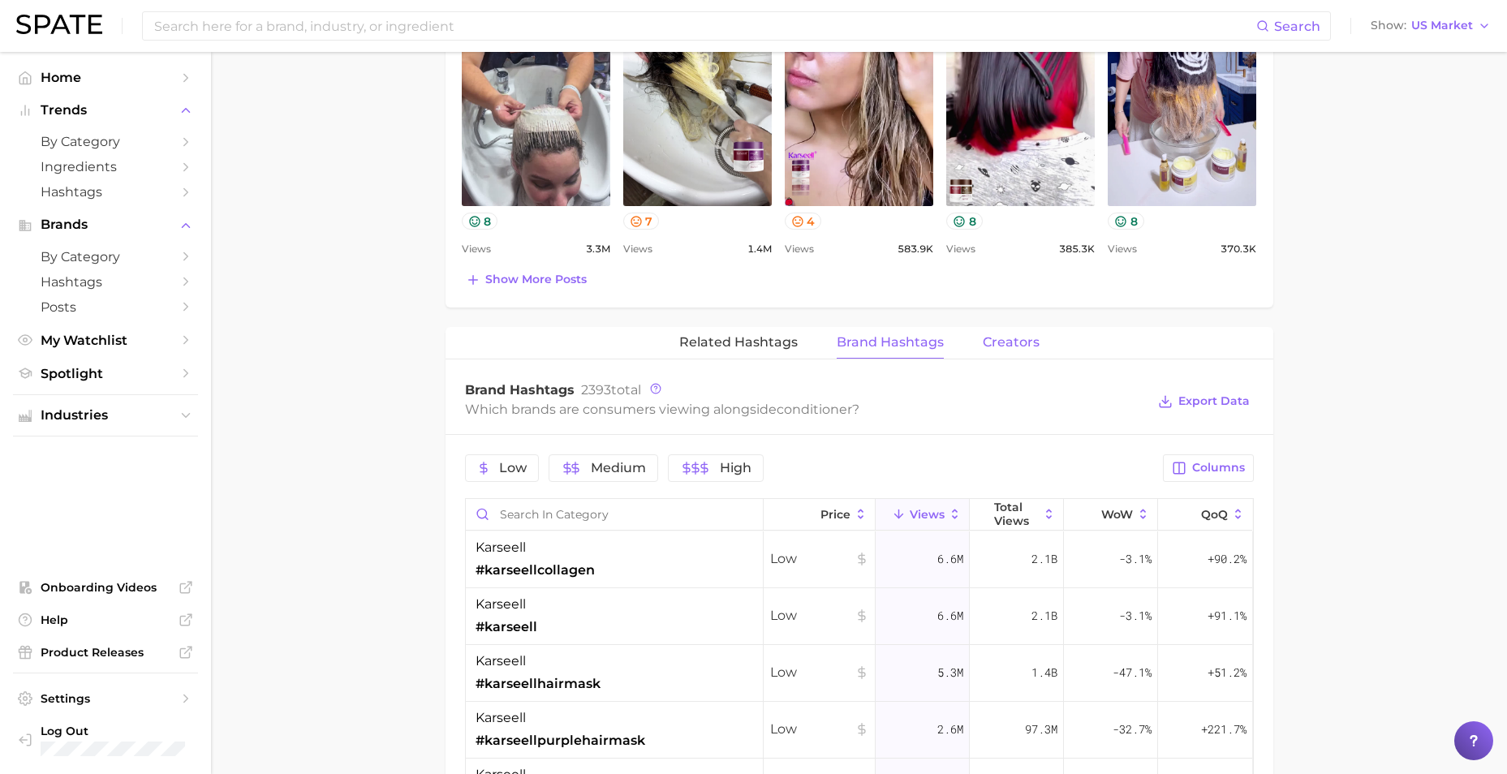
click at [1014, 352] on button "Creators" at bounding box center [1010, 343] width 57 height 32
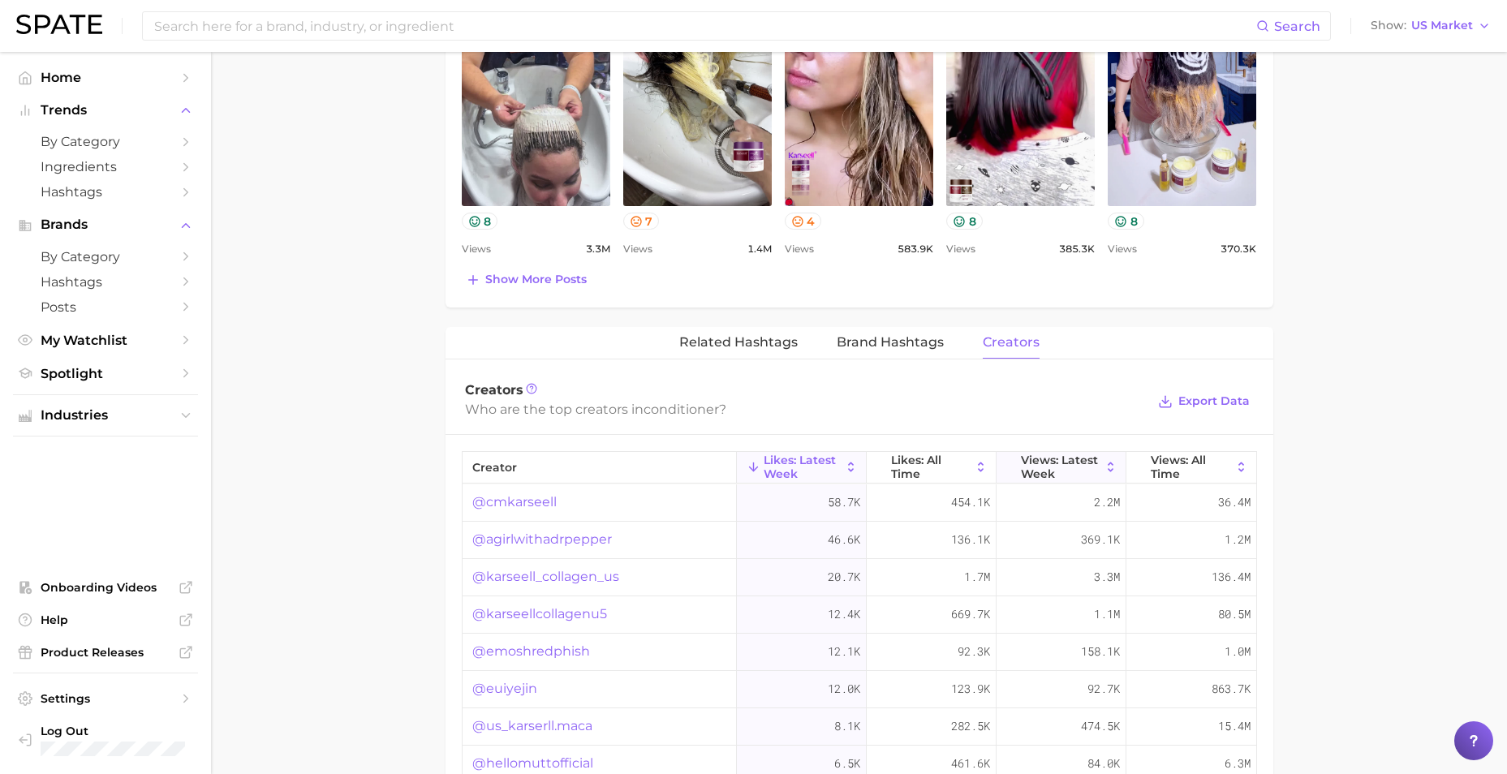
click at [1064, 464] on span "Views: Latest Week" at bounding box center [1061, 467] width 80 height 26
click at [305, 636] on main "1. hair 2. hair care products 3. conditioner products 4. conditioner Overview G…" at bounding box center [859, 194] width 1296 height 2255
click at [1161, 469] on span "Views: All Time" at bounding box center [1190, 467] width 81 height 26
click at [627, 722] on div "@frizz_free_fix" at bounding box center [599, 726] width 274 height 37
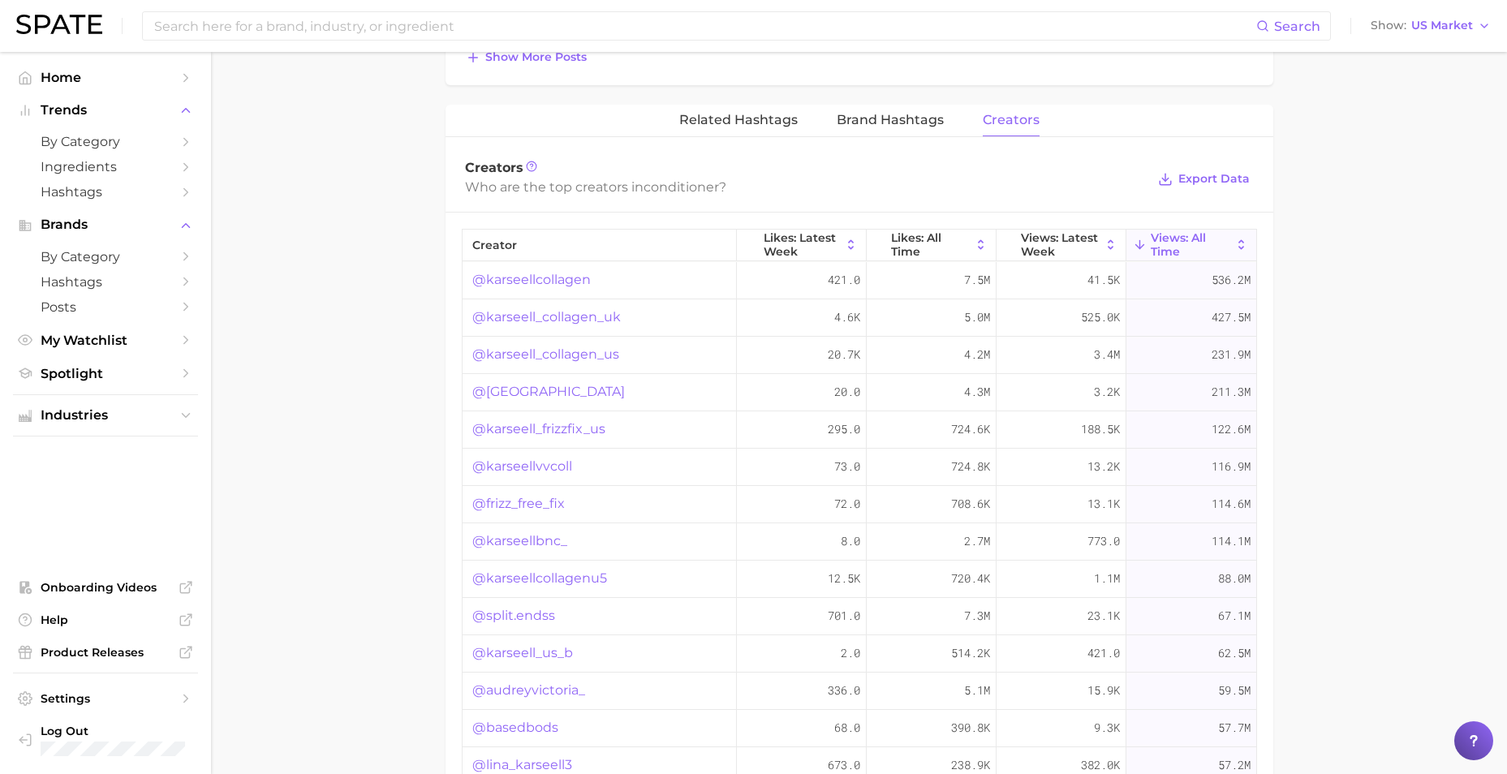
scroll to position [1147, 0]
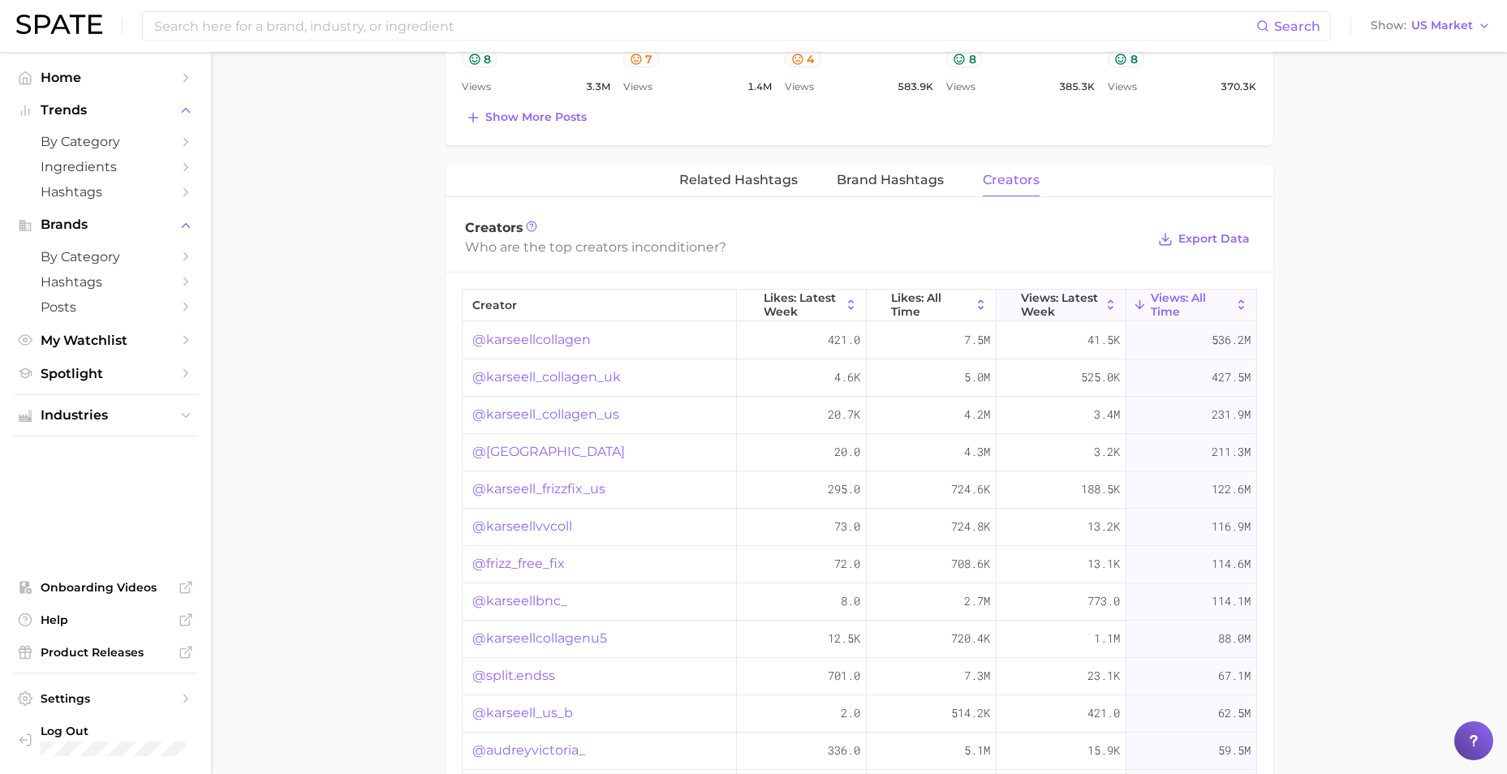
click at [1057, 311] on span "Views: Latest Week" at bounding box center [1061, 304] width 80 height 26
click at [1150, 313] on span "Views: All Time" at bounding box center [1190, 304] width 81 height 26
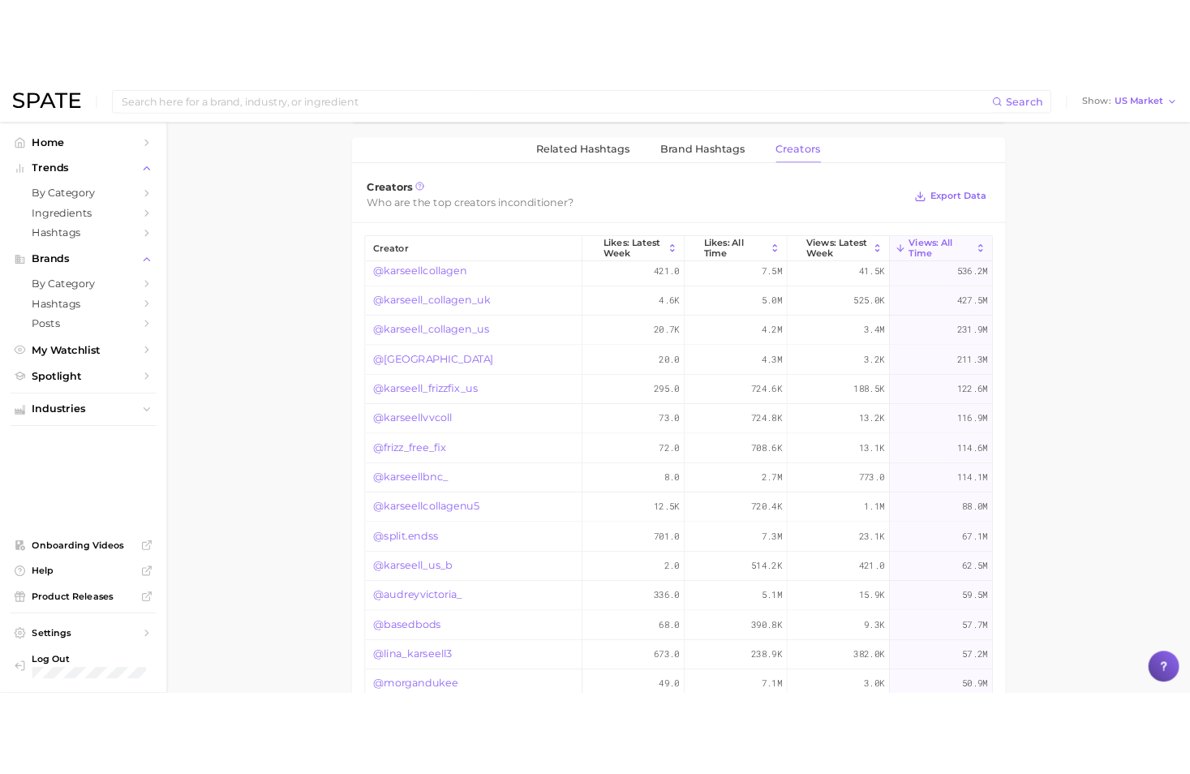
scroll to position [1209, 0]
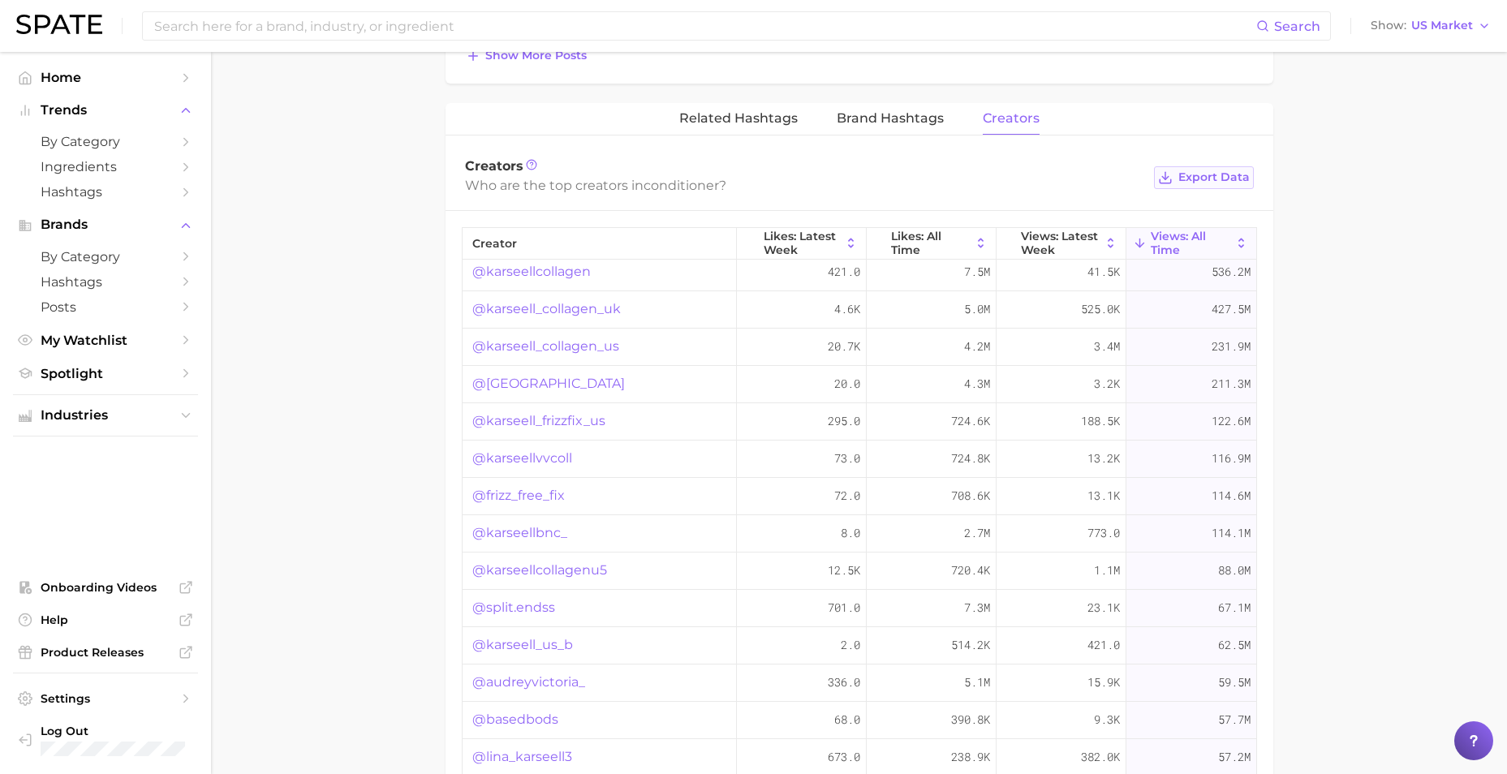
click at [1189, 173] on span "Export Data" at bounding box center [1213, 177] width 71 height 14
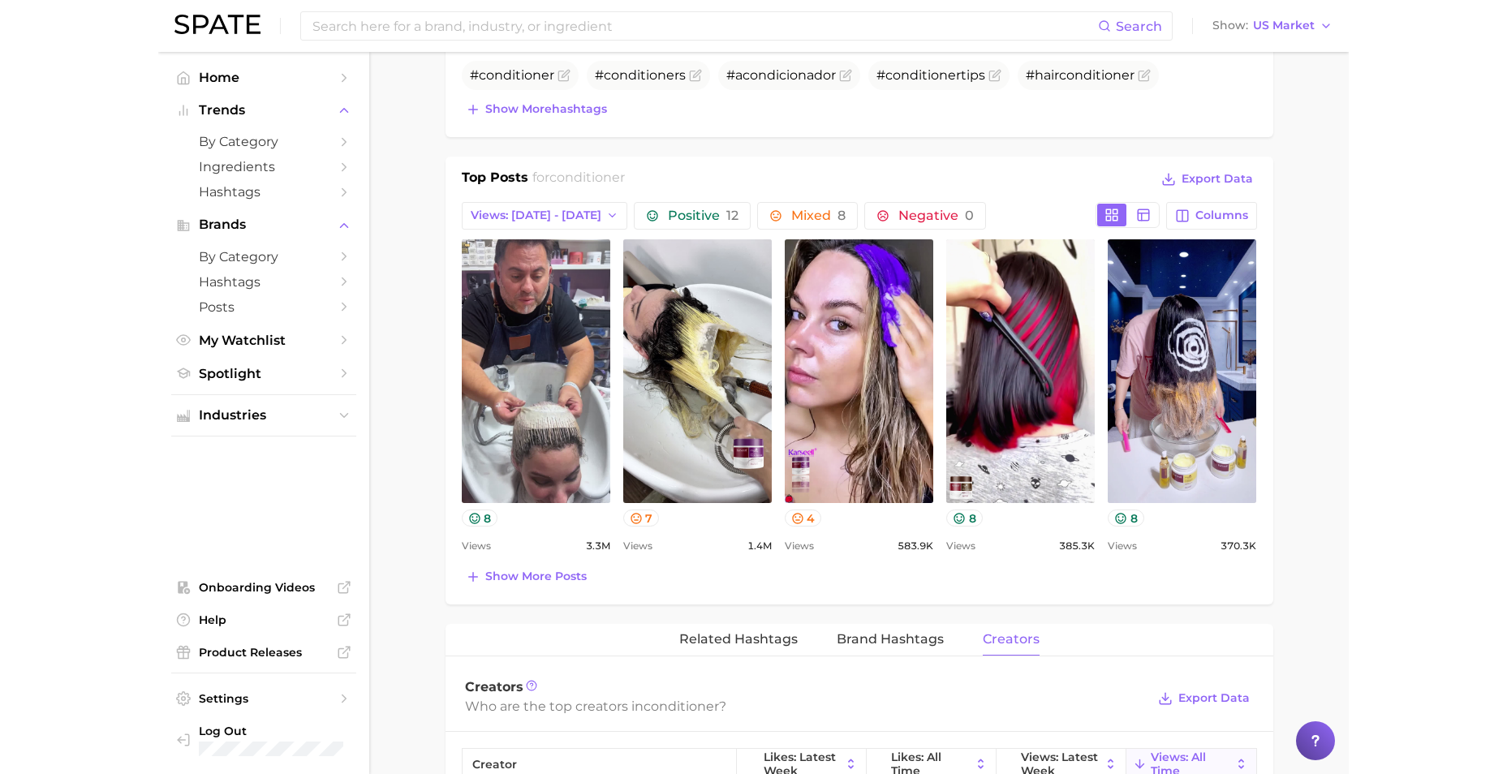
scroll to position [0, 0]
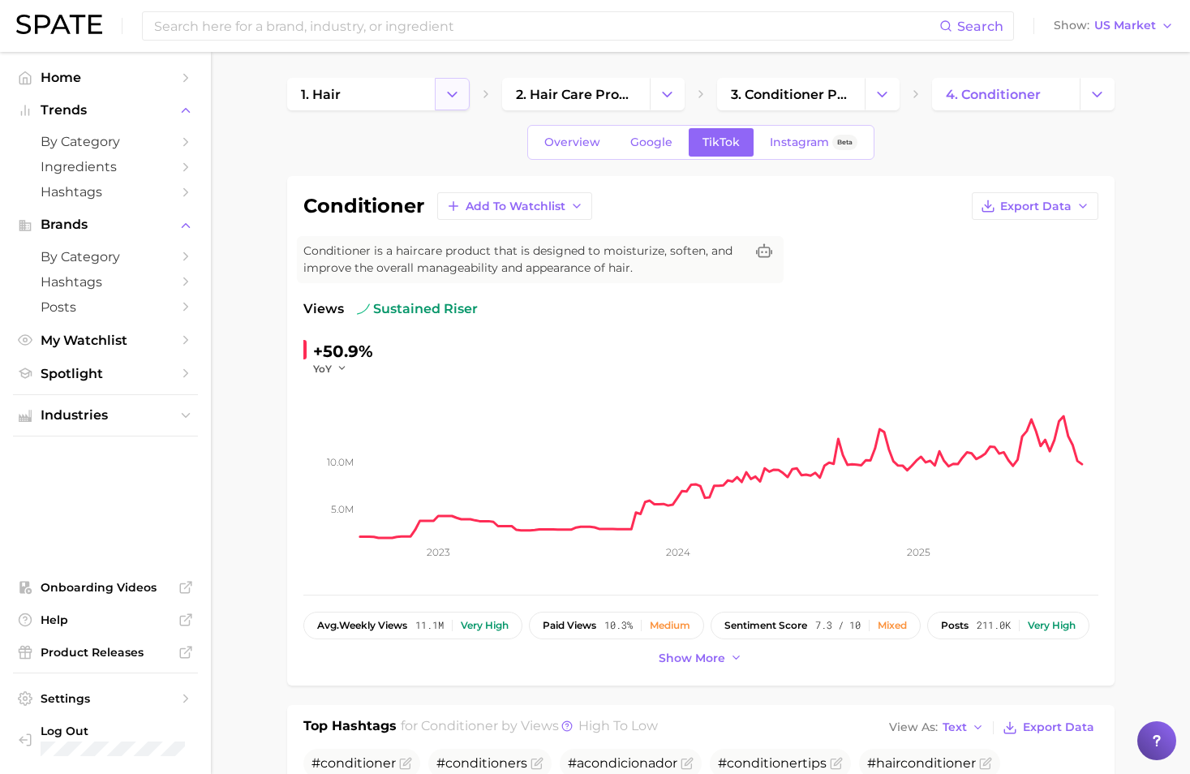
click at [453, 88] on icon "Change Category" at bounding box center [452, 94] width 17 height 17
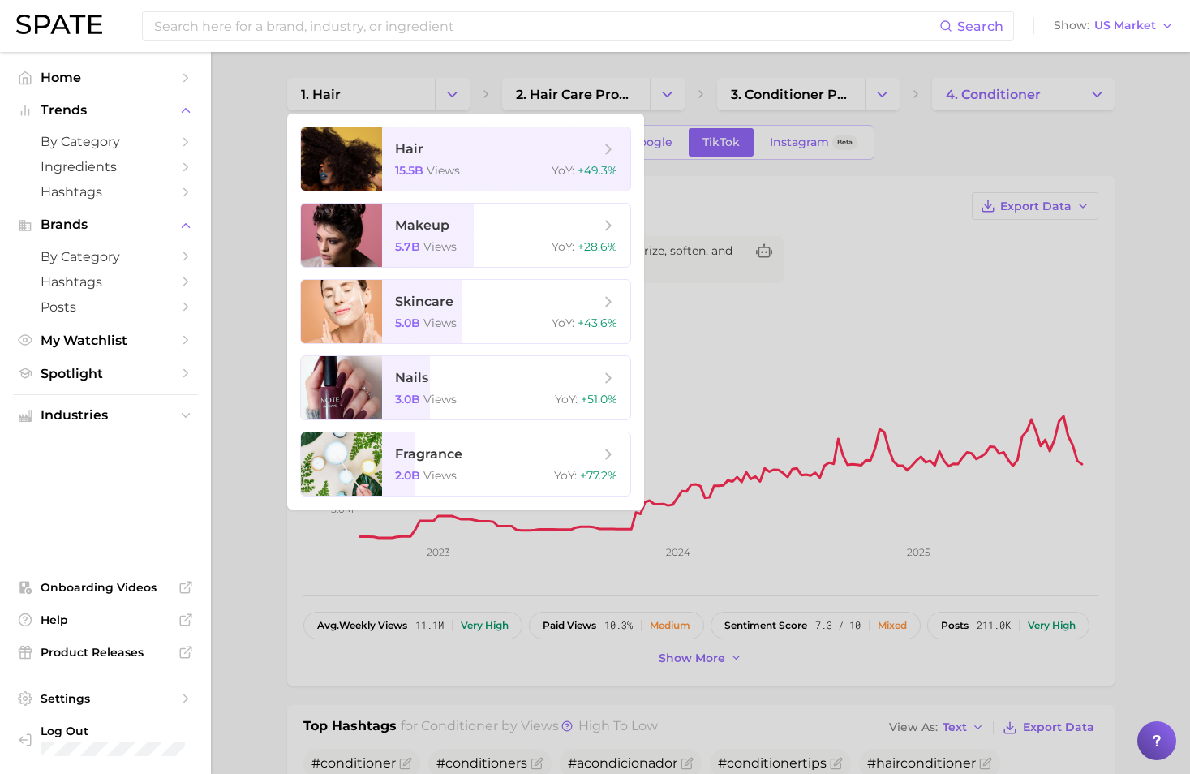
click at [241, 101] on div at bounding box center [595, 387] width 1190 height 774
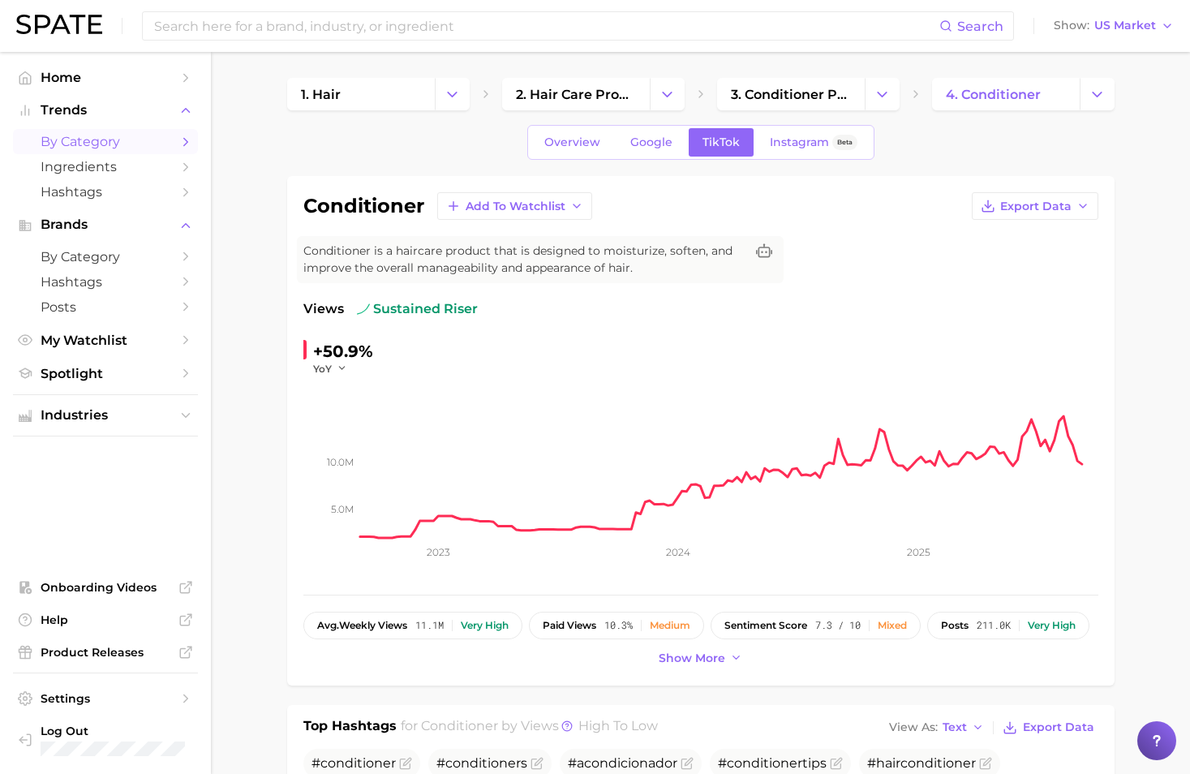
click at [82, 151] on link "by Category" at bounding box center [105, 141] width 185 height 25
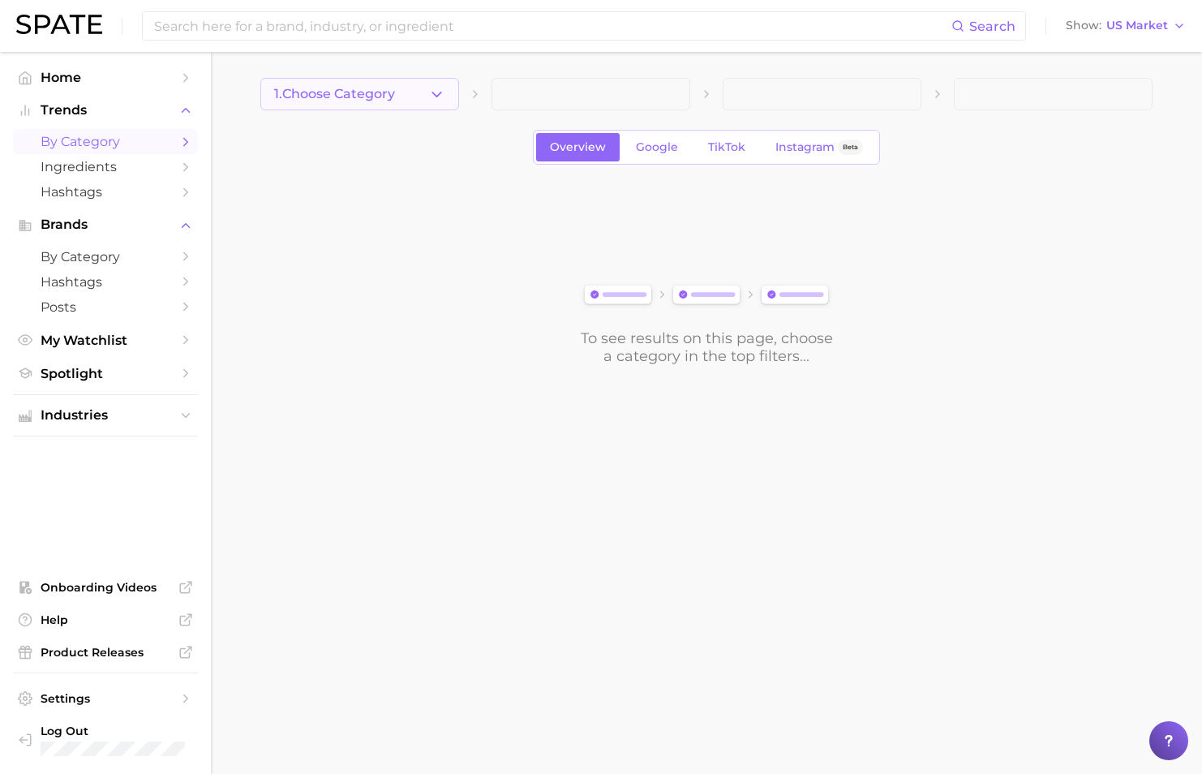
click at [352, 80] on button "1. Choose Category" at bounding box center [359, 94] width 199 height 32
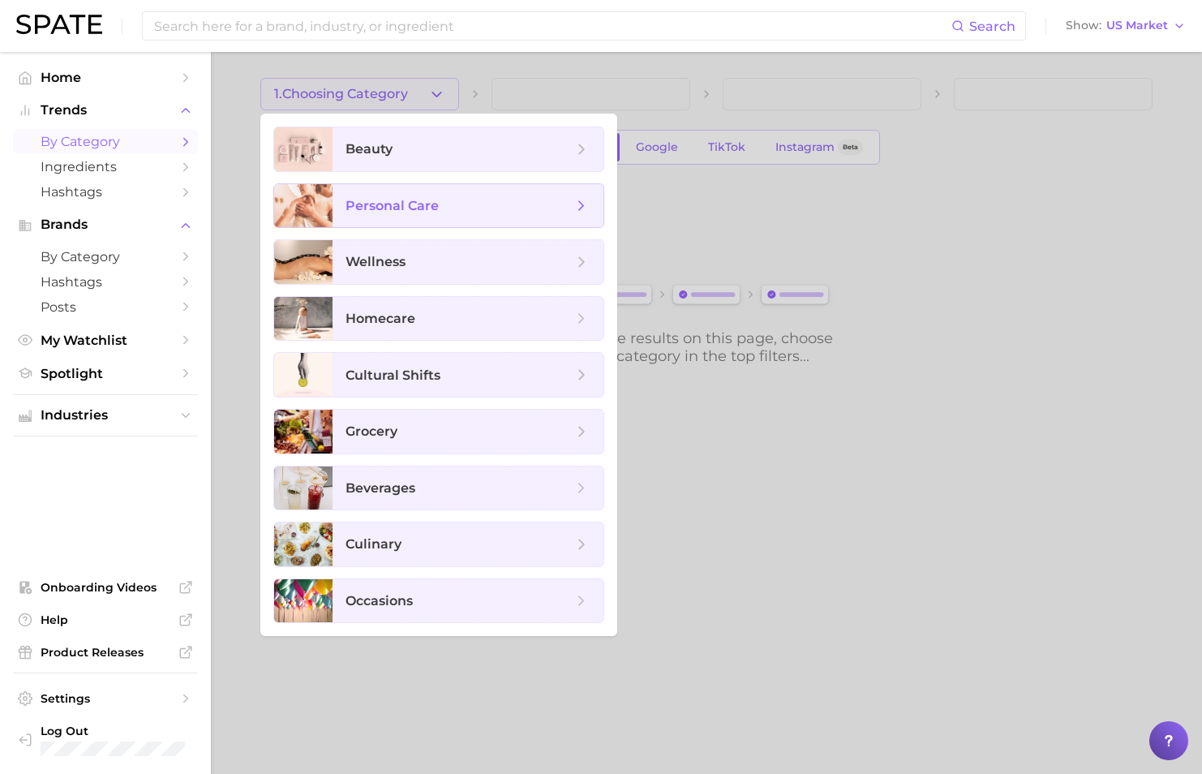
click at [393, 216] on span "personal care" at bounding box center [468, 206] width 271 height 44
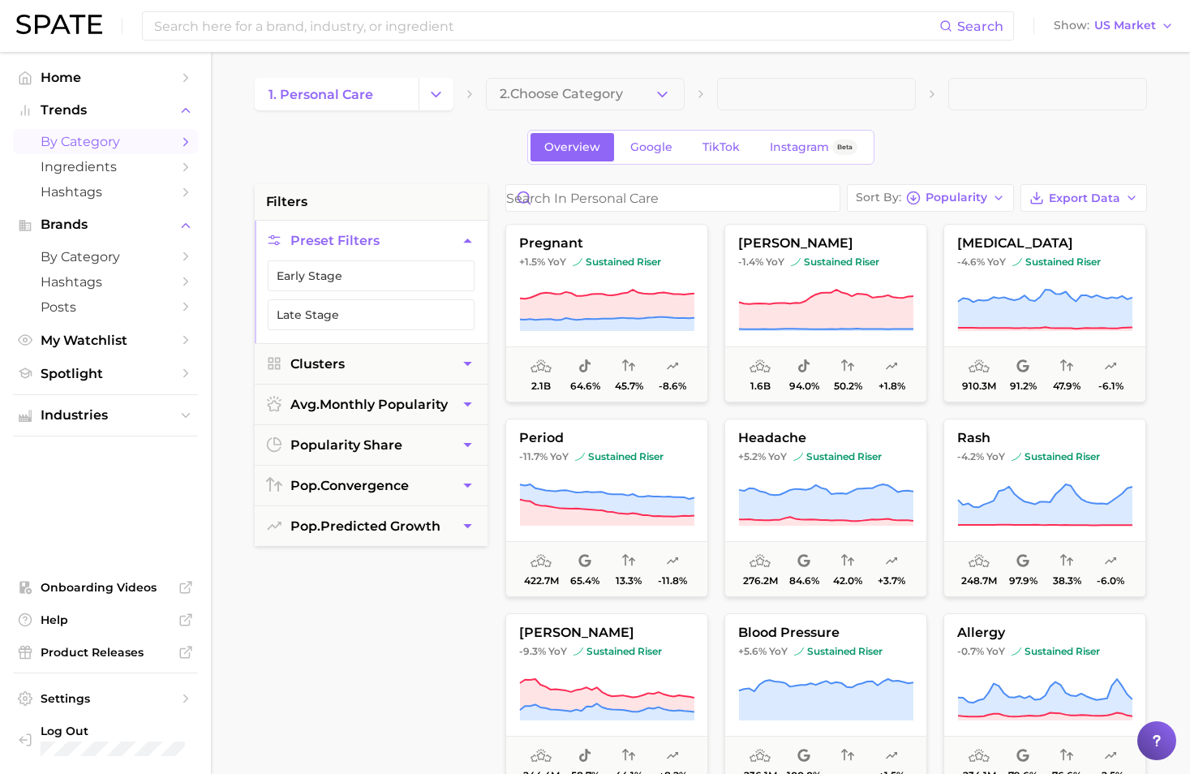
click at [191, 140] on icon "Sidebar" at bounding box center [185, 142] width 15 height 15
click at [448, 99] on button "Change Category" at bounding box center [436, 94] width 35 height 32
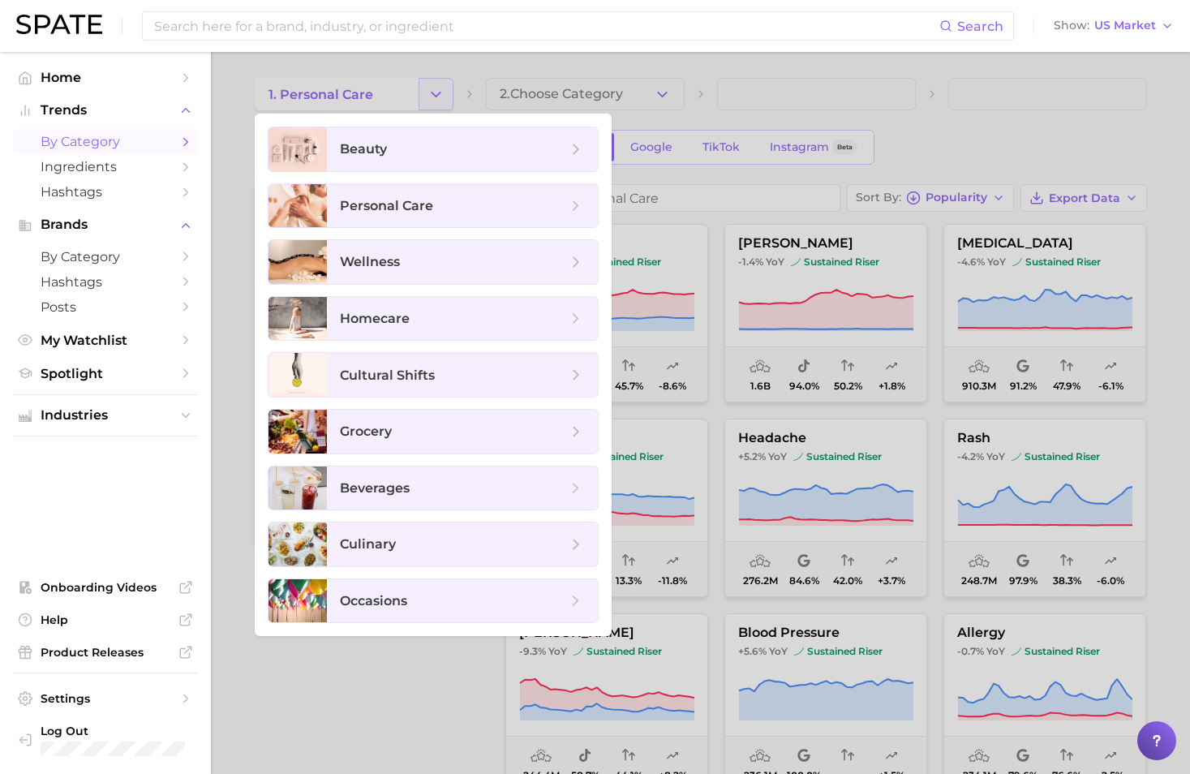
click at [448, 99] on div at bounding box center [595, 387] width 1190 height 774
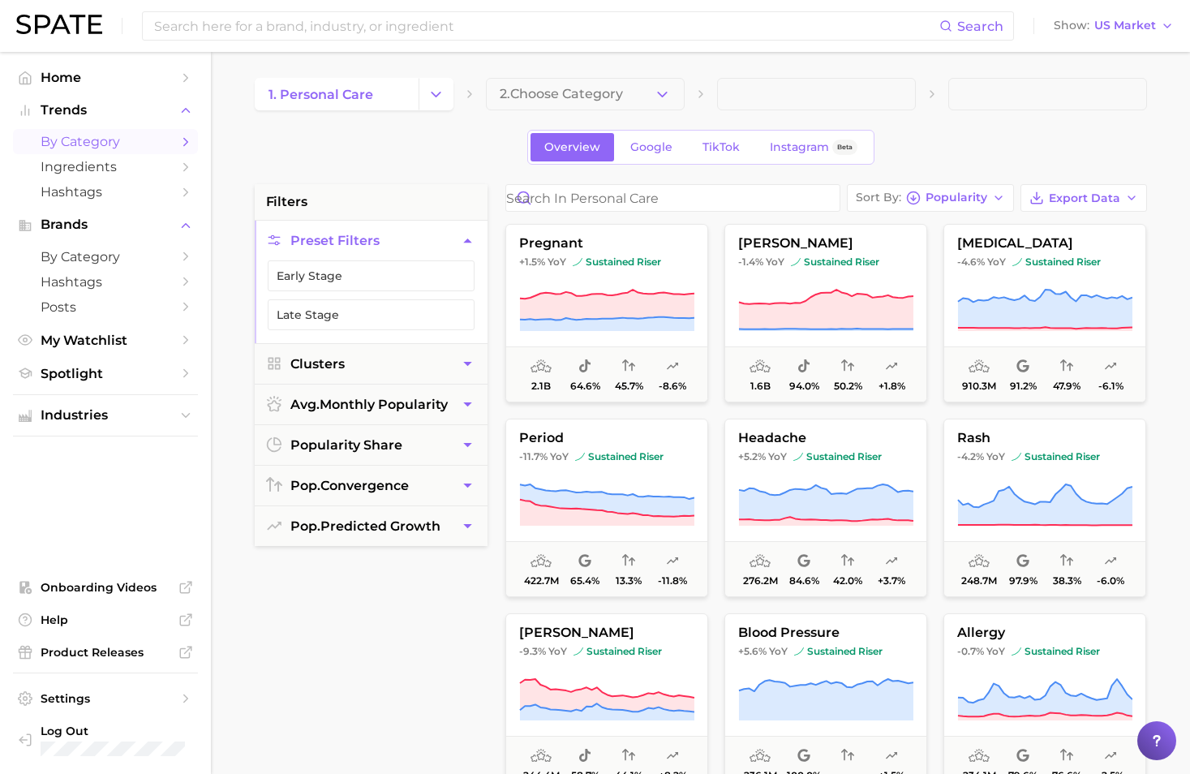
click at [686, 98] on div "1. personal care 2. Choose Category" at bounding box center [701, 94] width 892 height 32
click at [673, 94] on button "2. Choose Category" at bounding box center [585, 94] width 199 height 32
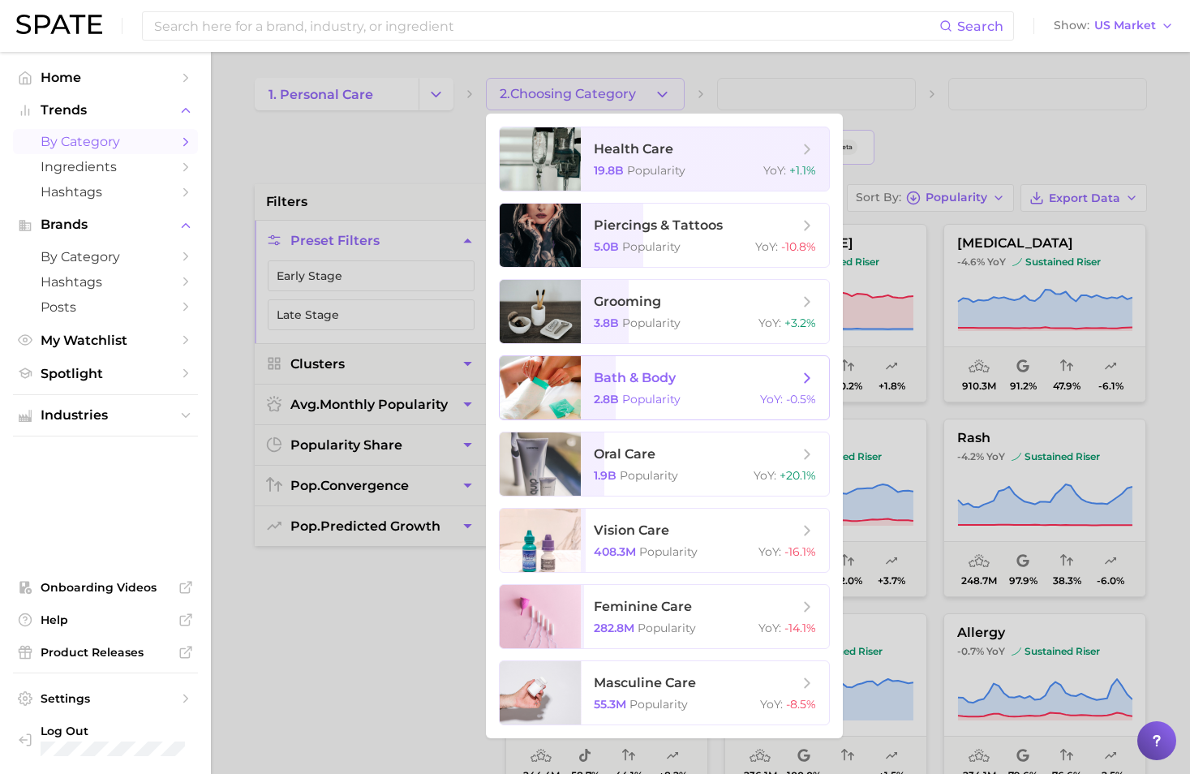
click at [675, 377] on span "bath & body" at bounding box center [635, 377] width 82 height 15
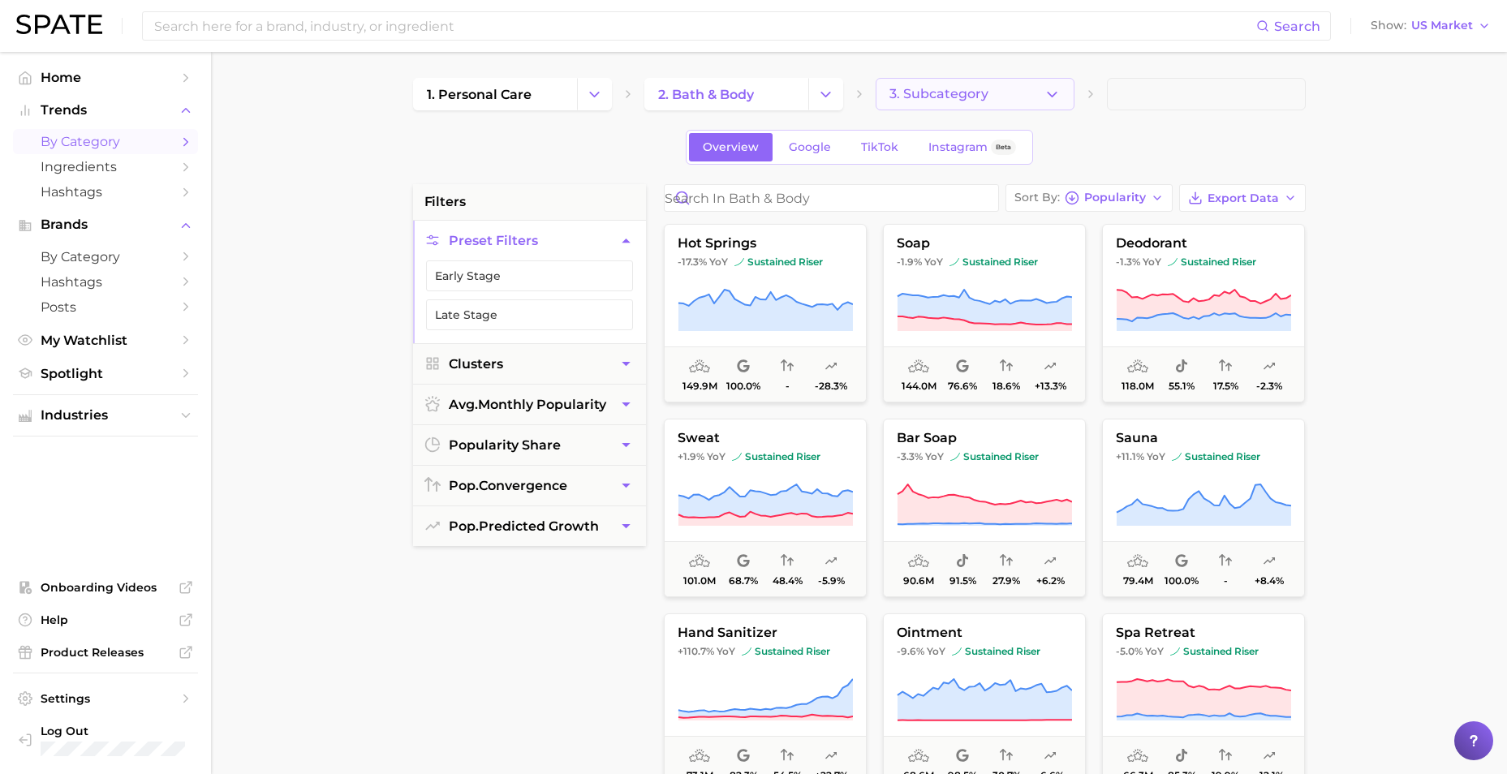
click at [1042, 87] on button "3. Subcategory" at bounding box center [974, 94] width 199 height 32
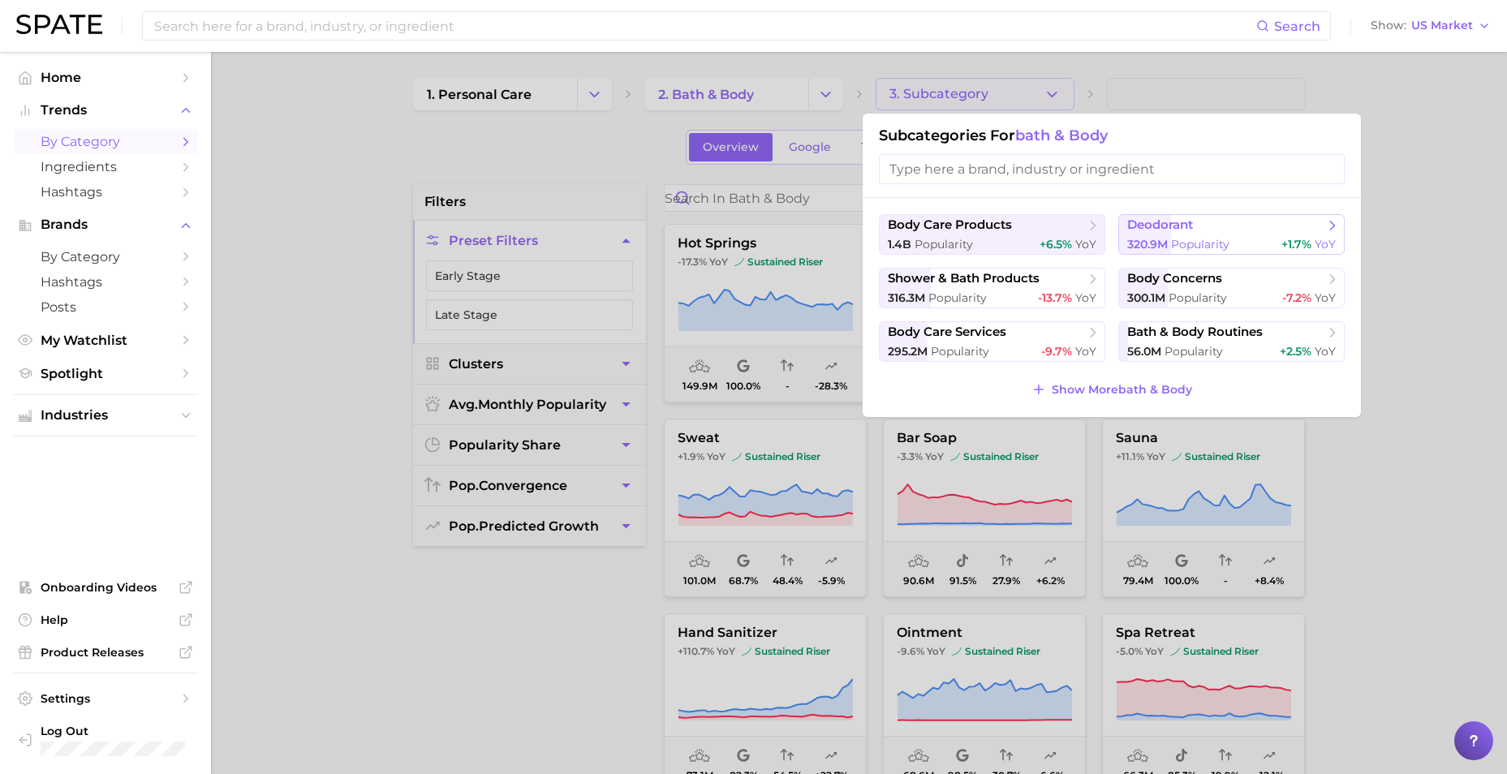
click at [1155, 233] on span "deodorant" at bounding box center [1225, 225] width 197 height 16
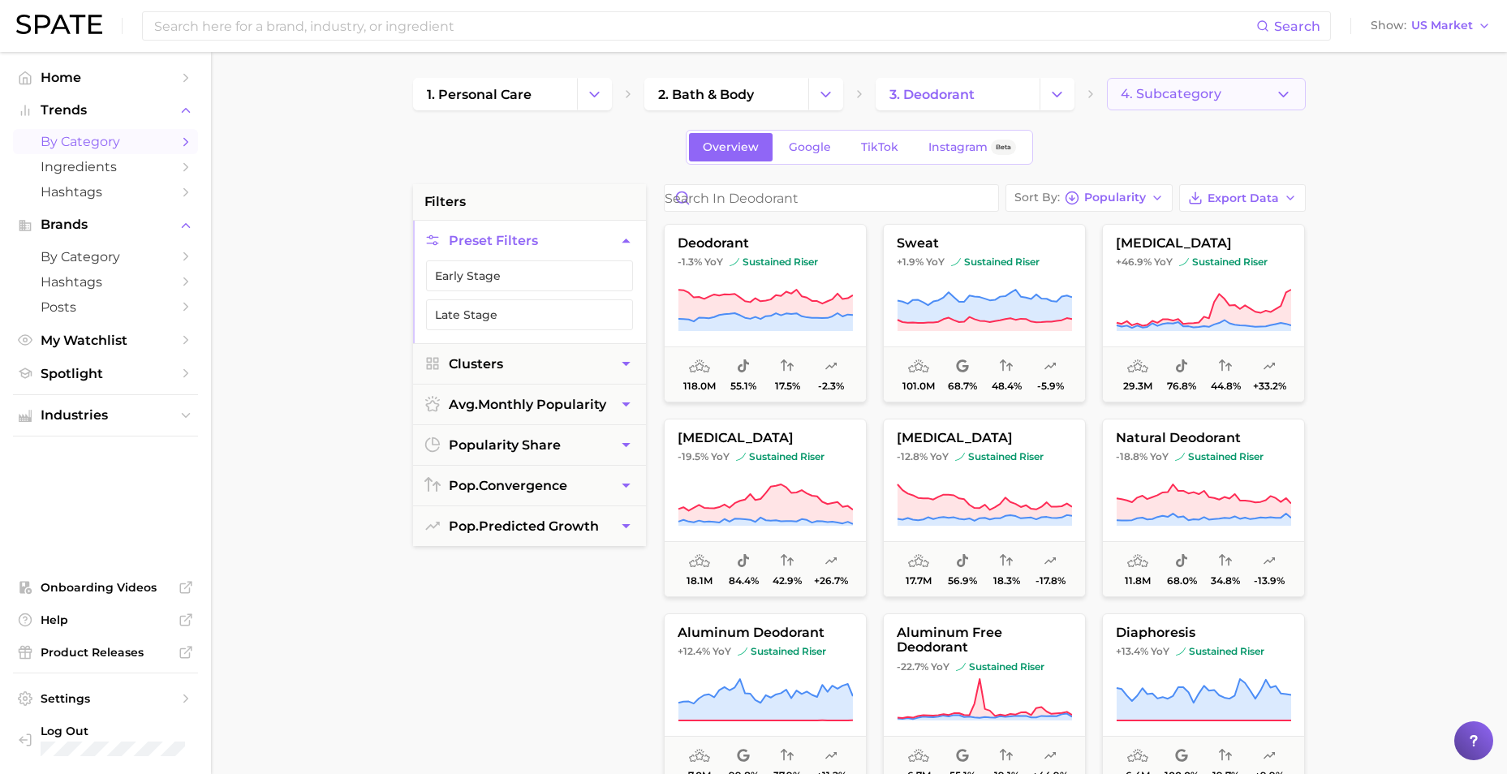
click at [1129, 88] on span "4. Subcategory" at bounding box center [1170, 94] width 101 height 15
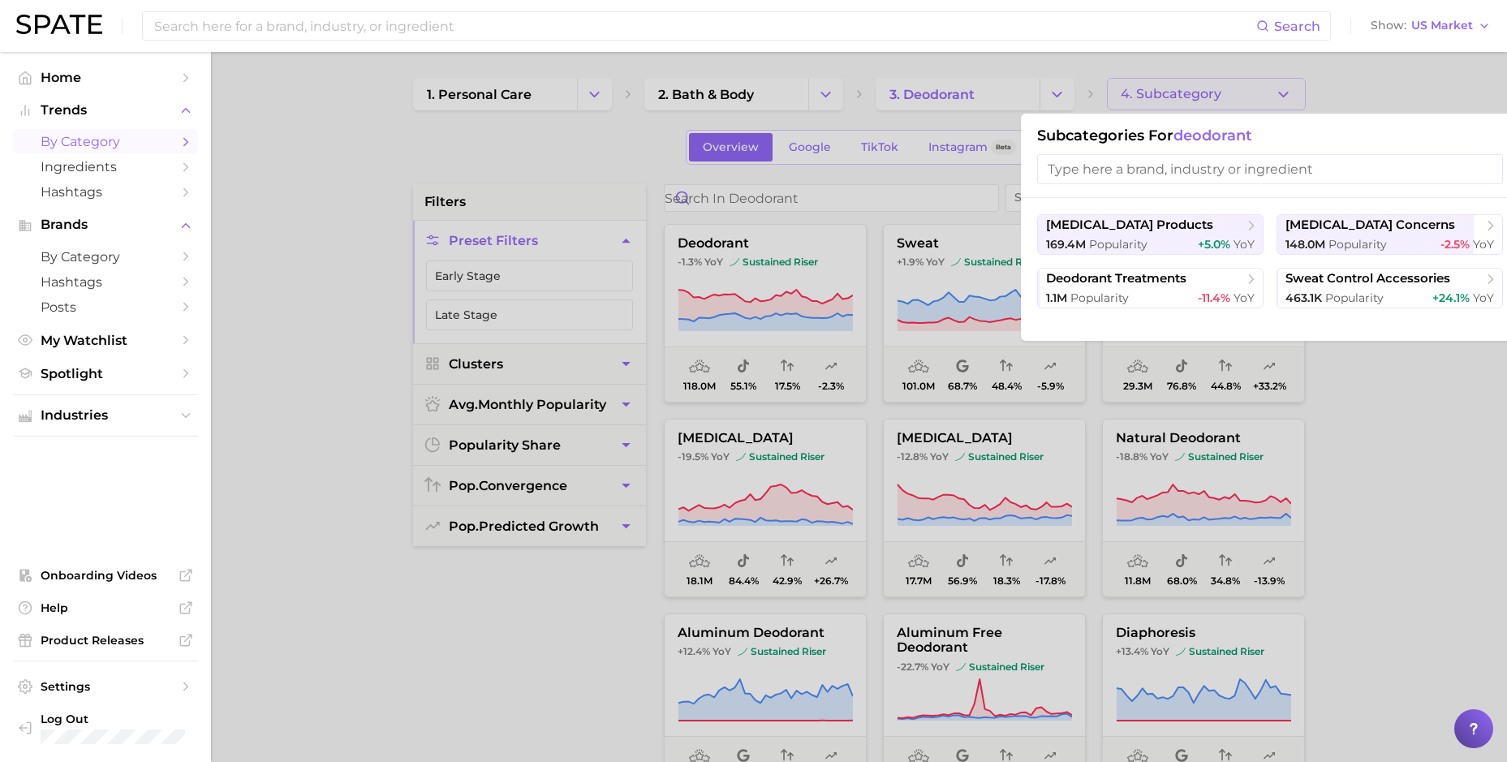
click at [1189, 491] on div at bounding box center [753, 381] width 1507 height 762
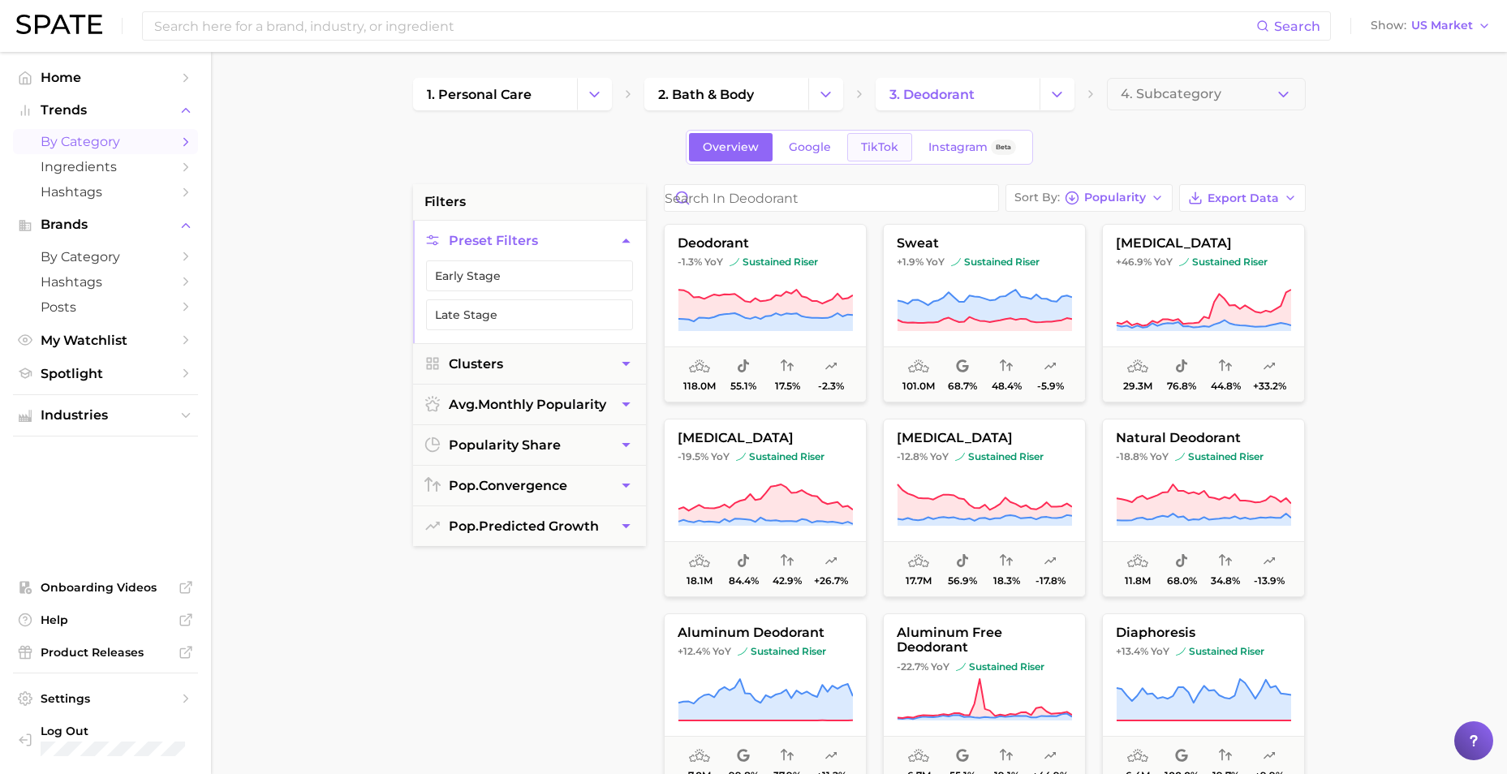
click at [881, 137] on link "TikTok" at bounding box center [879, 147] width 65 height 28
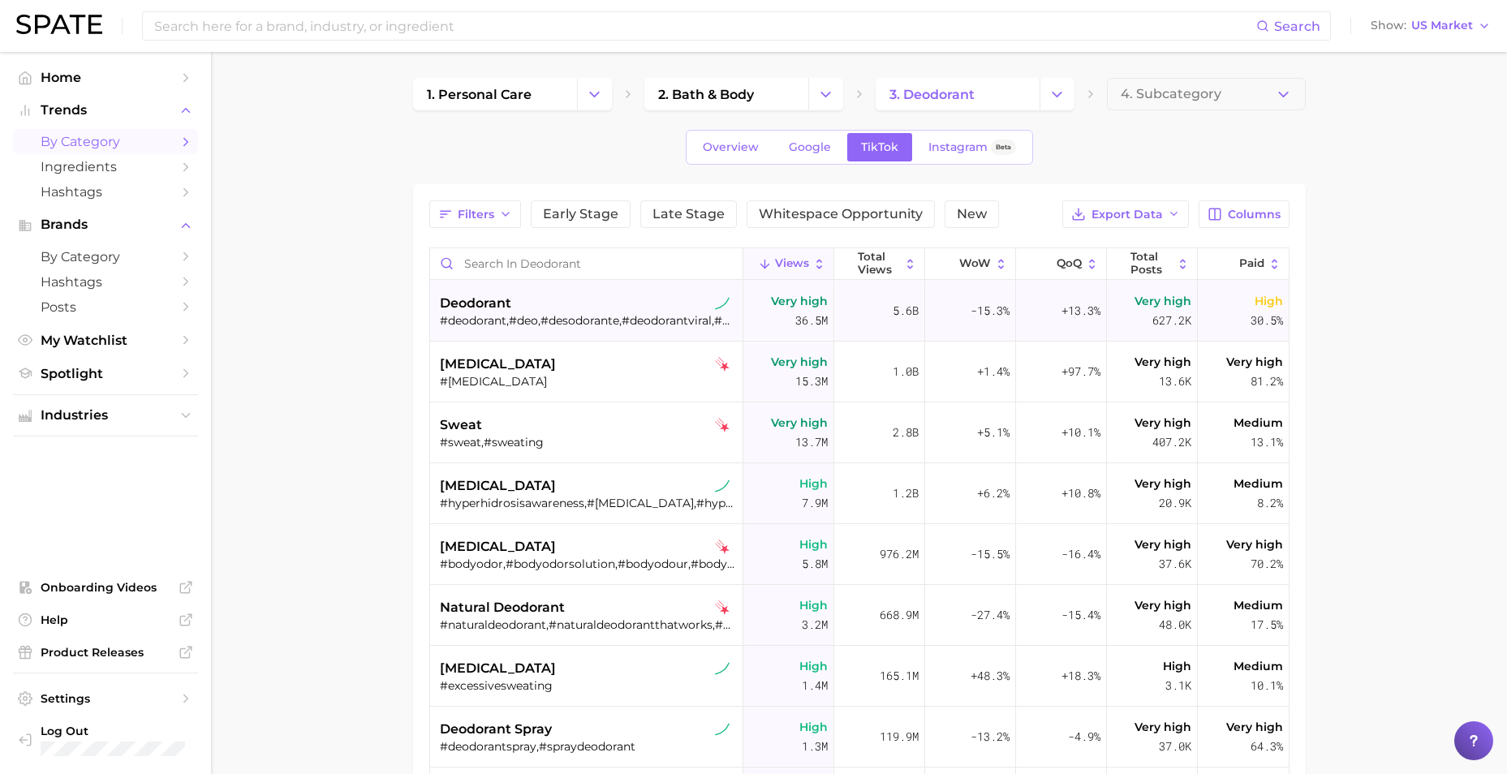
click at [616, 304] on div "deodorant" at bounding box center [588, 303] width 297 height 19
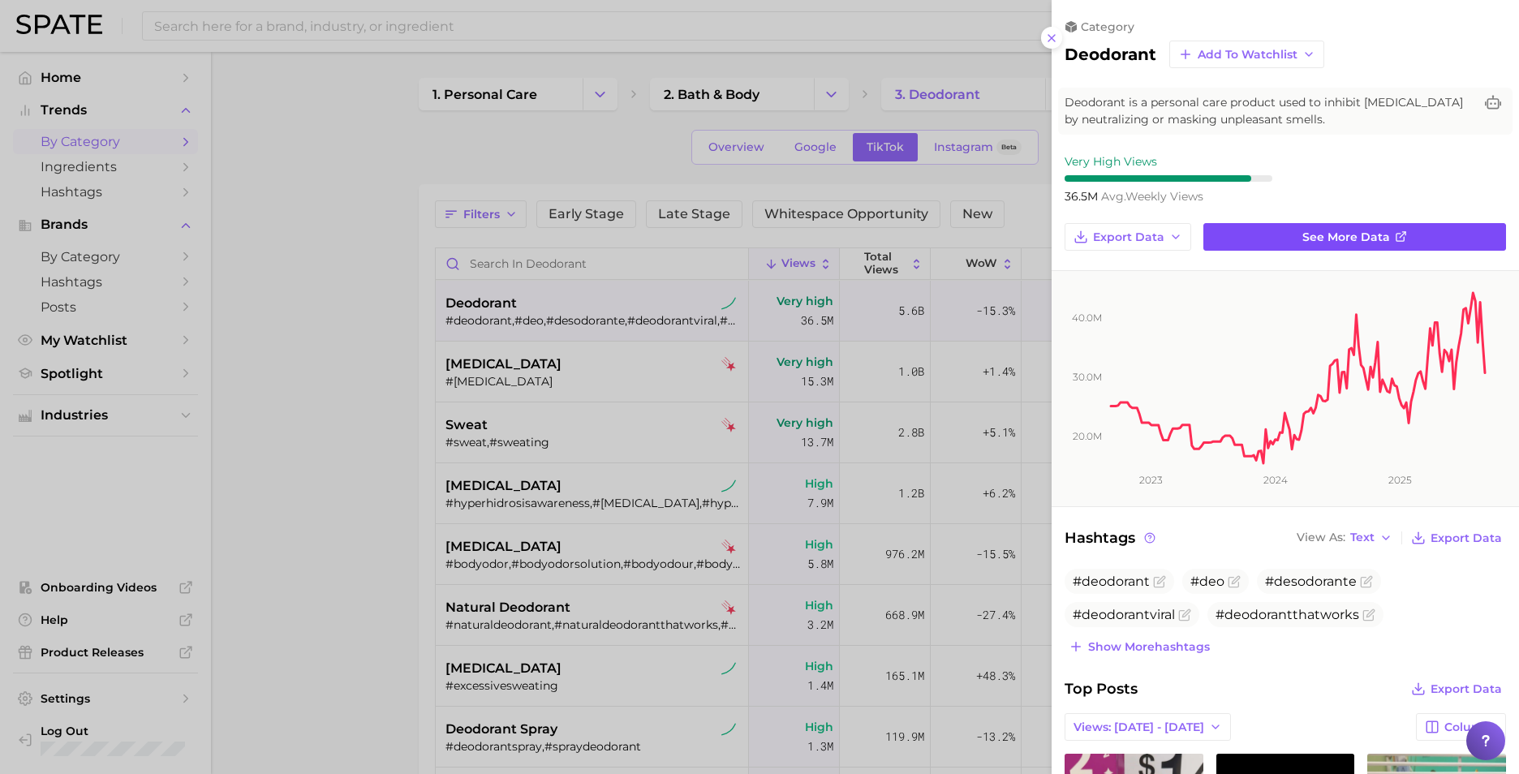
click at [1189, 235] on span "See more data" at bounding box center [1346, 237] width 88 height 14
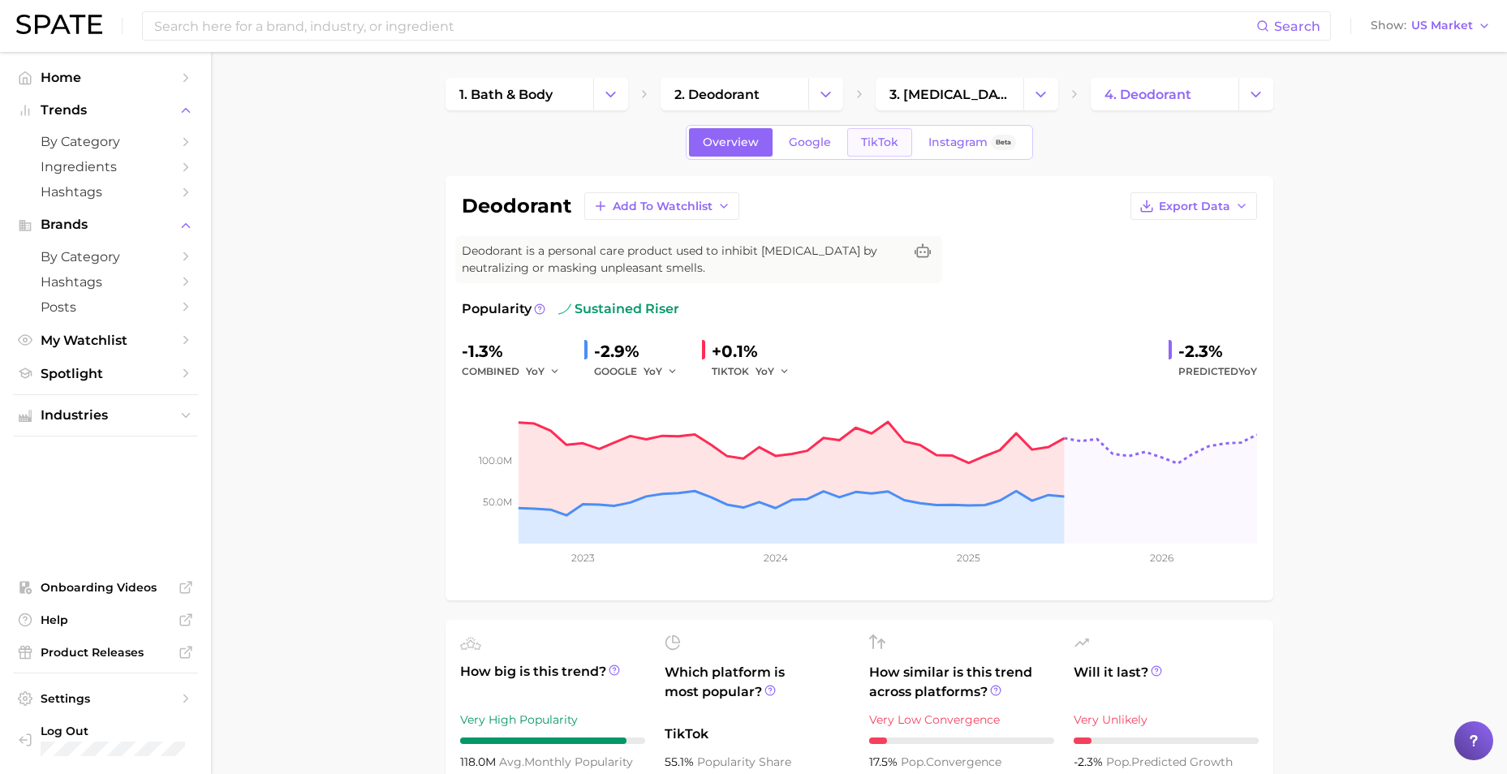
click at [892, 134] on link "TikTok" at bounding box center [879, 142] width 65 height 28
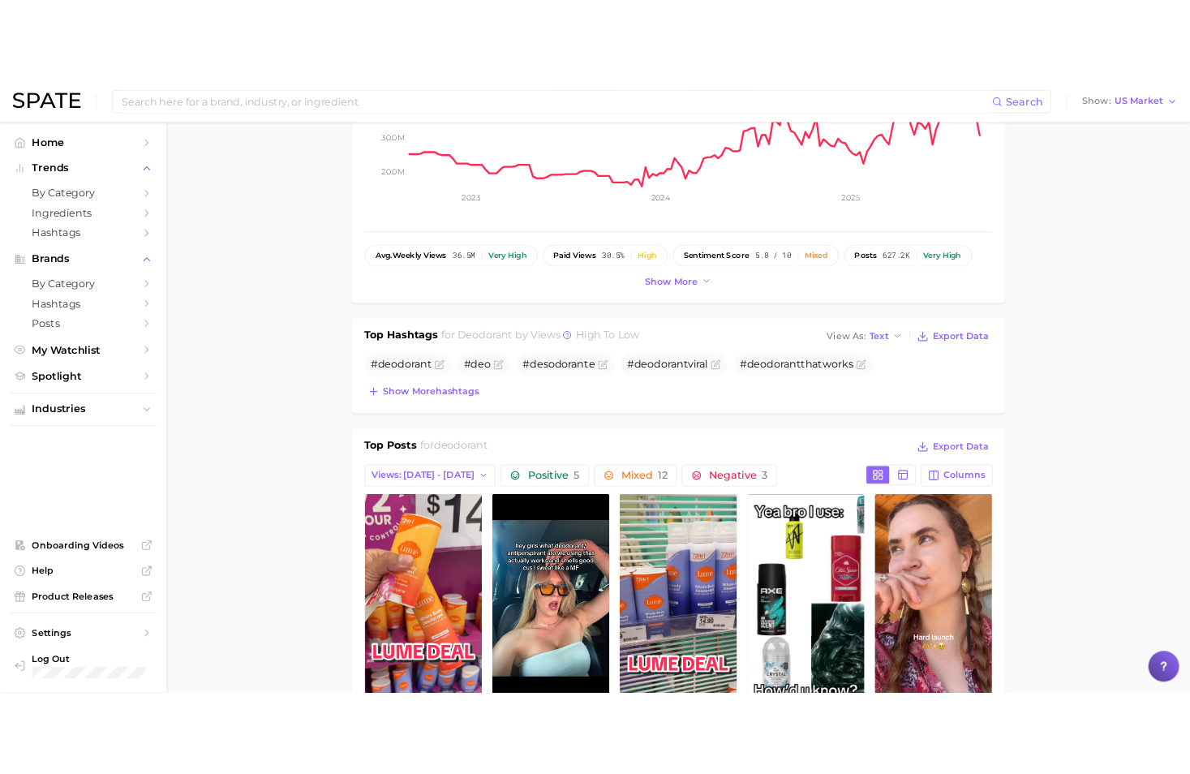
scroll to position [406, 0]
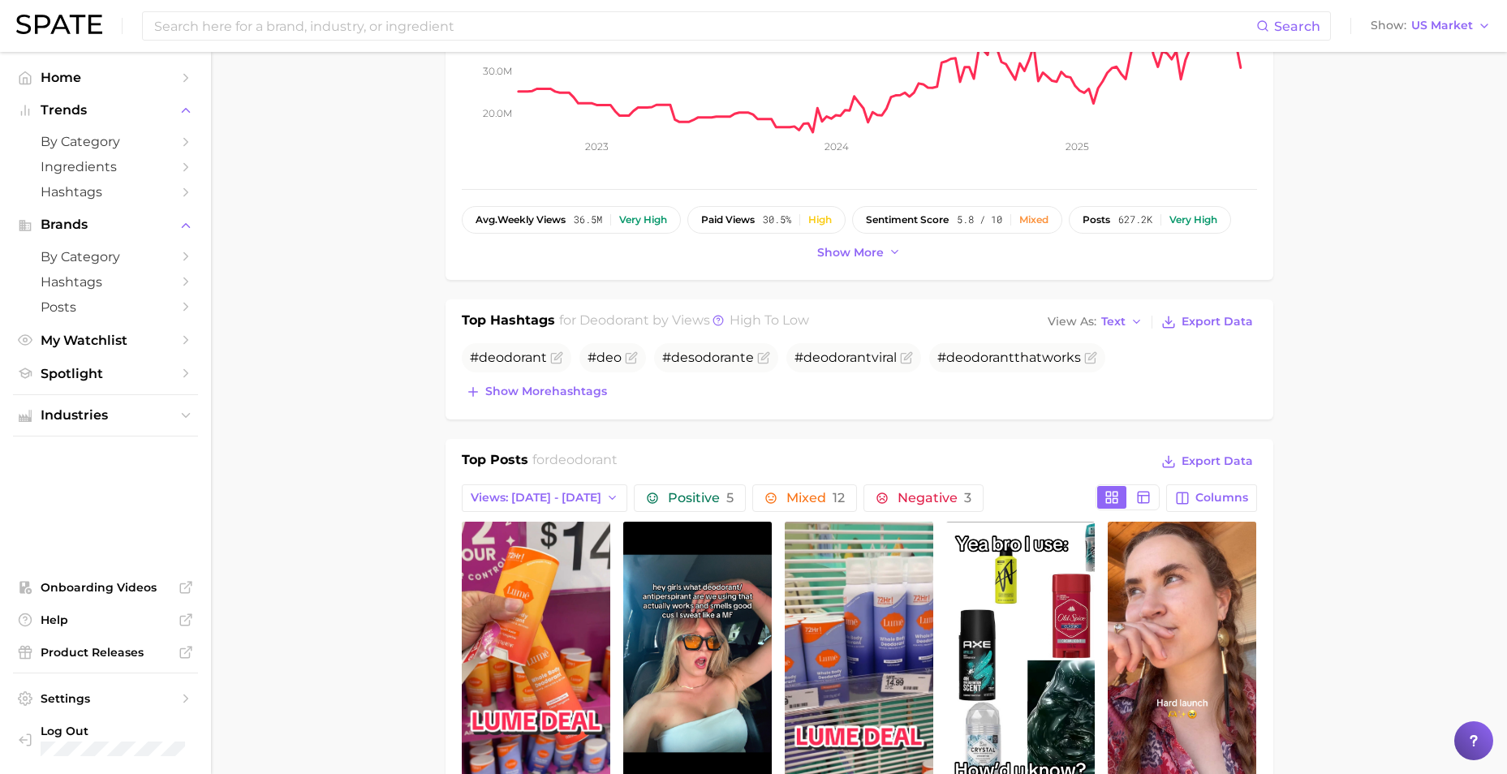
drag, startPoint x: 514, startPoint y: 395, endPoint x: 554, endPoint y: 390, distance: 40.9
click at [514, 395] on span "Show more hashtags" at bounding box center [546, 392] width 122 height 14
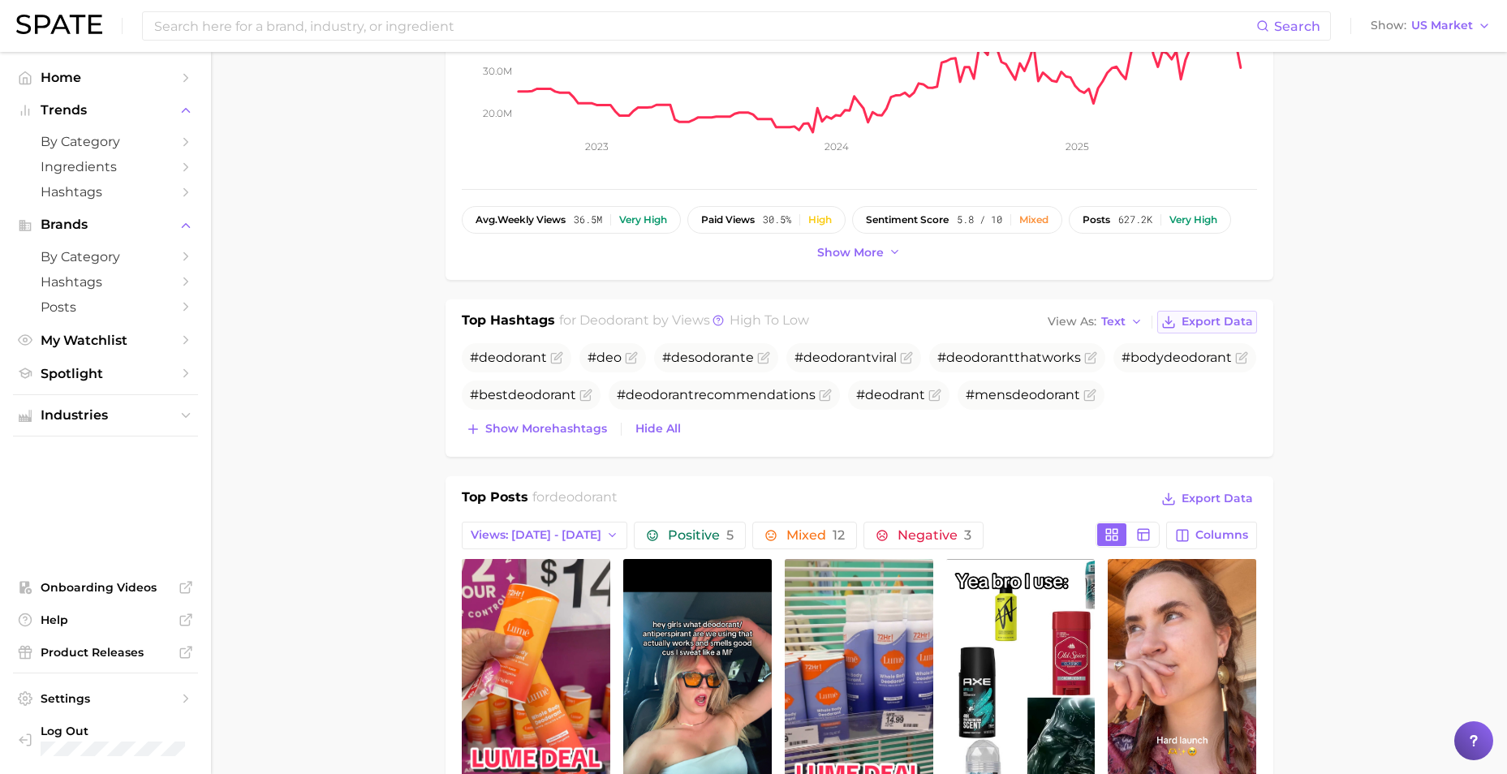
click at [1189, 322] on span "Export Data" at bounding box center [1216, 322] width 71 height 14
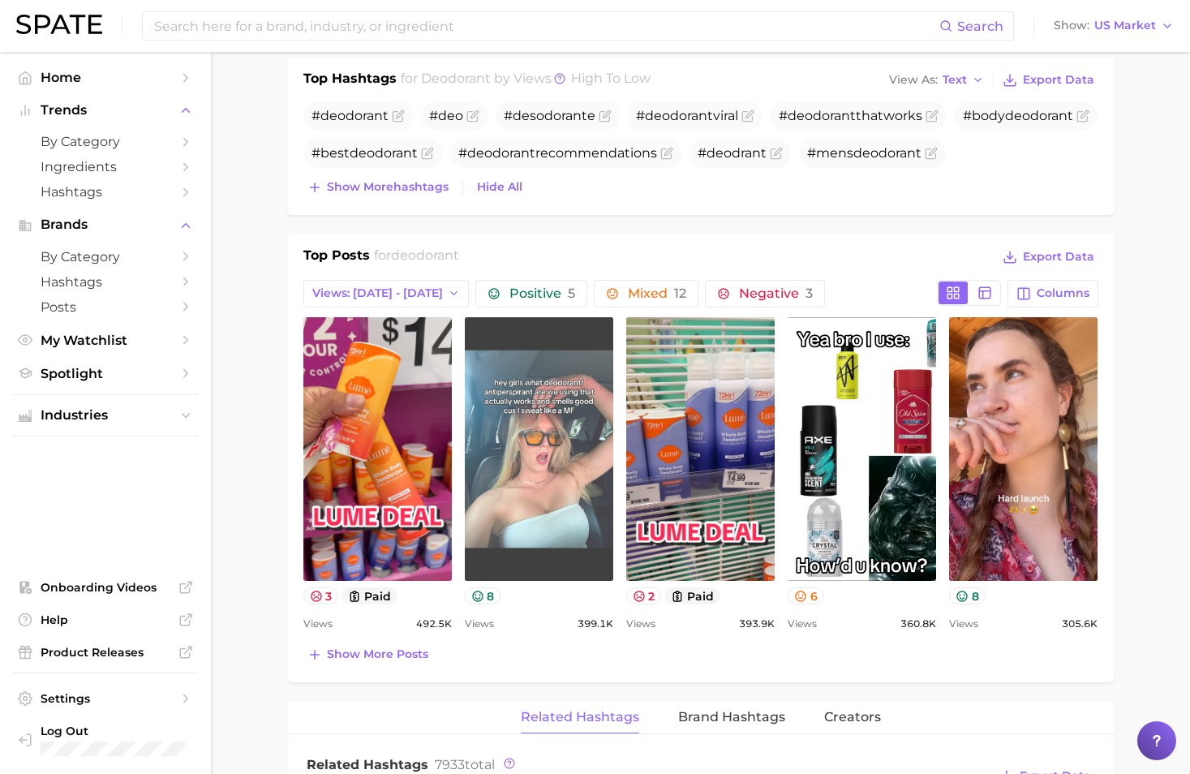
scroll to position [649, 0]
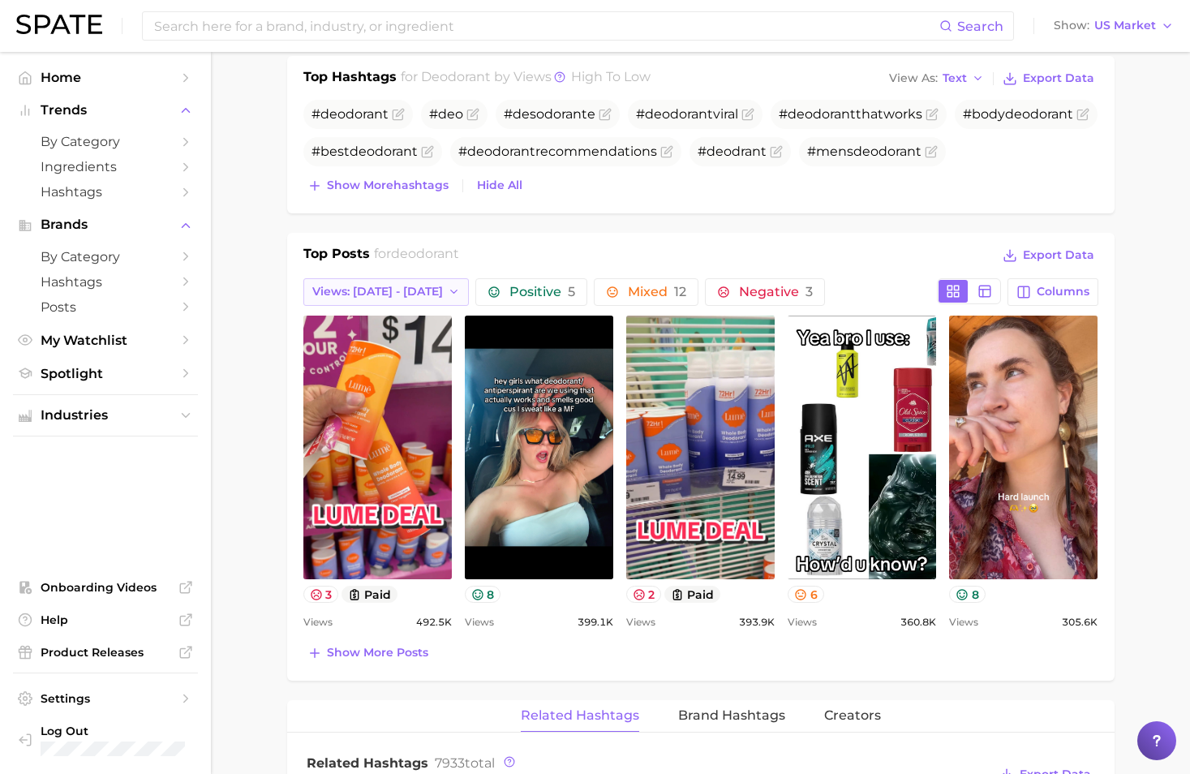
click at [409, 297] on span "Views: [DATE] - [DATE]" at bounding box center [377, 292] width 131 height 14
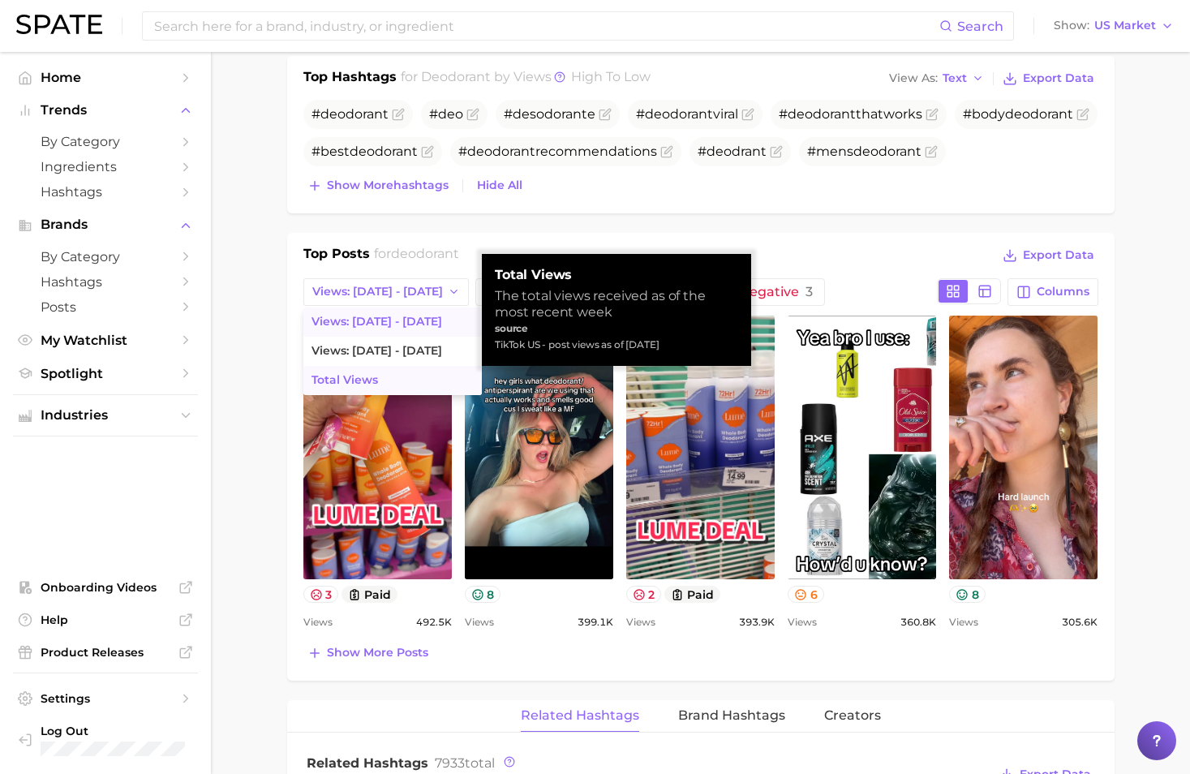
click at [395, 378] on button "Total Views" at bounding box center [392, 380] width 178 height 29
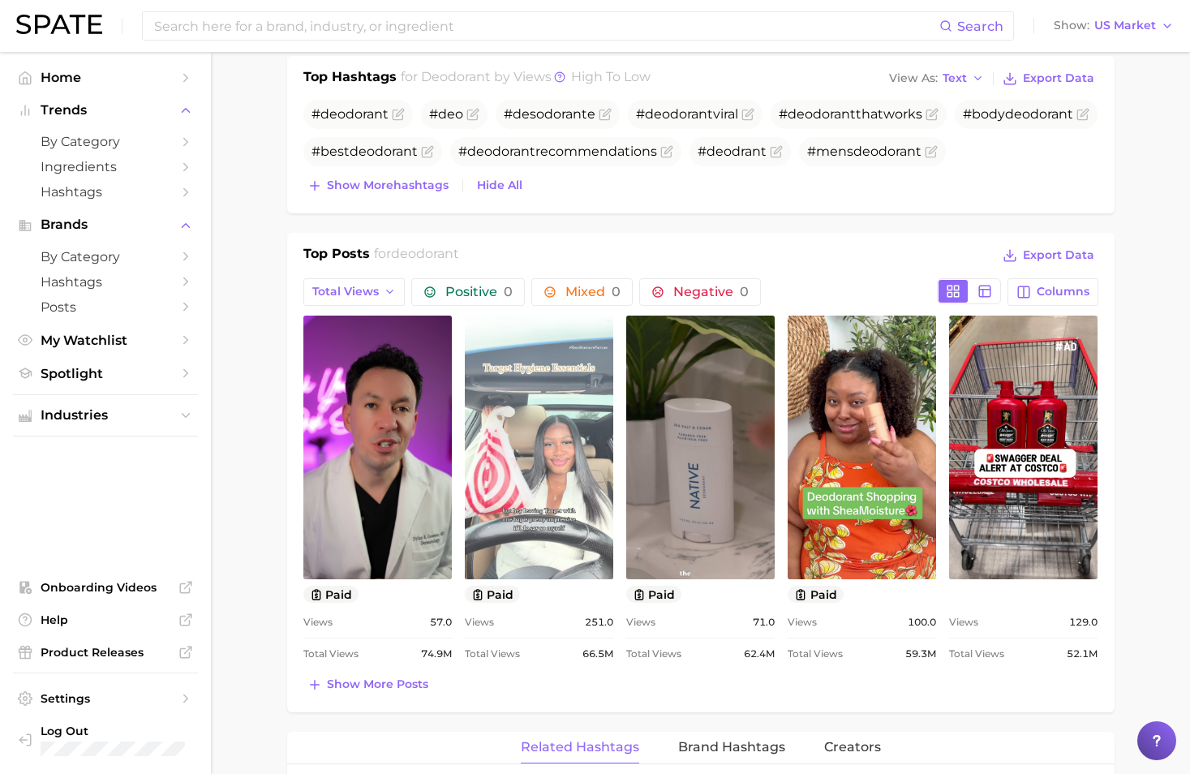
scroll to position [0, 0]
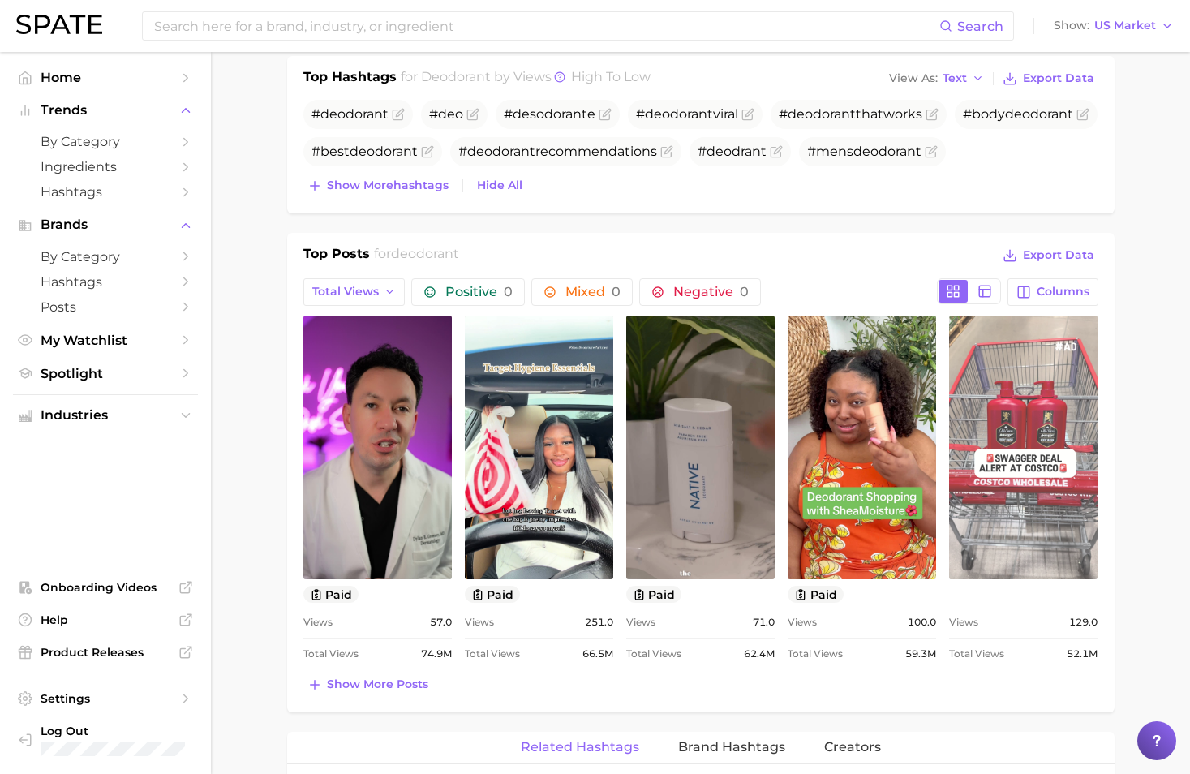
click at [1038, 463] on link "view post on TikTok" at bounding box center [1023, 448] width 148 height 264
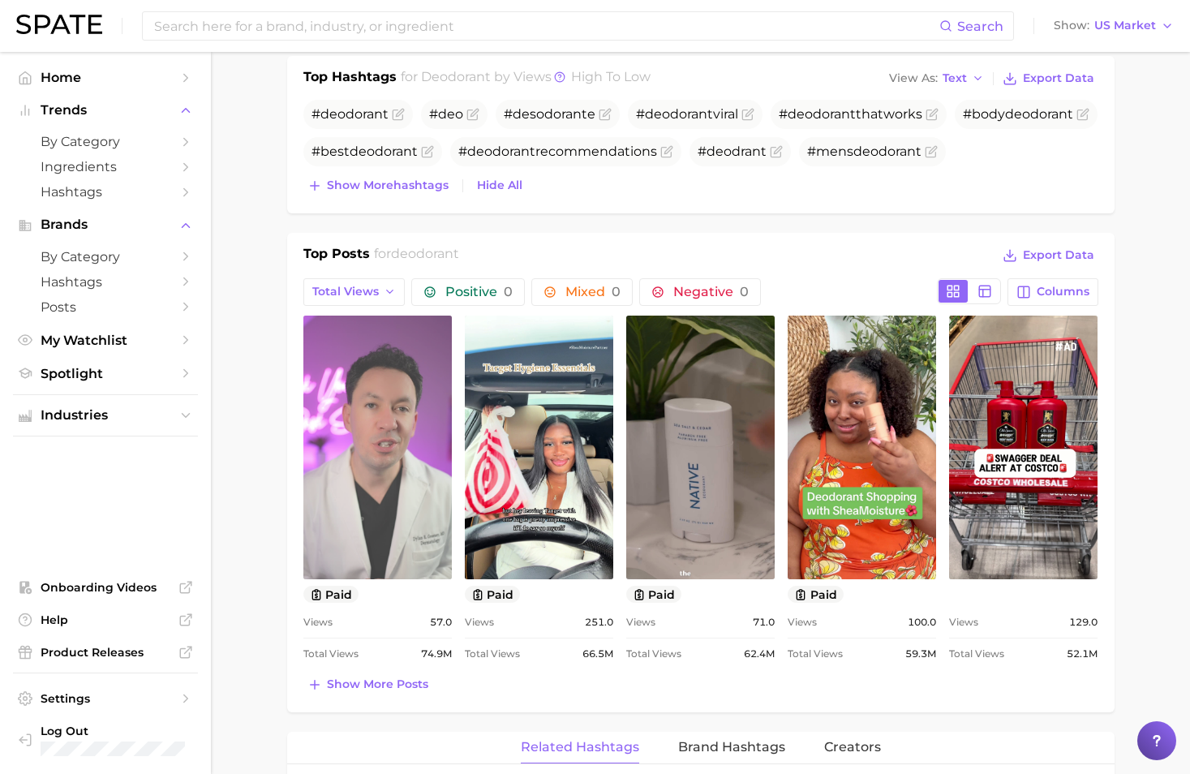
click at [408, 488] on link "view post on TikTok" at bounding box center [377, 448] width 148 height 264
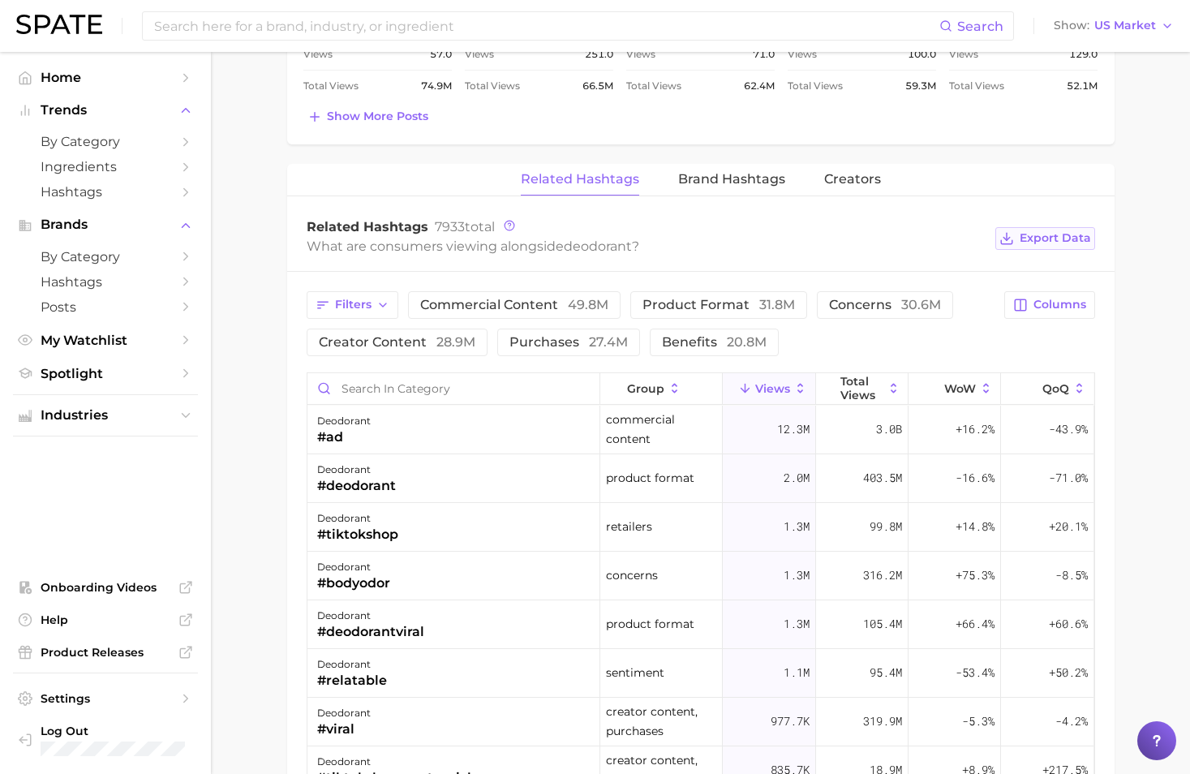
drag, startPoint x: 1074, startPoint y: 237, endPoint x: 1034, endPoint y: 226, distance: 41.1
click at [1074, 237] on span "Export Data" at bounding box center [1055, 238] width 71 height 14
click at [699, 169] on button "Brand Hashtags" at bounding box center [731, 180] width 107 height 32
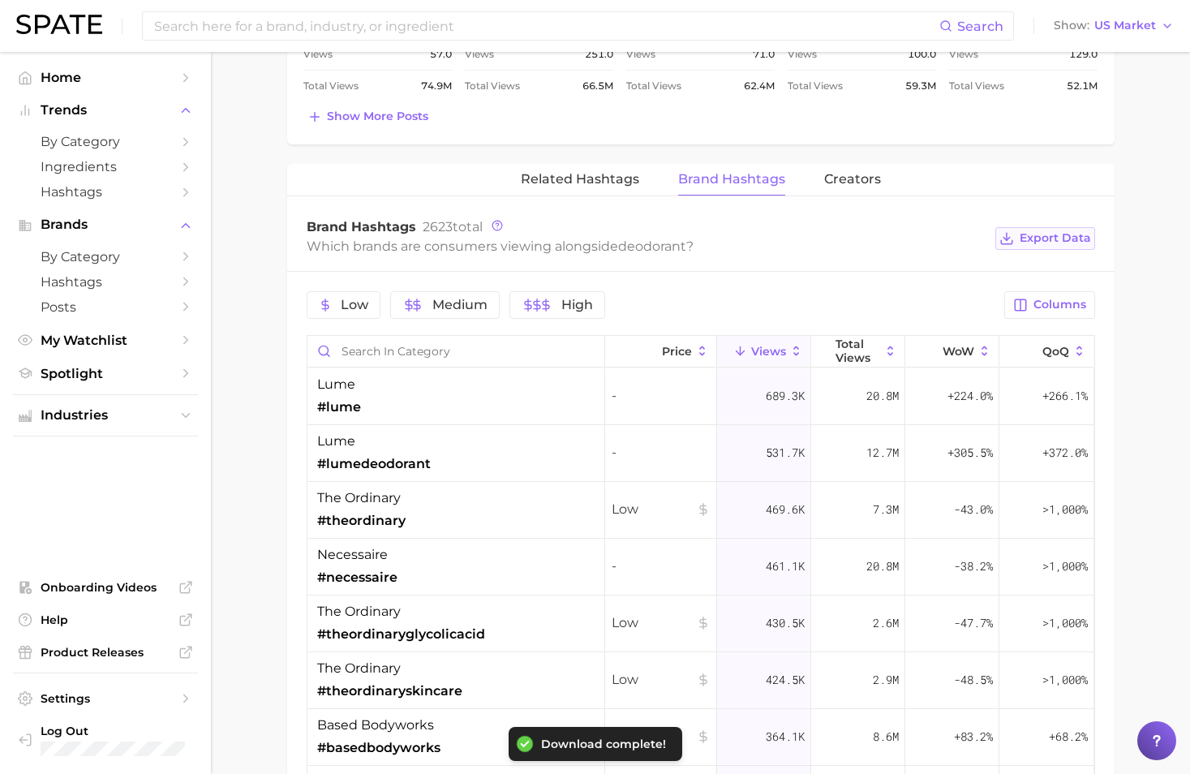
click at [1044, 229] on button "Export Data" at bounding box center [1044, 238] width 99 height 23
click at [835, 174] on span "Creators" at bounding box center [852, 179] width 57 height 15
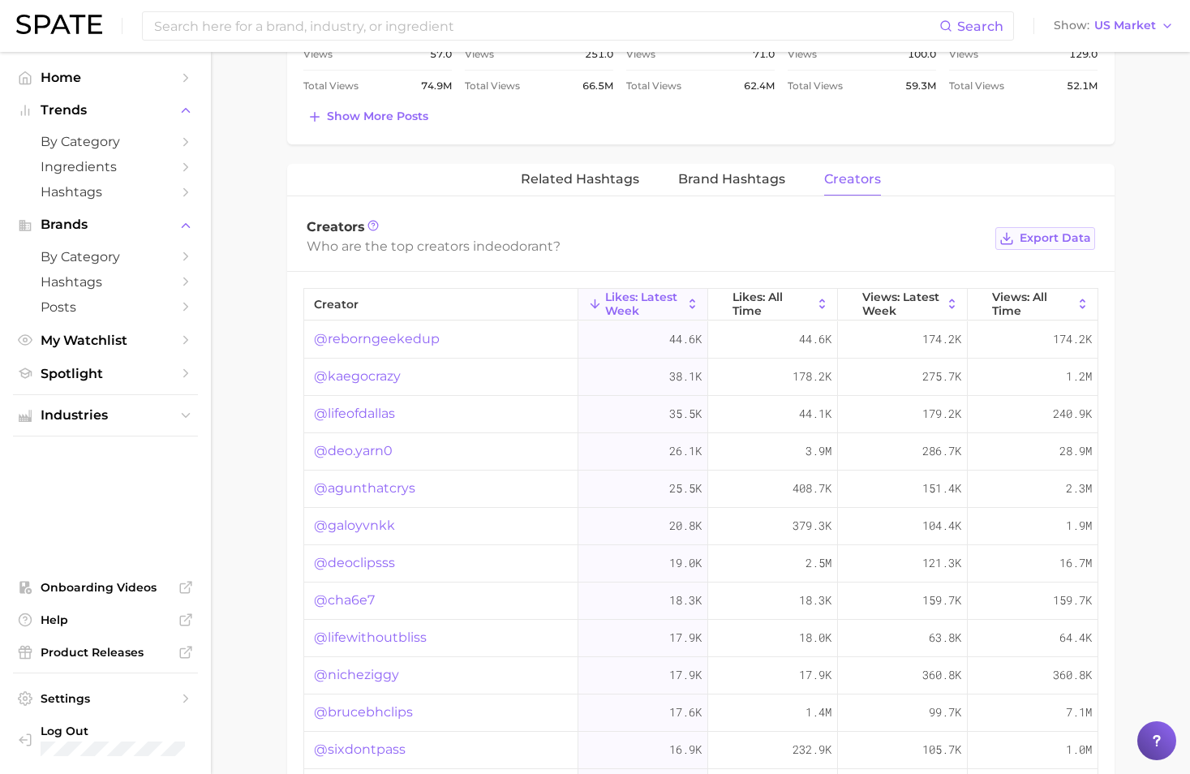
click at [1065, 231] on span "Export Data" at bounding box center [1055, 238] width 71 height 14
click at [992, 300] on span "Views: All Time" at bounding box center [1032, 303] width 81 height 26
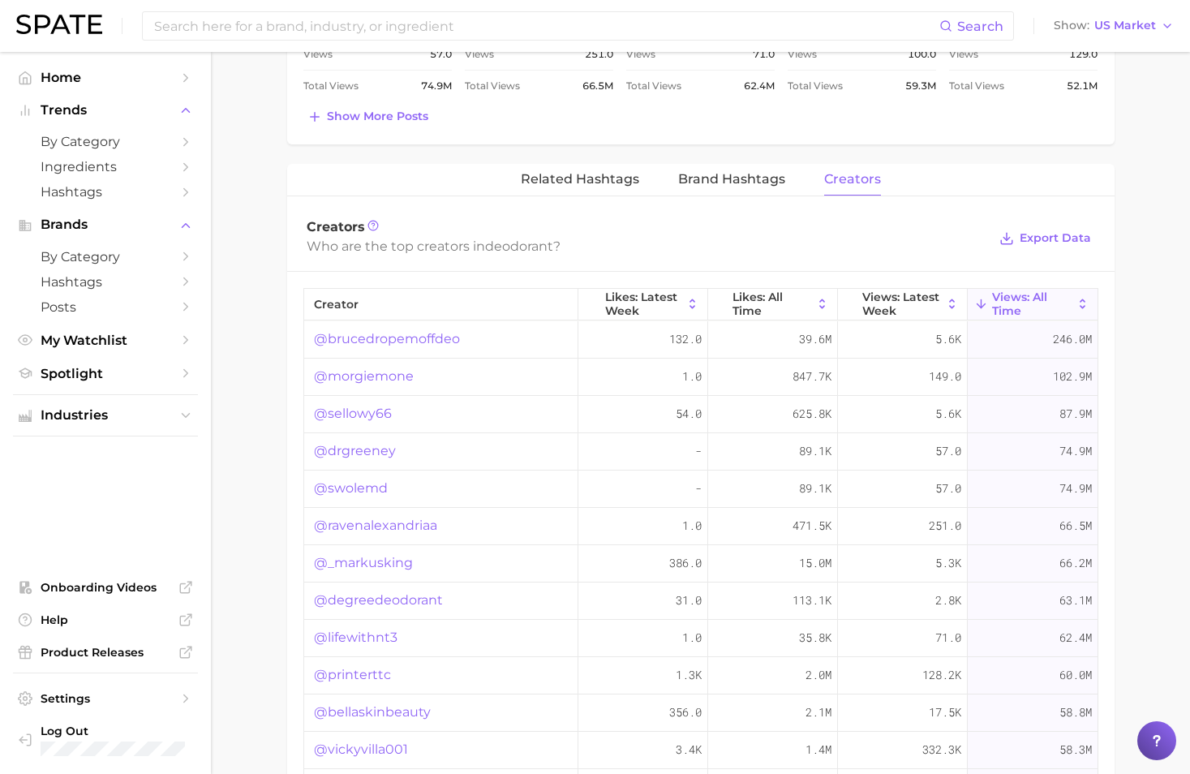
click at [412, 342] on link "@brucedropemoffdeo" at bounding box center [387, 338] width 146 height 19
click at [367, 380] on link "@morgiemone" at bounding box center [364, 376] width 100 height 19
click at [761, 309] on span "Likes: All Time" at bounding box center [773, 303] width 80 height 26
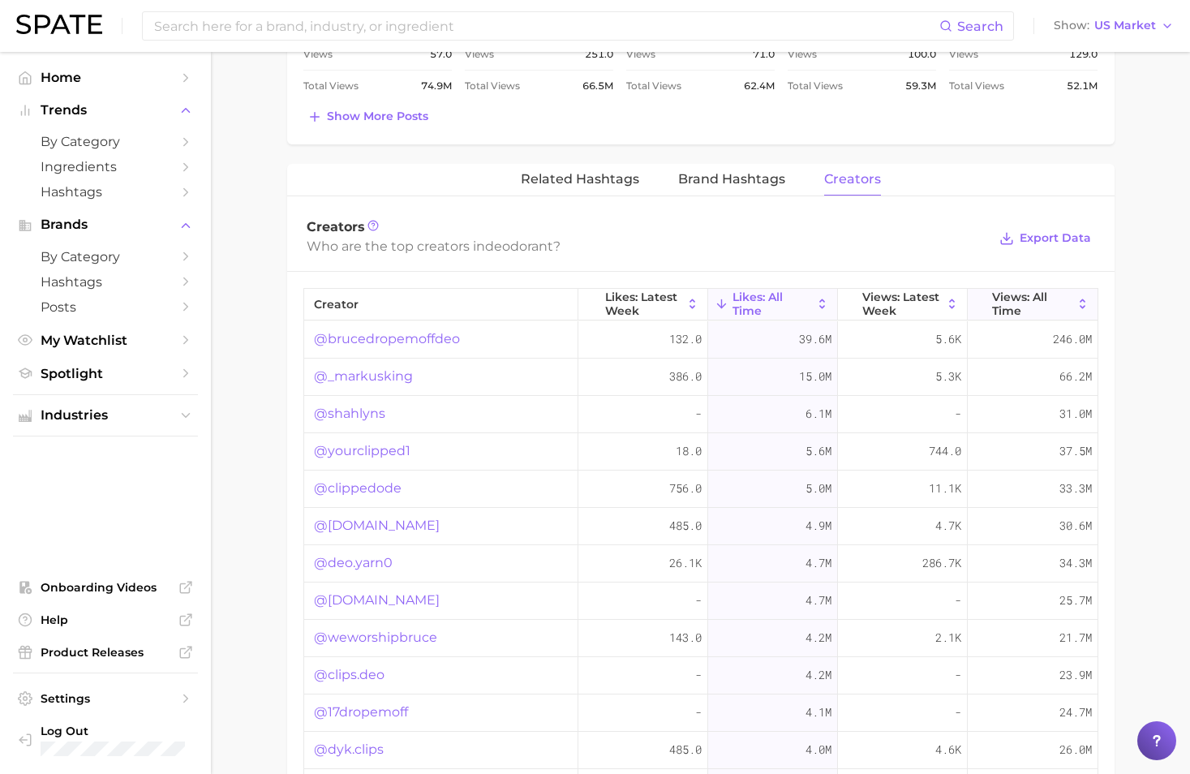
click at [1012, 302] on span "Views: All Time" at bounding box center [1032, 303] width 81 height 26
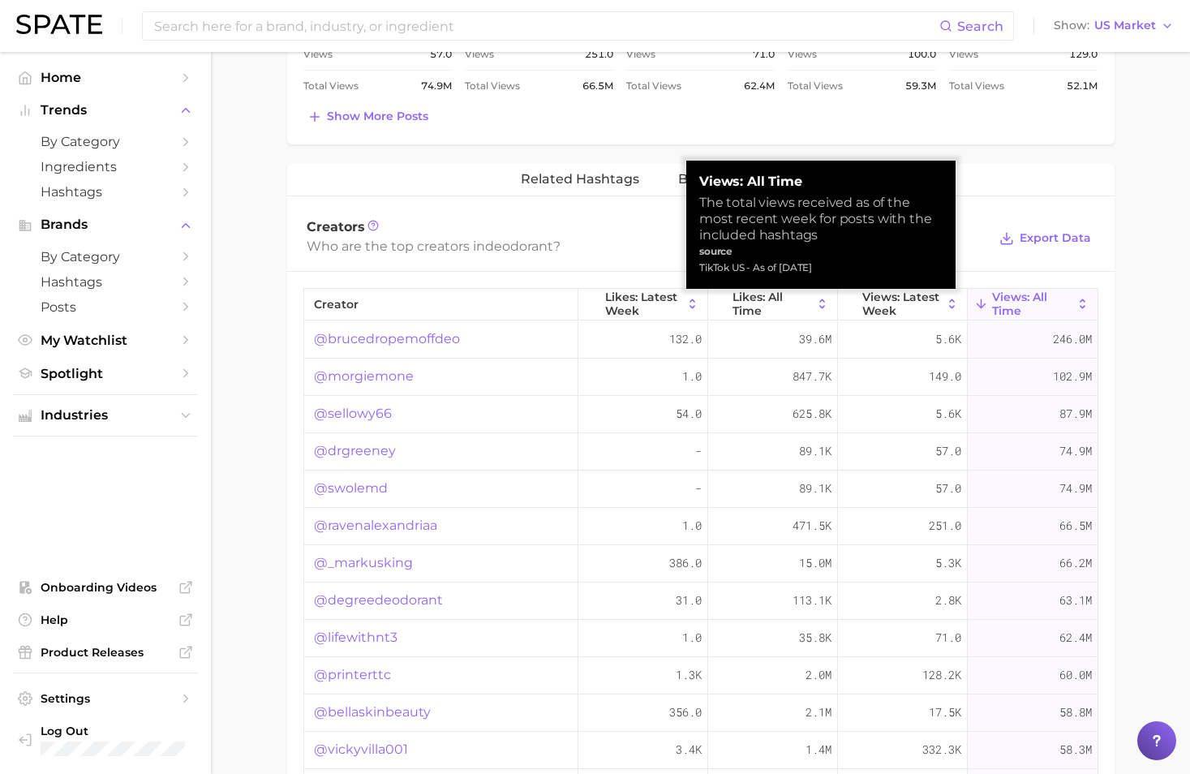
click at [1012, 302] on span "Views: All Time" at bounding box center [1032, 303] width 81 height 26
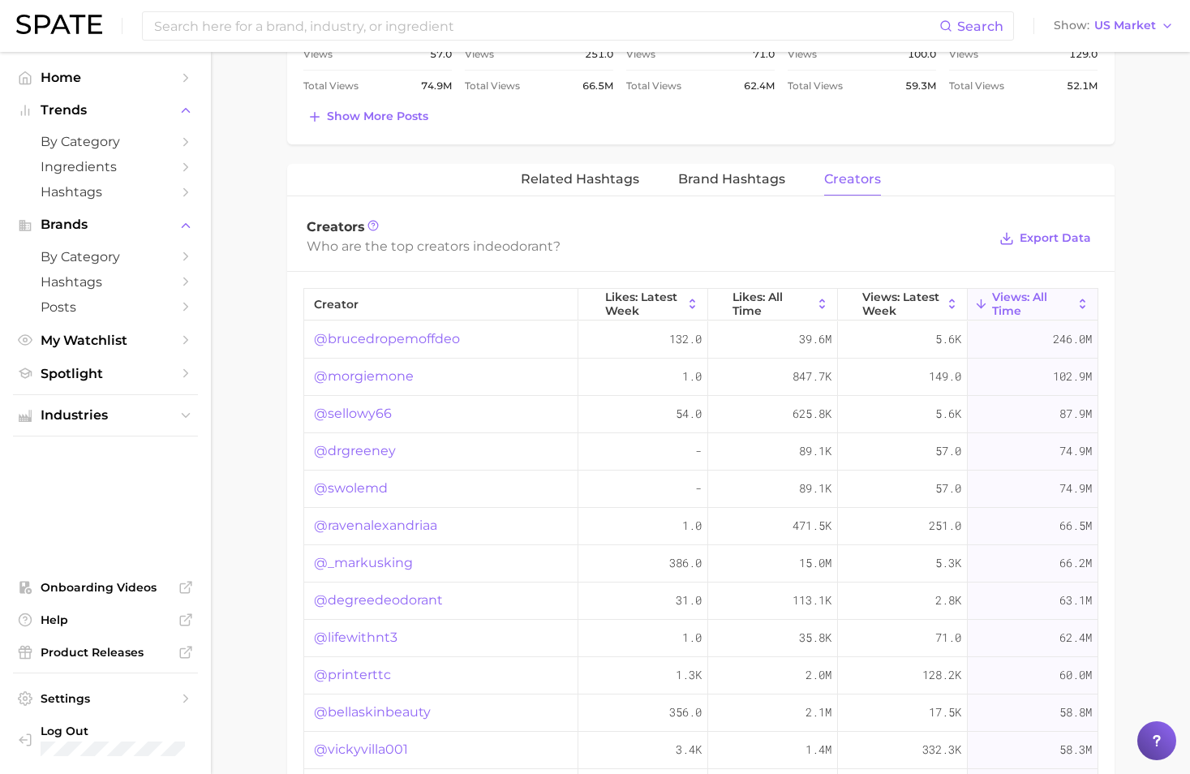
click at [396, 370] on link "@morgiemone" at bounding box center [364, 376] width 100 height 19
click at [419, 337] on link "@brucedropemoffdeo" at bounding box center [387, 338] width 146 height 19
click at [335, 414] on link "@sellowy66" at bounding box center [353, 413] width 78 height 19
click at [372, 451] on link "@drgreeney" at bounding box center [355, 450] width 82 height 19
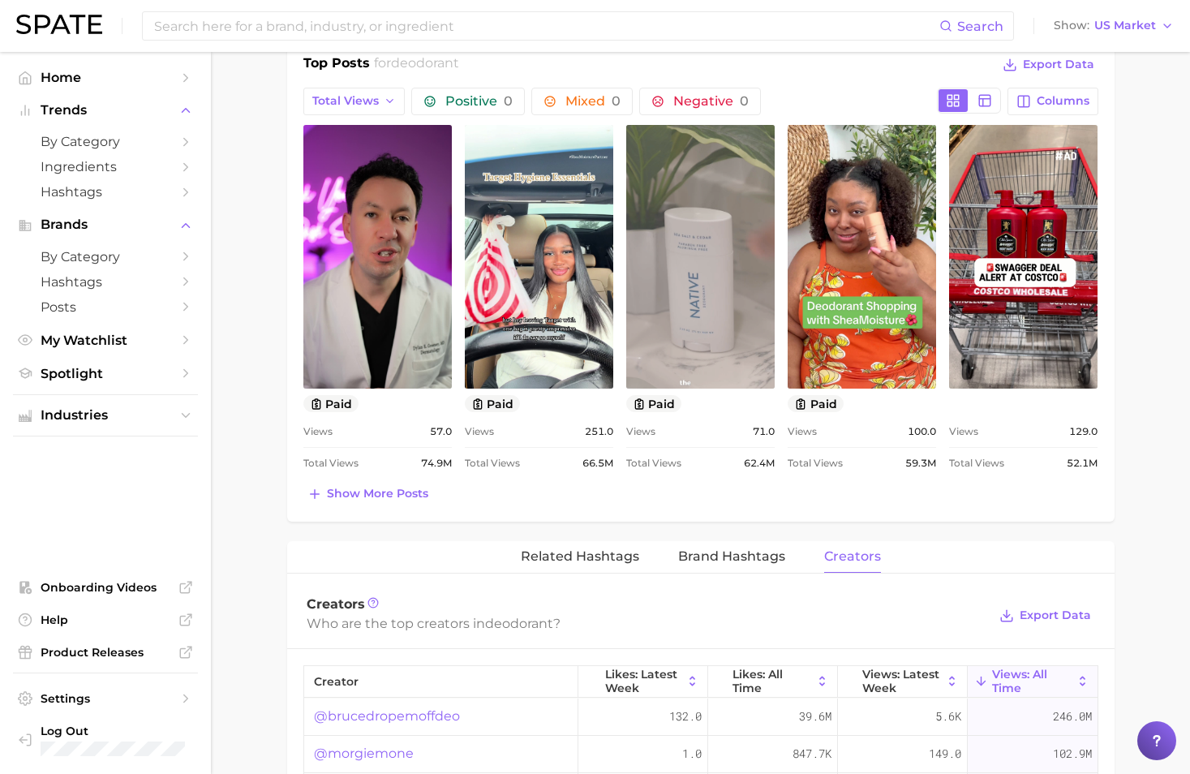
scroll to position [811, 0]
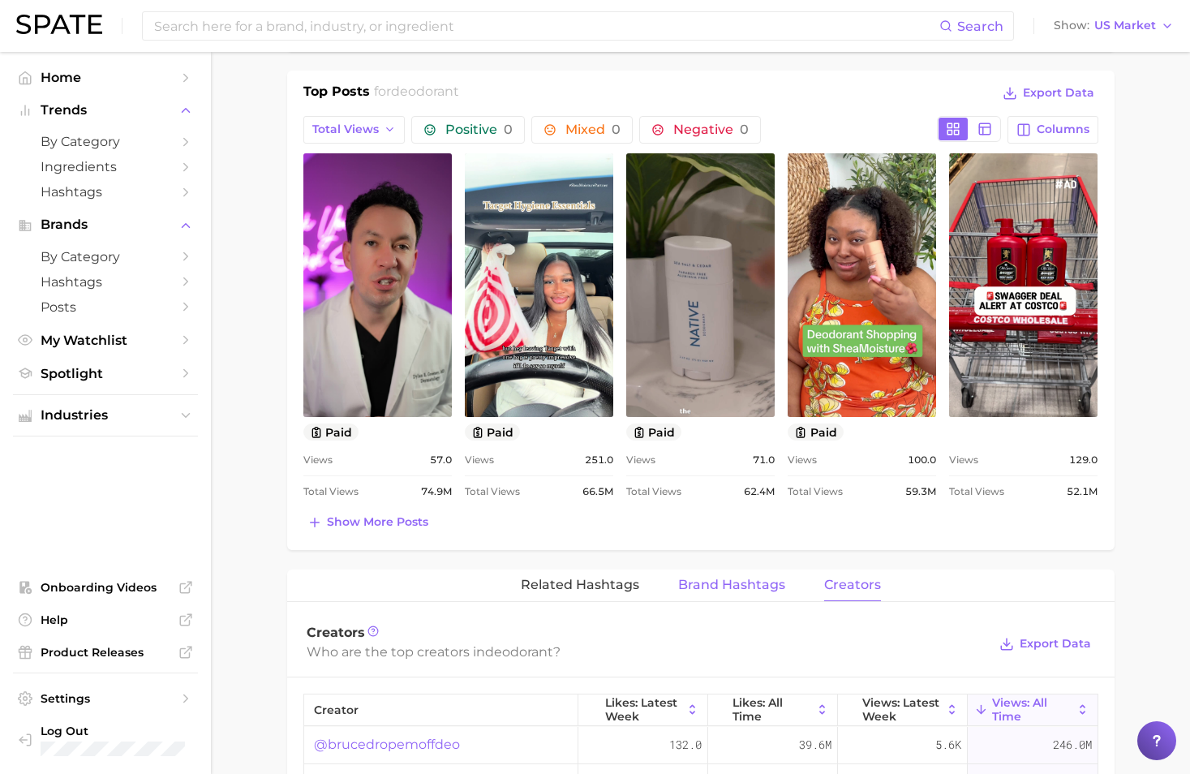
click at [751, 583] on span "Brand Hashtags" at bounding box center [731, 585] width 107 height 15
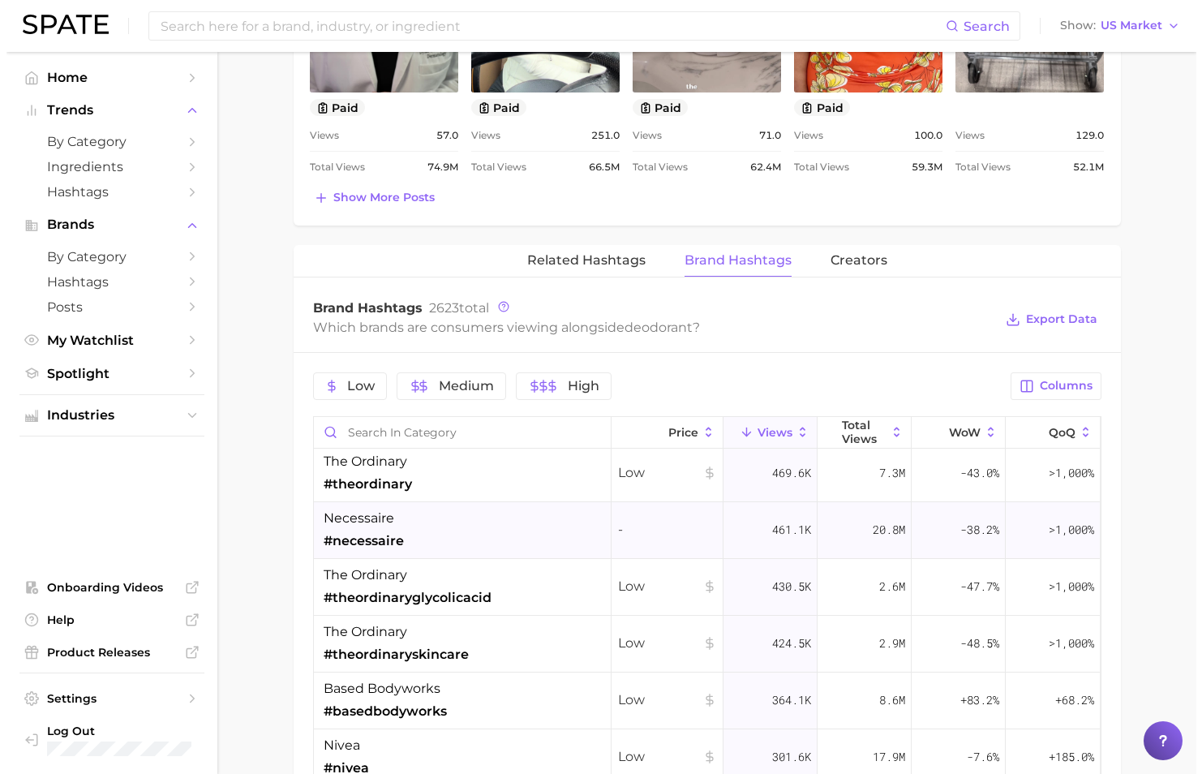
scroll to position [81, 0]
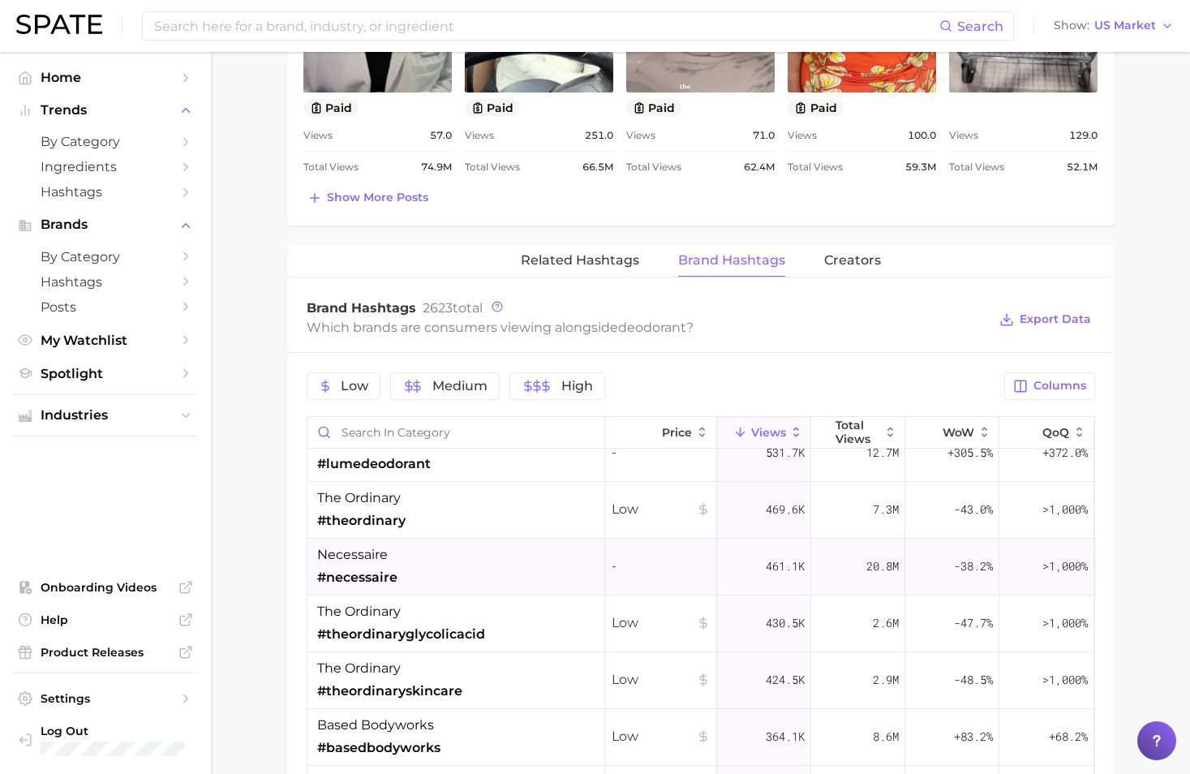
click at [459, 580] on div "necessaire #necessaire" at bounding box center [456, 567] width 298 height 57
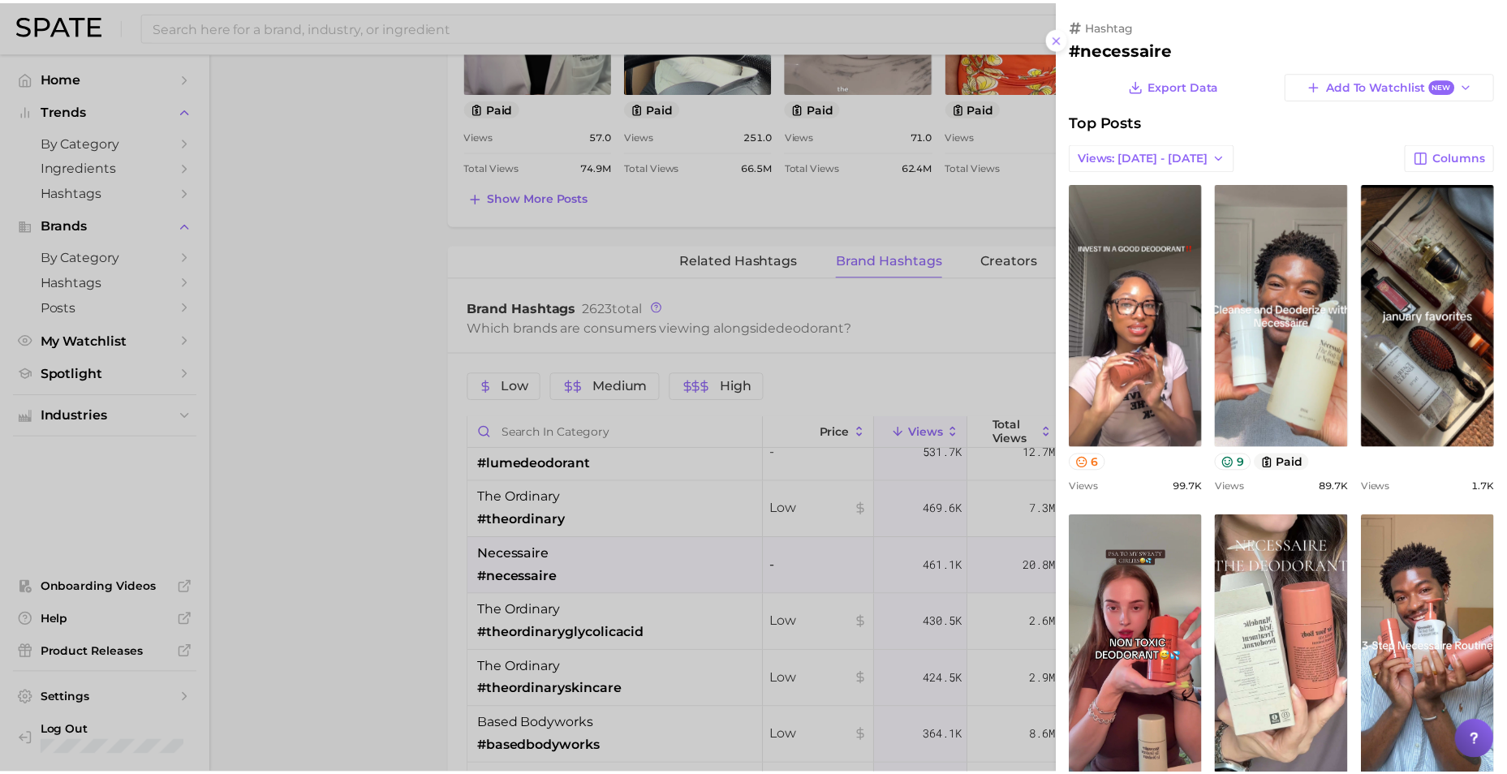
scroll to position [0, 0]
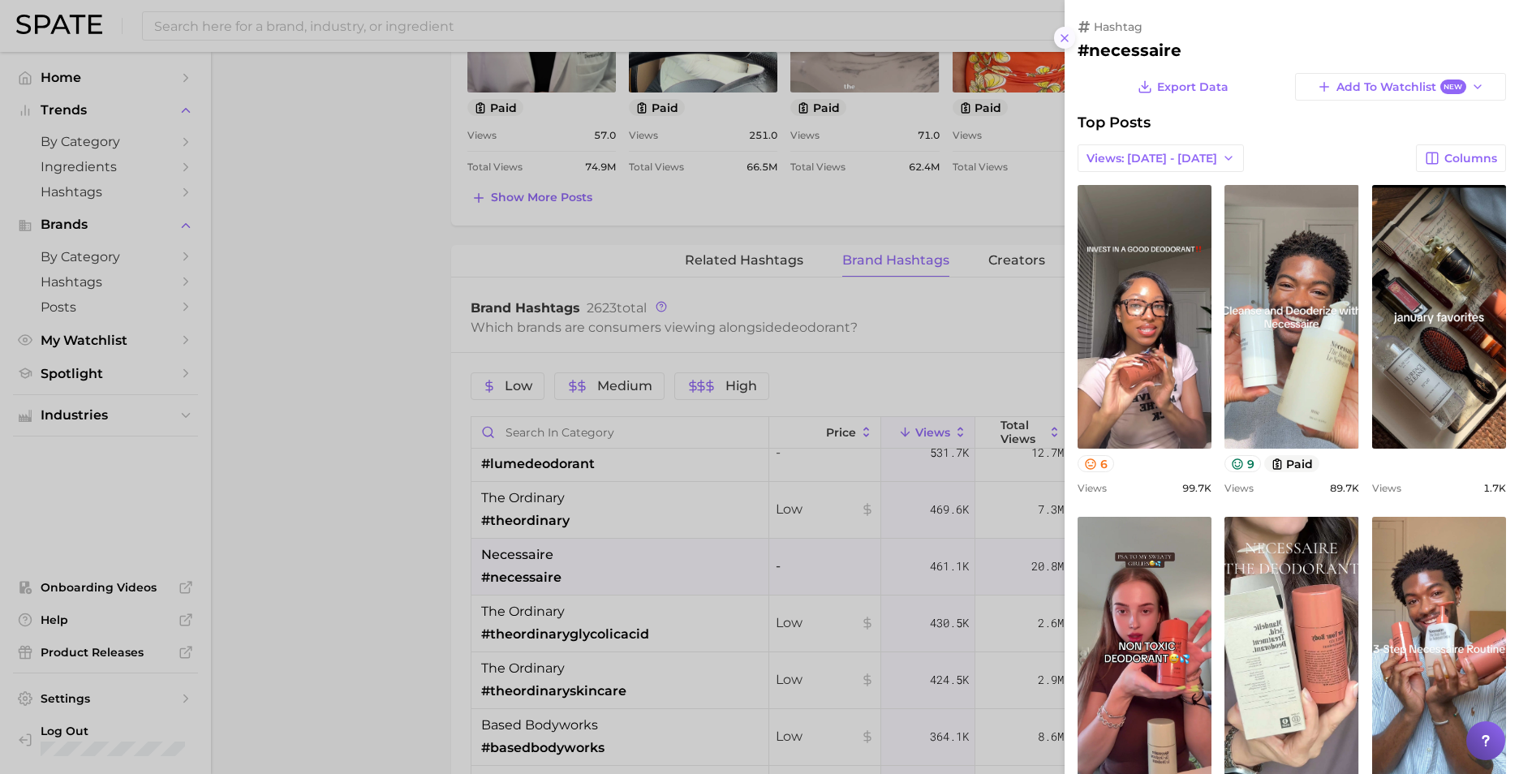
click at [1064, 44] on icon at bounding box center [1064, 38] width 13 height 13
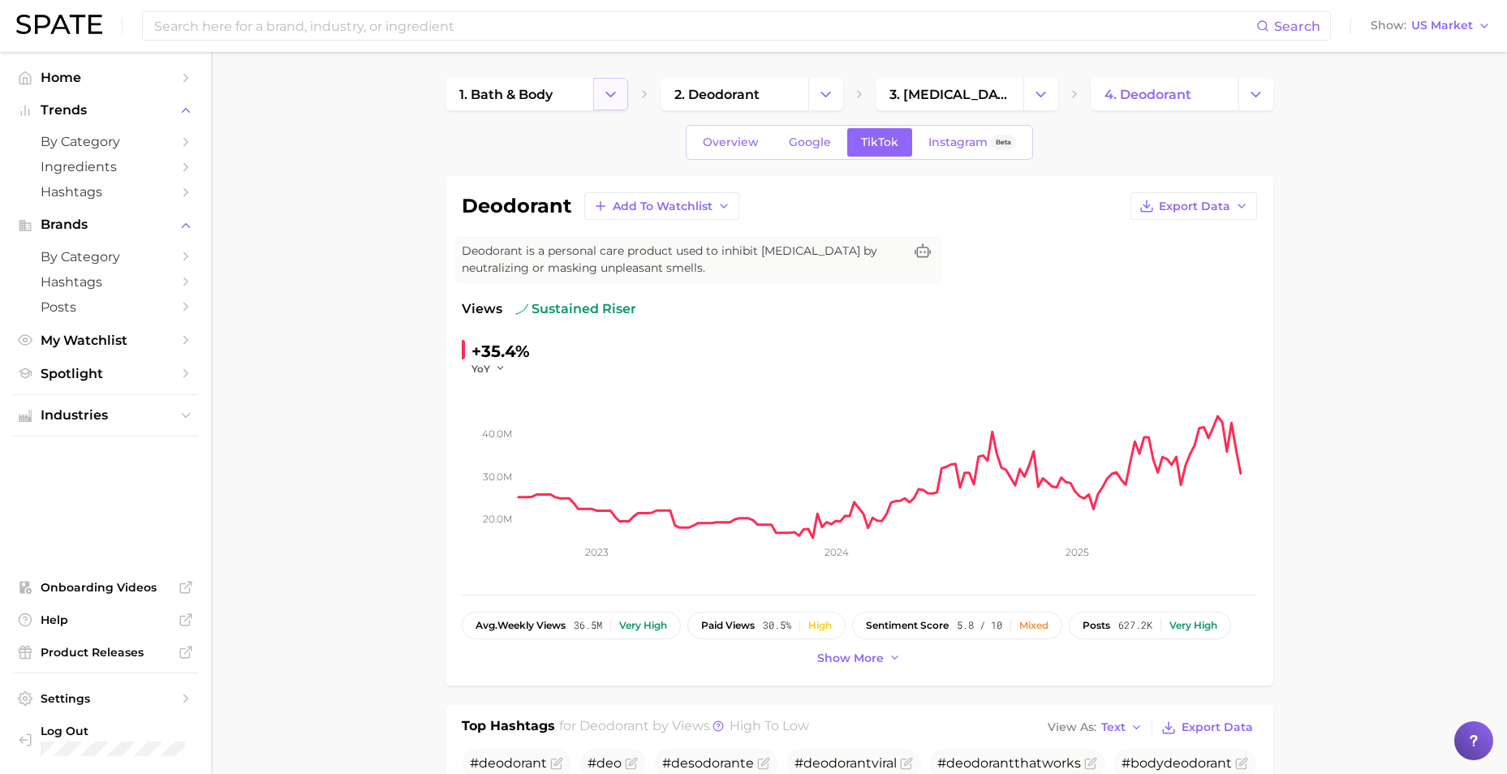
click at [612, 88] on icon "Change Category" at bounding box center [610, 94] width 17 height 17
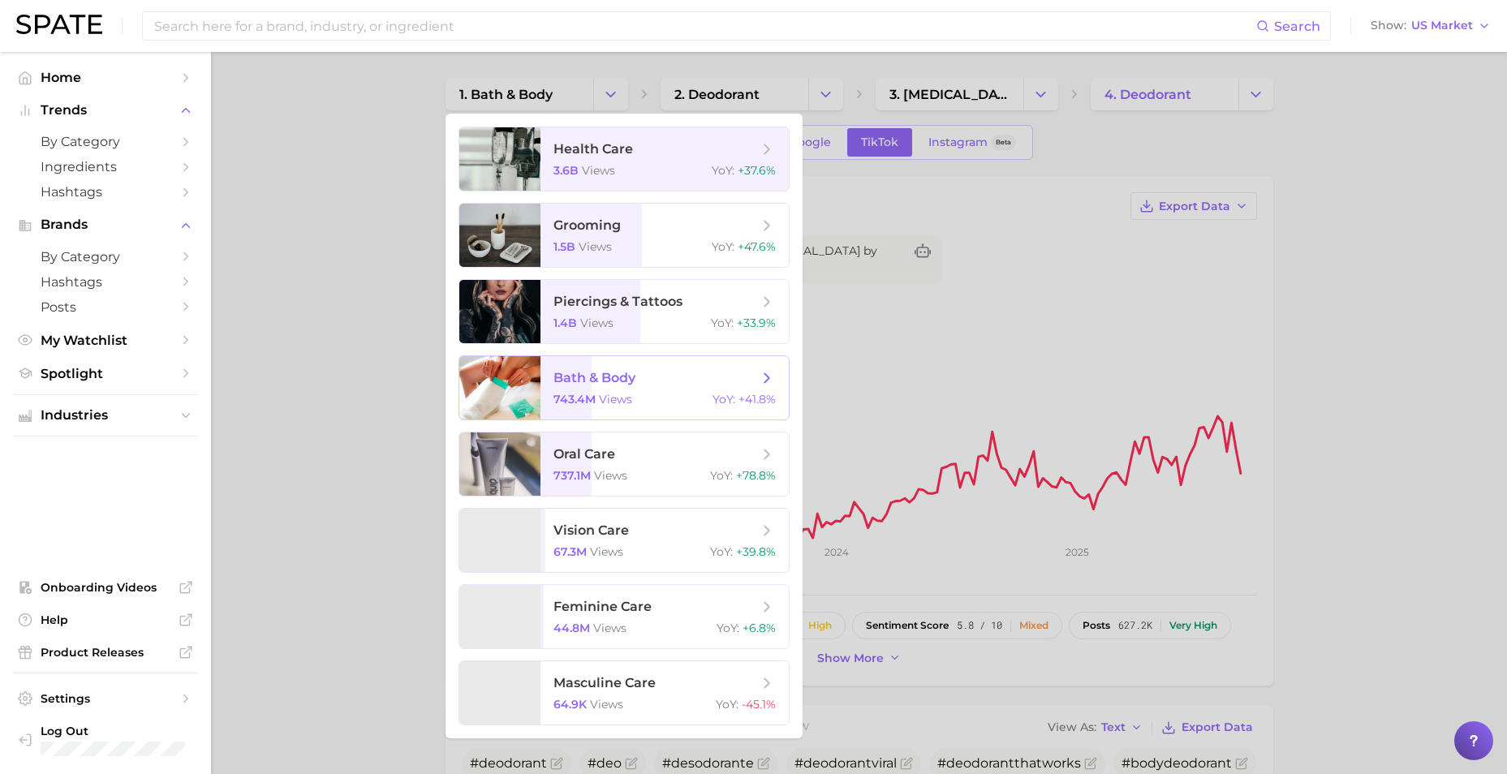
click at [599, 397] on span "views" at bounding box center [615, 399] width 33 height 15
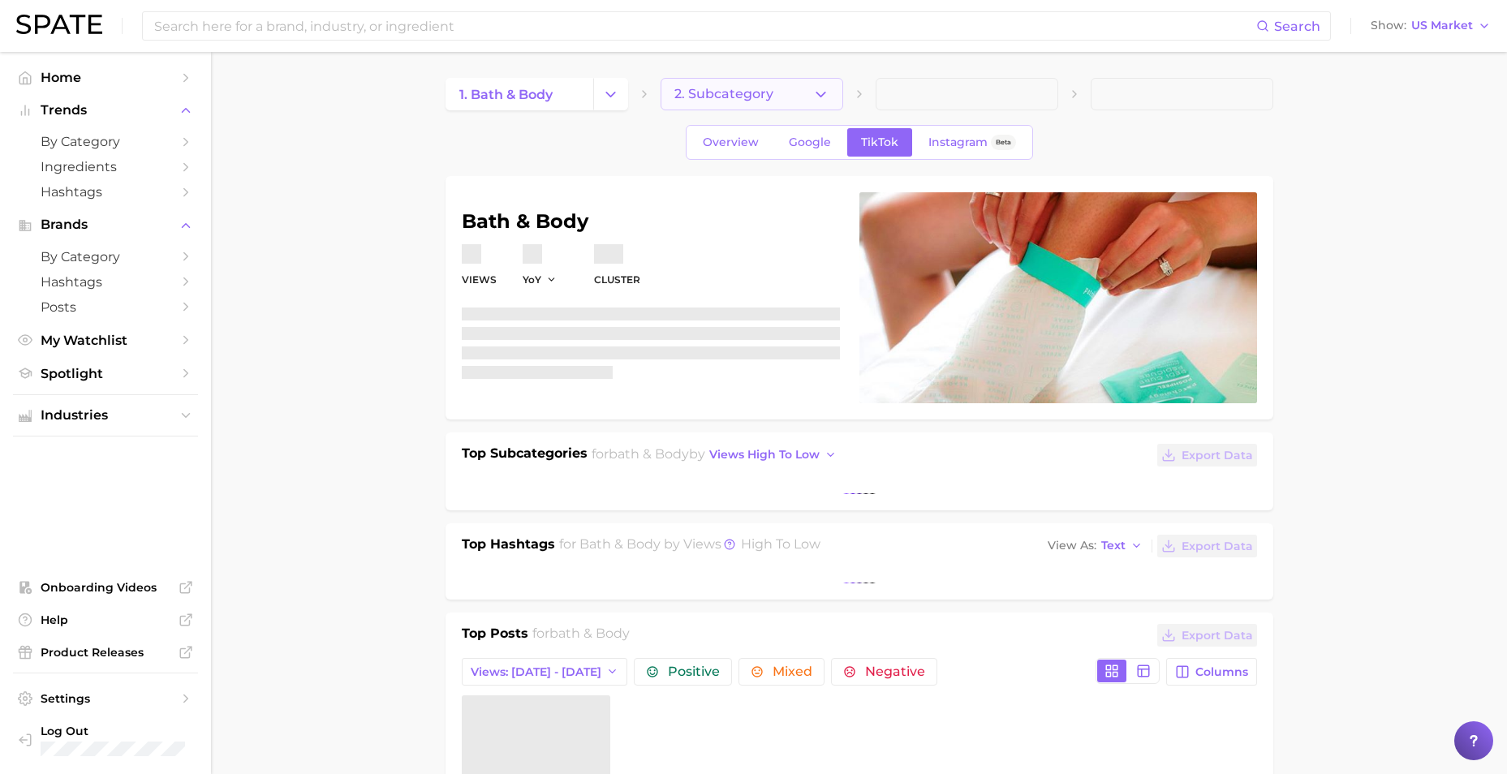
click at [827, 86] on icon "button" at bounding box center [820, 94] width 17 height 17
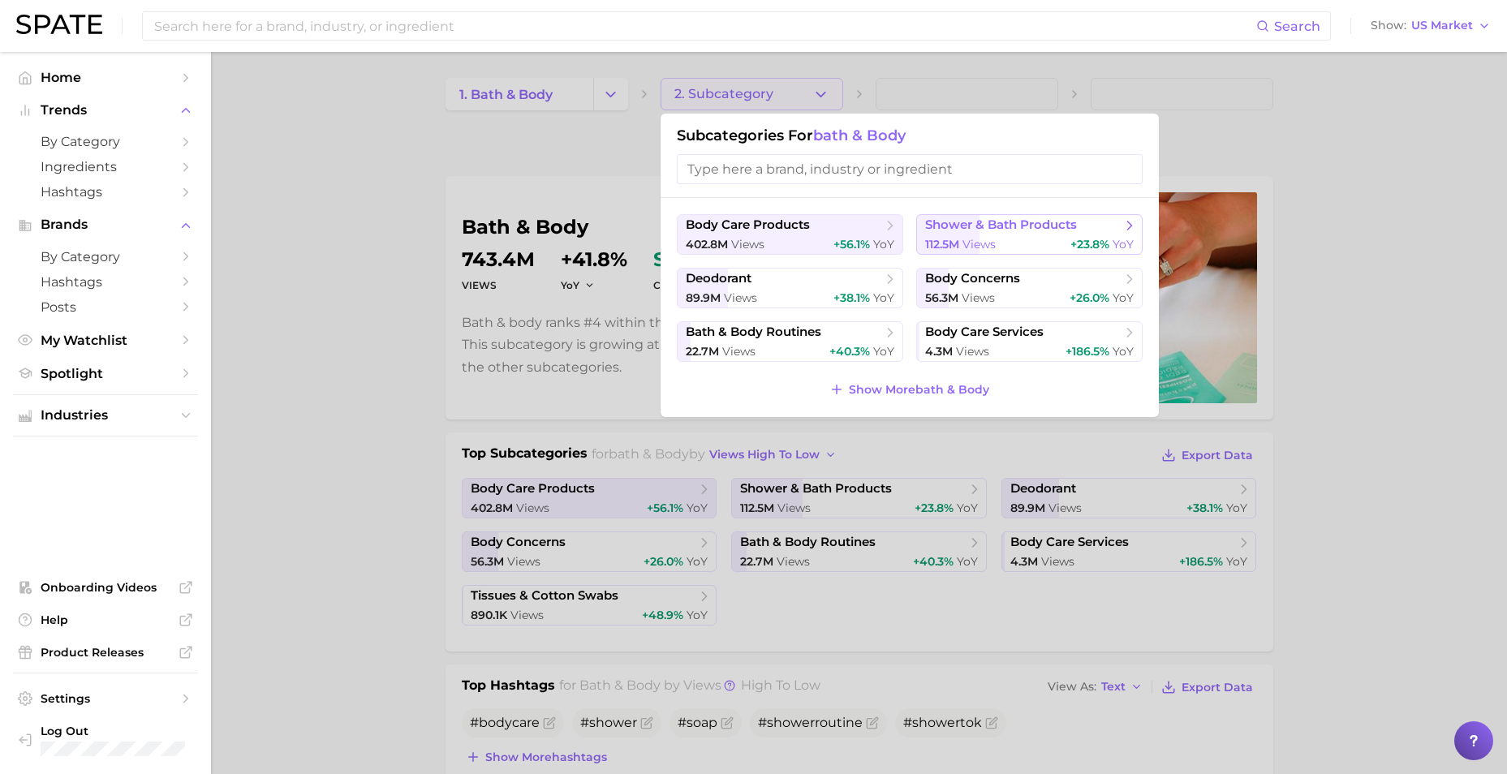
click at [1005, 240] on div "112.5m views +23.8% YoY" at bounding box center [1029, 244] width 209 height 15
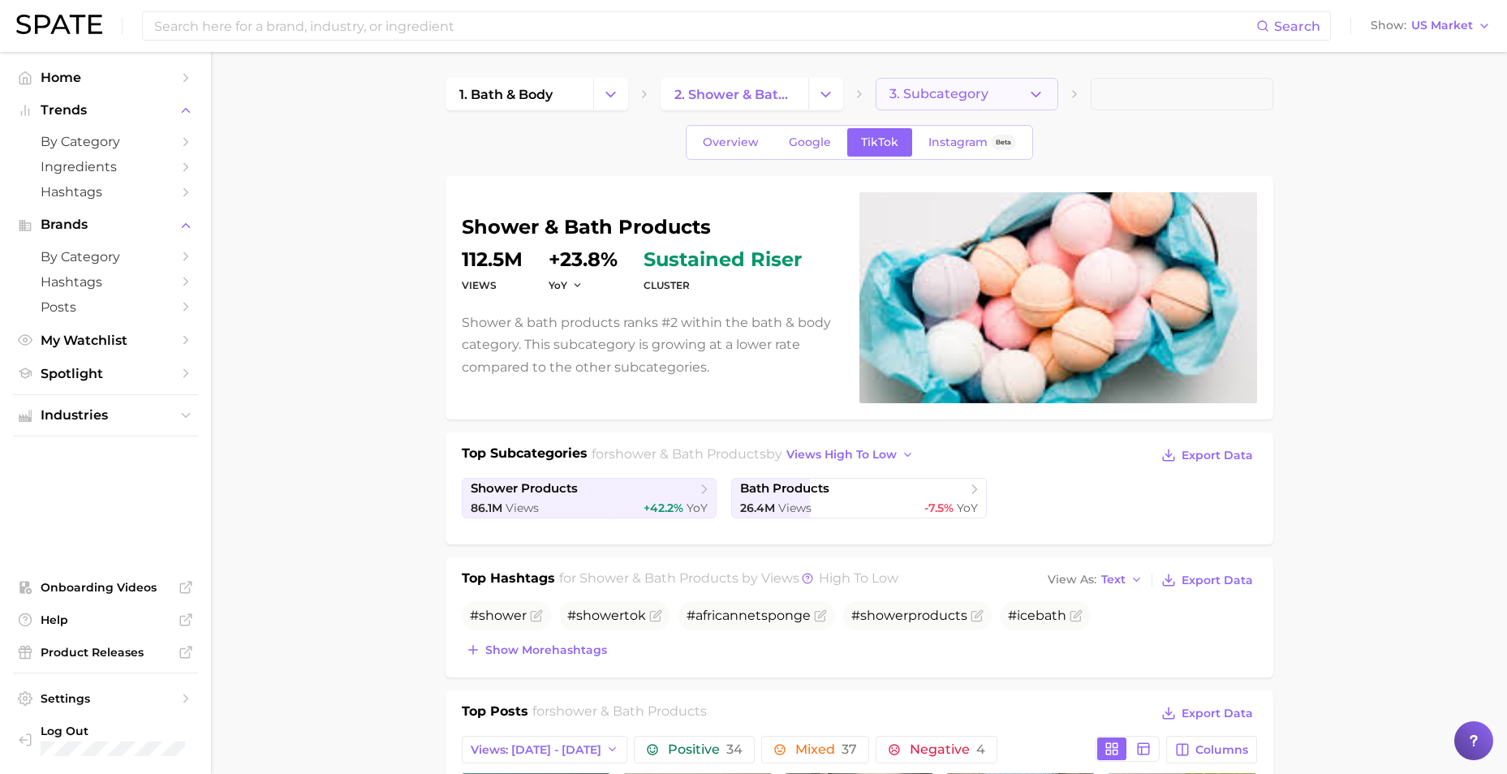
click at [966, 92] on span "3. Subcategory" at bounding box center [938, 94] width 99 height 15
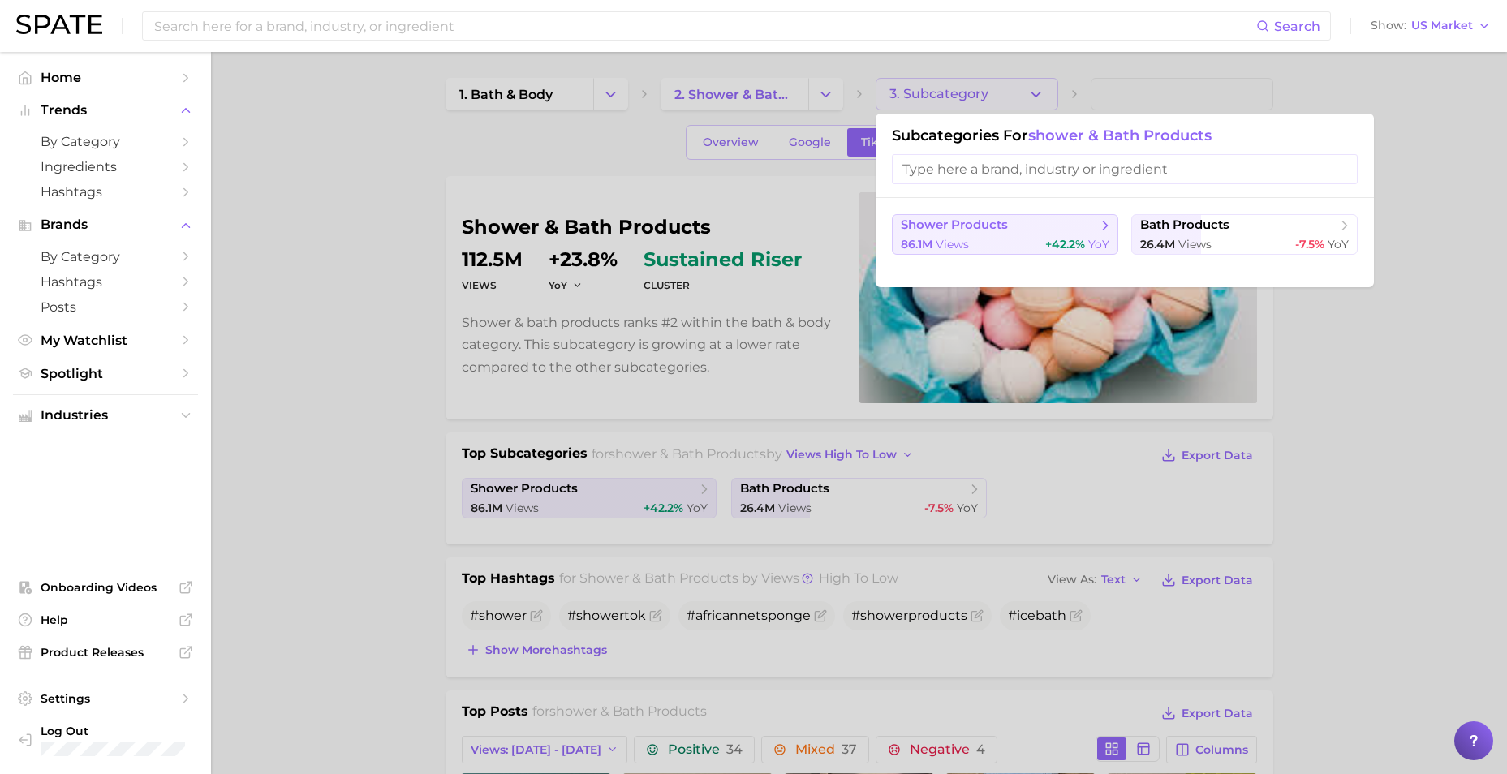
click at [1021, 234] on button "shower products 86.1m views +42.2% YoY" at bounding box center [1005, 234] width 226 height 41
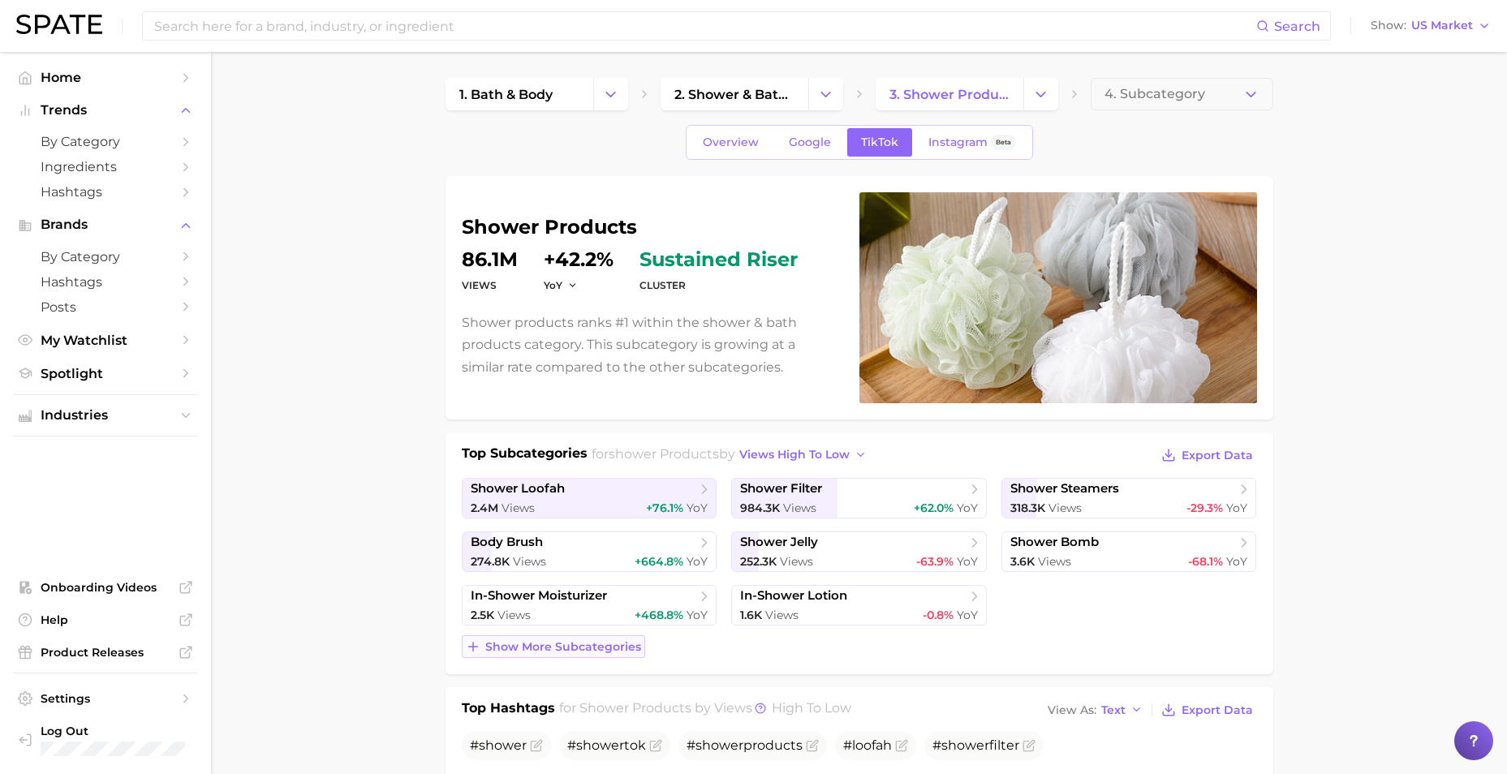
click at [512, 646] on span "Show more subcategories" at bounding box center [563, 647] width 156 height 14
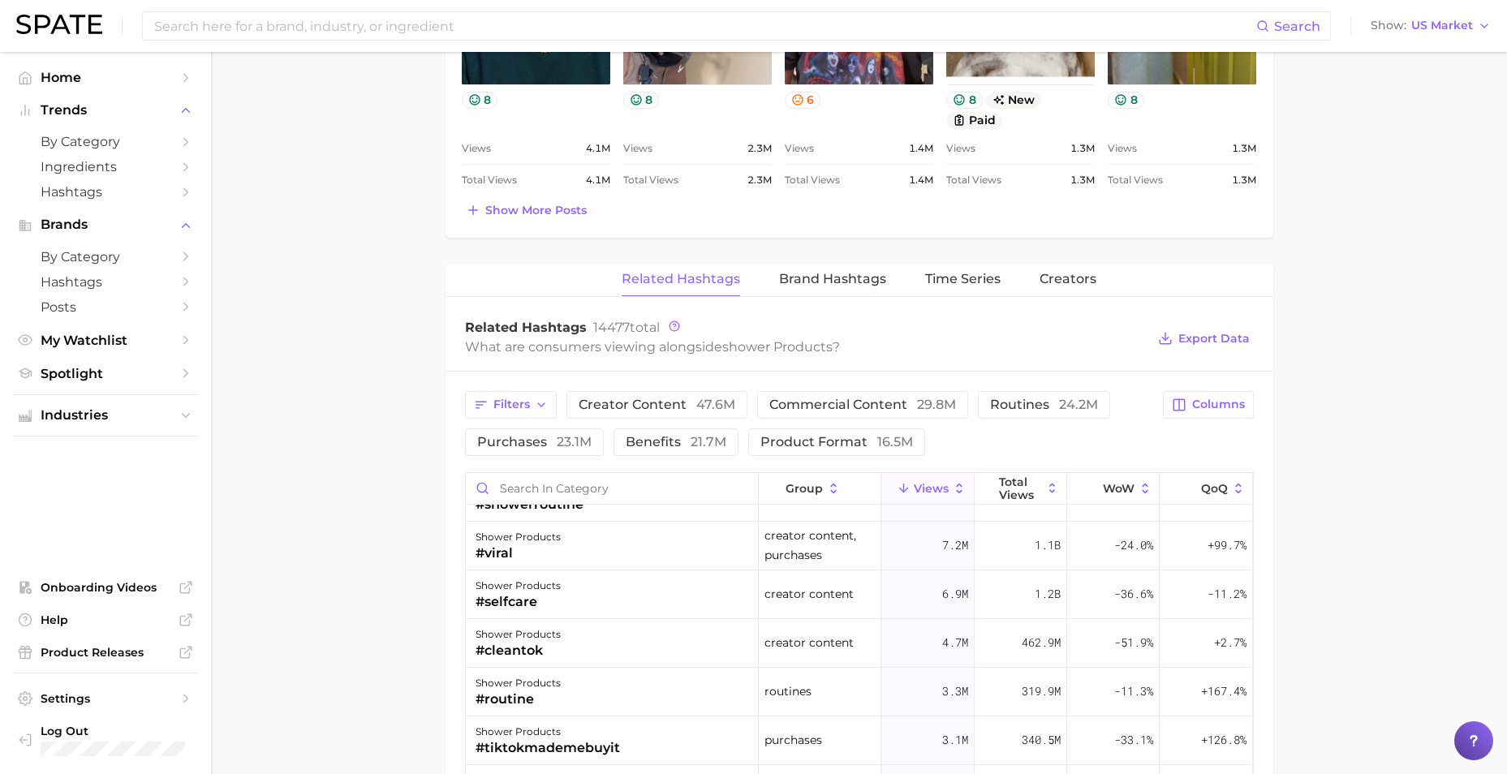
scroll to position [325, 0]
click at [853, 274] on span "Brand Hashtags" at bounding box center [832, 279] width 107 height 15
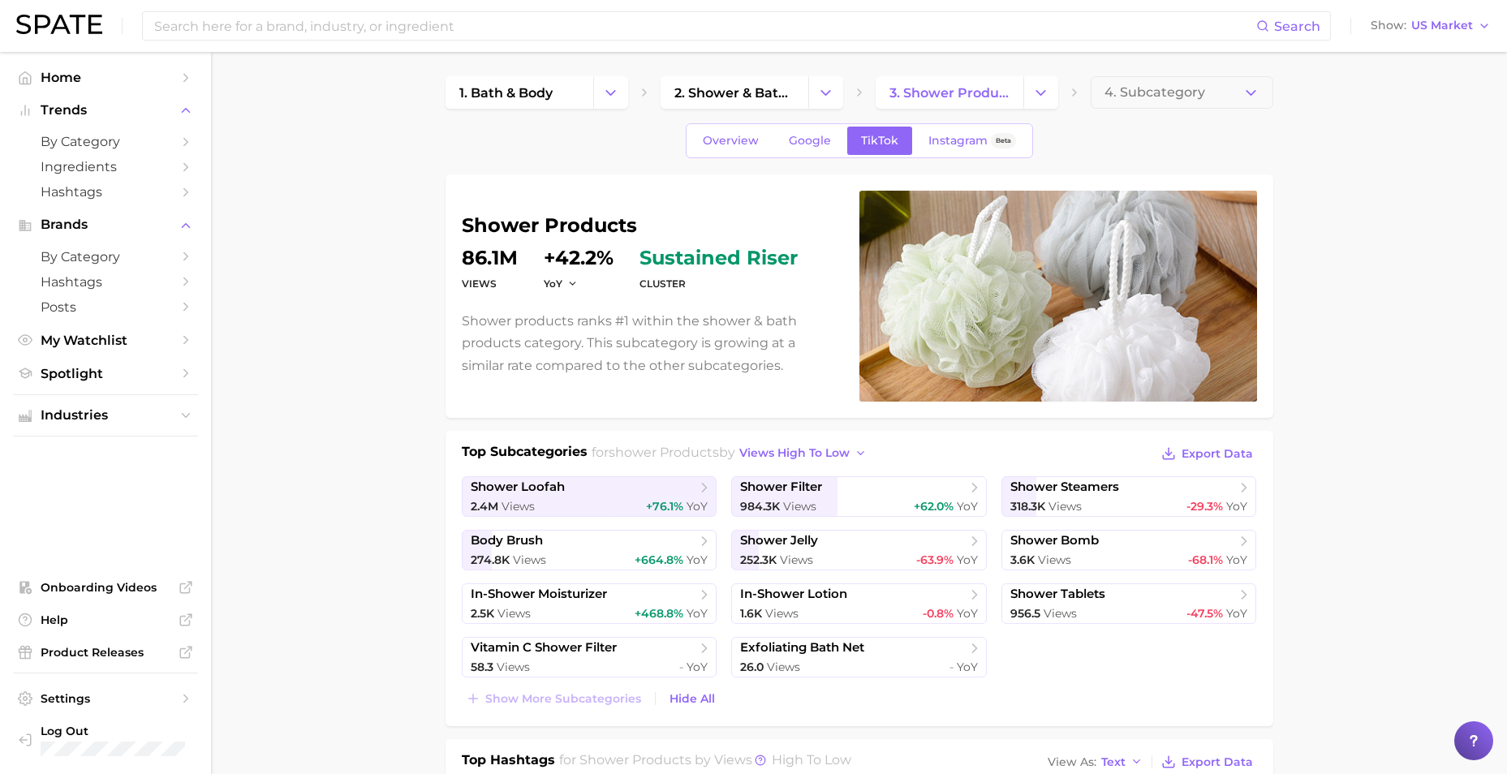
scroll to position [0, 0]
click at [1189, 89] on span "4. Subcategory" at bounding box center [1154, 94] width 101 height 15
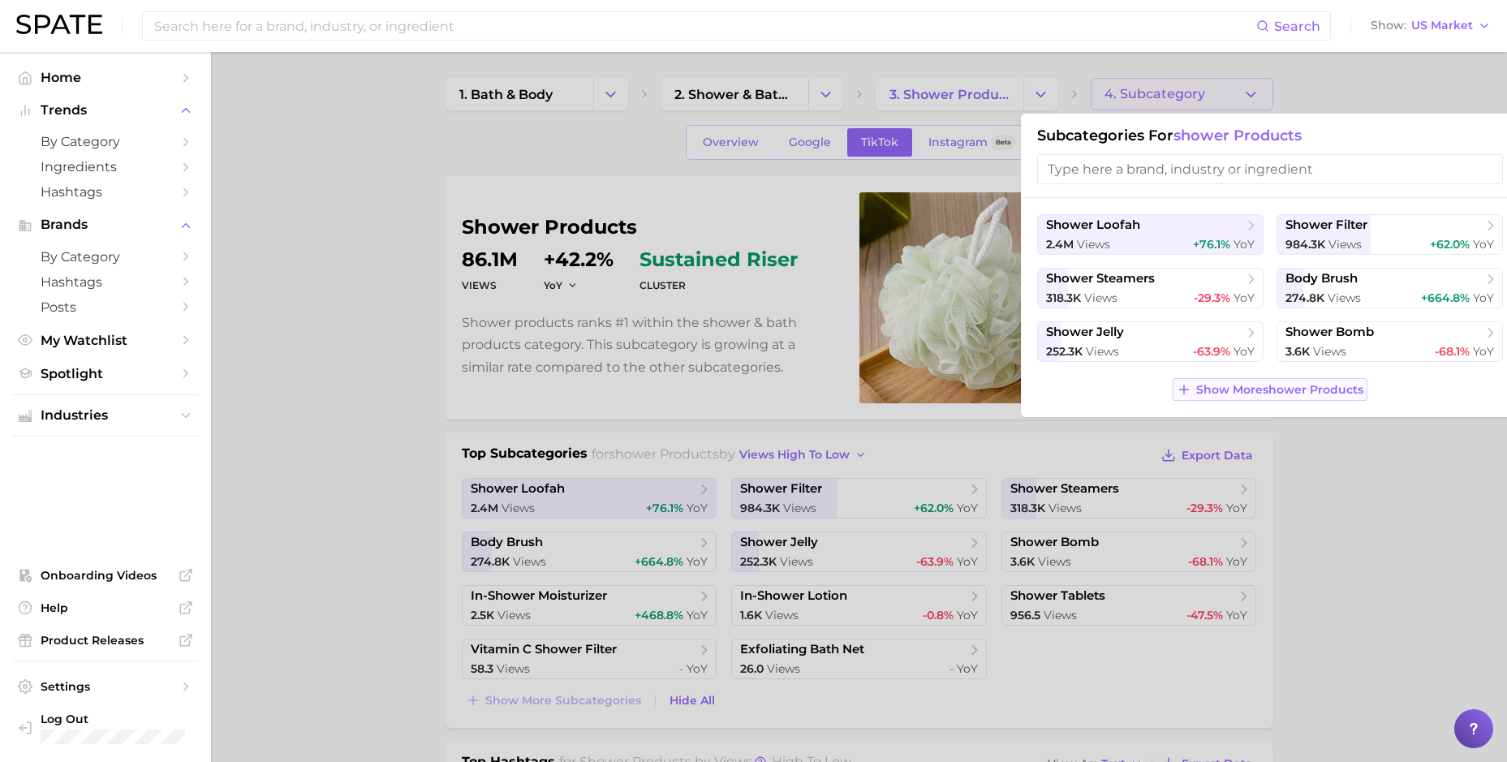
click at [1189, 383] on span "Show More shower products" at bounding box center [1279, 390] width 167 height 14
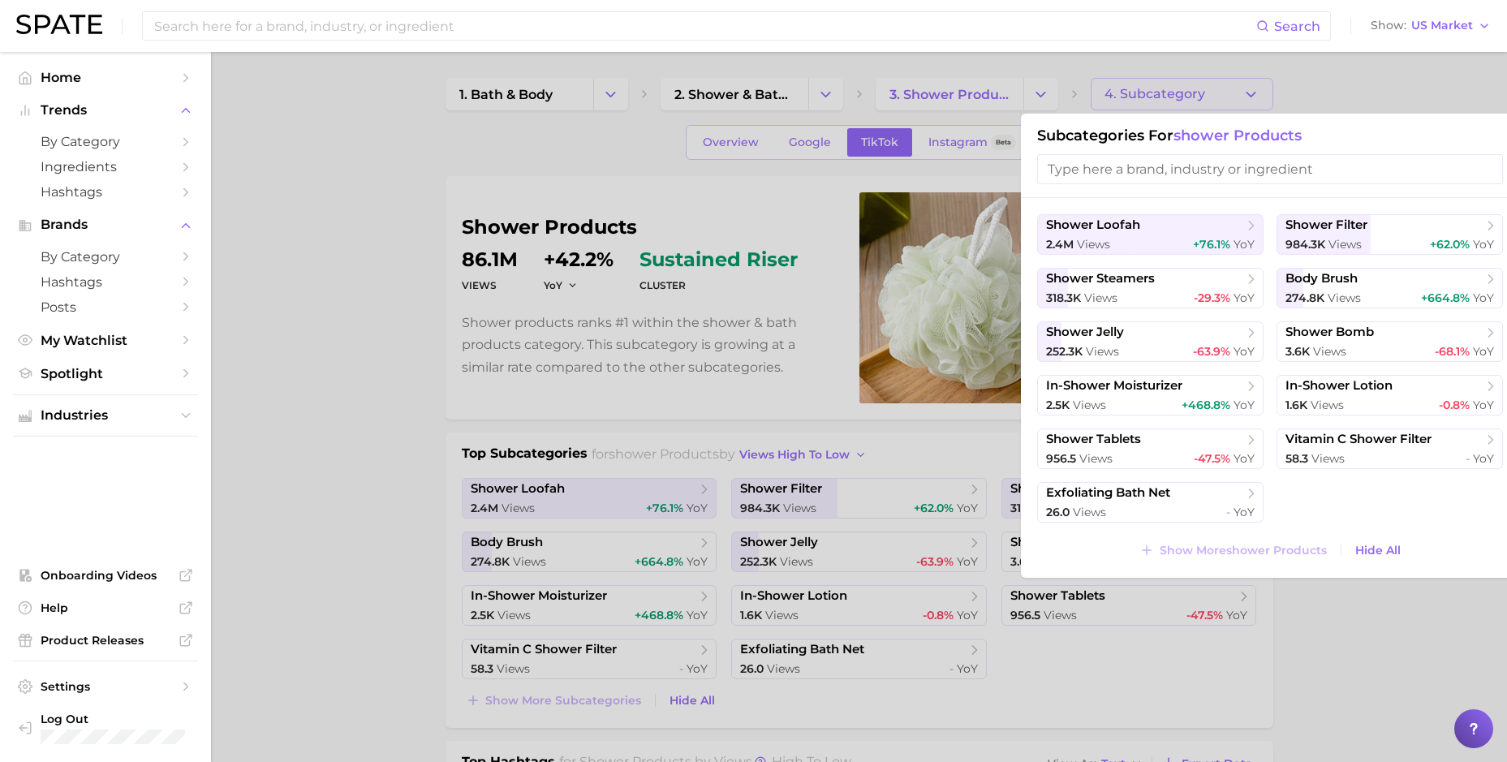
click at [896, 90] on div at bounding box center [753, 381] width 1507 height 762
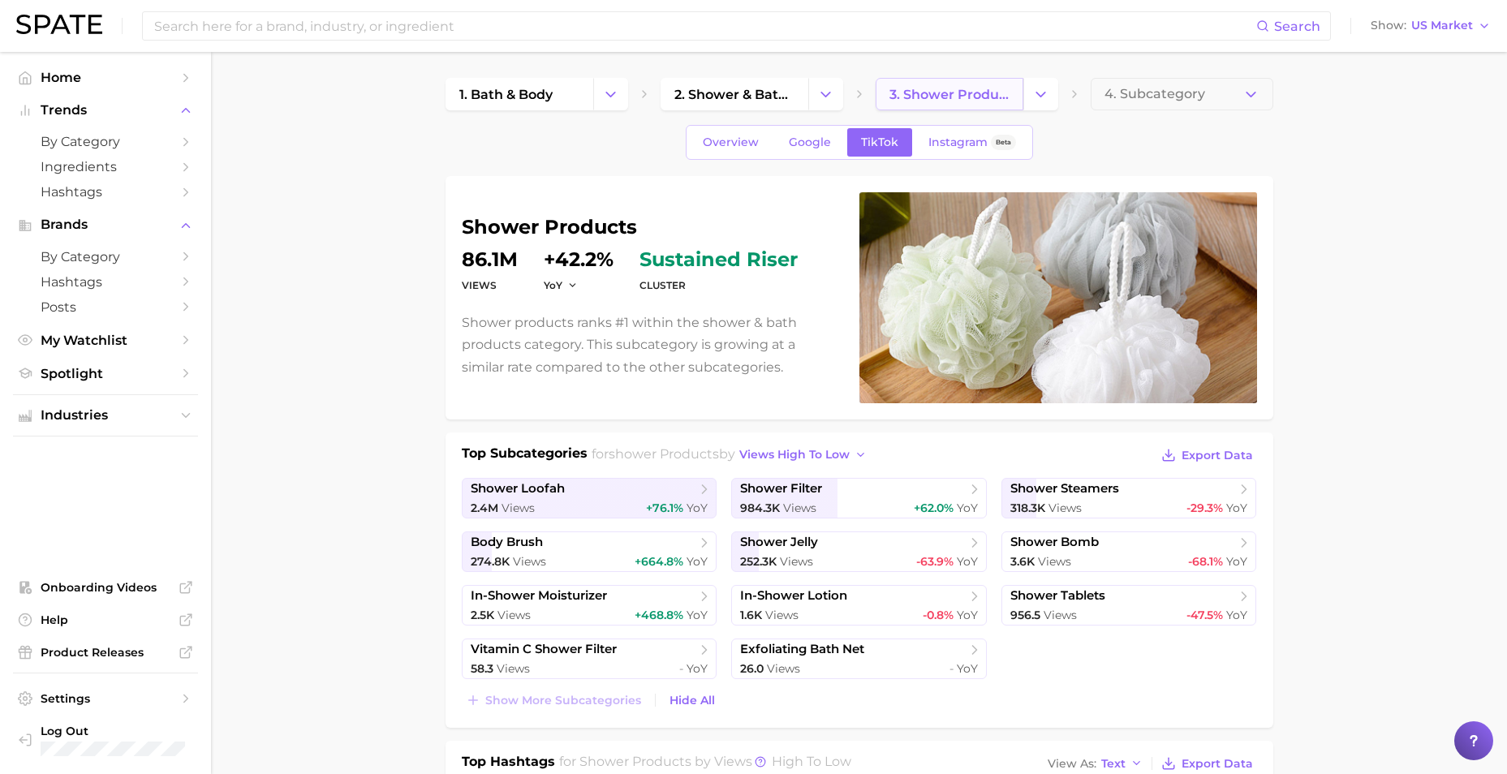
click at [919, 88] on span "3. shower products" at bounding box center [949, 94] width 120 height 15
click at [978, 93] on span "3. shower products" at bounding box center [949, 94] width 120 height 15
click at [754, 100] on span "2. shower & bath products" at bounding box center [734, 94] width 120 height 15
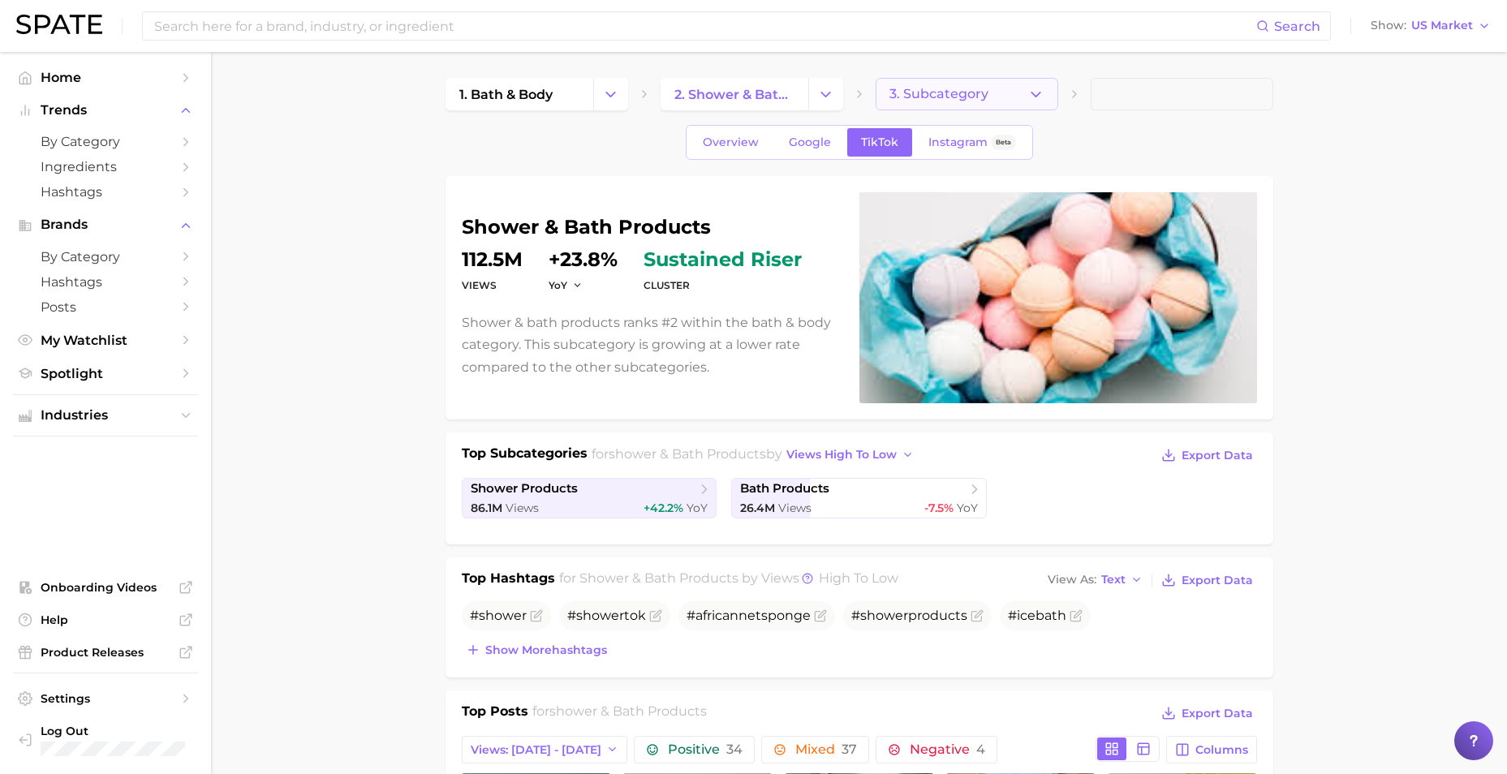
click at [945, 88] on span "3. Subcategory" at bounding box center [938, 94] width 99 height 15
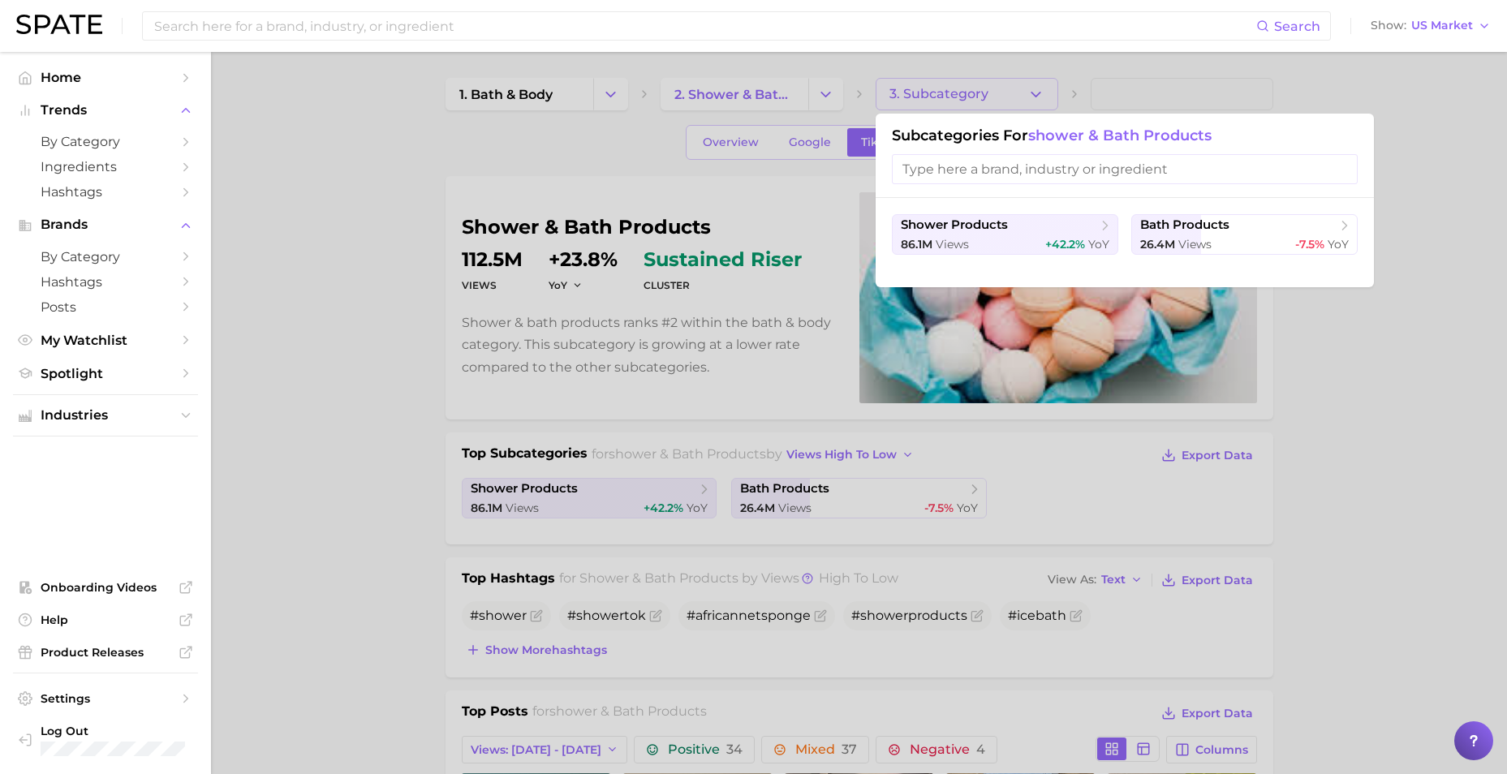
click at [755, 109] on div at bounding box center [753, 387] width 1507 height 774
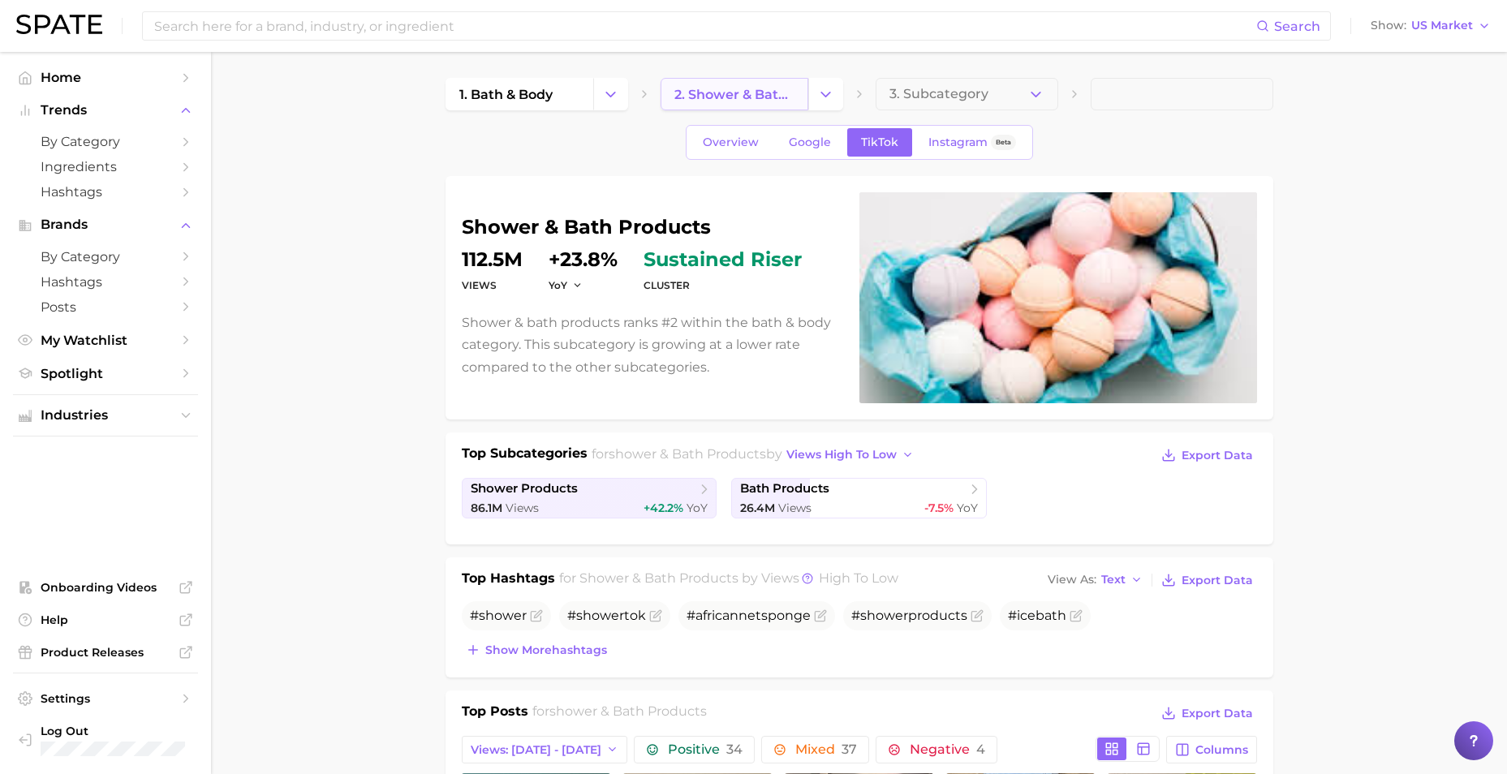
click at [756, 92] on span "2. shower & bath products" at bounding box center [734, 94] width 120 height 15
click at [495, 92] on span "1. bath & body" at bounding box center [505, 94] width 93 height 15
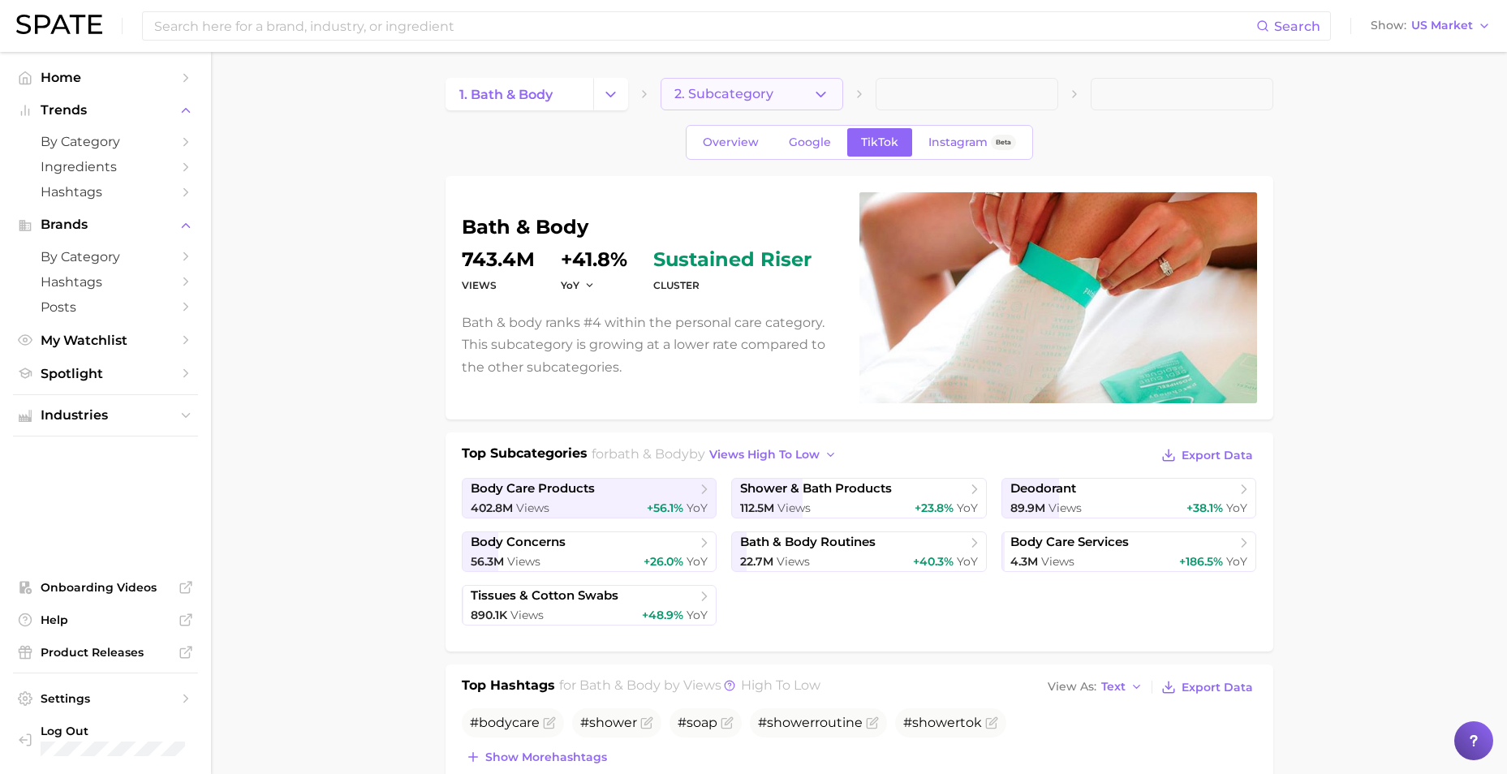
click at [728, 96] on span "2. Subcategory" at bounding box center [723, 94] width 99 height 15
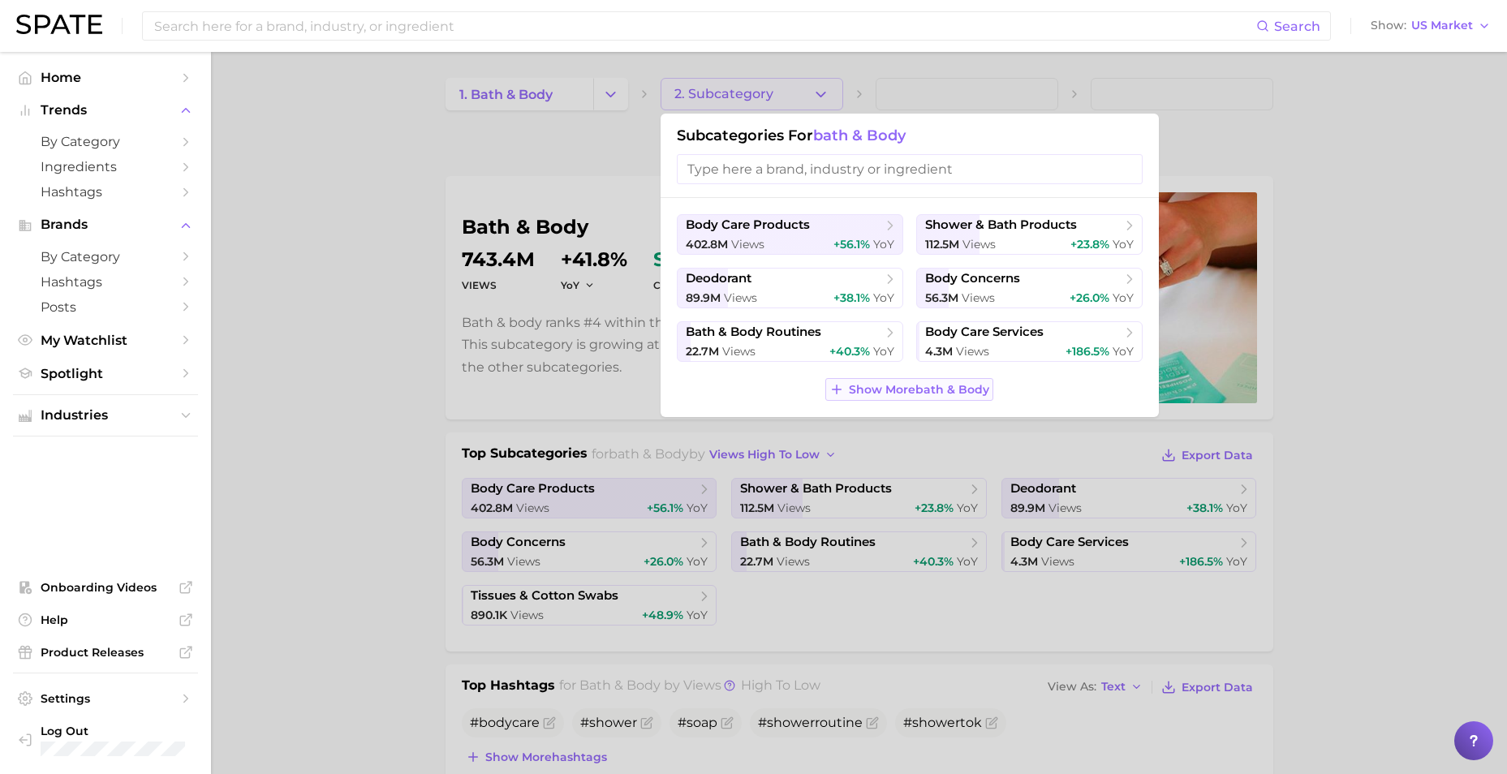
click at [879, 390] on span "Show More bath & body" at bounding box center [919, 390] width 140 height 14
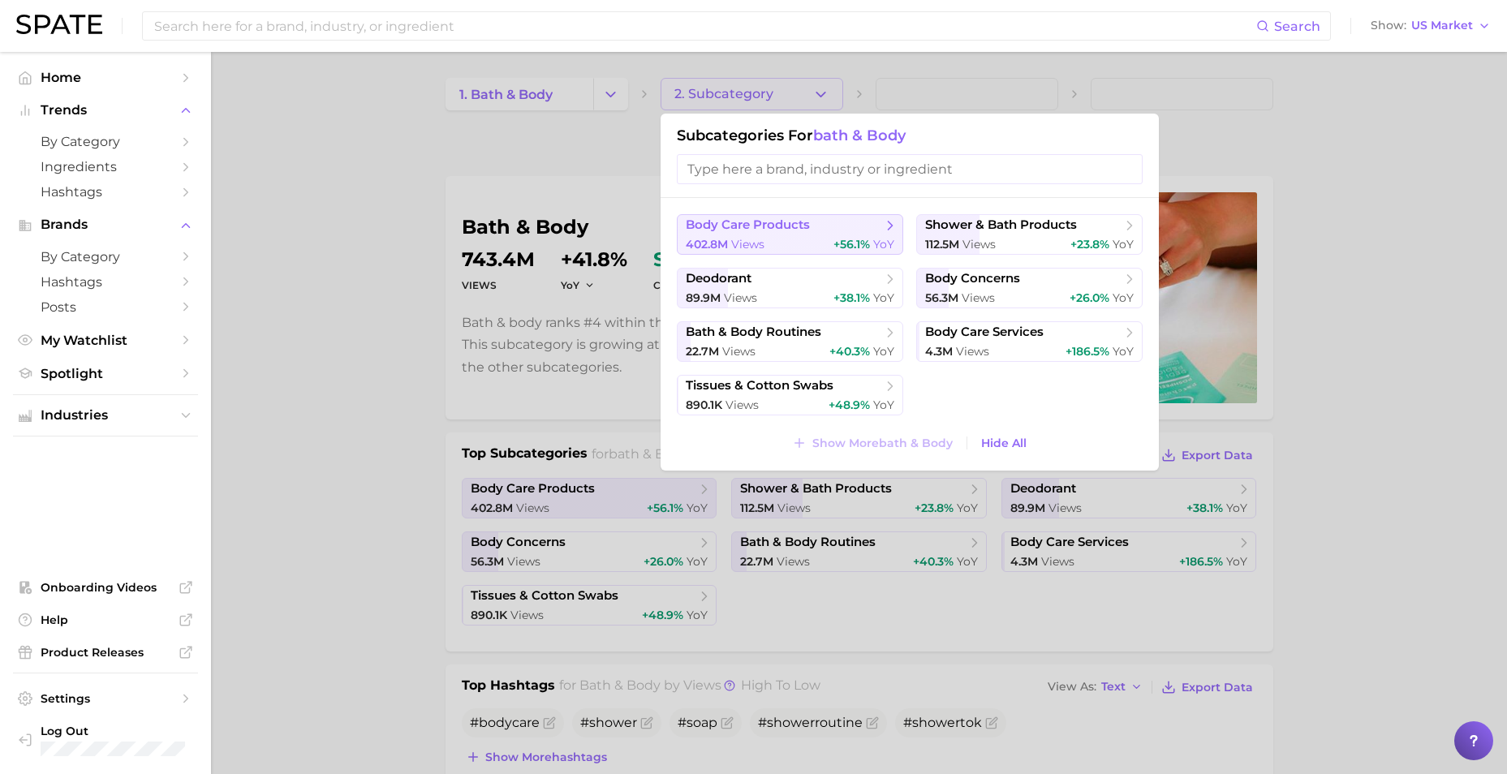
click at [741, 231] on span "body care products" at bounding box center [748, 224] width 124 height 15
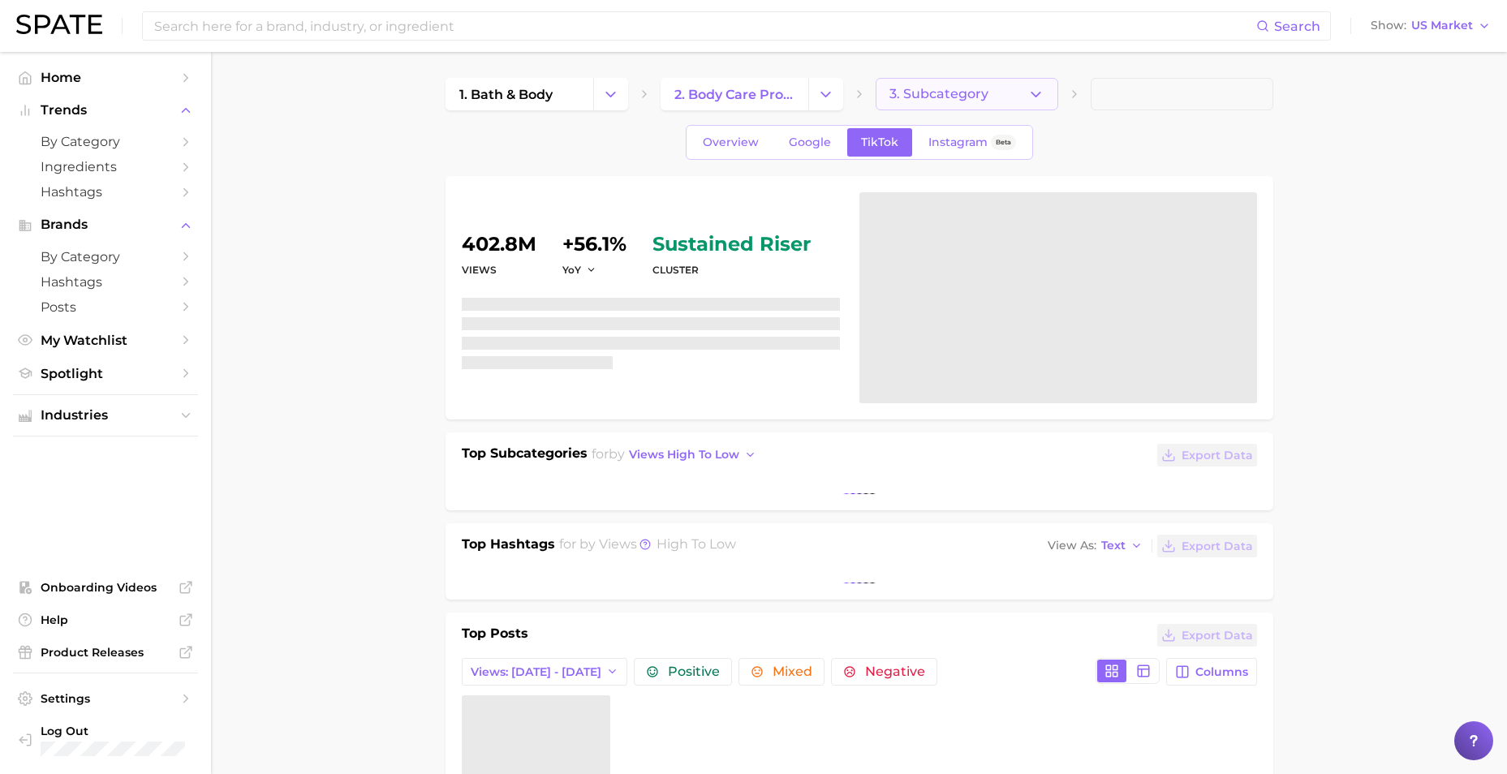
click at [931, 97] on span "3. Subcategory" at bounding box center [938, 94] width 99 height 15
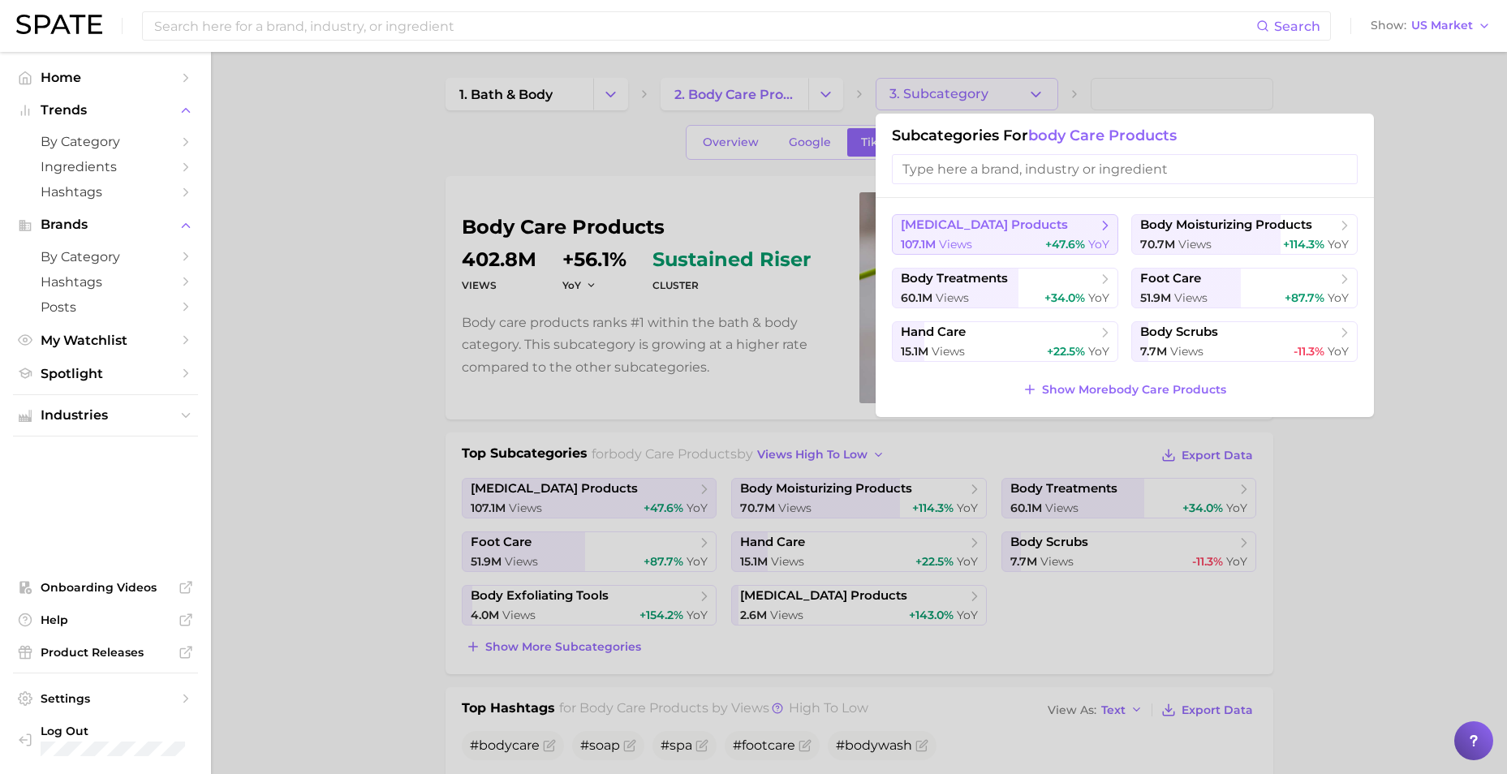
click at [926, 220] on span "body cleansing products" at bounding box center [984, 224] width 167 height 15
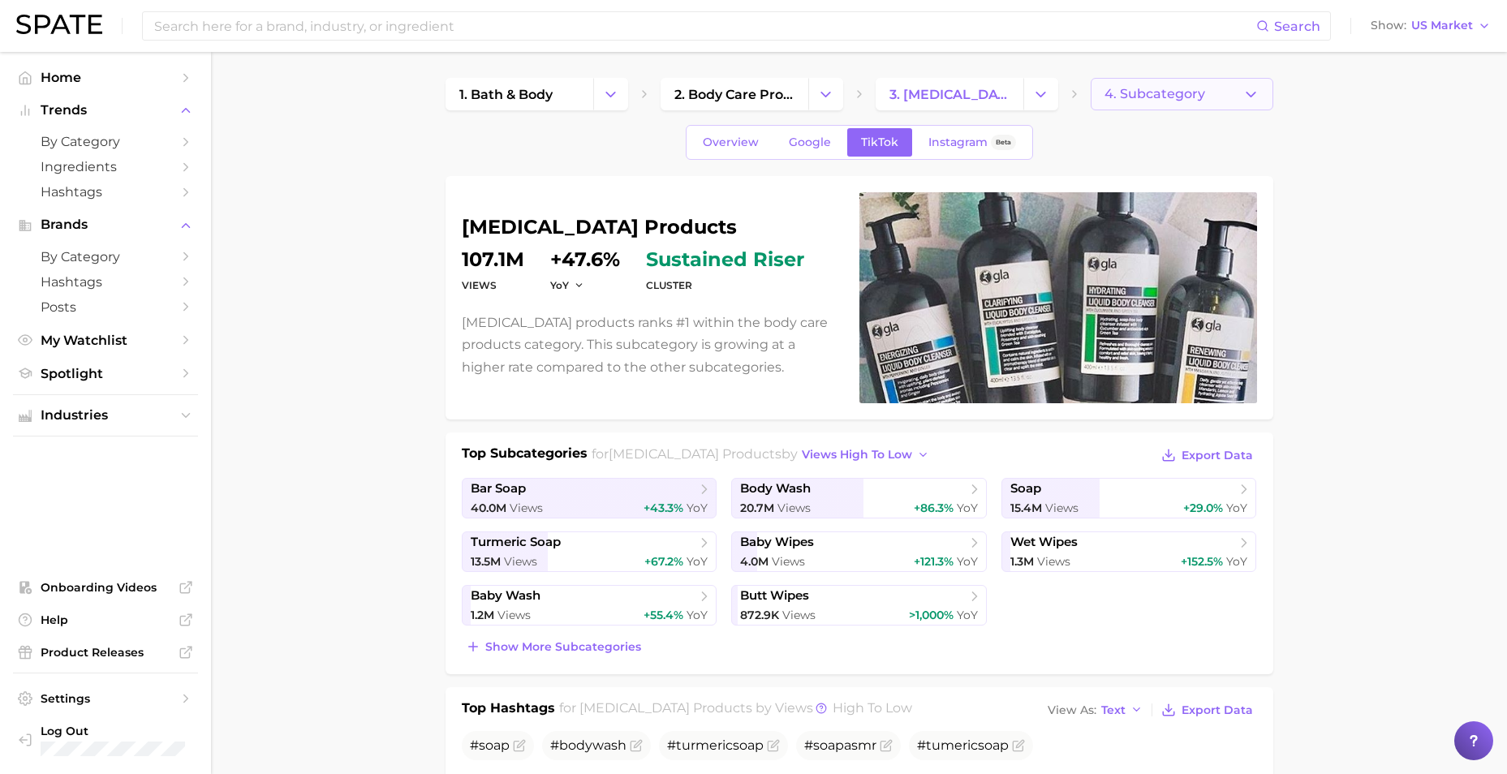
click at [1189, 90] on span "4. Subcategory" at bounding box center [1154, 94] width 101 height 15
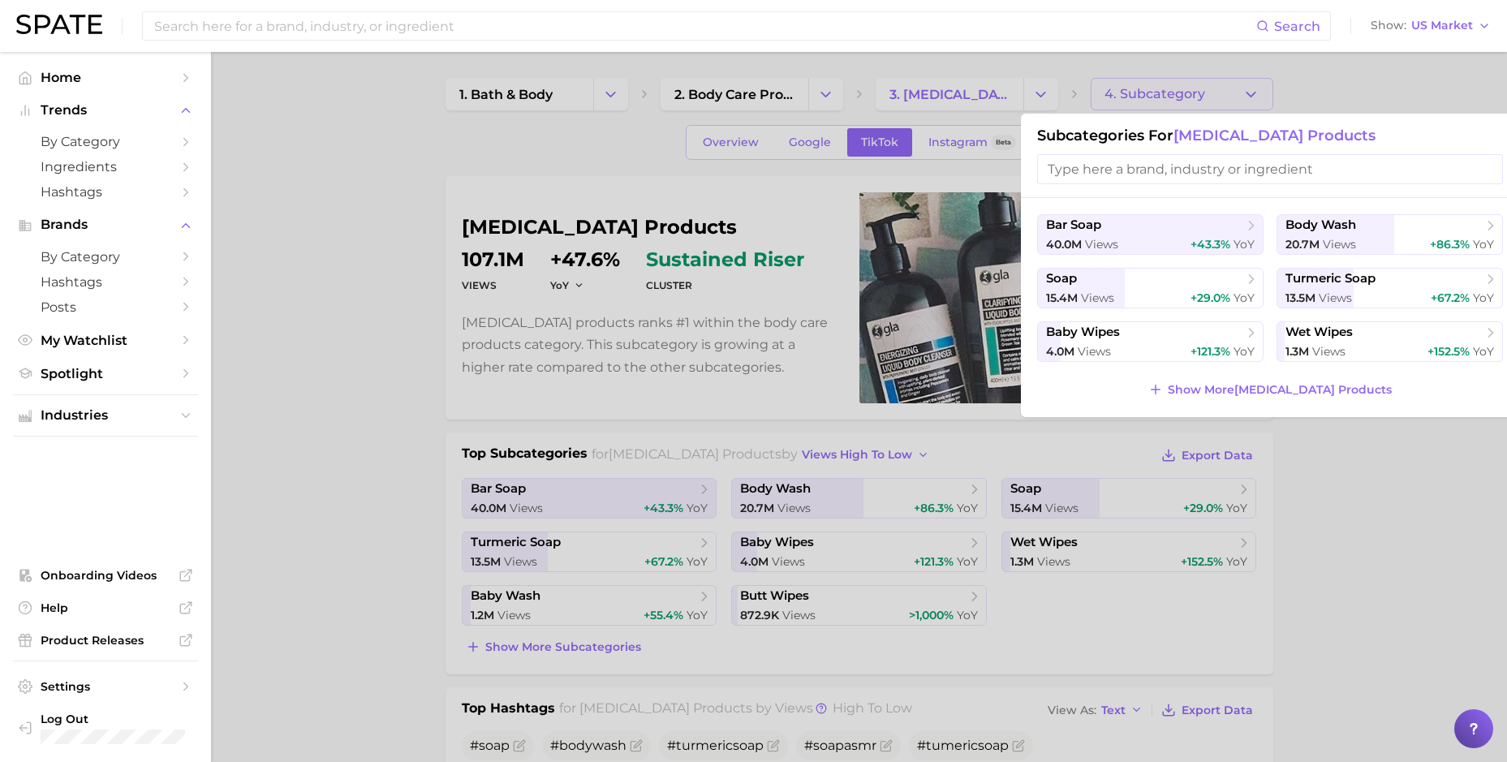
click at [338, 264] on div at bounding box center [753, 381] width 1507 height 762
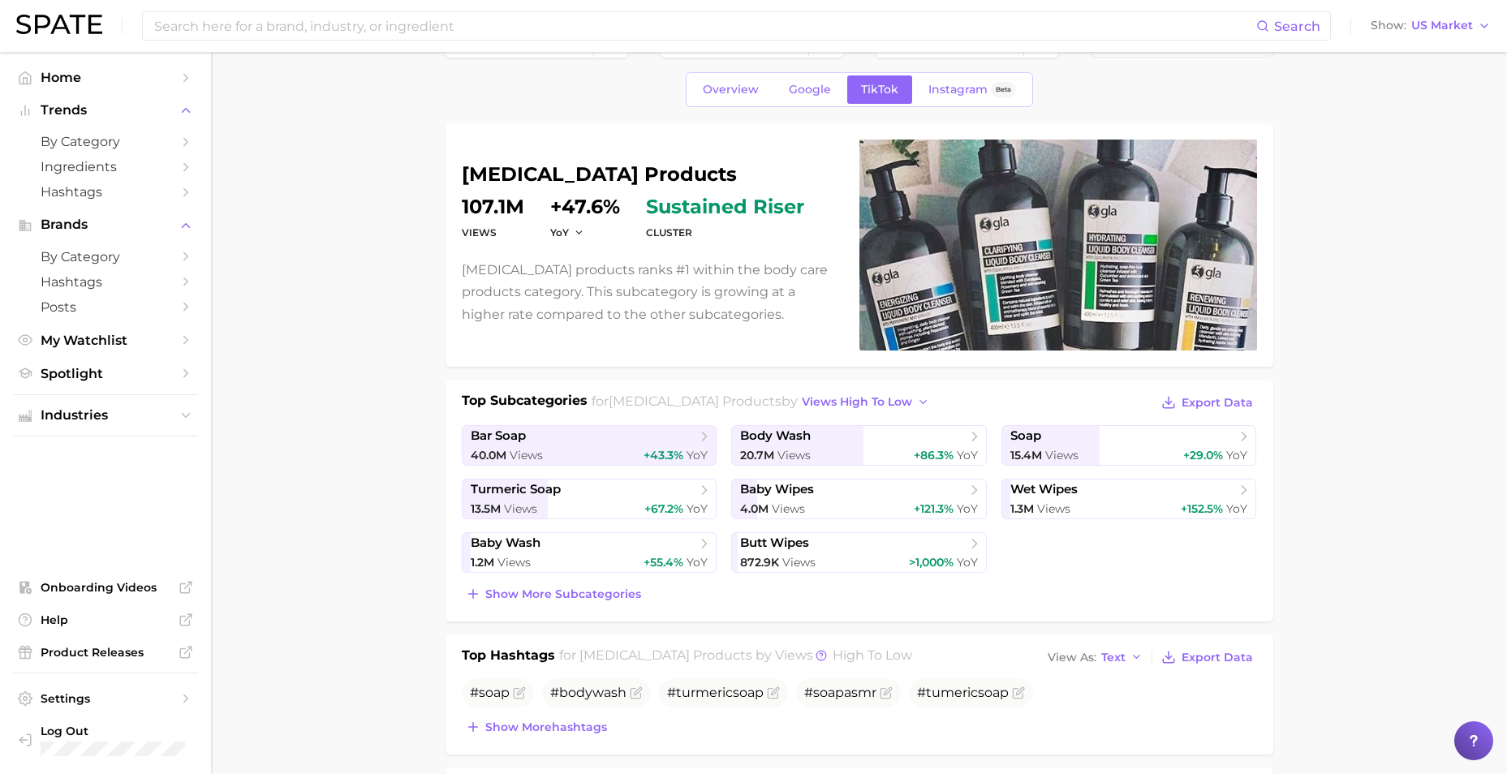
scroll to position [81, 0]
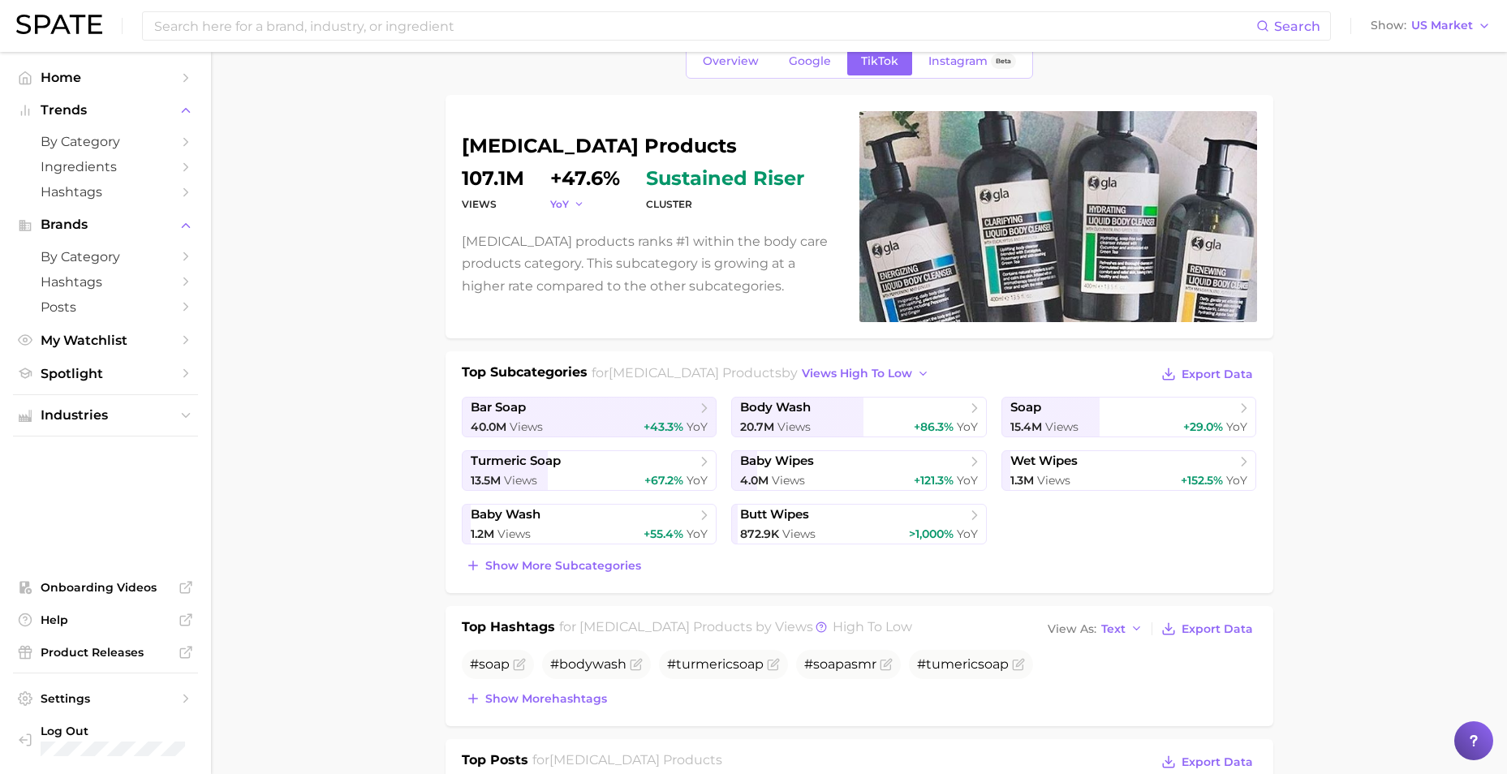
drag, startPoint x: 560, startPoint y: 187, endPoint x: 563, endPoint y: 202, distance: 15.8
click at [561, 191] on div "YoY +47.6%" at bounding box center [585, 191] width 70 height 45
click at [566, 208] on span "YoY" at bounding box center [559, 204] width 19 height 14
click at [593, 285] on button "MoM" at bounding box center [639, 285] width 178 height 29
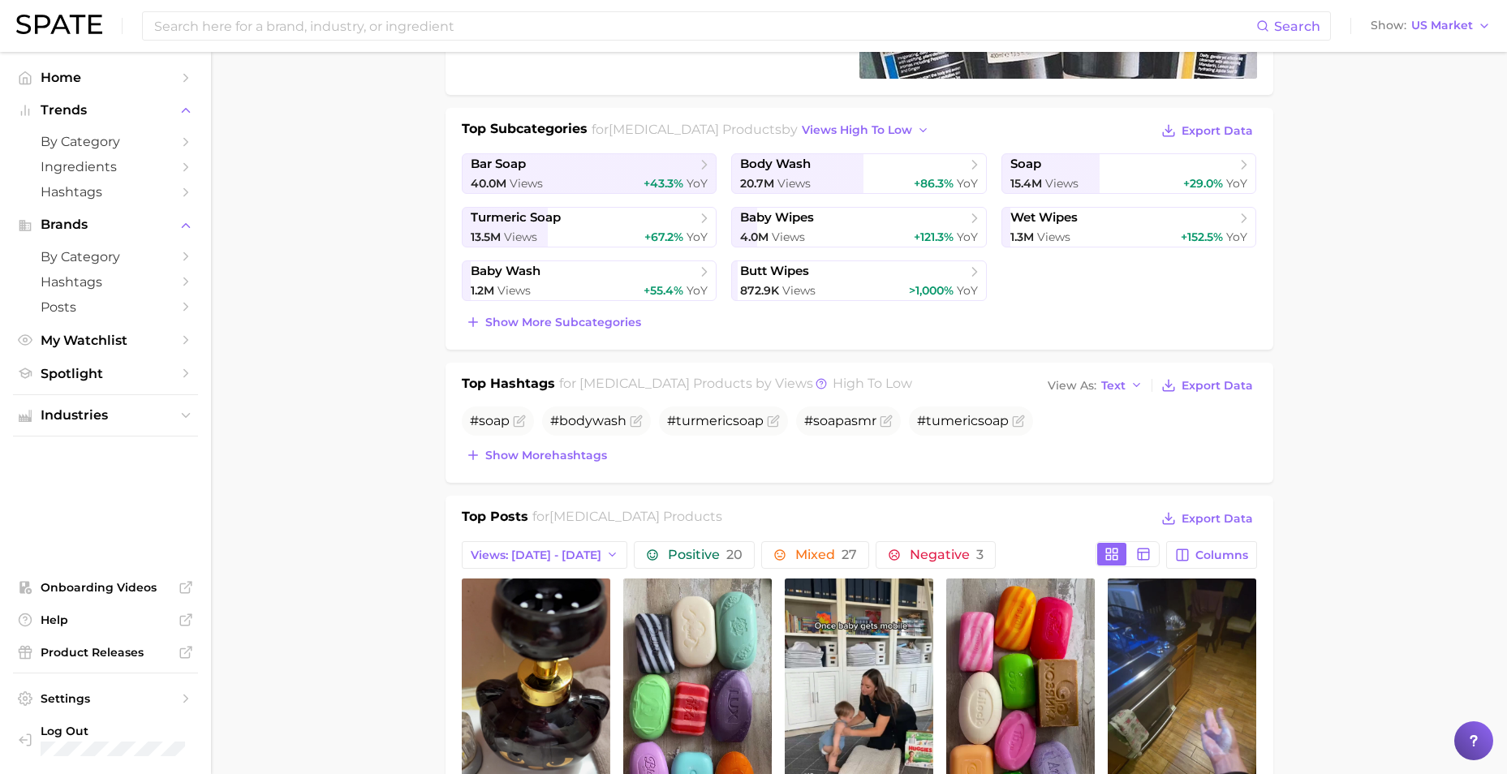
scroll to position [243, 0]
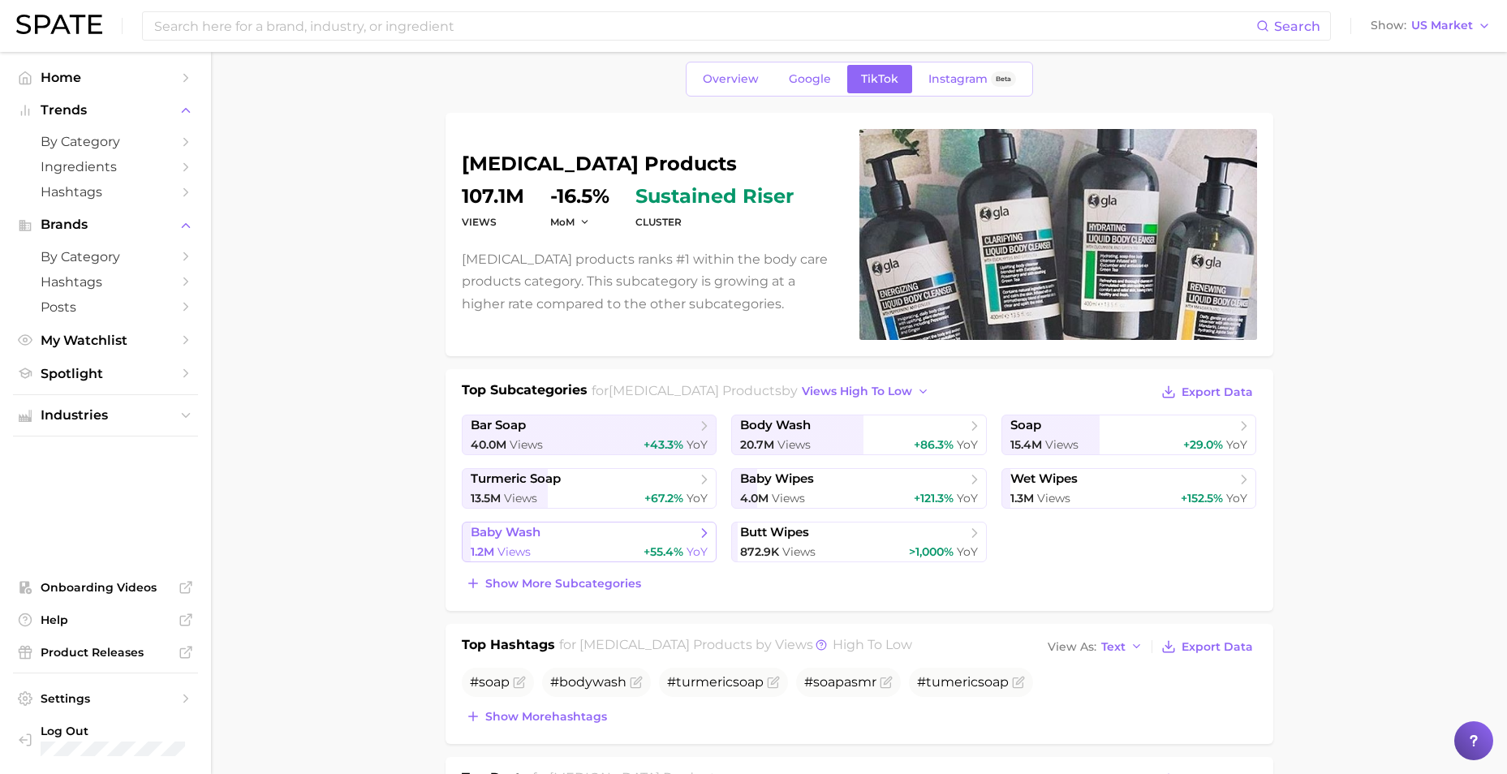
scroll to position [0, 0]
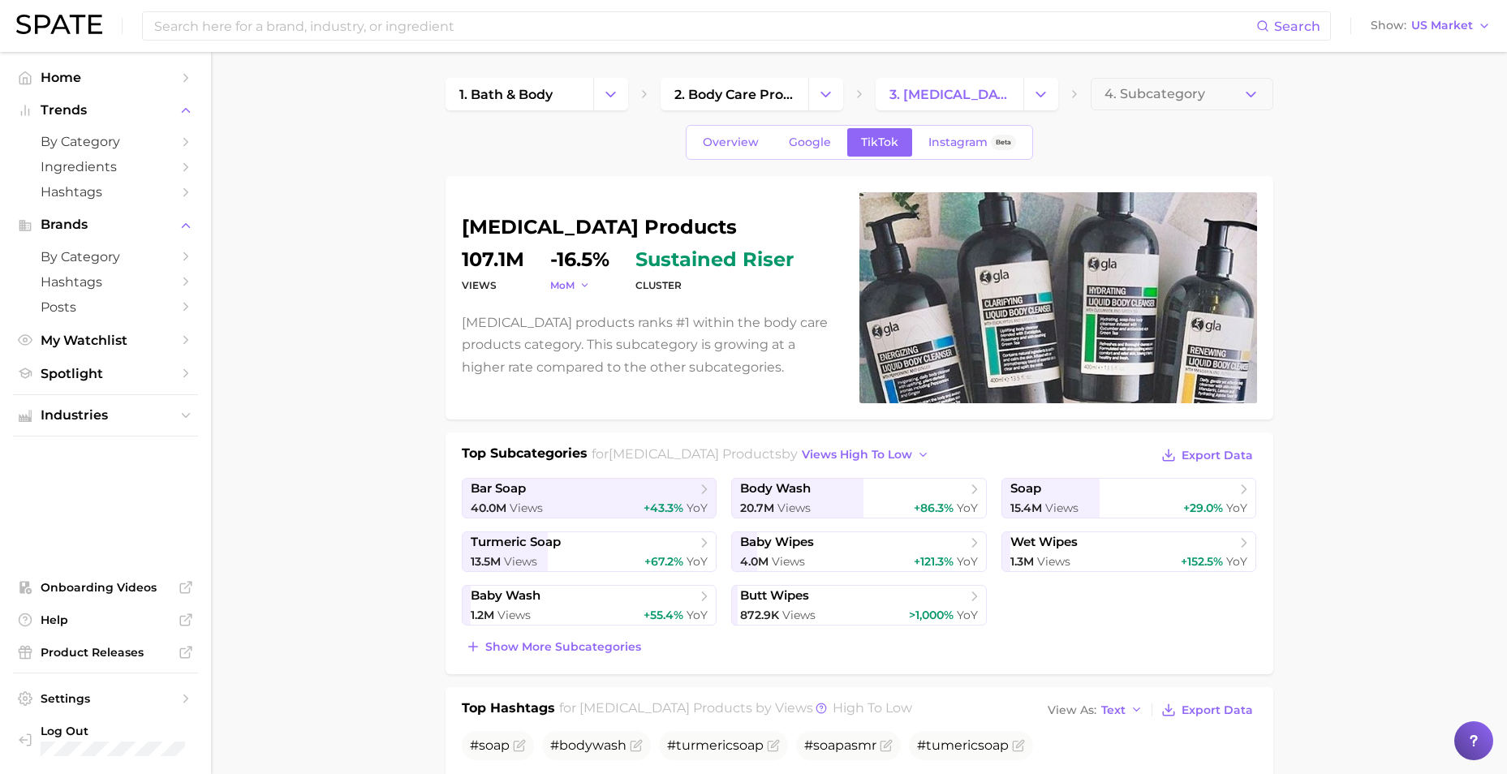
click at [575, 286] on button "MoM" at bounding box center [570, 285] width 41 height 14
click at [574, 307] on span "YoY" at bounding box center [568, 309] width 20 height 14
click at [1108, 91] on span "4. Subcategory" at bounding box center [1154, 94] width 101 height 15
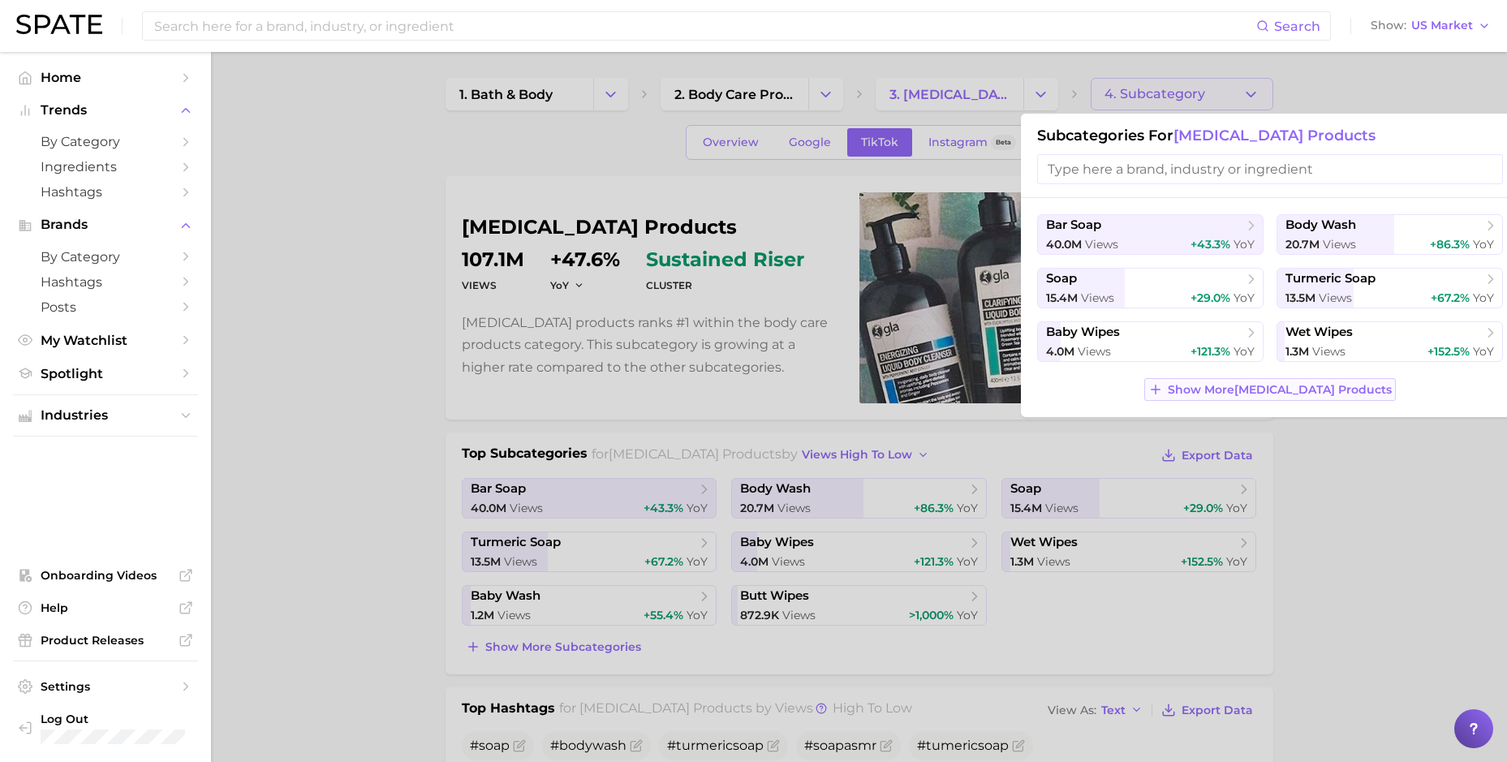
click at [1189, 397] on button "Show More body cleansing products" at bounding box center [1269, 389] width 251 height 23
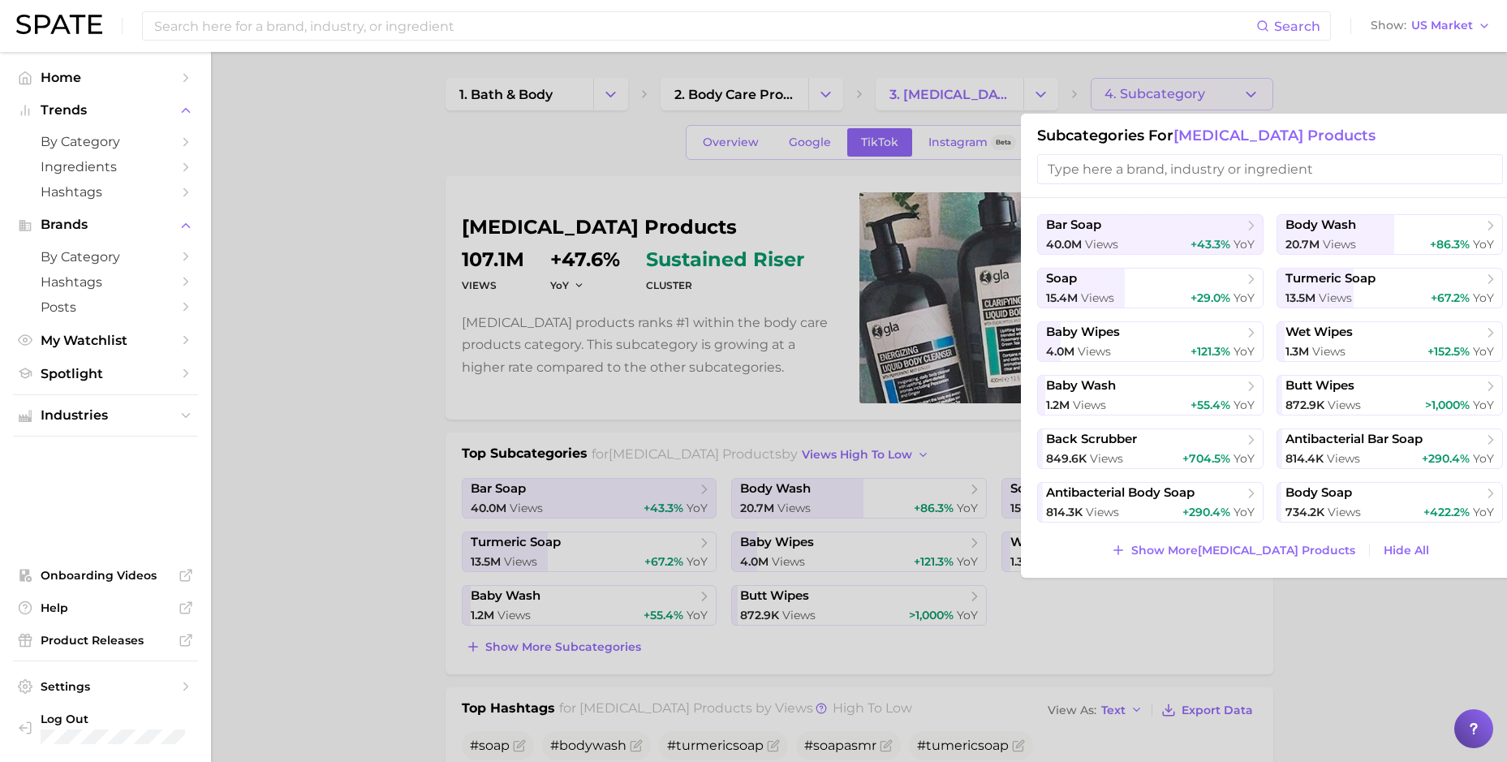
click at [1189, 134] on span "body cleansing products" at bounding box center [1274, 136] width 202 height 18
click at [355, 348] on div at bounding box center [753, 381] width 1507 height 762
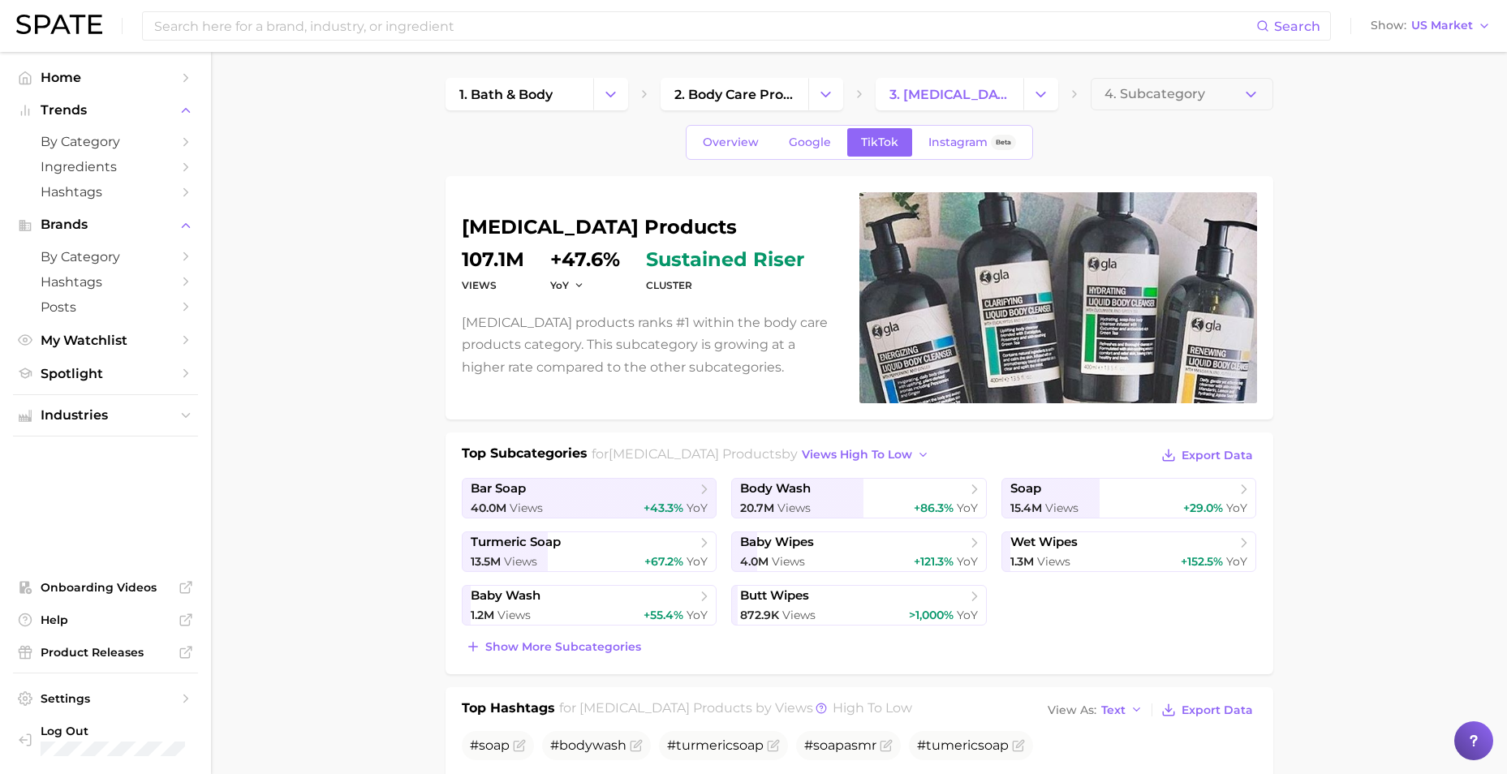
click at [998, 379] on div at bounding box center [1058, 297] width 398 height 211
click at [865, 339] on div at bounding box center [1058, 297] width 398 height 211
click at [784, 333] on p "Body cleansing products ranks #1 within the body care products category. This s…" at bounding box center [651, 345] width 378 height 67
click at [705, 334] on p "Body cleansing products ranks #1 within the body care products category. This s…" at bounding box center [651, 345] width 378 height 67
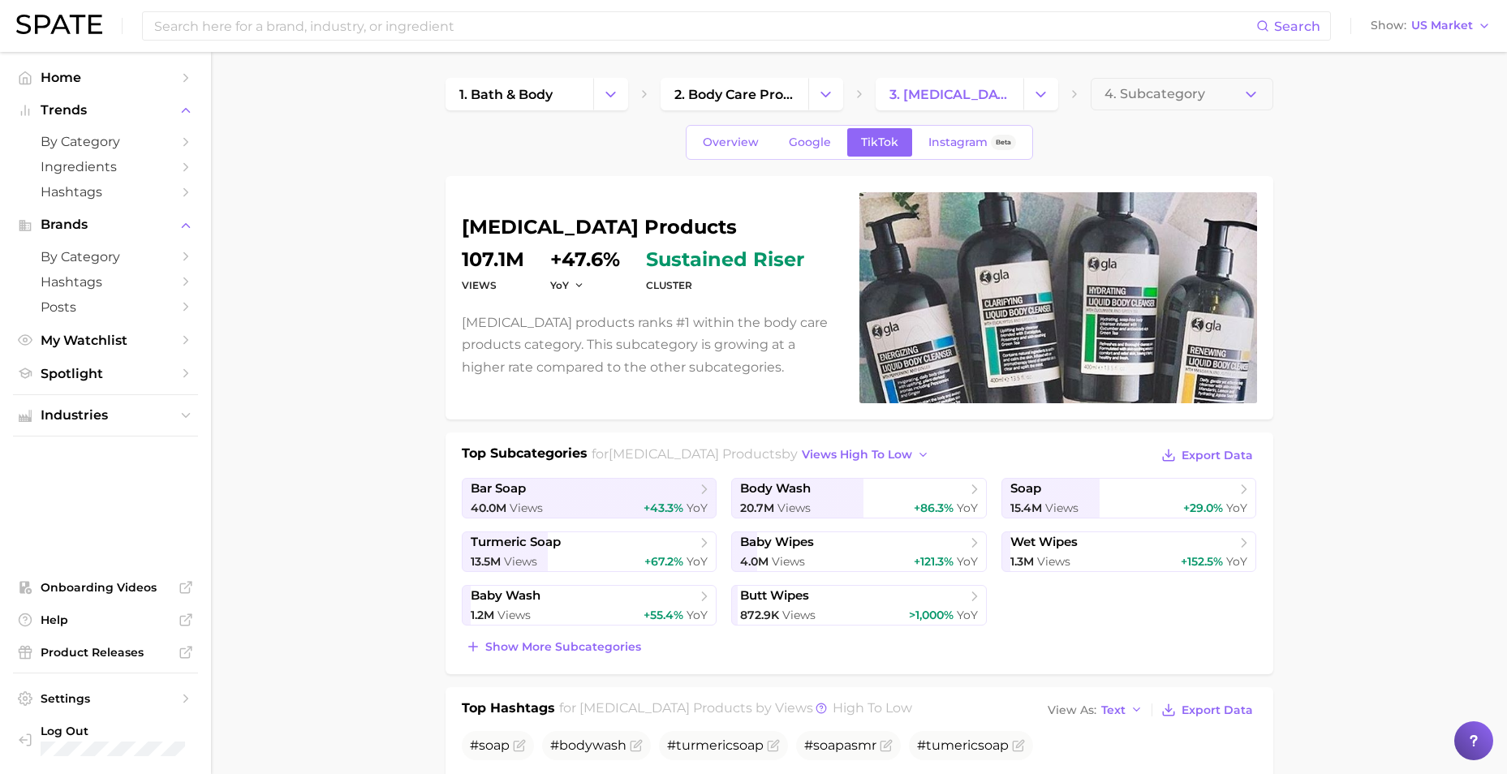
click at [651, 266] on span "sustained riser" at bounding box center [725, 259] width 158 height 19
click at [650, 259] on span "sustained riser" at bounding box center [725, 259] width 158 height 19
drag, startPoint x: 650, startPoint y: 259, endPoint x: 557, endPoint y: 286, distance: 97.1
click at [557, 286] on span "YoY" at bounding box center [559, 285] width 19 height 14
drag, startPoint x: 303, startPoint y: 310, endPoint x: 159, endPoint y: 2, distance: 340.1
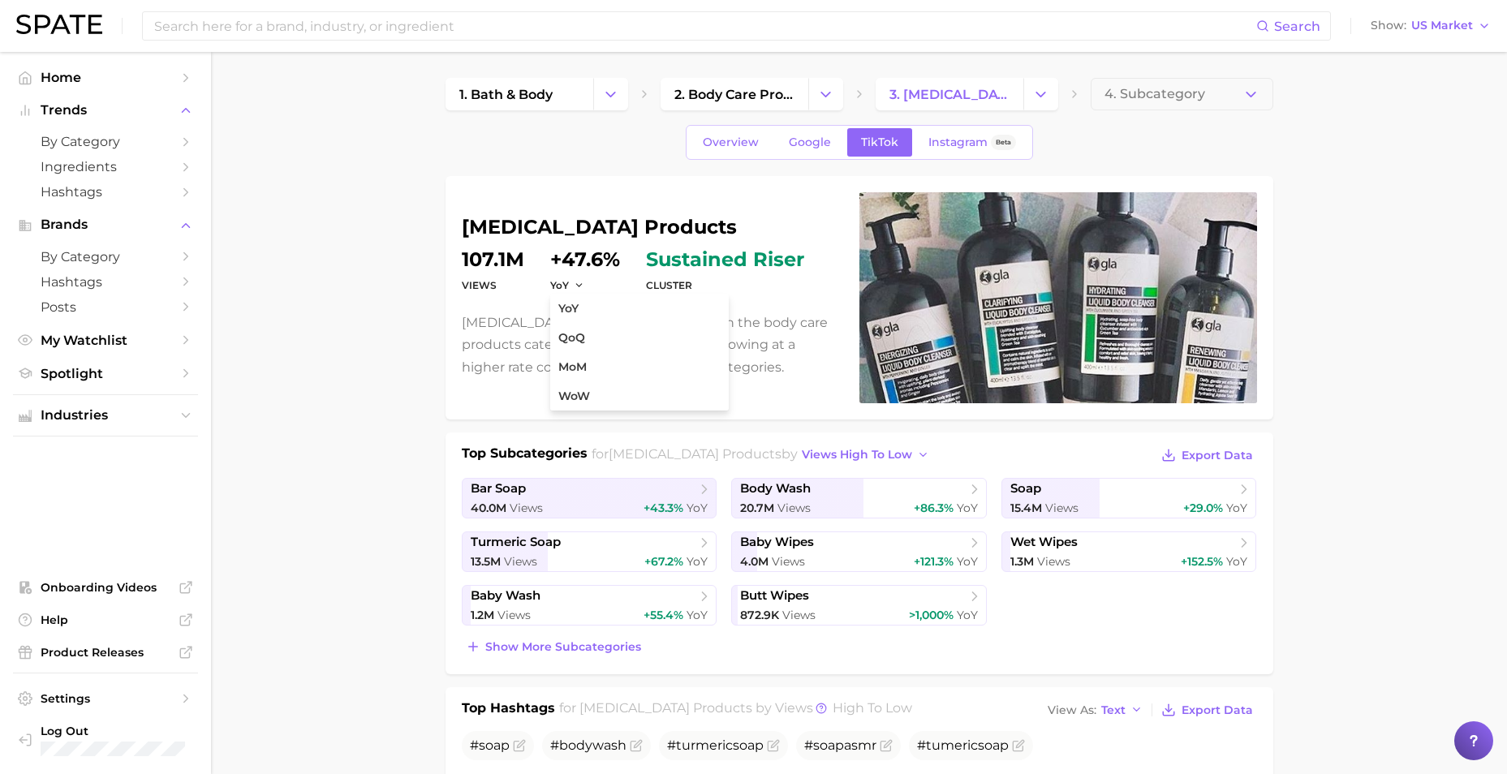
click at [744, 82] on link "2. body care products" at bounding box center [734, 94] width 148 height 32
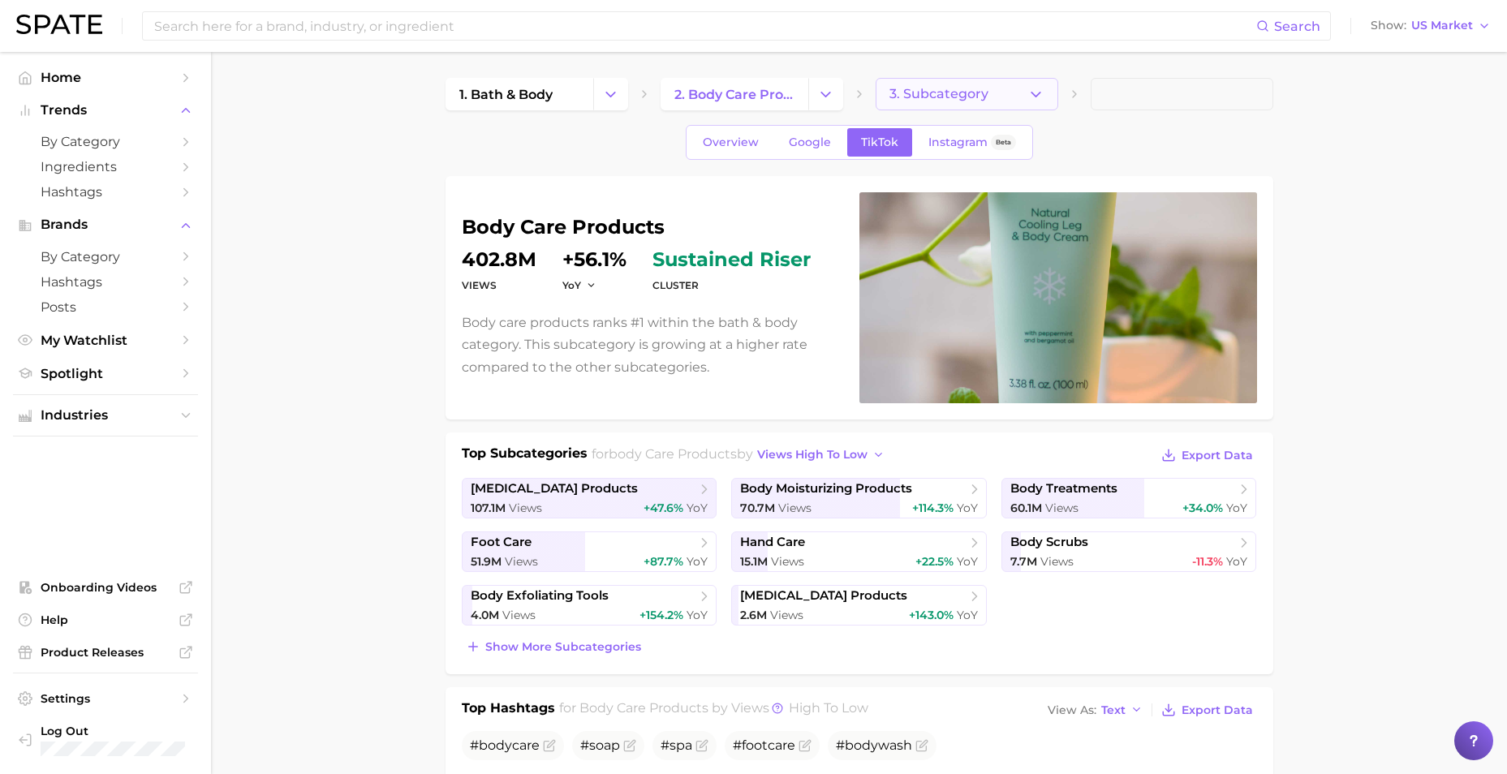
click at [902, 100] on span "3. Subcategory" at bounding box center [938, 94] width 99 height 15
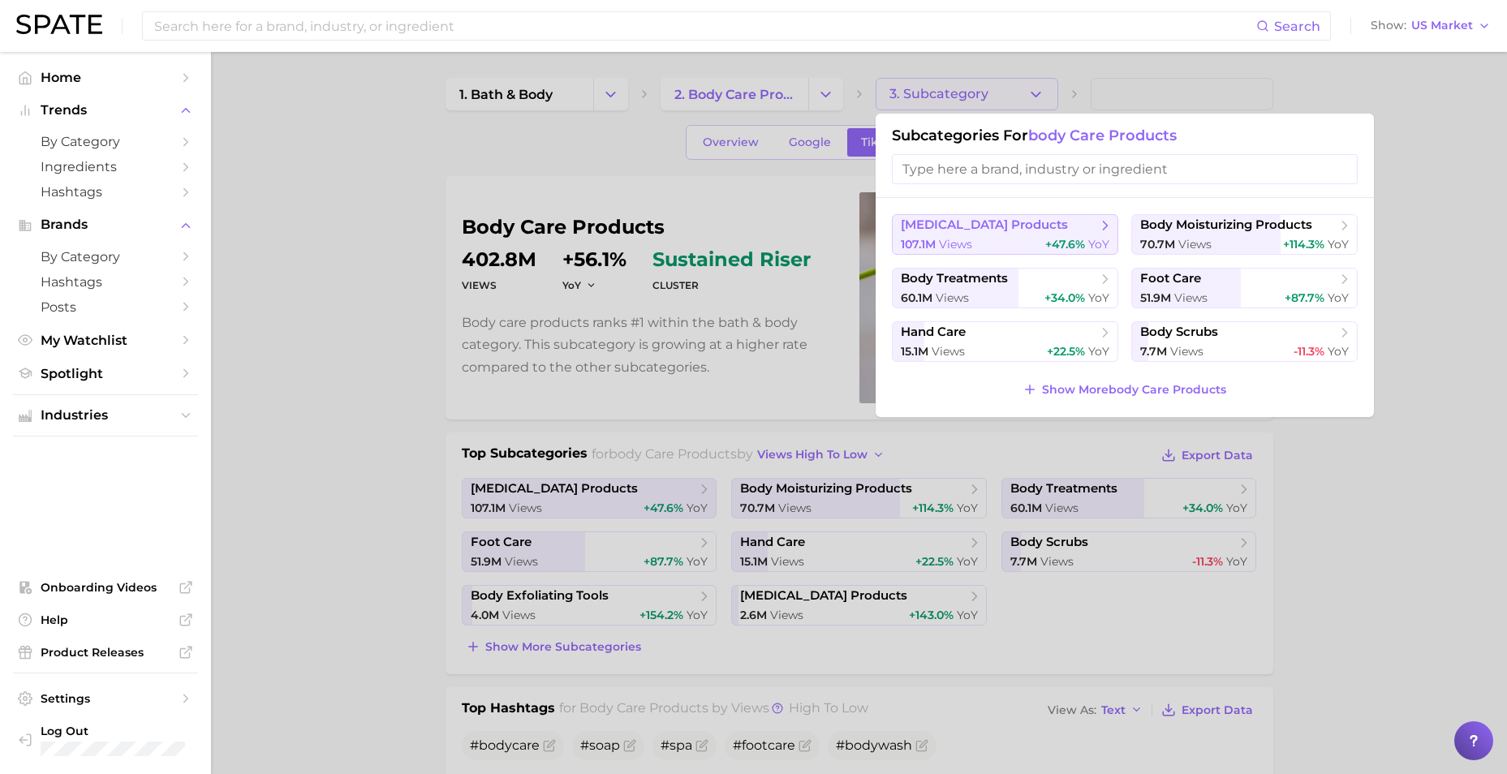
click at [973, 237] on div "107.1m views +47.6% YoY" at bounding box center [1005, 244] width 209 height 15
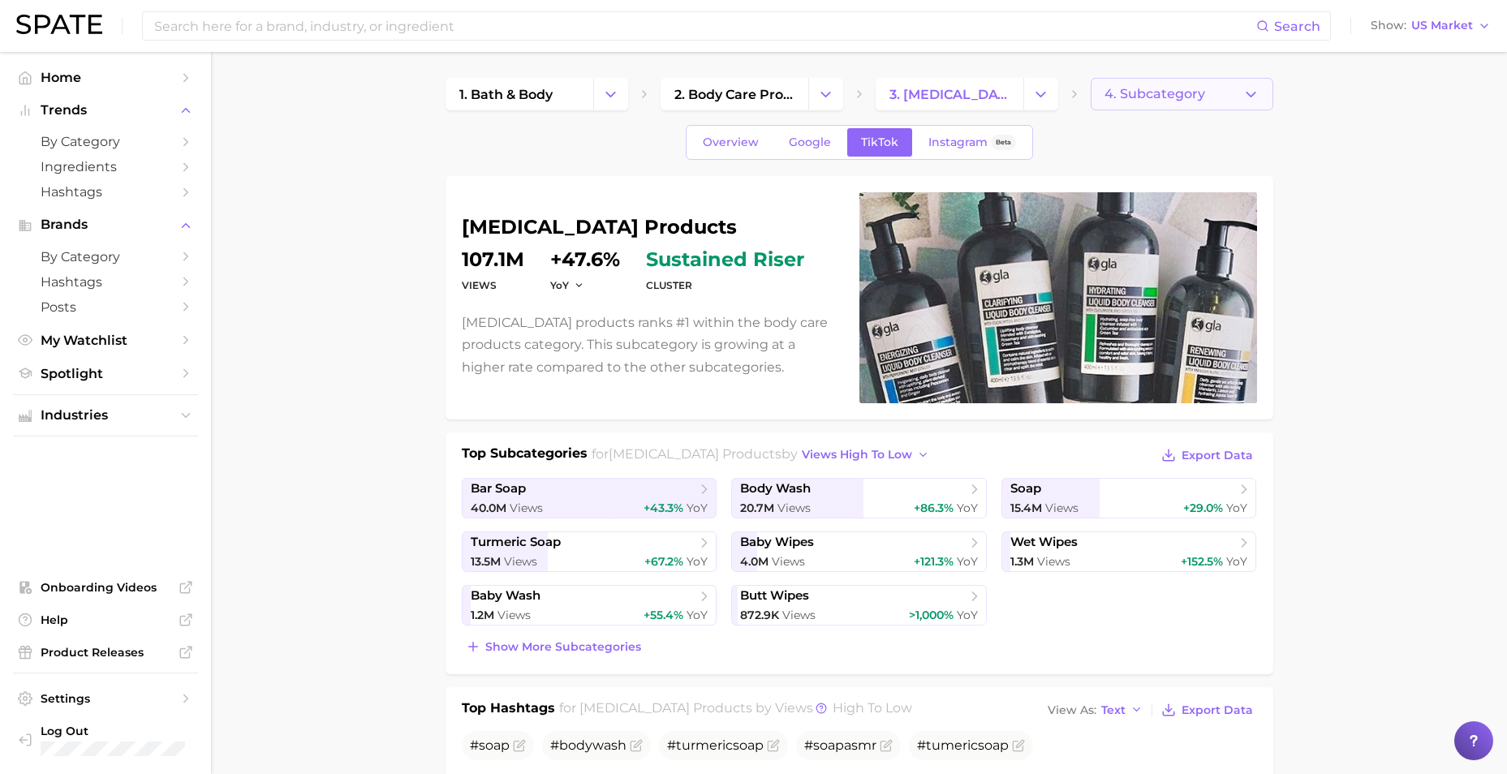
click at [1168, 93] on span "4. Subcategory" at bounding box center [1154, 94] width 101 height 15
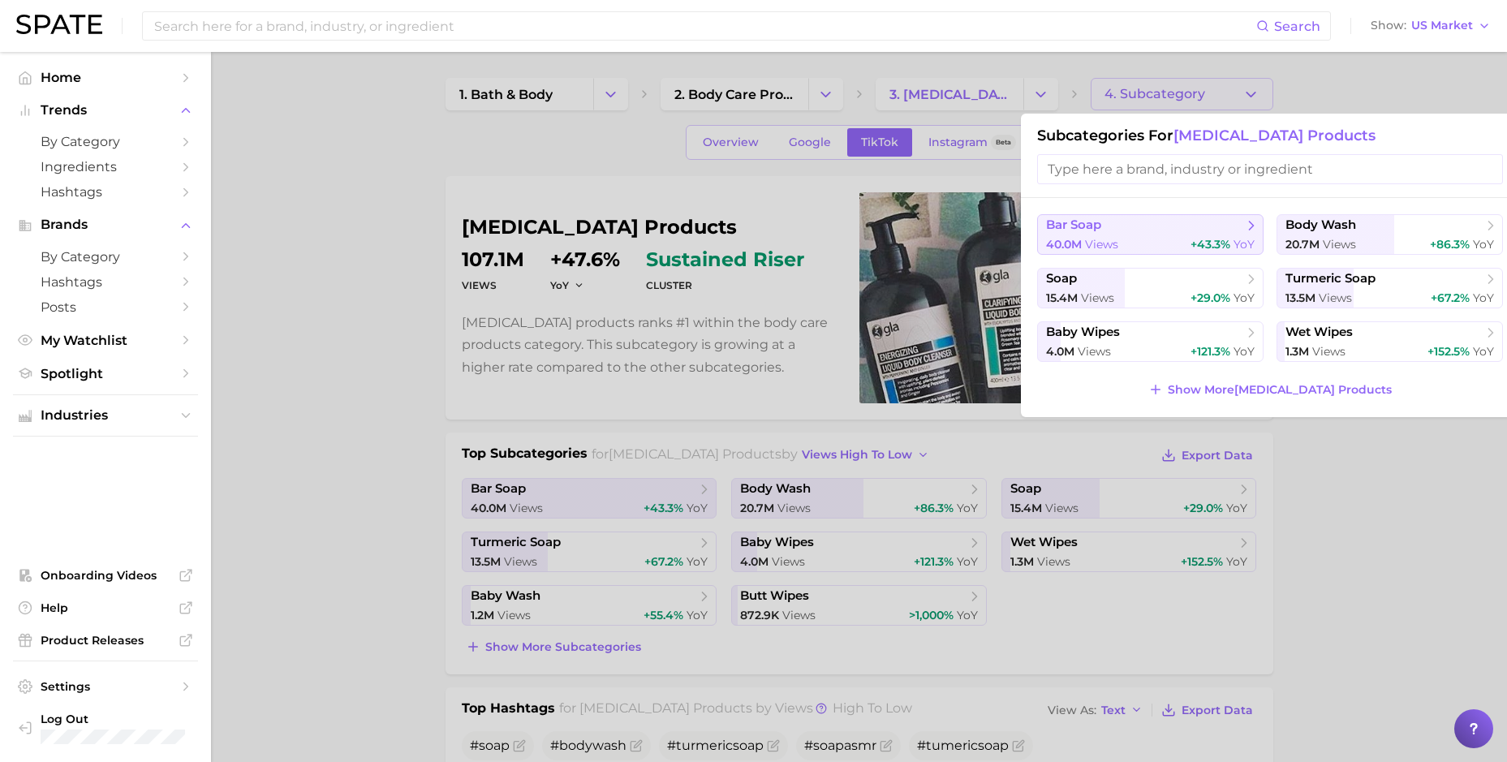
click at [1107, 240] on span "views" at bounding box center [1101, 244] width 33 height 15
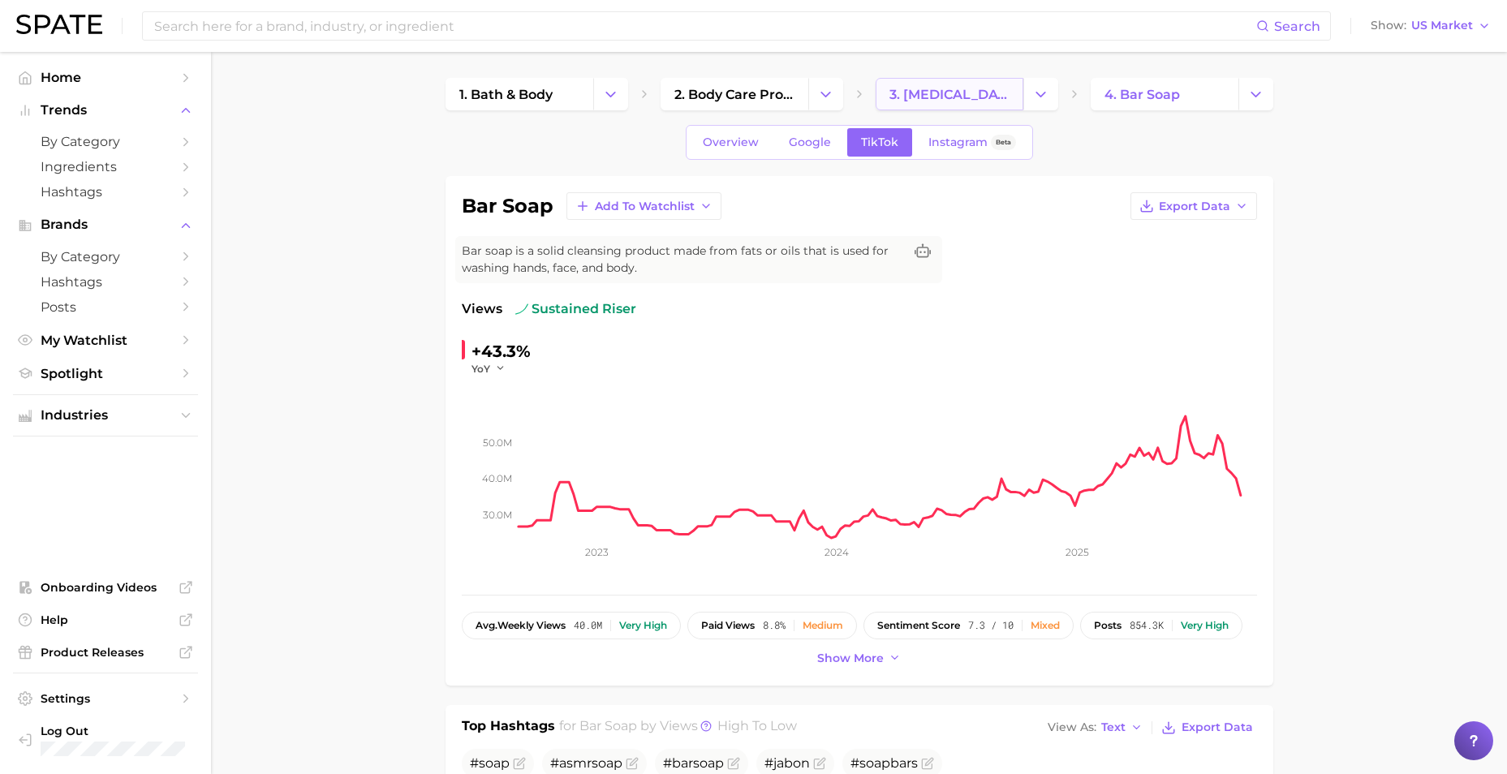
click at [987, 98] on span "3. body cleansing products" at bounding box center [949, 94] width 120 height 15
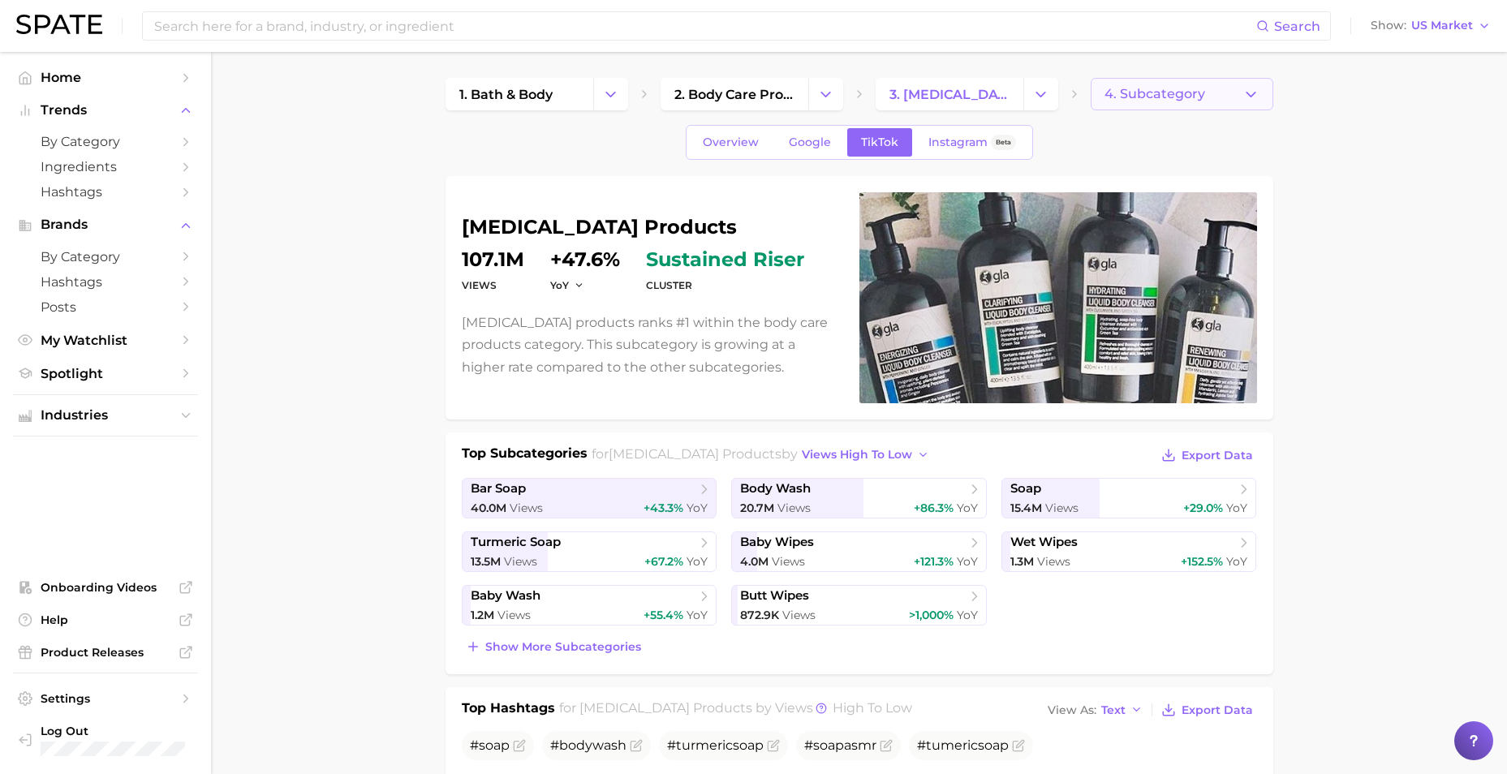
click at [1176, 99] on span "4. Subcategory" at bounding box center [1154, 94] width 101 height 15
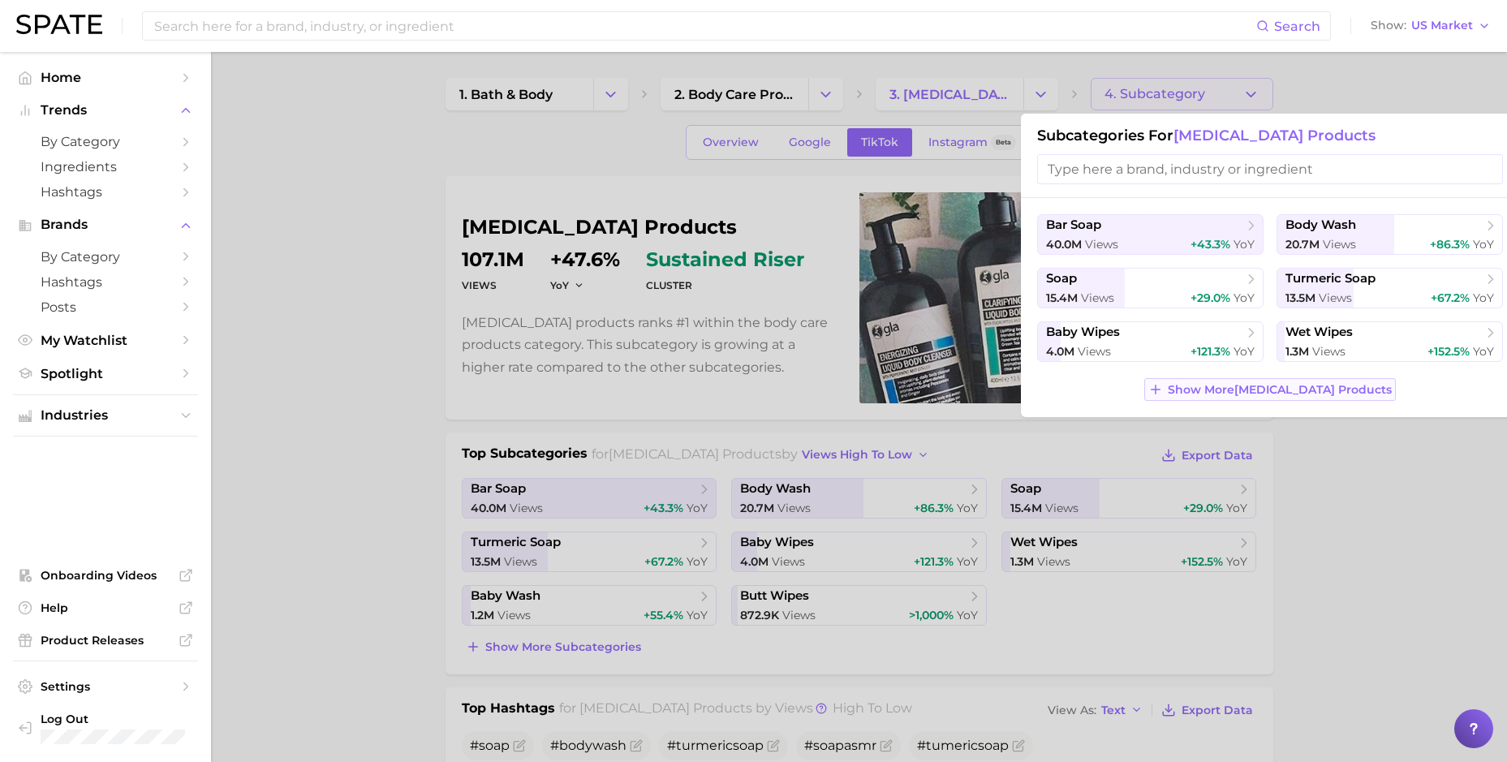
click at [1189, 396] on span "Show More body cleansing products" at bounding box center [1279, 390] width 224 height 14
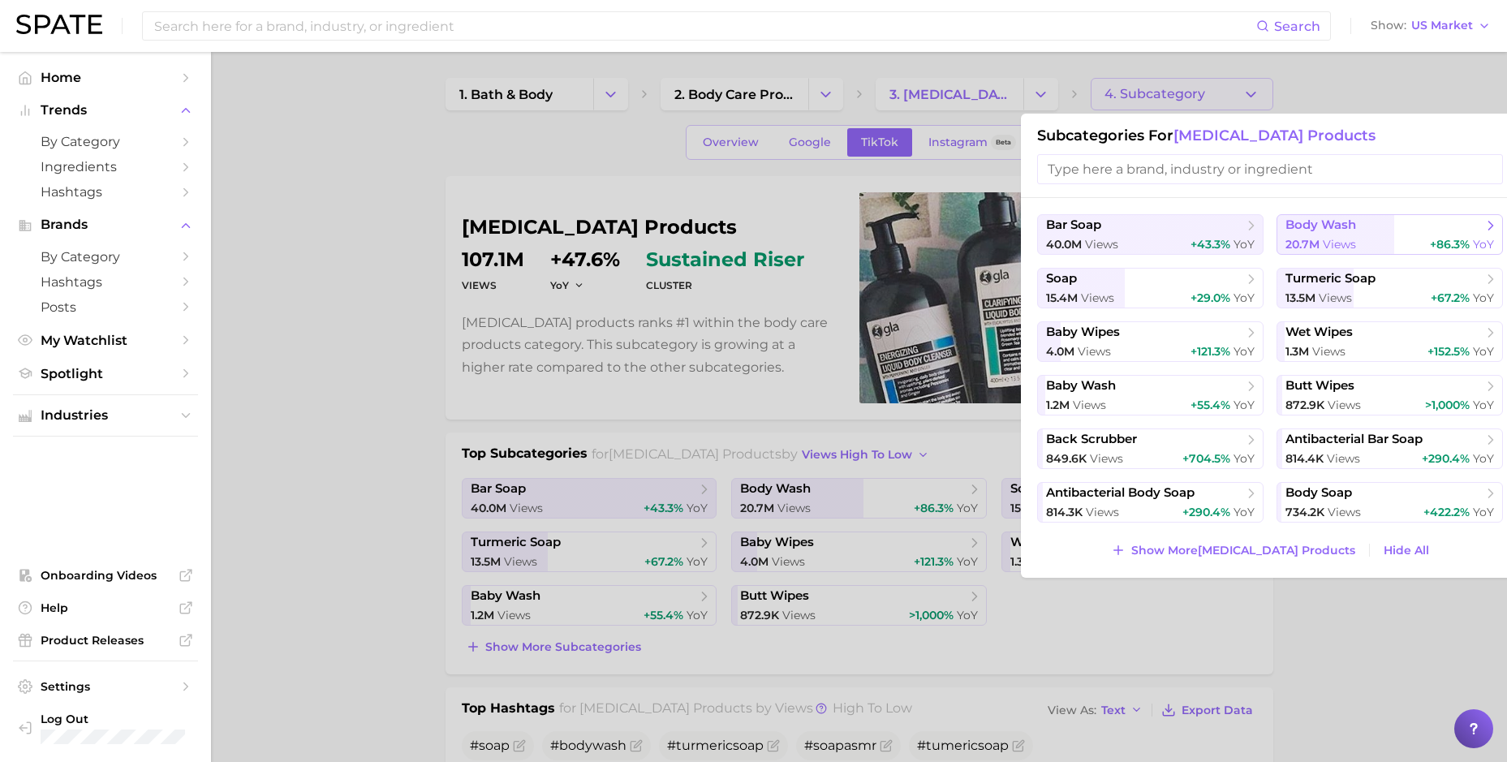
click at [1189, 234] on button "body wash 20.7m views +86.3% YoY" at bounding box center [1389, 234] width 226 height 41
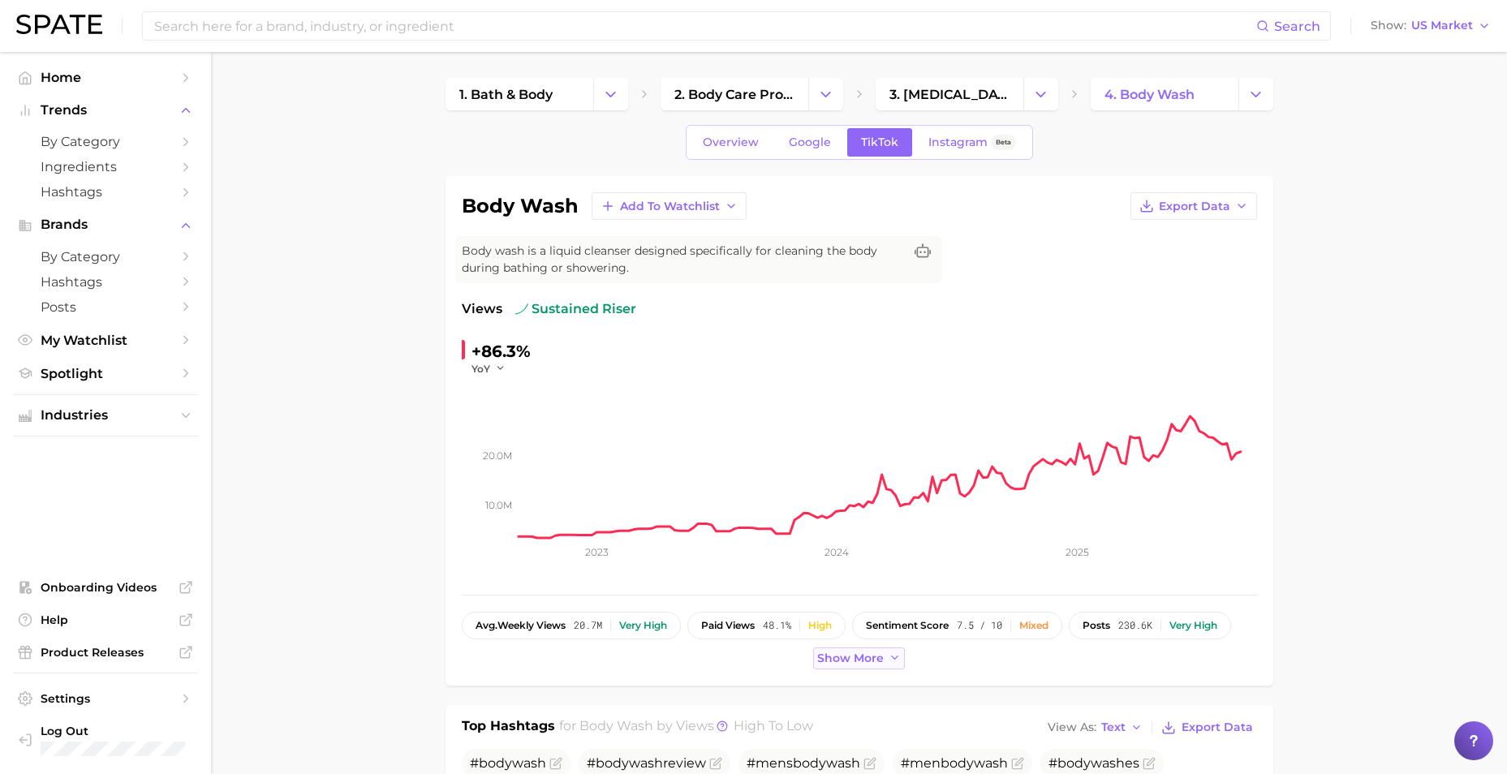
drag, startPoint x: 859, startPoint y: 664, endPoint x: 827, endPoint y: 661, distance: 32.5
click at [859, 664] on span "Show more" at bounding box center [850, 658] width 67 height 14
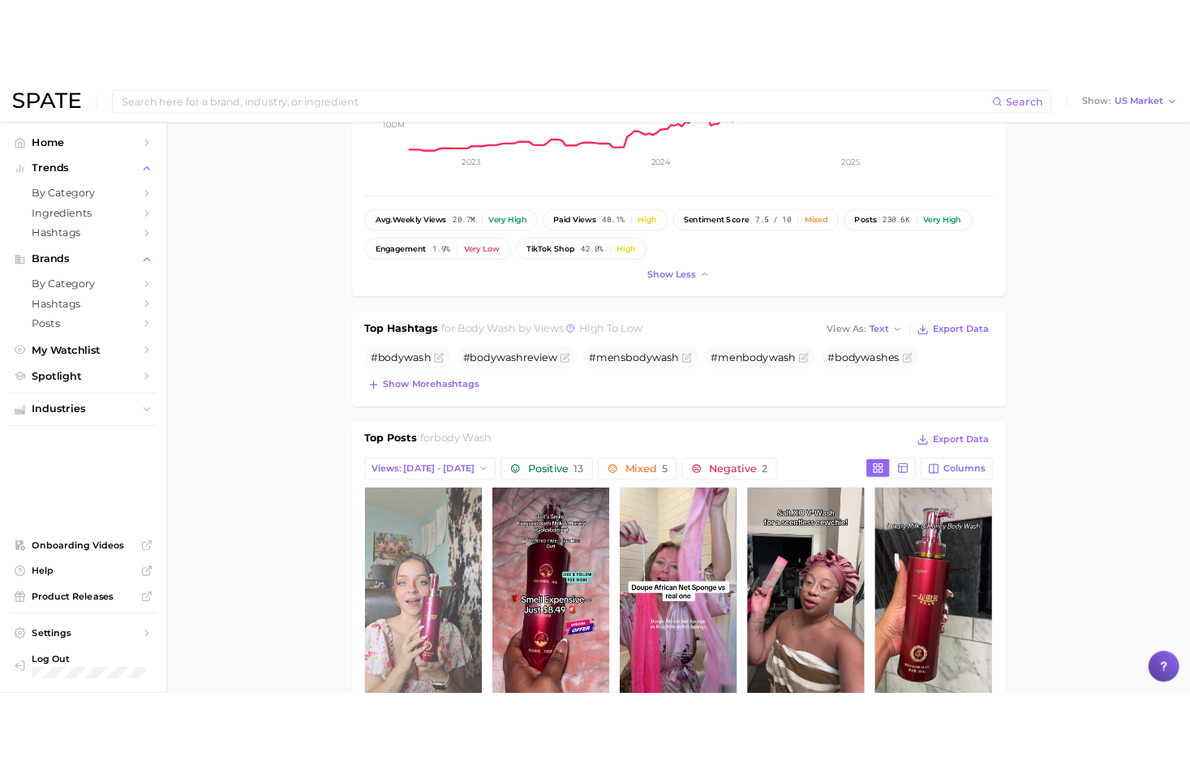
scroll to position [487, 0]
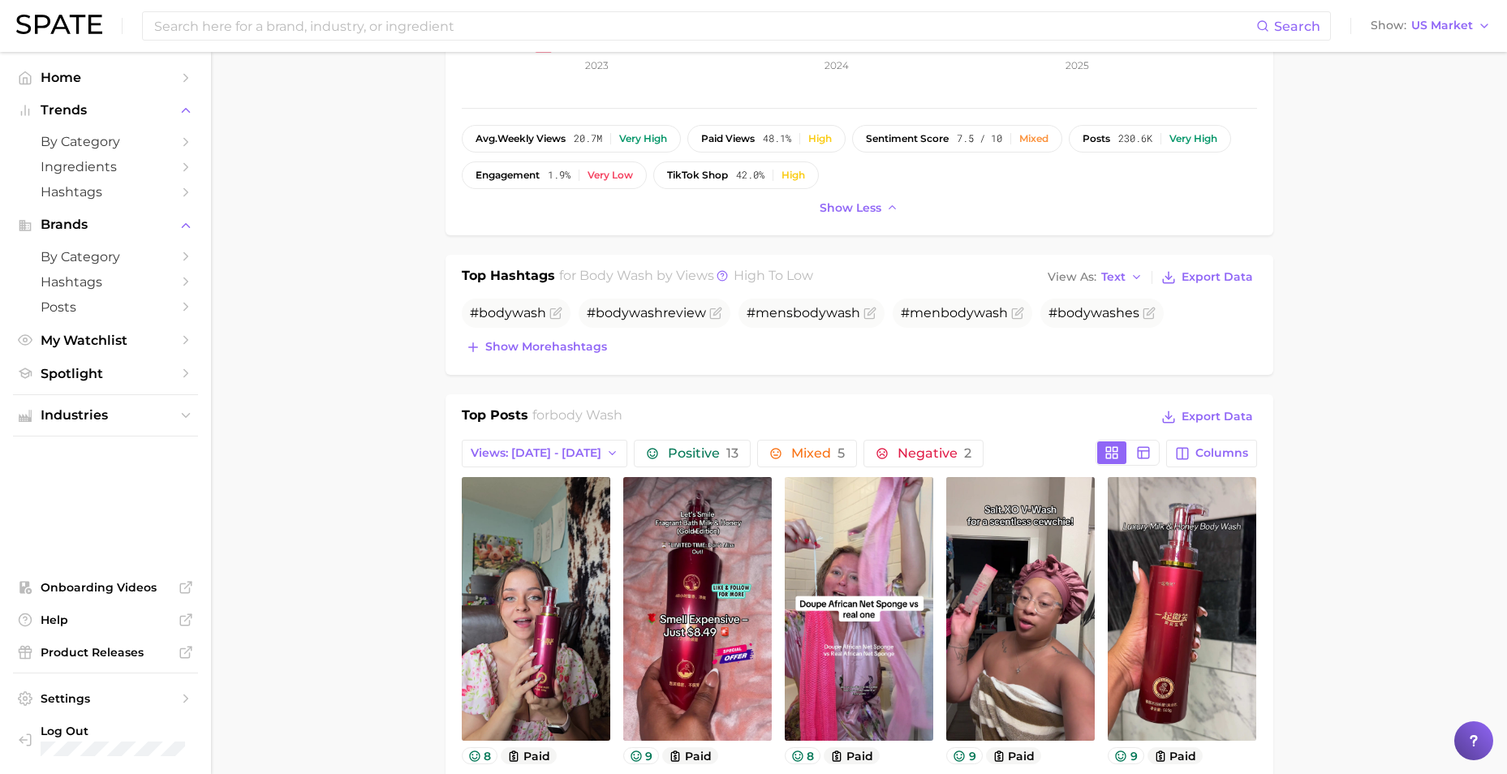
drag, startPoint x: 544, startPoint y: 350, endPoint x: 1160, endPoint y: 291, distance: 618.6
click at [544, 350] on span "Show more hashtags" at bounding box center [546, 347] width 122 height 14
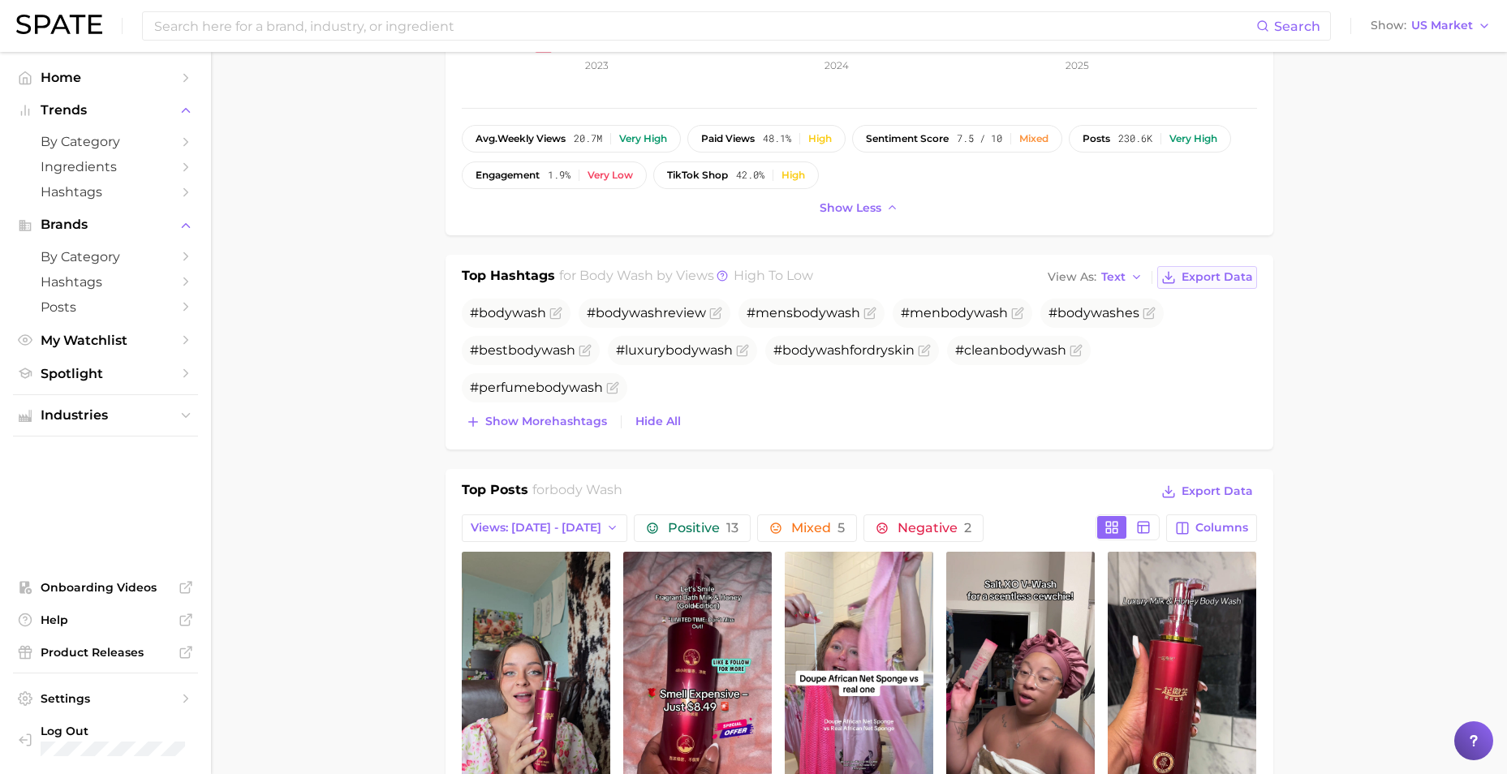
click at [1189, 276] on span "Export Data" at bounding box center [1216, 277] width 71 height 14
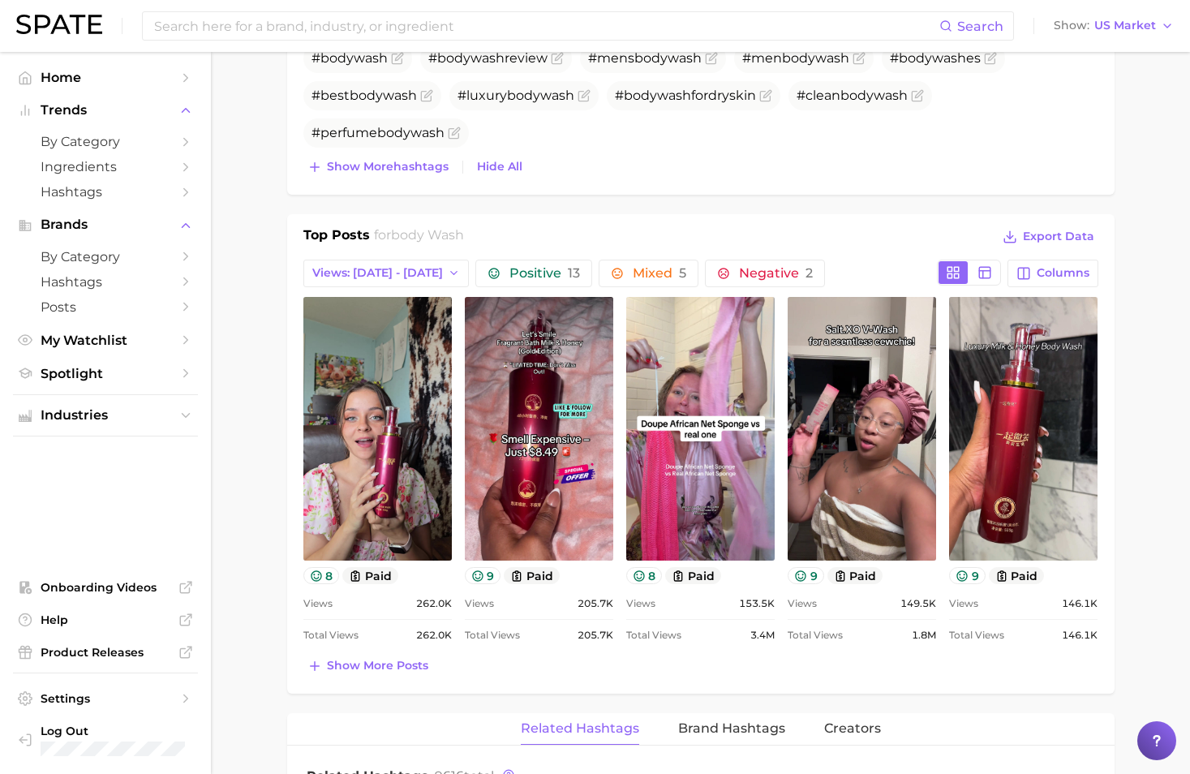
scroll to position [730, 0]
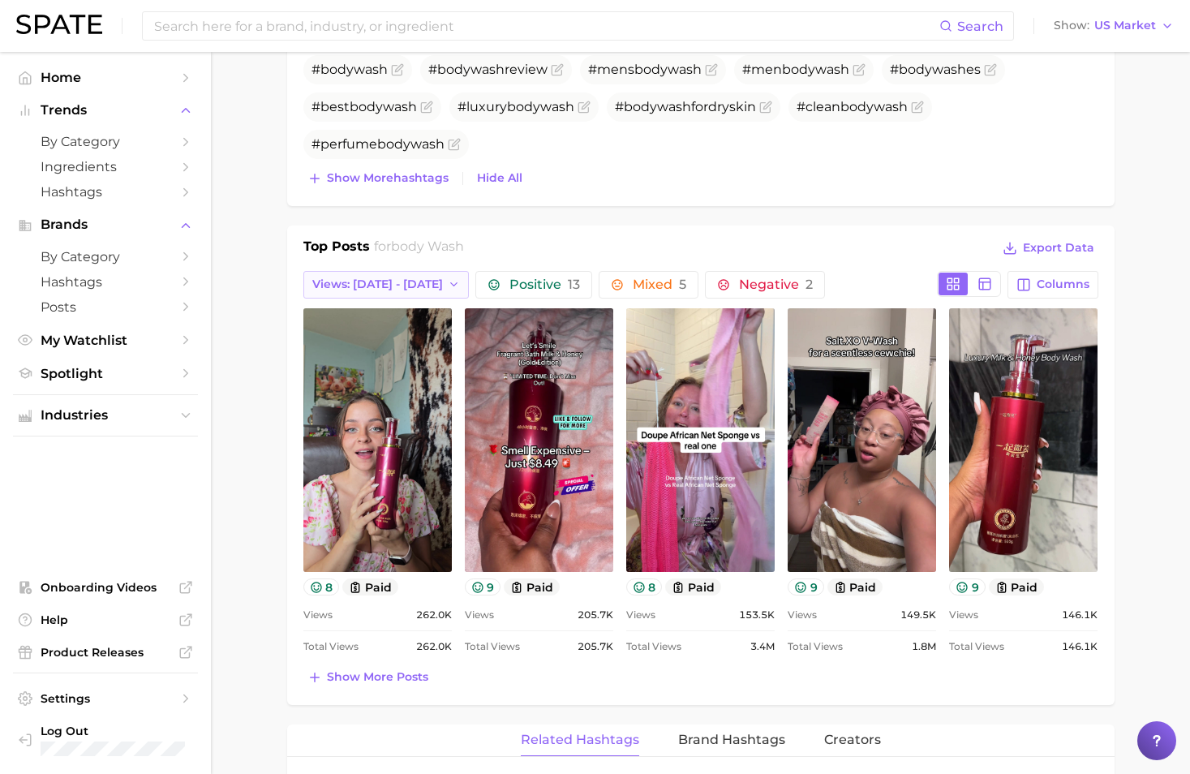
click at [402, 282] on span "Views: [DATE] - [DATE]" at bounding box center [377, 284] width 131 height 14
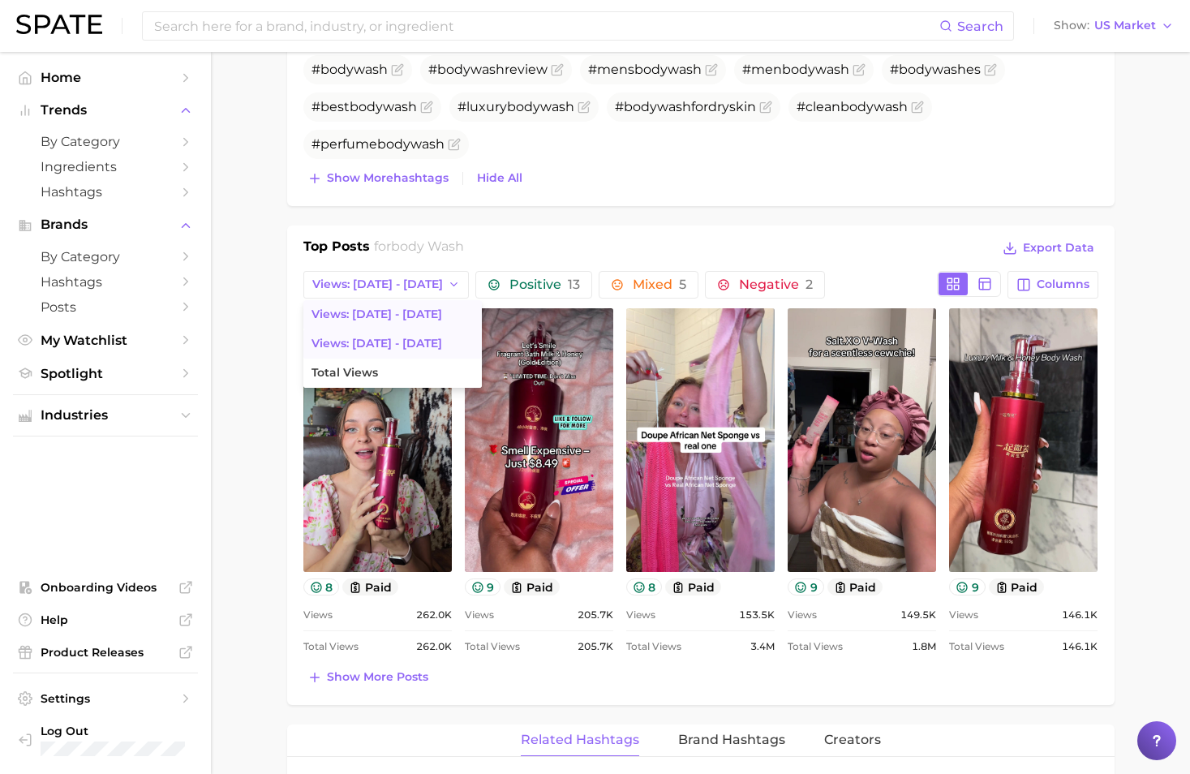
click at [384, 357] on button "Views: [DATE] - [DATE]" at bounding box center [392, 343] width 178 height 29
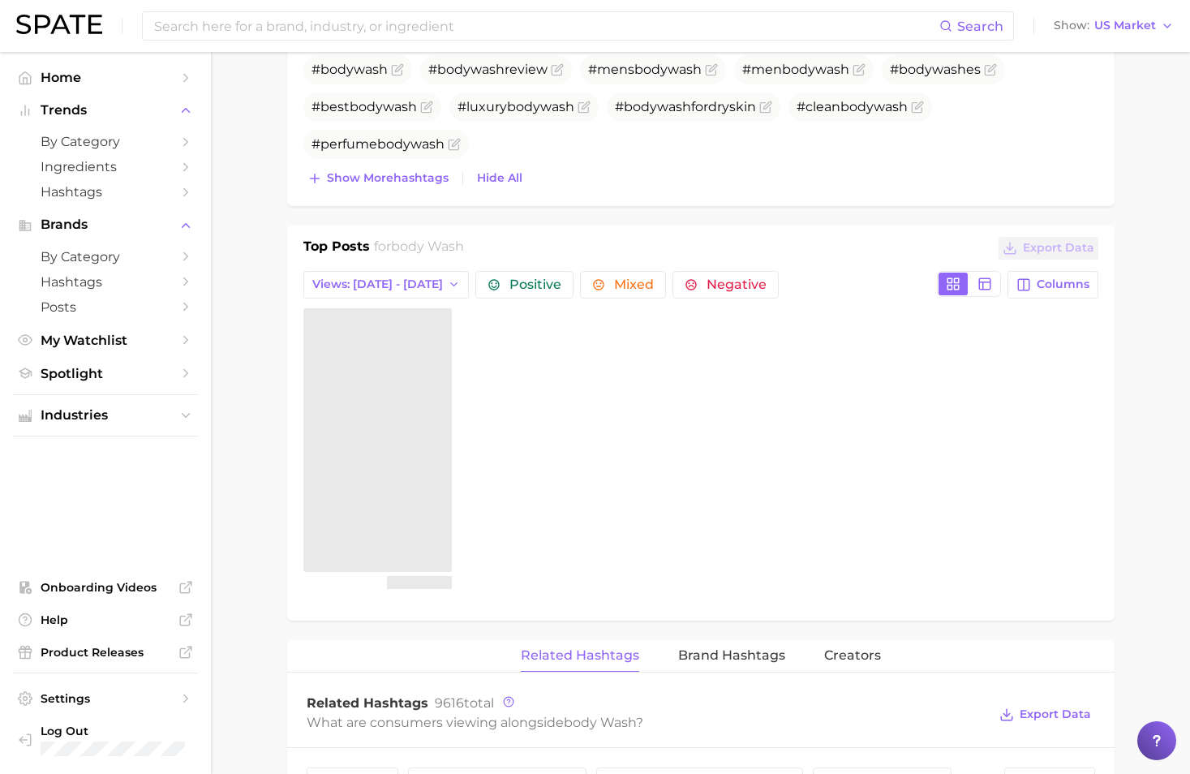
click at [384, 357] on div at bounding box center [377, 440] width 148 height 264
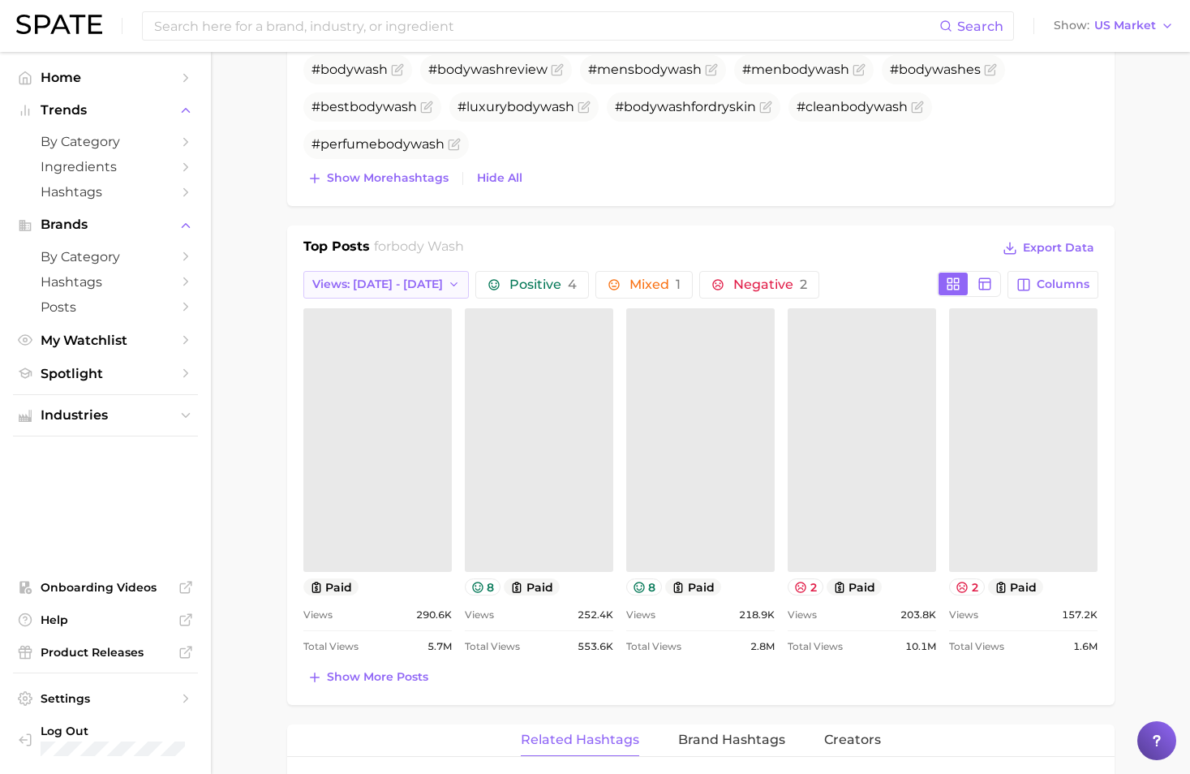
click at [393, 285] on span "Views: [DATE] - [DATE]" at bounding box center [377, 284] width 131 height 14
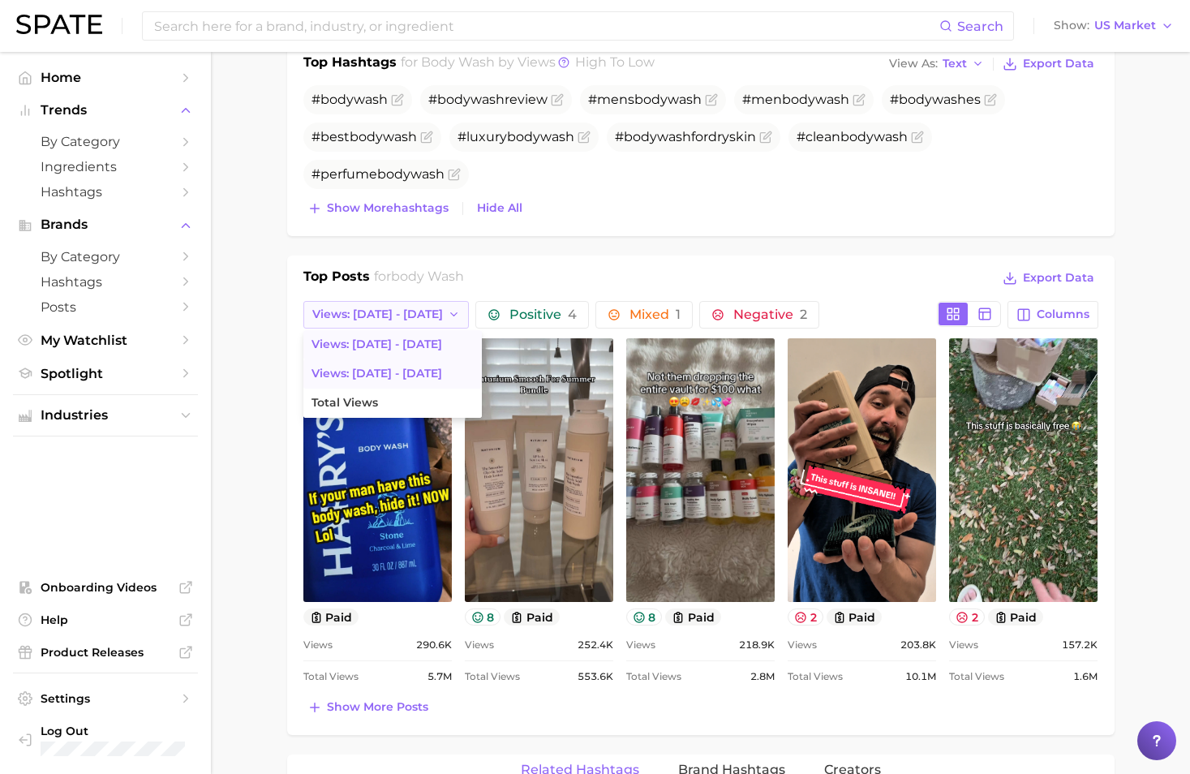
scroll to position [649, 0]
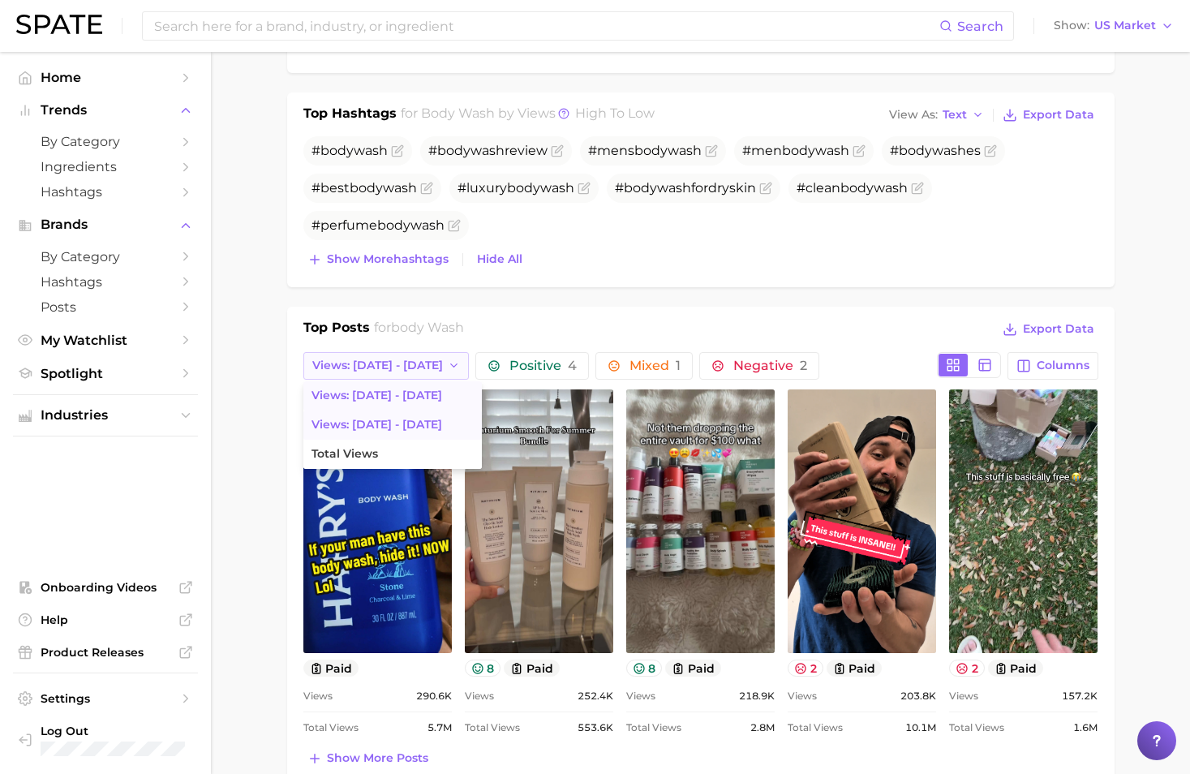
click at [383, 372] on span "Views: [DATE] - [DATE]" at bounding box center [377, 366] width 131 height 14
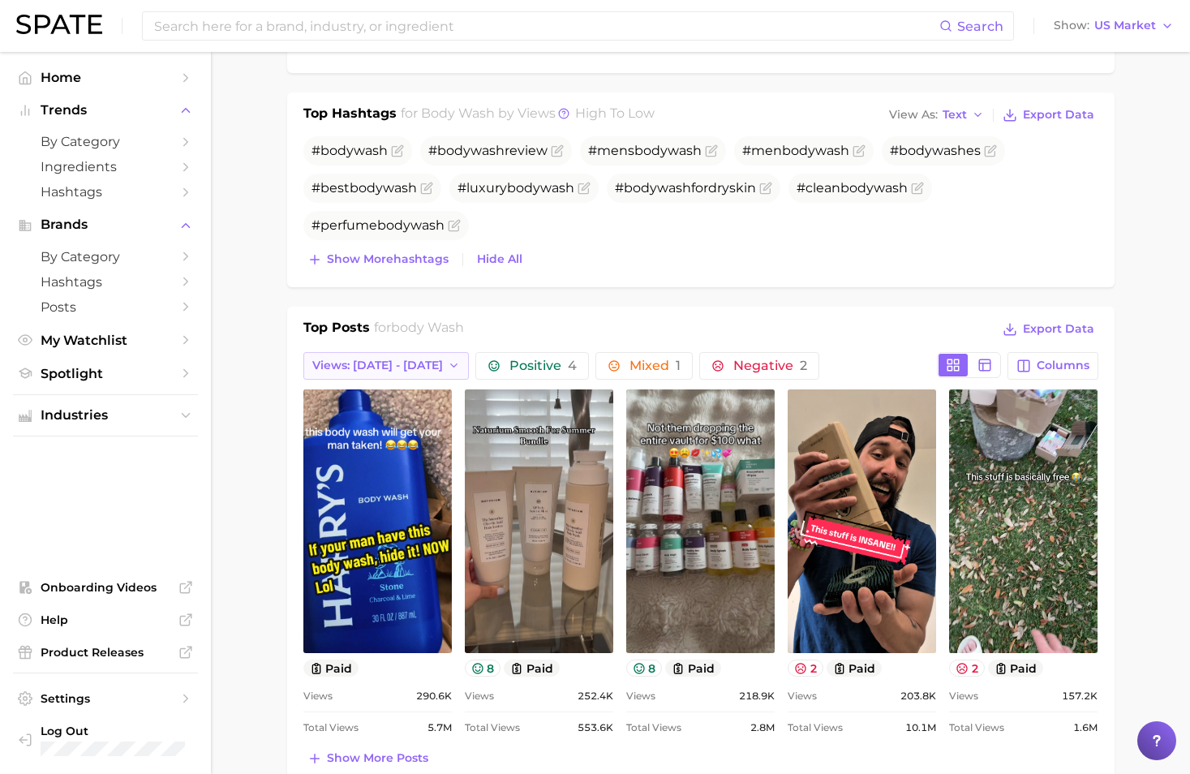
click at [384, 359] on span "Views: [DATE] - [DATE]" at bounding box center [377, 366] width 131 height 14
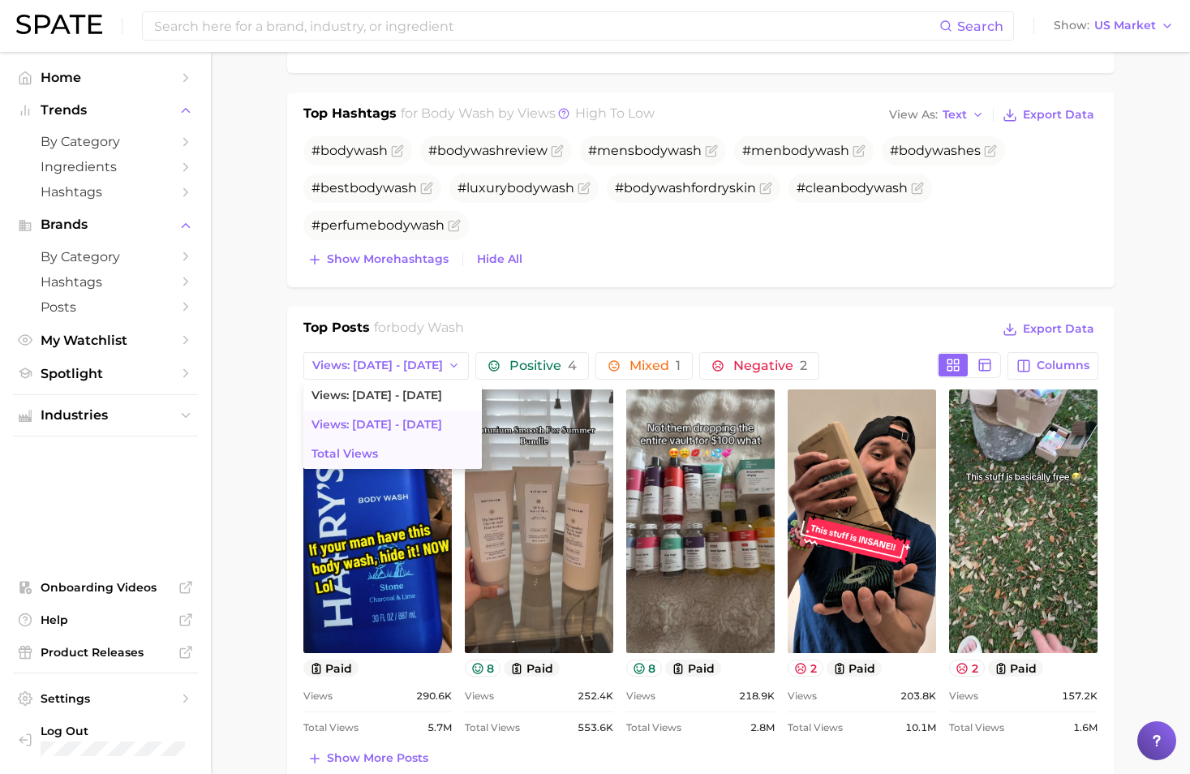
click at [376, 451] on span "Total Views" at bounding box center [345, 454] width 67 height 14
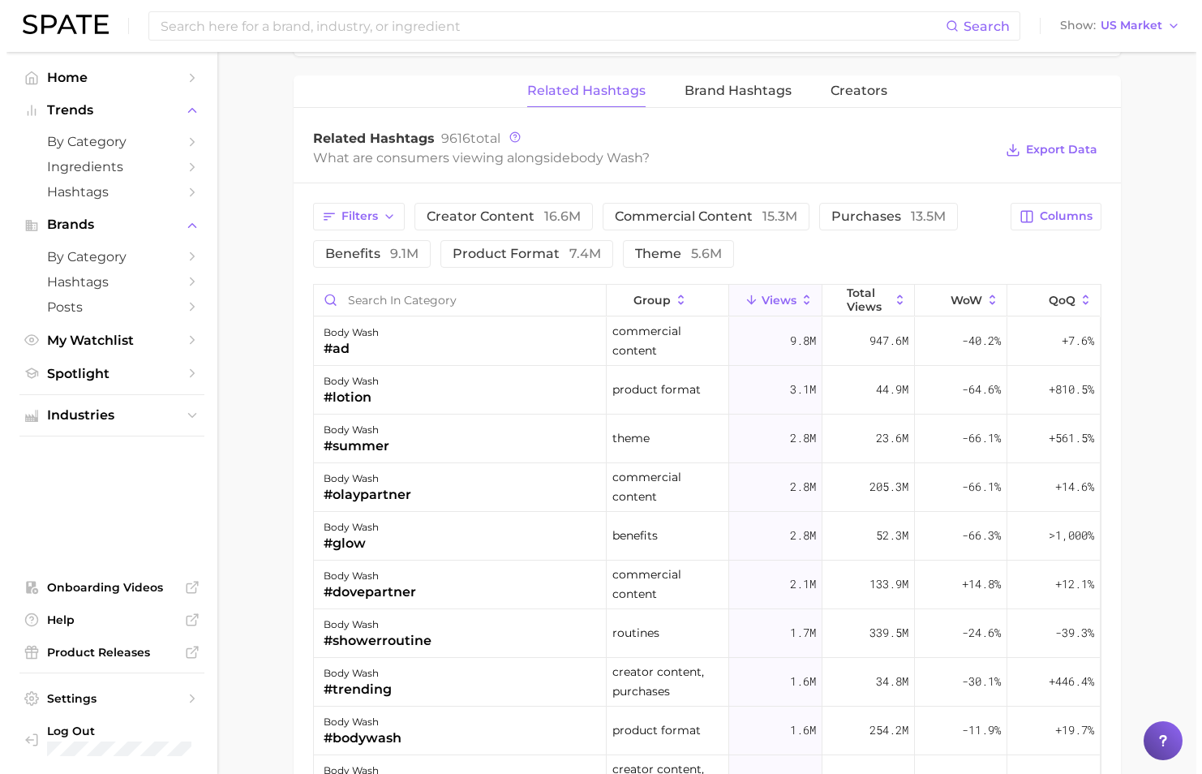
scroll to position [1460, 0]
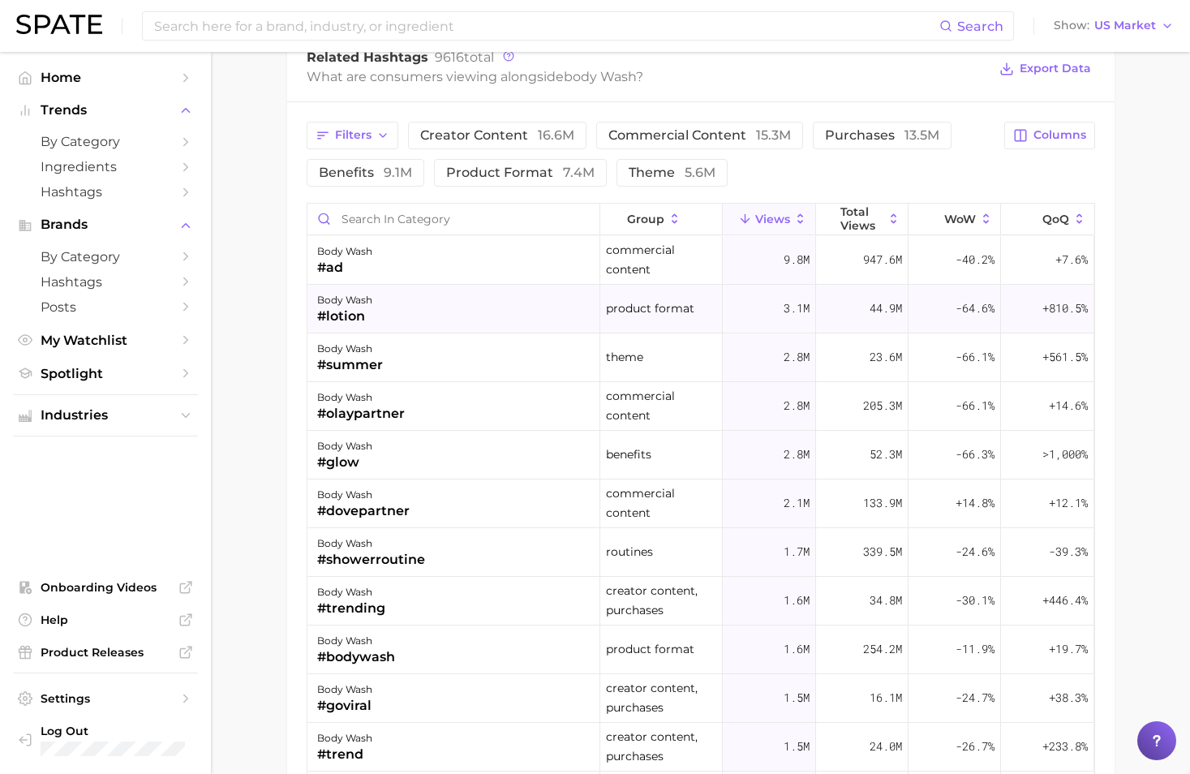
click at [457, 316] on div "body wash #lotion" at bounding box center [453, 309] width 293 height 49
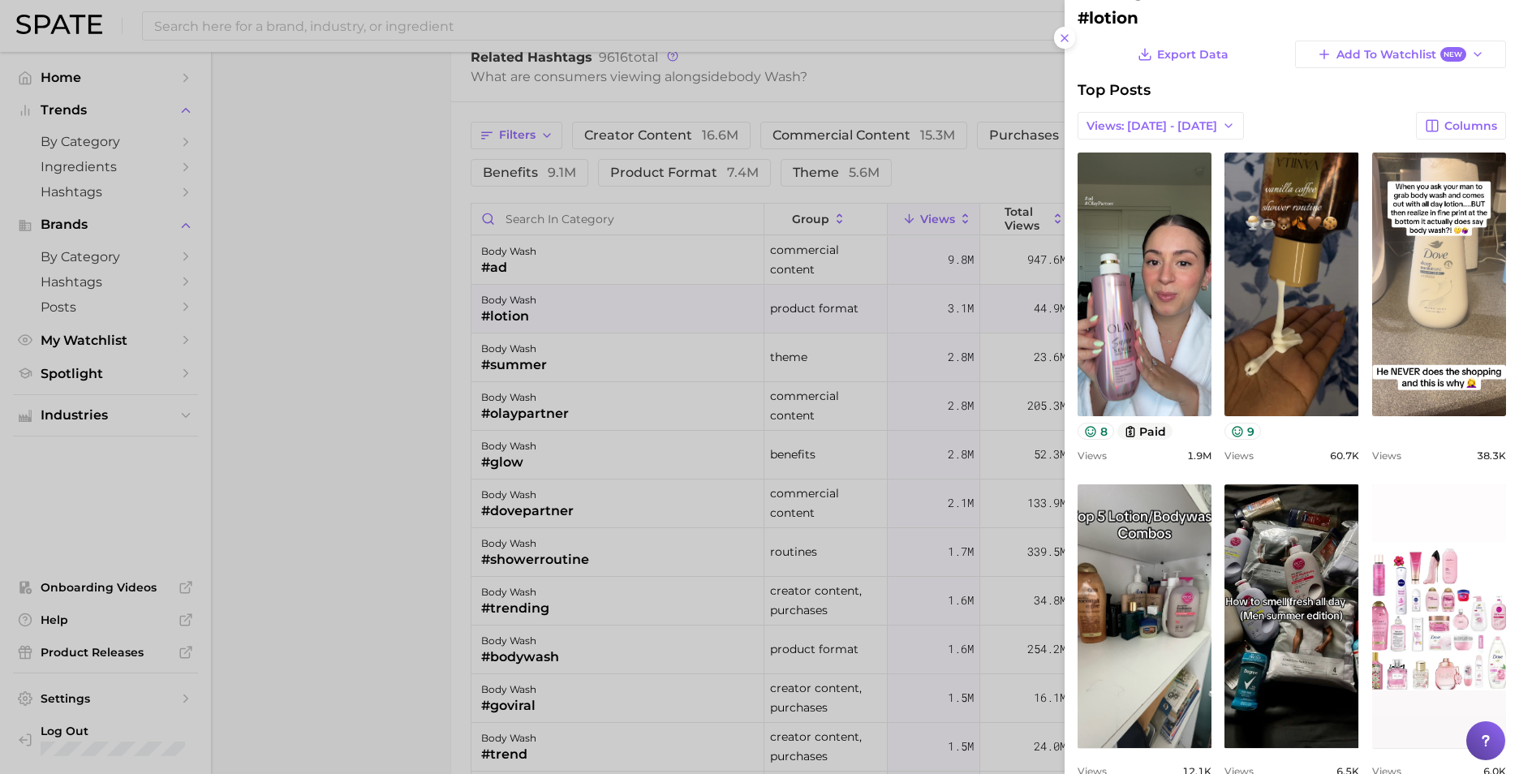
scroll to position [0, 0]
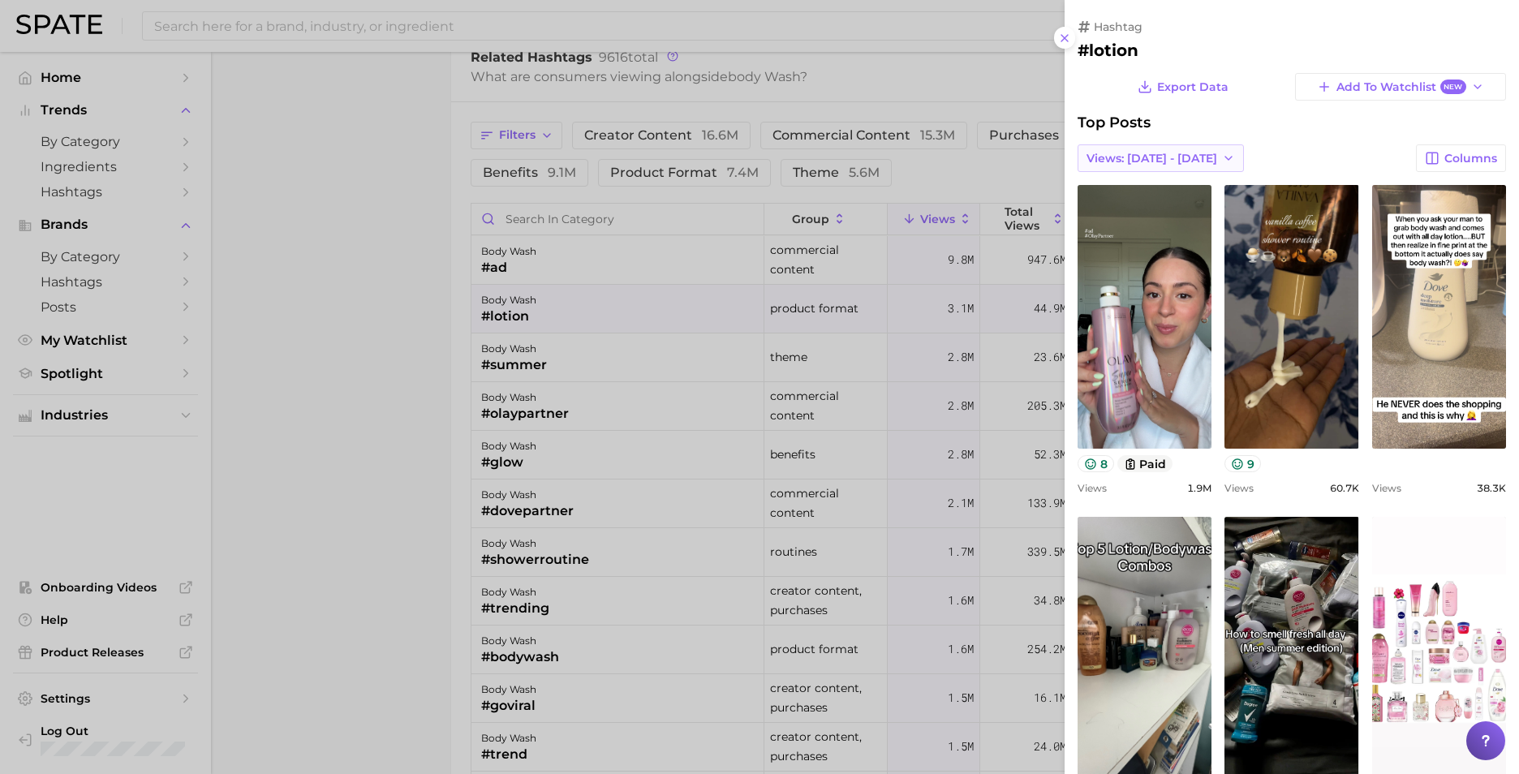
click at [1189, 163] on button "Views: [DATE] - [DATE]" at bounding box center [1160, 158] width 166 height 28
click at [1154, 193] on span "Views: [DATE] - [DATE]" at bounding box center [1151, 189] width 131 height 14
click at [1186, 162] on span "Views: [DATE] - [DATE]" at bounding box center [1151, 159] width 131 height 14
click at [1160, 224] on button "Total Views" at bounding box center [1166, 217] width 178 height 29
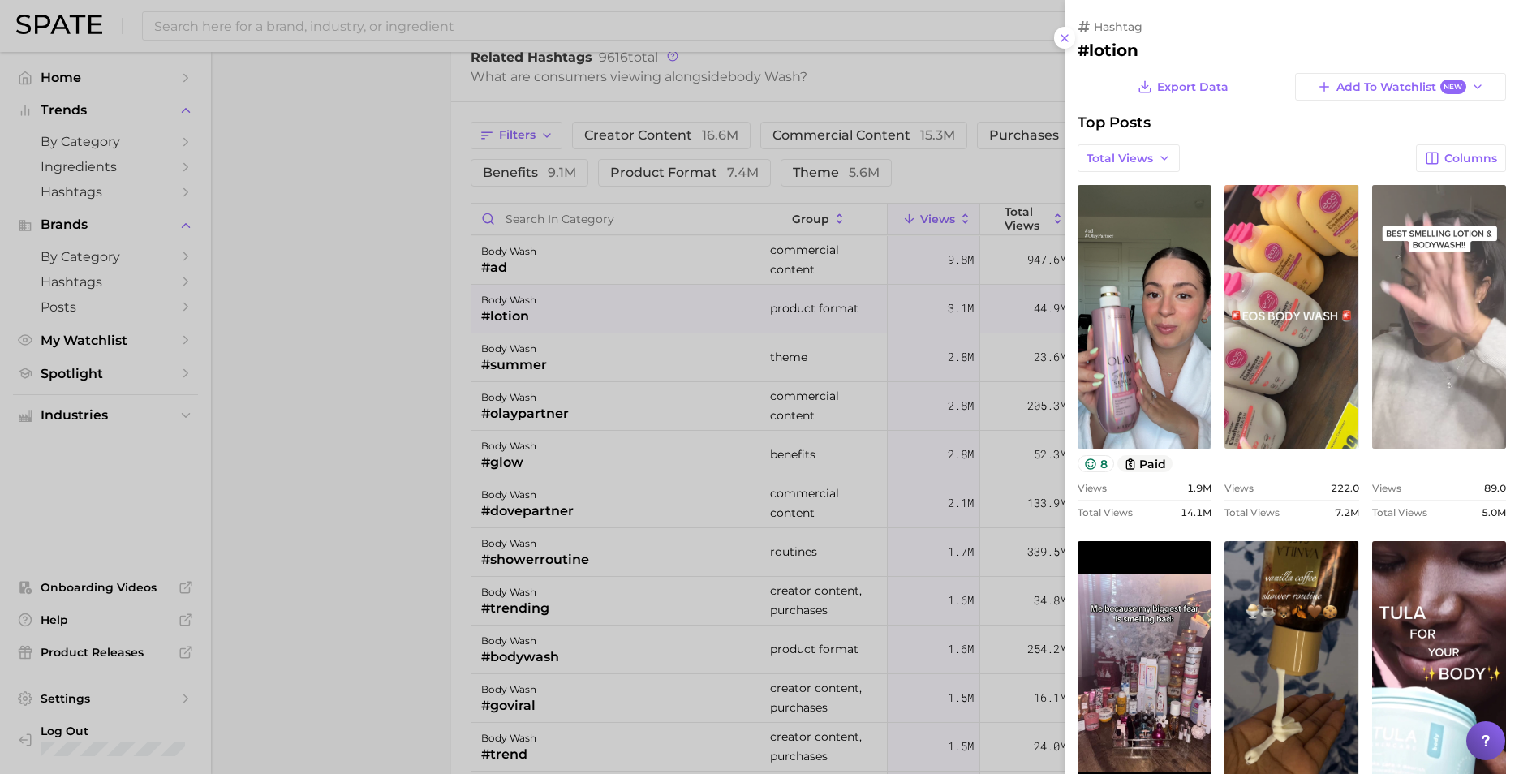
click at [1189, 348] on link "view post on TikTok" at bounding box center [1439, 317] width 134 height 264
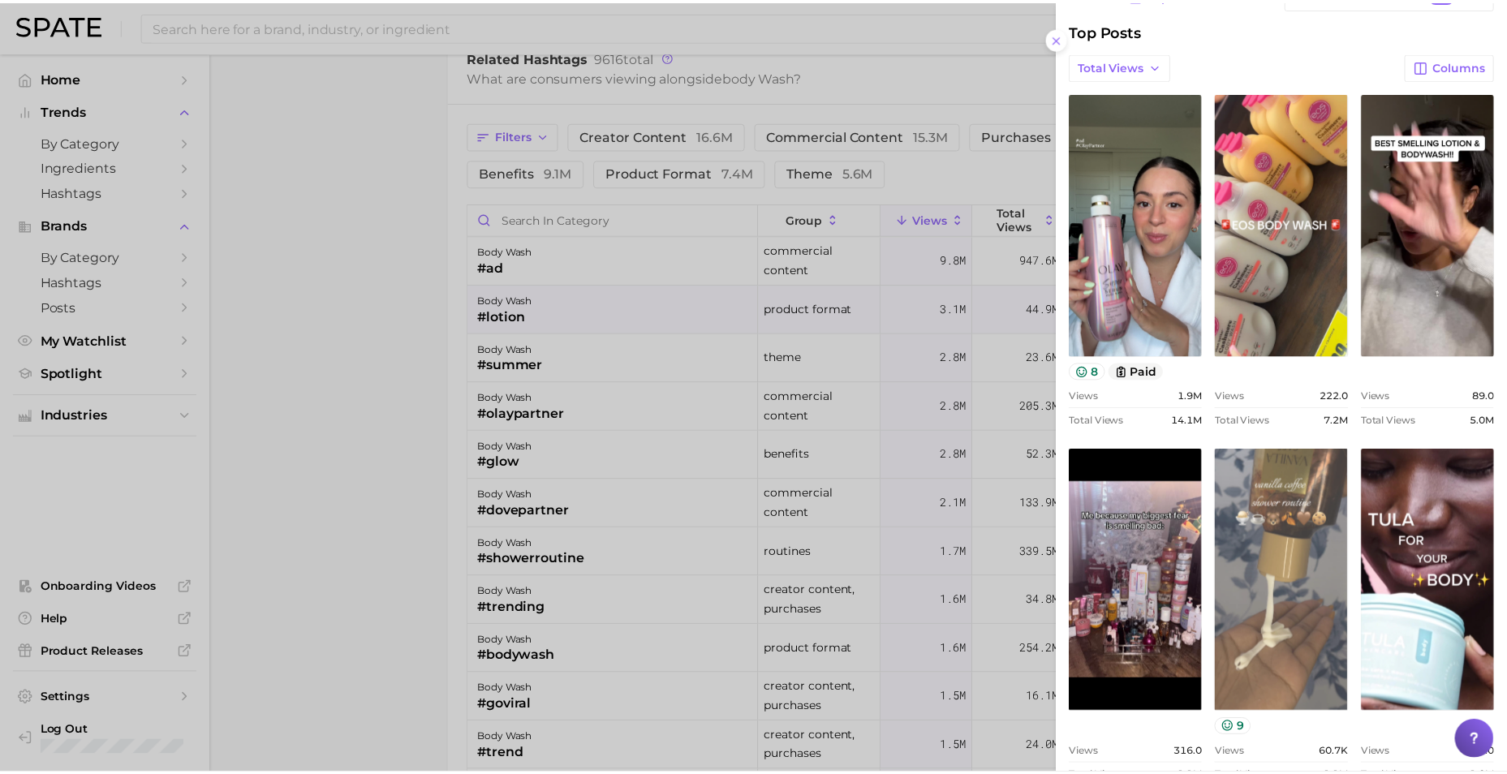
scroll to position [90, 0]
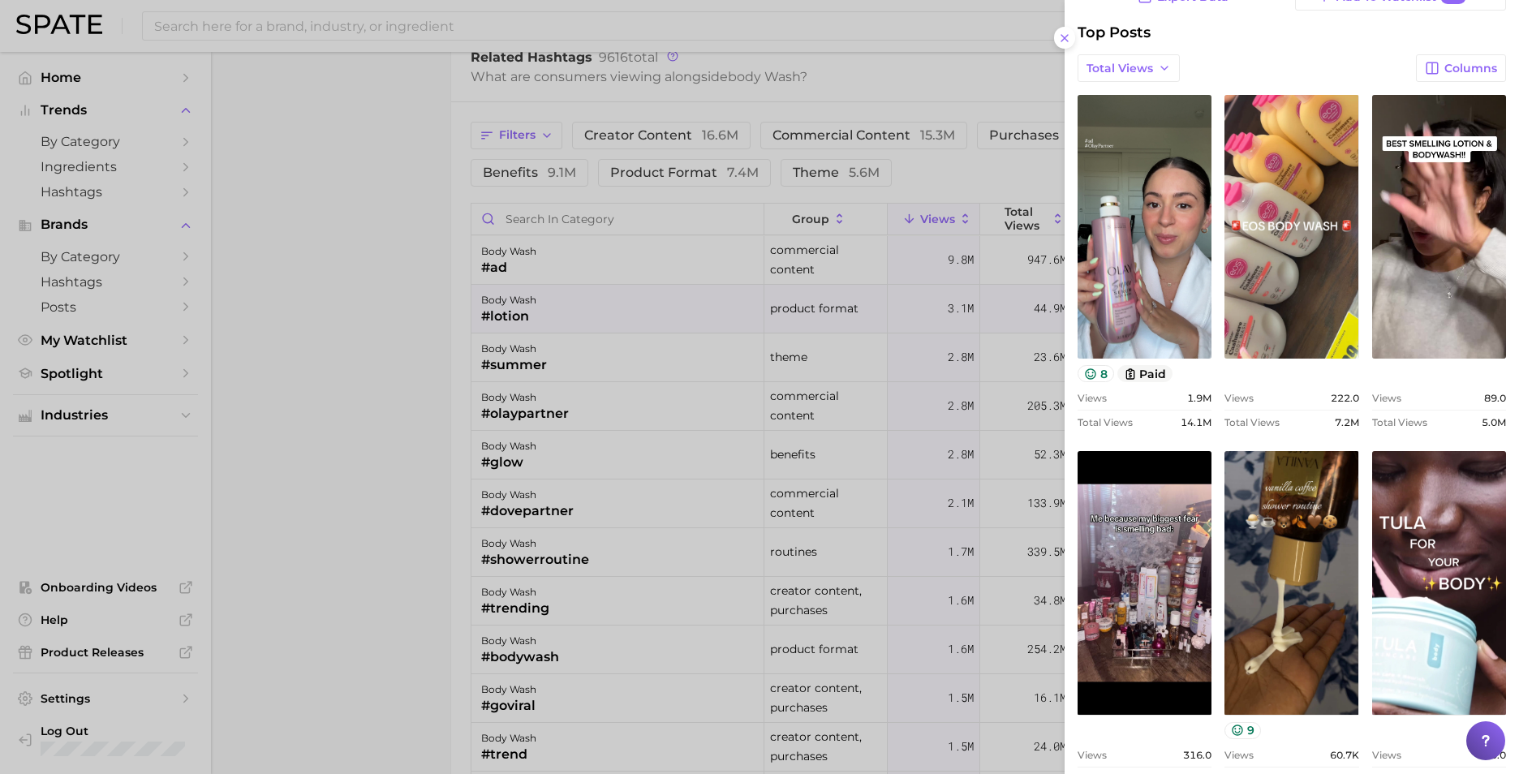
click at [367, 368] on div at bounding box center [759, 387] width 1519 height 774
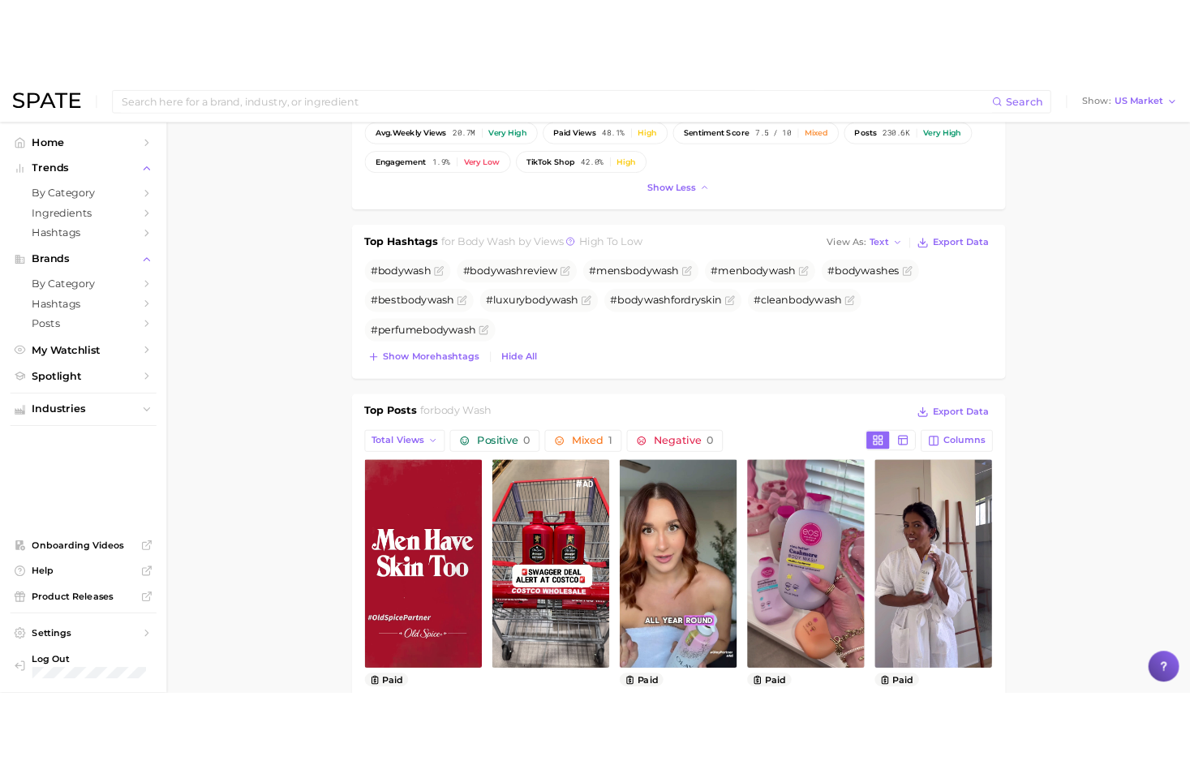
scroll to position [568, 0]
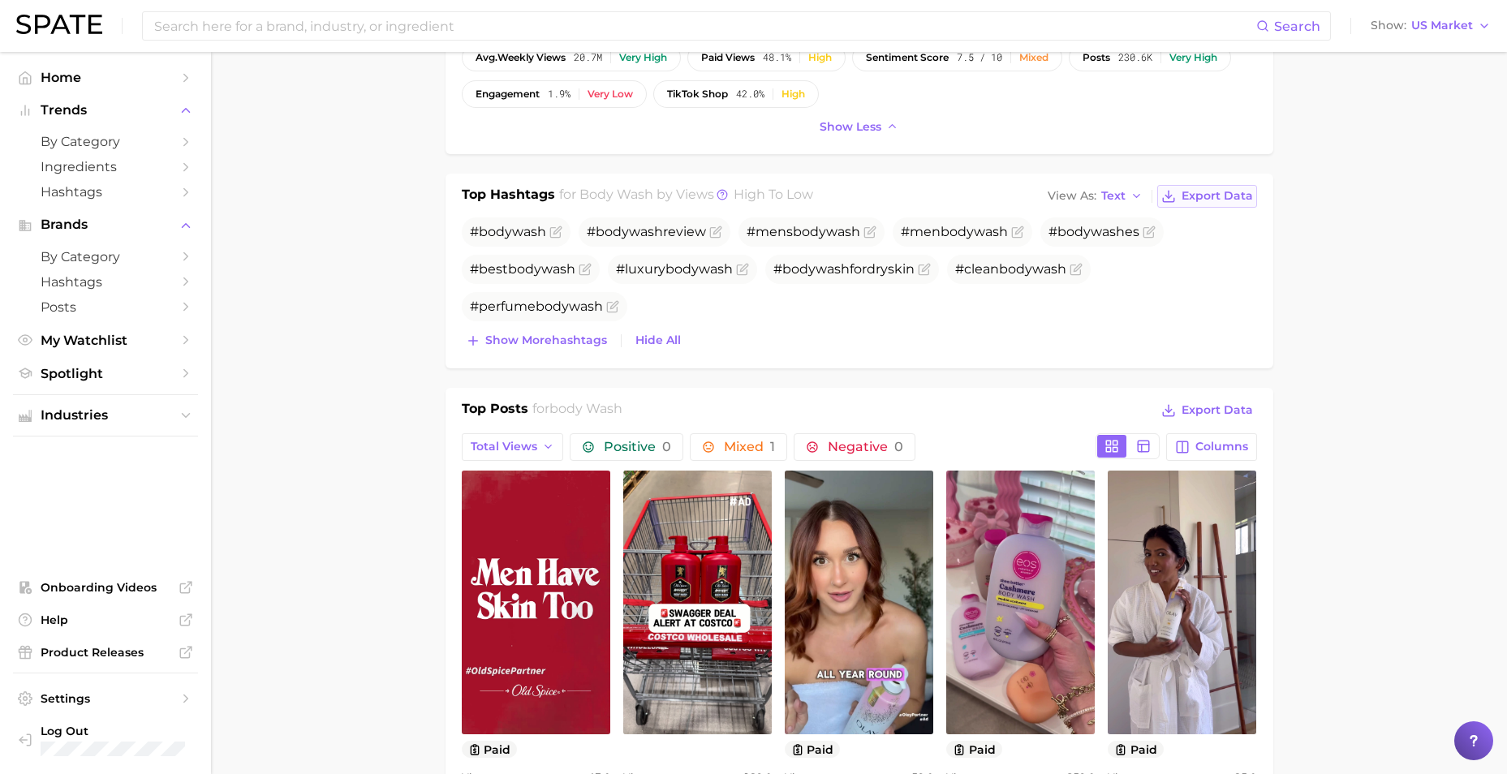
click at [1189, 189] on span "Export Data" at bounding box center [1216, 196] width 71 height 14
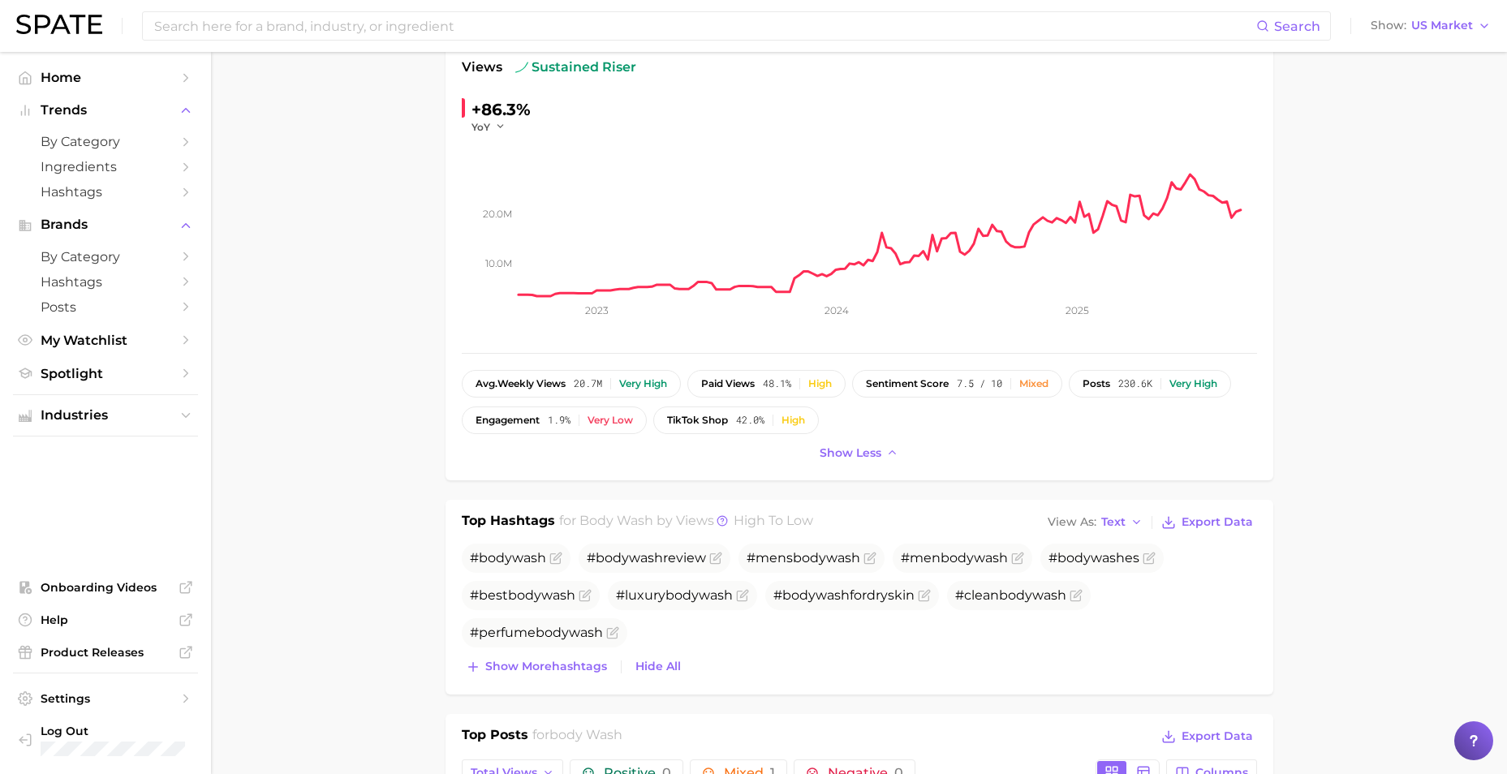
scroll to position [243, 0]
drag, startPoint x: 746, startPoint y: 557, endPoint x: 867, endPoint y: 557, distance: 120.9
click at [867, 557] on span "#mens body wash" at bounding box center [811, 556] width 146 height 29
drag, startPoint x: 867, startPoint y: 557, endPoint x: 899, endPoint y: 556, distance: 31.7
click at [901, 556] on span "#men body wash" at bounding box center [954, 555] width 107 height 15
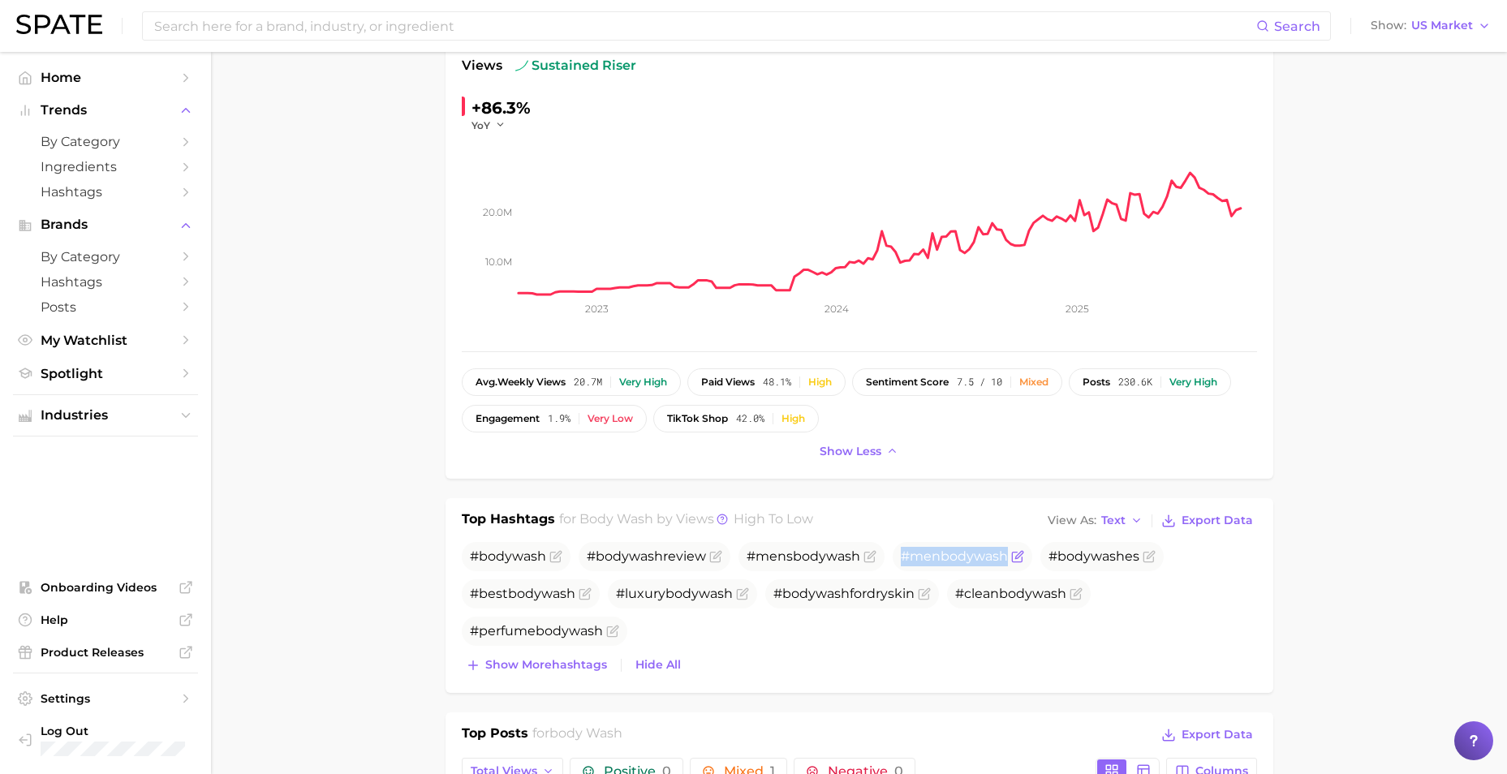
drag, startPoint x: 901, startPoint y: 555, endPoint x: 1004, endPoint y: 552, distance: 103.1
click at [1004, 552] on span "#men body wash" at bounding box center [962, 556] width 140 height 29
click at [1189, 604] on ul "# body wash # body wash review #mens body wash #men body wash # body wash es #b…" at bounding box center [859, 594] width 795 height 104
click at [927, 558] on span "#men body wash" at bounding box center [954, 555] width 107 height 15
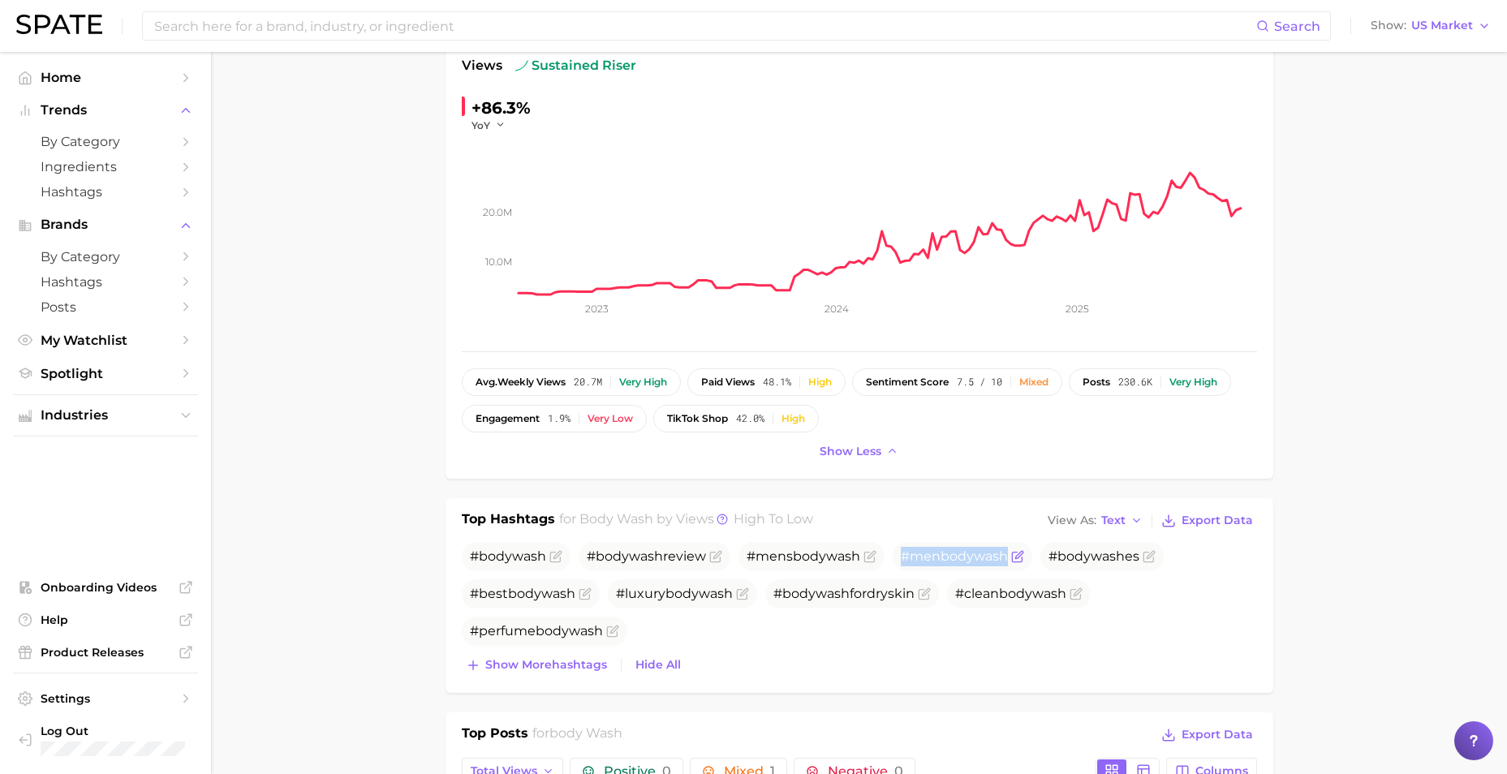
click at [927, 558] on span "#men body wash" at bounding box center [954, 555] width 107 height 15
drag, startPoint x: 927, startPoint y: 558, endPoint x: 785, endPoint y: 560, distance: 142.8
click at [785, 560] on span "#mens body wash" at bounding box center [803, 555] width 114 height 15
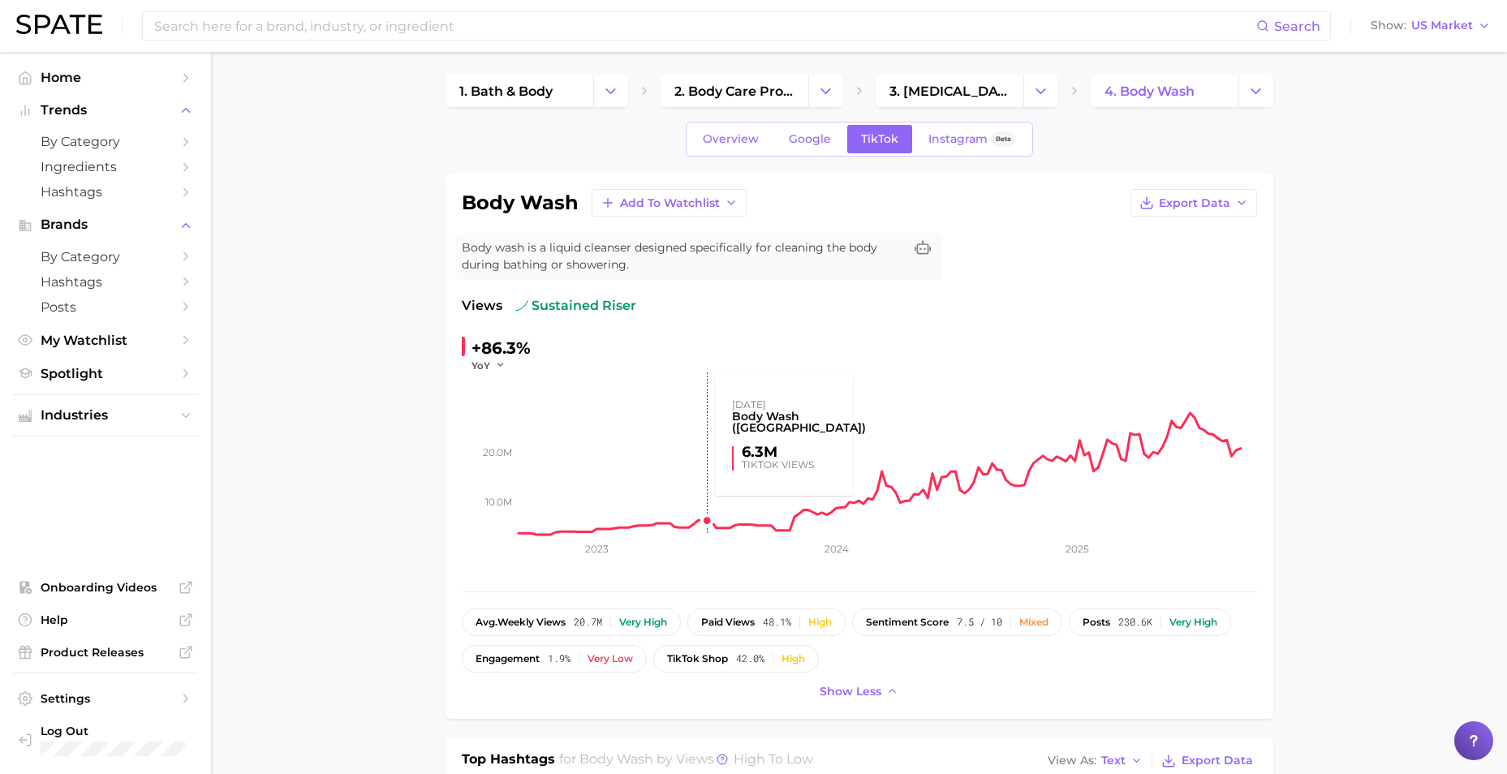
scroll to position [0, 0]
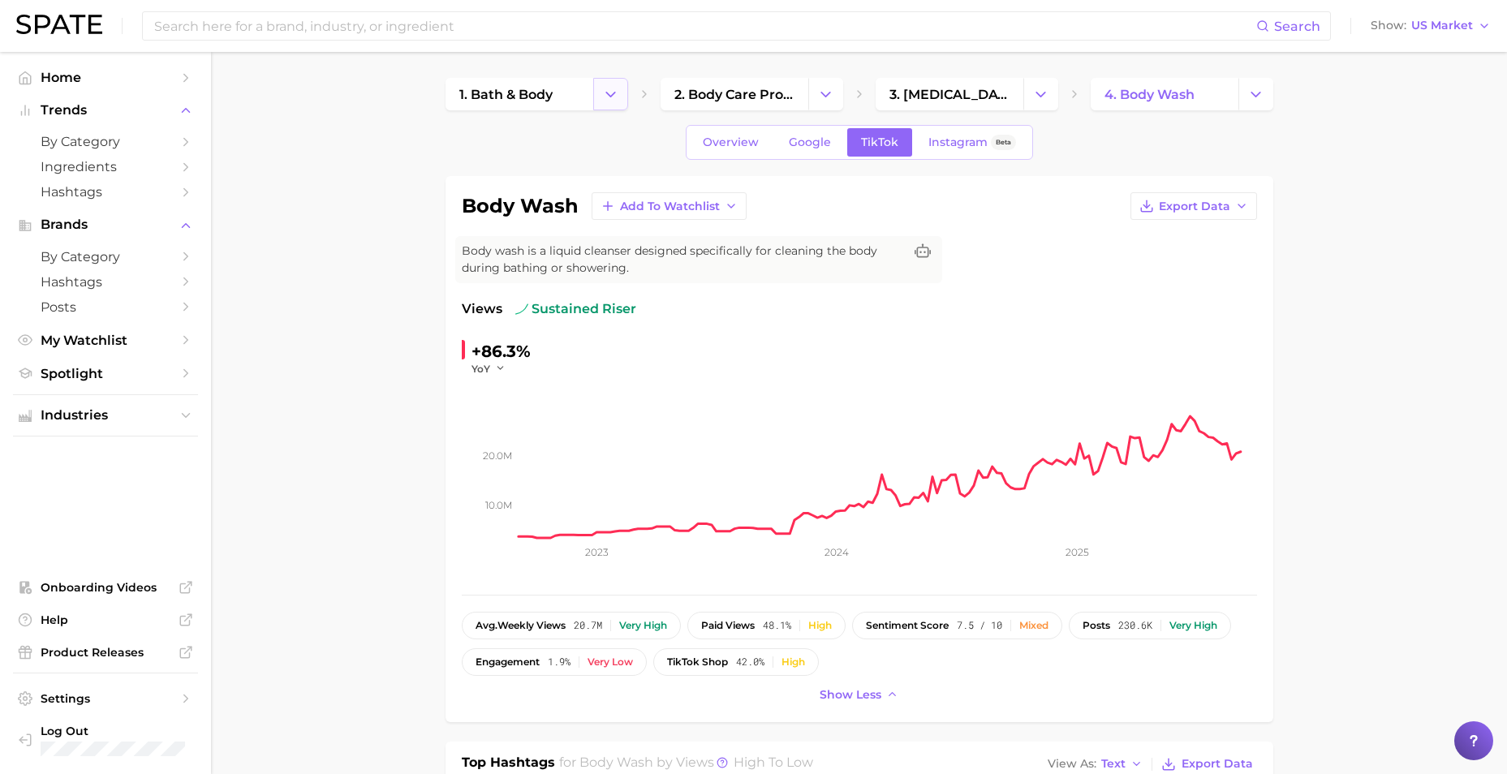
click at [618, 101] on icon "Change Category" at bounding box center [610, 94] width 17 height 17
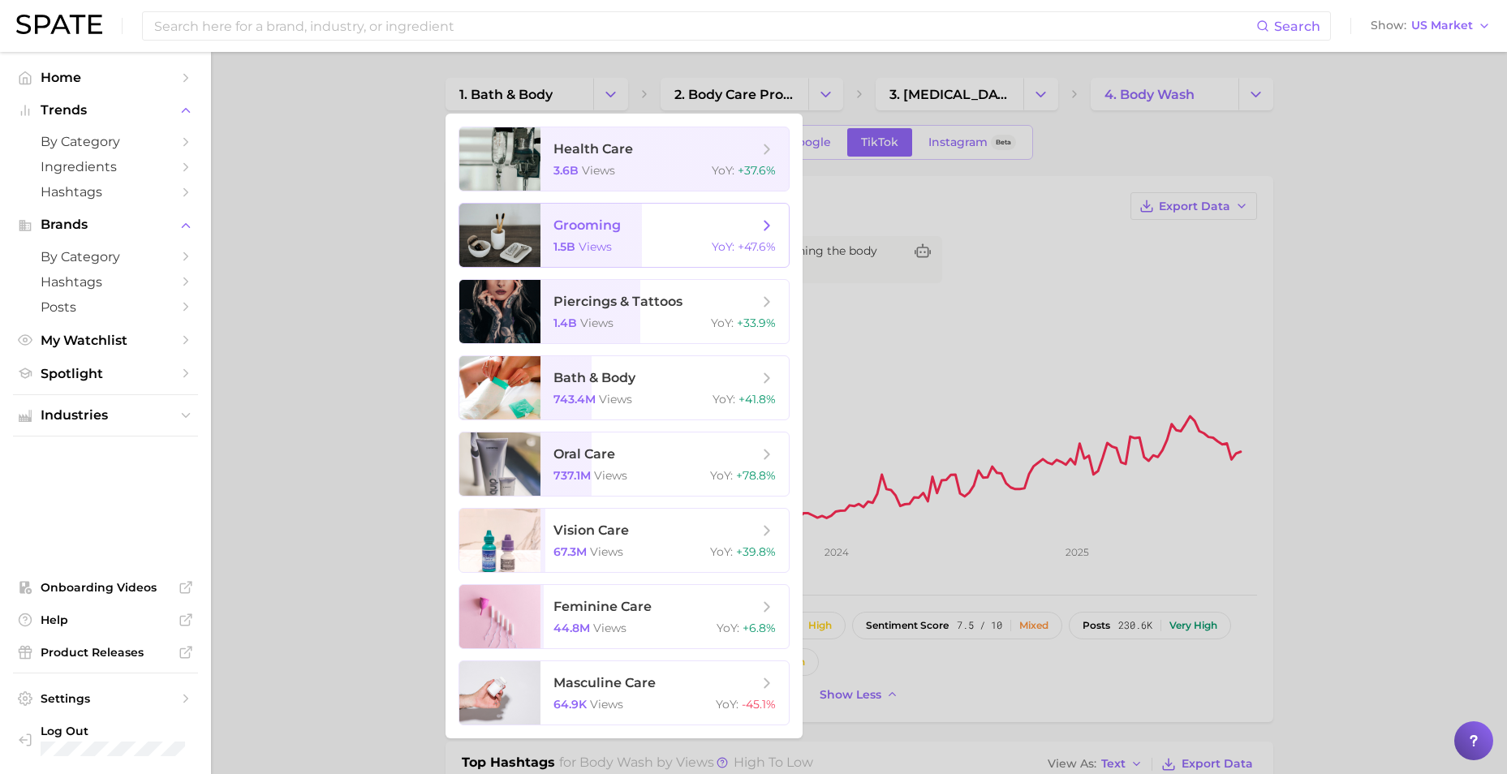
click at [608, 243] on span "views" at bounding box center [594, 246] width 33 height 15
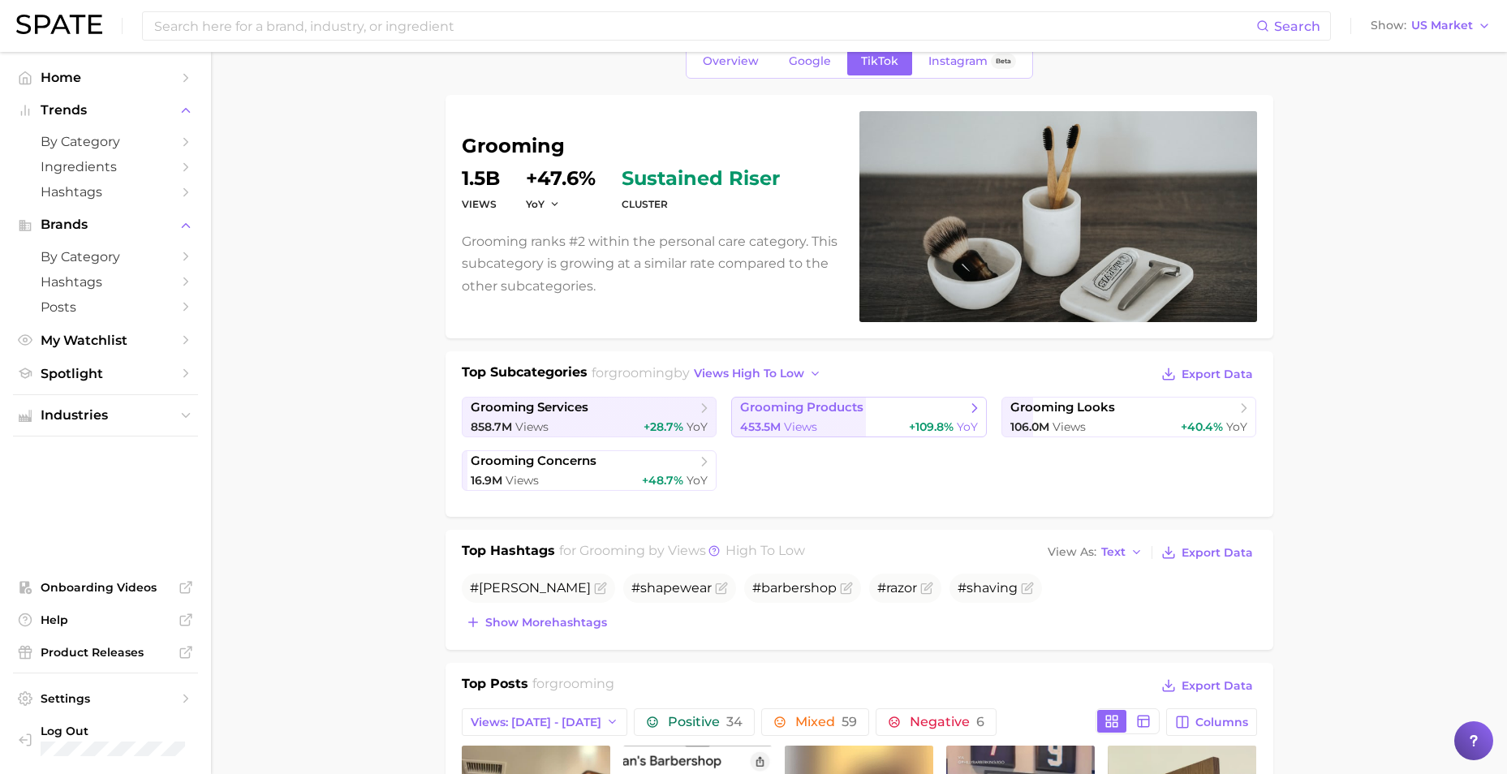
click at [868, 419] on div "453.5m Views +109.8% YoY" at bounding box center [859, 426] width 238 height 15
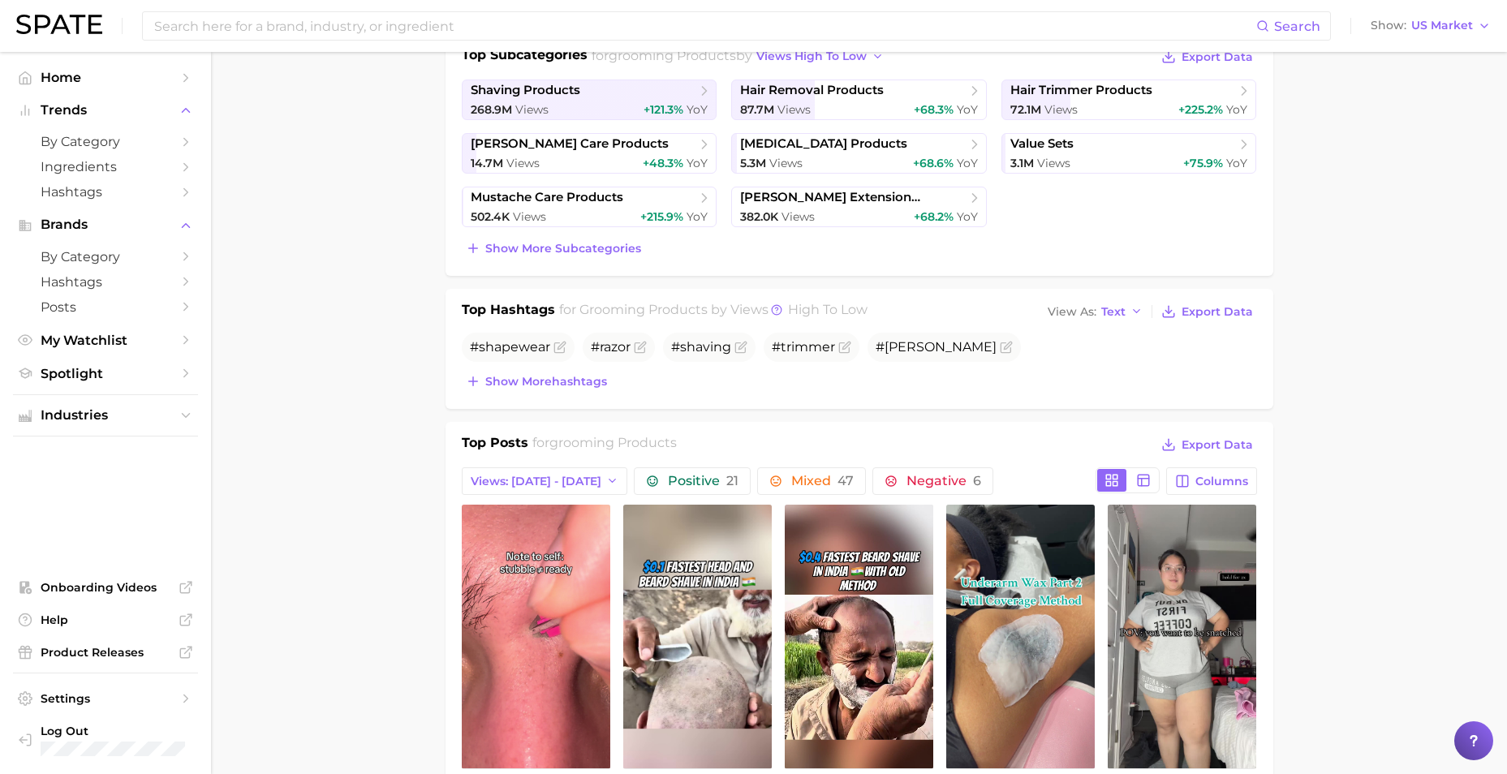
scroll to position [173, 0]
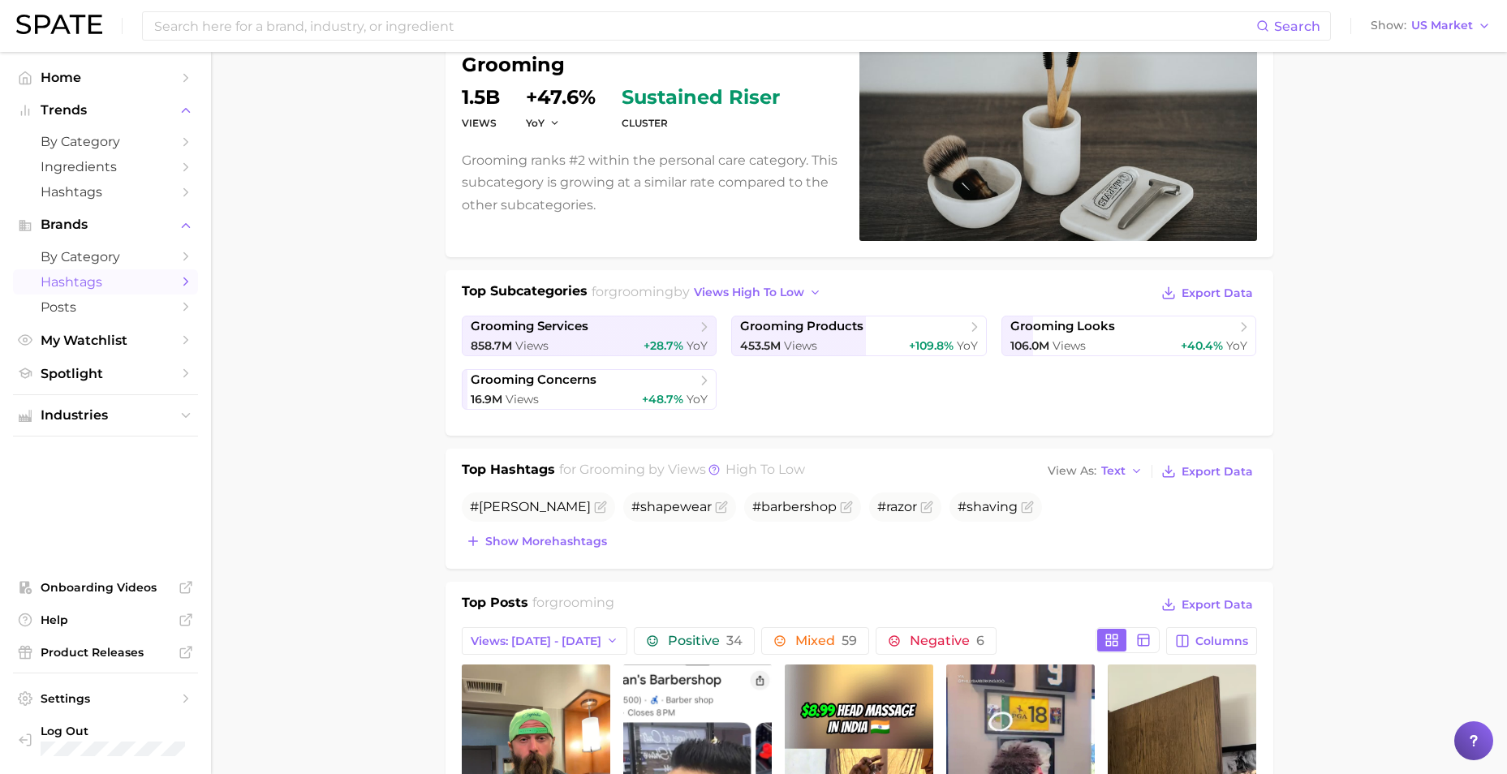
scroll to position [81, 0]
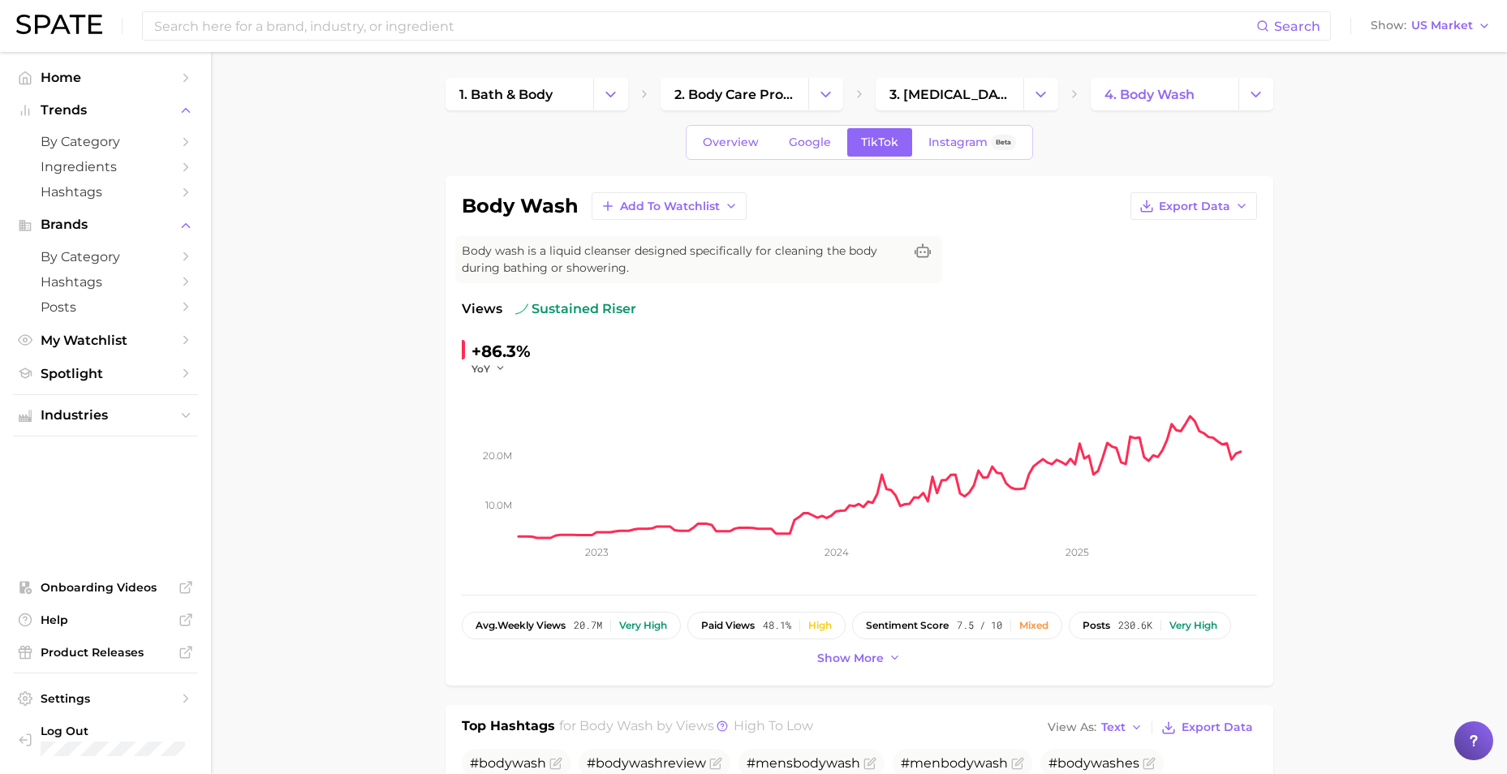
click at [595, 87] on button "Change Category" at bounding box center [610, 94] width 35 height 32
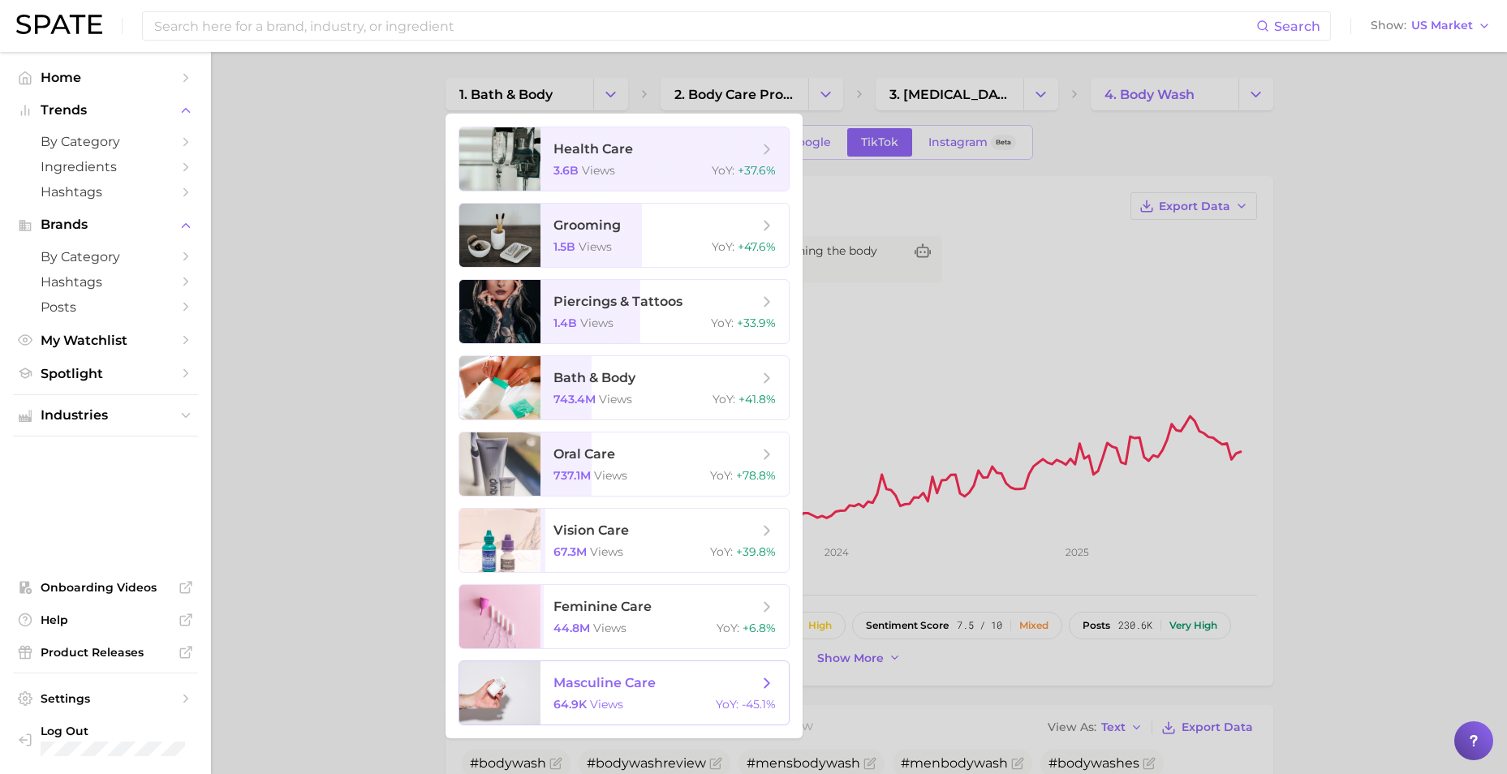
click at [648, 686] on span "masculine care" at bounding box center [604, 682] width 102 height 15
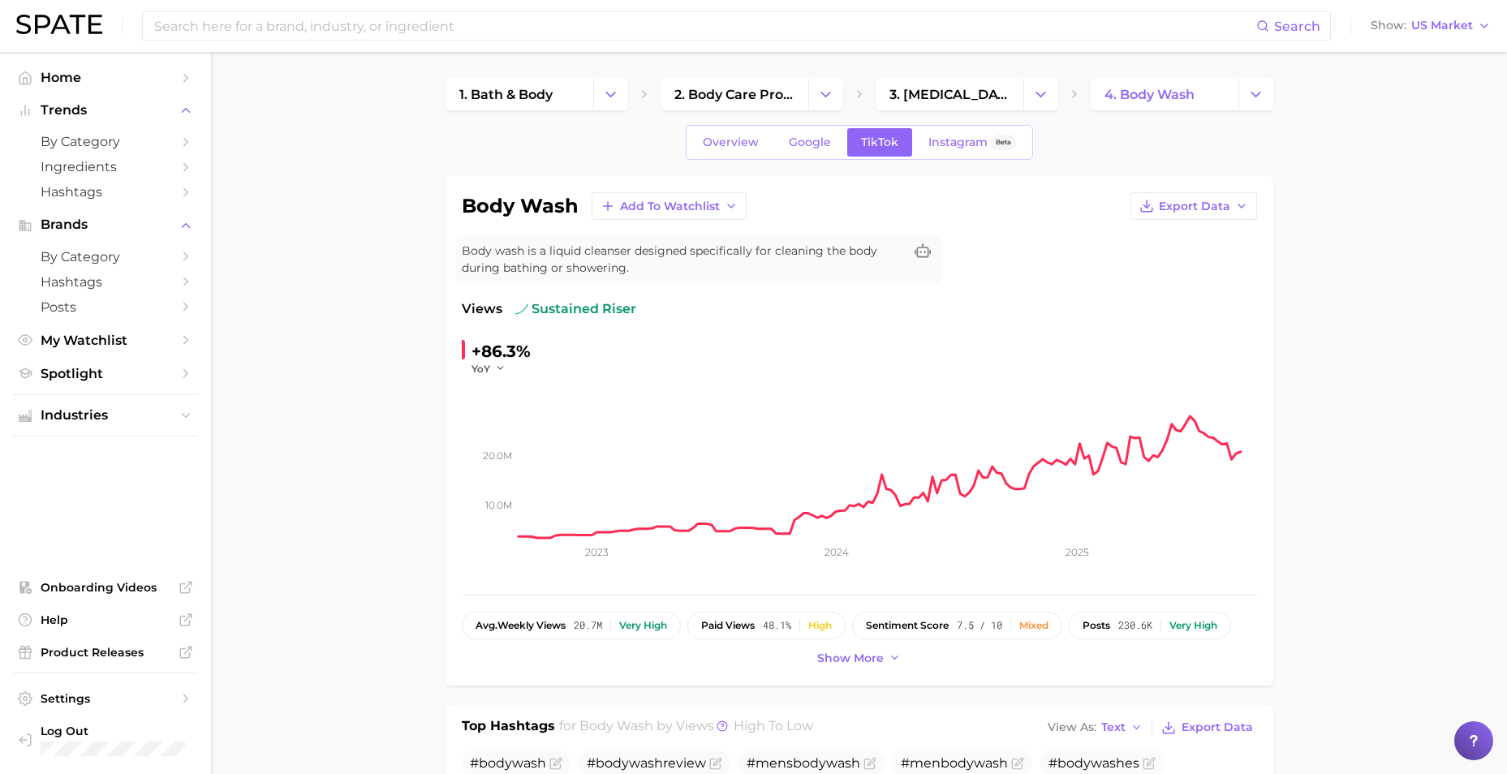
click at [600, 84] on button "Change Category" at bounding box center [610, 94] width 35 height 32
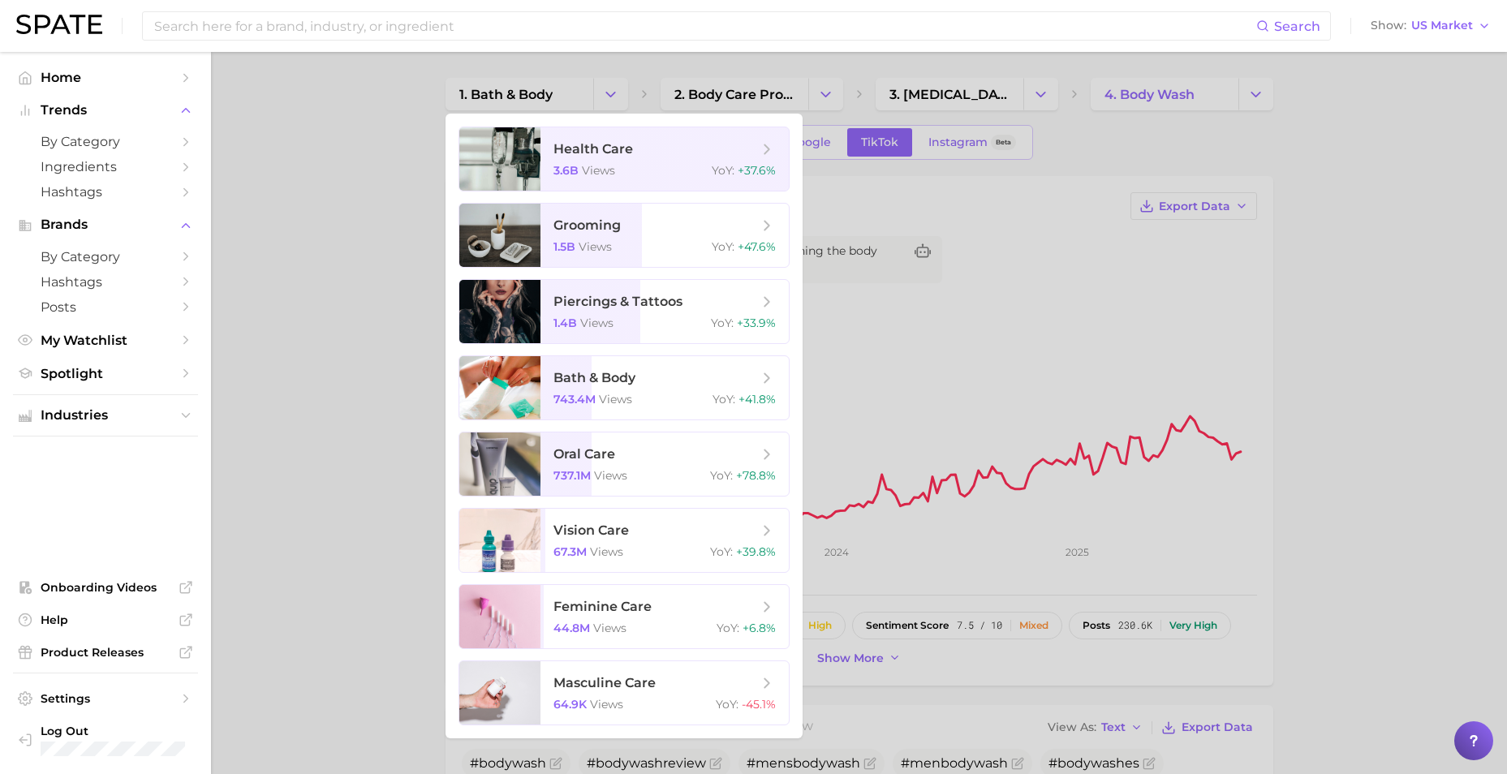
click at [279, 375] on div at bounding box center [753, 387] width 1507 height 774
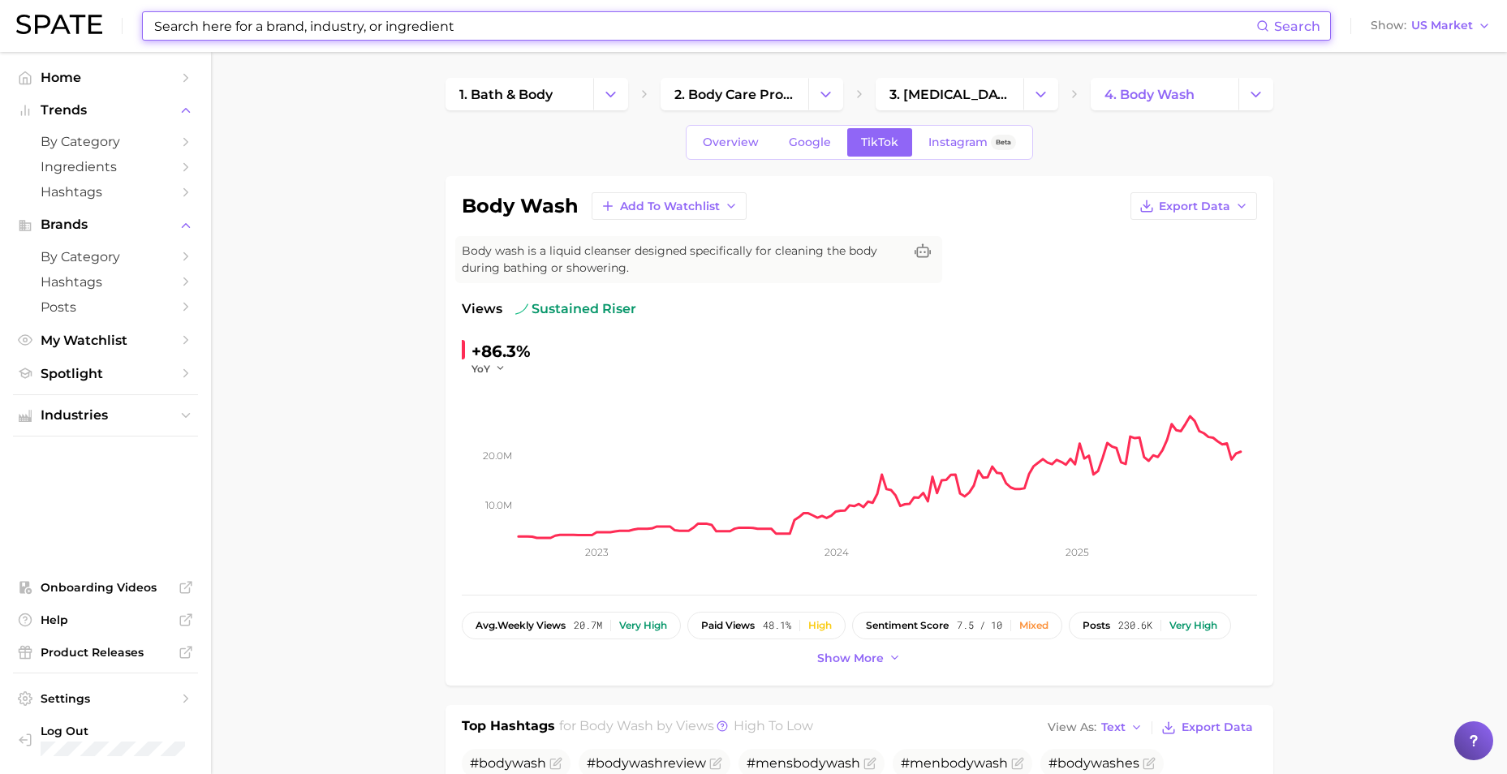
click at [307, 28] on input at bounding box center [704, 26] width 1103 height 28
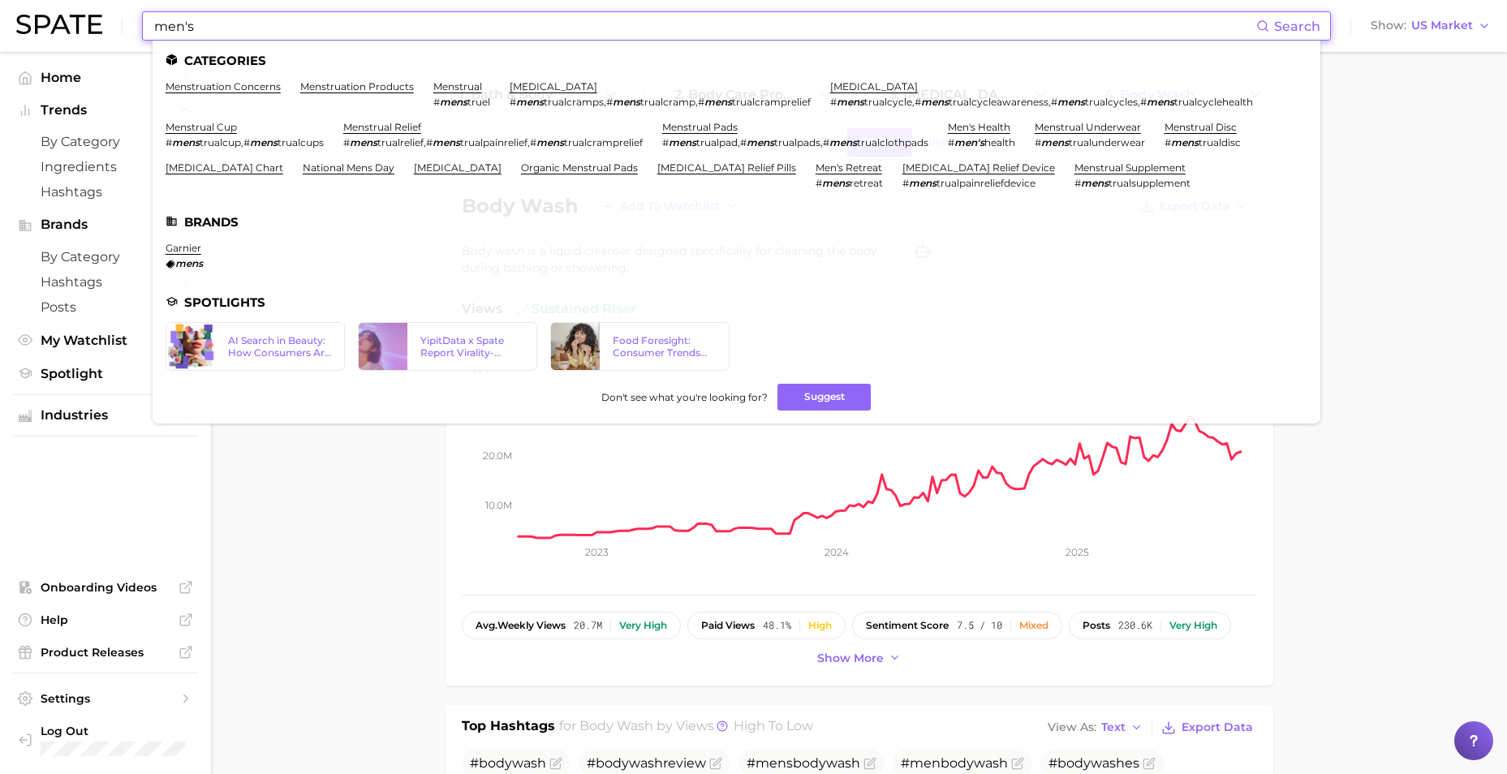
type input "men's"
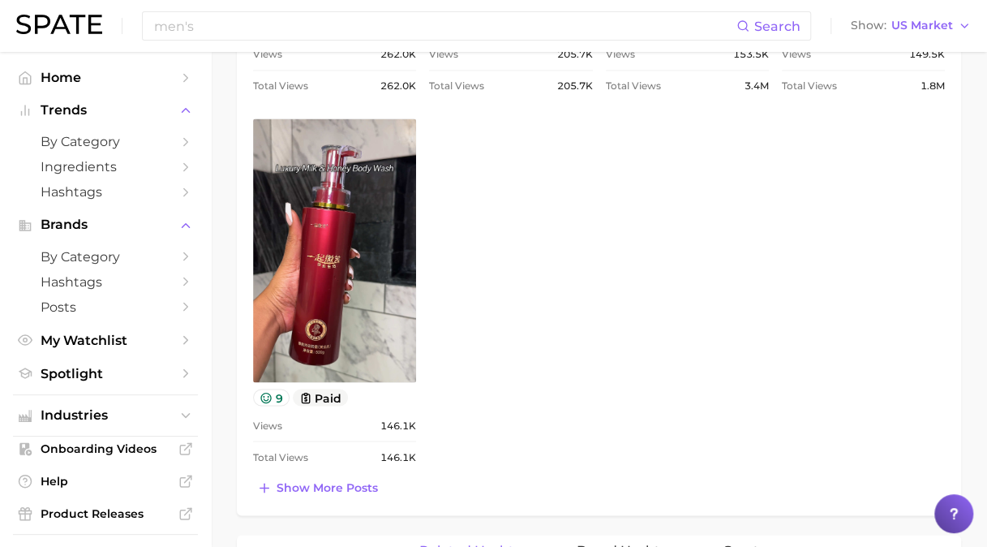
scroll to position [1460, 0]
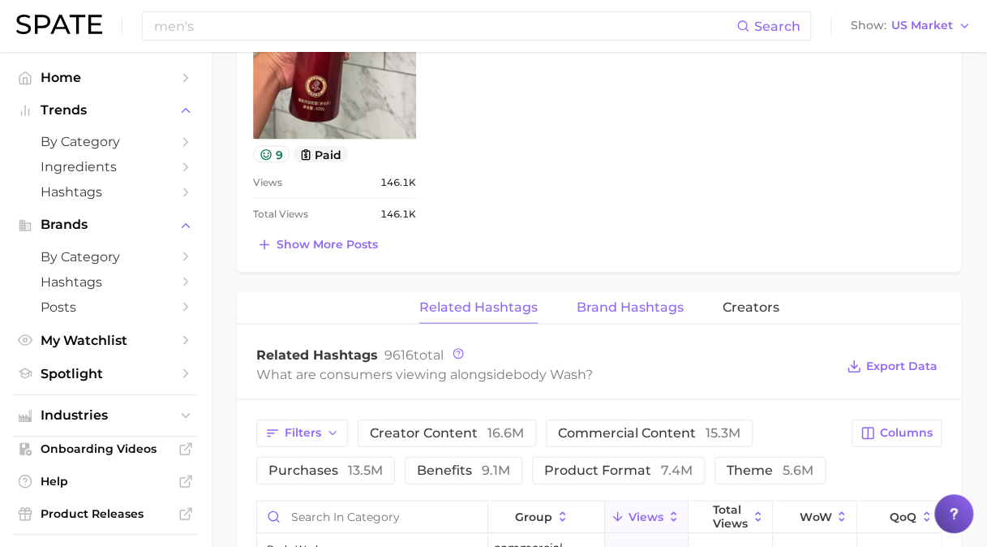
click at [630, 316] on button "Brand Hashtags" at bounding box center [630, 307] width 107 height 32
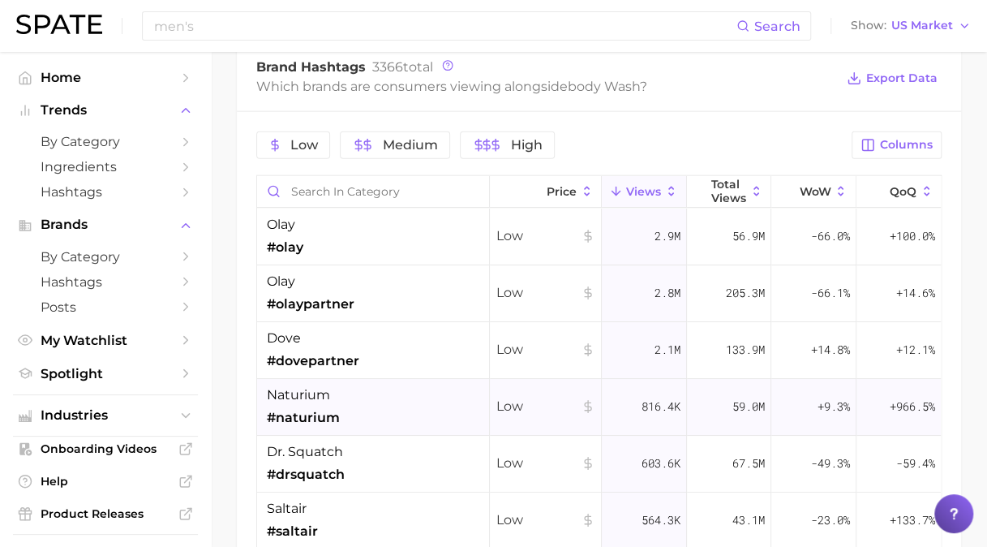
scroll to position [1724, 0]
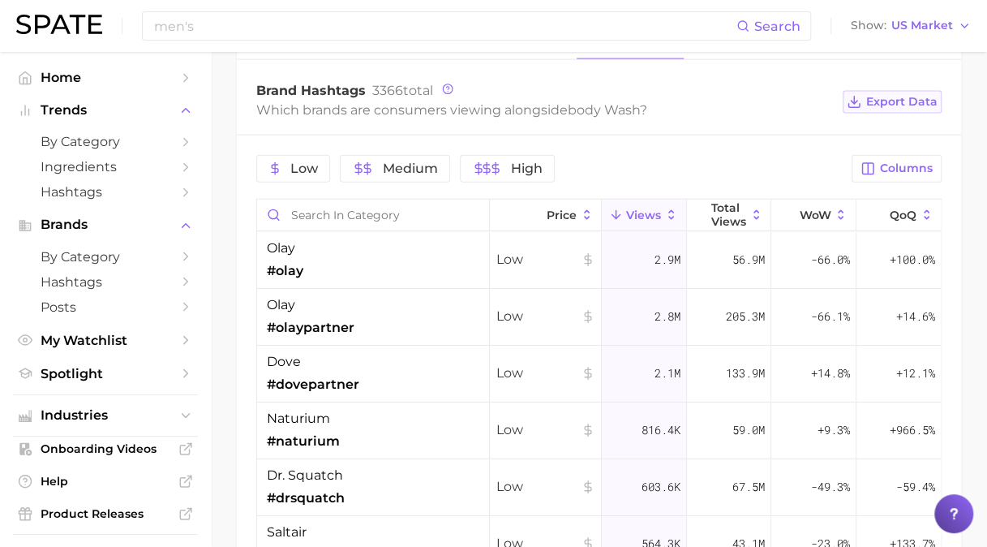
click at [888, 95] on span "Export Data" at bounding box center [901, 102] width 71 height 14
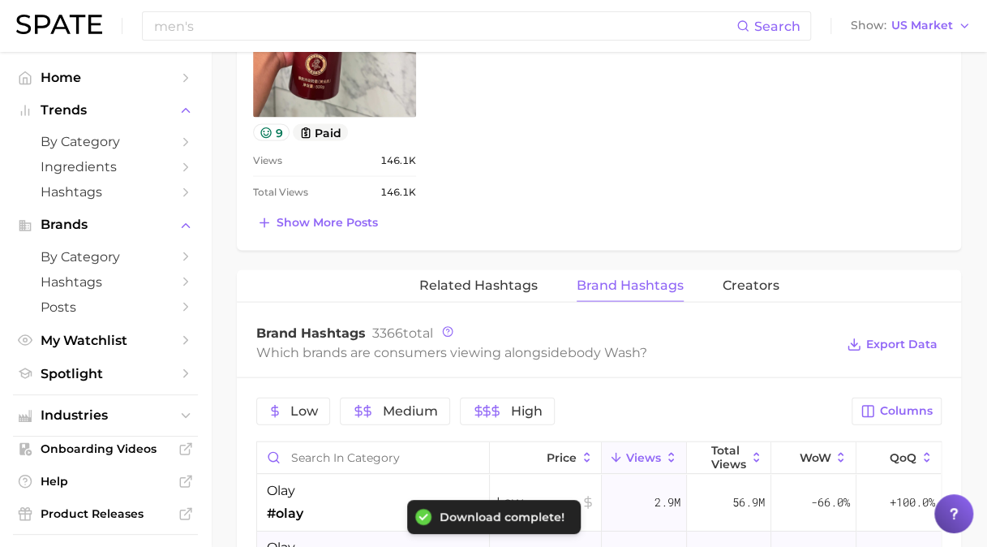
scroll to position [1481, 0]
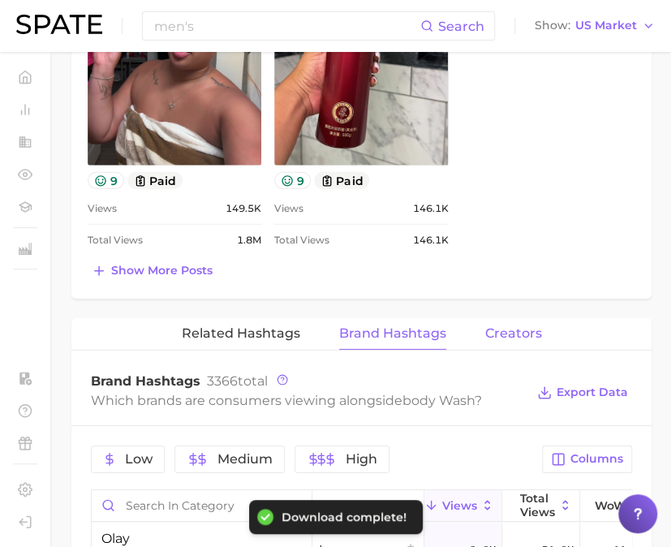
click at [522, 331] on span "Creators" at bounding box center [513, 333] width 57 height 15
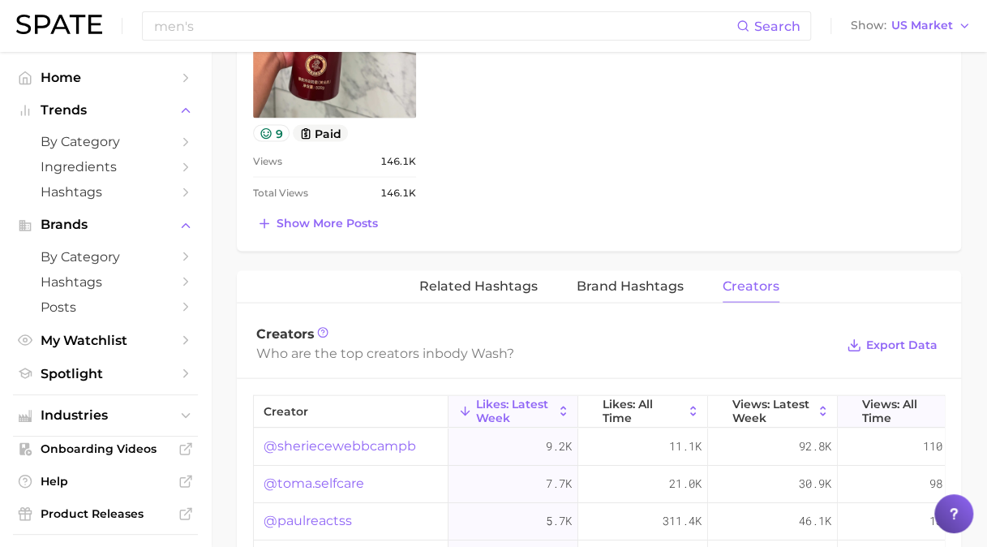
click at [859, 409] on button "Views: All Time" at bounding box center [903, 412] width 130 height 32
click at [888, 342] on span "Export Data" at bounding box center [901, 345] width 71 height 14
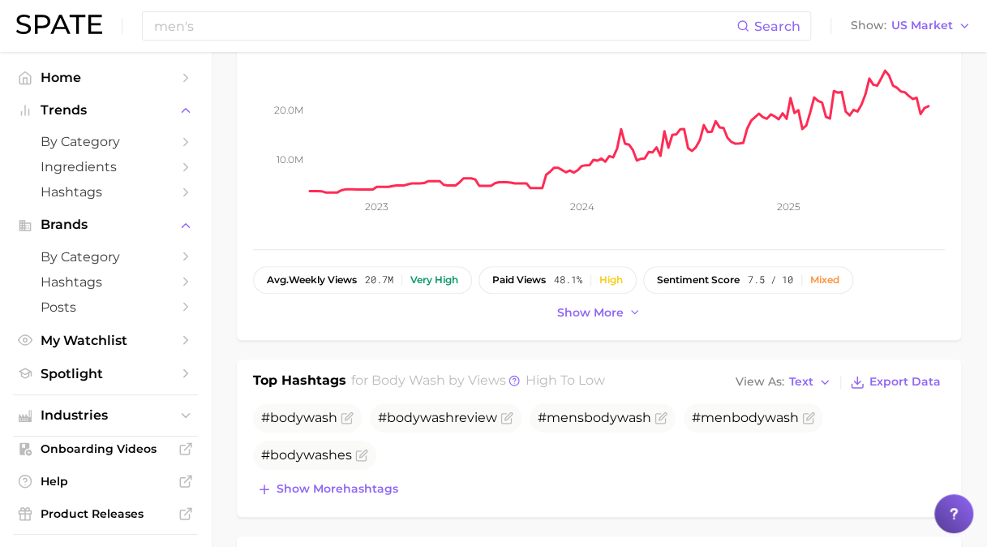
scroll to position [345, 0]
drag, startPoint x: 978, startPoint y: 329, endPoint x: 915, endPoint y: 362, distance: 71.1
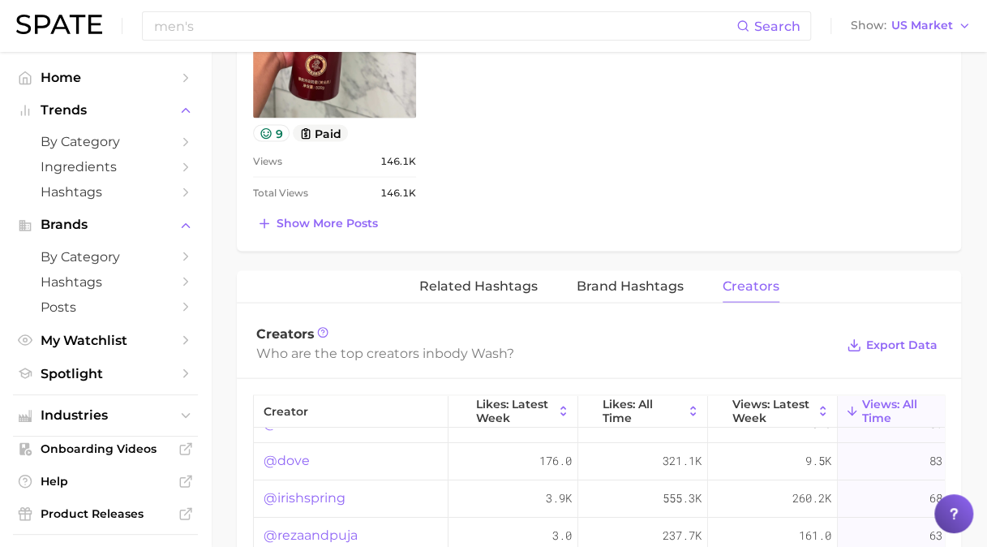
scroll to position [0, 0]
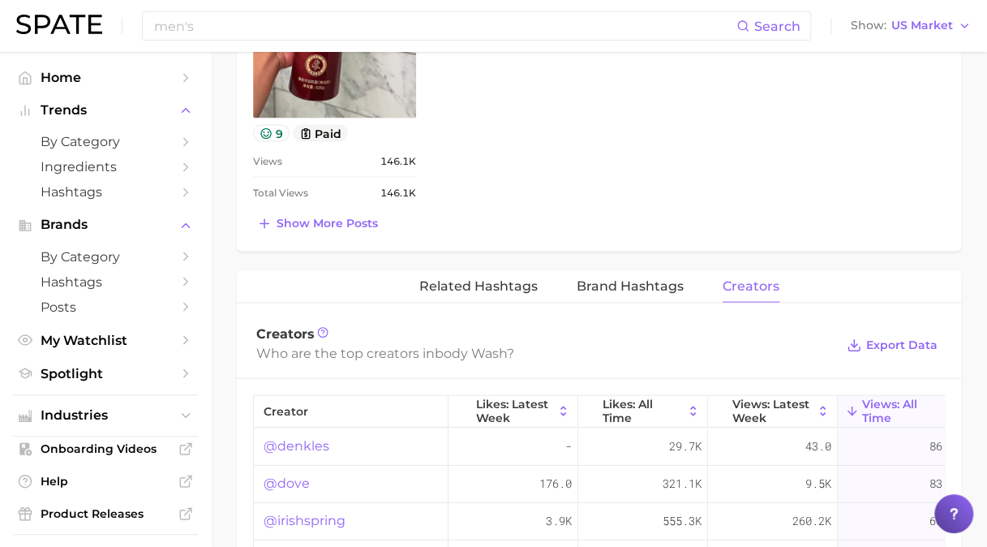
click at [307, 441] on link "@denkles" at bounding box center [297, 445] width 66 height 19
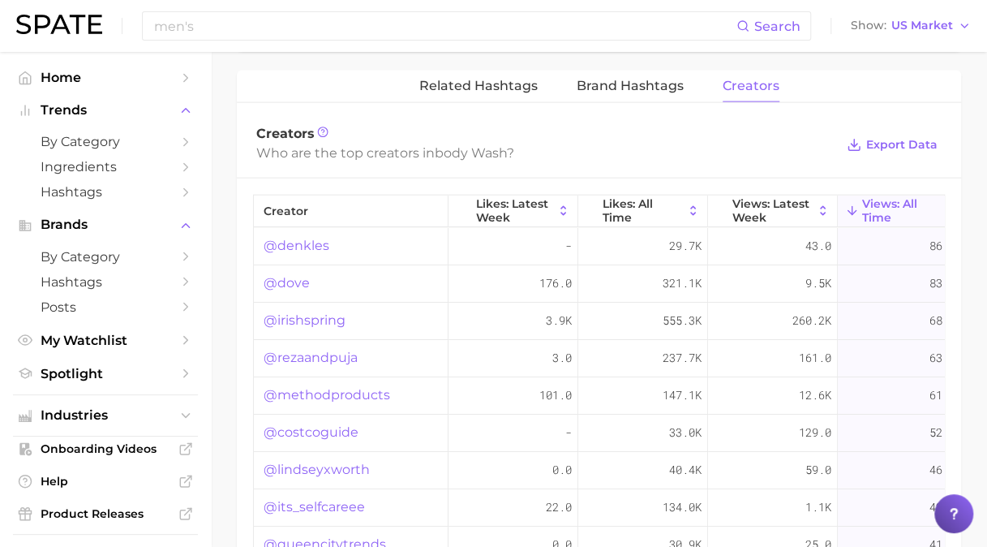
scroll to position [1692, 0]
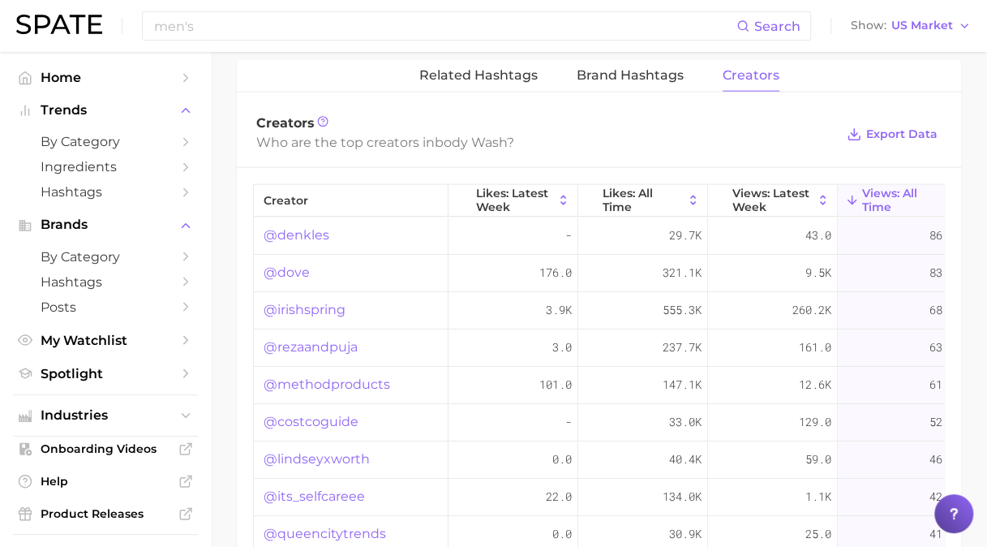
click at [323, 337] on link "@rezaandpuja" at bounding box center [311, 346] width 94 height 19
click at [323, 304] on link "@irishspring" at bounding box center [305, 309] width 82 height 19
click at [755, 200] on span "Views: Latest Week" at bounding box center [773, 200] width 80 height 26
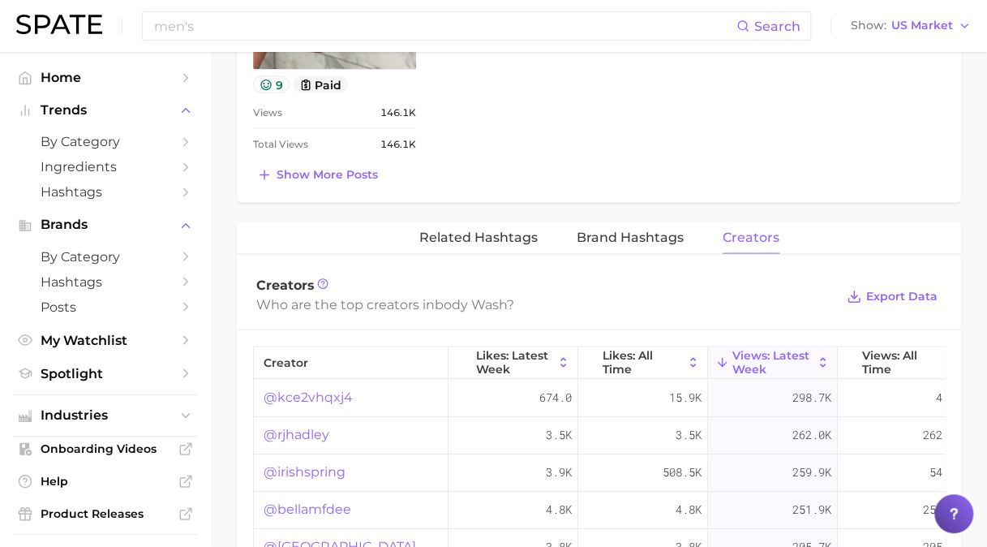
scroll to position [1610, 0]
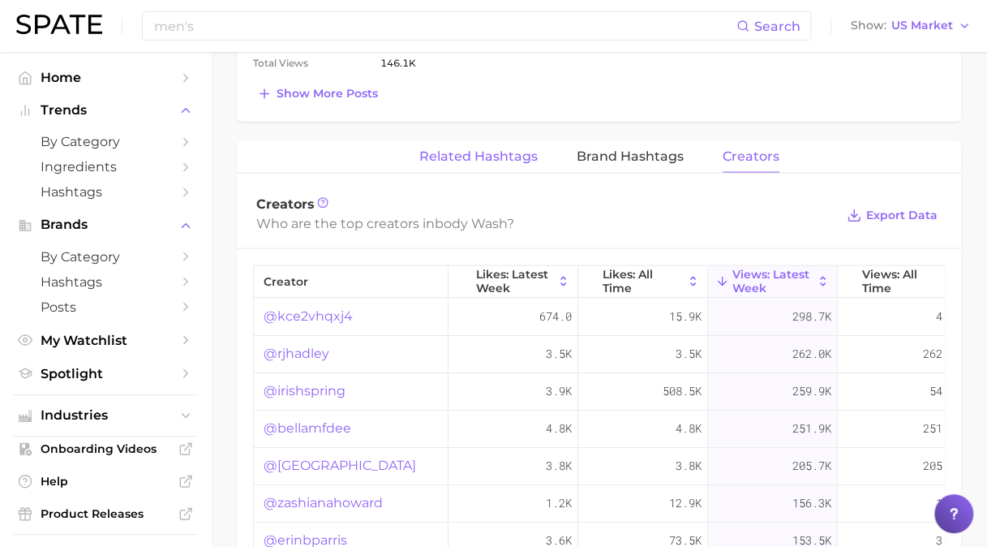
click at [471, 154] on span "Related Hashtags" at bounding box center [478, 156] width 118 height 15
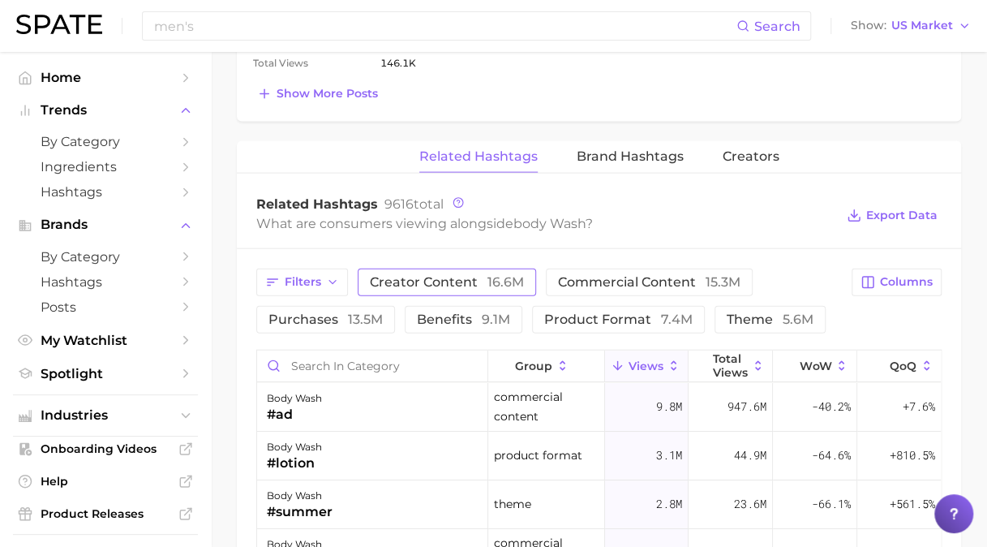
click at [421, 276] on span "creator content 16.6m" at bounding box center [447, 282] width 154 height 13
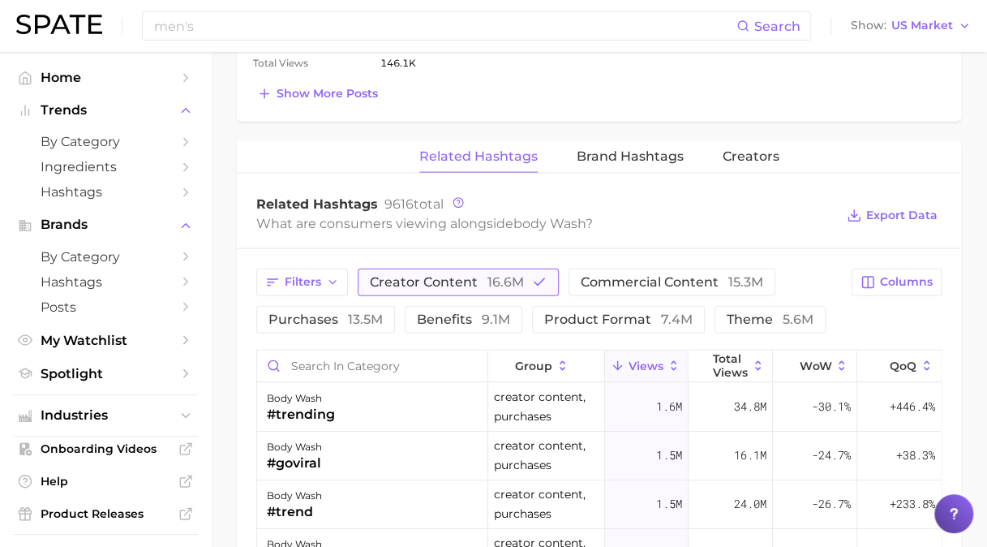
click at [420, 279] on span "creator content 16.6m" at bounding box center [447, 282] width 154 height 13
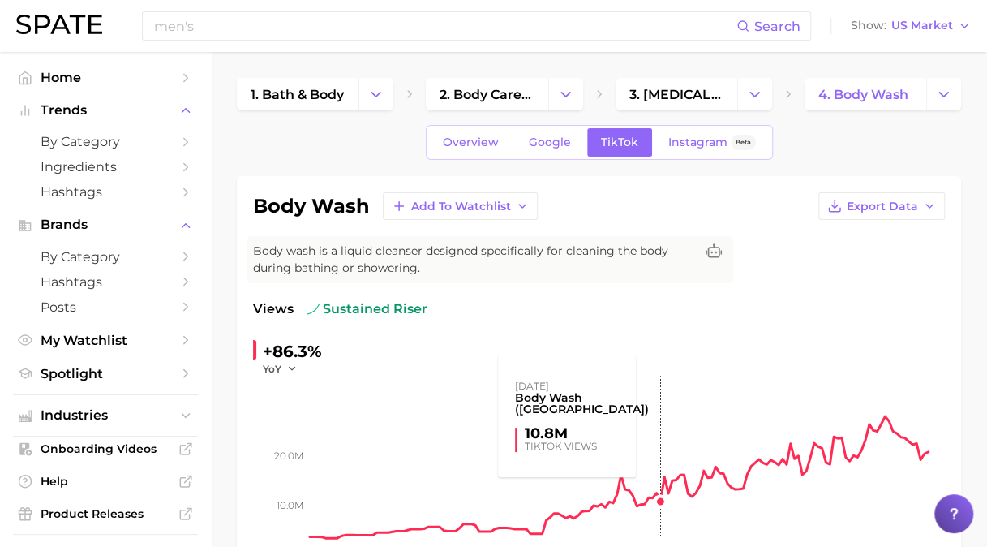
scroll to position [0, 0]
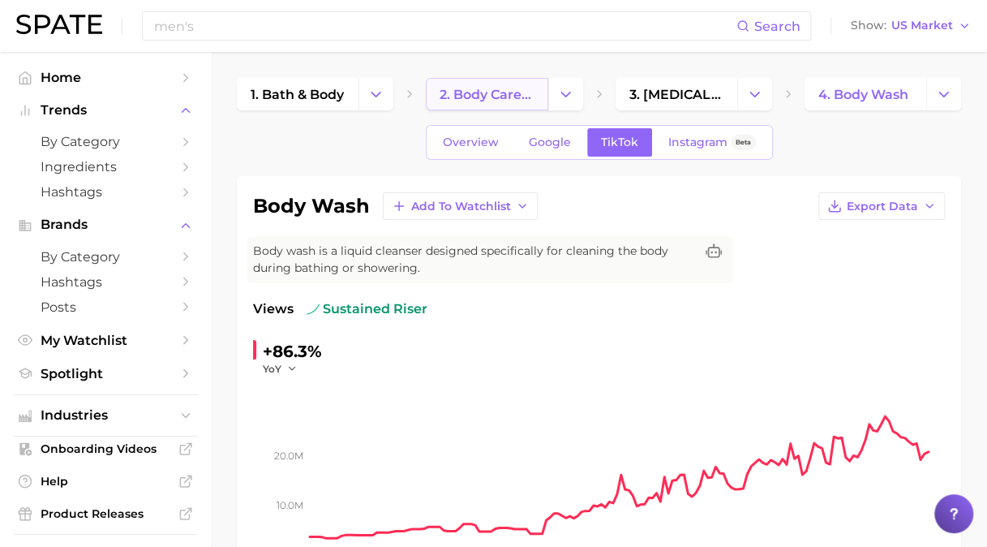
click at [503, 98] on span "2. body care products" at bounding box center [487, 94] width 94 height 15
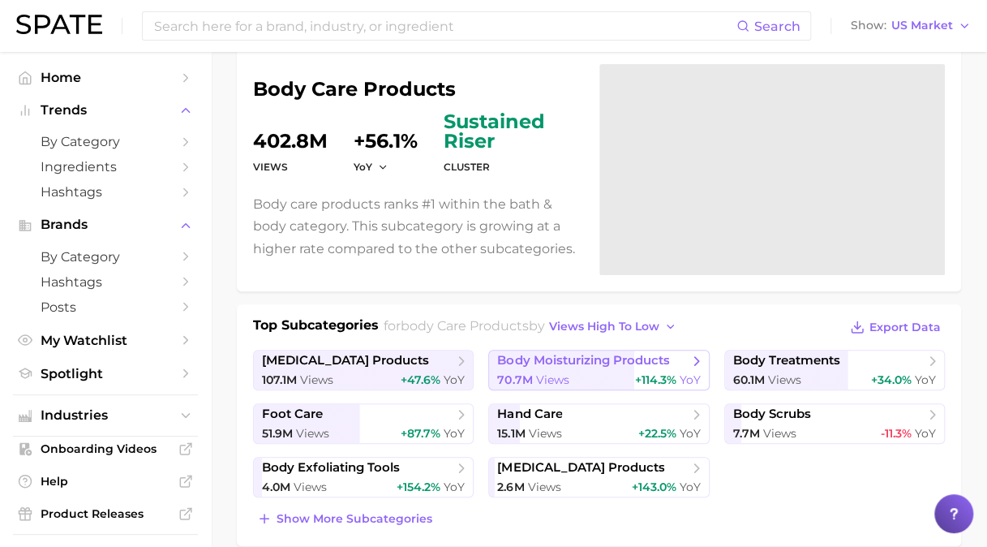
scroll to position [162, 0]
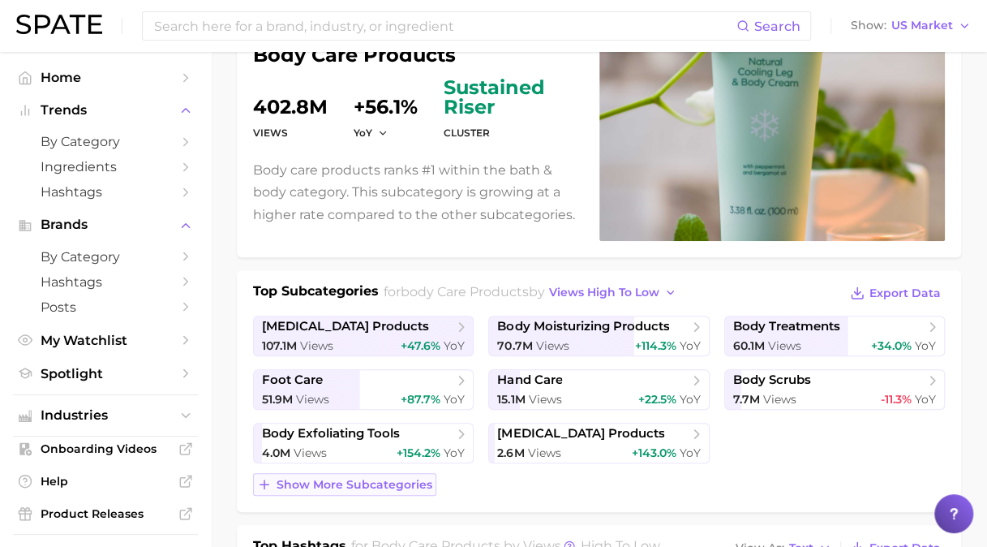
click at [349, 478] on span "Show more subcategories" at bounding box center [355, 485] width 156 height 14
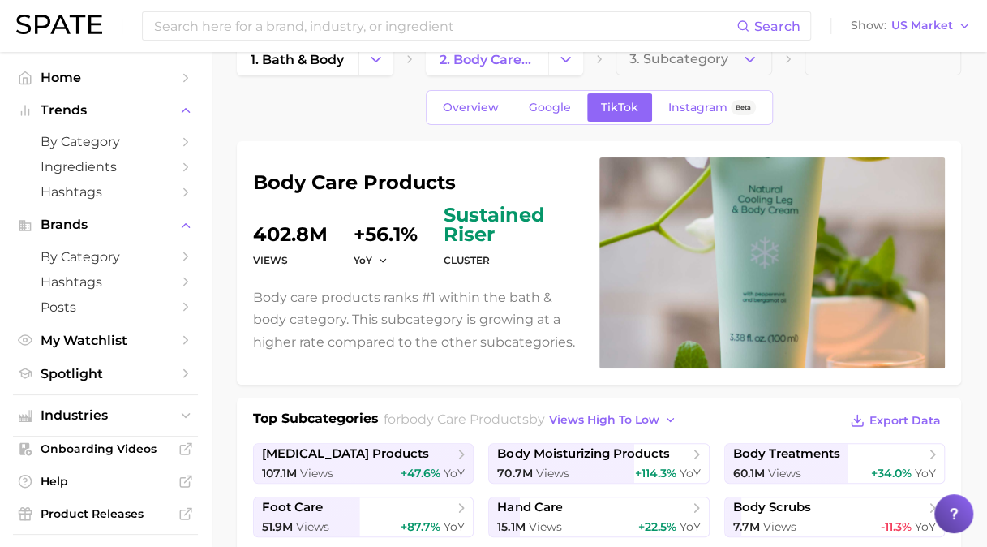
scroll to position [0, 0]
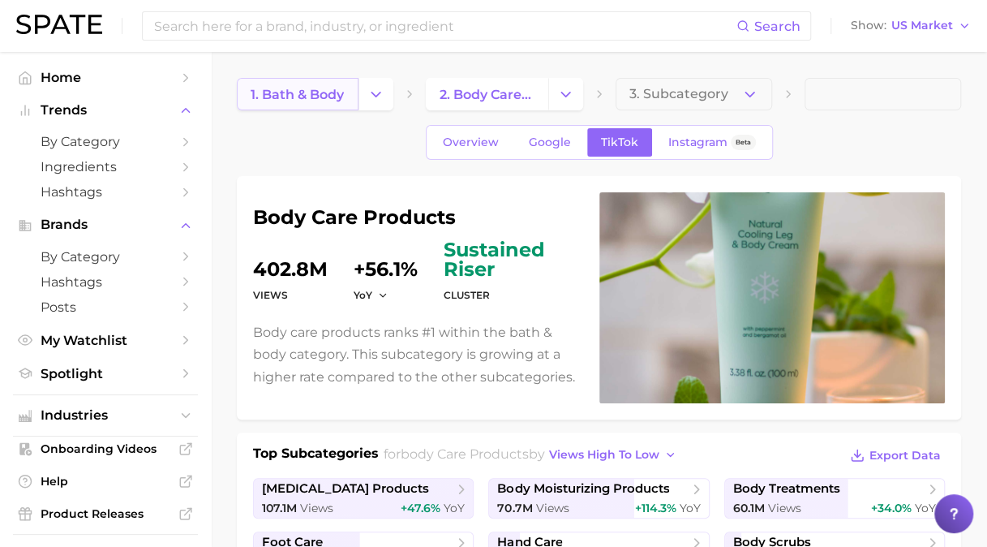
click at [308, 102] on link "1. bath & body" at bounding box center [298, 94] width 122 height 32
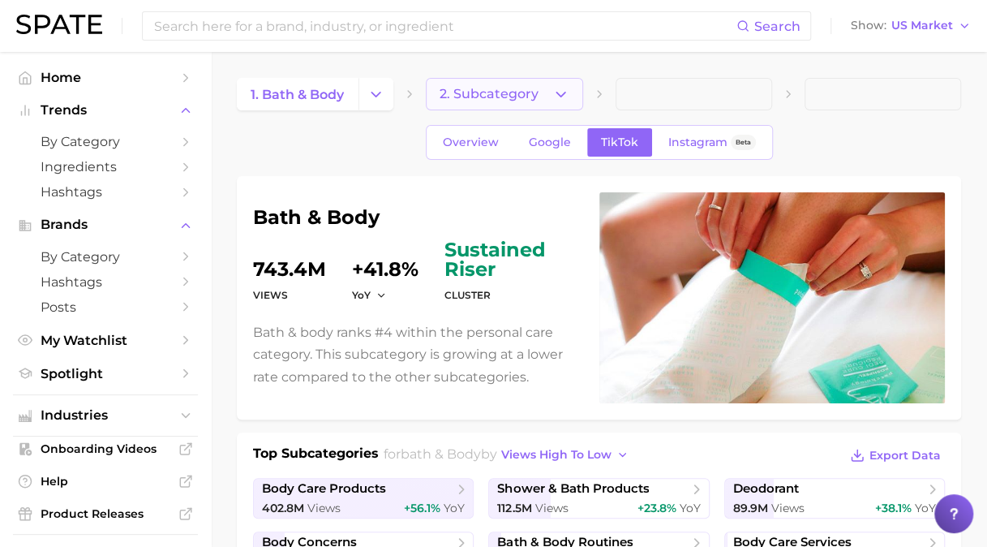
click at [516, 102] on button "2. Subcategory" at bounding box center [504, 94] width 157 height 32
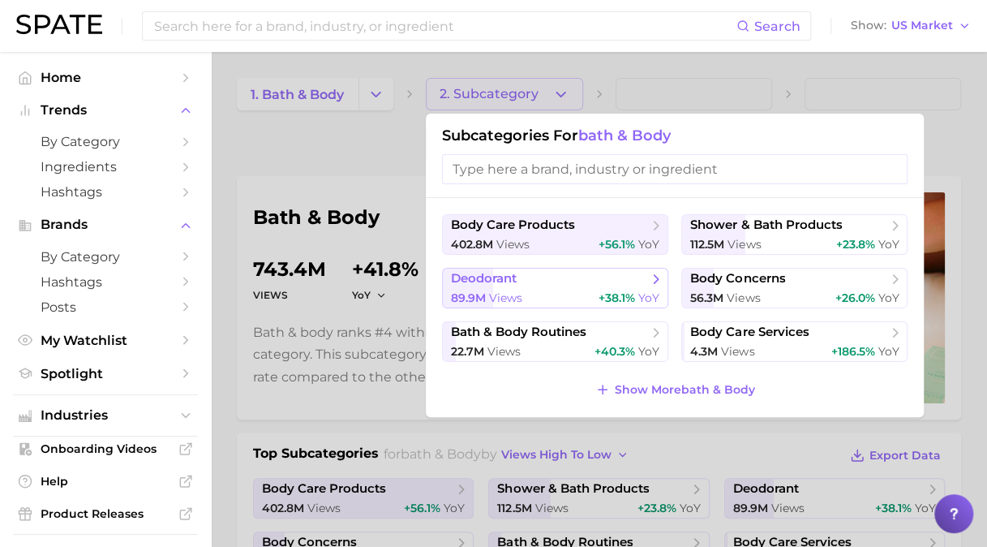
click at [488, 275] on span "deodorant" at bounding box center [484, 278] width 66 height 15
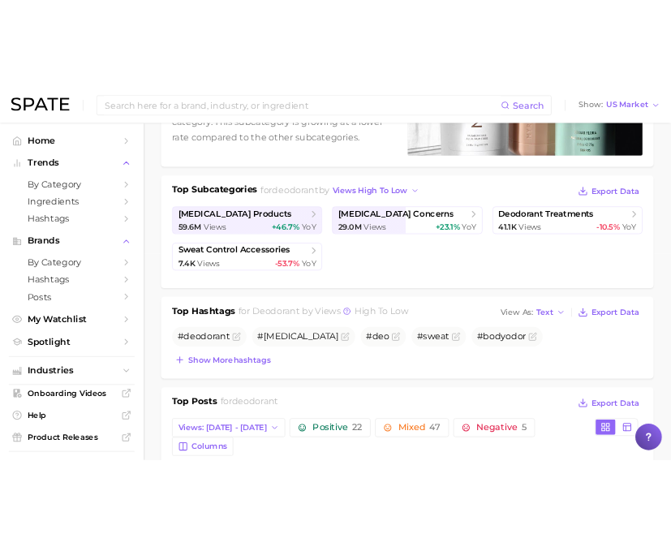
scroll to position [325, 0]
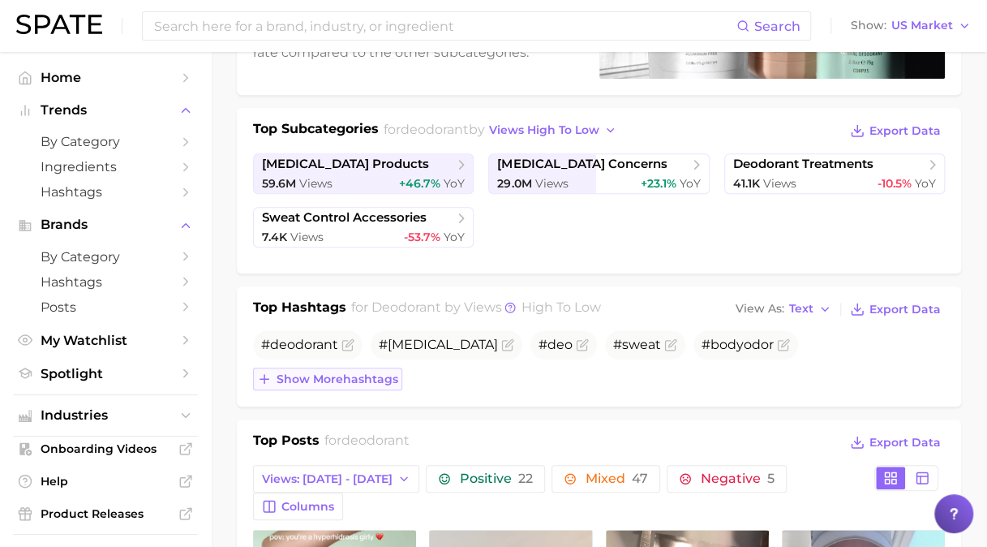
click at [317, 375] on span "Show more hashtags" at bounding box center [338, 379] width 122 height 14
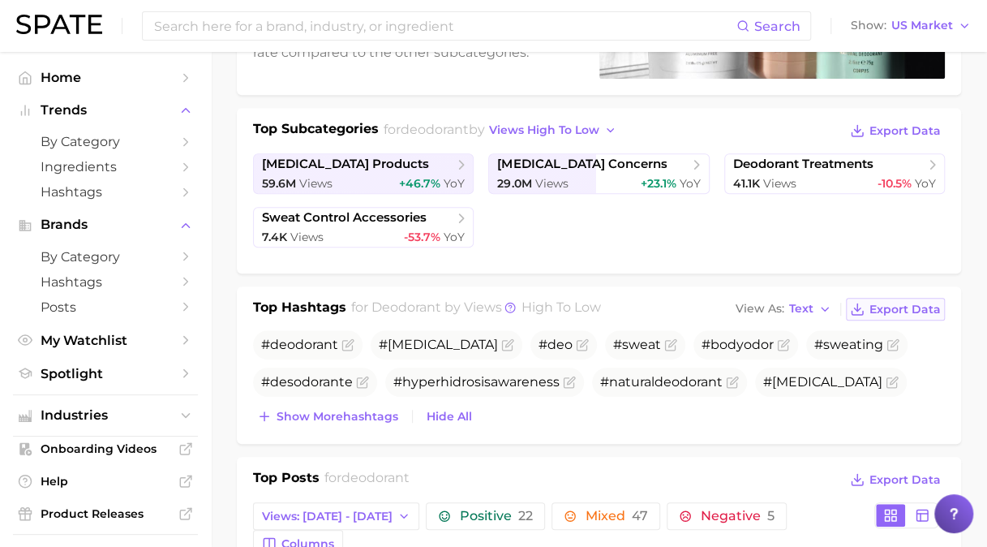
click at [892, 307] on span "Export Data" at bounding box center [905, 310] width 71 height 14
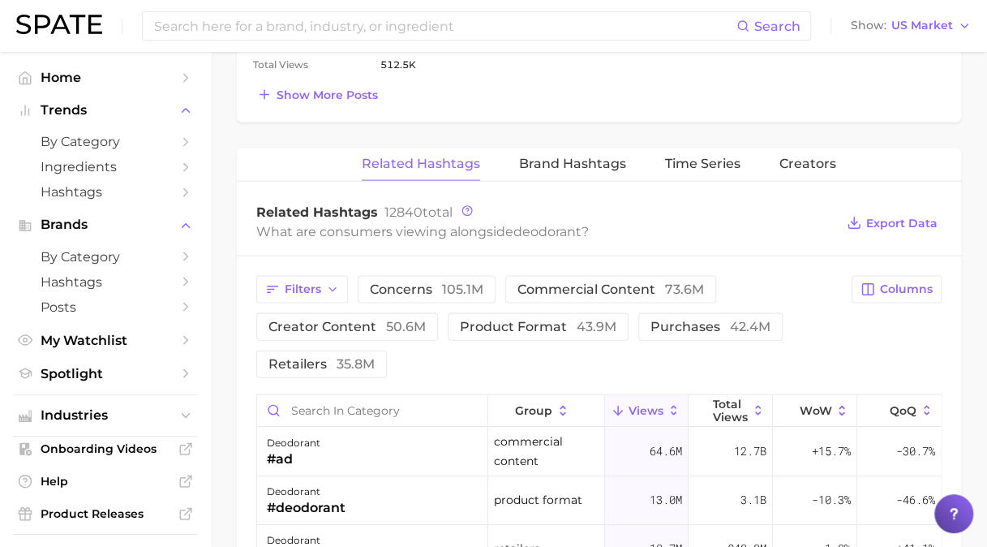
scroll to position [1504, 0]
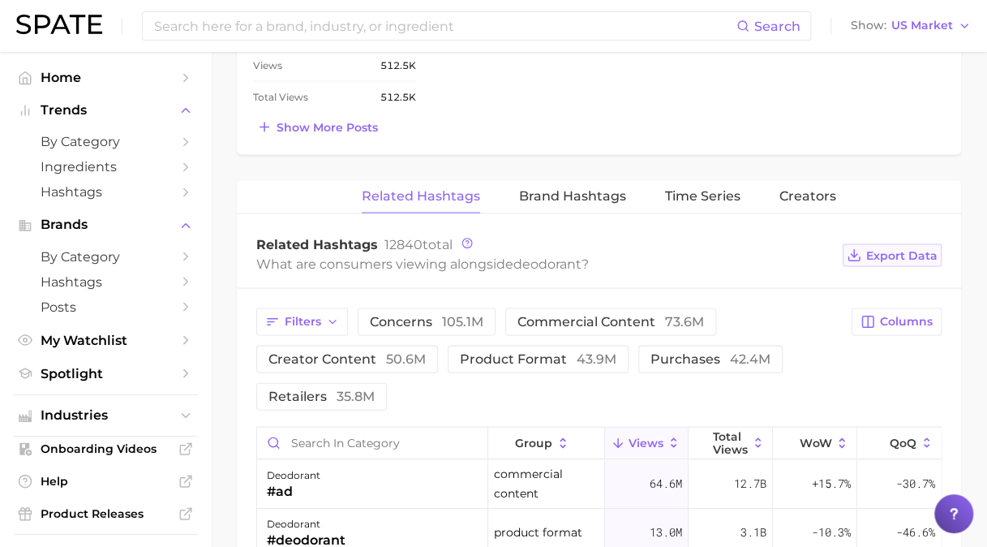
click at [914, 249] on span "Export Data" at bounding box center [901, 256] width 71 height 14
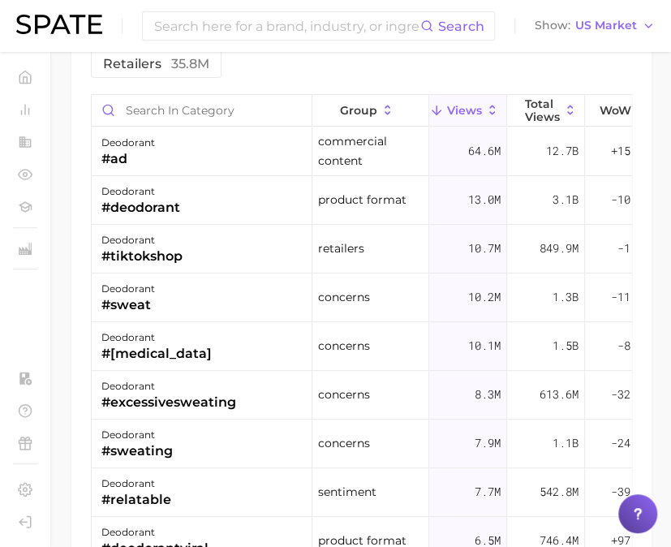
scroll to position [1947, 0]
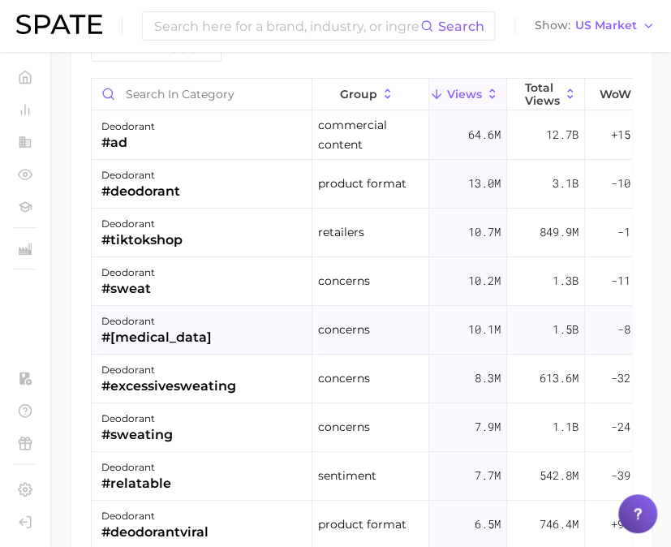
click at [191, 330] on div "#hyperhidrosis" at bounding box center [156, 337] width 110 height 19
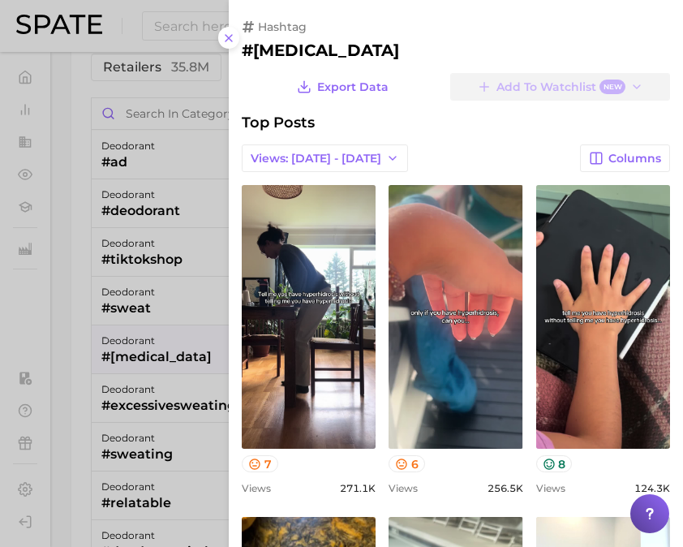
scroll to position [0, 0]
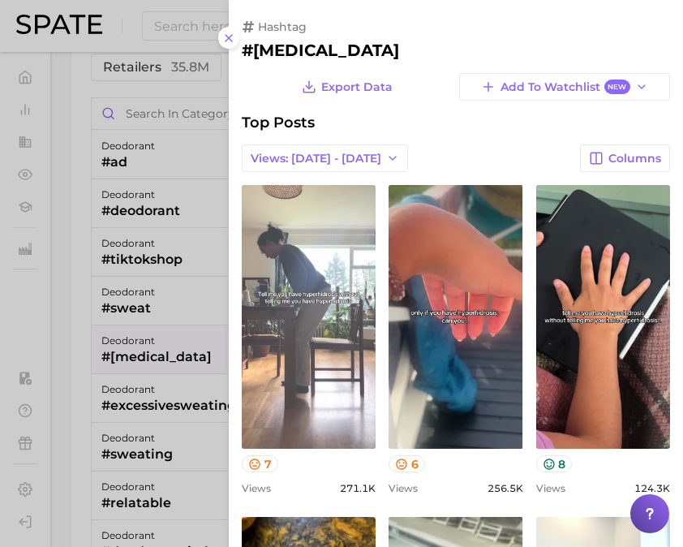
click at [326, 336] on link "view post on TikTok" at bounding box center [309, 317] width 134 height 264
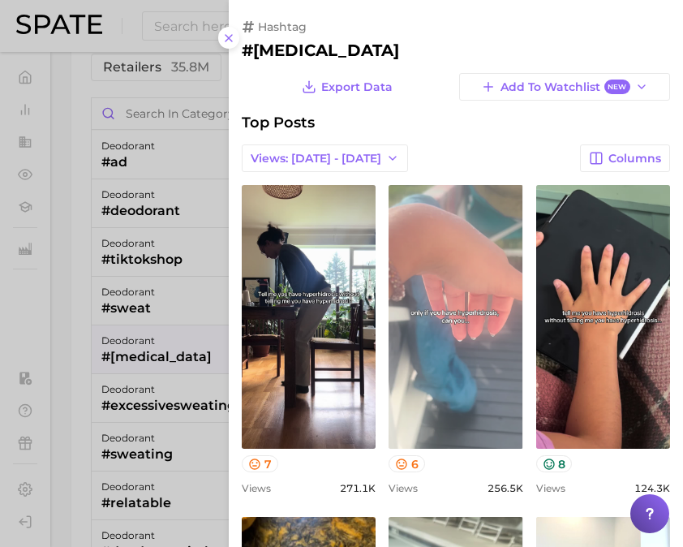
click at [486, 335] on link "view post on TikTok" at bounding box center [456, 317] width 134 height 264
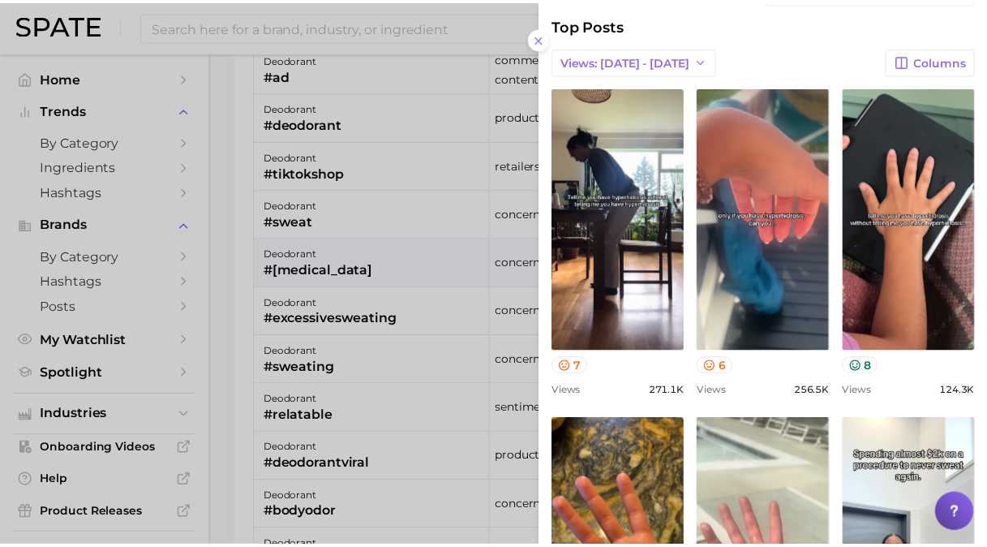
scroll to position [1520, 0]
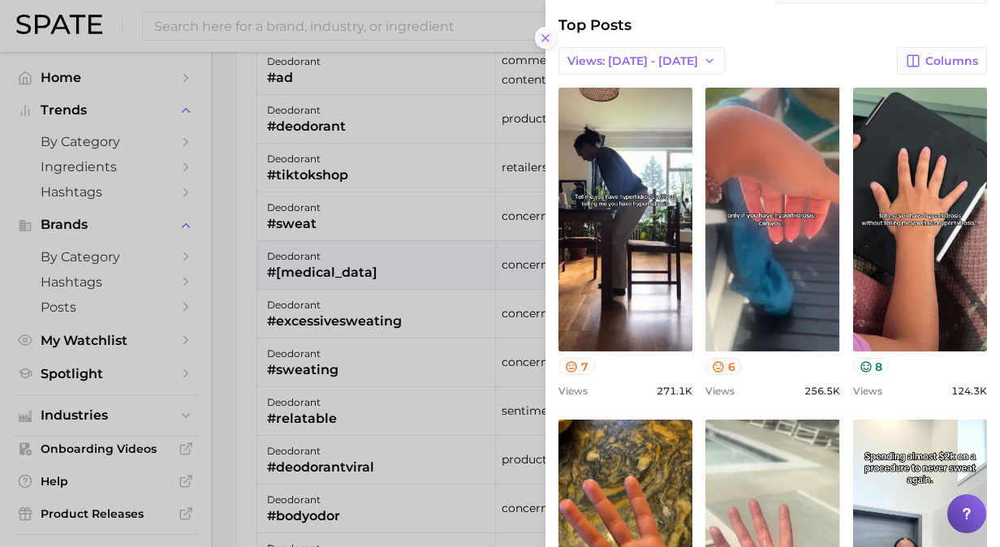
click at [545, 37] on line at bounding box center [545, 38] width 6 height 6
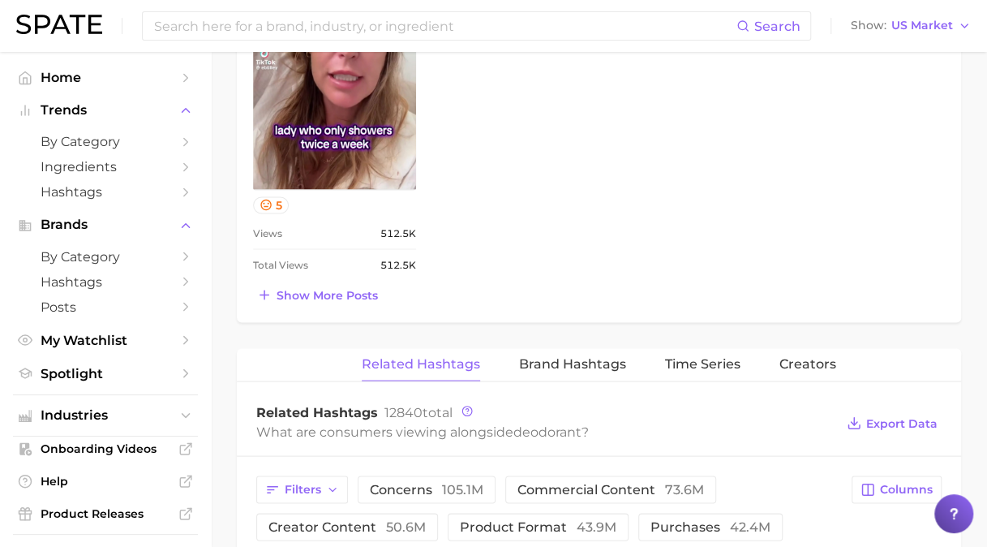
scroll to position [1322, 0]
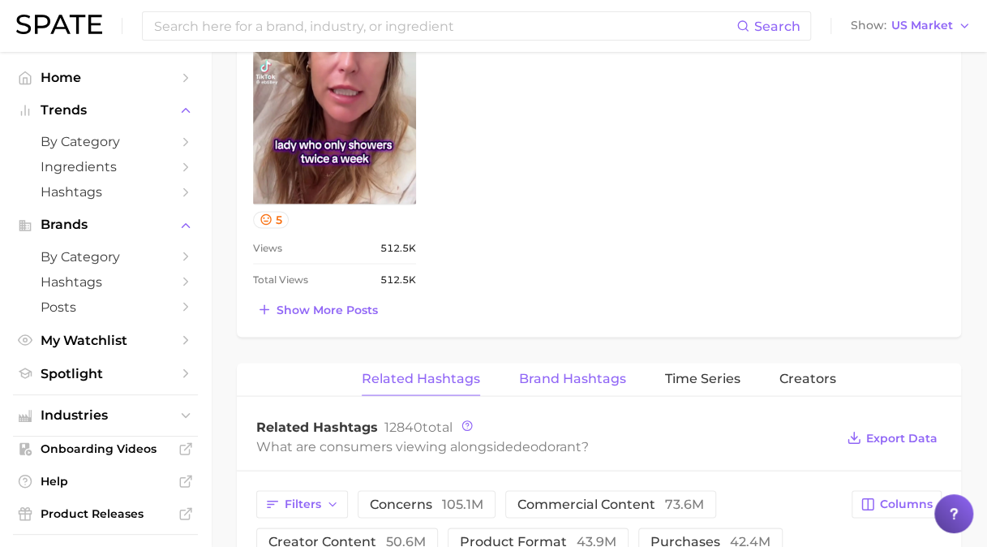
click at [551, 371] on span "Brand Hashtags" at bounding box center [572, 378] width 107 height 15
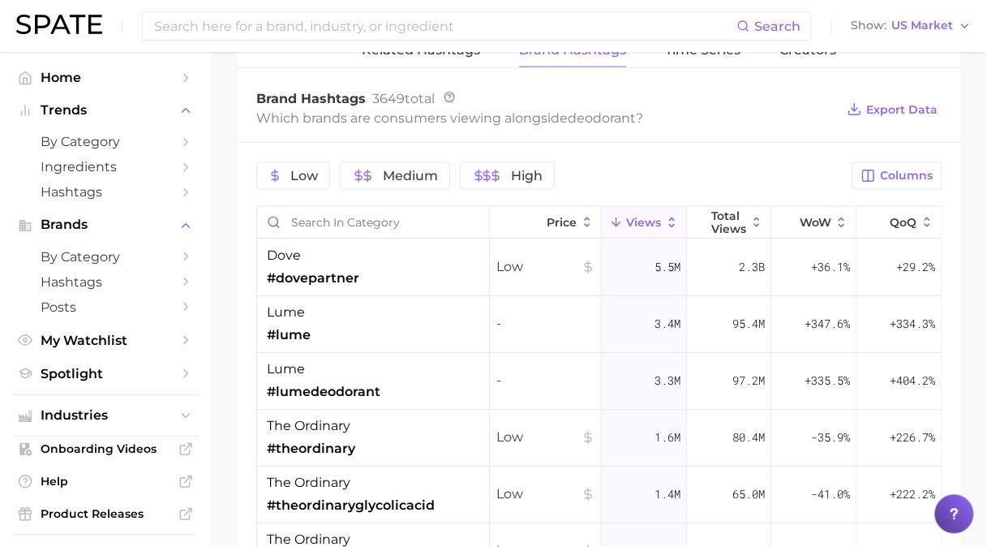
scroll to position [1610, 0]
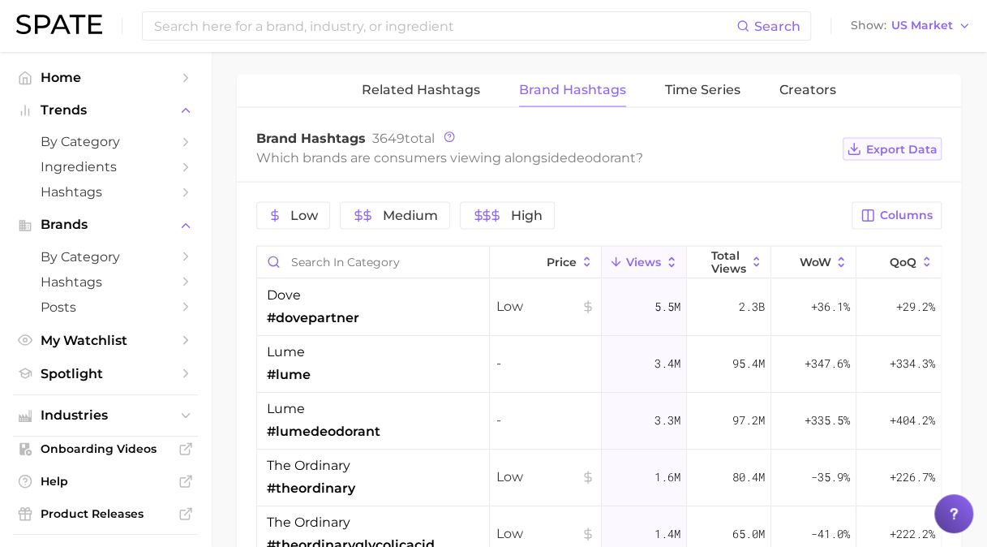
click at [884, 138] on button "Export Data" at bounding box center [892, 149] width 99 height 23
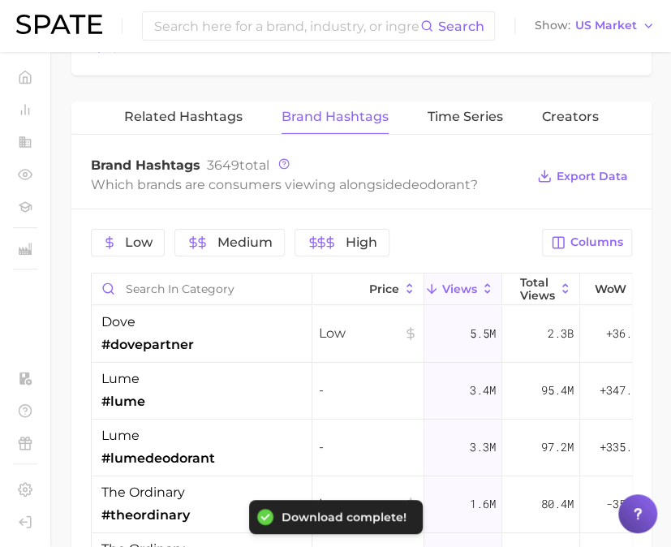
scroll to position [1648, 0]
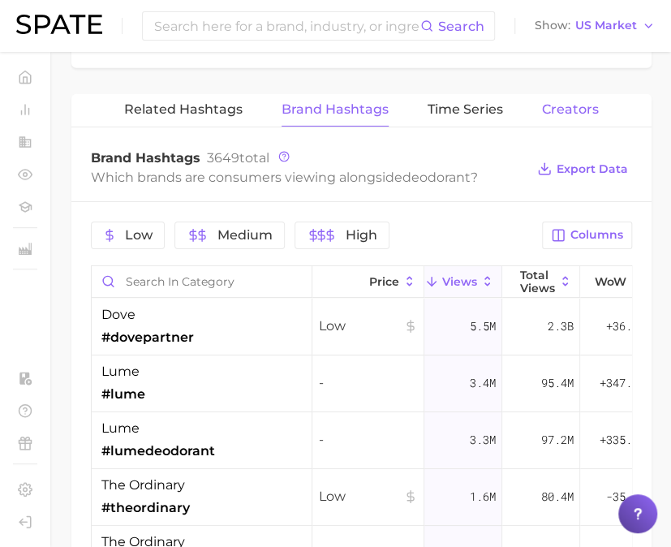
click at [568, 109] on span "Creators" at bounding box center [570, 109] width 57 height 15
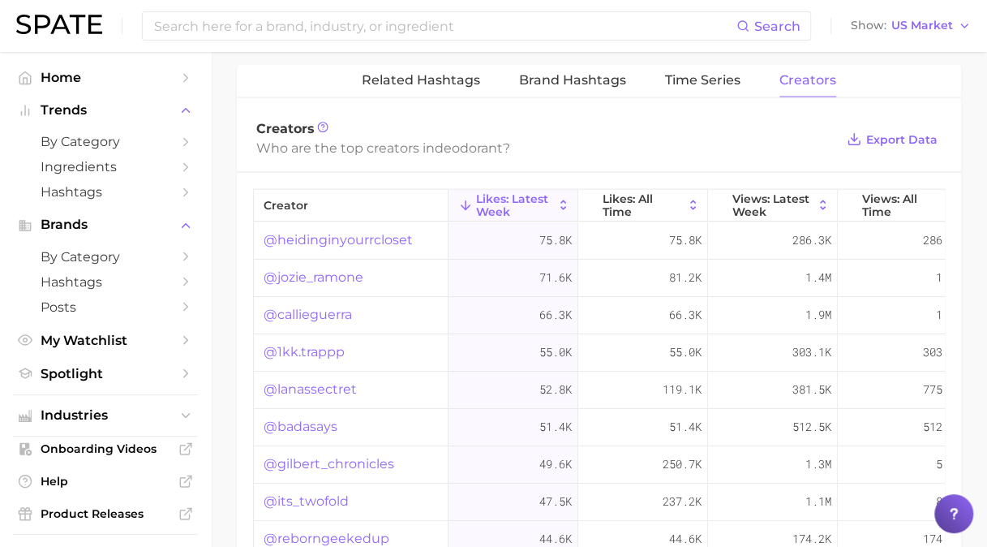
scroll to position [1610, 0]
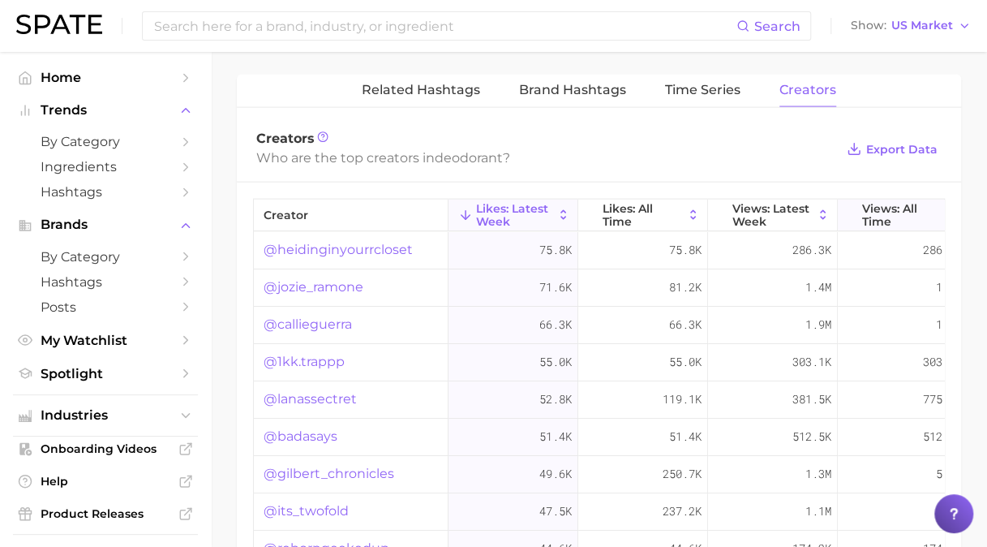
click at [898, 202] on span "Views: All Time" at bounding box center [902, 215] width 81 height 26
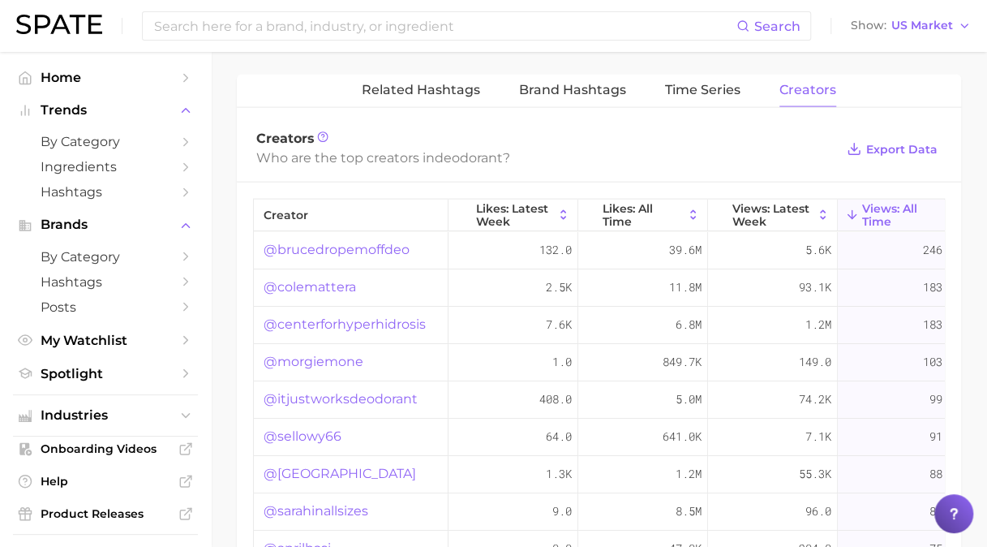
click at [331, 277] on link "@colemattera" at bounding box center [310, 286] width 92 height 19
click at [328, 389] on link "@itjustworksdeodorant" at bounding box center [341, 398] width 154 height 19
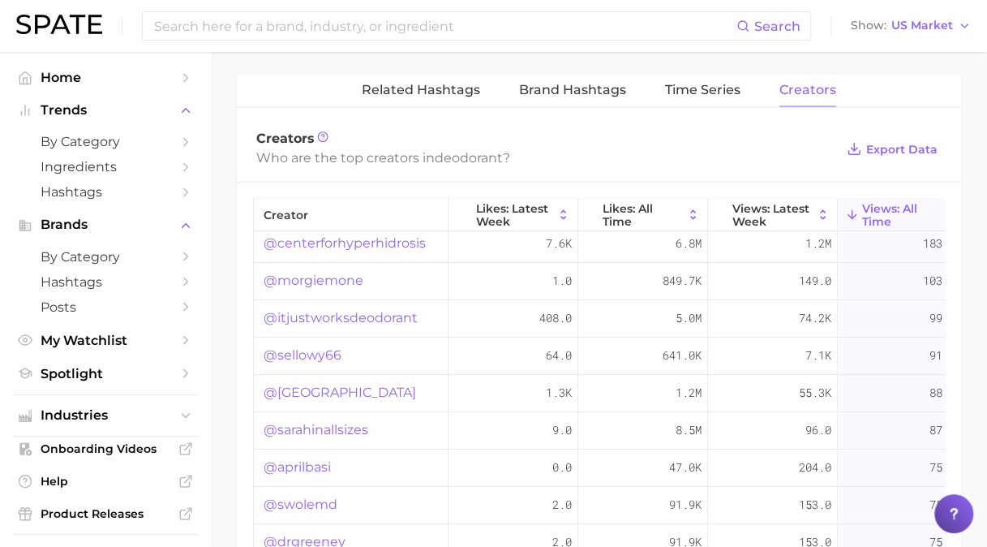
click at [347, 420] on link "@sarahinallsizes" at bounding box center [316, 429] width 105 height 19
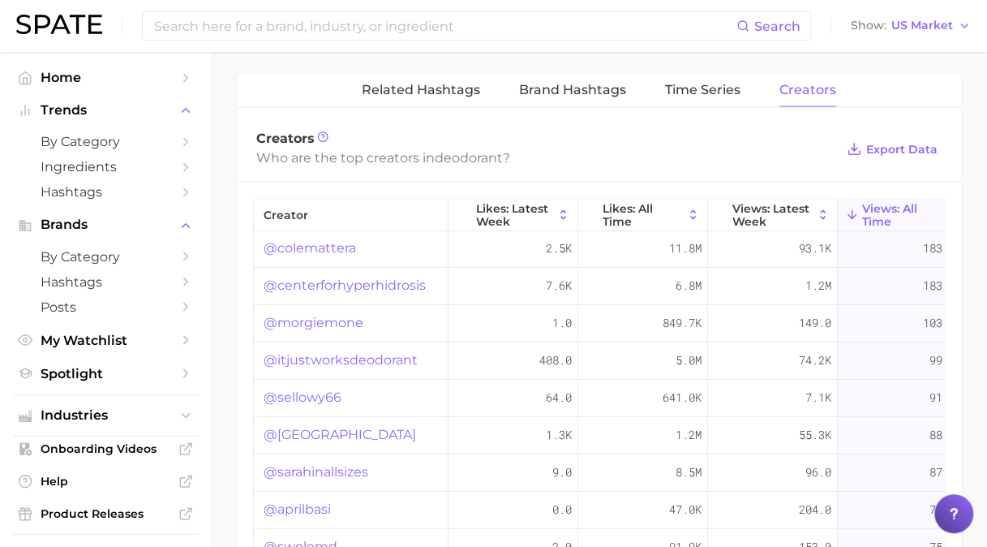
scroll to position [0, 0]
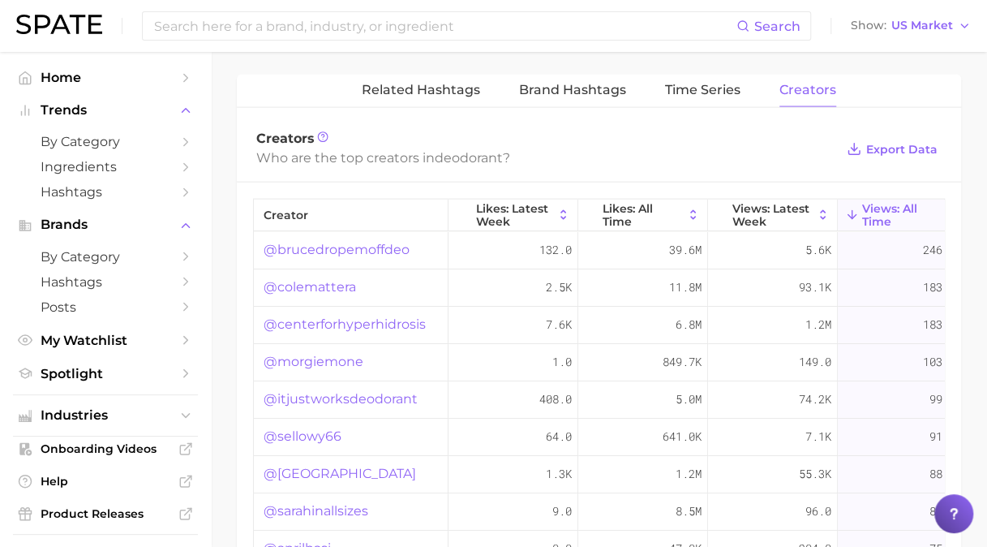
click at [355, 240] on link "@brucedropemoffdeo" at bounding box center [337, 249] width 146 height 19
click at [893, 143] on span "Export Data" at bounding box center [901, 150] width 71 height 14
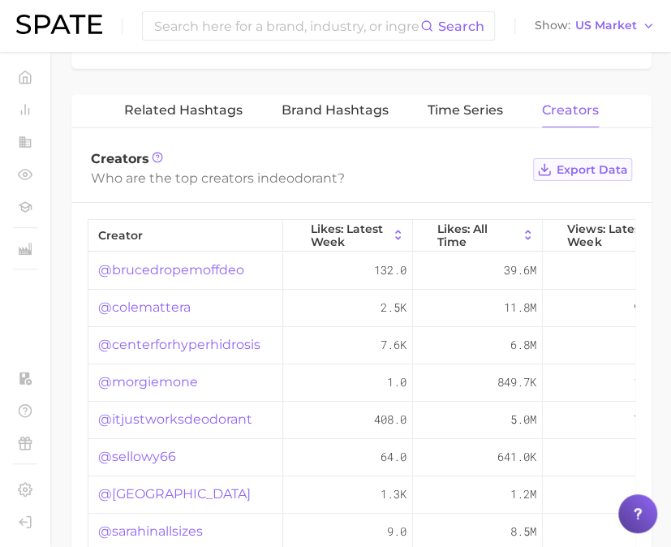
scroll to position [1648, 0]
click at [360, 118] on button "Brand Hashtags" at bounding box center [335, 110] width 107 height 32
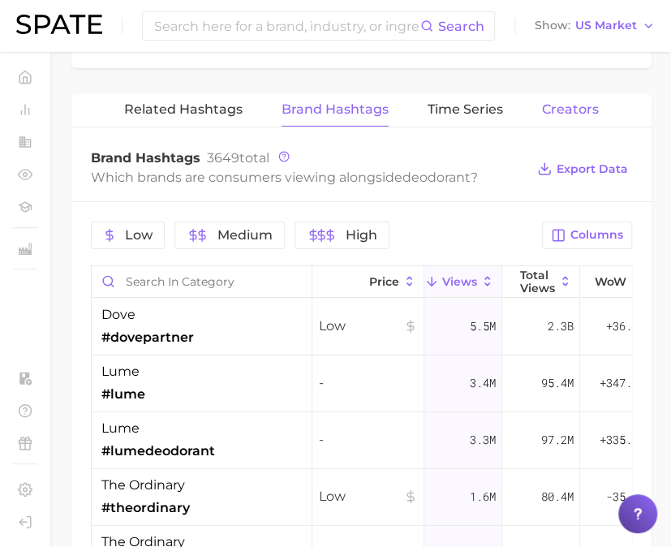
click at [563, 102] on span "Creators" at bounding box center [570, 109] width 57 height 15
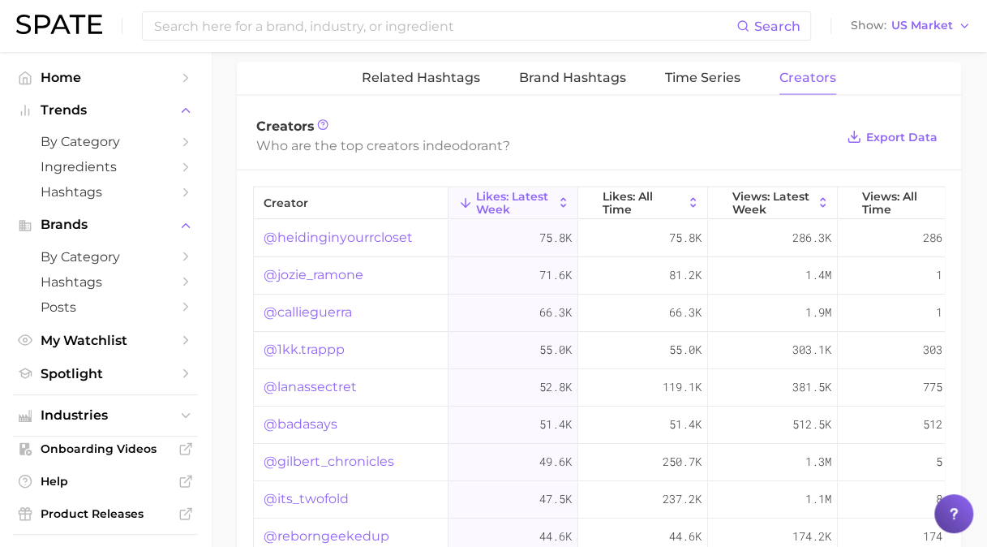
scroll to position [1610, 0]
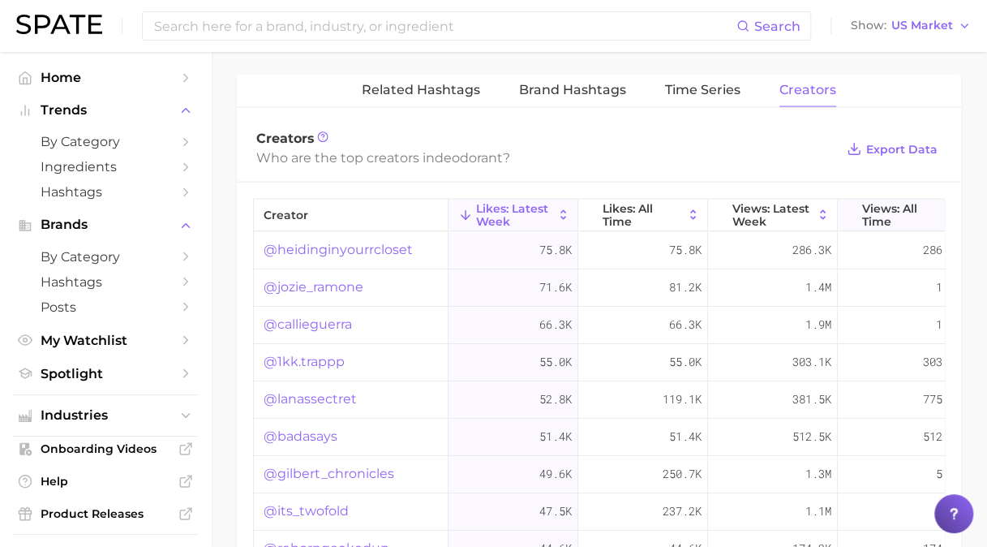
click at [899, 202] on span "Views: All Time" at bounding box center [902, 215] width 81 height 26
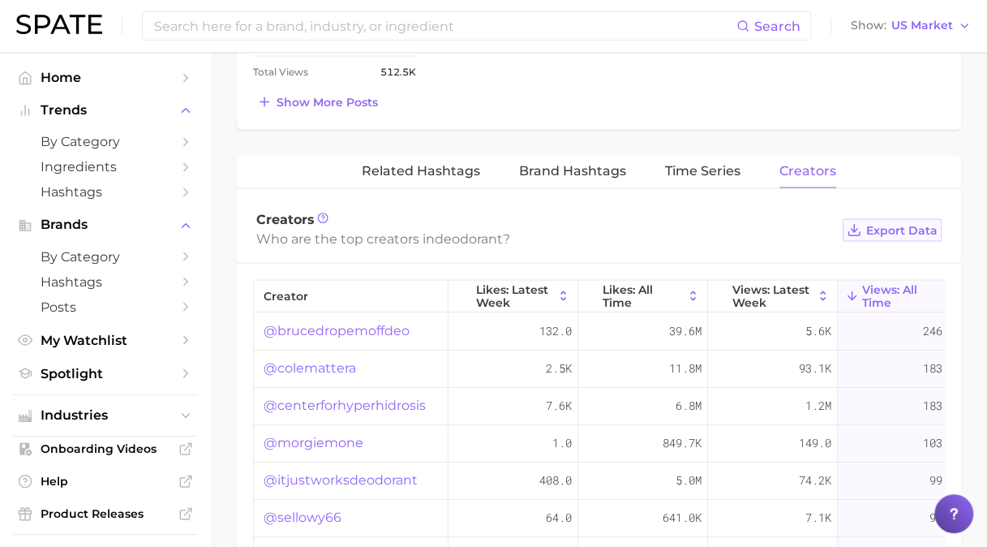
click at [908, 224] on span "Export Data" at bounding box center [901, 231] width 71 height 14
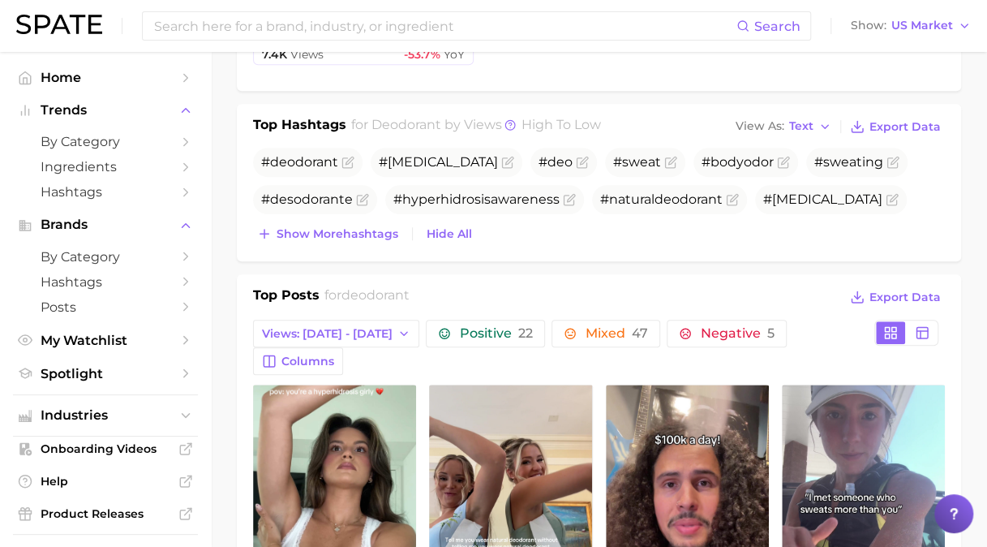
scroll to position [0, 0]
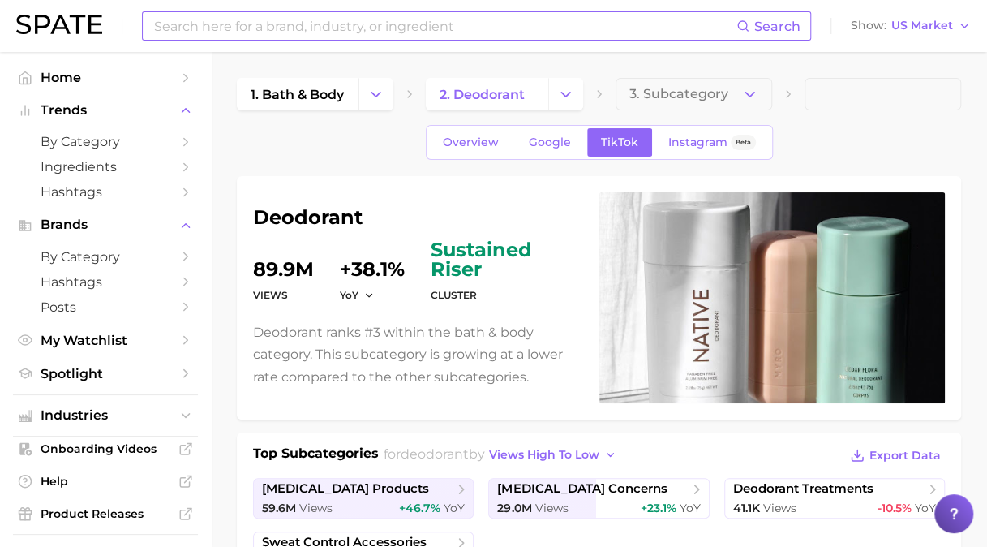
click at [365, 37] on input at bounding box center [445, 26] width 584 height 28
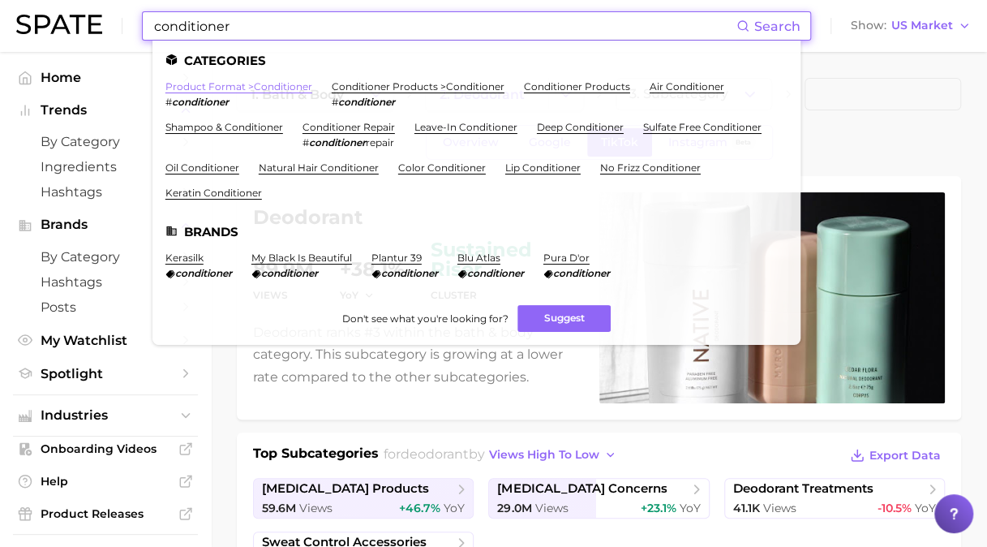
type input "conditioner"
click at [205, 86] on link "product format > conditioner" at bounding box center [239, 86] width 147 height 12
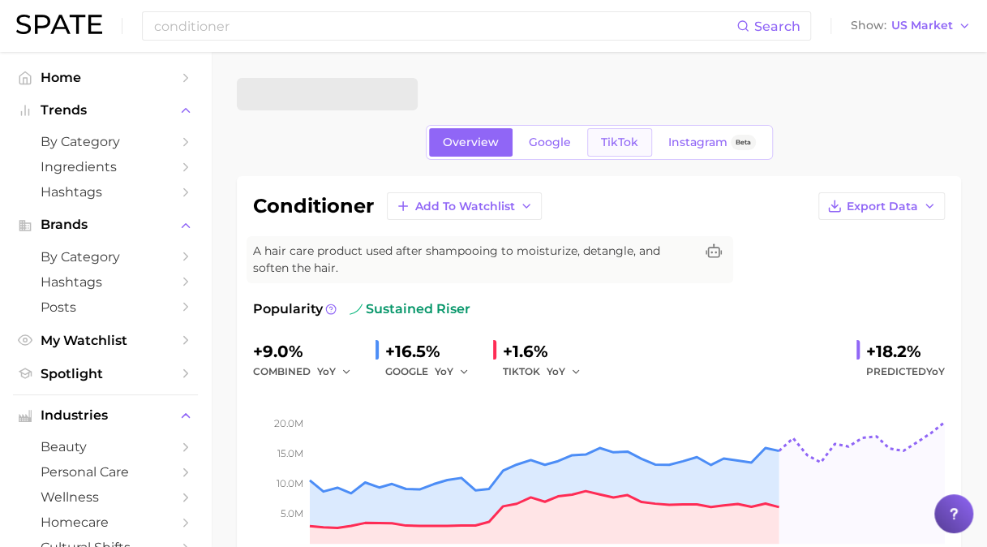
click at [618, 144] on span "TikTok" at bounding box center [619, 142] width 37 height 14
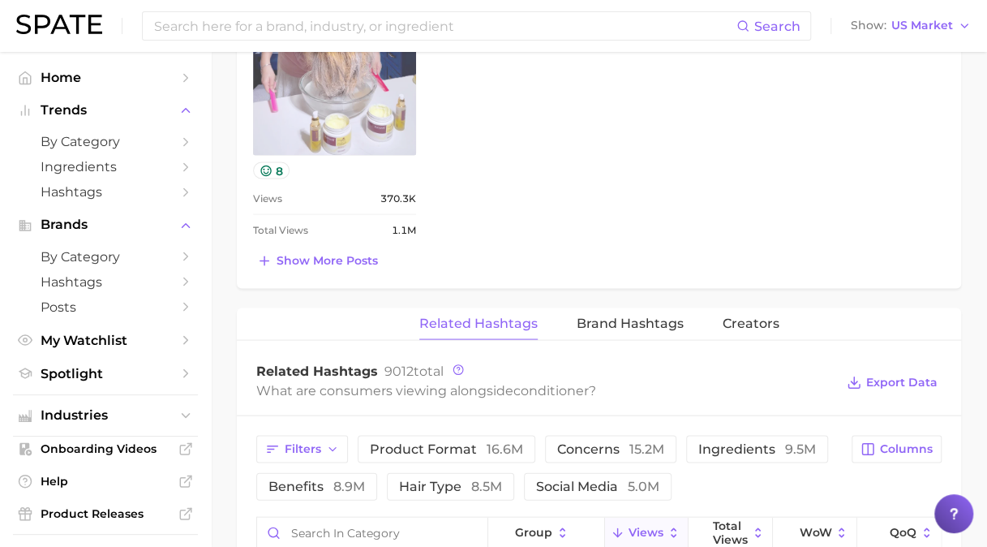
scroll to position [1136, 0]
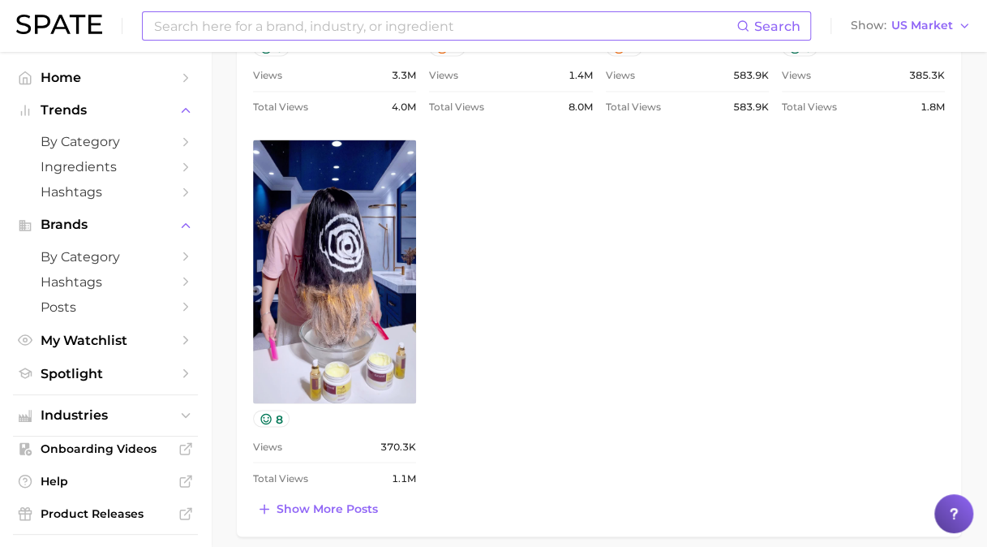
click at [449, 30] on input at bounding box center [445, 26] width 584 height 28
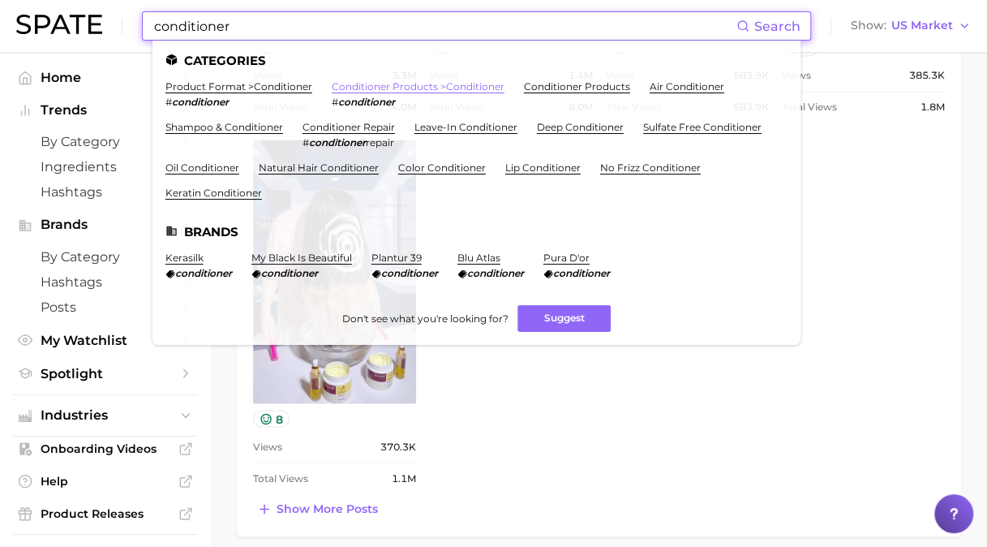
type input "conditioner"
click at [375, 87] on link "conditioner products > conditioner" at bounding box center [418, 86] width 173 height 12
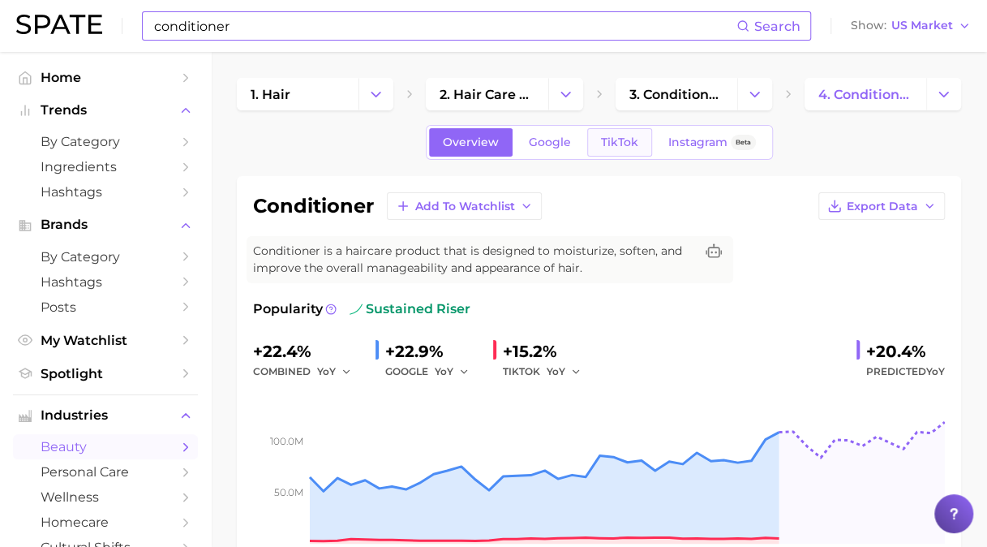
click at [620, 152] on link "TikTok" at bounding box center [619, 142] width 65 height 28
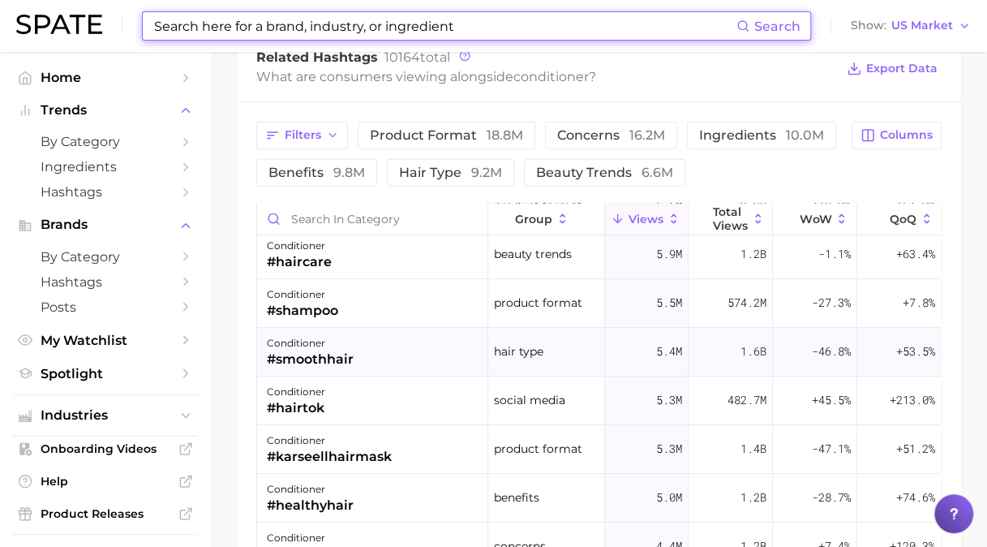
scroll to position [81, 0]
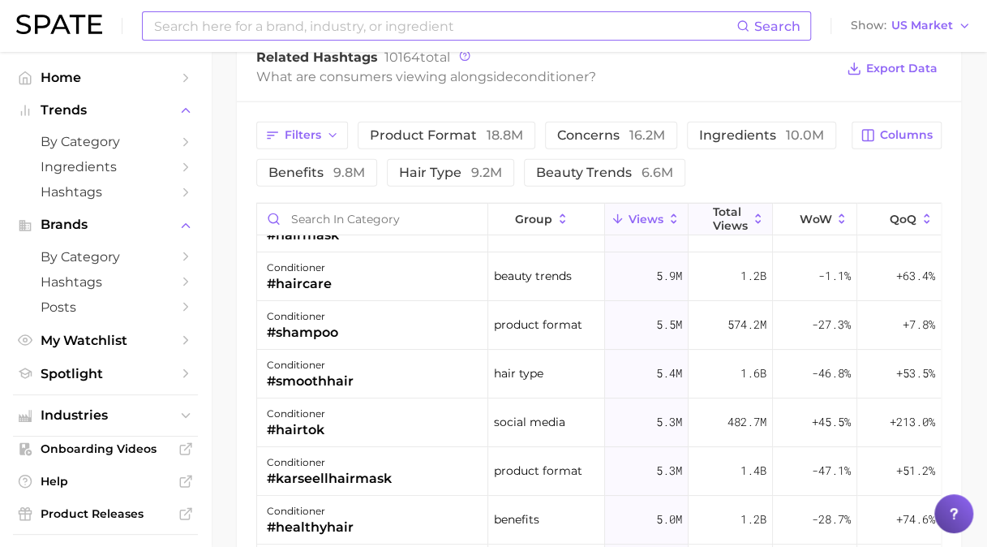
click at [725, 205] on span "Total Views" at bounding box center [730, 218] width 35 height 26
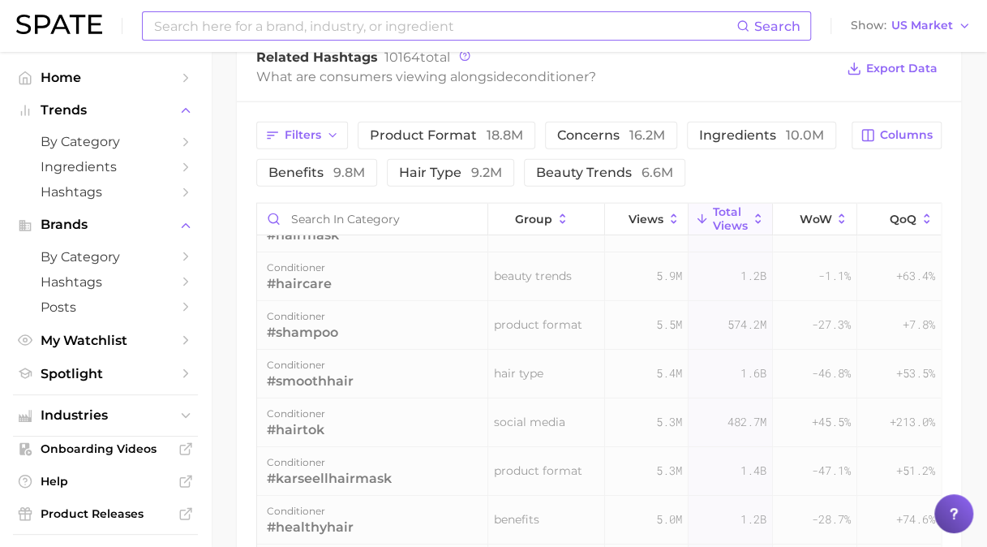
scroll to position [0, 0]
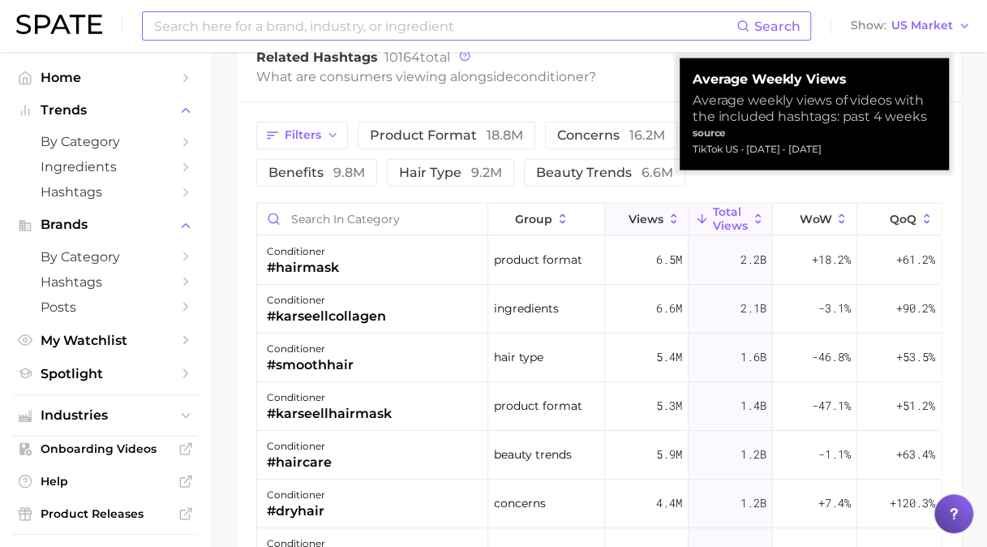
click at [667, 212] on icon at bounding box center [674, 219] width 15 height 15
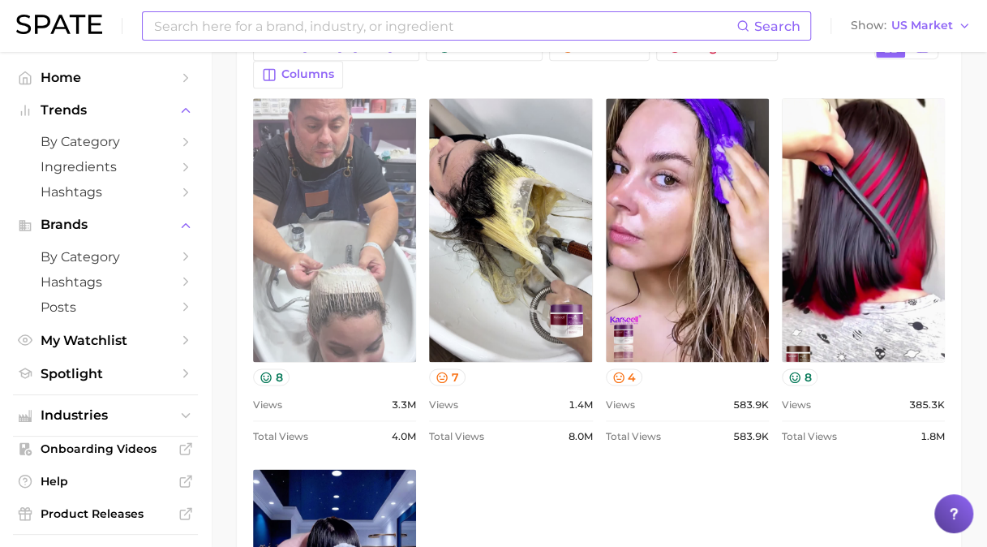
scroll to position [892, 0]
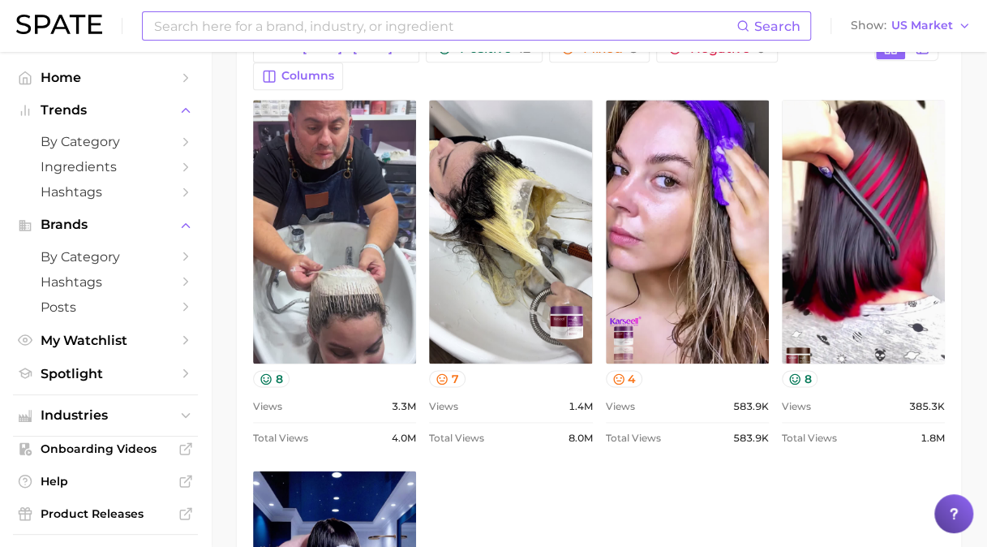
type input "conditioner"
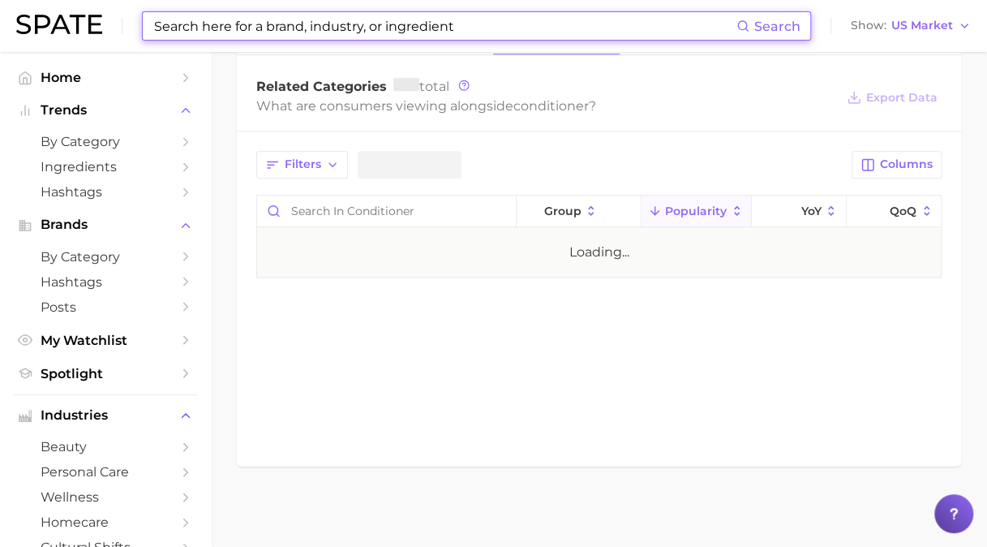
type input "conditioner"
